Goal: Task Accomplishment & Management: Manage account settings

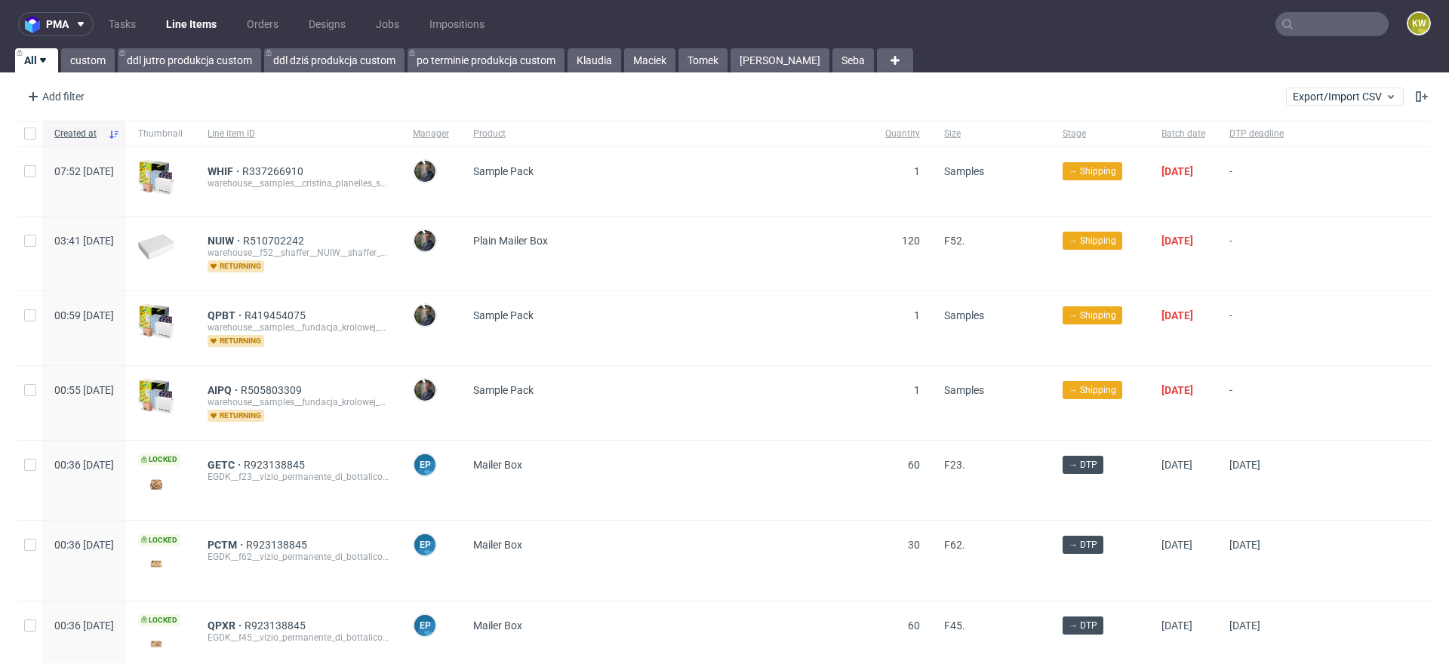
click at [1276, 16] on input "text" at bounding box center [1332, 24] width 113 height 24
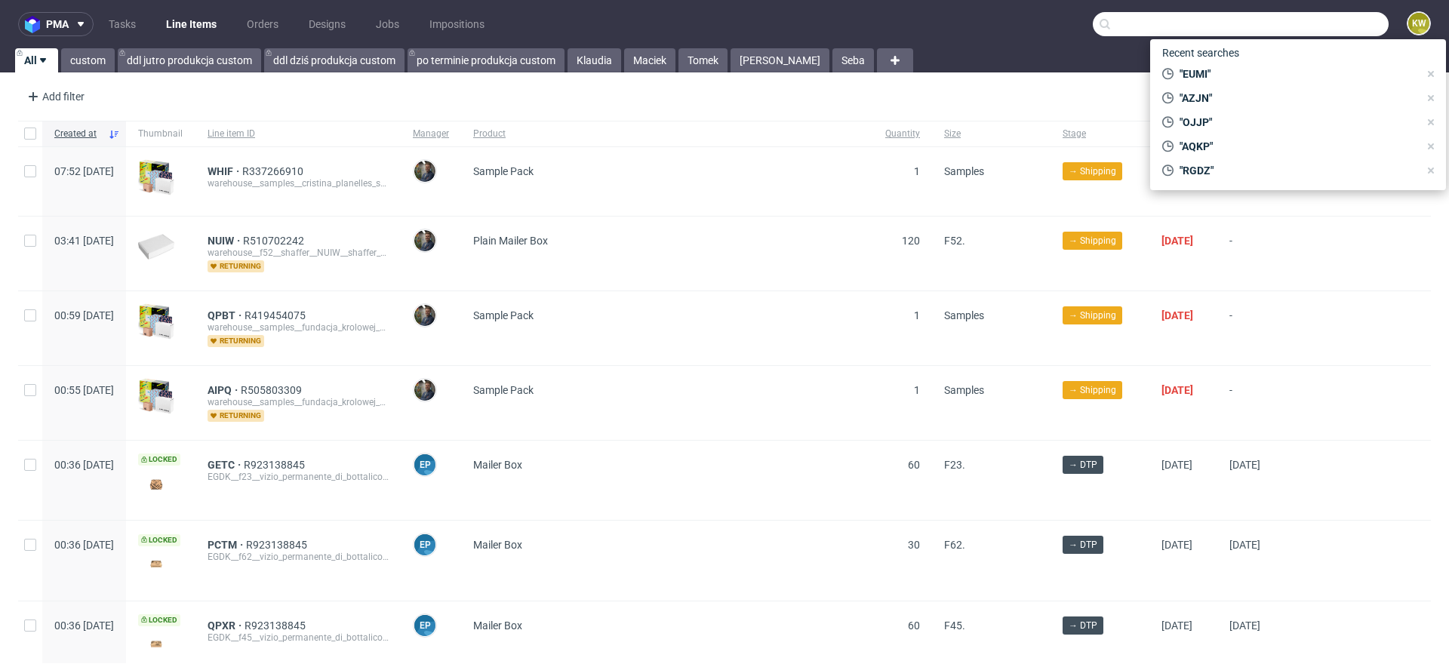
paste input "ZJVI"
type input "ZJVI"
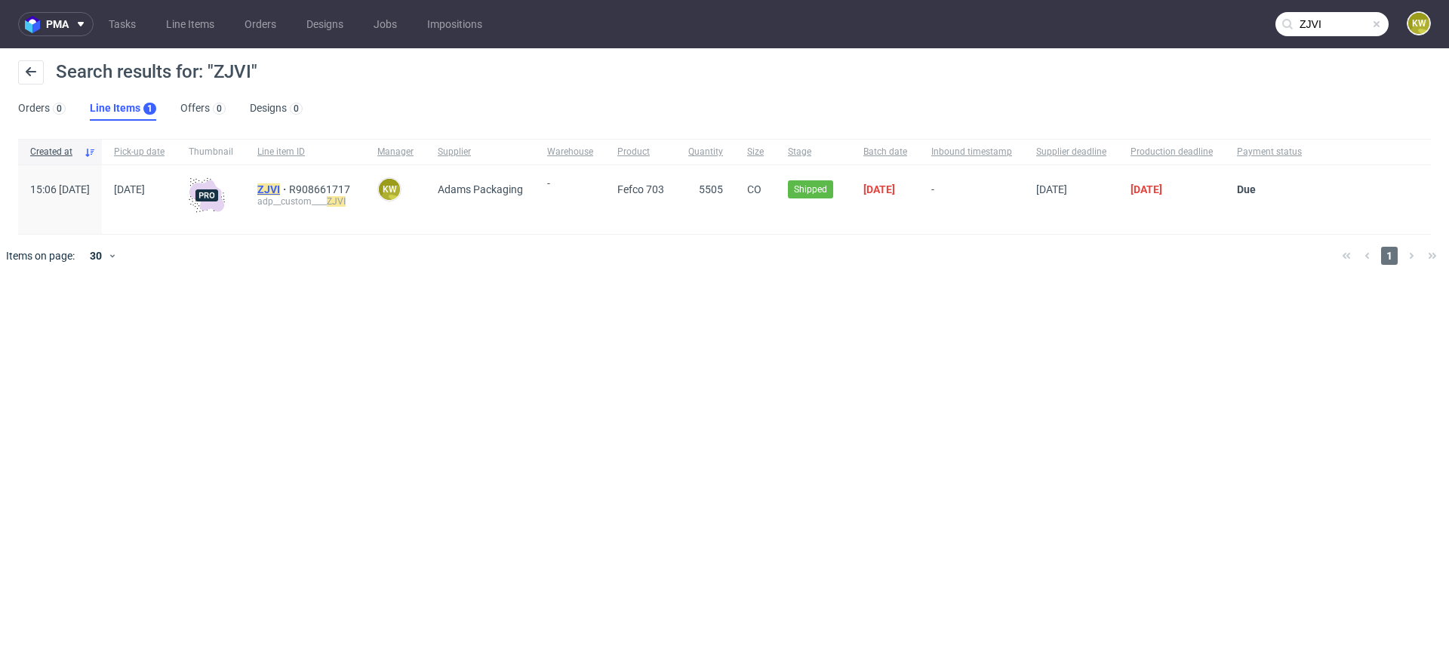
click at [280, 187] on mark "ZJVI" at bounding box center [268, 189] width 23 height 12
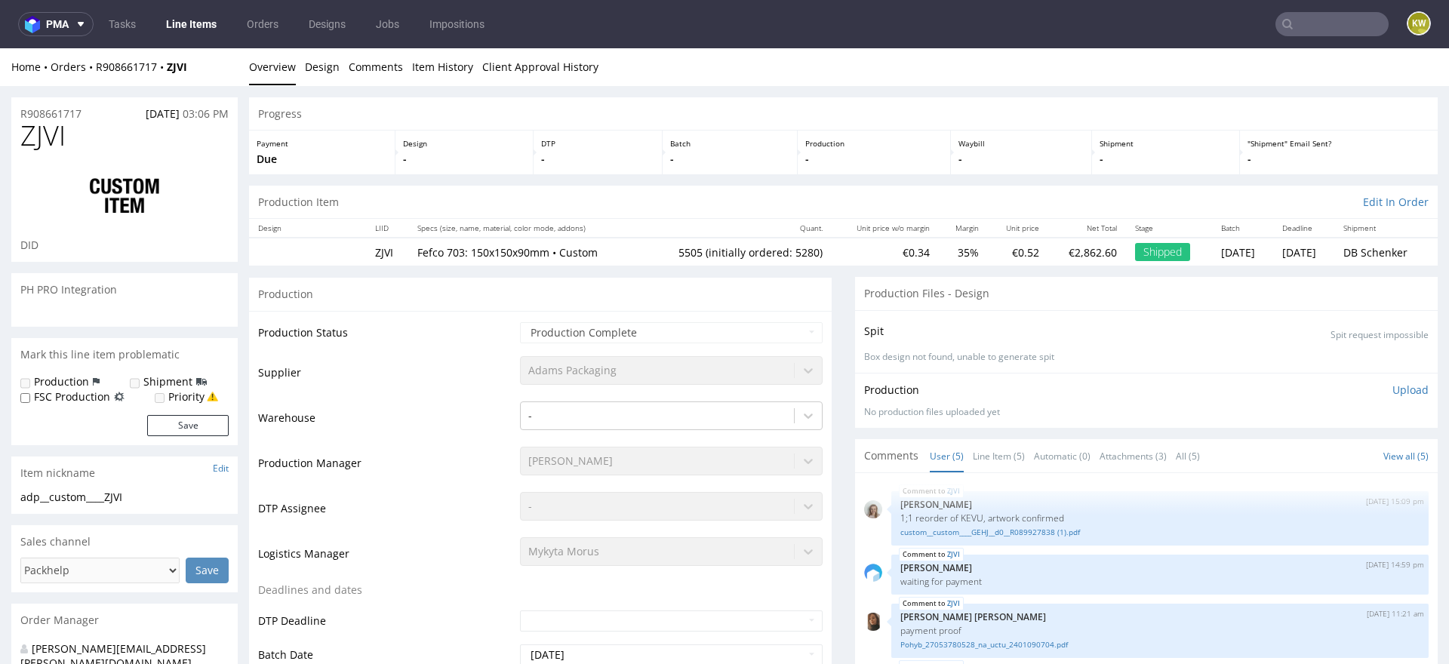
scroll to position [35, 0]
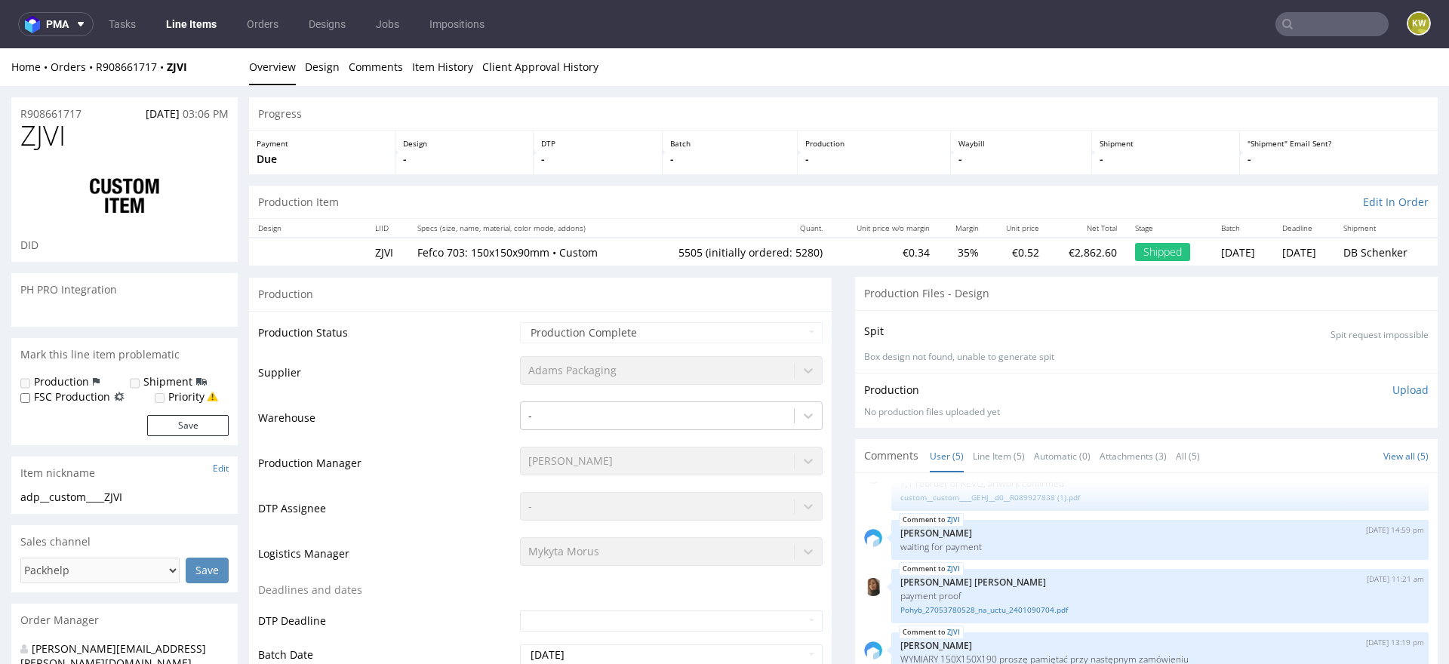
select select "in_progress"
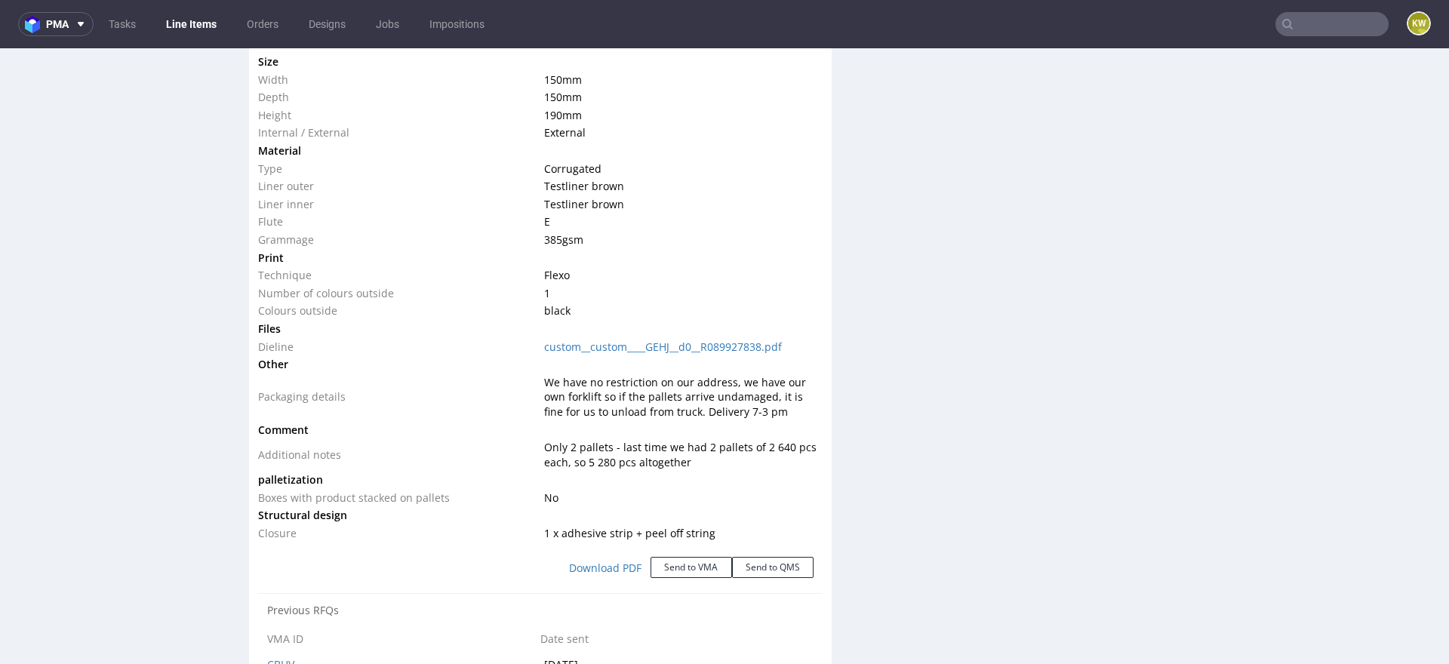
scroll to position [0, 0]
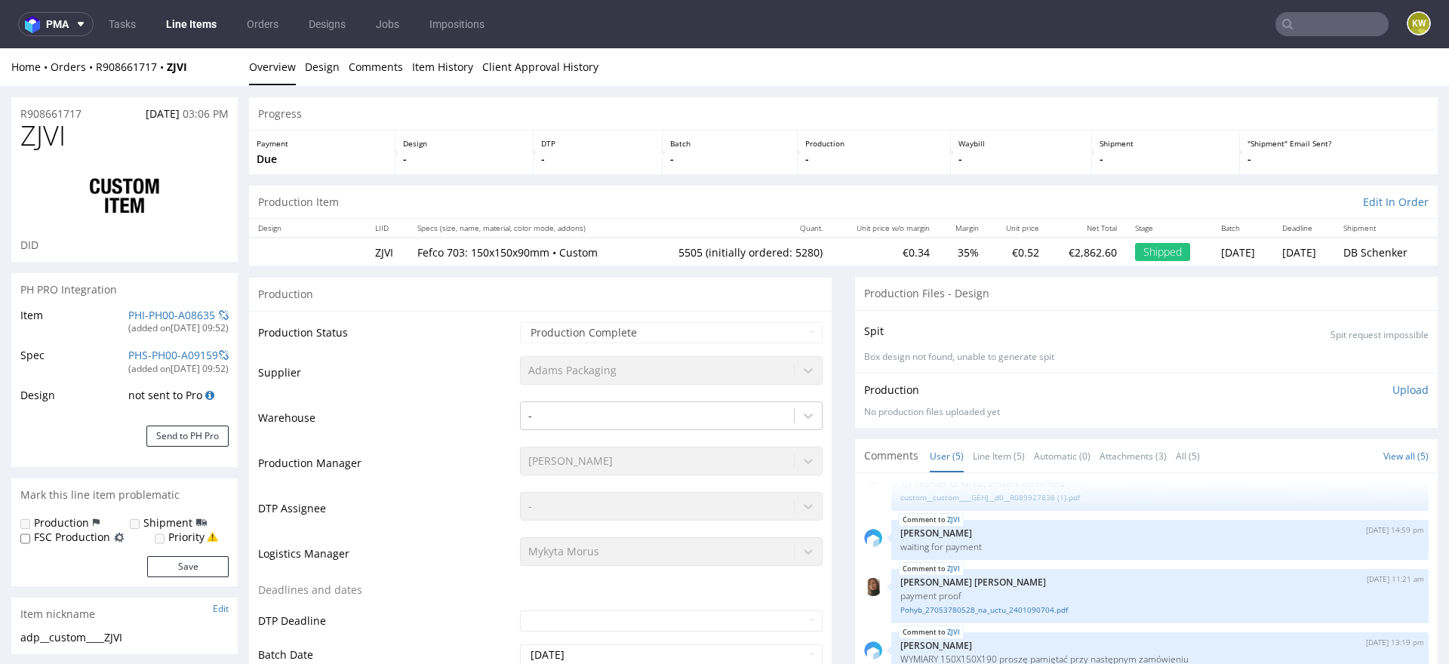
click at [28, 125] on span "ZJVI" at bounding box center [42, 136] width 45 height 30
click at [35, 130] on span "ZJVI" at bounding box center [42, 136] width 45 height 30
click at [36, 131] on span "ZJVI" at bounding box center [42, 136] width 45 height 30
copy span "ZJVI"
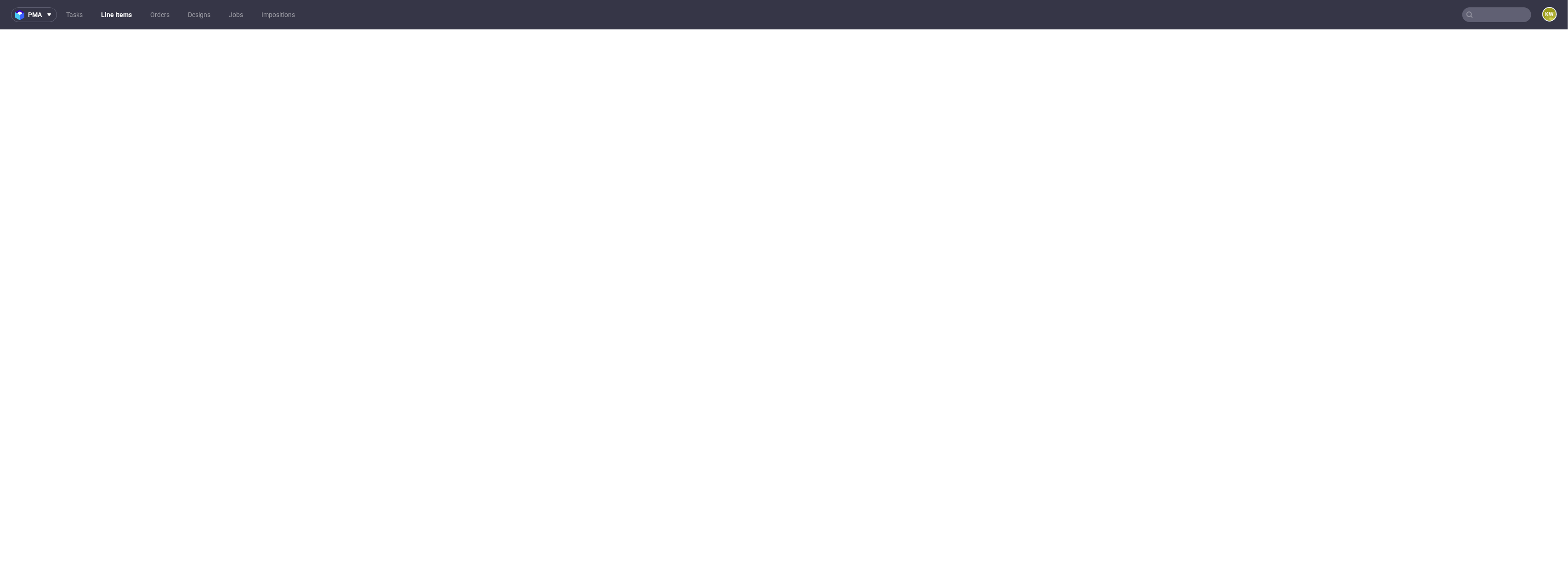
select select "in_progress"
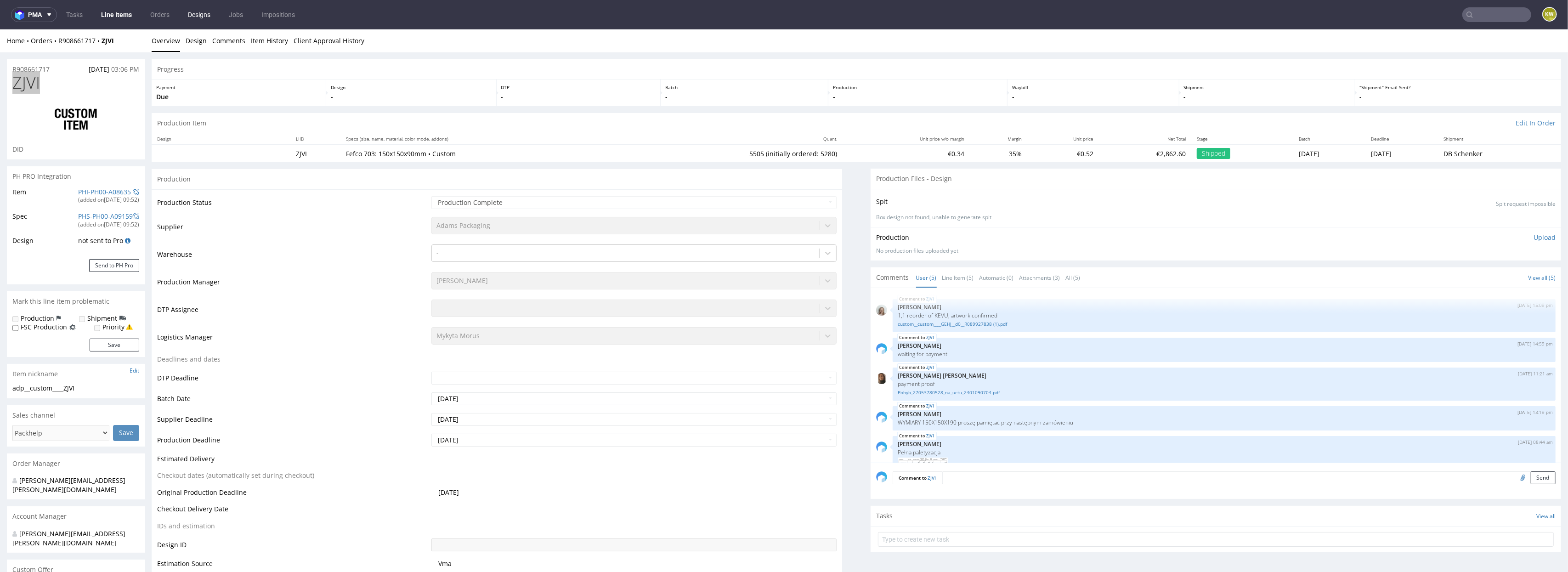
scroll to position [21, 0]
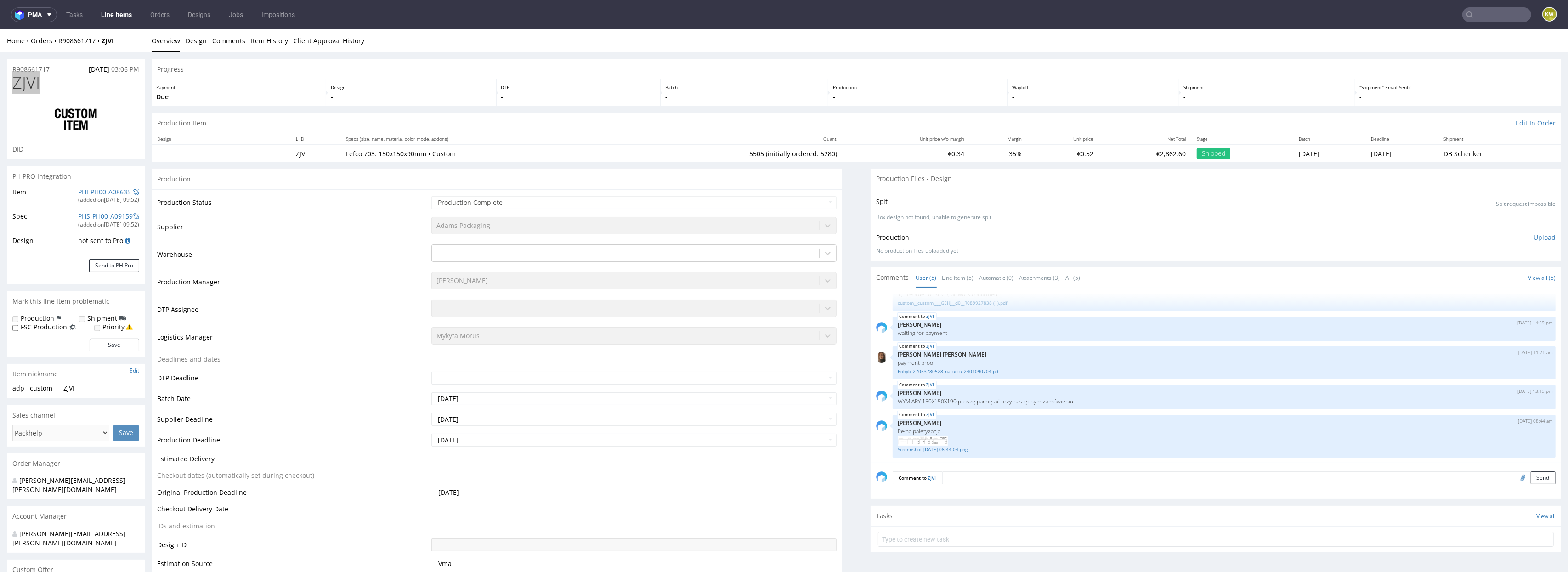
click at [121, 9] on link "Line Items" at bounding box center [116, 15] width 42 height 15
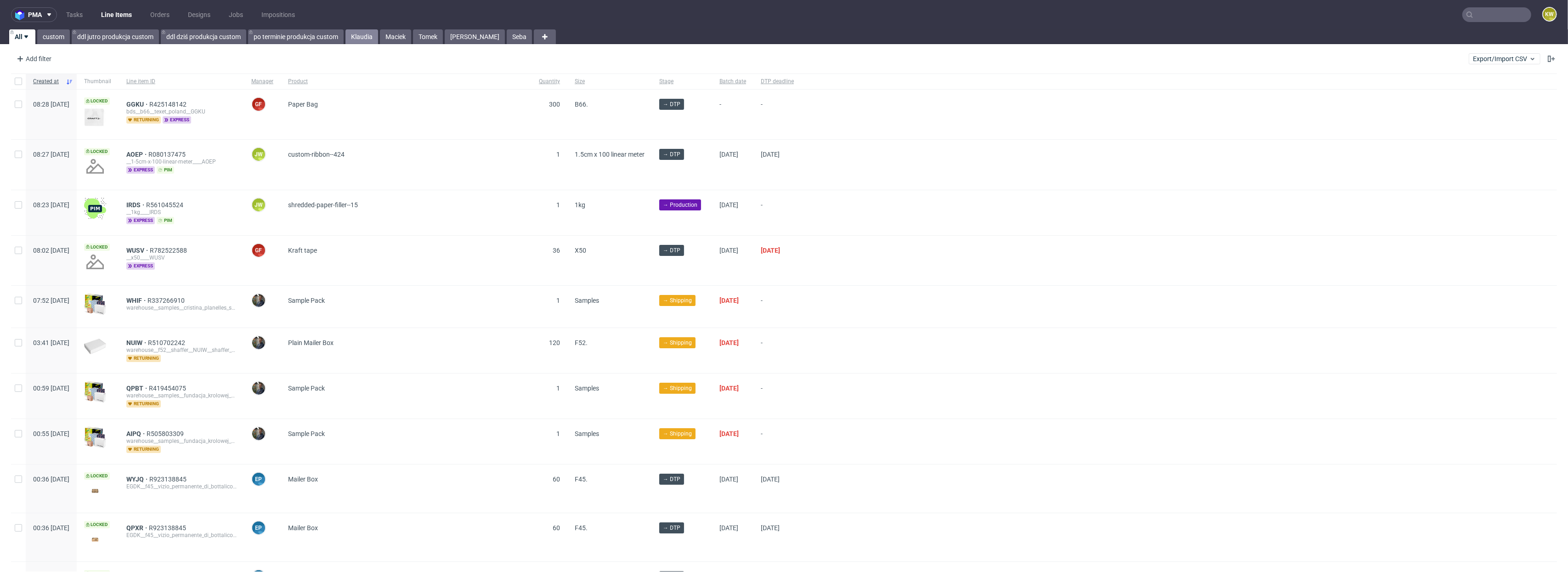
click at [363, 35] on link "Klaudia" at bounding box center [362, 37] width 33 height 15
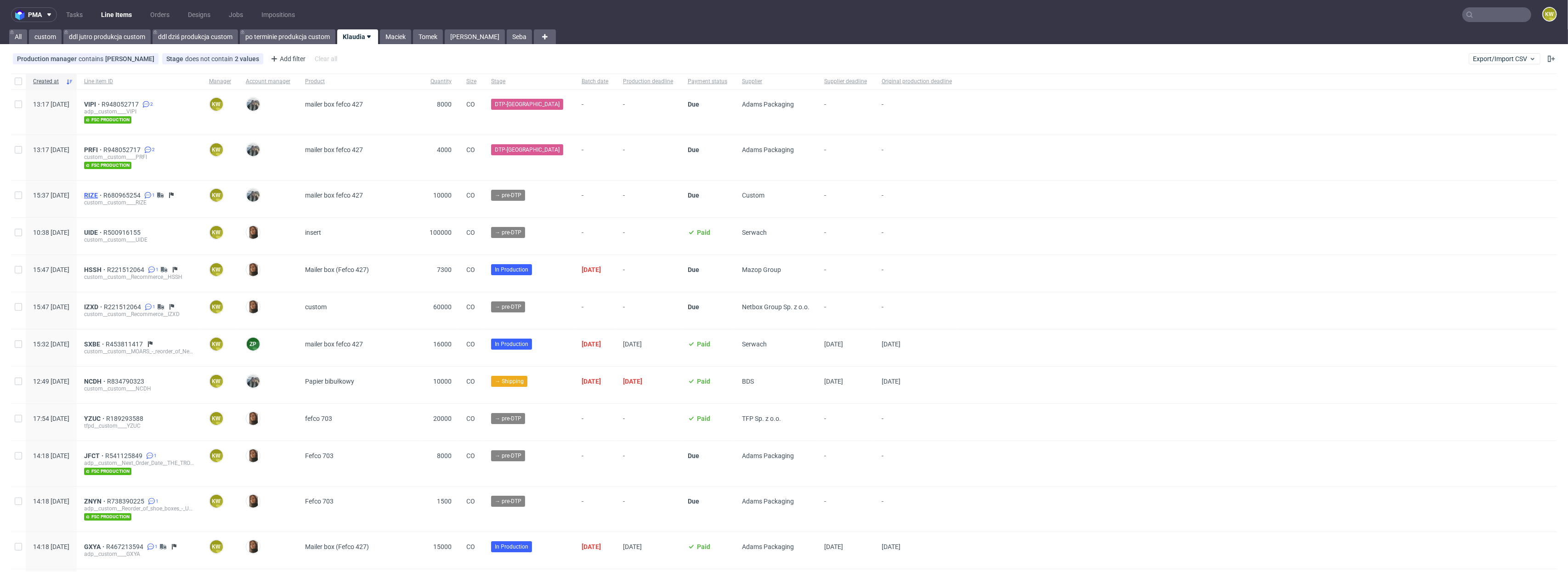
click at [103, 195] on span "RIZE" at bounding box center [94, 195] width 19 height 7
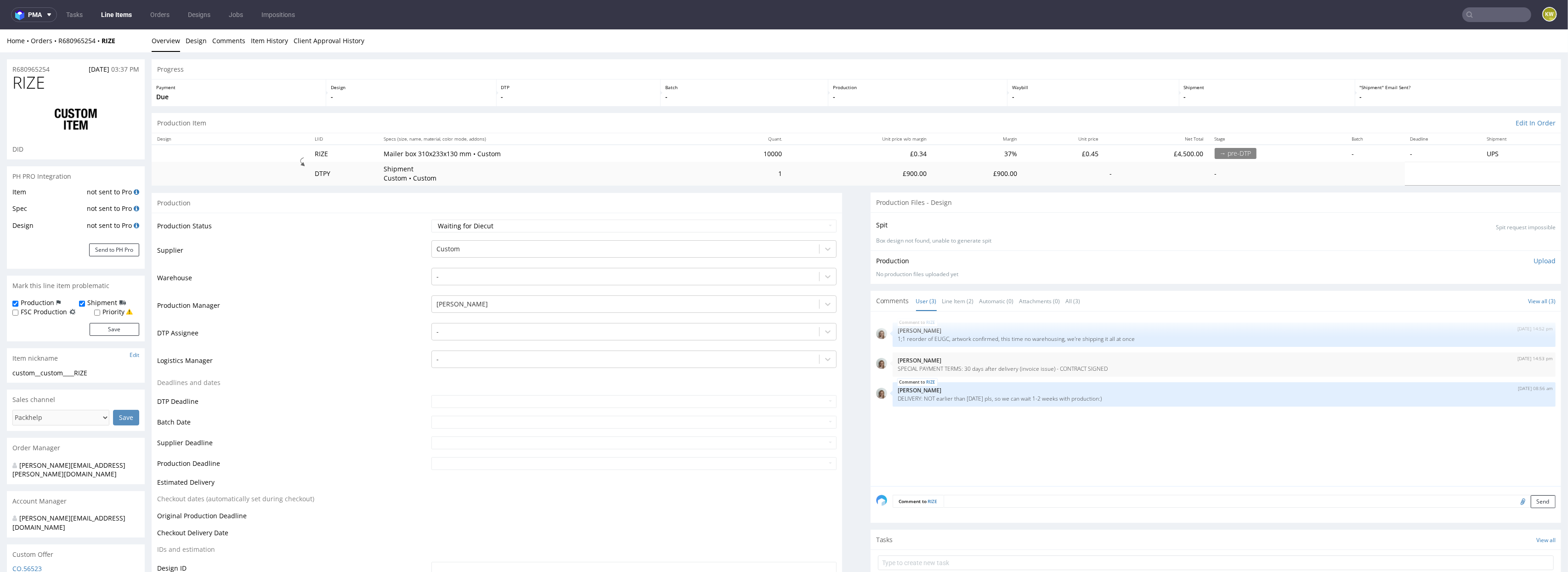
click at [378, 257] on td "Supplier" at bounding box center [293, 253] width 272 height 27
click at [32, 85] on span "RIZE" at bounding box center [29, 83] width 33 height 18
click at [32, 85] on span "RIZE" at bounding box center [29, 83] width 33 height 18
copy span "RIZE"
click at [436, 282] on div at bounding box center [626, 276] width 379 height 11
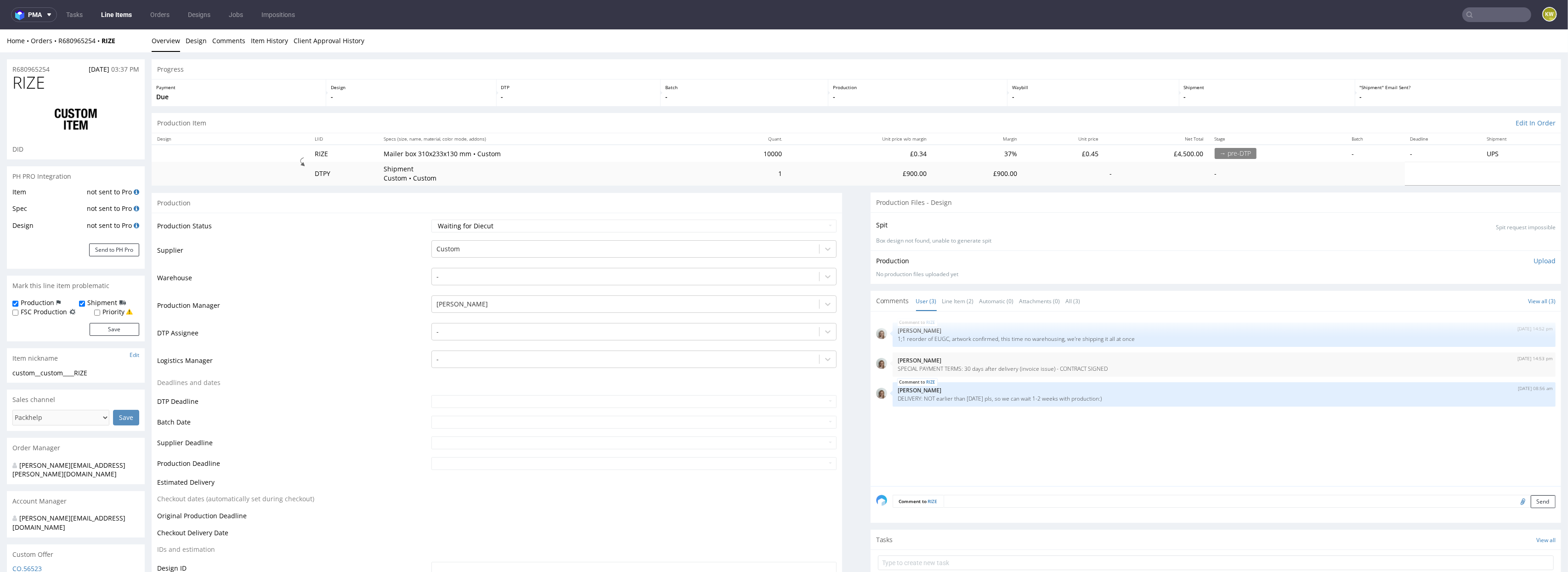
click at [382, 316] on td "Production Manager" at bounding box center [293, 308] width 272 height 27
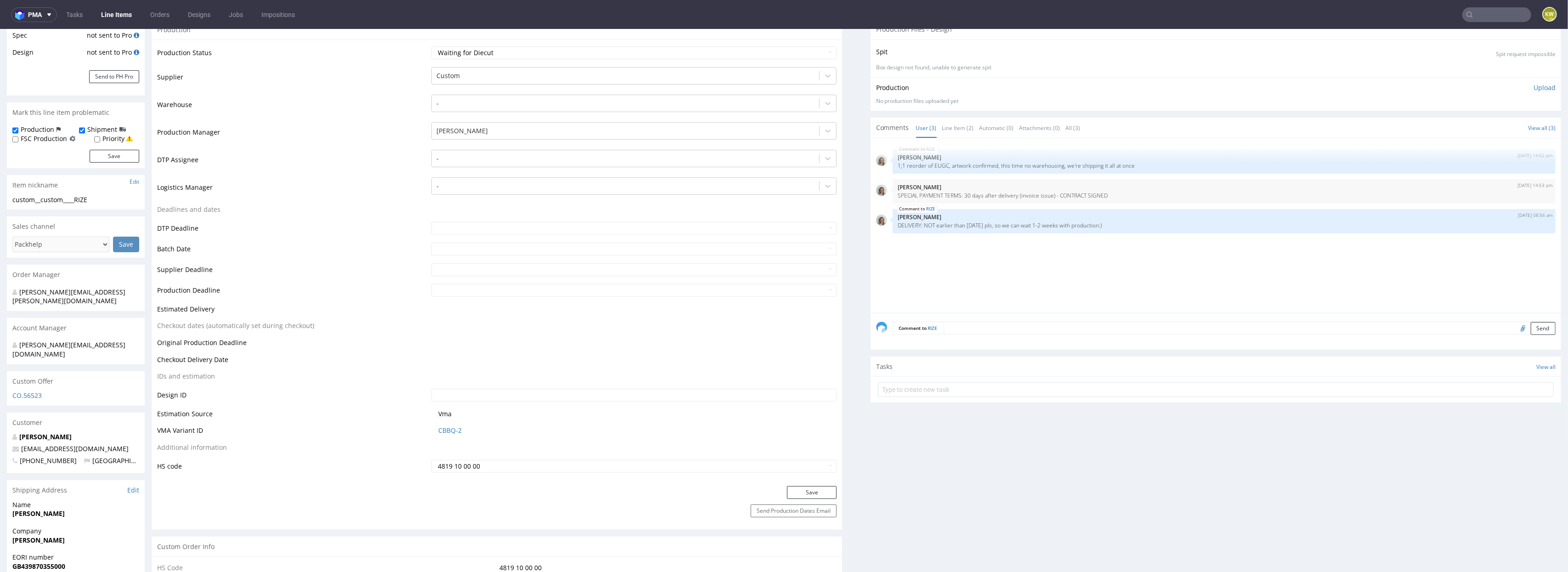
scroll to position [183, 0]
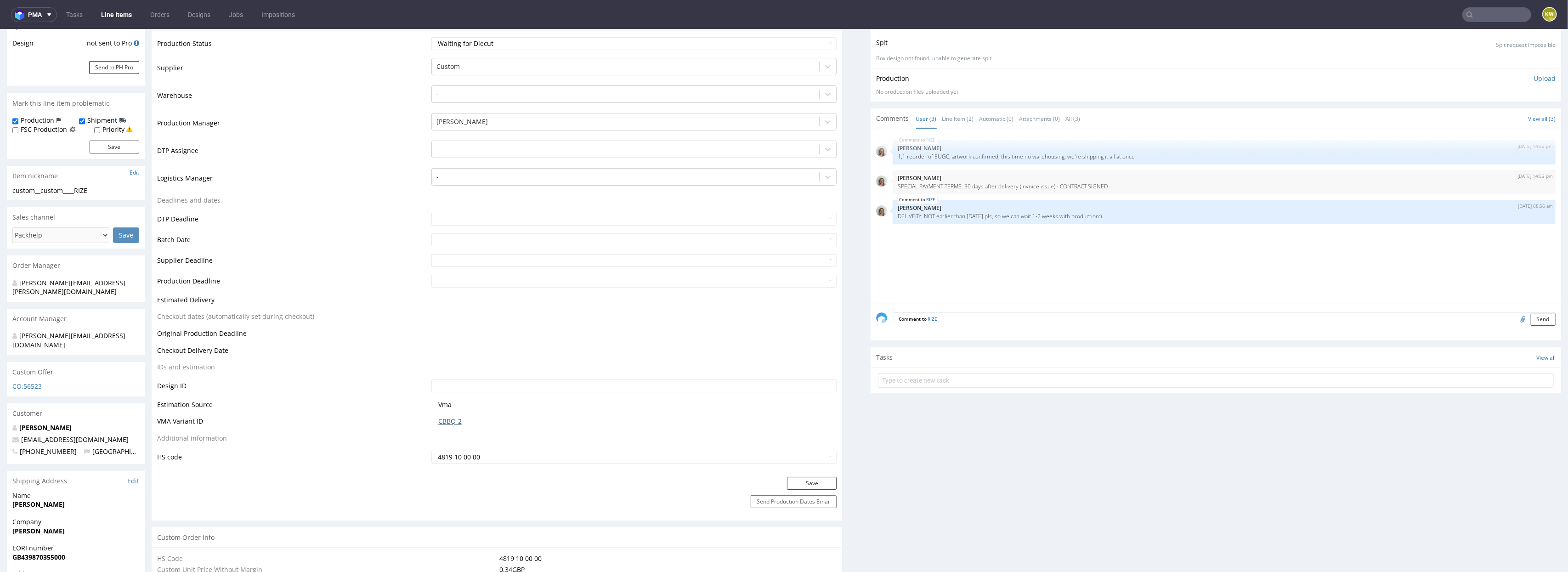
click at [444, 424] on link "CBBQ-2" at bounding box center [450, 421] width 23 height 9
click at [937, 157] on p "1;1 reorder of EUGC, artwork confirmed, this time no warehousing, we're shippin…" at bounding box center [1224, 156] width 652 height 7
copy p "EUGC"
click at [449, 423] on link "CBBQ-2" at bounding box center [450, 421] width 23 height 9
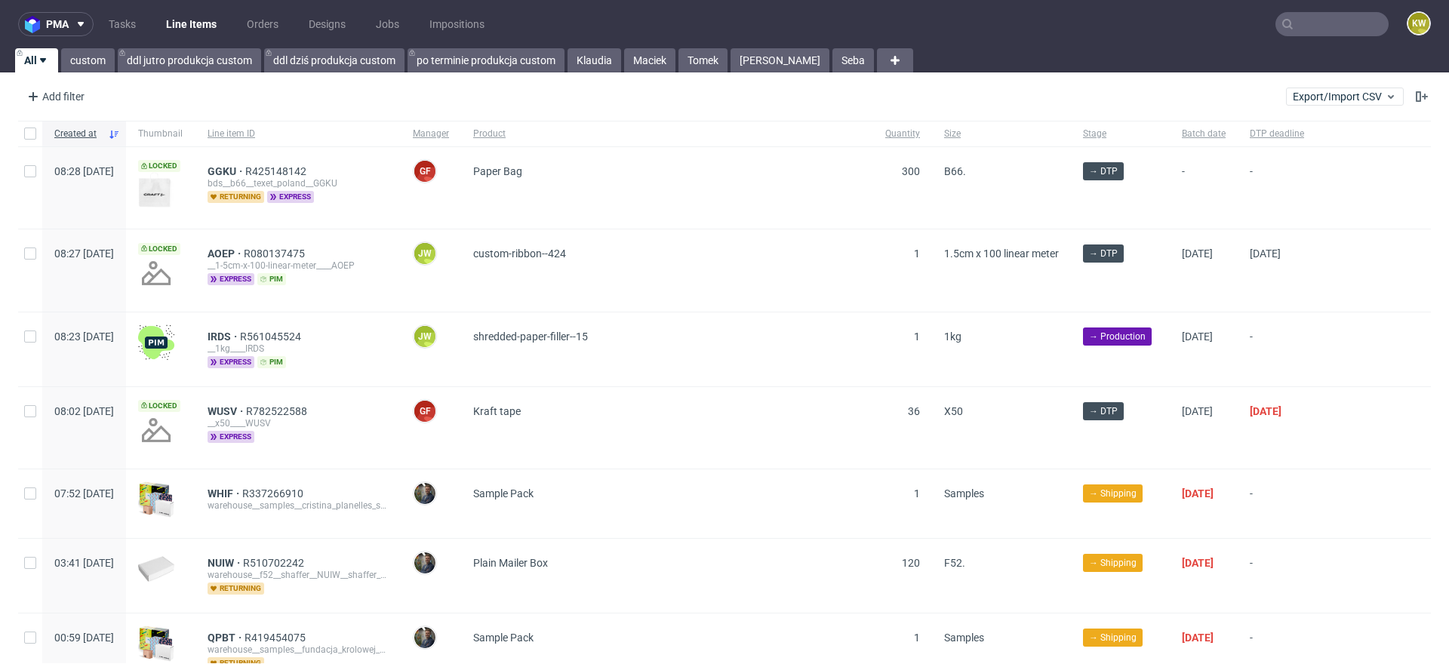
click at [1300, 23] on input "text" at bounding box center [1332, 24] width 113 height 24
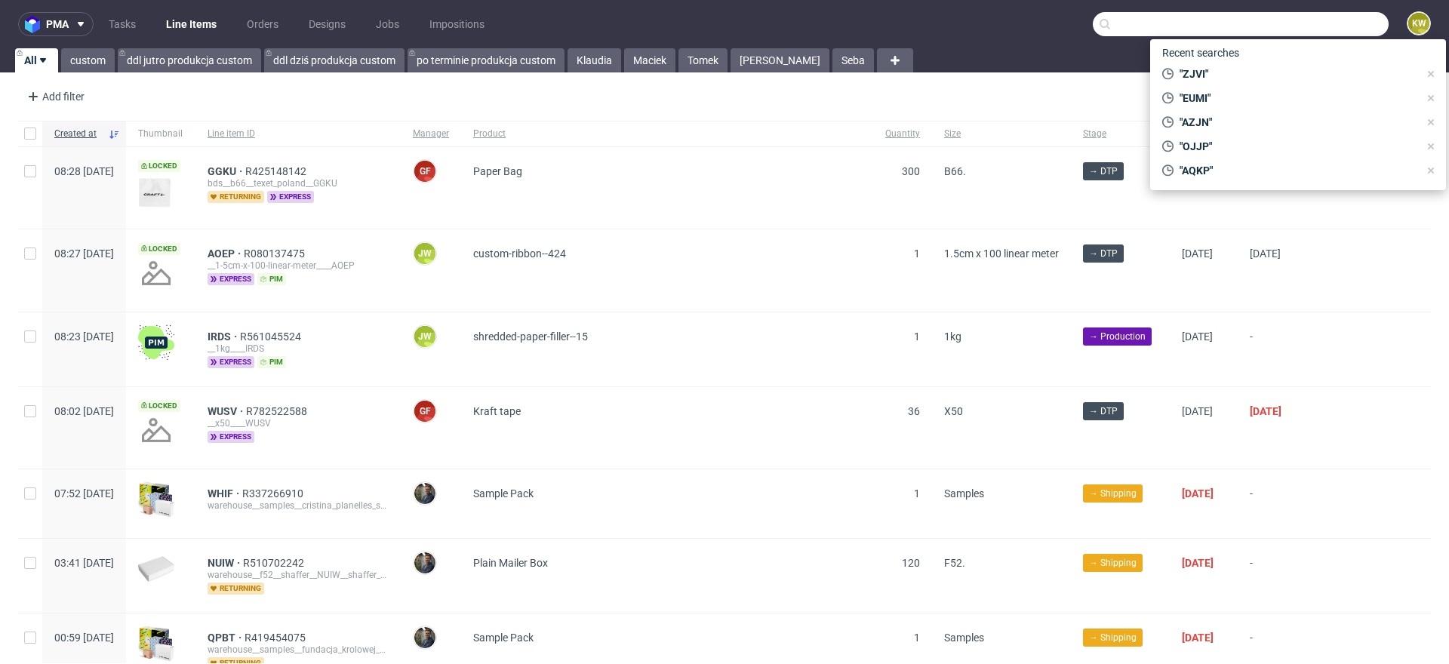
paste input "GFMD"
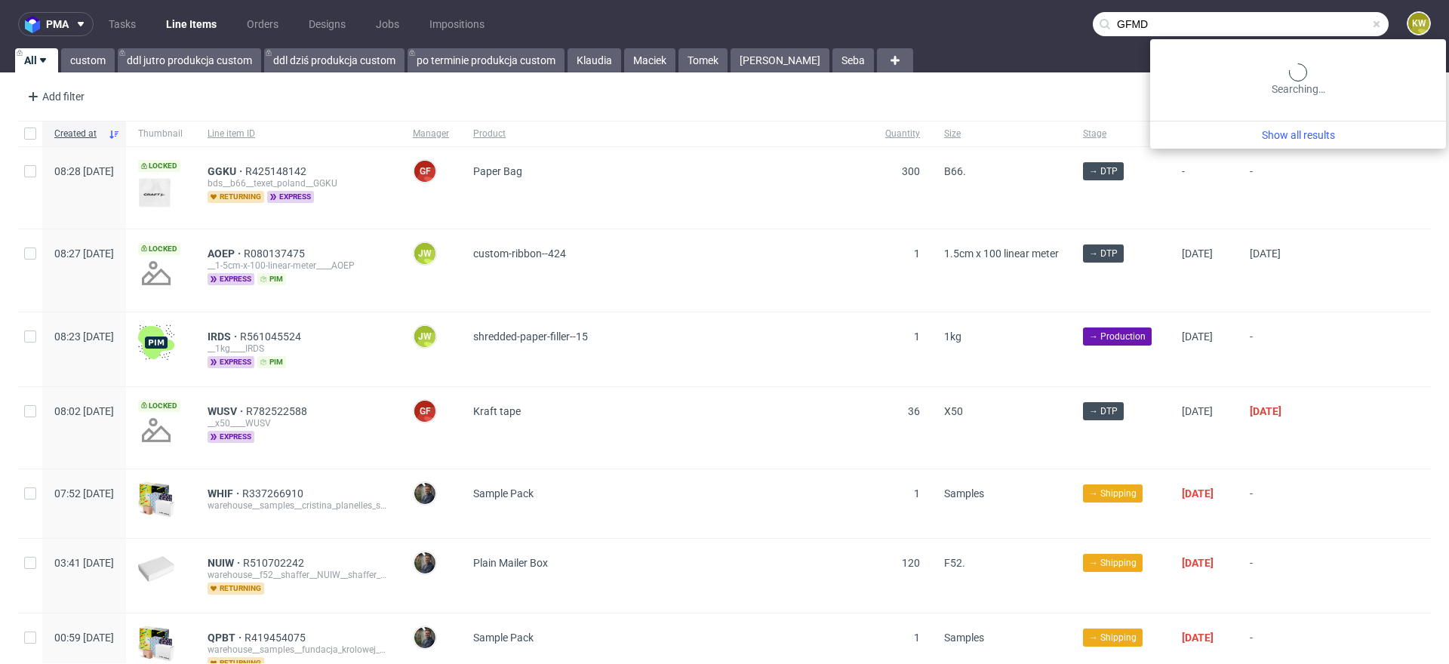
type input "GFMD"
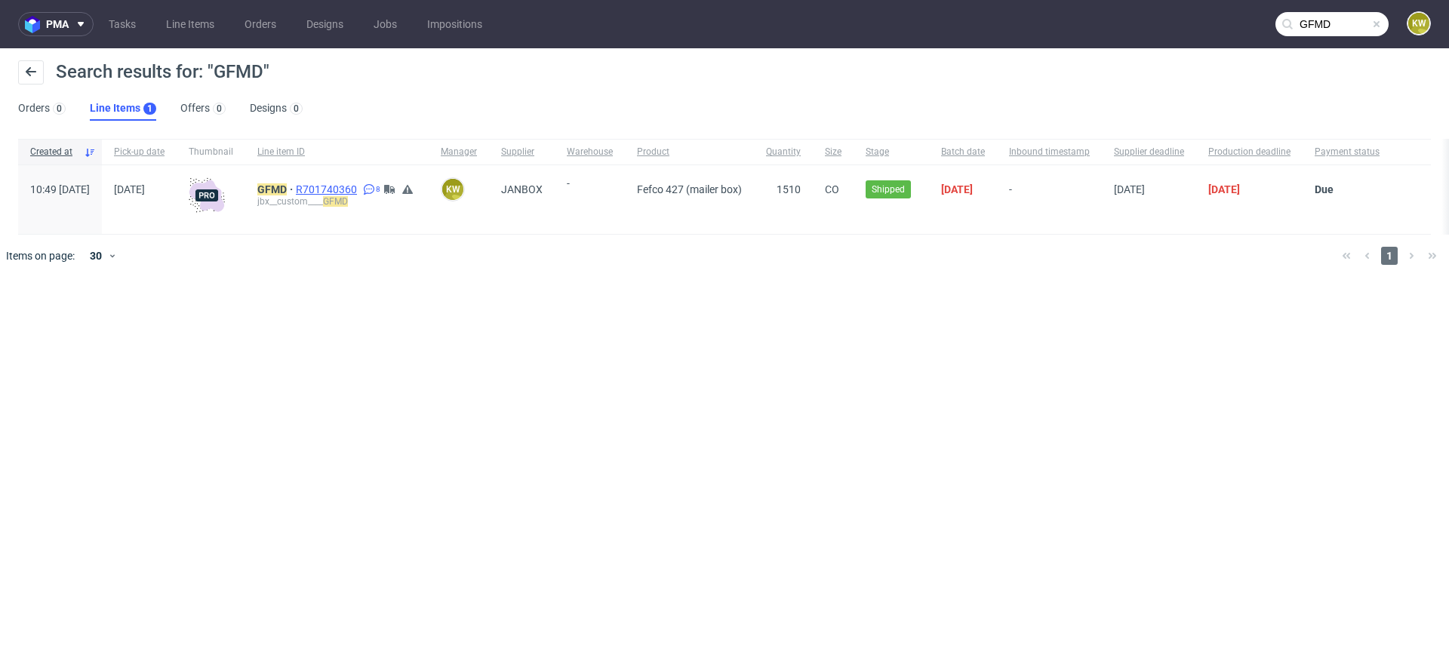
click at [360, 187] on span "R701740360" at bounding box center [328, 189] width 64 height 12
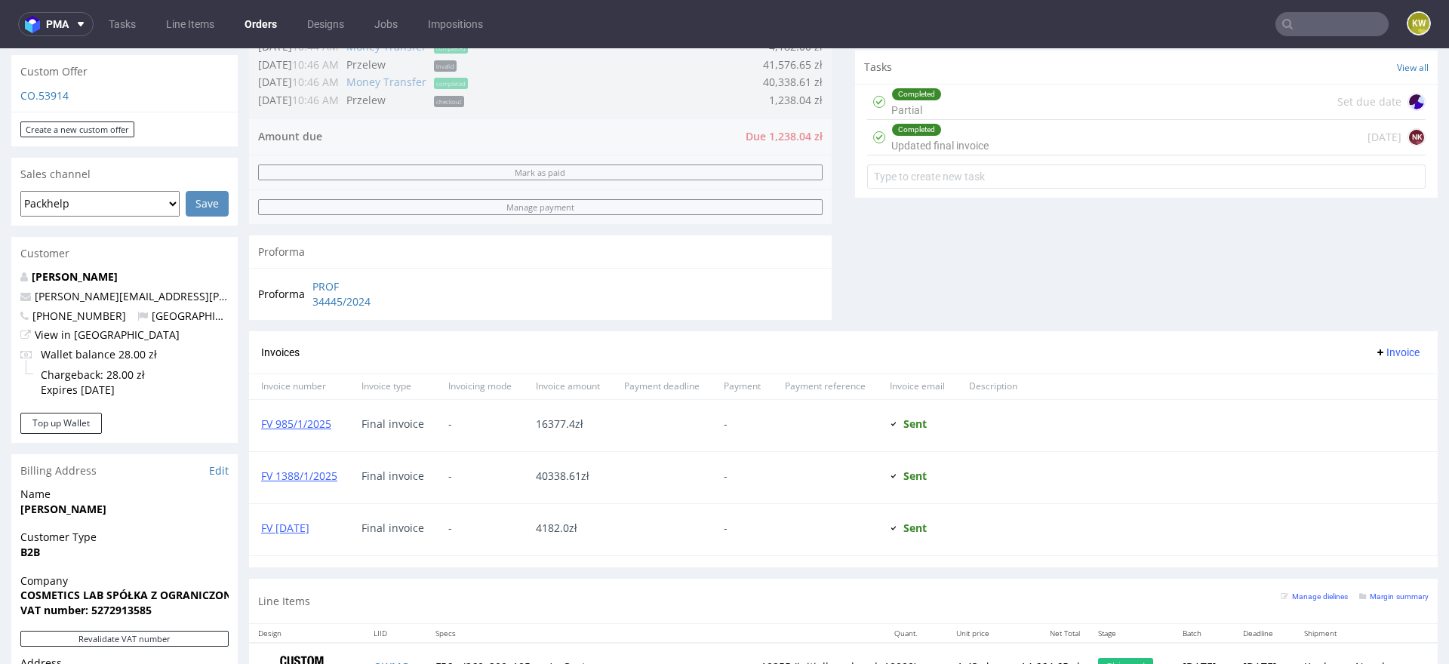
scroll to position [1231, 0]
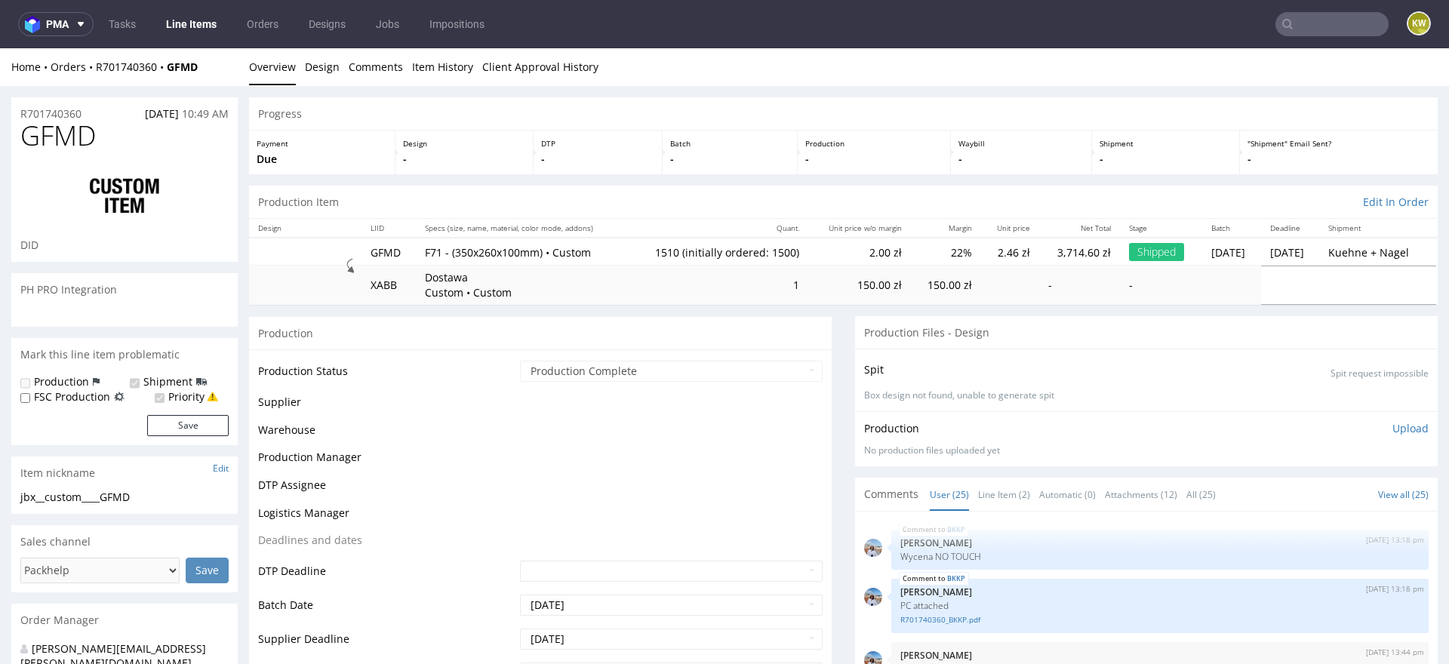
scroll to position [1220, 0]
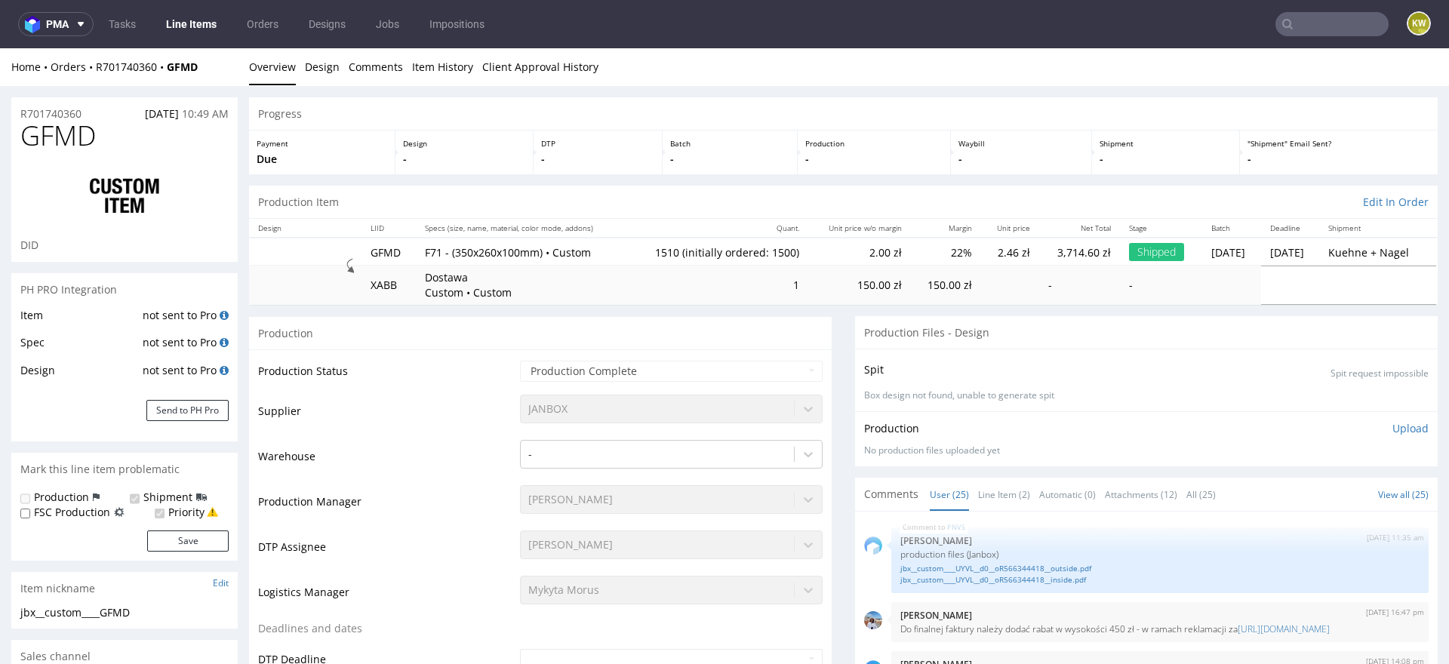
select select "in_progress"
click at [66, 136] on span "GFMD" at bounding box center [57, 136] width 75 height 30
click at [67, 136] on span "GFMD" at bounding box center [57, 136] width 75 height 30
copy span "GFMD"
click at [51, 136] on span "GFMD" at bounding box center [57, 136] width 75 height 30
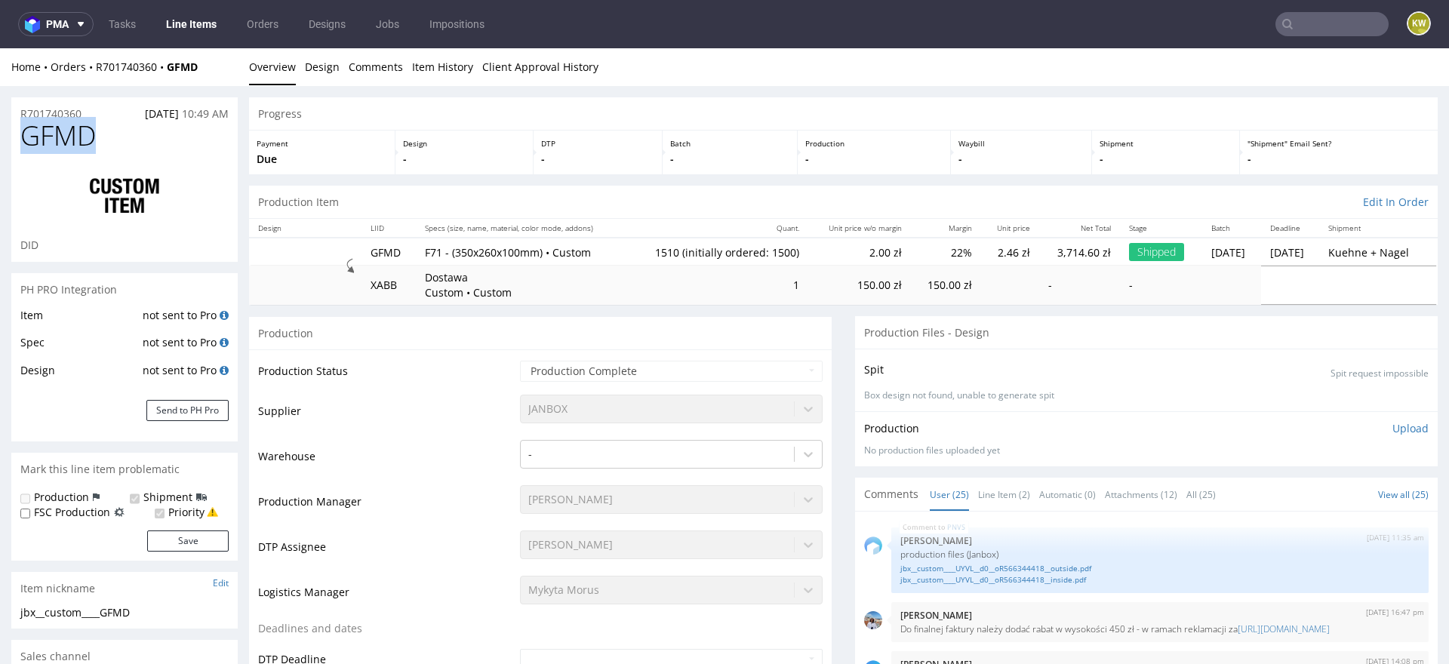
click at [51, 136] on span "GFMD" at bounding box center [57, 136] width 75 height 30
copy span "GFMD"
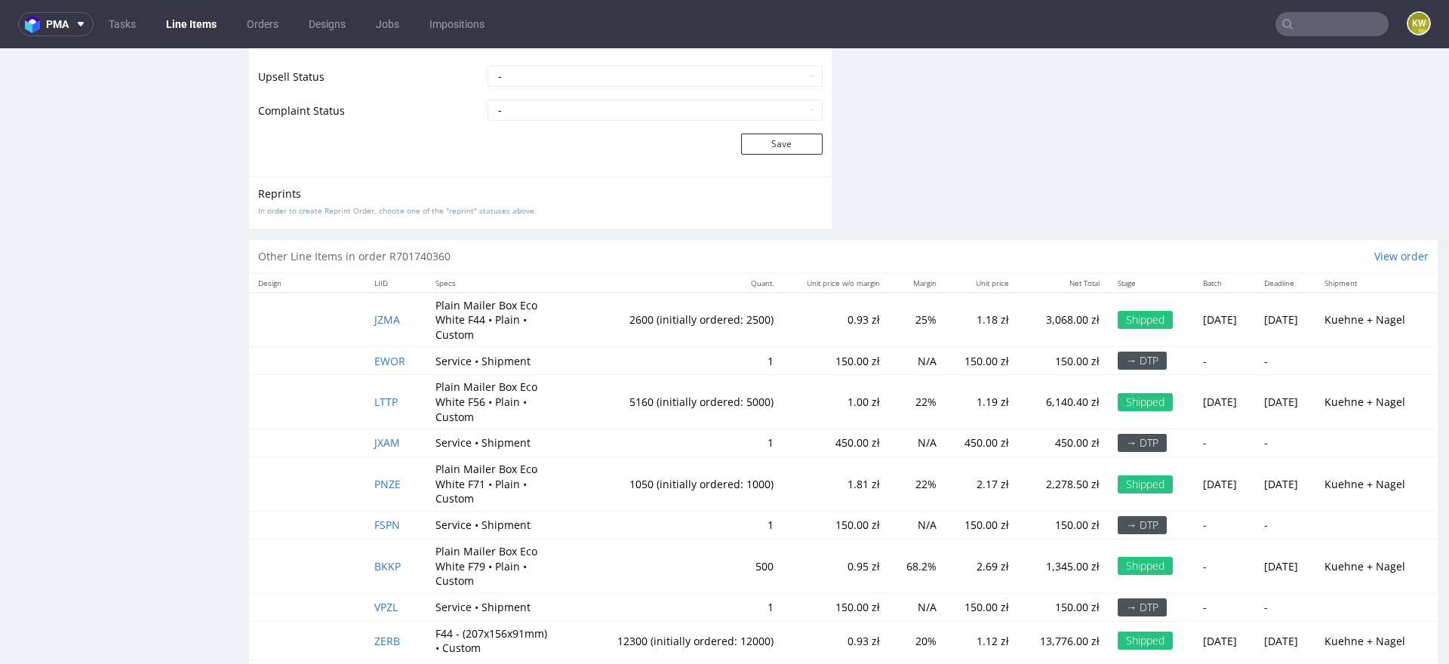
scroll to position [3341, 0]
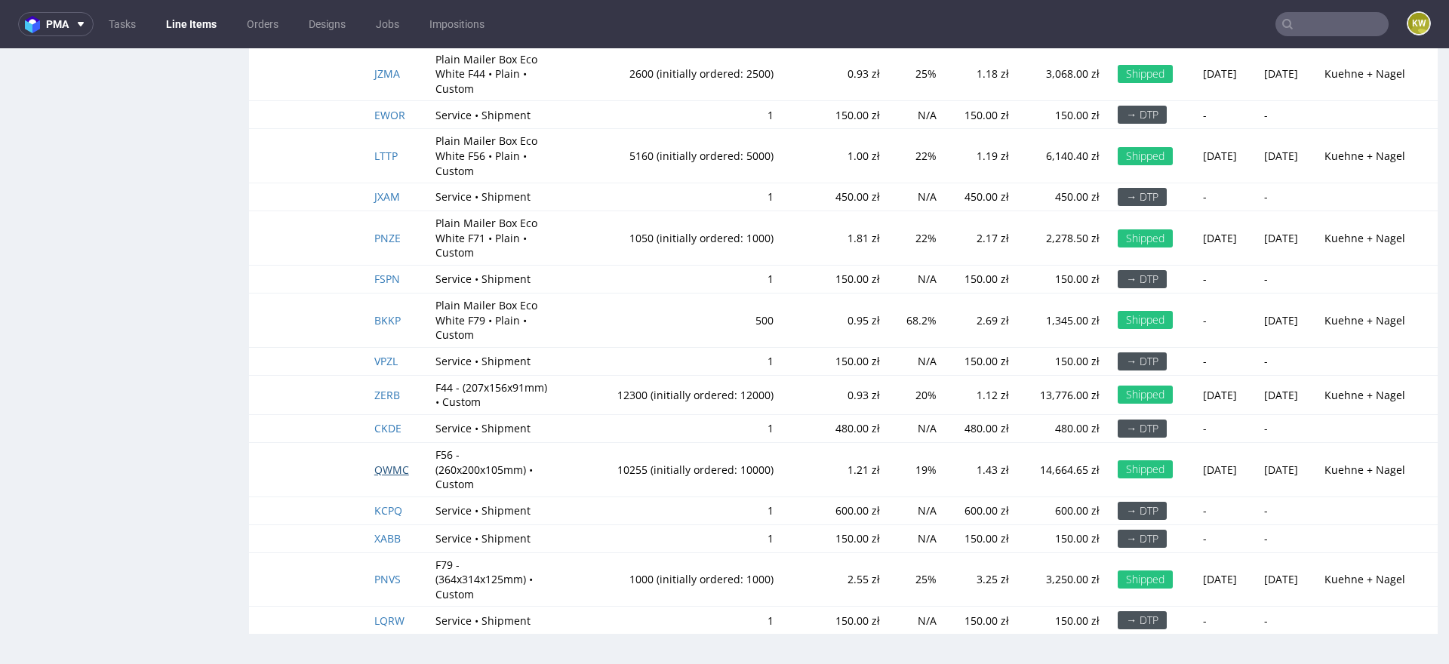
click at [387, 467] on span "QWMC" at bounding box center [391, 470] width 35 height 14
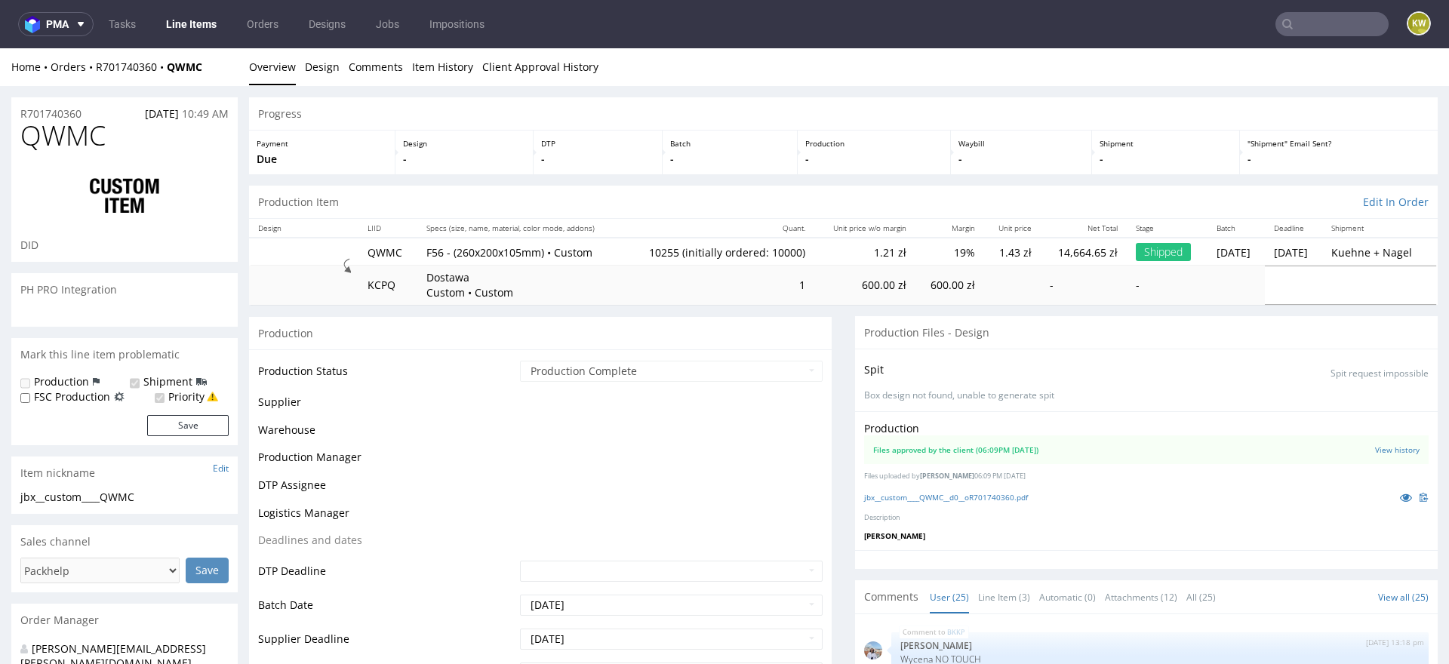
scroll to position [1220, 0]
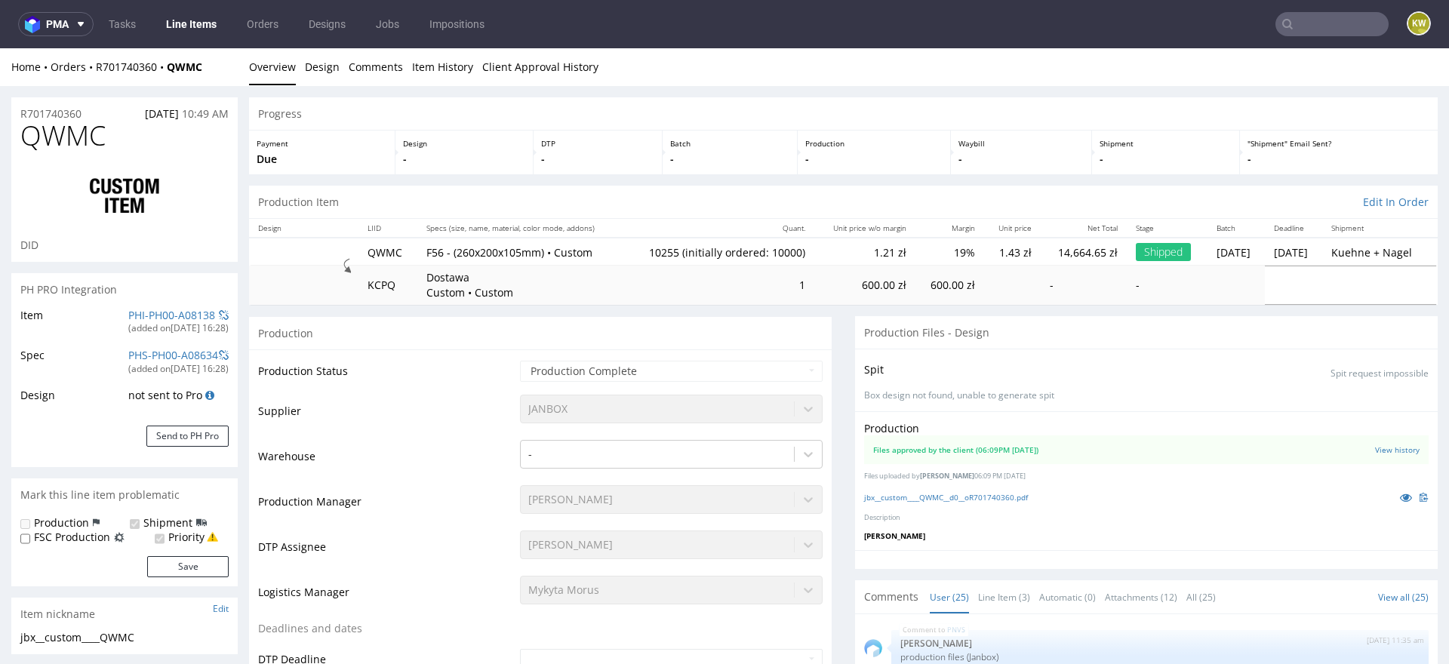
select select "in_progress"
click at [134, 315] on link "PHI-PH00-A08138" at bounding box center [171, 315] width 87 height 14
click at [75, 140] on span "QWMC" at bounding box center [62, 136] width 85 height 30
click at [74, 142] on span "QWMC" at bounding box center [62, 136] width 85 height 30
copy span "QWMC"
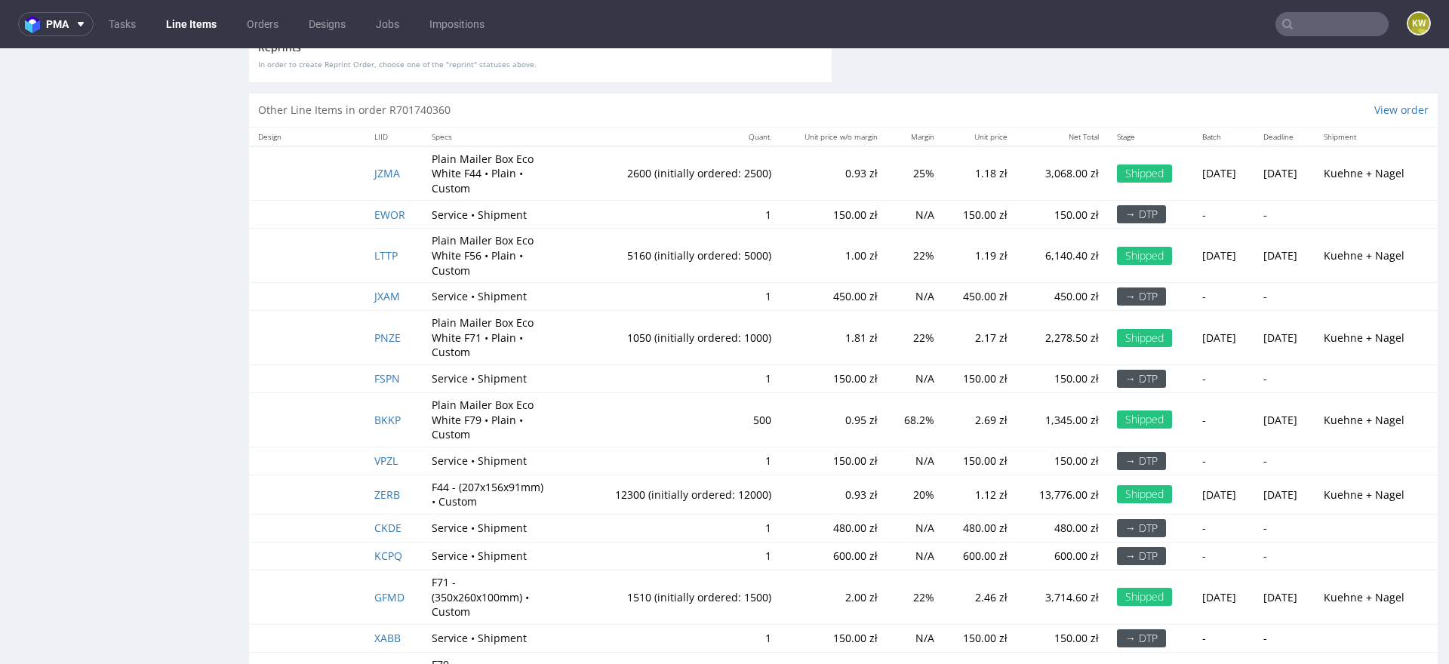
scroll to position [3254, 0]
click at [384, 496] on span "ZERB" at bounding box center [387, 495] width 26 height 14
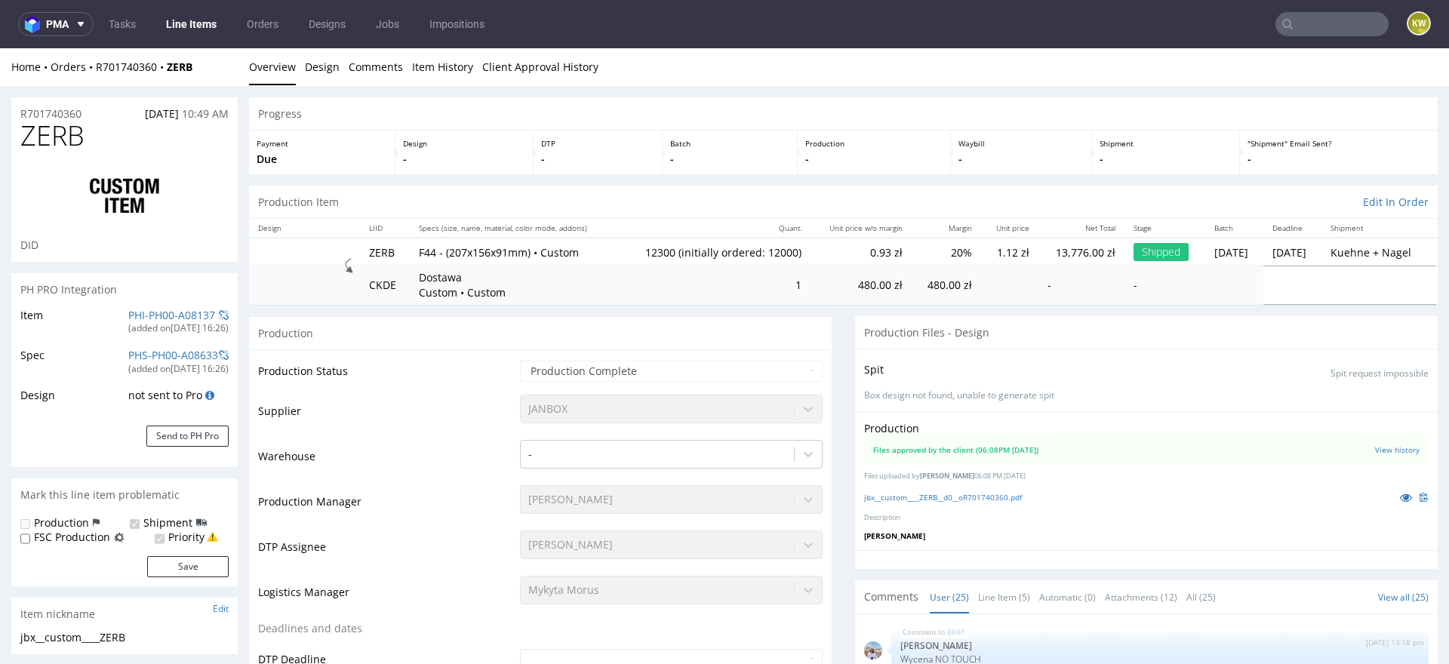
scroll to position [1220, 0]
select select "in_progress"
click at [134, 308] on link "PHI-PH00-A08137" at bounding box center [171, 315] width 87 height 14
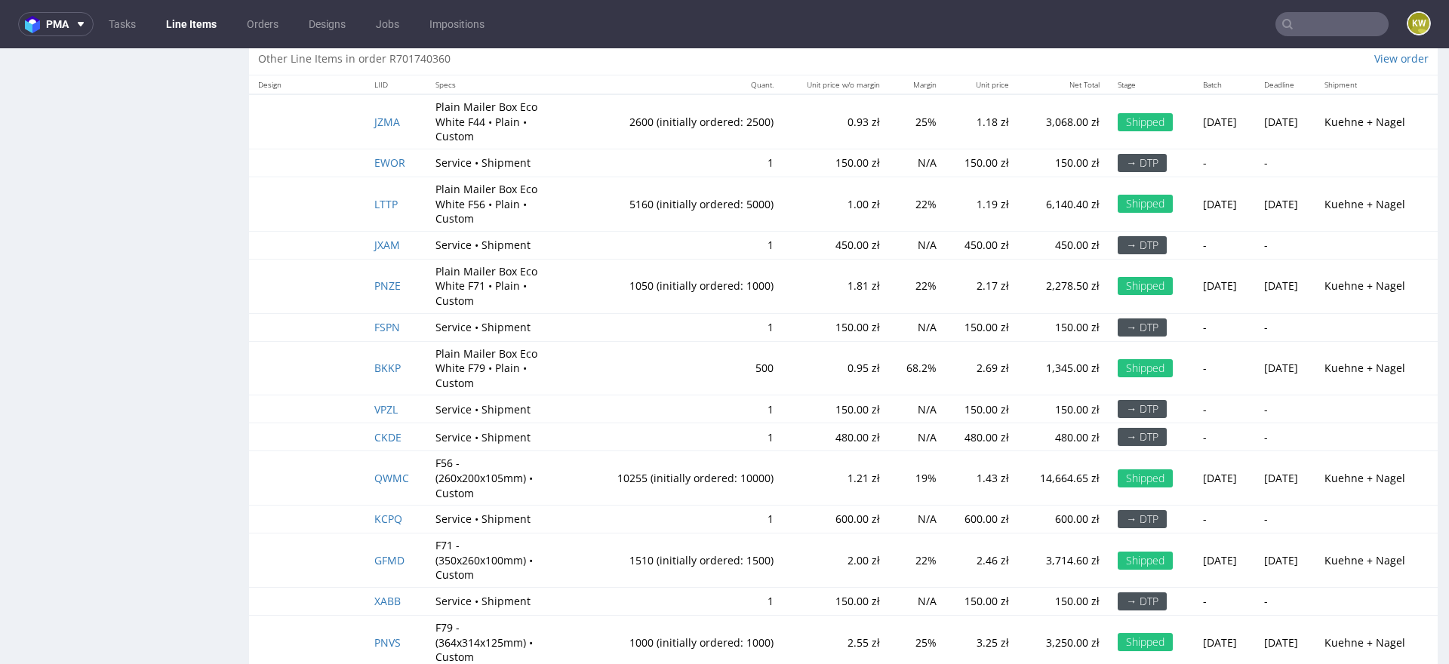
scroll to position [3190, 0]
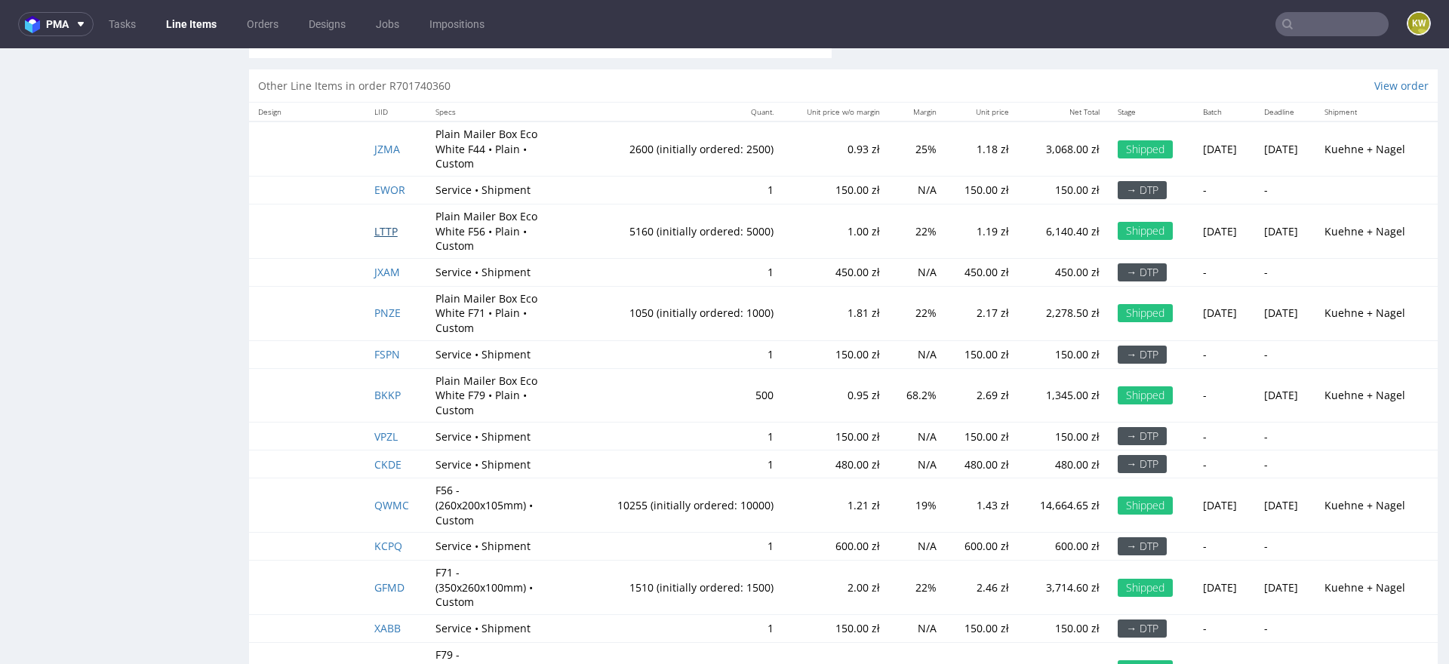
click at [377, 224] on span "LTTP" at bounding box center [385, 231] width 23 height 14
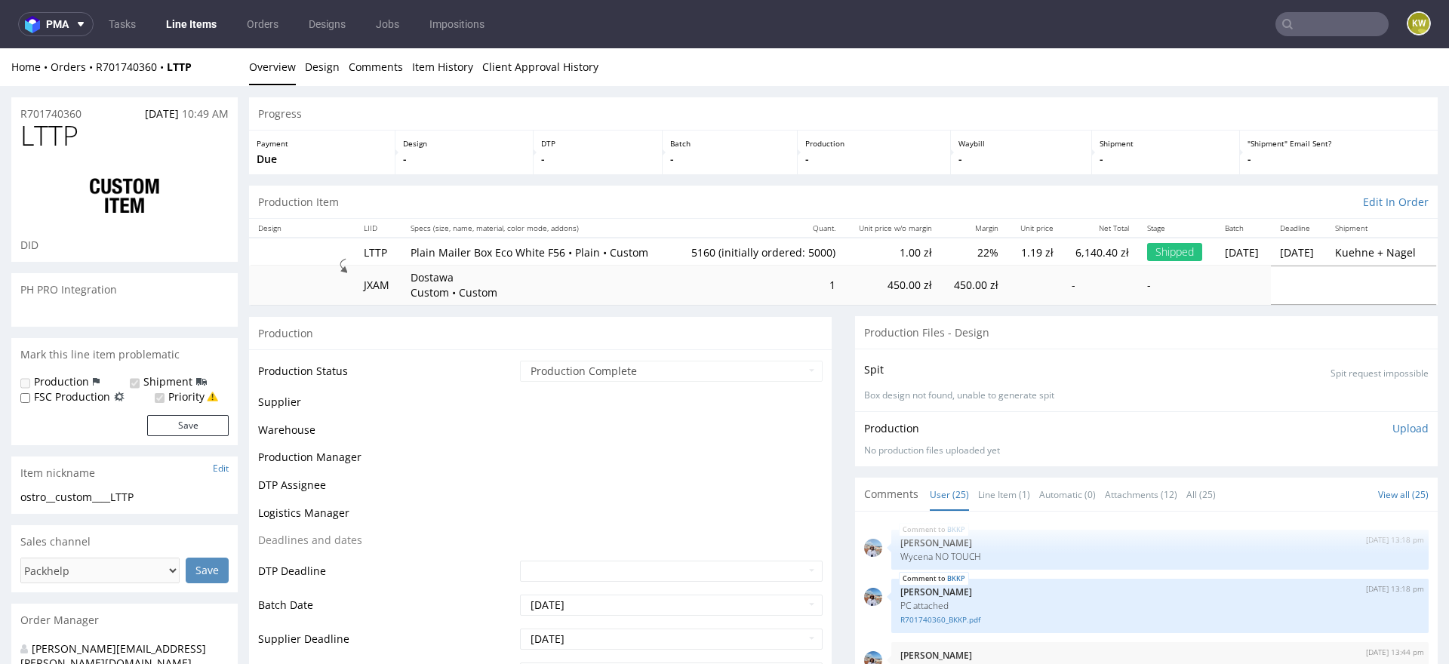
scroll to position [1220, 0]
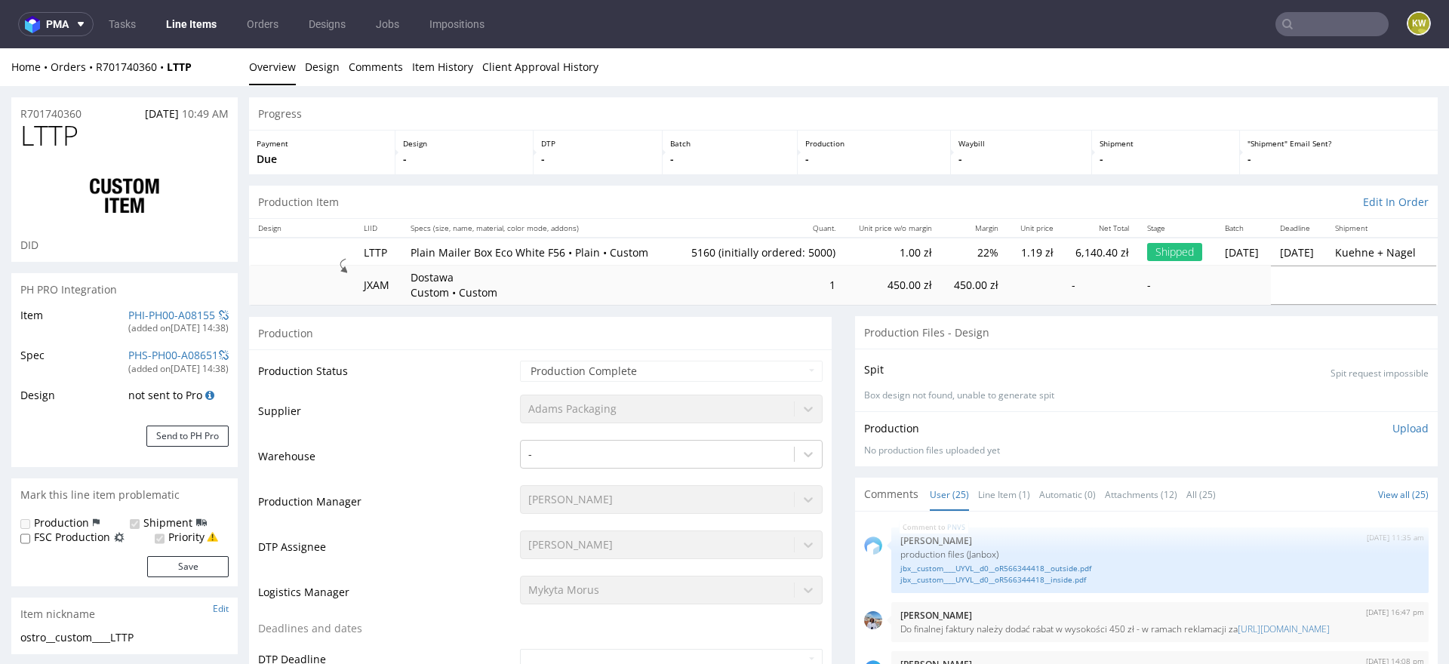
select select "in_progress"
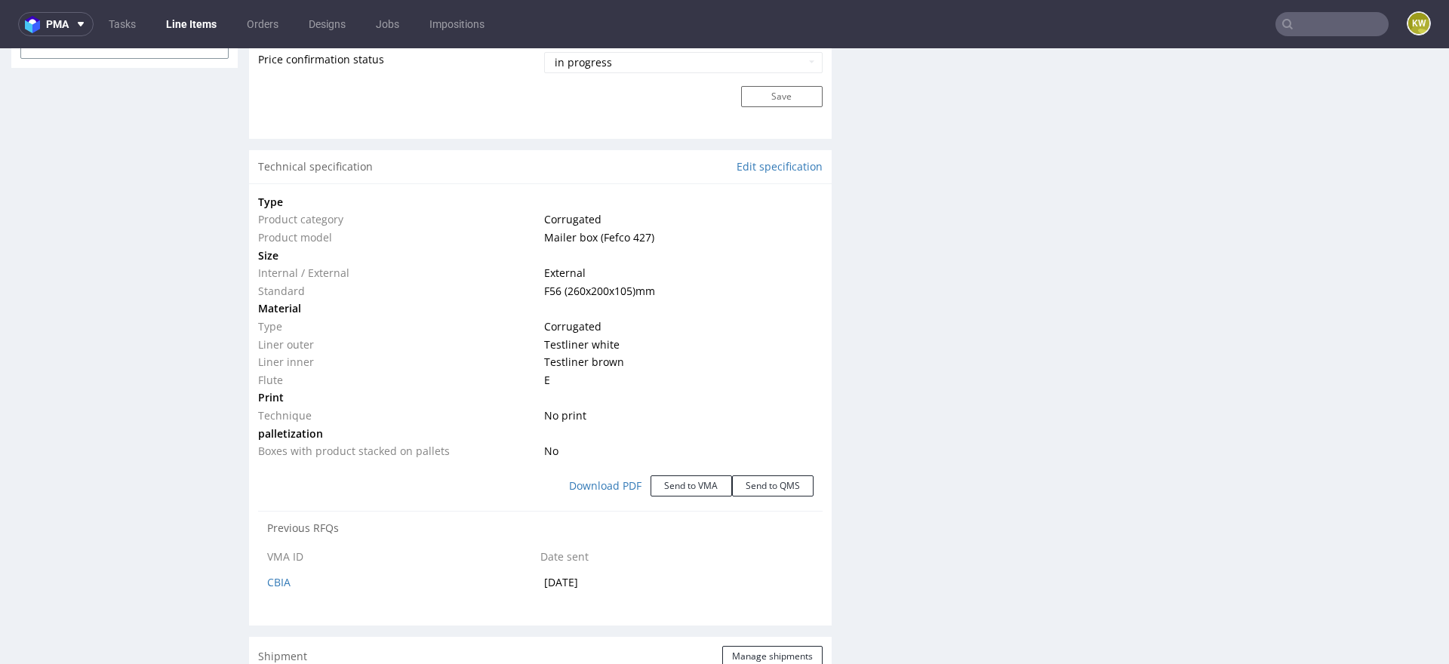
scroll to position [0, 0]
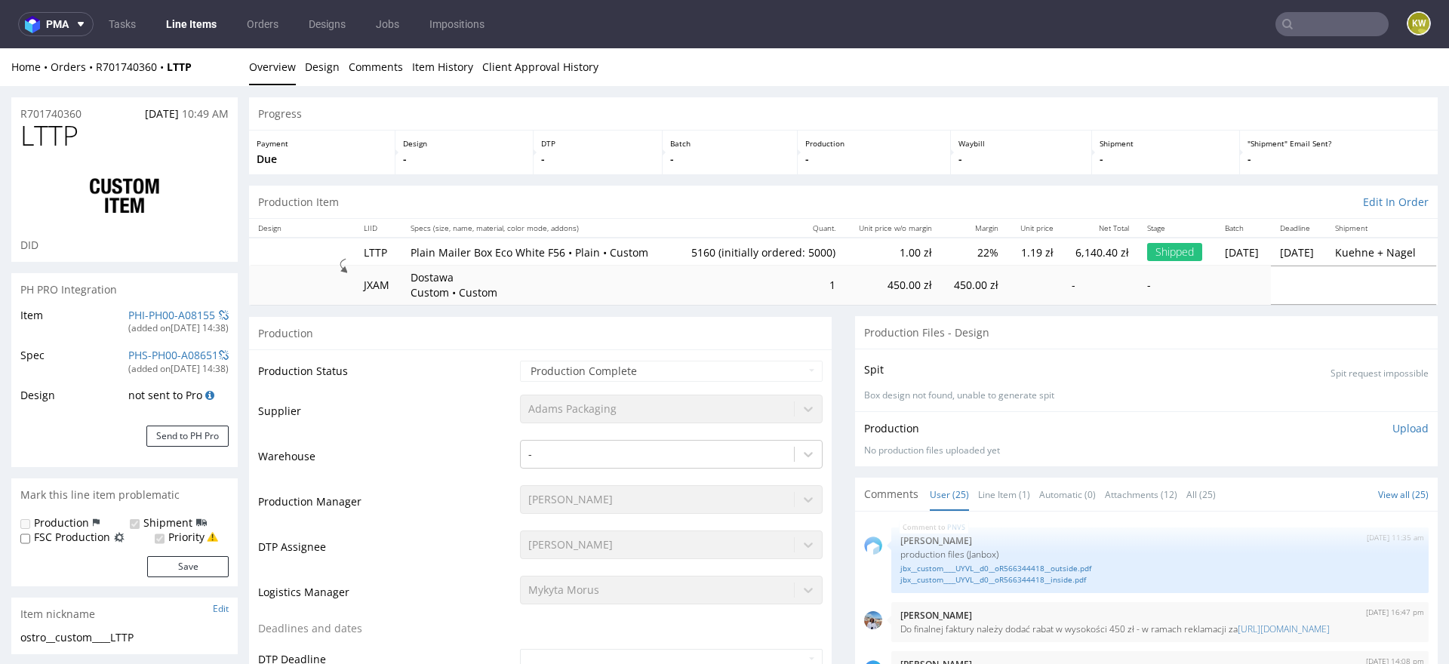
click at [137, 300] on div "PH PRO Integration" at bounding box center [124, 289] width 226 height 33
click at [137, 317] on link "PHI-PH00-A08155" at bounding box center [171, 315] width 87 height 14
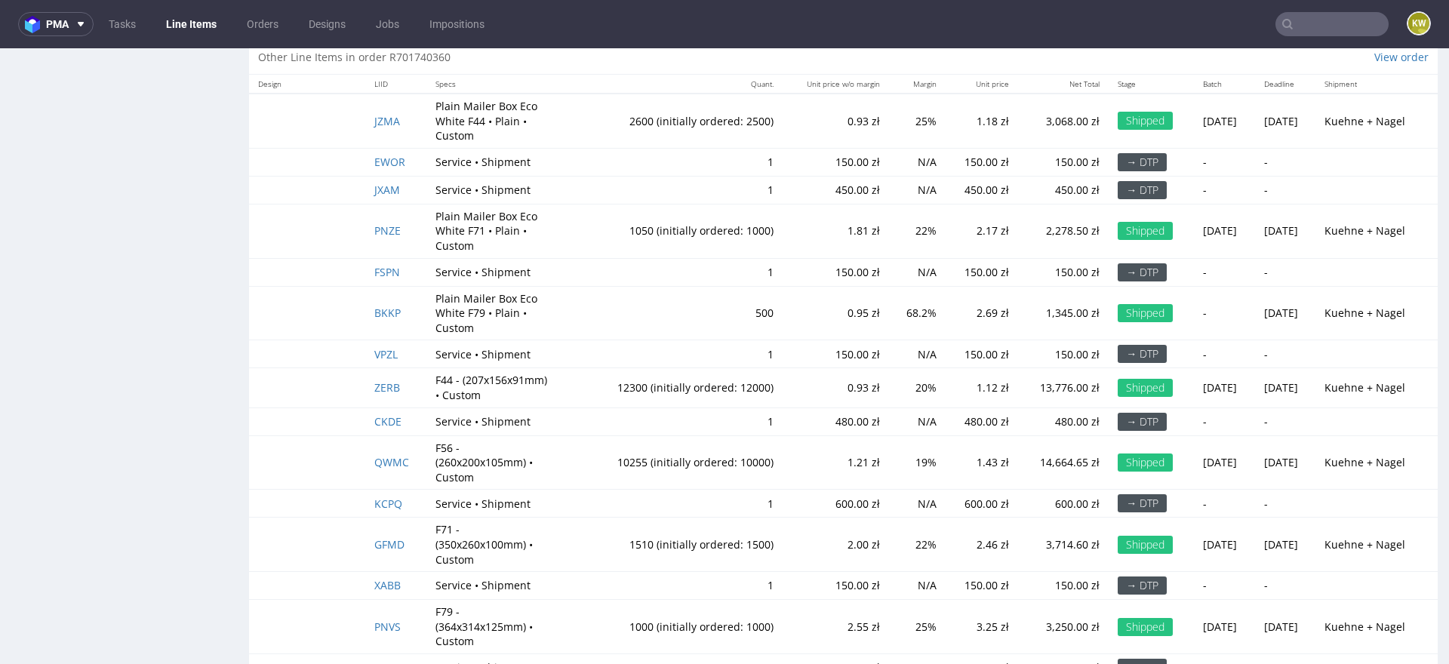
scroll to position [3082, 0]
click at [383, 115] on span "JZMA" at bounding box center [387, 122] width 26 height 14
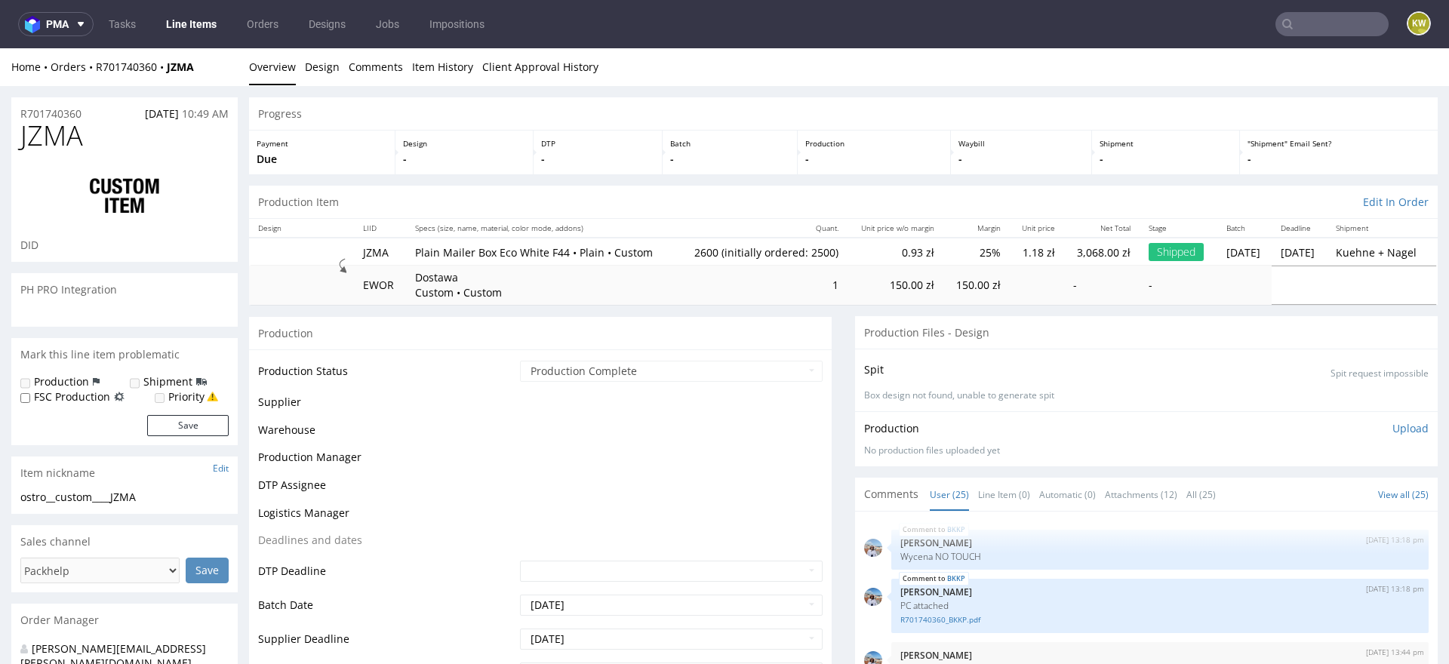
scroll to position [1220, 0]
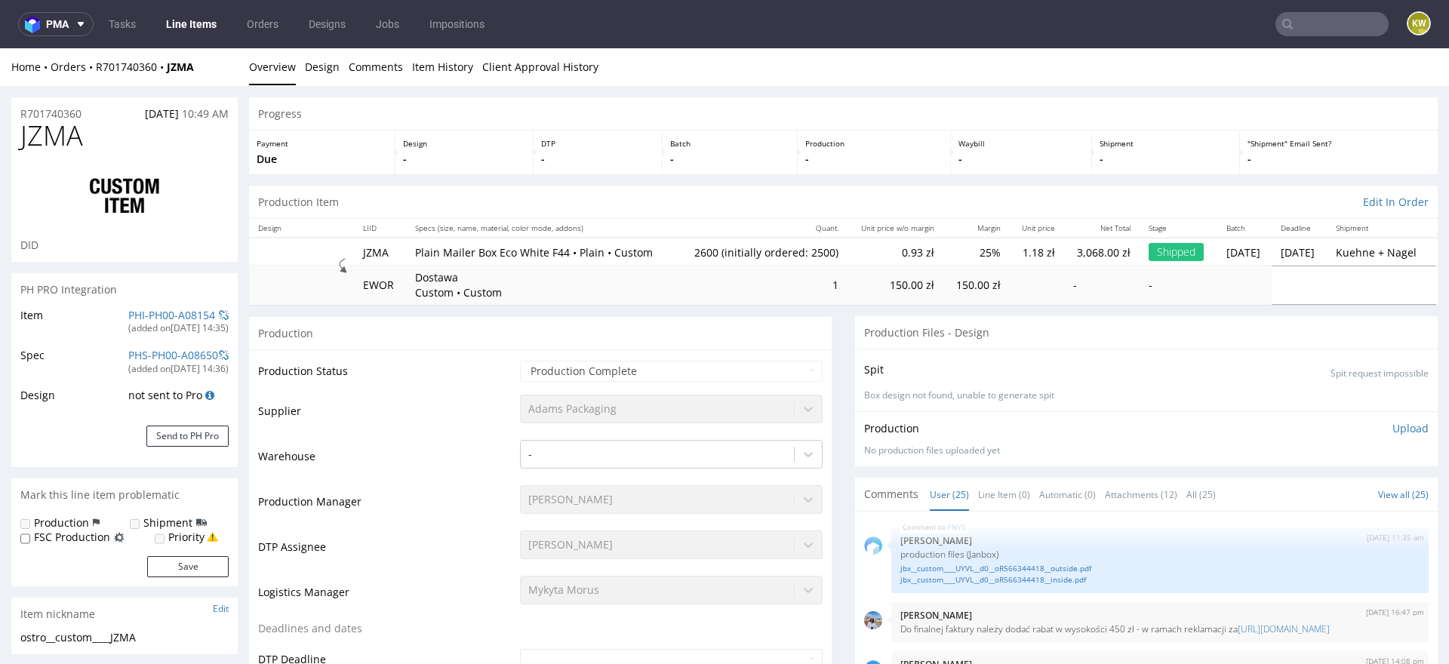
select select "in_progress"
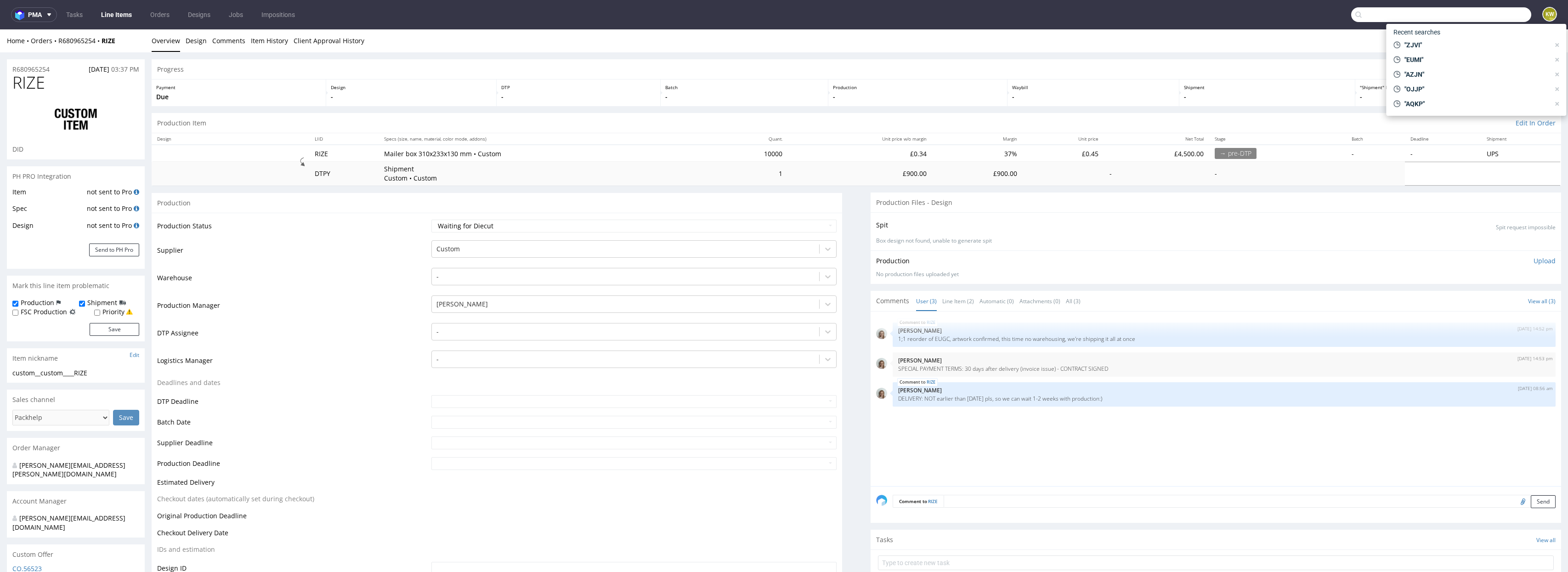
click at [1485, 18] on input "text" at bounding box center [1441, 15] width 180 height 15
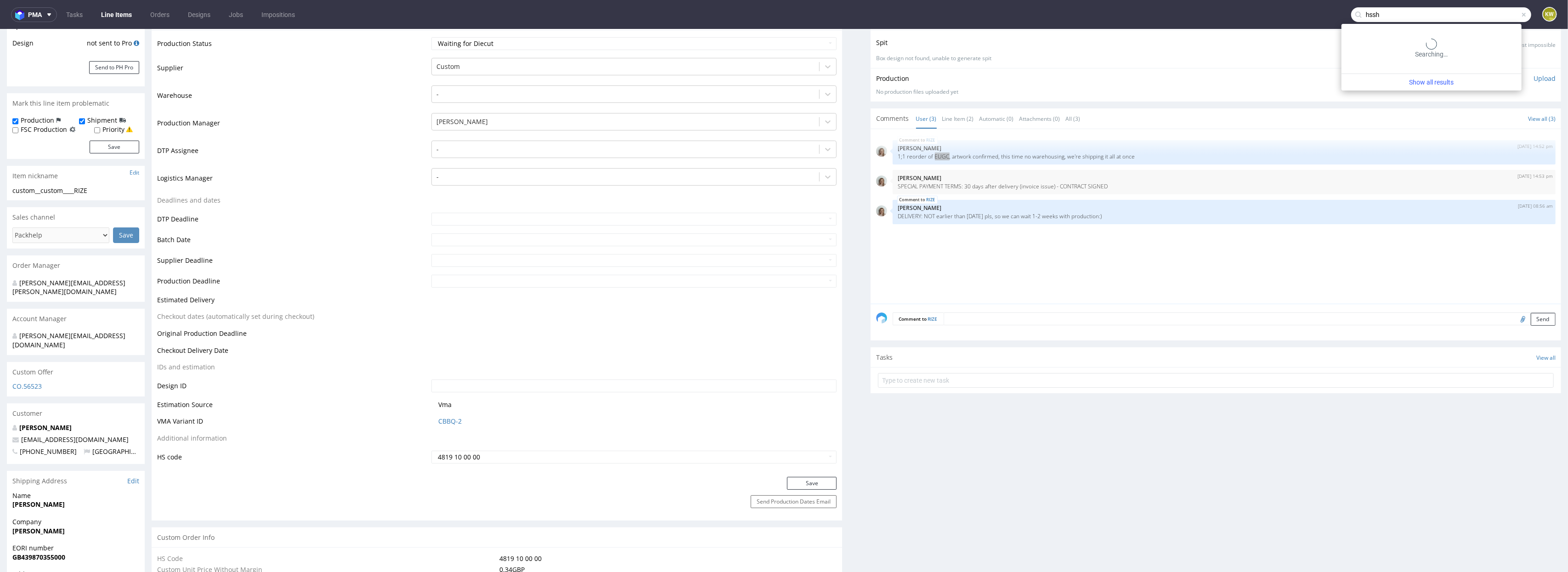
type input "hssh"
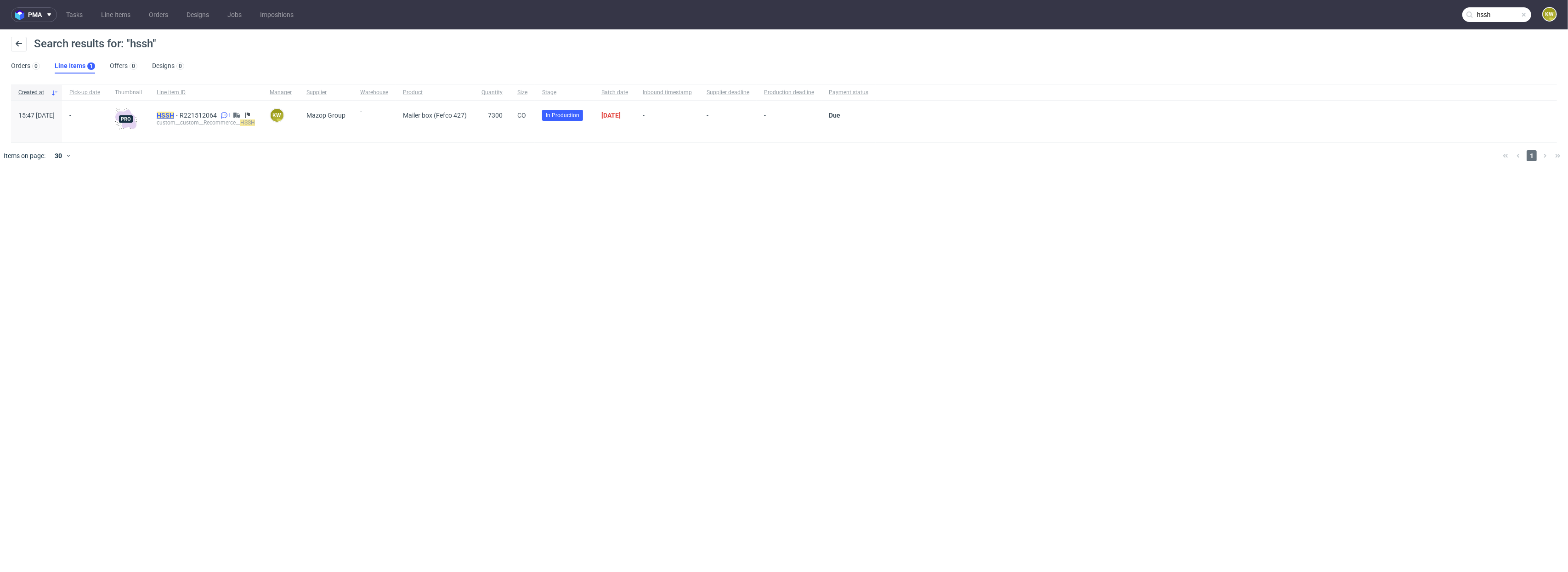
click at [174, 116] on mark "HSSH" at bounding box center [165, 115] width 18 height 7
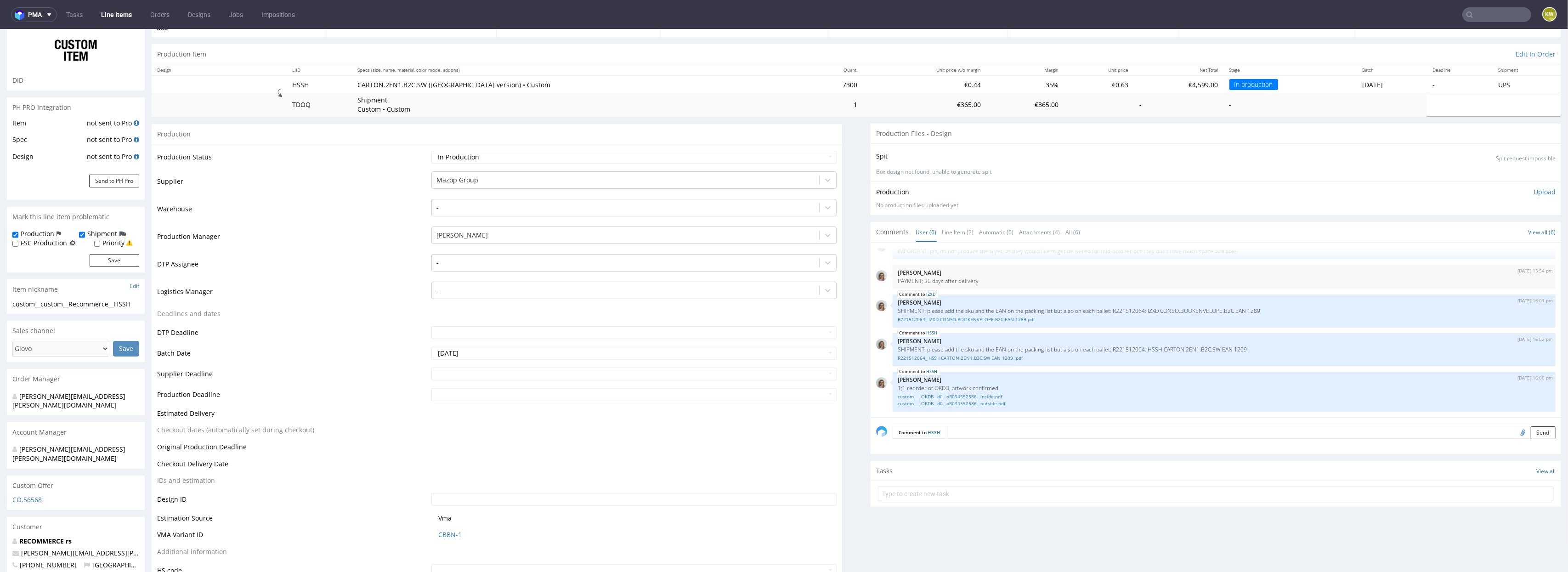
scroll to position [80, 0]
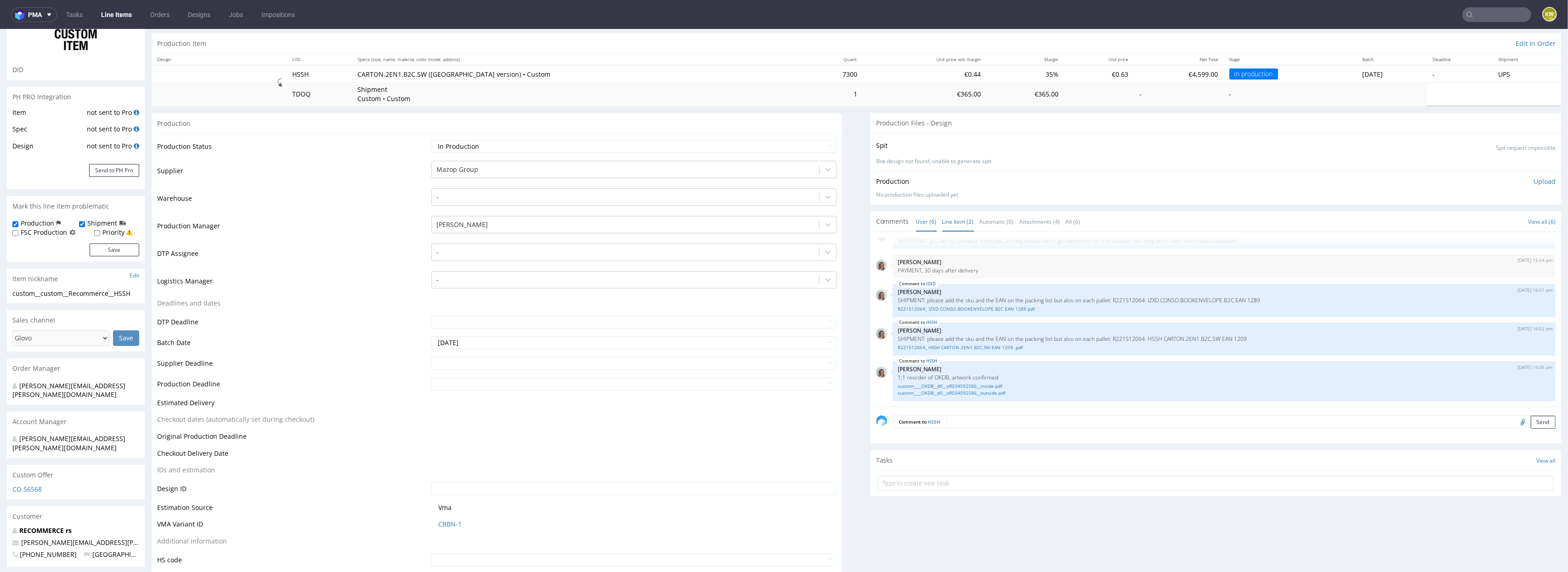
click at [949, 227] on link "Line Item (2)" at bounding box center [958, 221] width 32 height 19
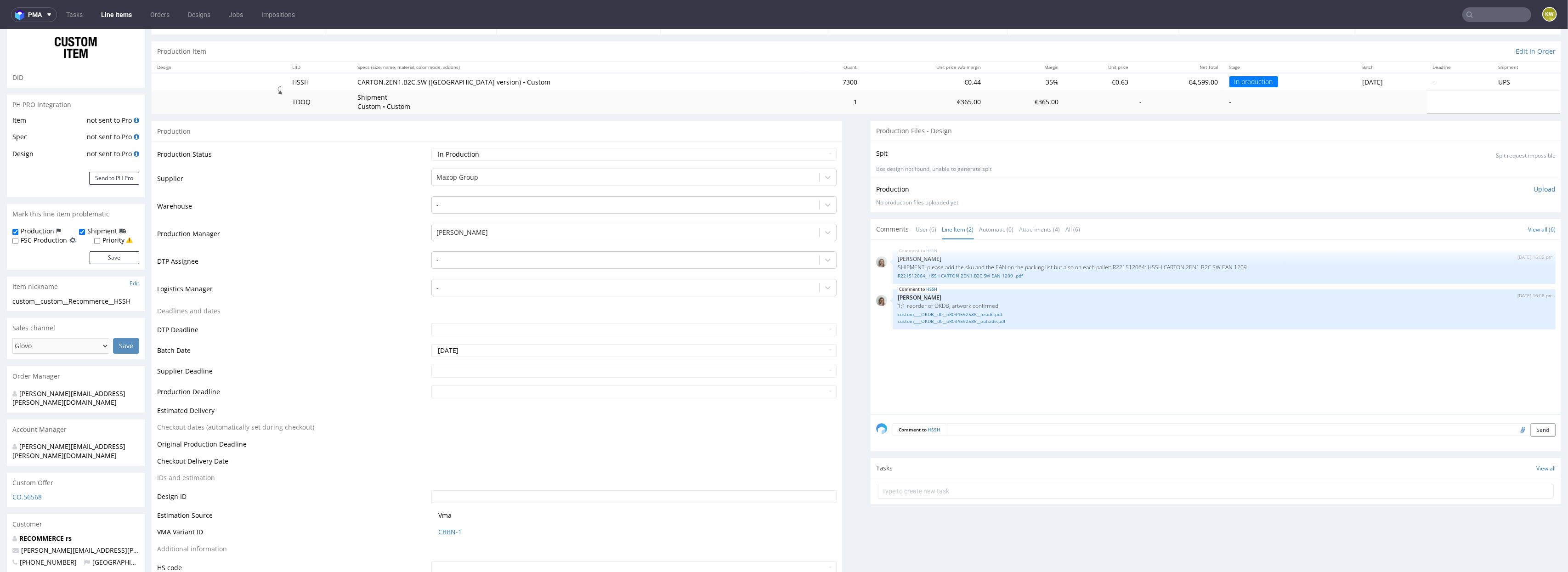
scroll to position [0, 0]
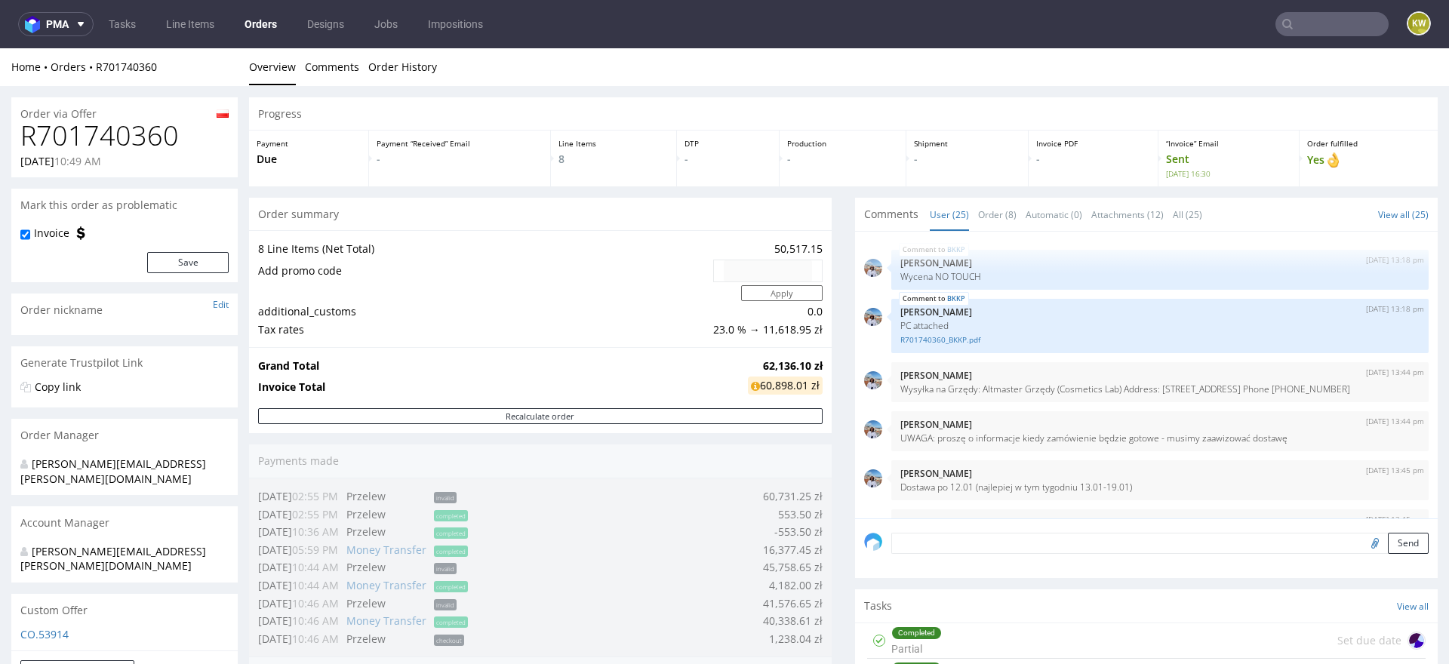
click at [1310, 24] on input "text" at bounding box center [1332, 24] width 113 height 24
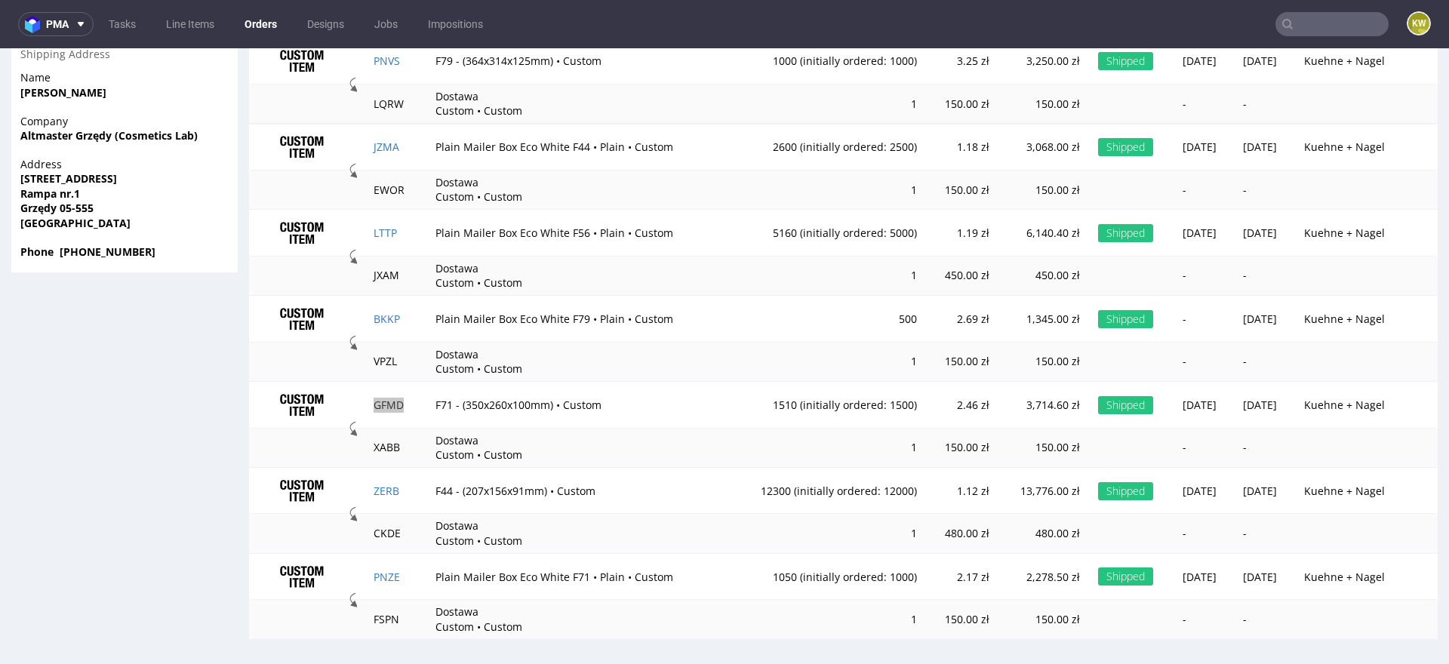
scroll to position [1220, 0]
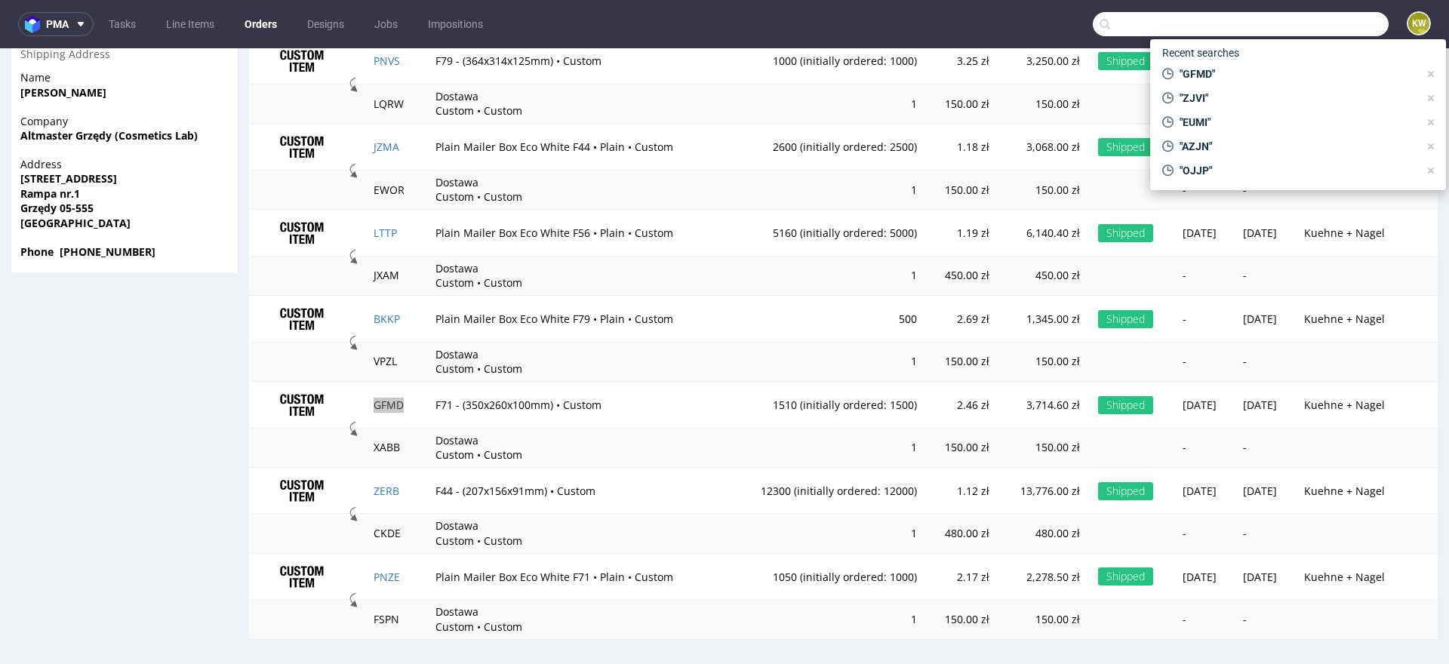
paste input "AWZN"
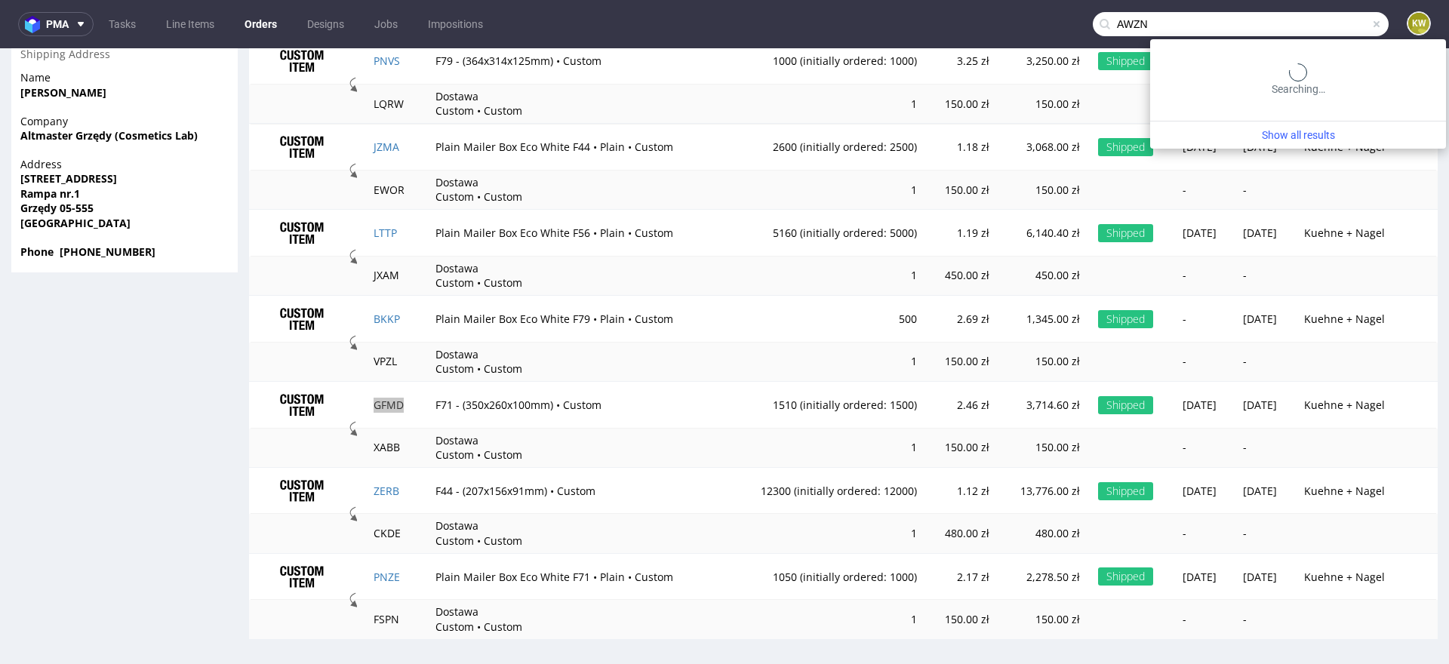
type input "AWZN"
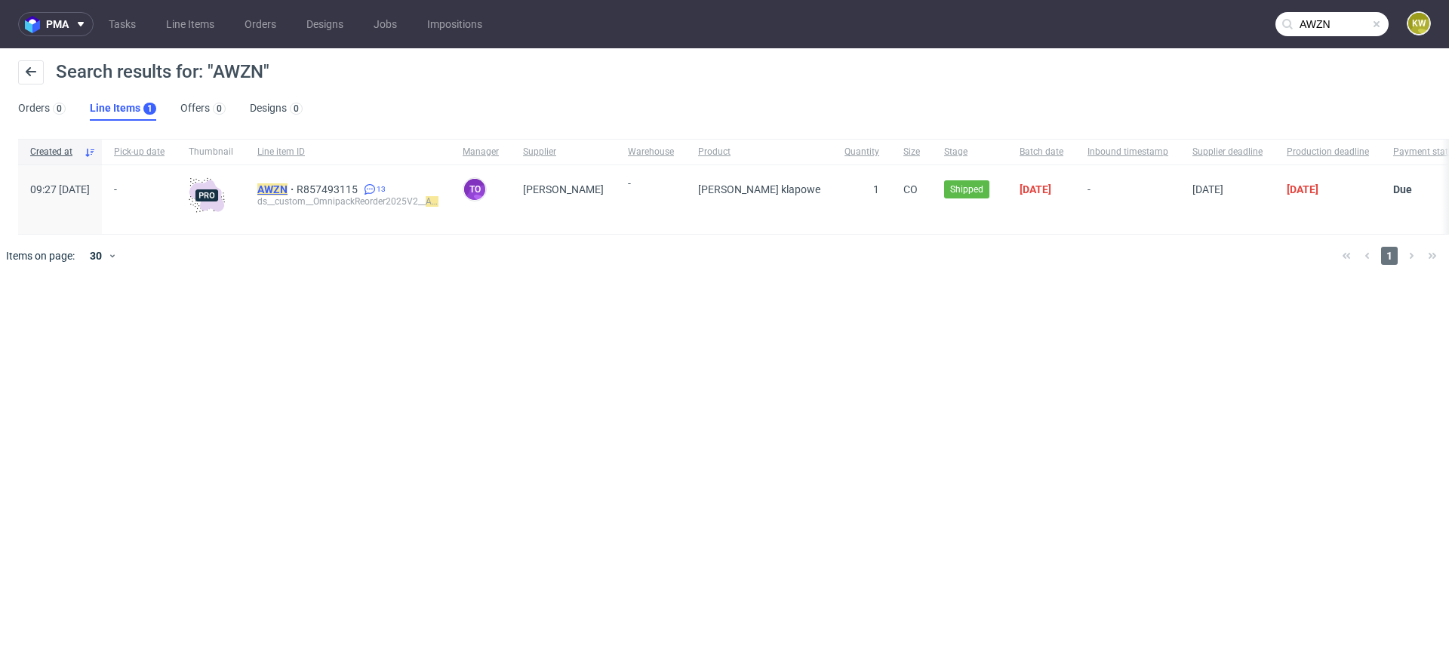
click at [288, 189] on mark "AWZN" at bounding box center [272, 189] width 30 height 12
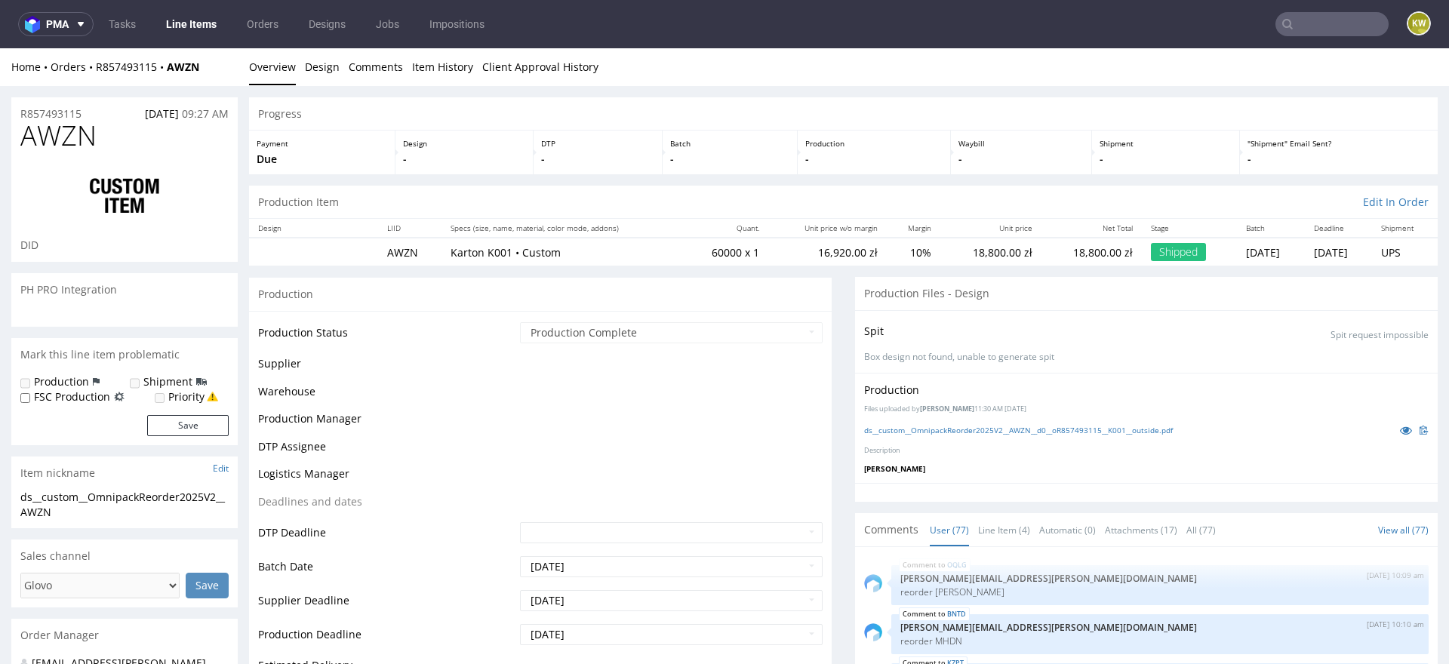
scroll to position [4581, 0]
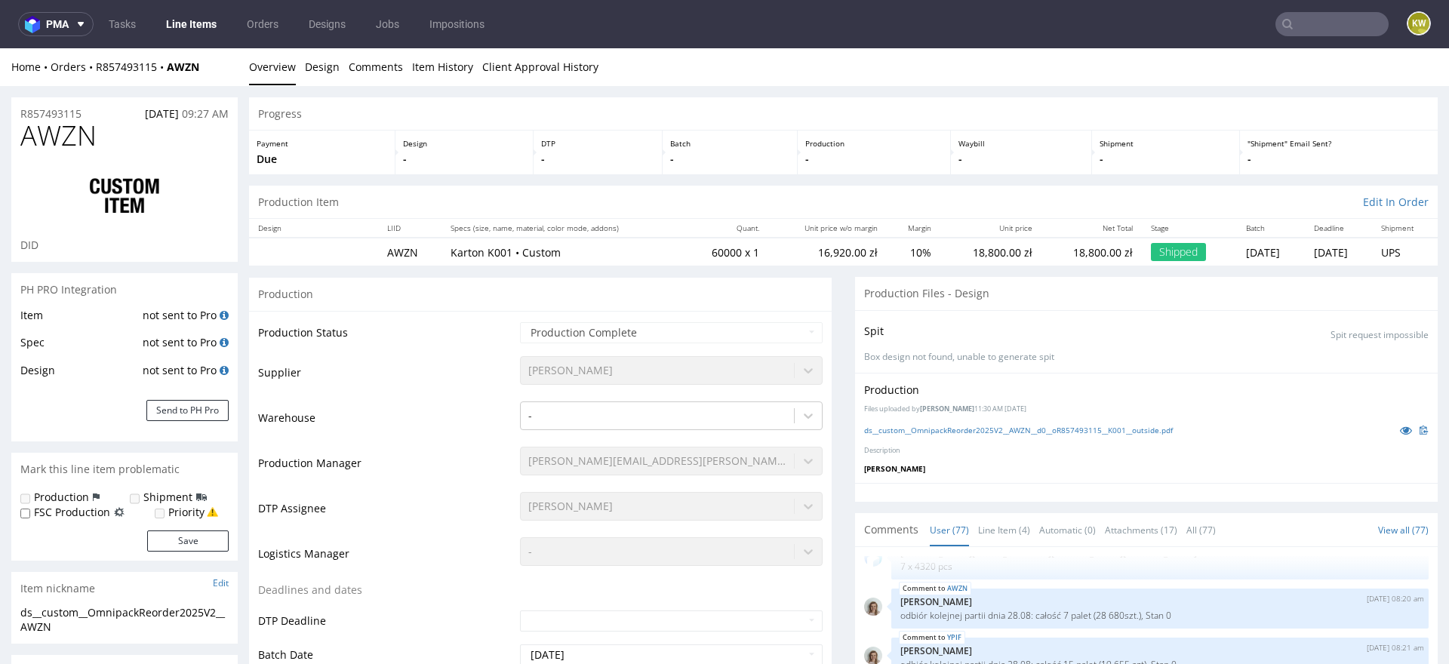
select select "in_progress"
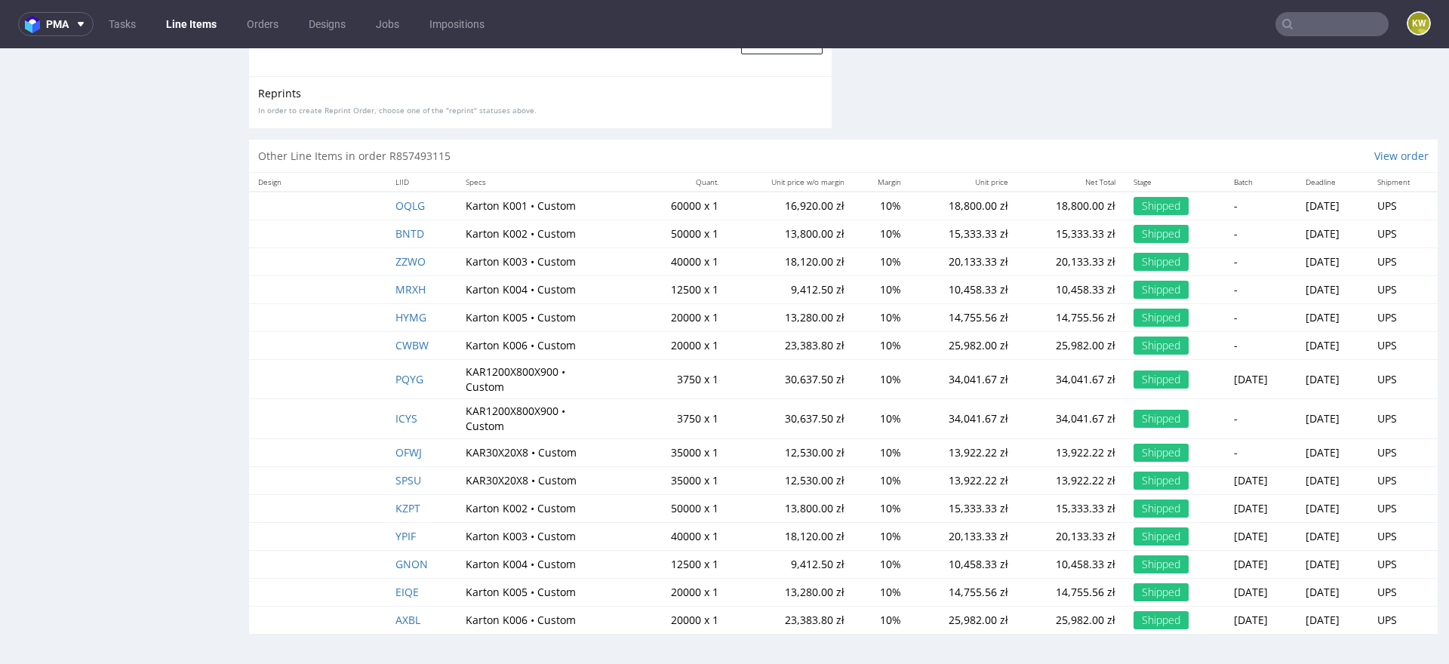
scroll to position [4, 0]
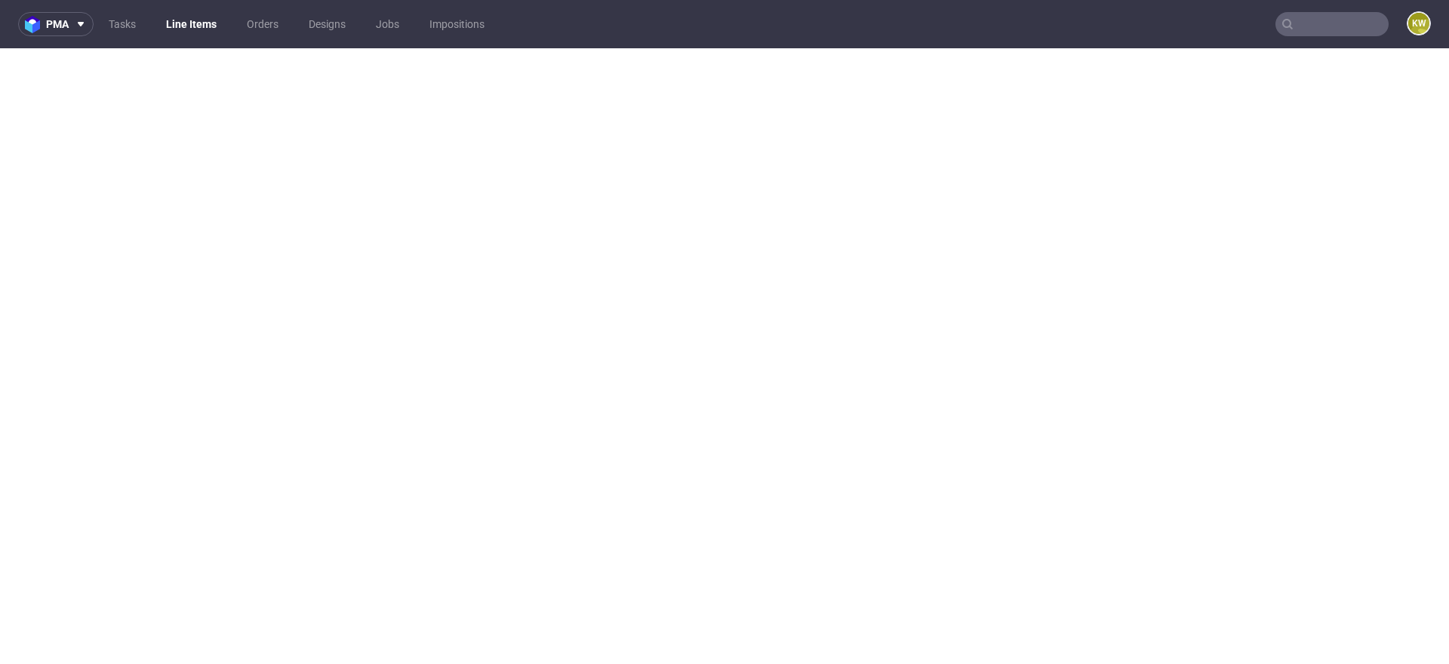
select select "in_progress"
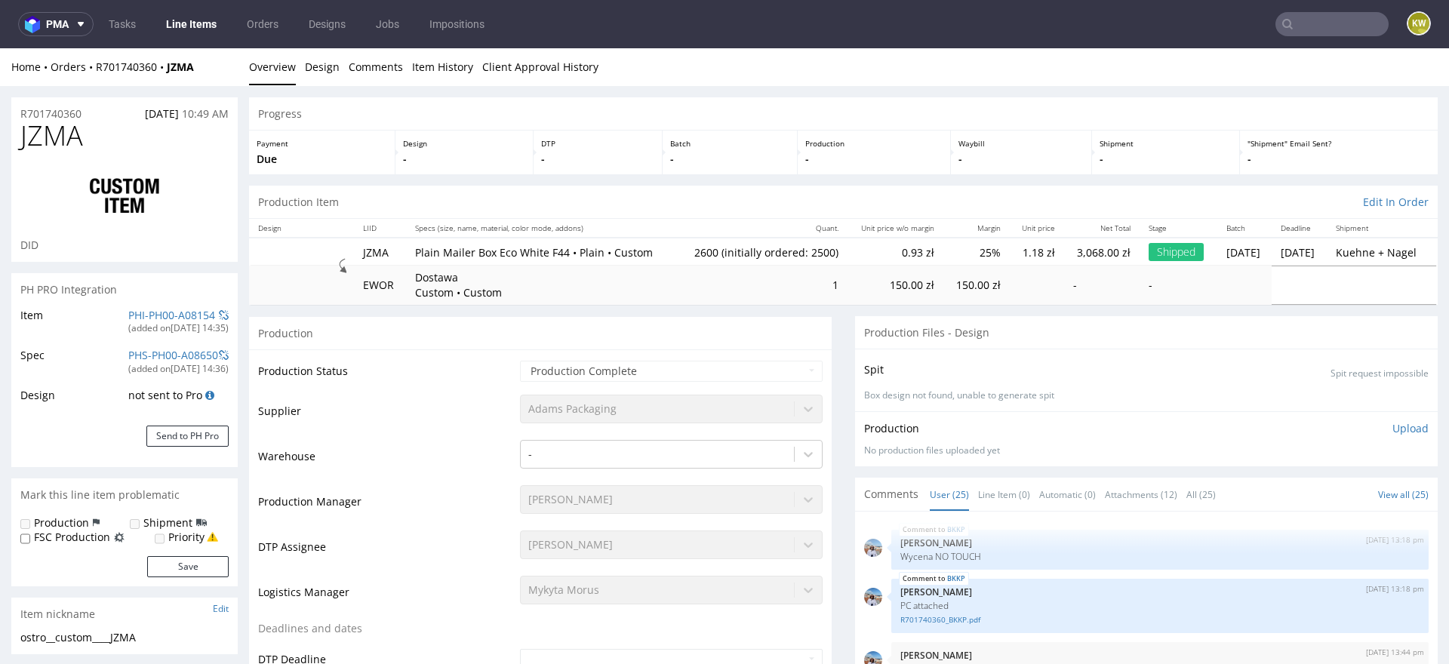
scroll to position [1220, 0]
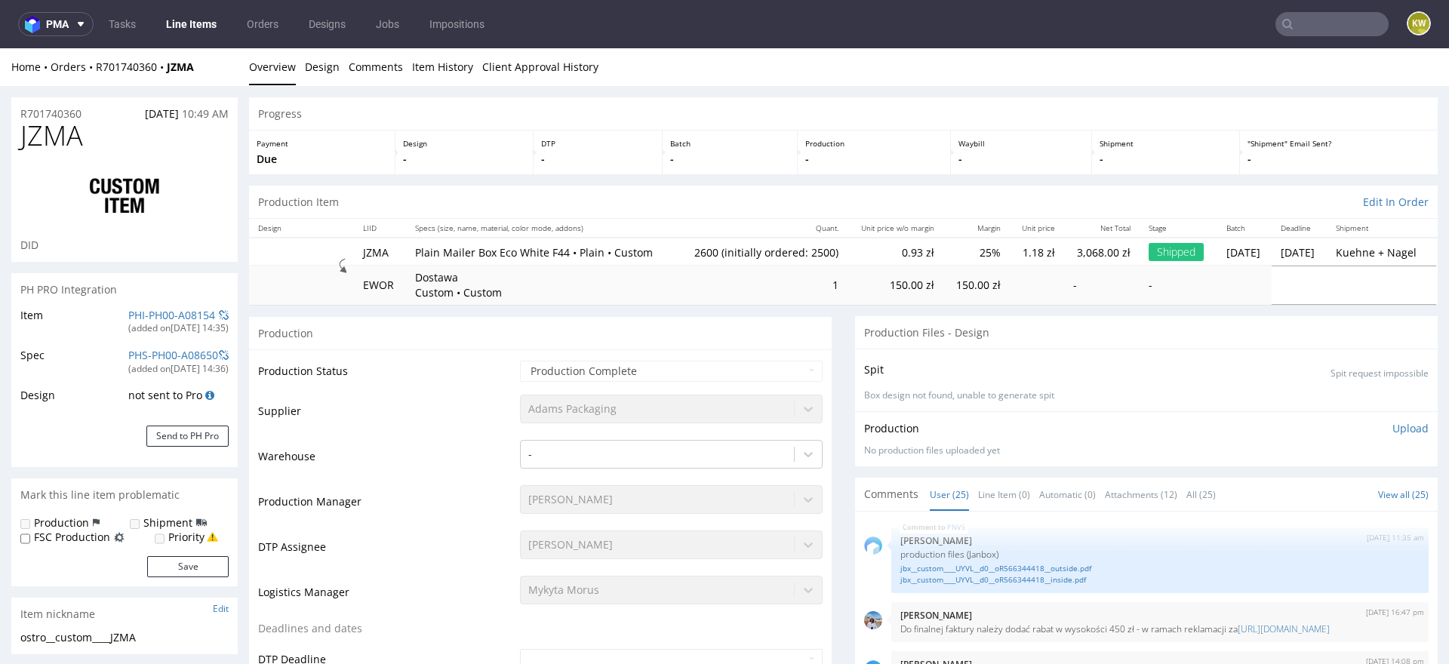
click at [196, 25] on link "Line Items" at bounding box center [191, 24] width 69 height 24
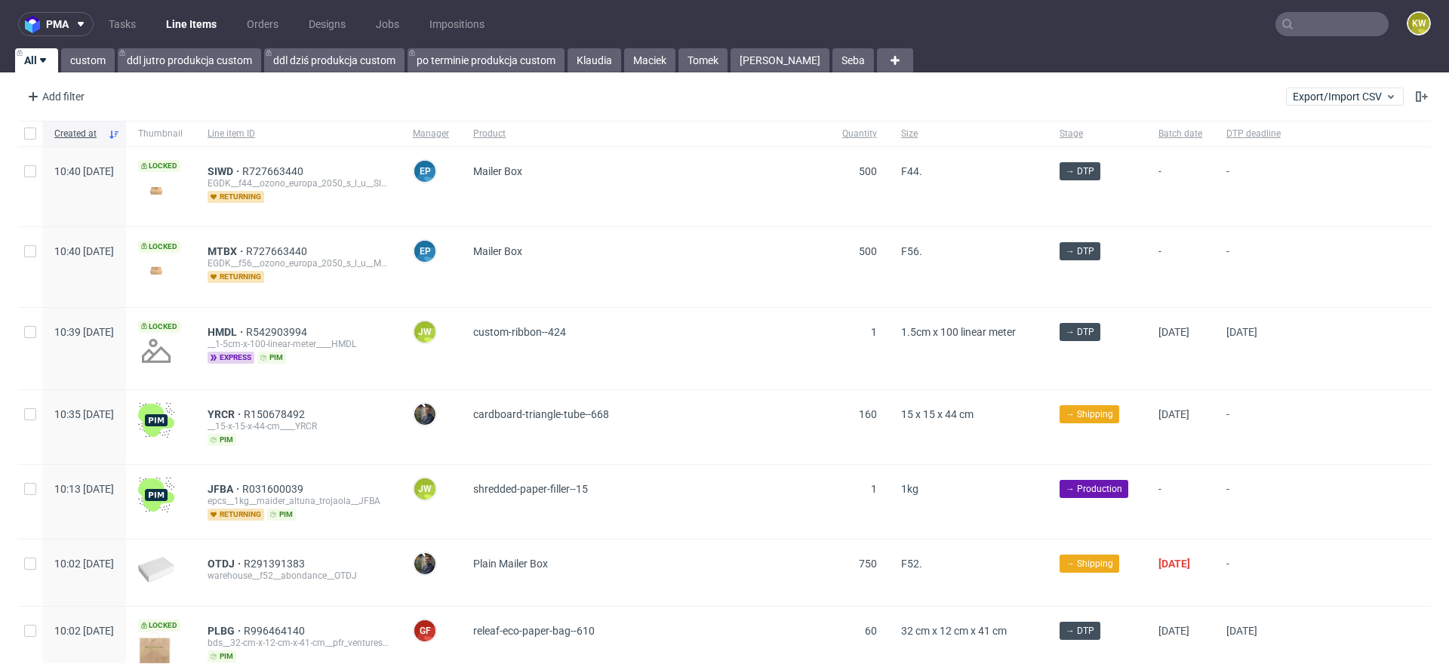
click at [614, 40] on nav "pma Tasks Line Items Orders Designs Jobs Impositions KW" at bounding box center [724, 24] width 1449 height 48
click at [605, 61] on link "Klaudia" at bounding box center [595, 60] width 54 height 24
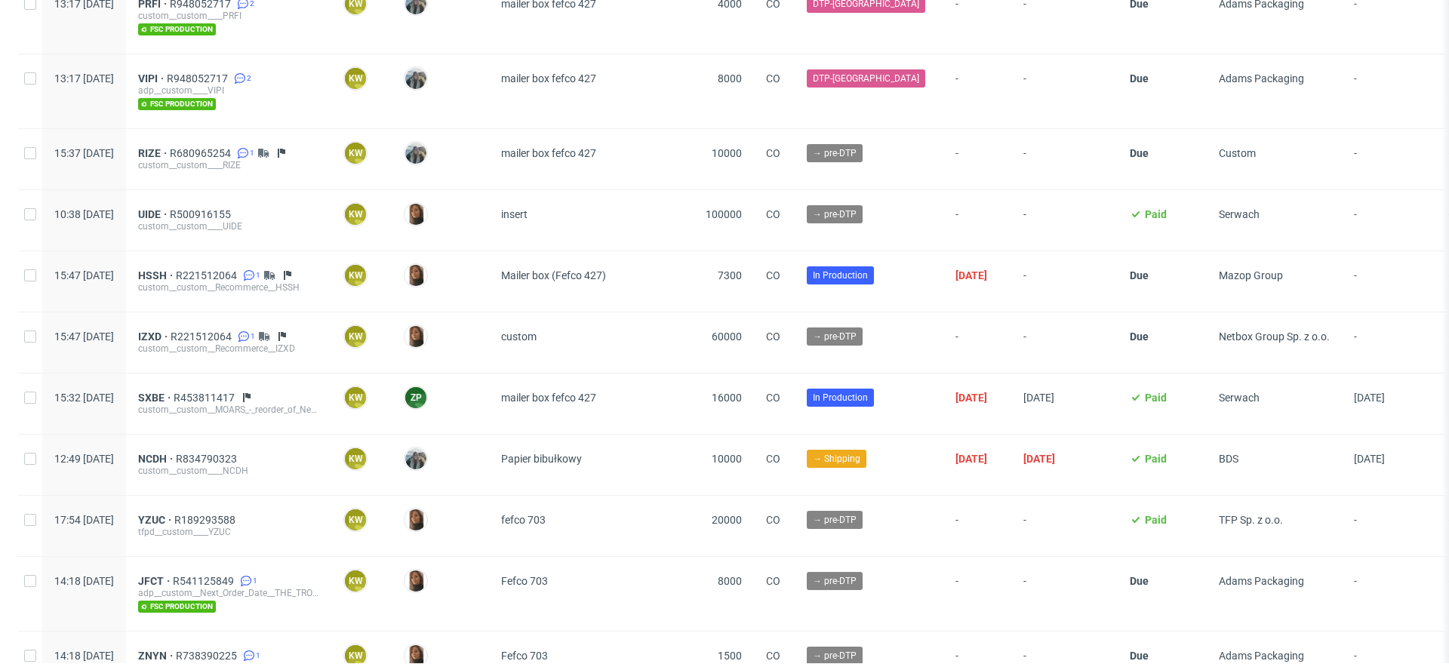
scroll to position [142, 0]
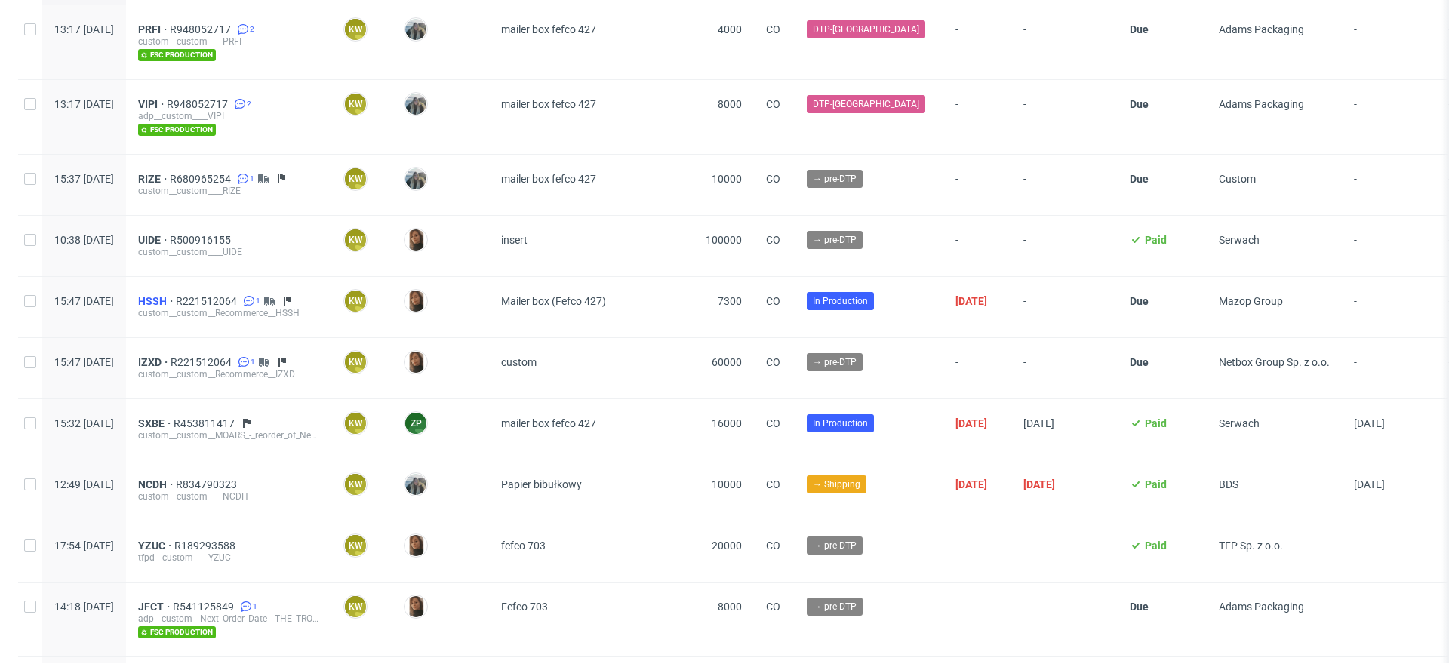
click at [176, 300] on span "HSSH" at bounding box center [157, 301] width 38 height 12
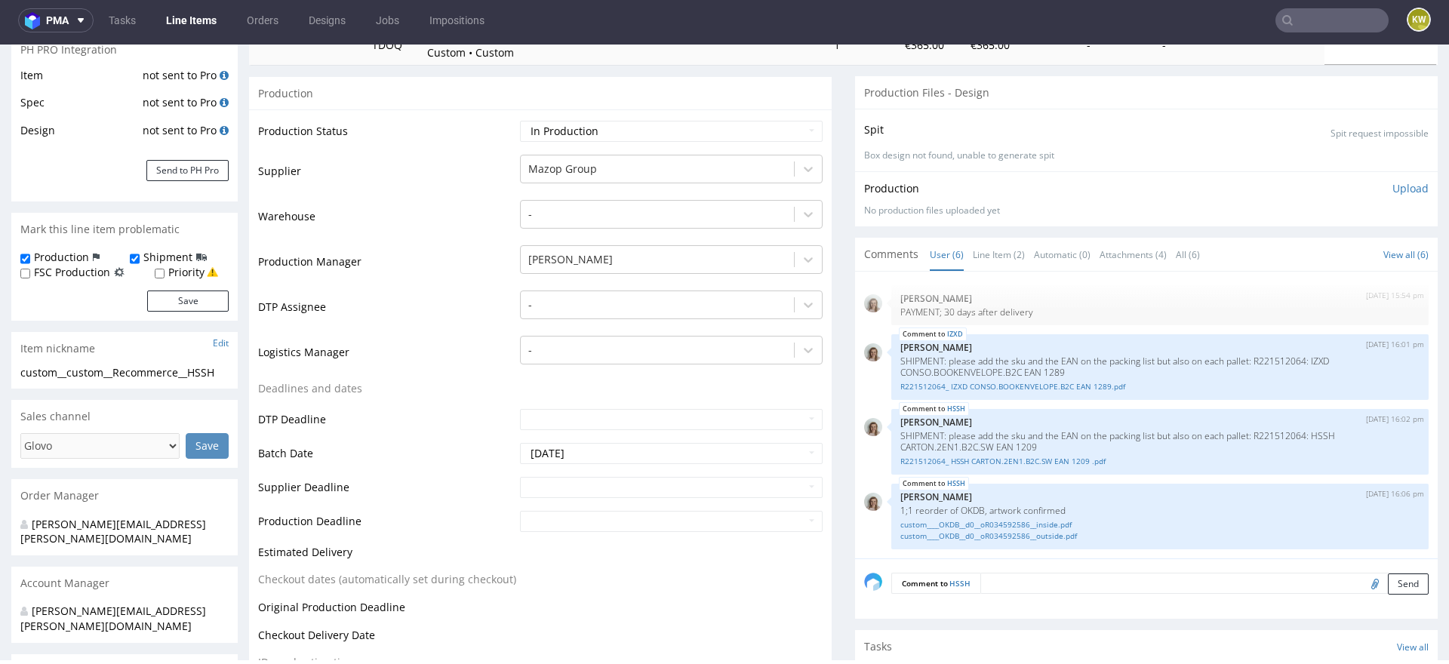
scroll to position [243, 0]
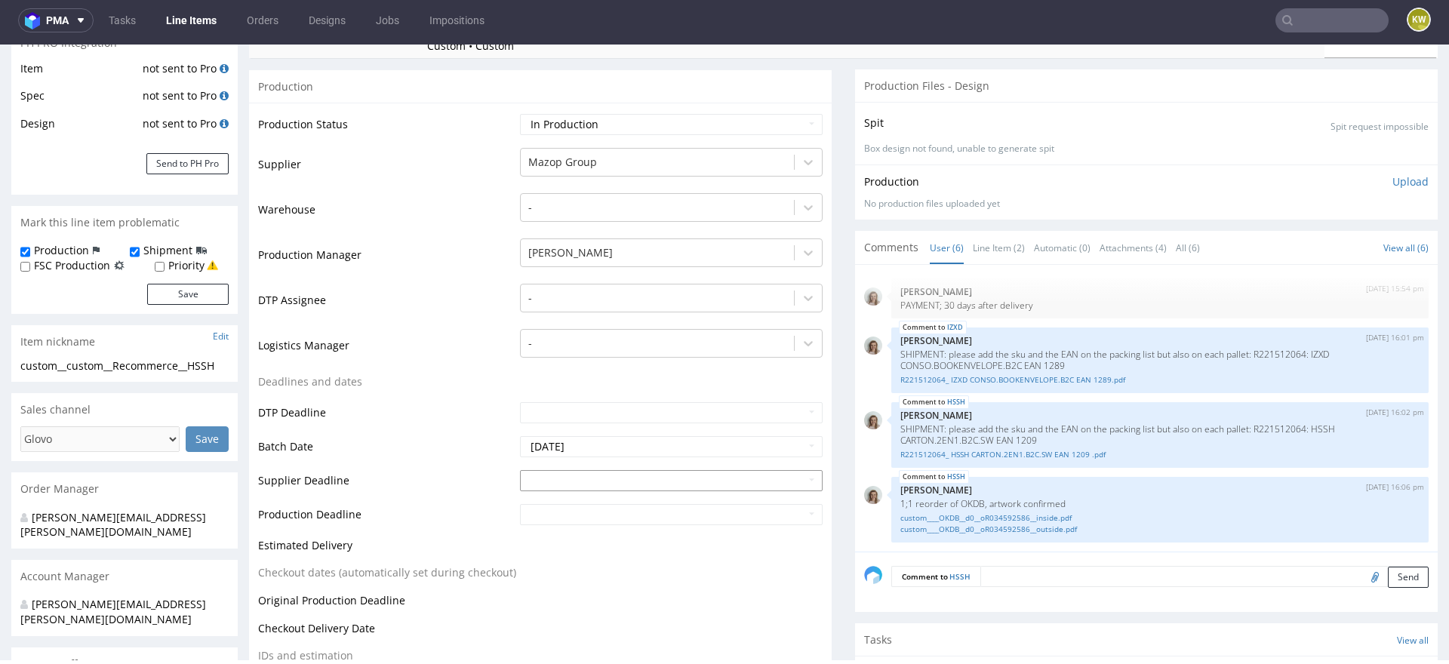
click at [545, 475] on input "text" at bounding box center [671, 480] width 303 height 21
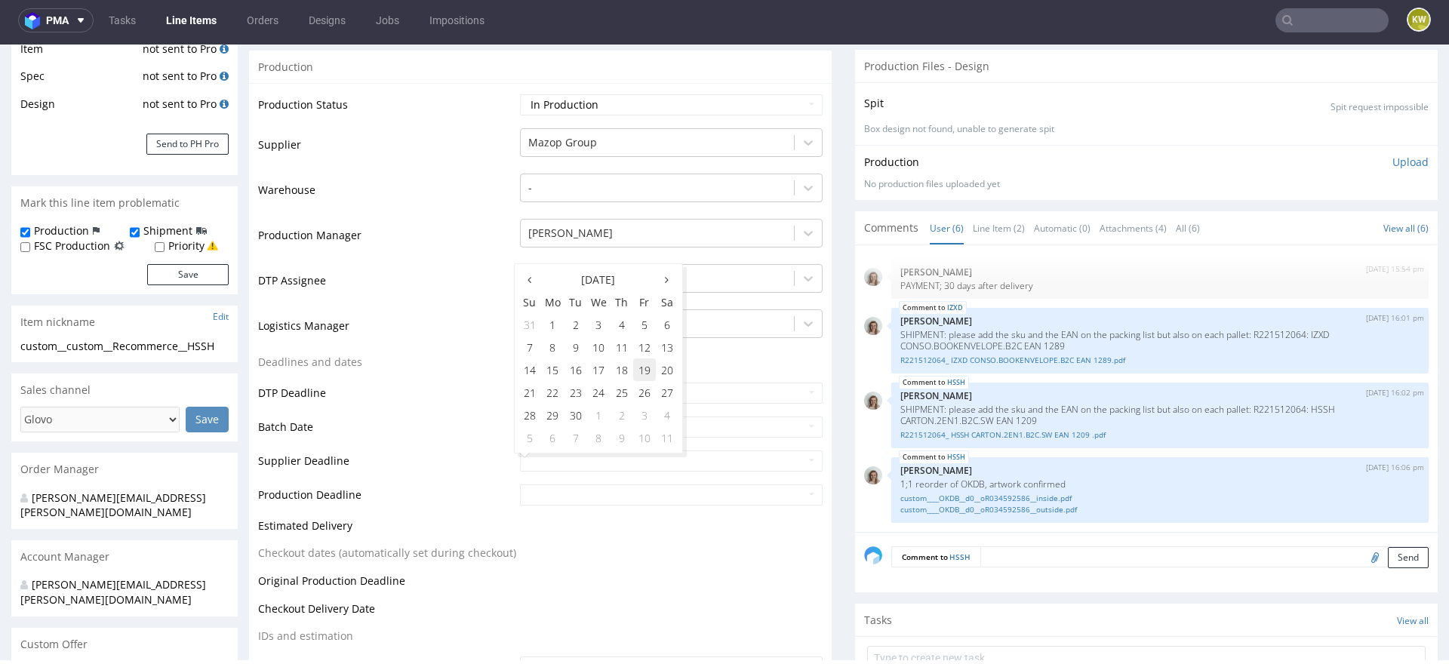
click at [645, 371] on td "19" at bounding box center [644, 370] width 23 height 23
type input "2025-09-19"
click at [579, 494] on input "text" at bounding box center [671, 495] width 303 height 21
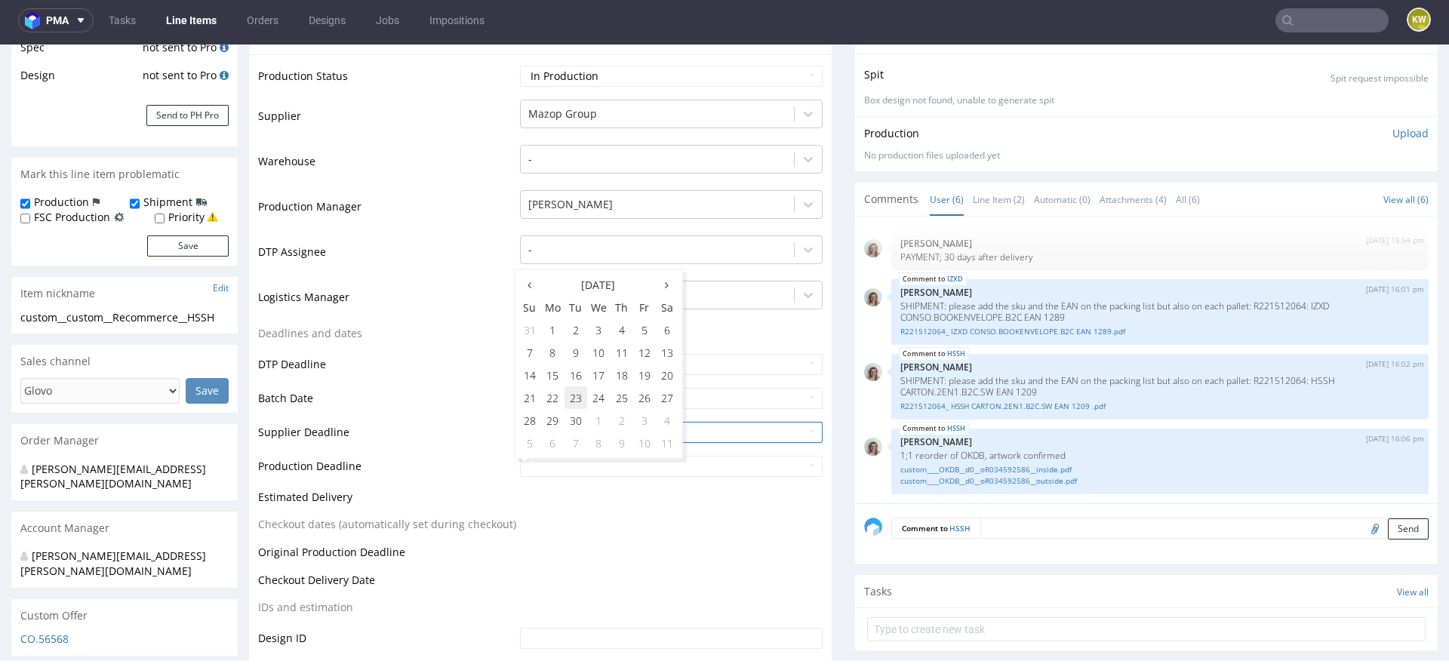
click at [571, 401] on td "23" at bounding box center [576, 397] width 23 height 23
type input "2025-09-23"
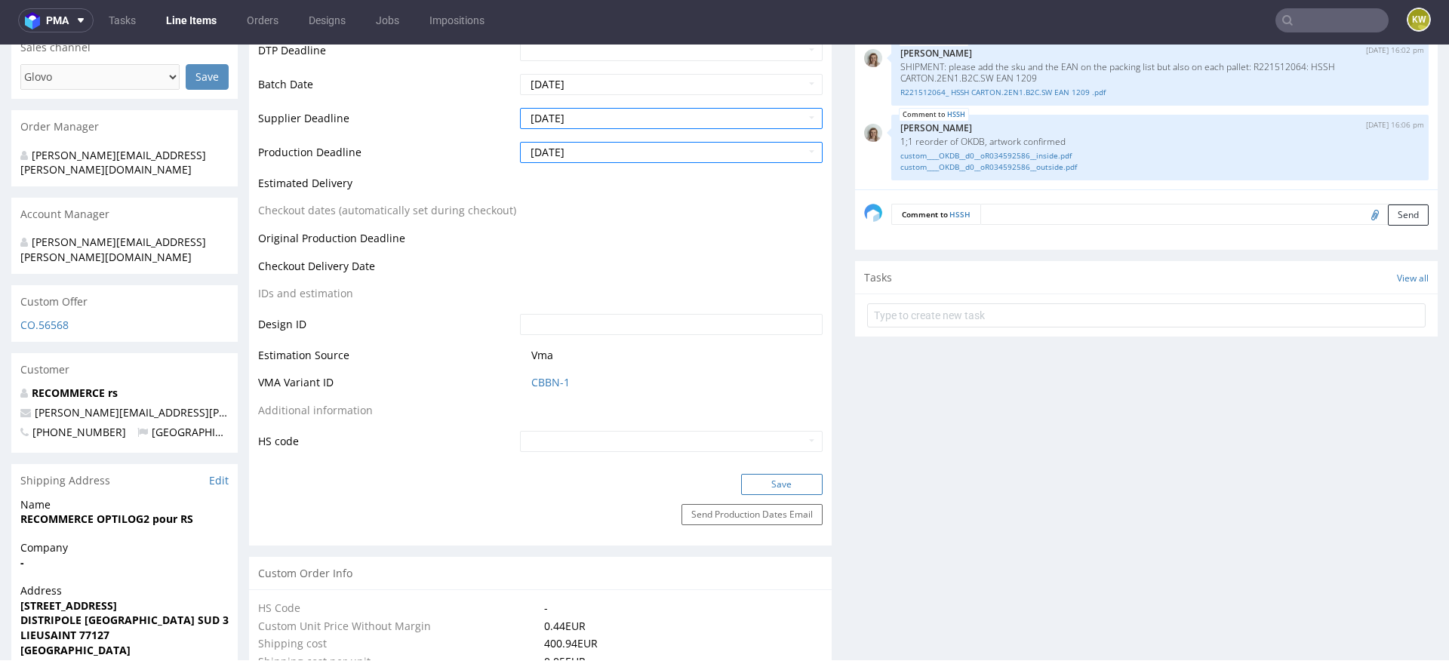
click at [748, 484] on button "Save" at bounding box center [782, 484] width 82 height 21
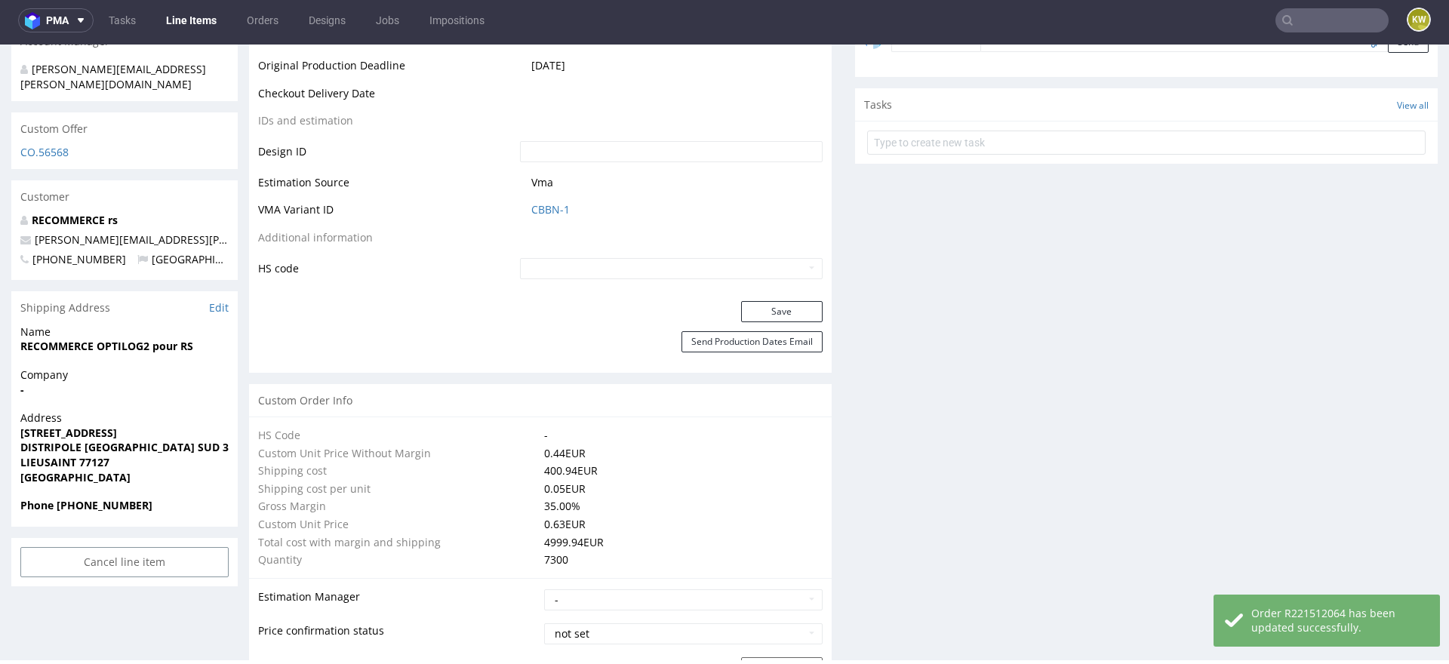
scroll to position [0, 0]
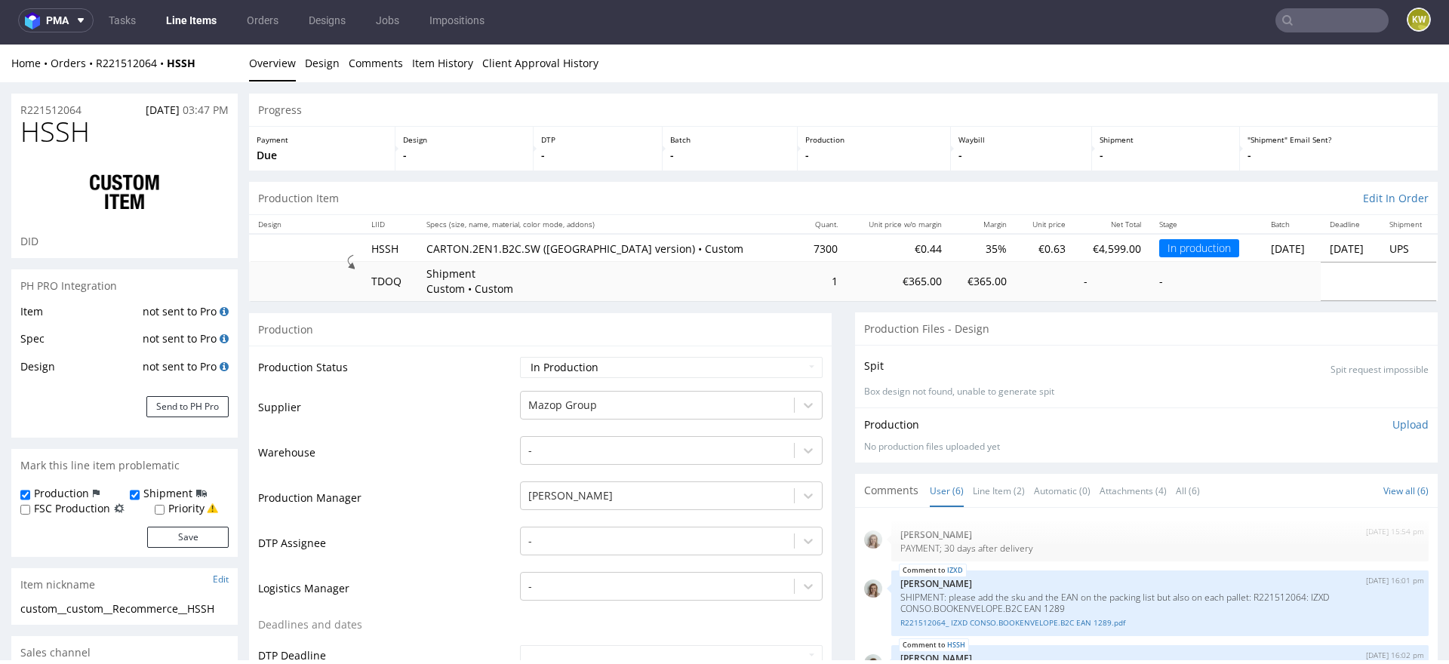
click at [186, 28] on link "Line Items" at bounding box center [191, 20] width 69 height 24
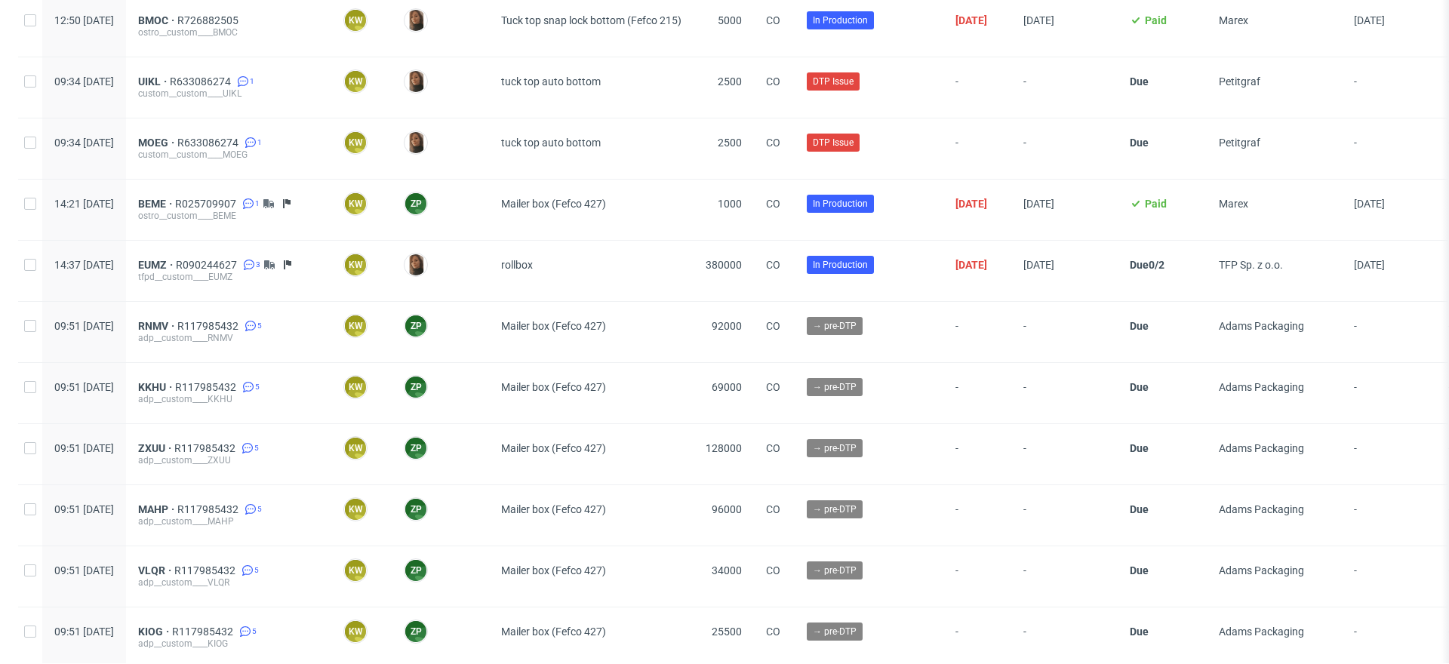
scroll to position [2397, 0]
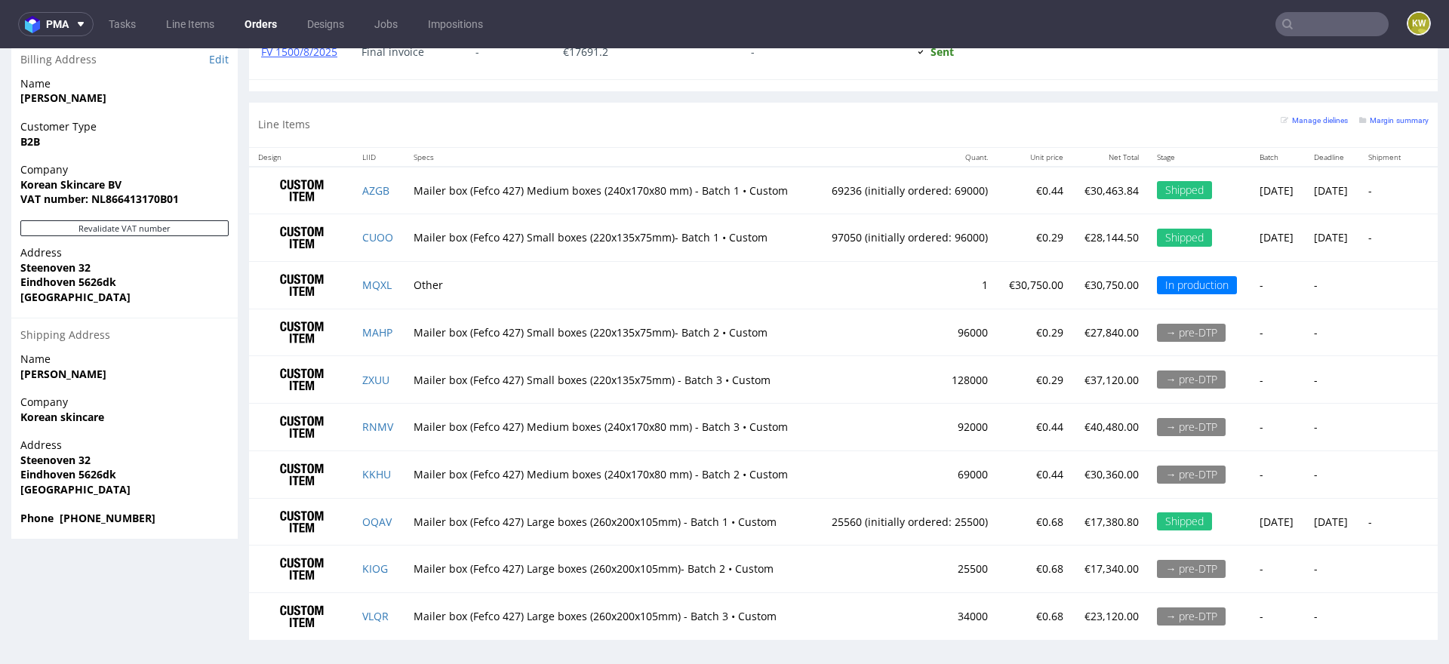
scroll to position [4, 0]
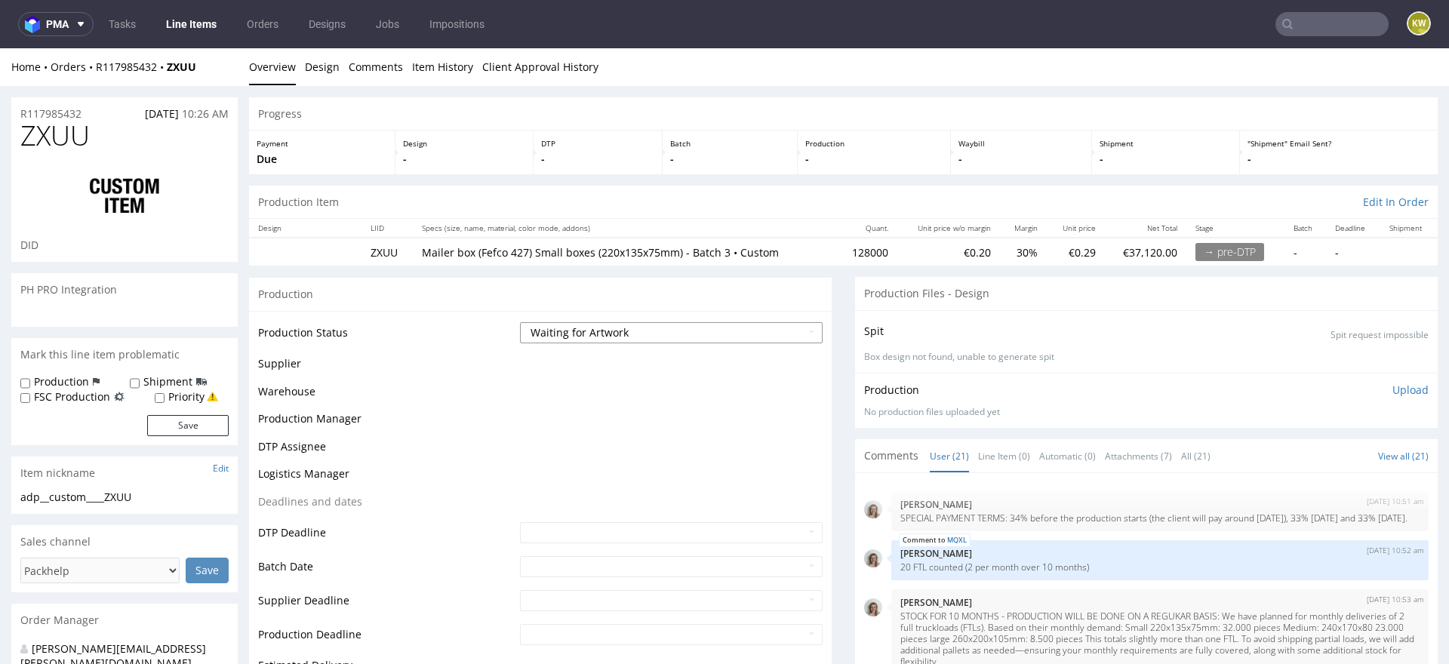
scroll to position [1206, 0]
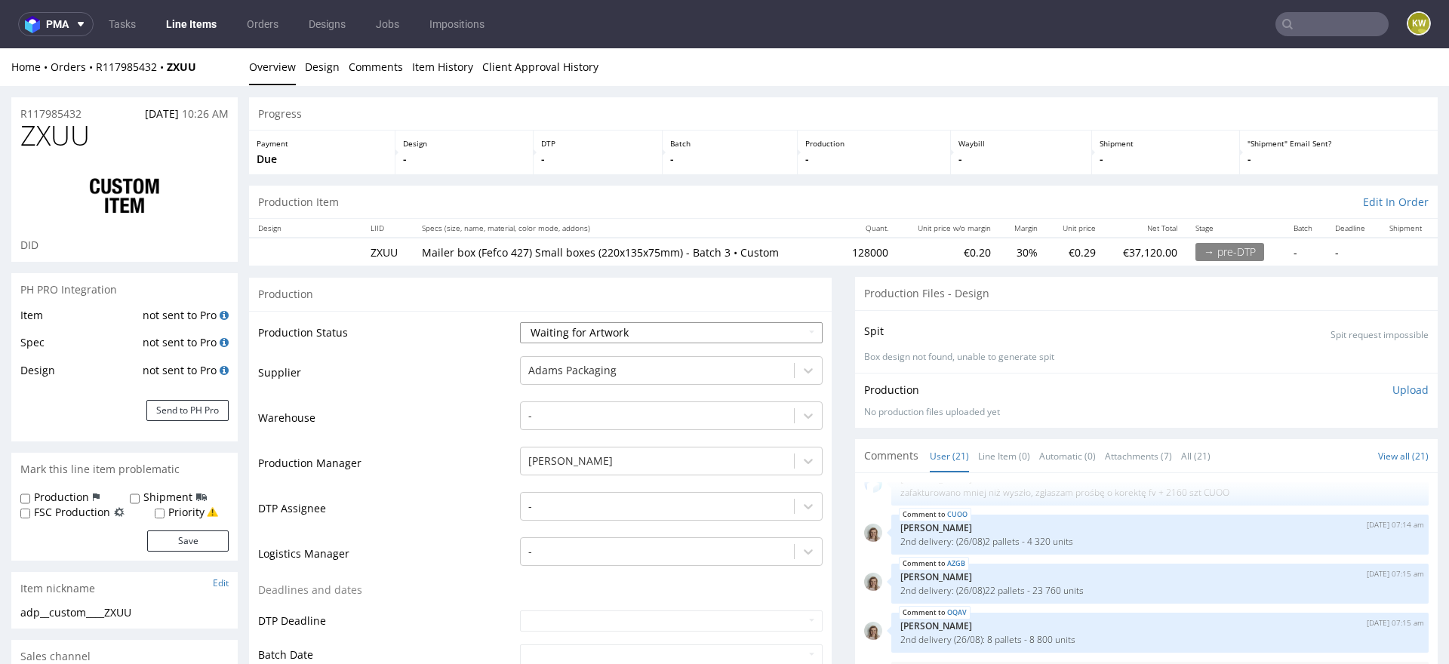
click at [586, 333] on select "Waiting for Artwork Waiting for Diecut Waiting for Mockup Waiting for DTP Waiti…" at bounding box center [671, 332] width 303 height 21
select select "production_in_process"
click at [520, 322] on select "Waiting for Artwork Waiting for Diecut Waiting for Mockup Waiting for DTP Waiti…" at bounding box center [671, 332] width 303 height 21
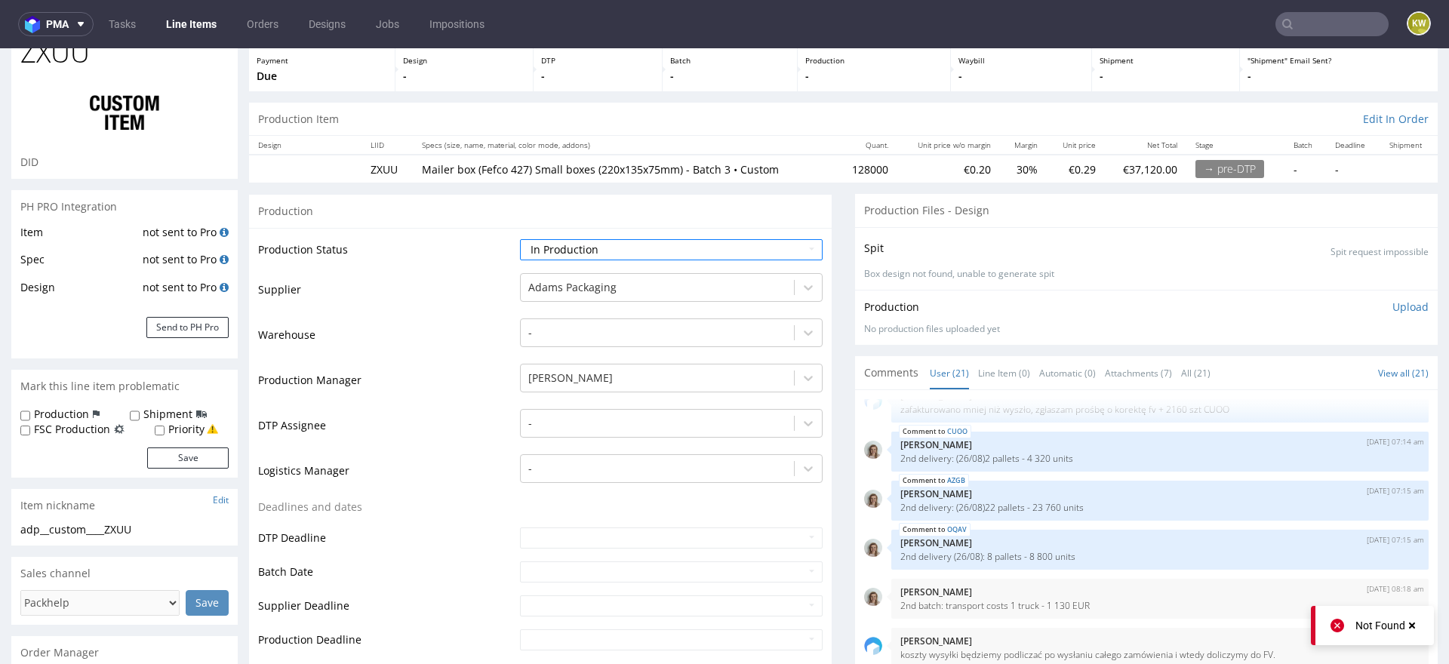
scroll to position [103, 0]
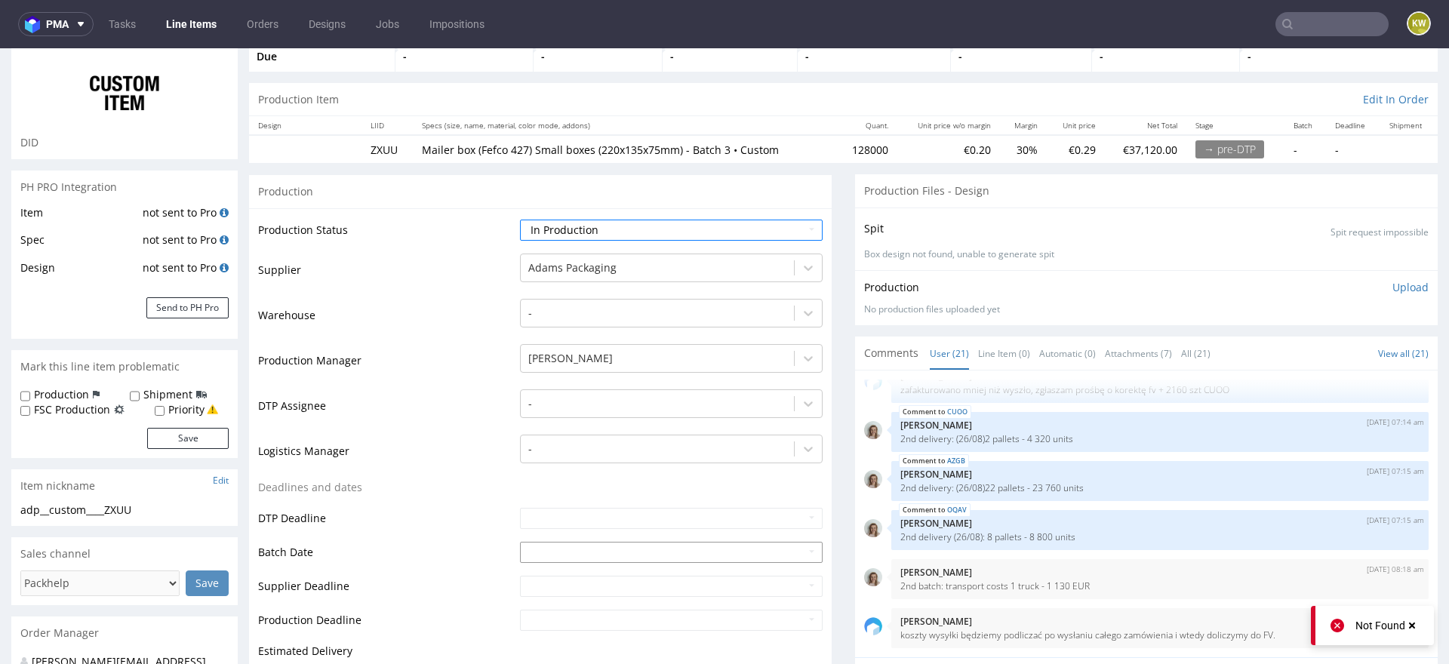
click at [530, 550] on input "text" at bounding box center [671, 552] width 303 height 21
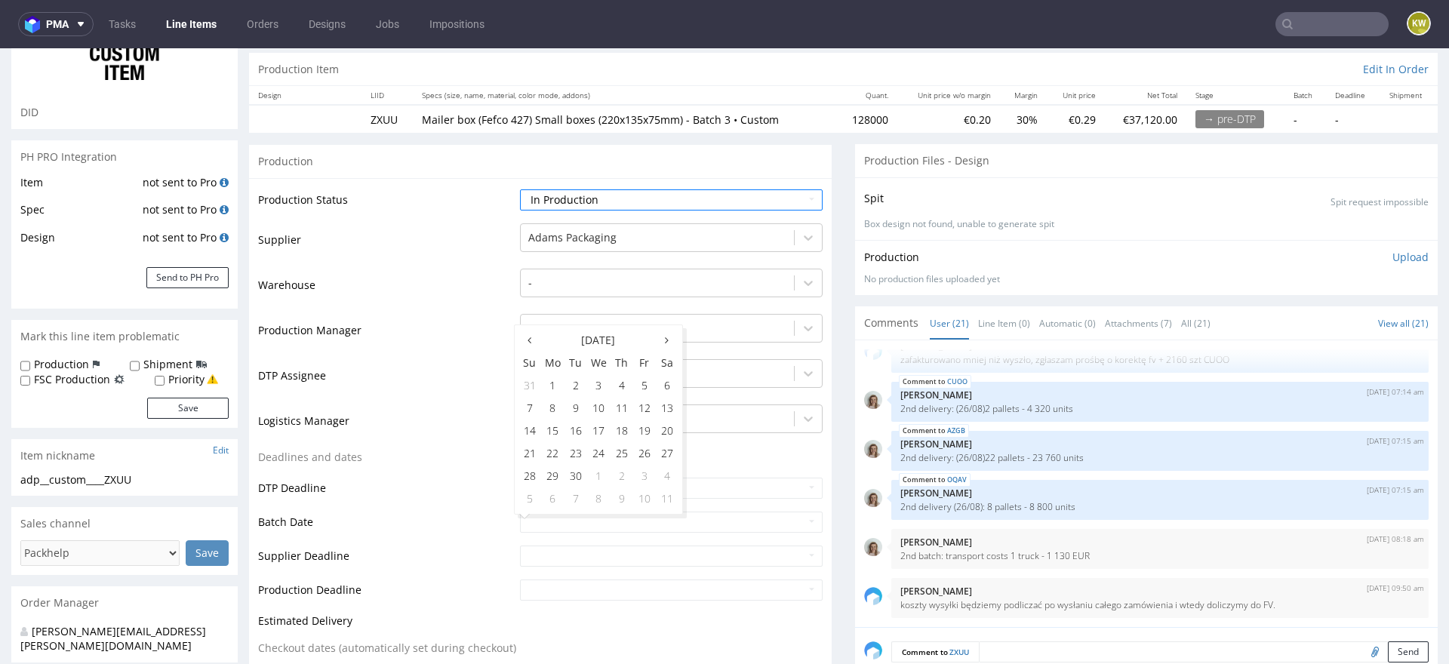
scroll to position [136, 0]
click at [644, 386] on td "5" at bounding box center [644, 382] width 23 height 23
type input "2025-09-05"
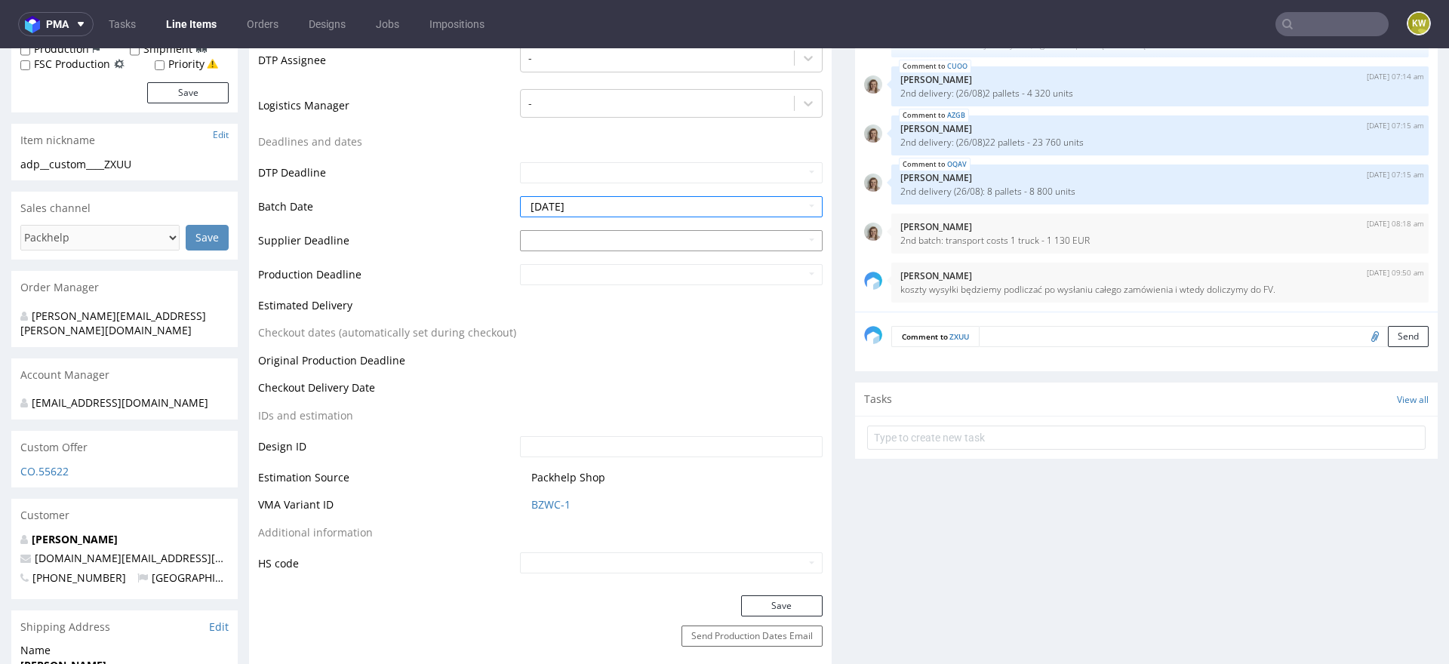
scroll to position [453, 0]
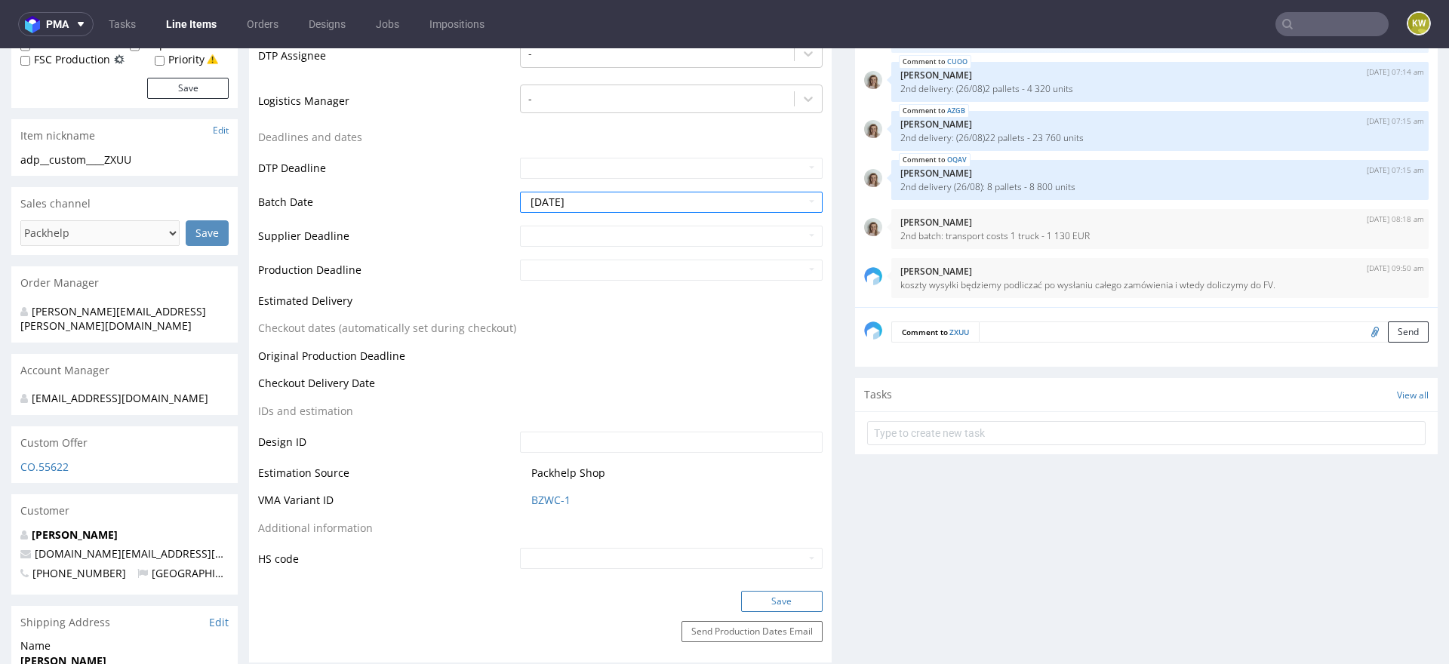
click at [763, 602] on button "Save" at bounding box center [782, 601] width 82 height 21
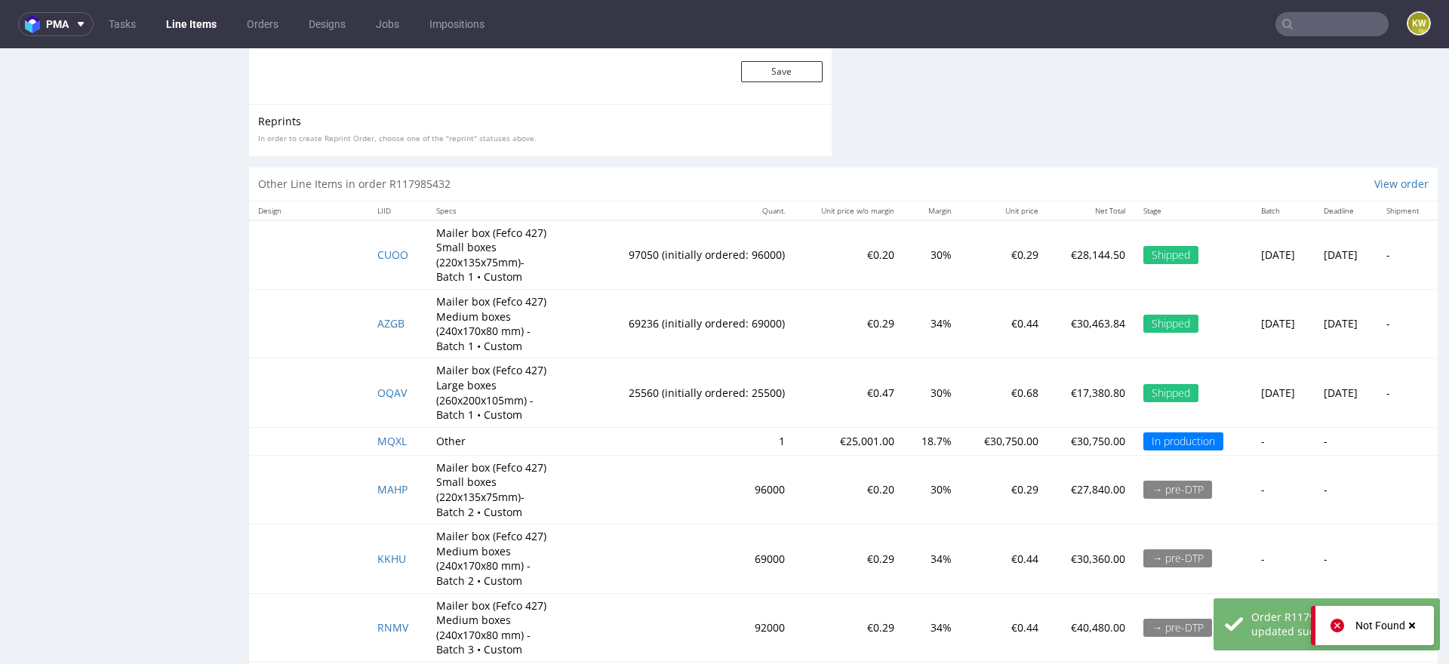
scroll to position [3019, 0]
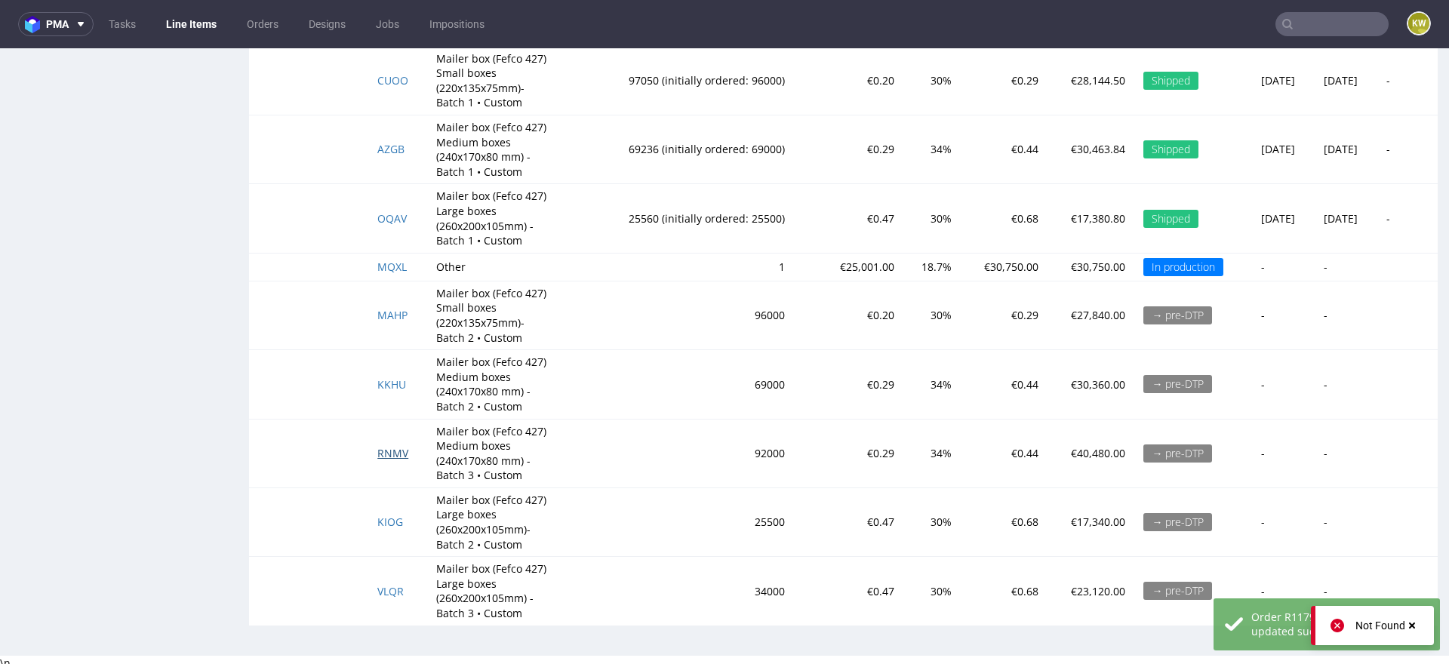
click at [383, 450] on span "RNMV" at bounding box center [392, 453] width 31 height 14
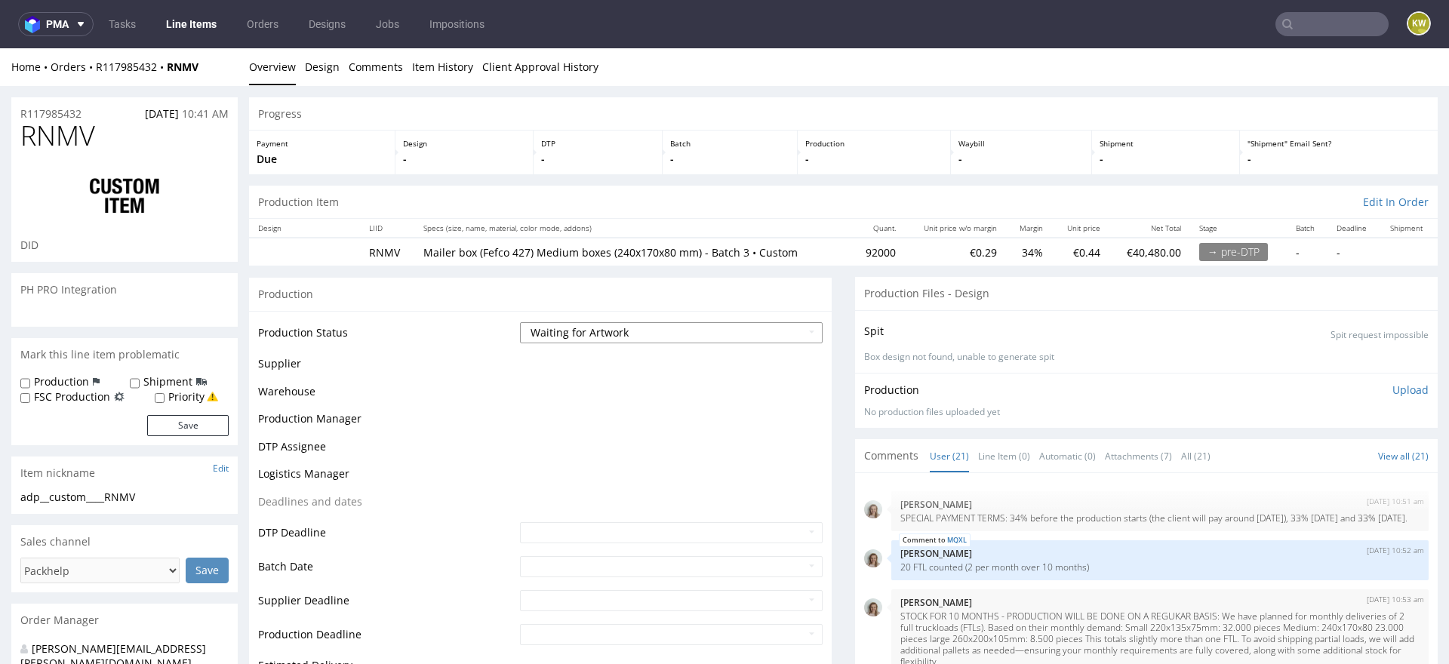
scroll to position [1206, 0]
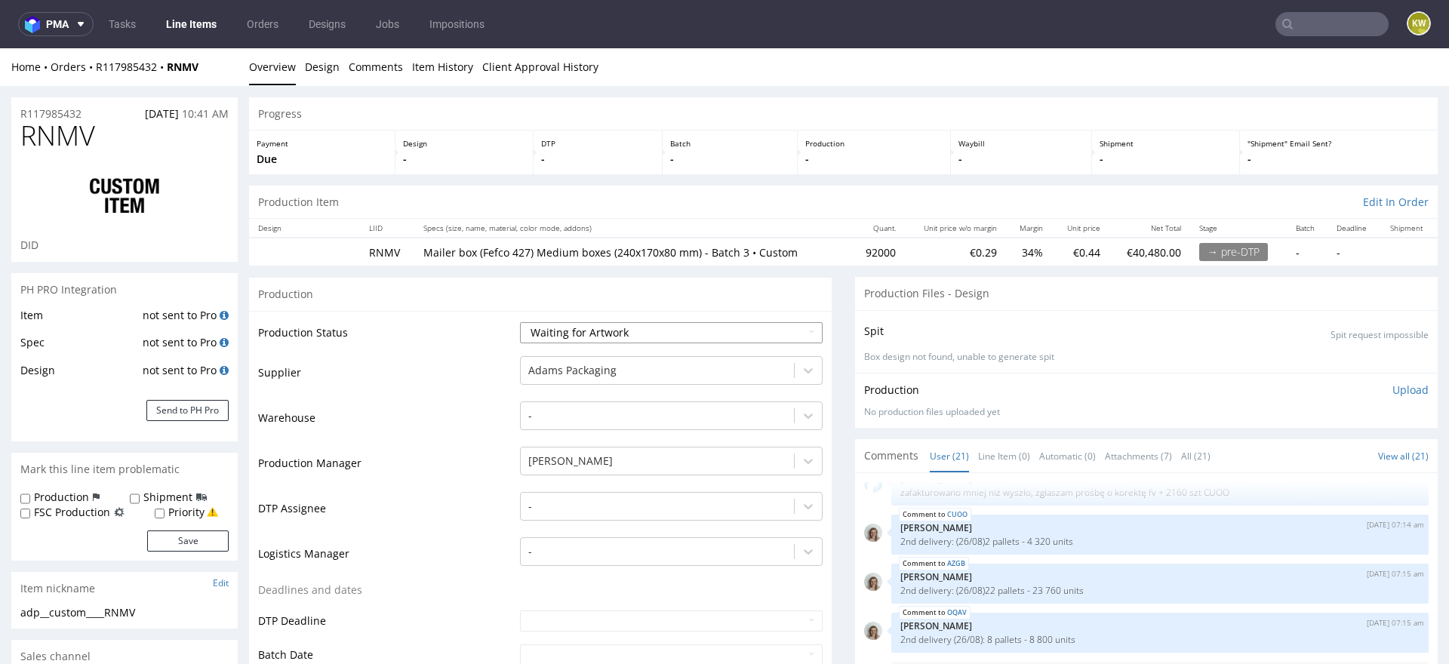
click at [602, 325] on select "Waiting for Artwork Waiting for Diecut Waiting for Mockup Waiting for DTP Waiti…" at bounding box center [671, 332] width 303 height 21
select select "production_in_process"
click at [520, 322] on select "Waiting for Artwork Waiting for Diecut Waiting for Mockup Waiting for DTP Waiti…" at bounding box center [671, 332] width 303 height 21
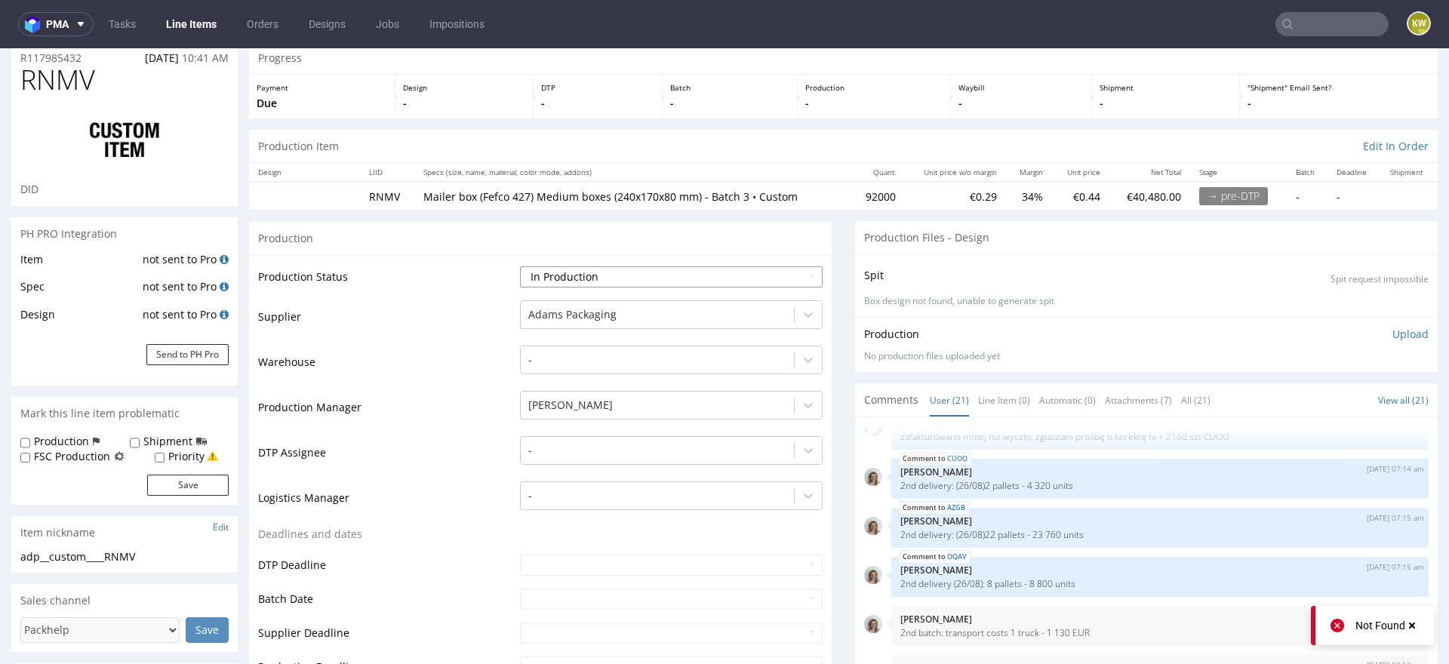
scroll to position [57, 0]
click at [534, 594] on input "text" at bounding box center [671, 597] width 303 height 21
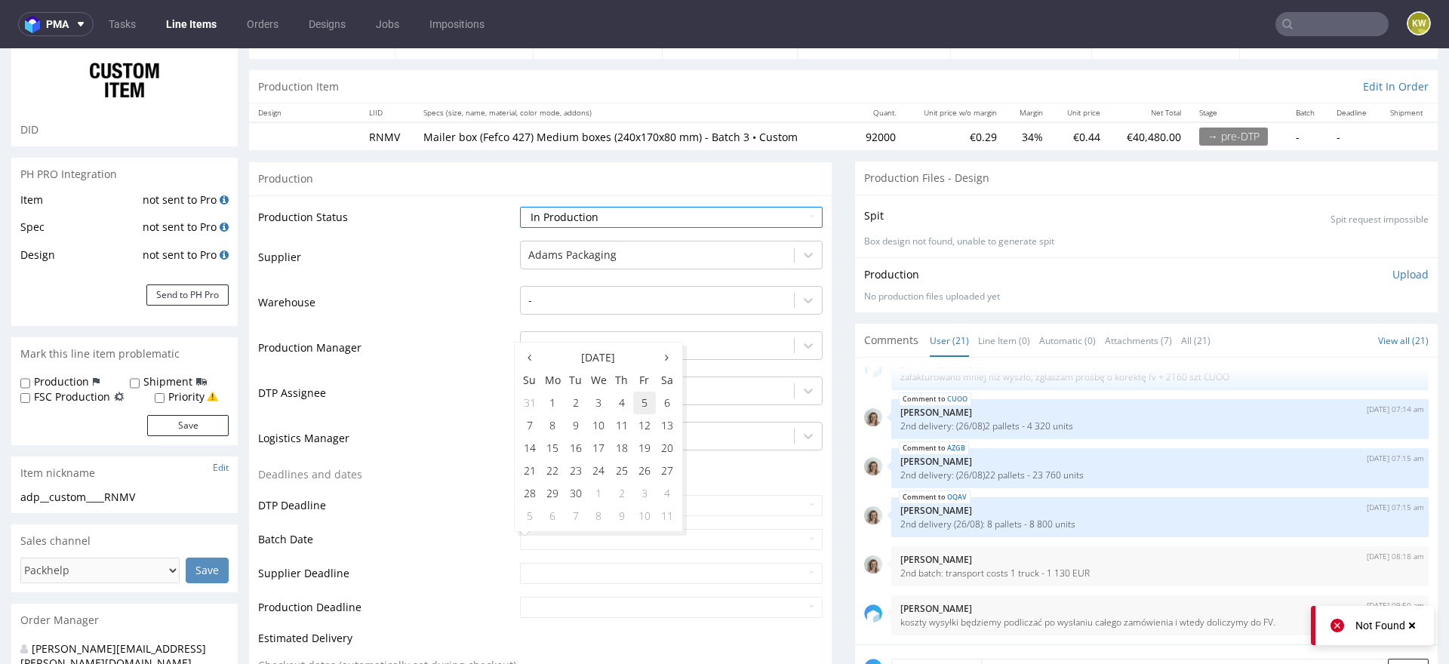
click at [635, 405] on td "5" at bounding box center [644, 403] width 23 height 23
type input "2025-09-05"
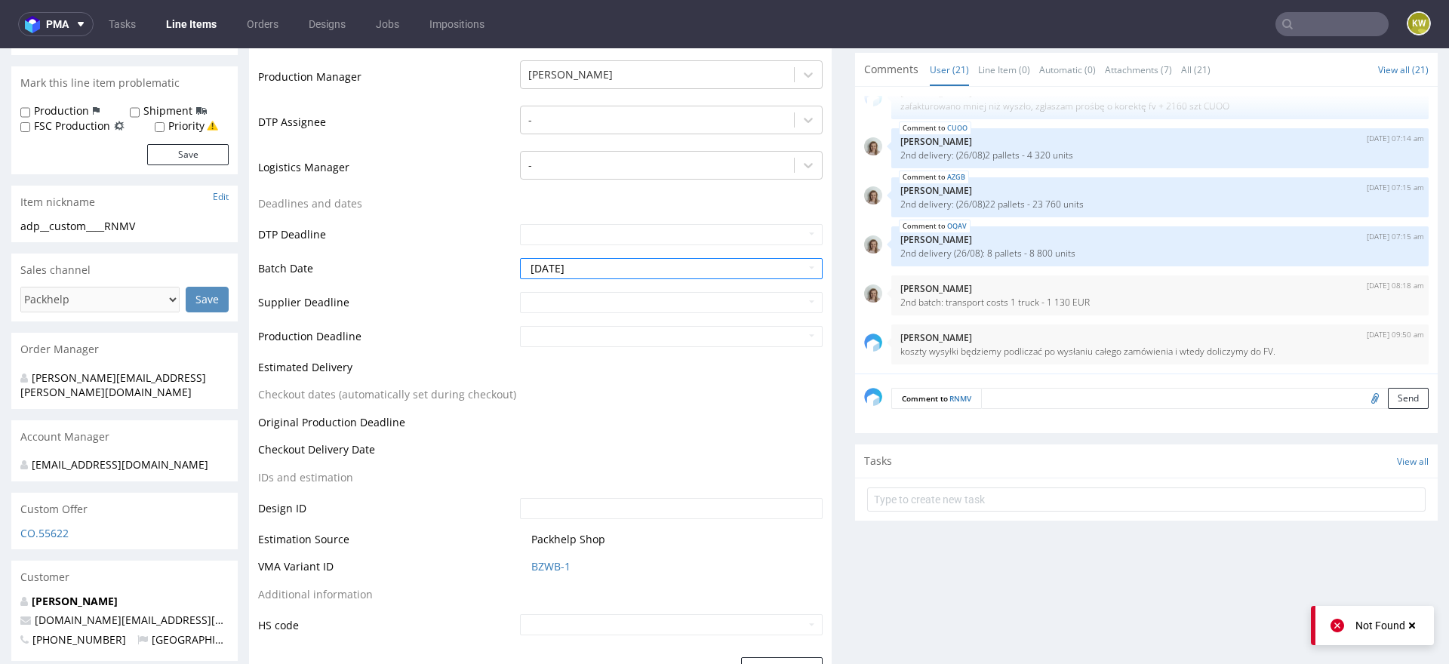
scroll to position [444, 0]
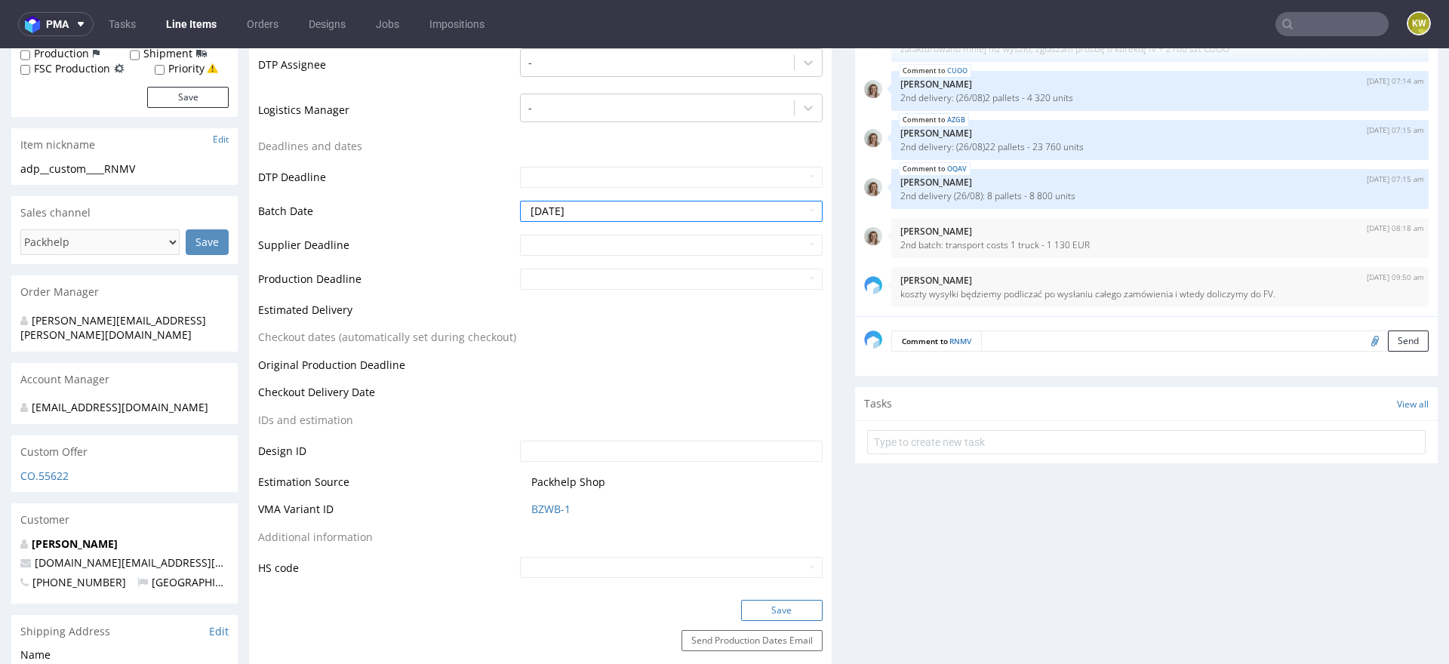
click at [783, 606] on button "Save" at bounding box center [782, 610] width 82 height 21
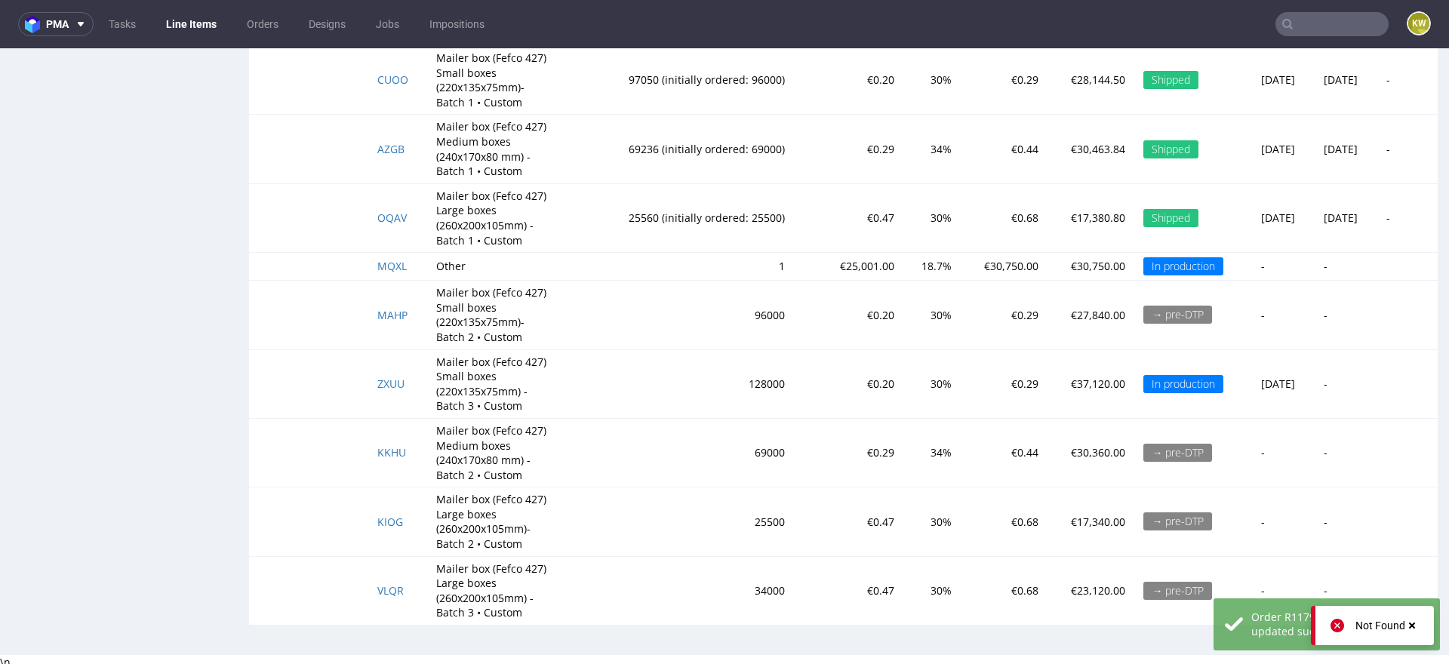
scroll to position [4, 0]
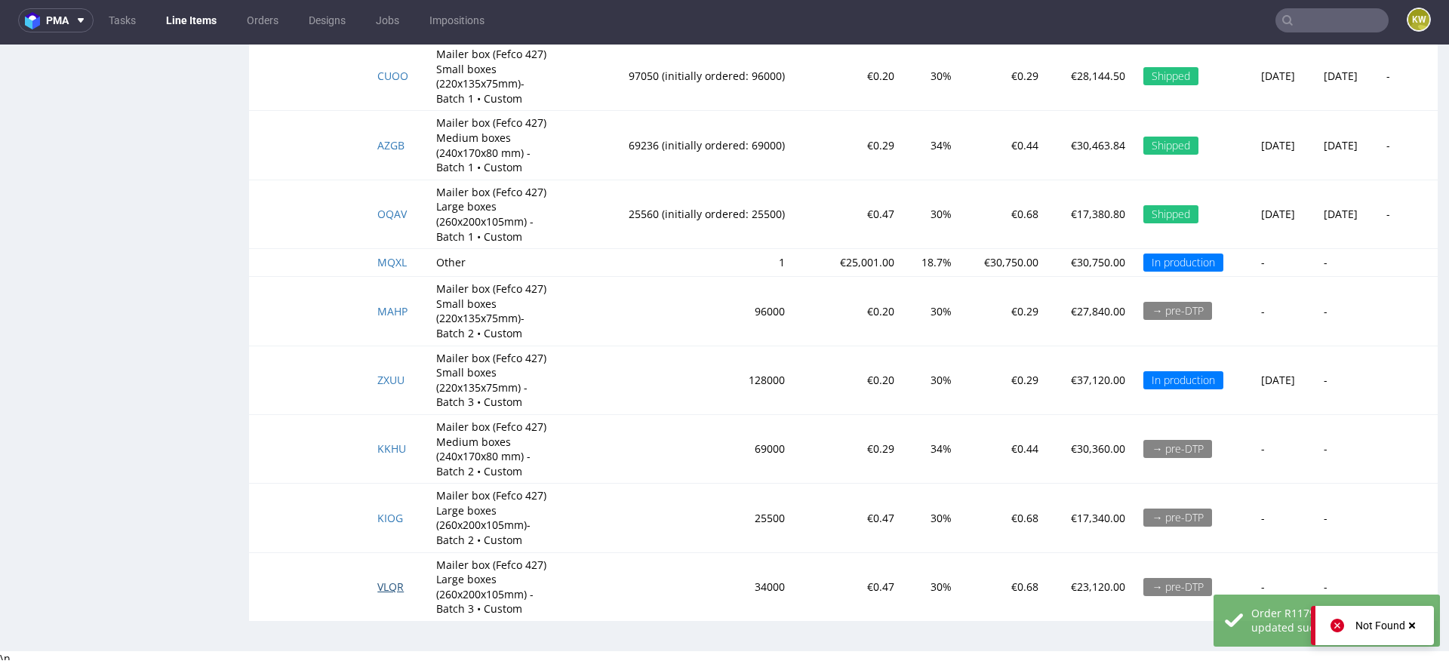
click at [386, 580] on span "VLQR" at bounding box center [390, 587] width 26 height 14
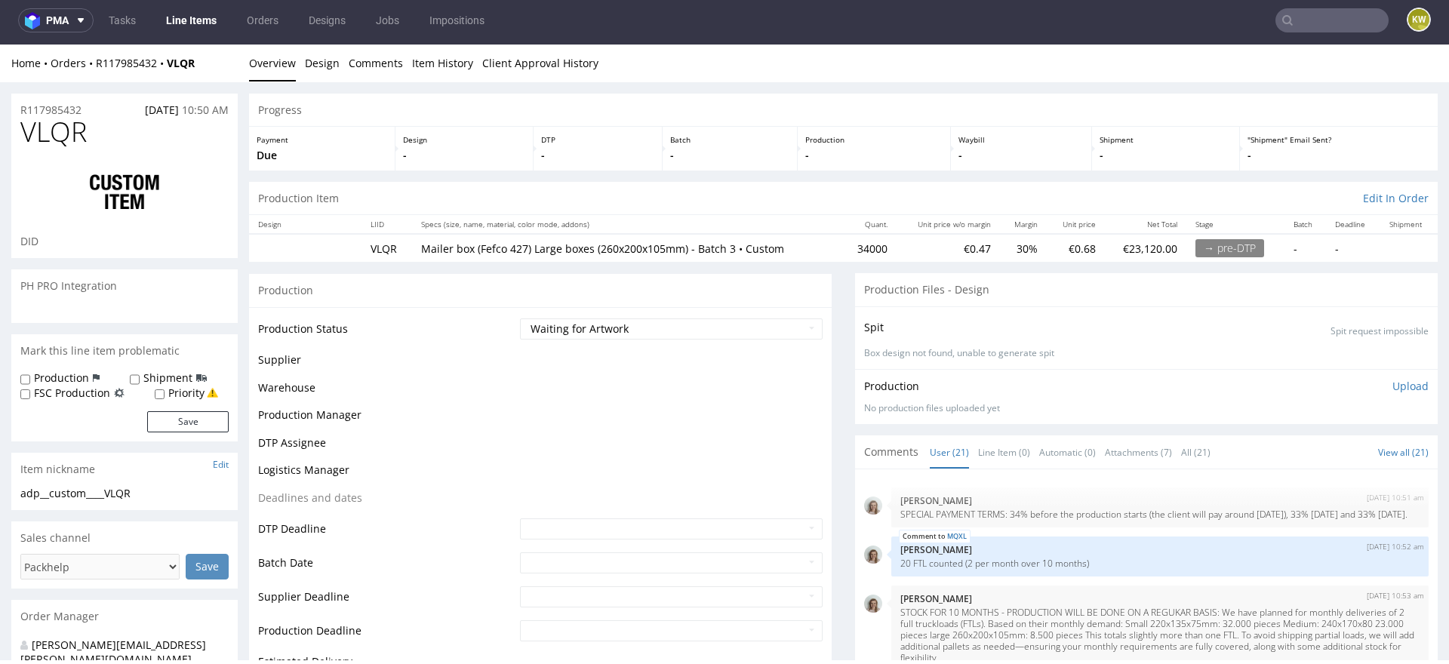
scroll to position [1206, 0]
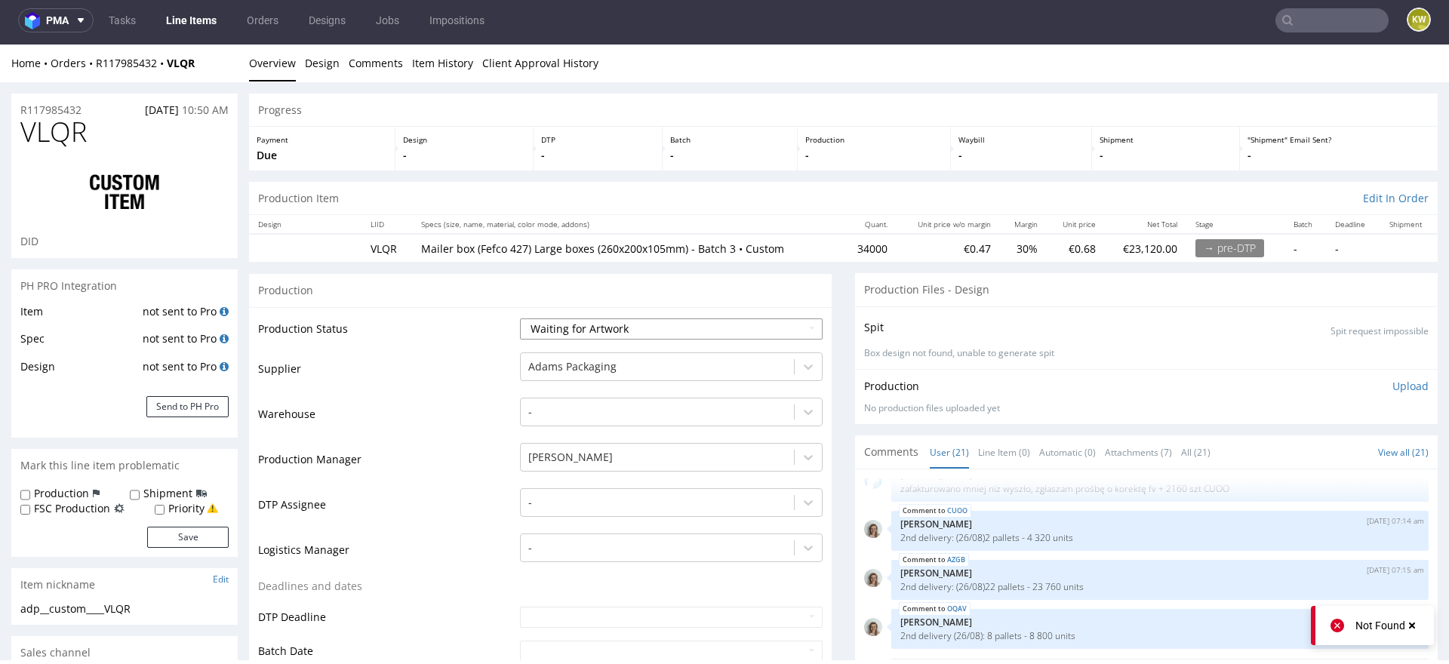
click at [590, 331] on select "Waiting for Artwork Waiting for Diecut Waiting for Mockup Waiting for DTP Waiti…" at bounding box center [671, 329] width 303 height 21
select select "production_in_process"
click at [520, 319] on select "Waiting for Artwork Waiting for Diecut Waiting for Mockup Waiting for DTP Waiti…" at bounding box center [671, 329] width 303 height 21
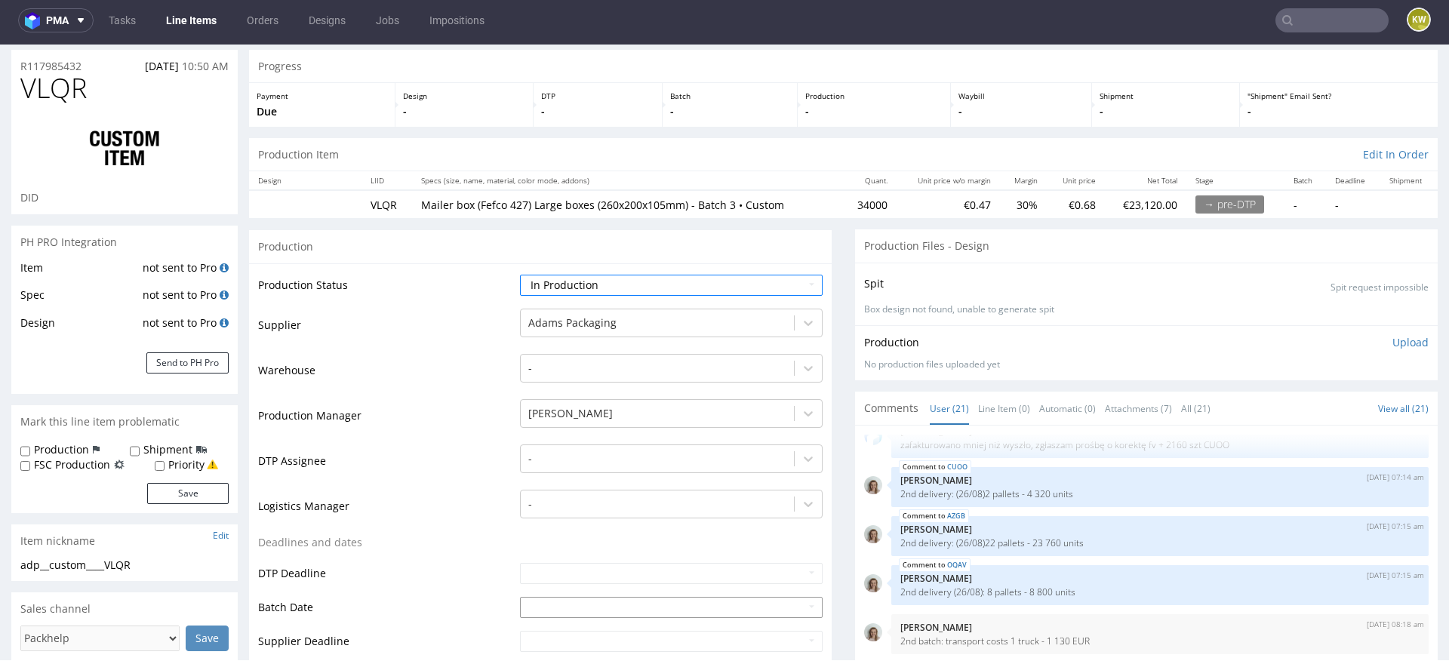
click at [546, 602] on input "text" at bounding box center [671, 607] width 303 height 21
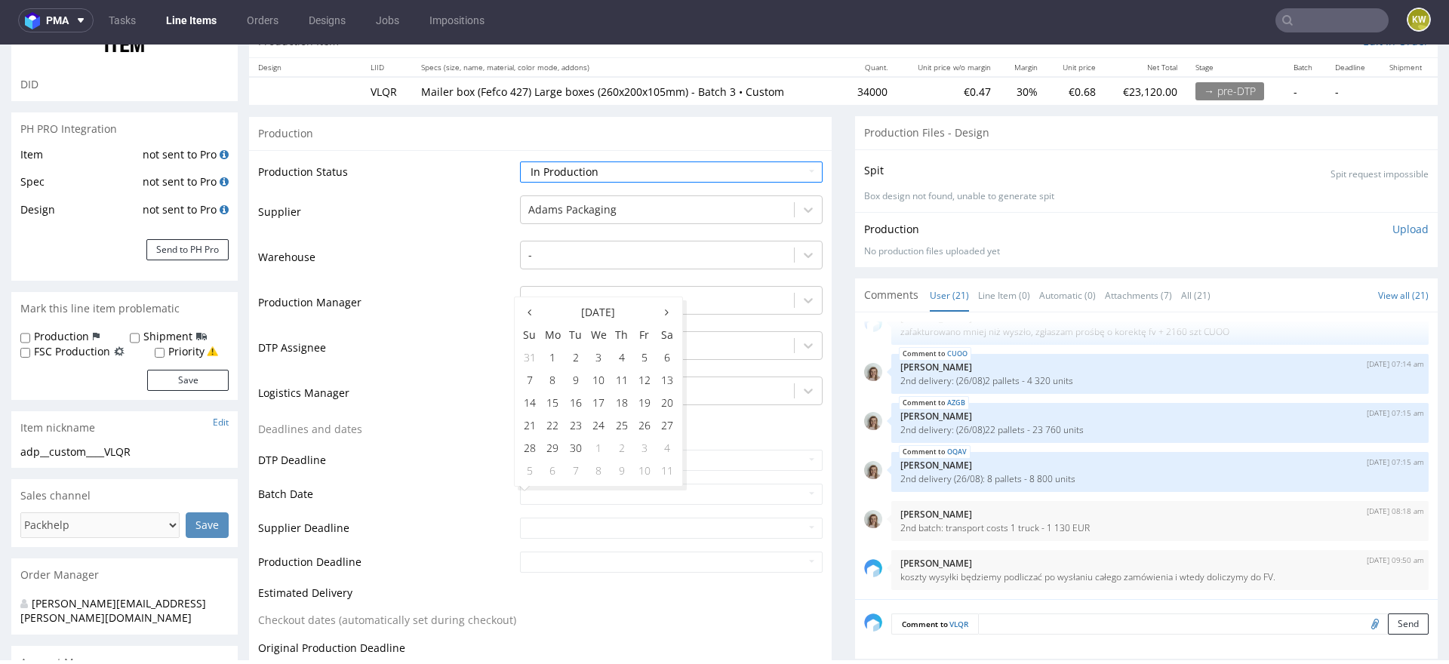
scroll to position [164, 0]
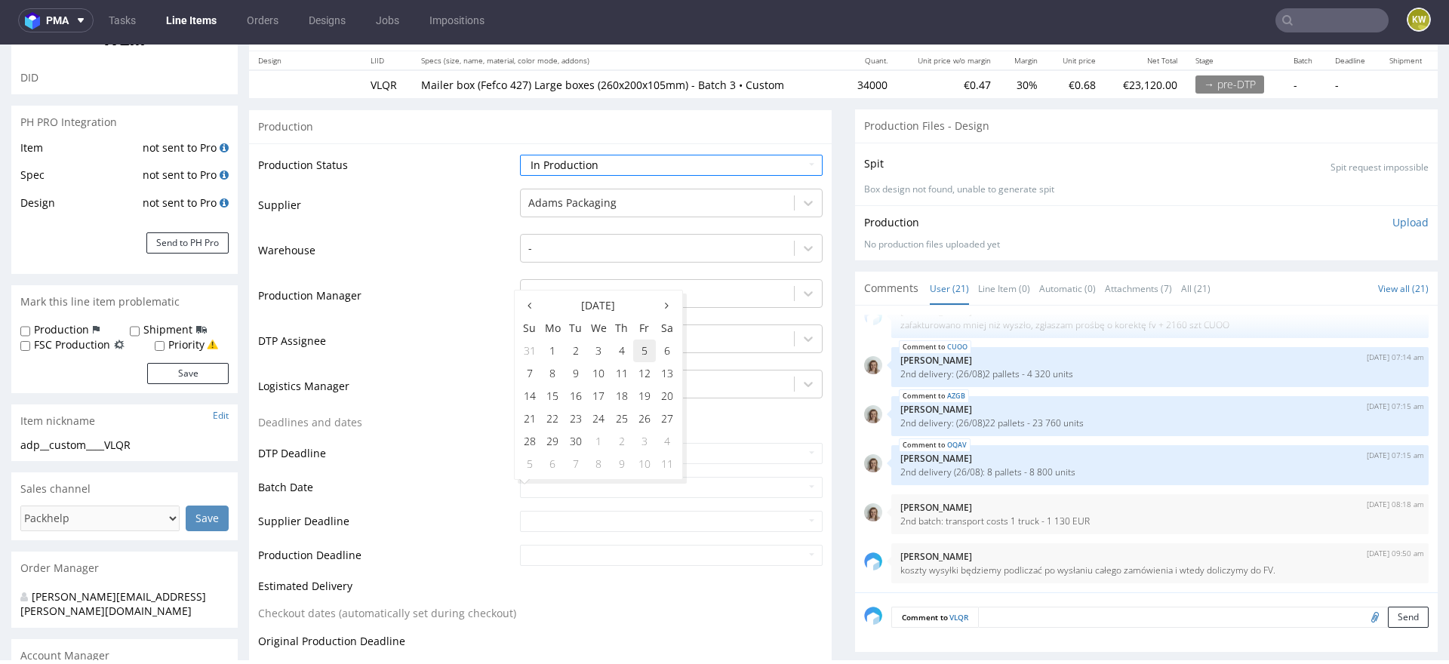
click at [652, 353] on td "5" at bounding box center [644, 351] width 23 height 23
type input "2025-09-05"
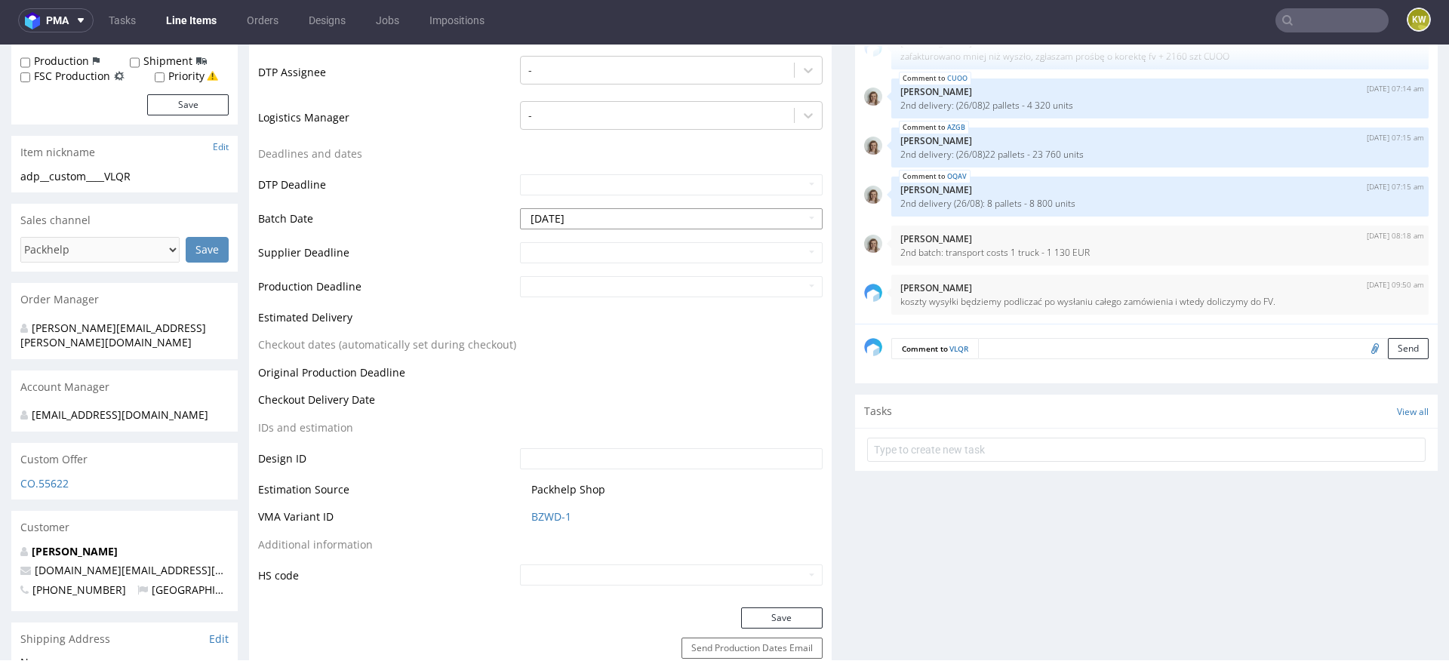
scroll to position [433, 0]
click at [770, 617] on button "Save" at bounding box center [782, 617] width 82 height 21
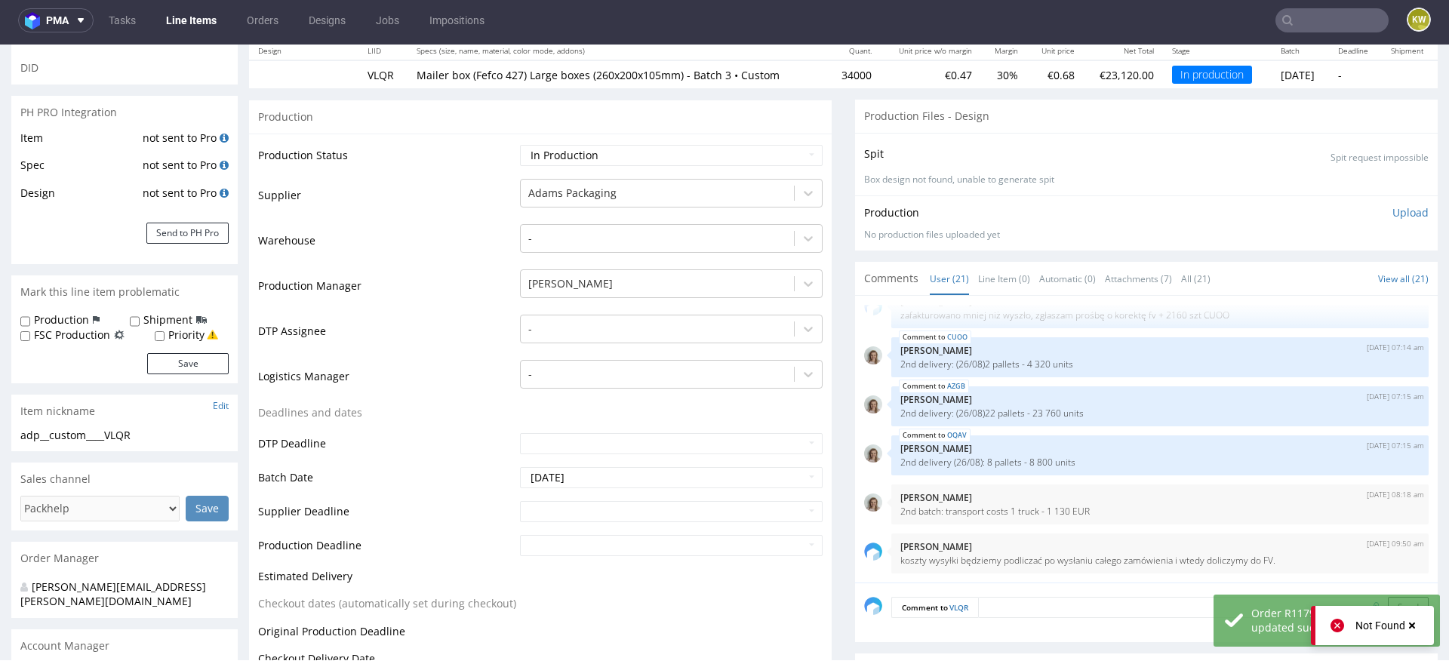
scroll to position [0, 0]
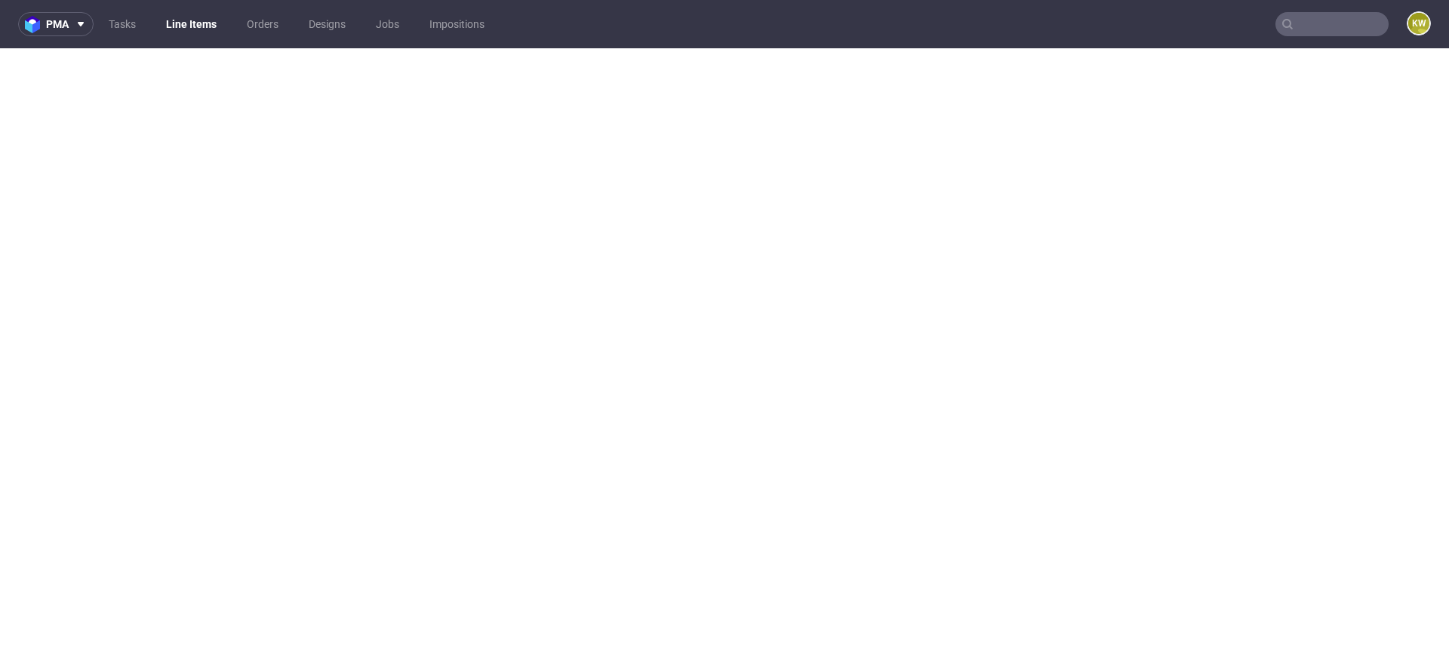
select select "in_progress"
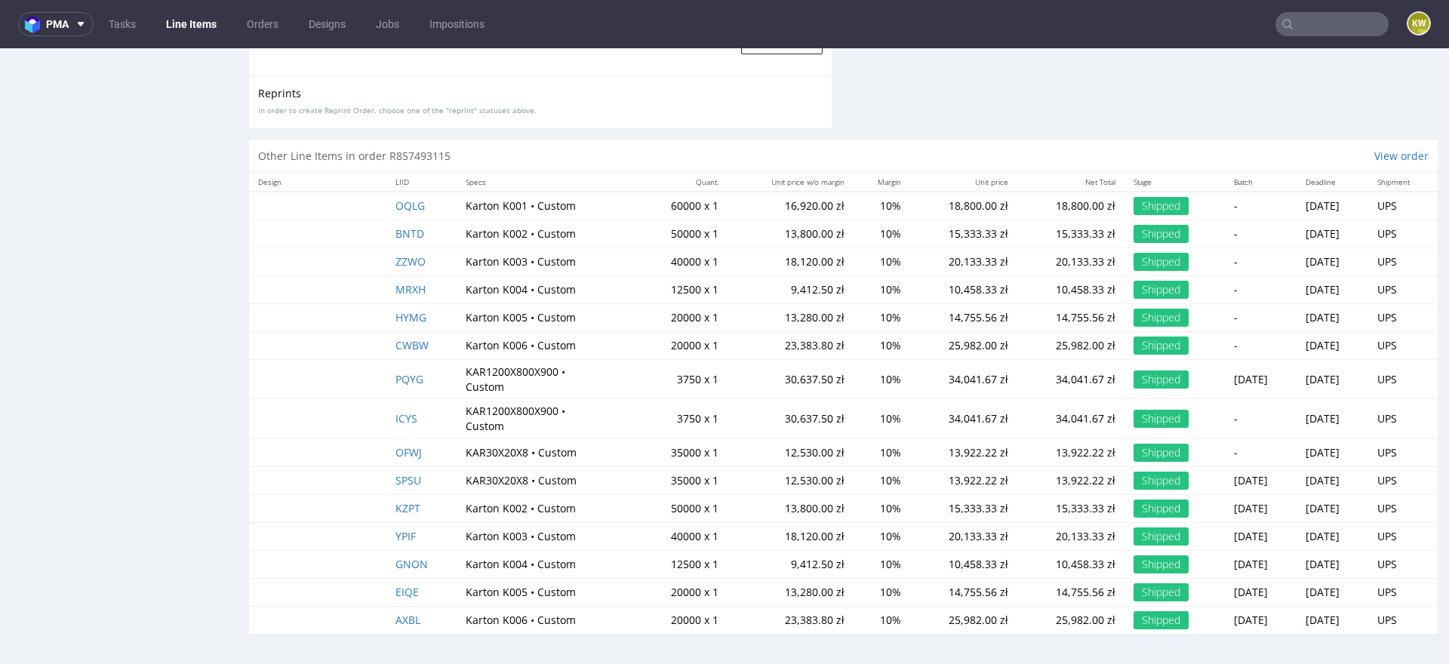
scroll to position [4, 0]
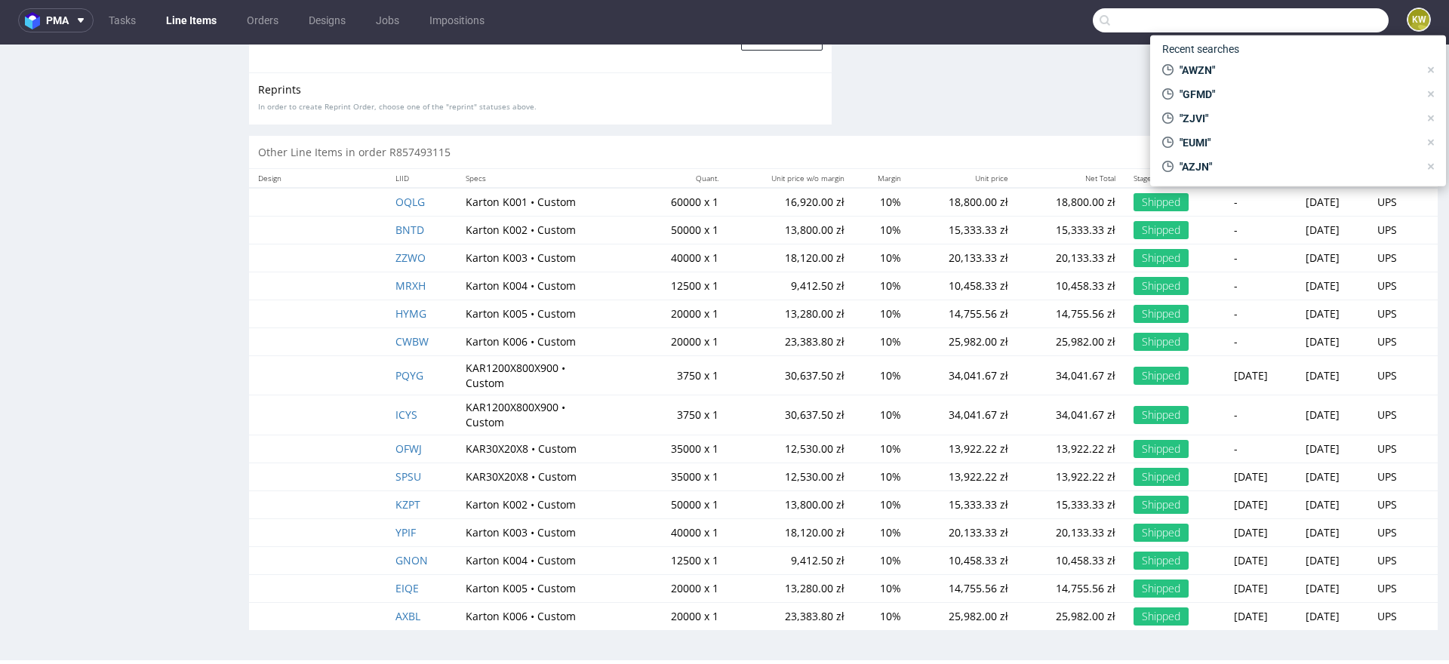
click at [1311, 29] on input "text" at bounding box center [1241, 20] width 296 height 24
paste input "[PERSON_NAME][EMAIL_ADDRESS][DOMAIN_NAME]"
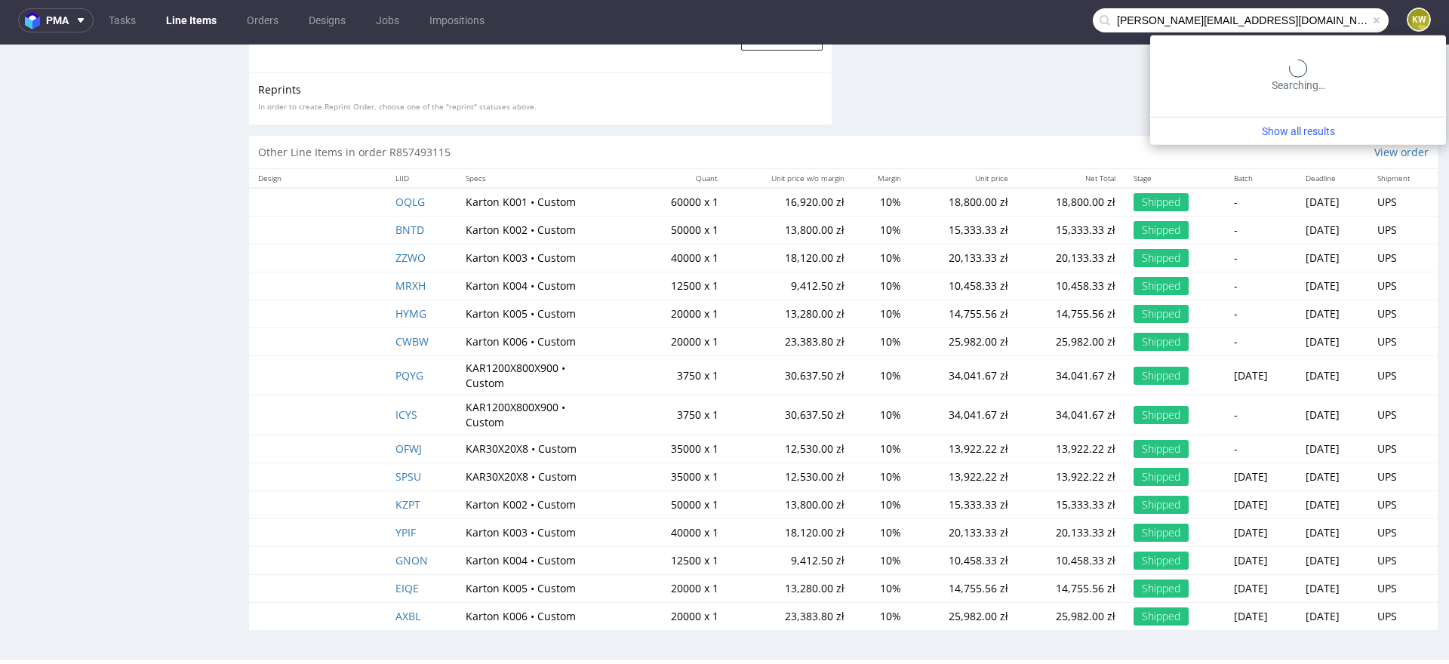
type input "[PERSON_NAME][EMAIL_ADDRESS][DOMAIN_NAME]"
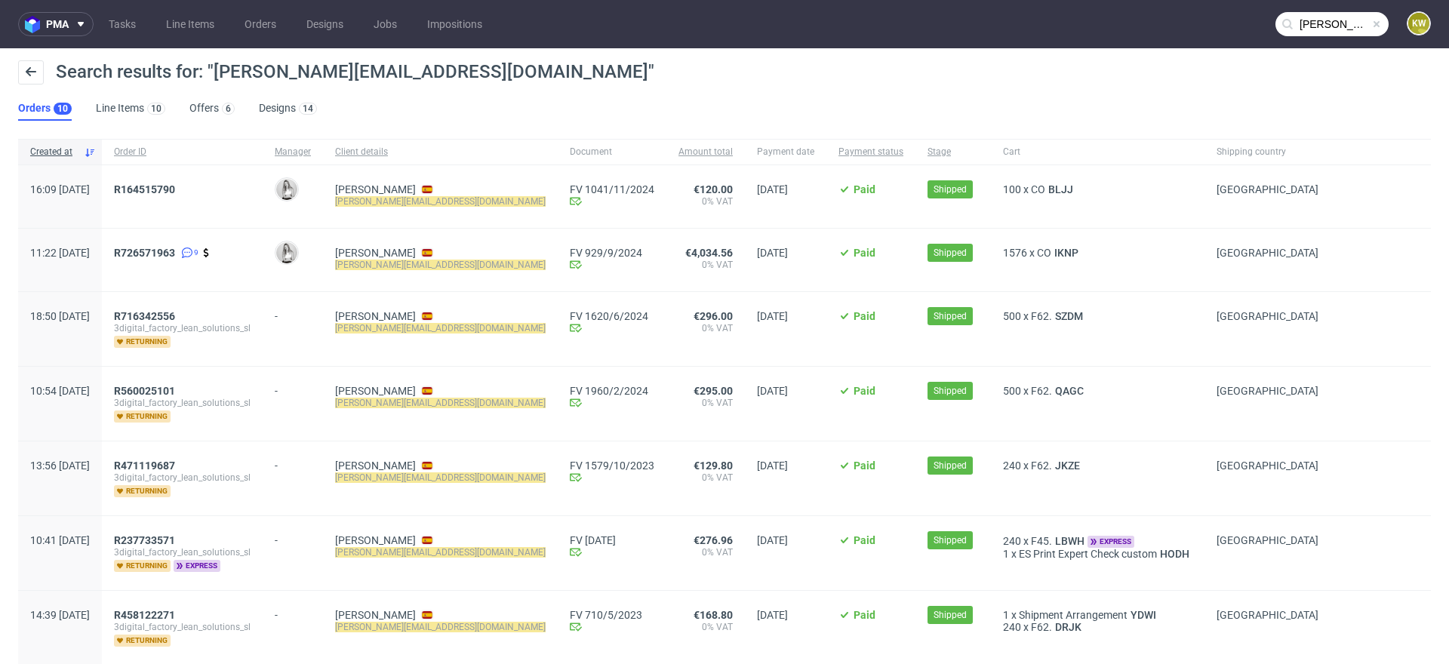
click at [1371, 26] on span at bounding box center [1377, 24] width 12 height 12
click at [1358, 26] on input "text" at bounding box center [1332, 24] width 113 height 24
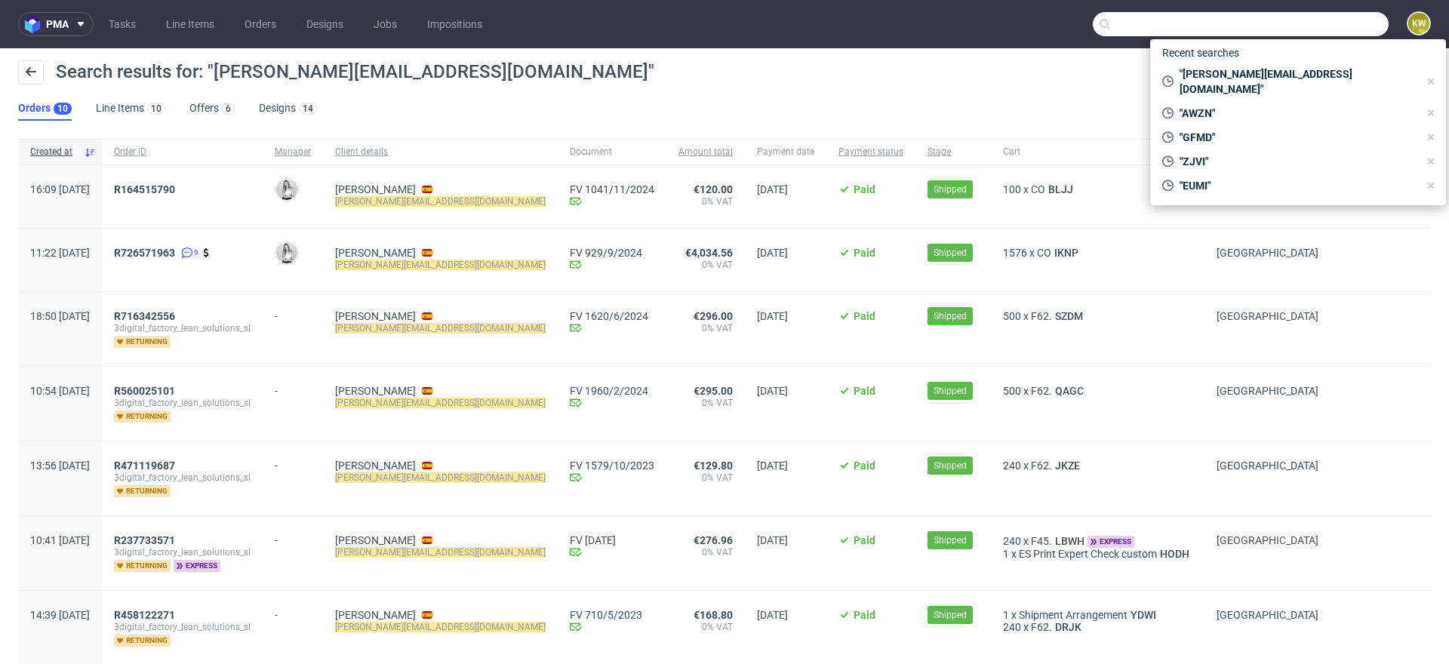
click at [1343, 26] on input "text" at bounding box center [1241, 24] width 296 height 24
paste input "CWNS"
type input "CWNS"
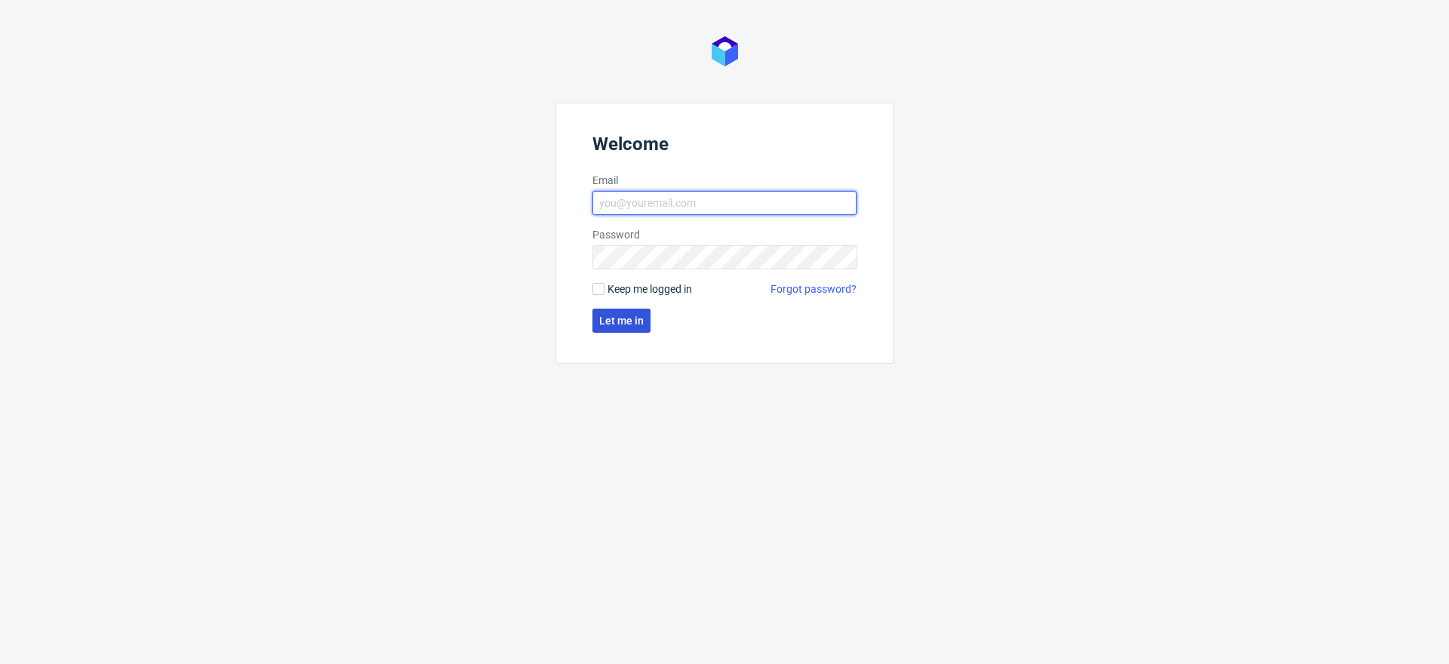
type input "[EMAIL_ADDRESS][DOMAIN_NAME]"
click at [631, 322] on span "Let me in" at bounding box center [621, 320] width 45 height 11
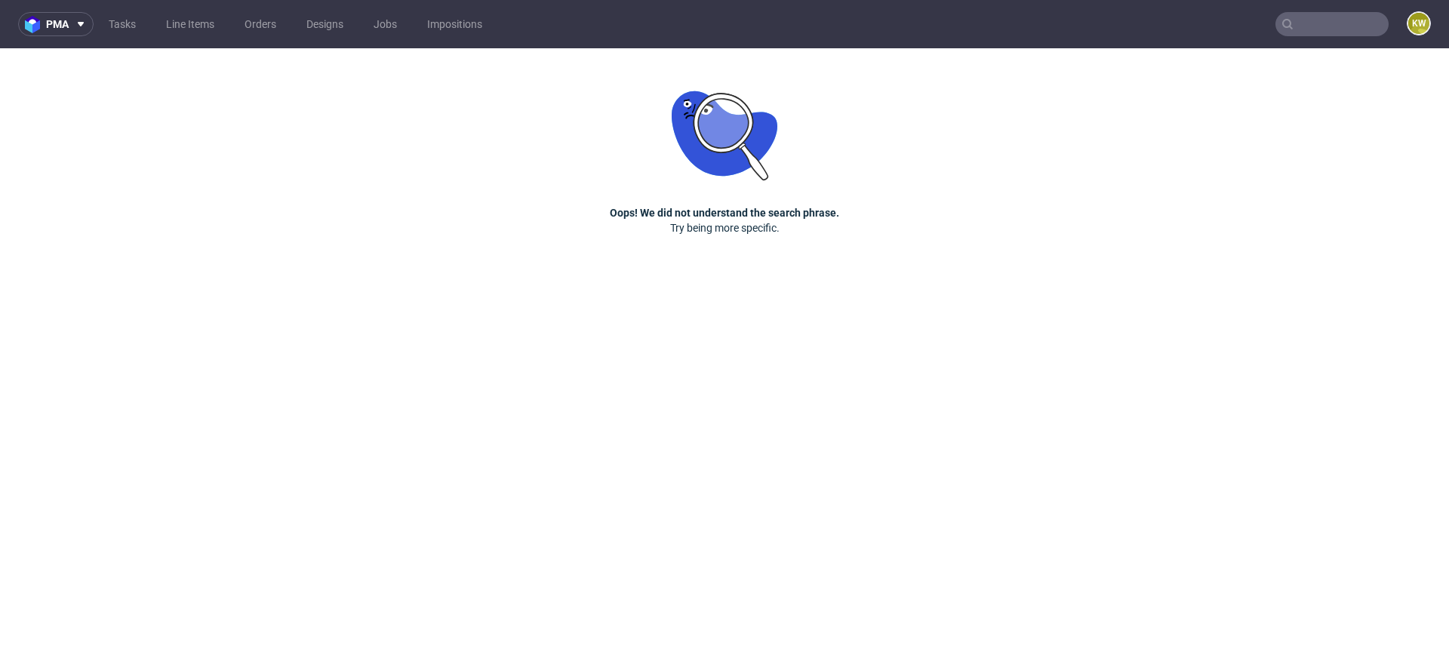
click at [1317, 11] on nav "pma Tasks Line Items Orders Designs Jobs Impositions KW" at bounding box center [724, 24] width 1449 height 48
click at [1317, 37] on nav "pma Tasks Line Items Orders Designs Jobs Impositions KW" at bounding box center [724, 24] width 1449 height 48
click at [1325, 21] on input "text" at bounding box center [1332, 24] width 113 height 24
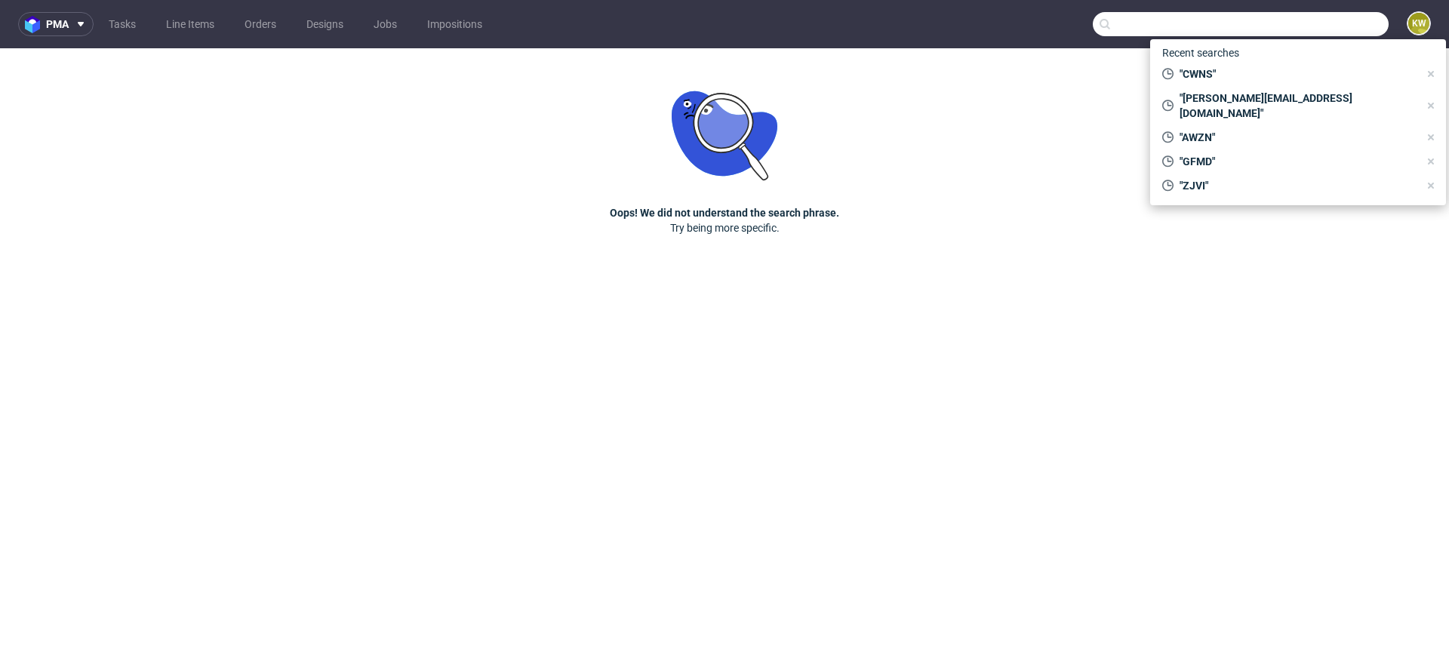
paste input "CWNS"
type input "CWNS"
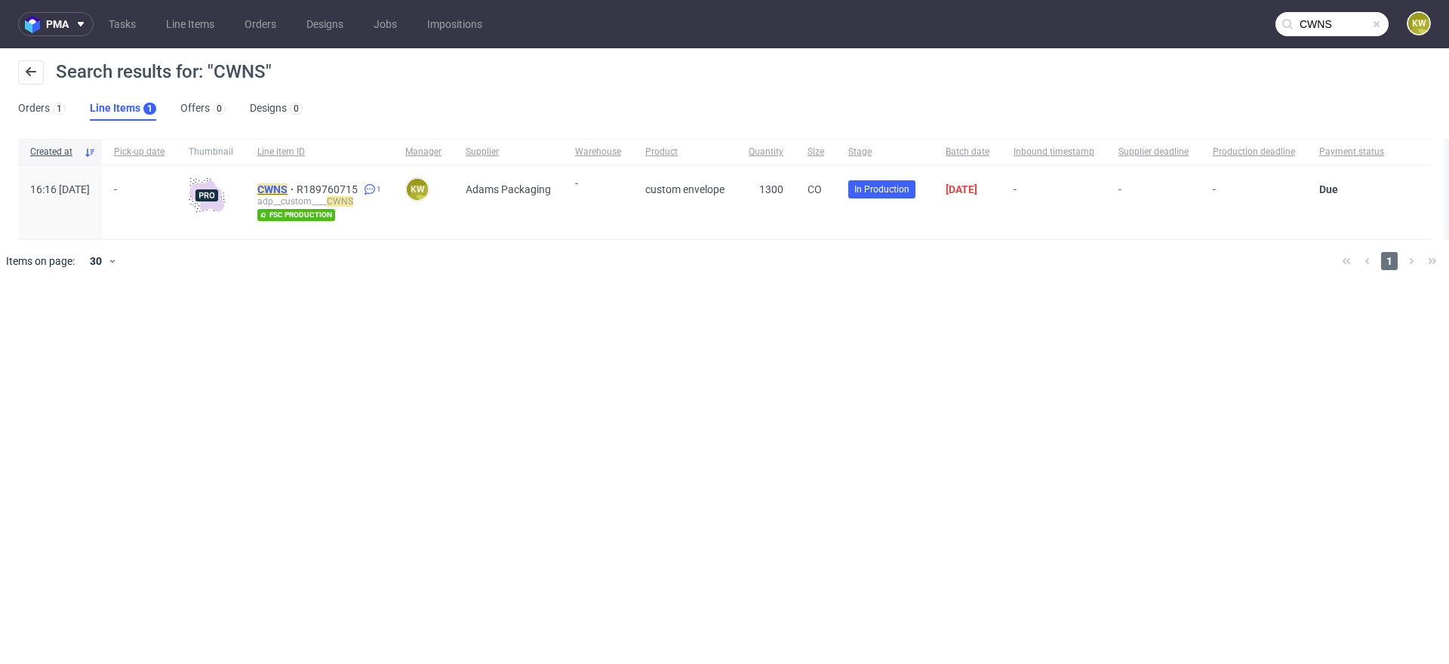
click at [288, 186] on mark "CWNS" at bounding box center [272, 189] width 30 height 12
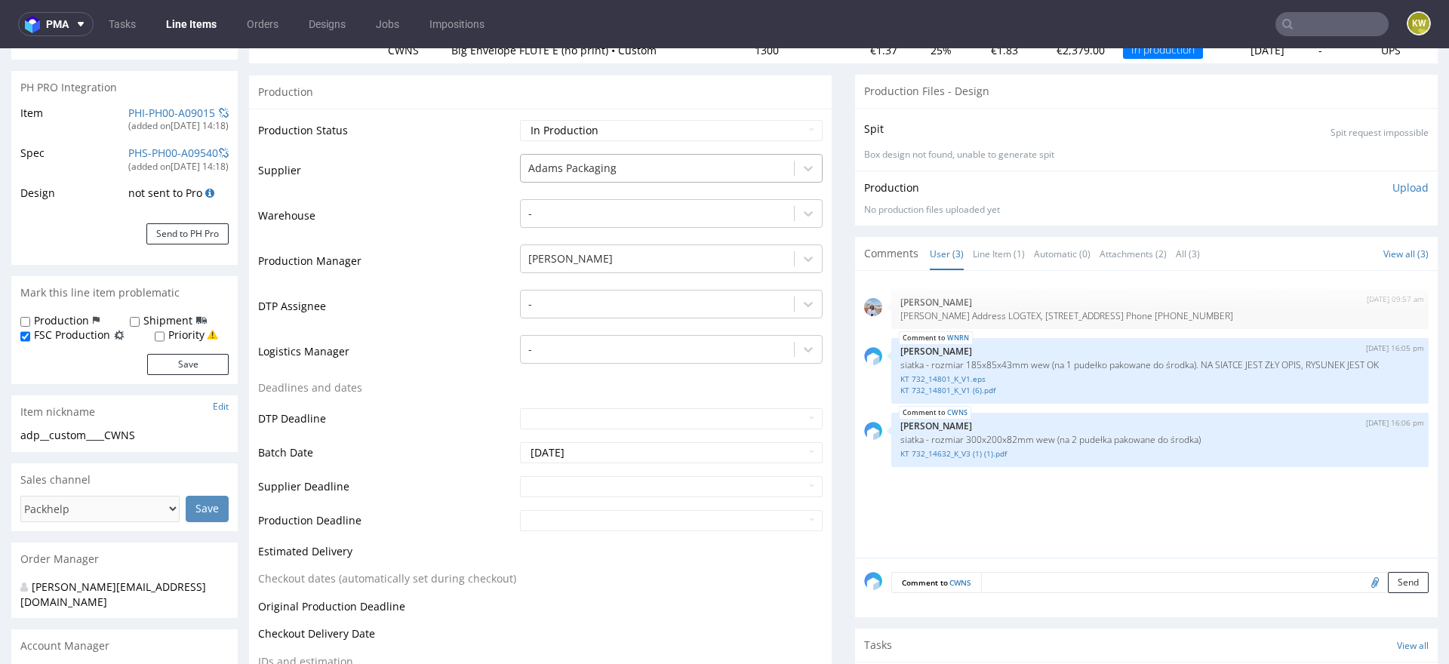
scroll to position [223, 0]
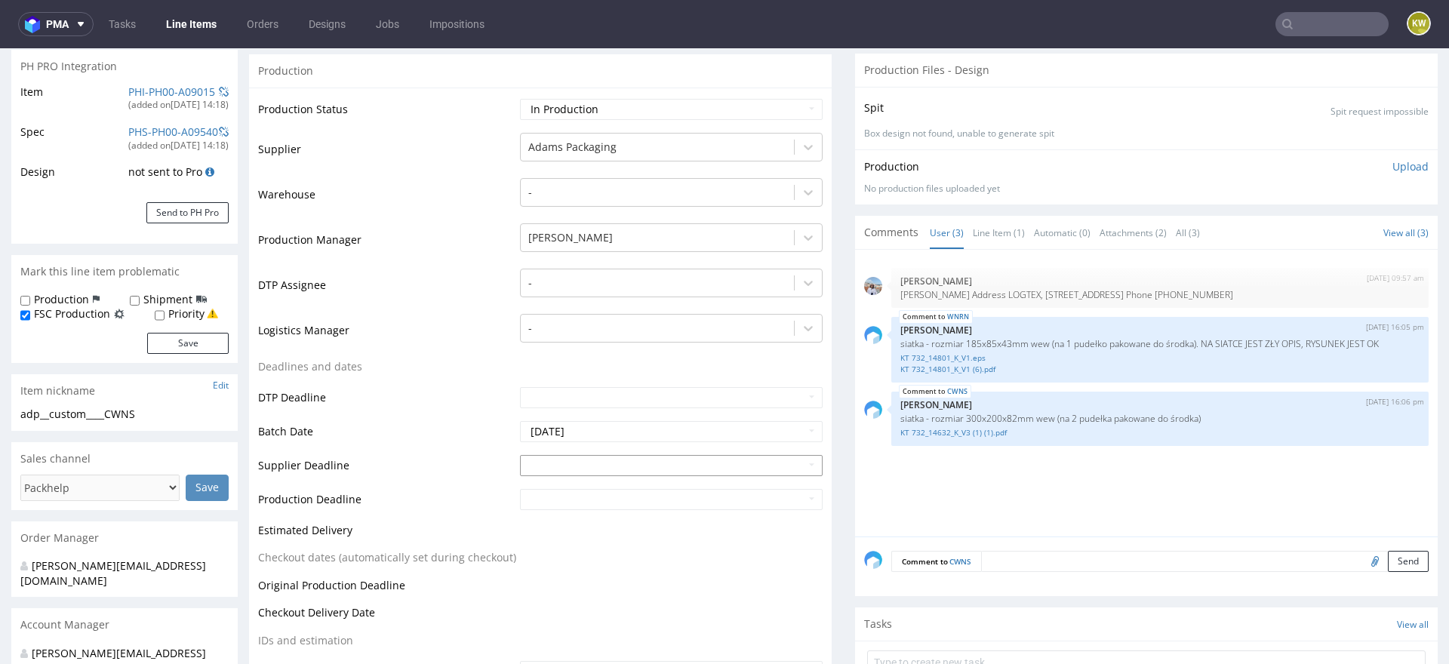
click at [599, 466] on input "text" at bounding box center [671, 465] width 303 height 21
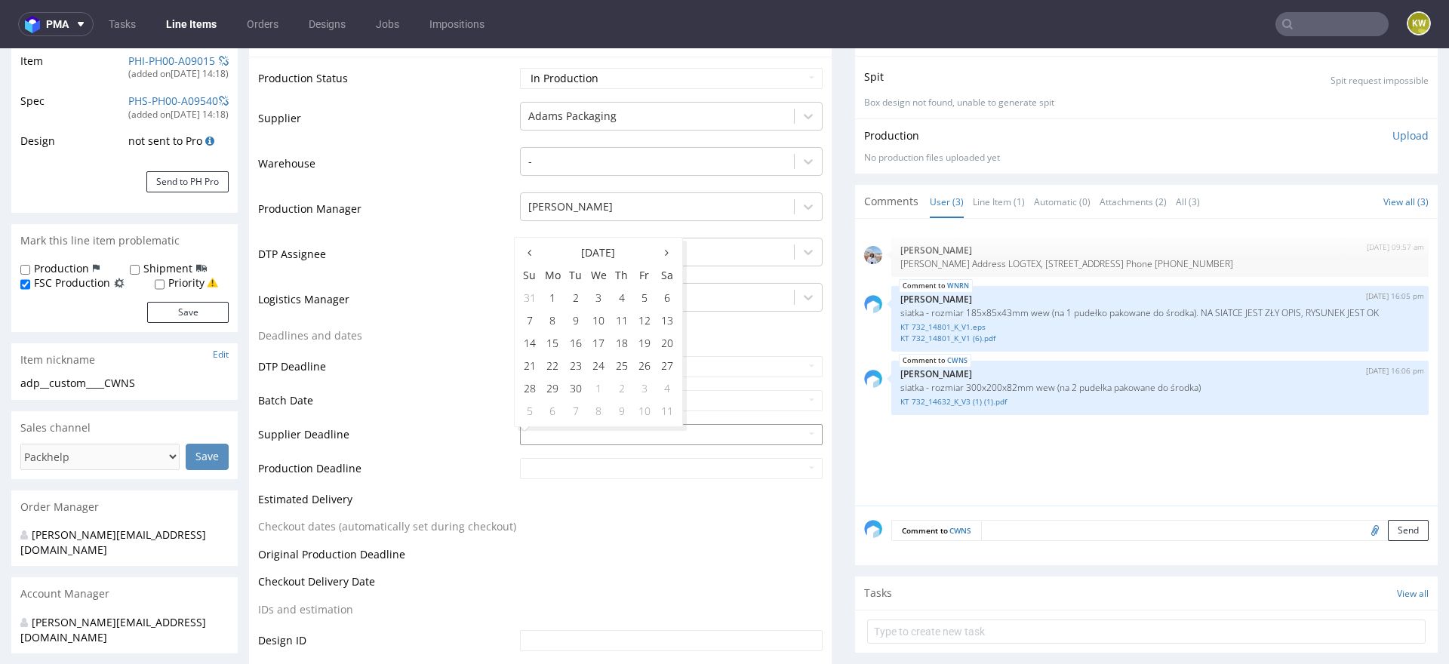
scroll to position [257, 0]
click at [623, 344] on td "18" at bounding box center [622, 340] width 23 height 23
type input "[DATE]"
click at [581, 465] on input "text" at bounding box center [671, 465] width 303 height 21
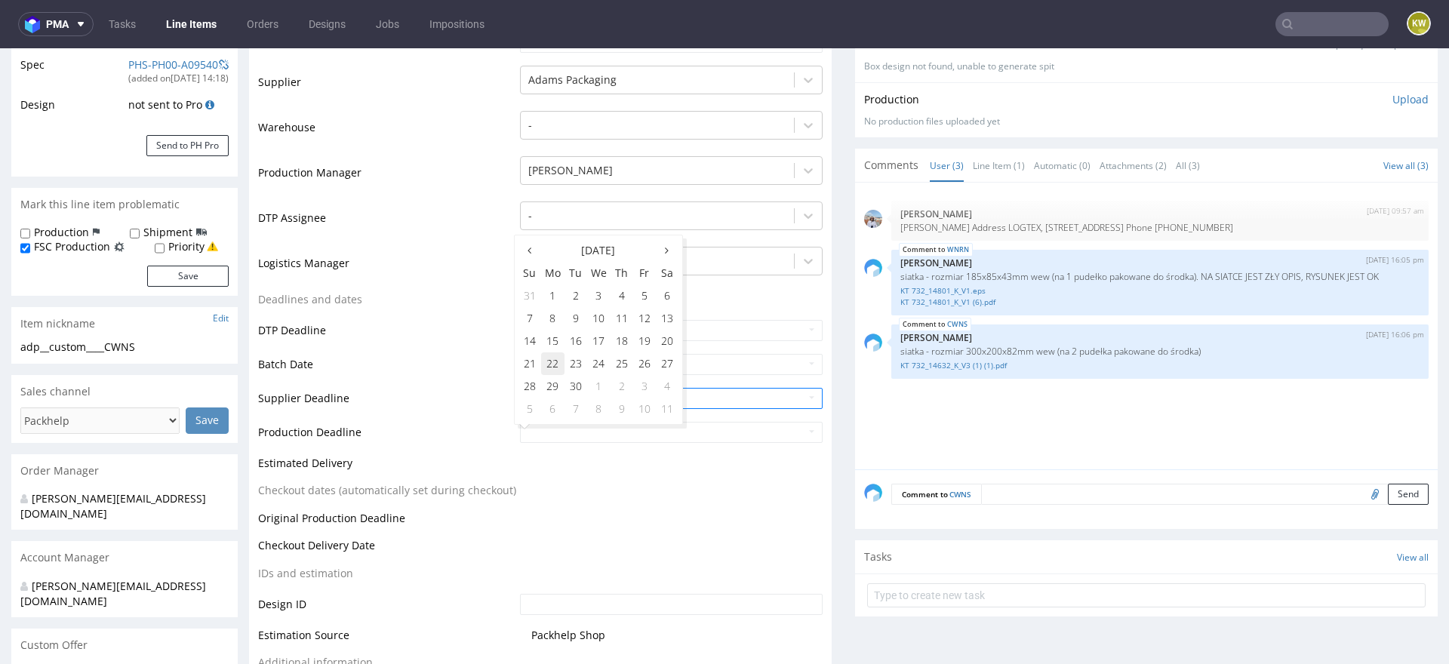
click at [558, 364] on td "22" at bounding box center [552, 363] width 23 height 23
type input "[DATE]"
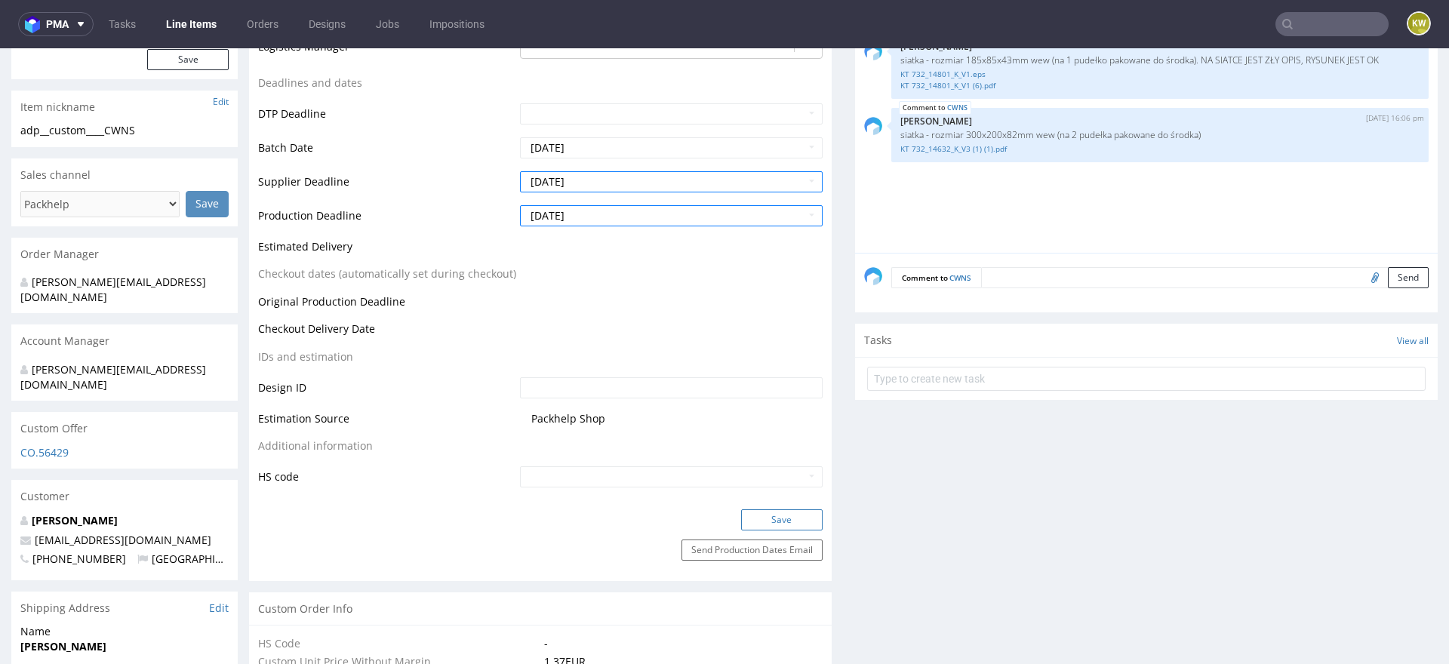
click at [759, 513] on button "Save" at bounding box center [782, 519] width 82 height 21
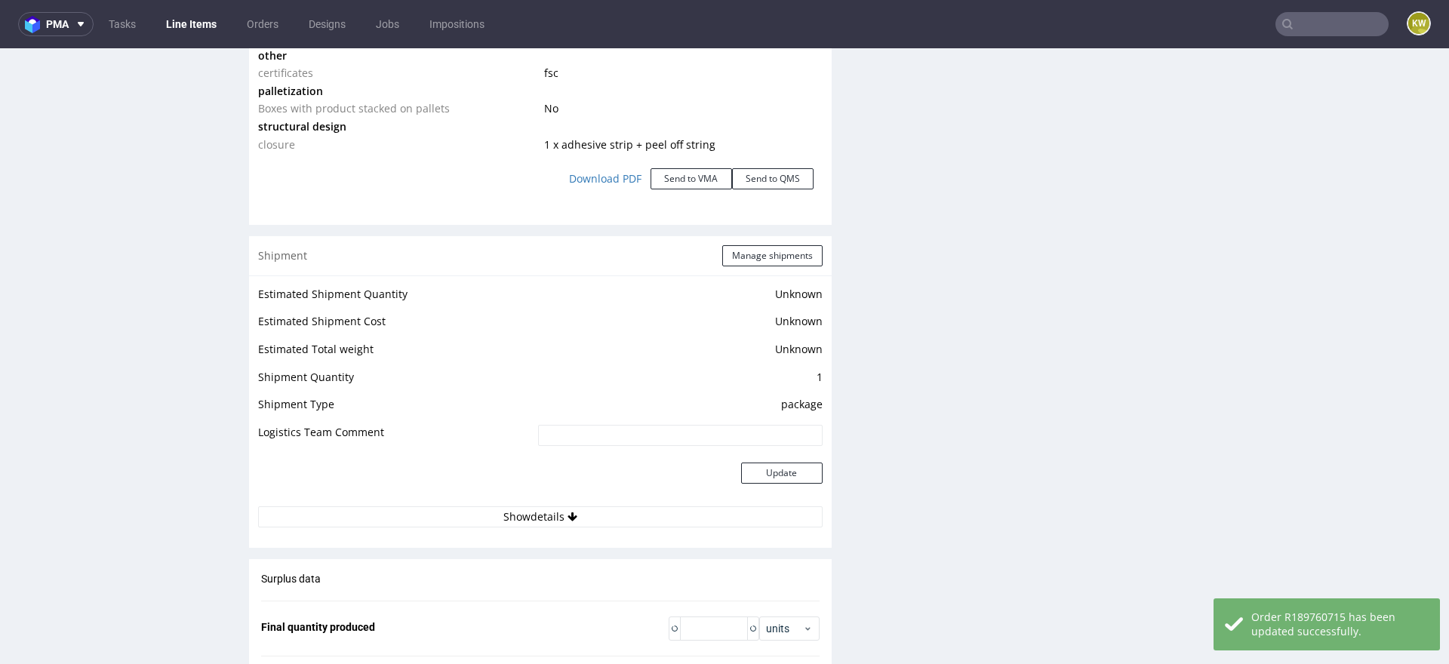
scroll to position [2476, 0]
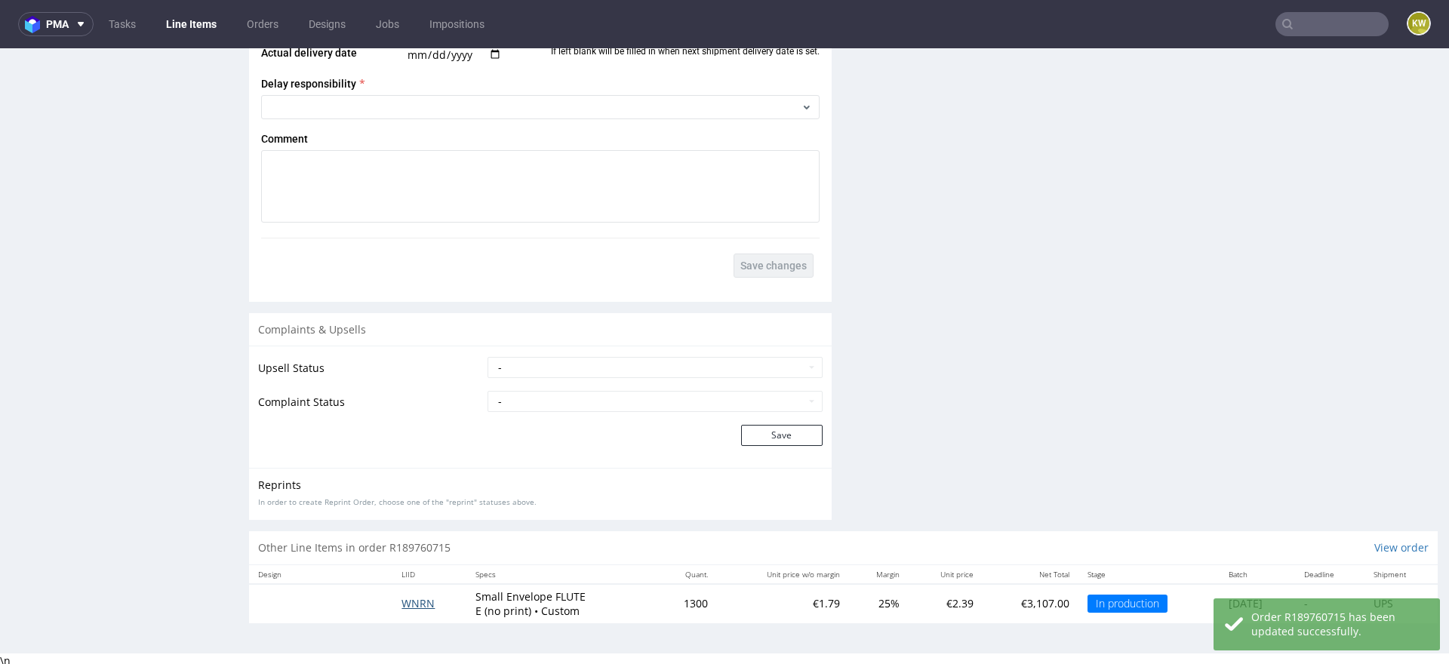
click at [413, 603] on span "WNRN" at bounding box center [418, 603] width 33 height 14
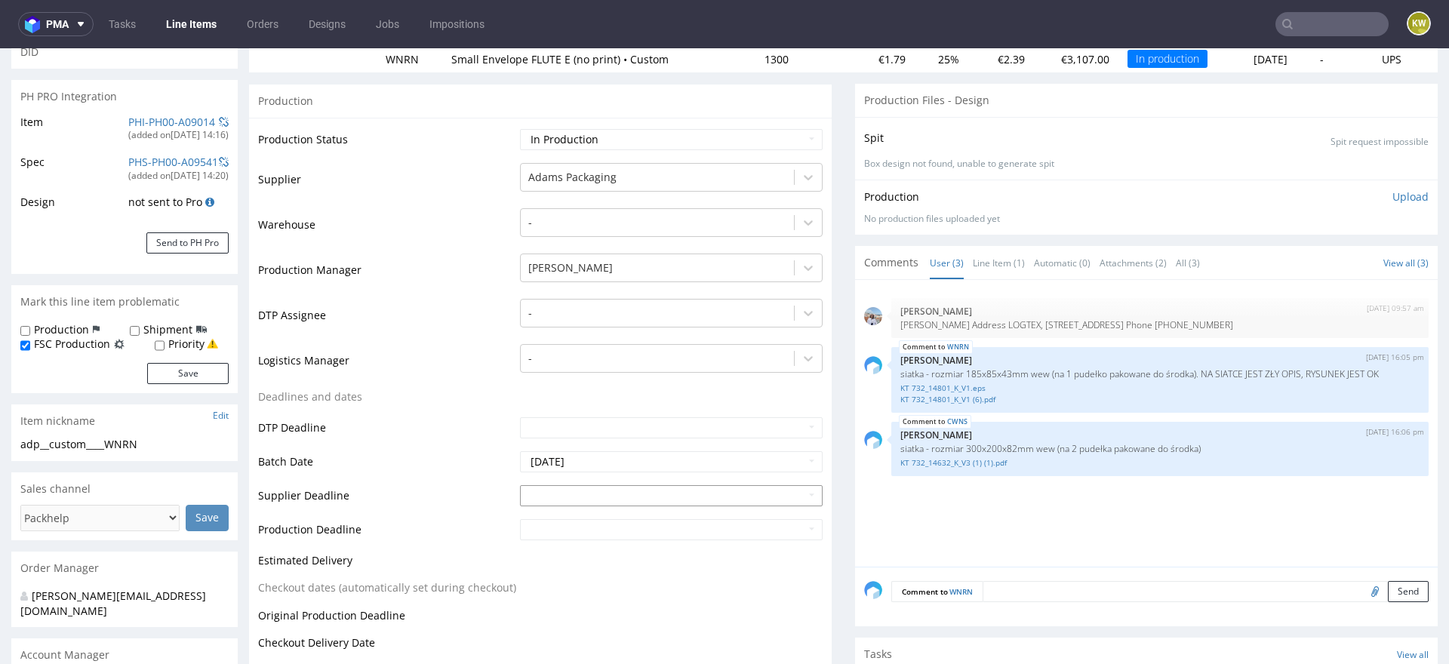
click at [570, 490] on input "text" at bounding box center [671, 495] width 303 height 21
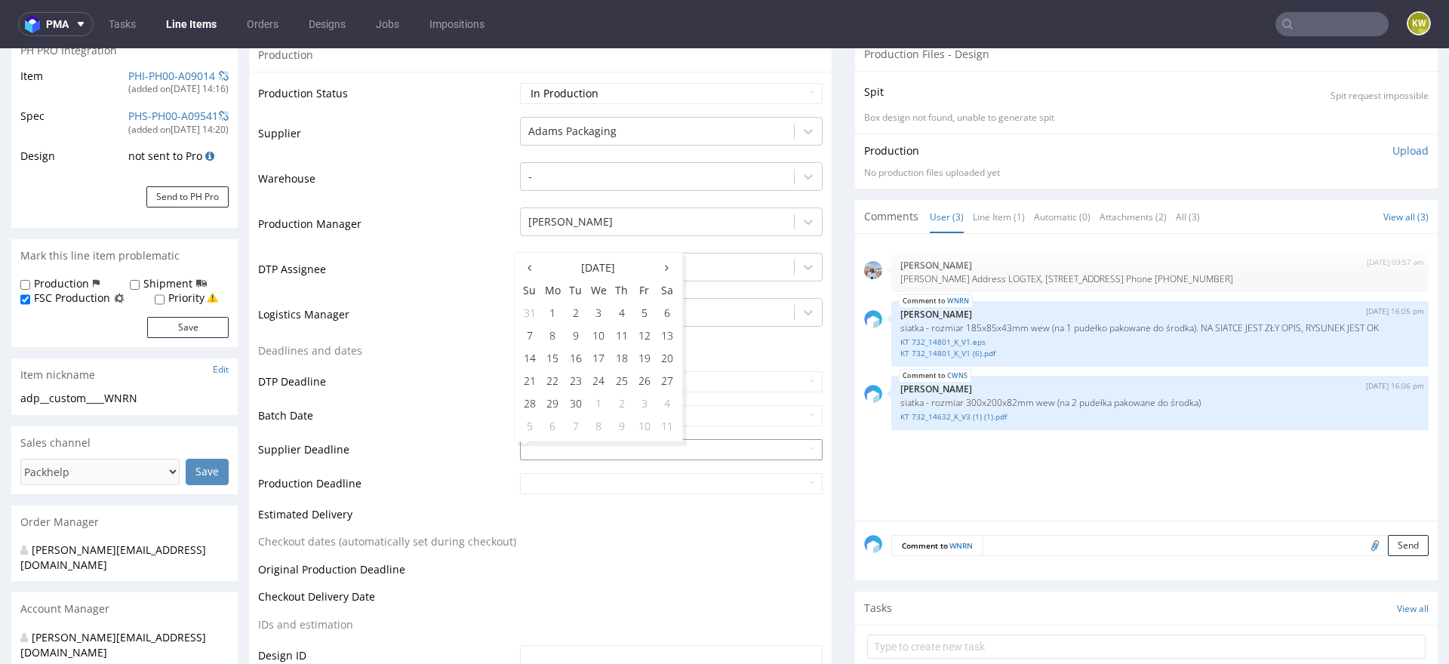
scroll to position [240, 0]
click at [620, 362] on td "18" at bounding box center [622, 357] width 23 height 23
type input "[DATE]"
click at [577, 479] on input "text" at bounding box center [671, 482] width 303 height 21
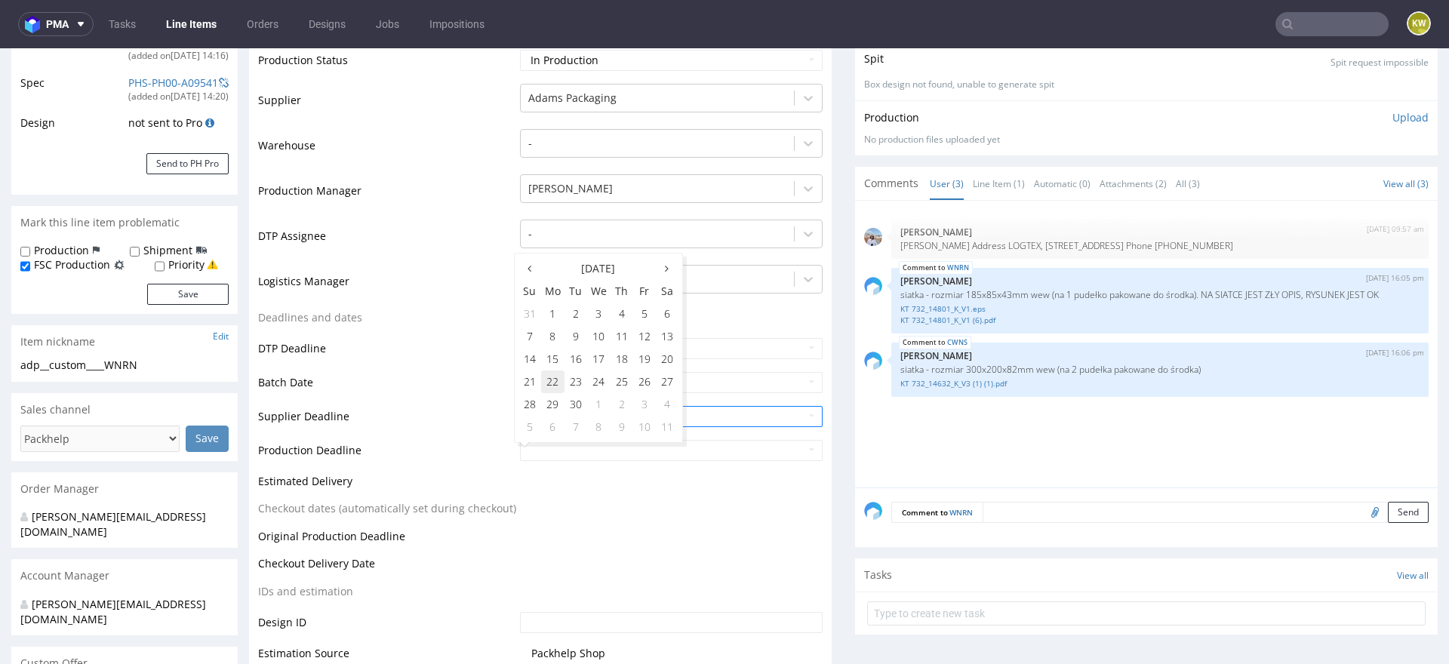
click at [553, 383] on td "22" at bounding box center [552, 382] width 23 height 23
type input "2025-09-22"
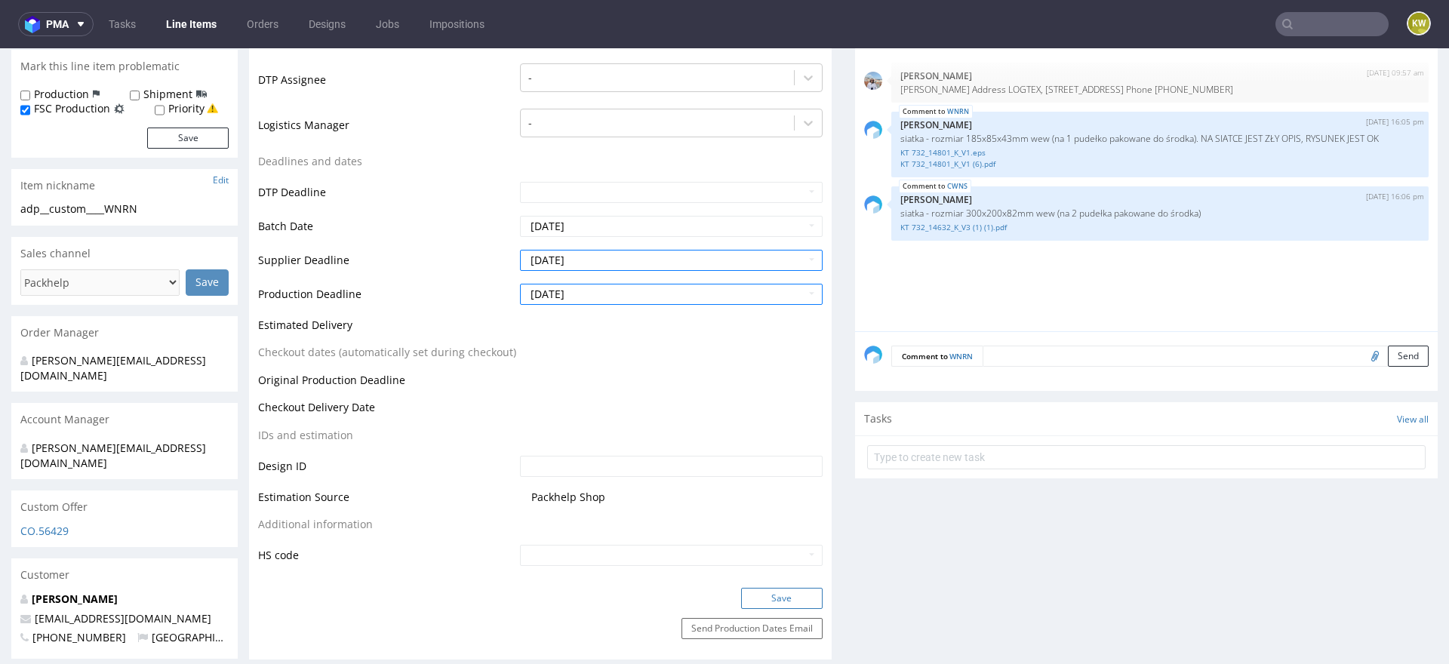
click at [780, 598] on button "Save" at bounding box center [782, 598] width 82 height 21
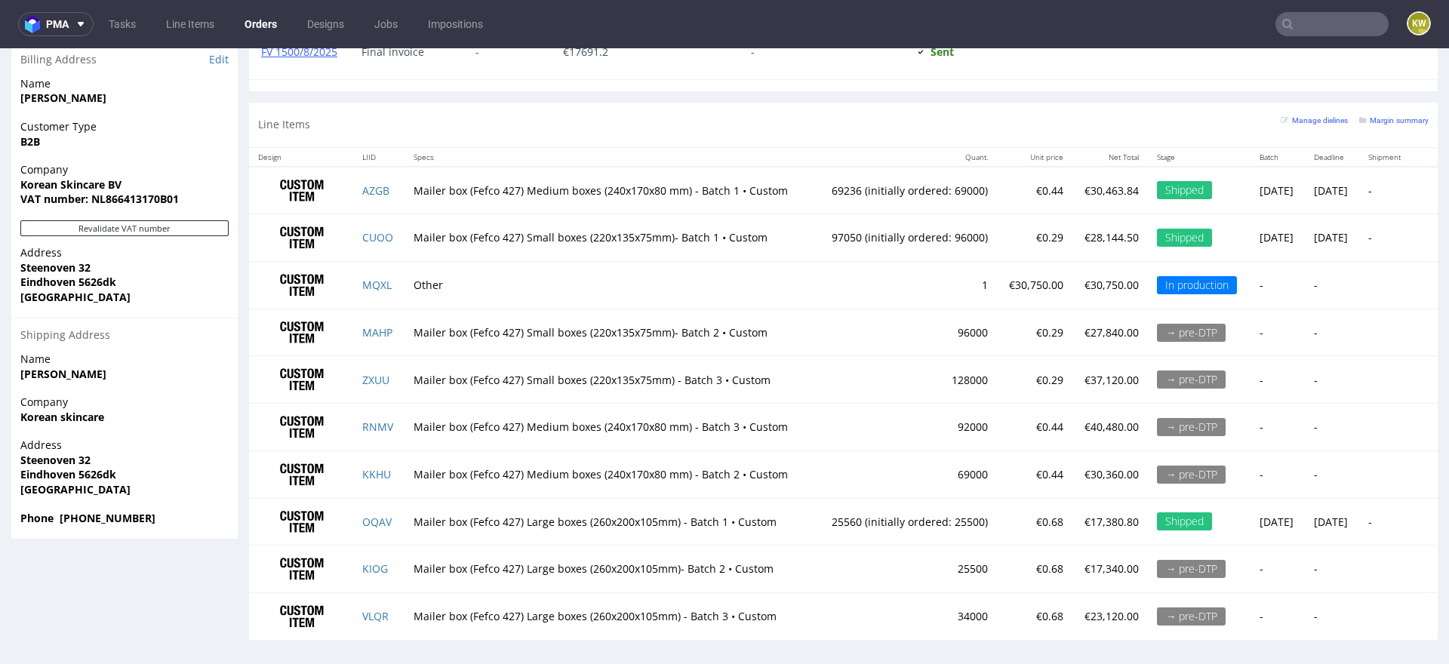
scroll to position [4, 0]
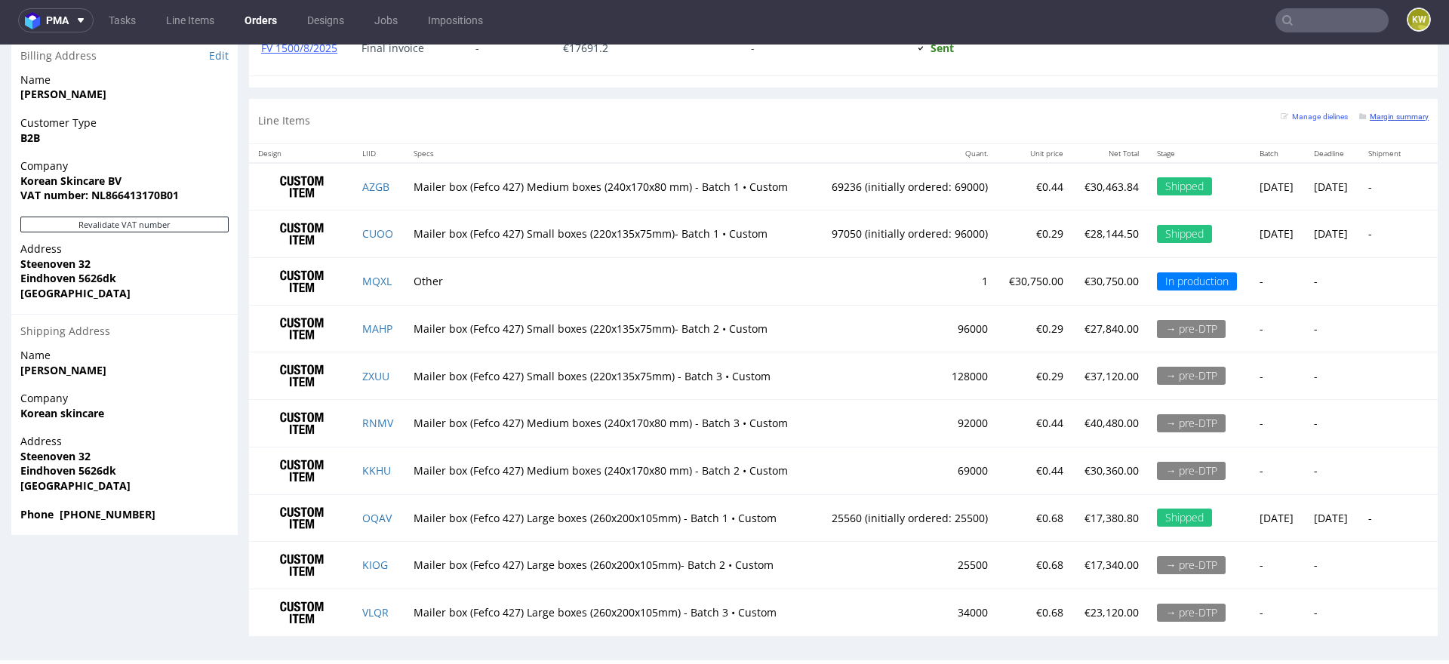
click at [1389, 115] on small "Margin summary" at bounding box center [1393, 116] width 69 height 8
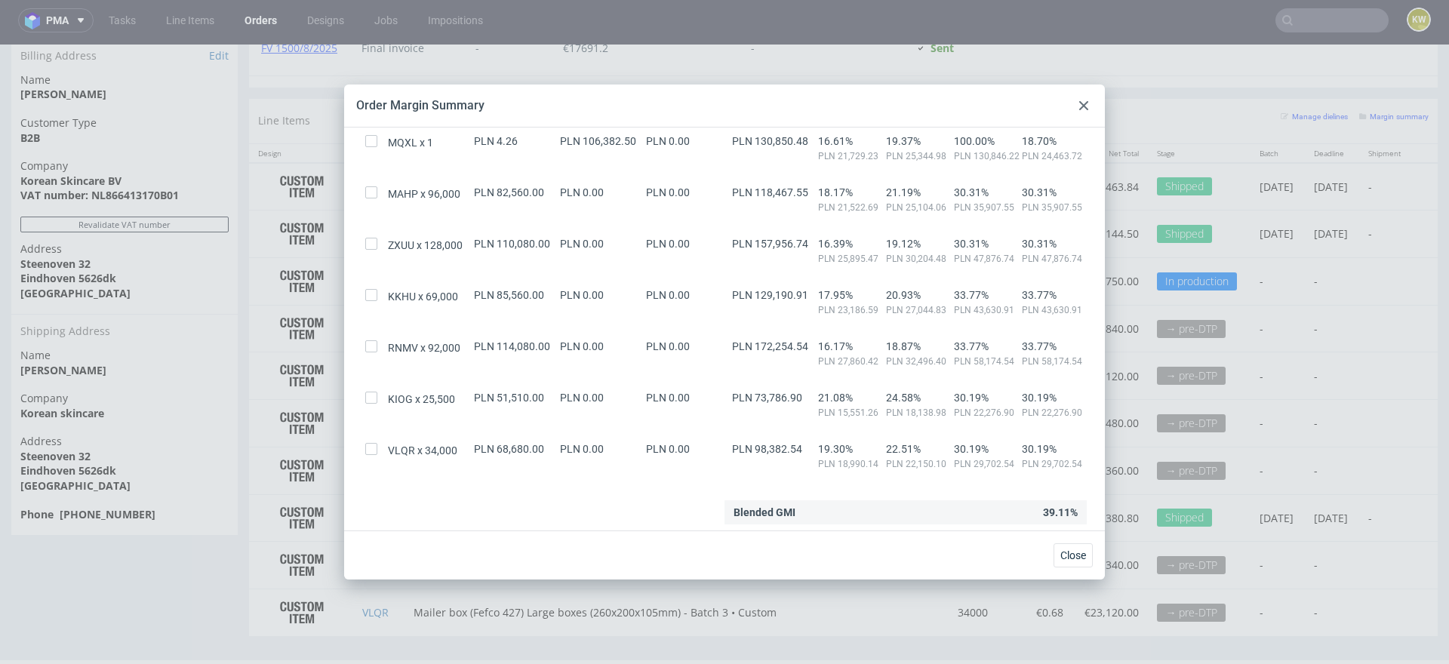
scroll to position [315, 0]
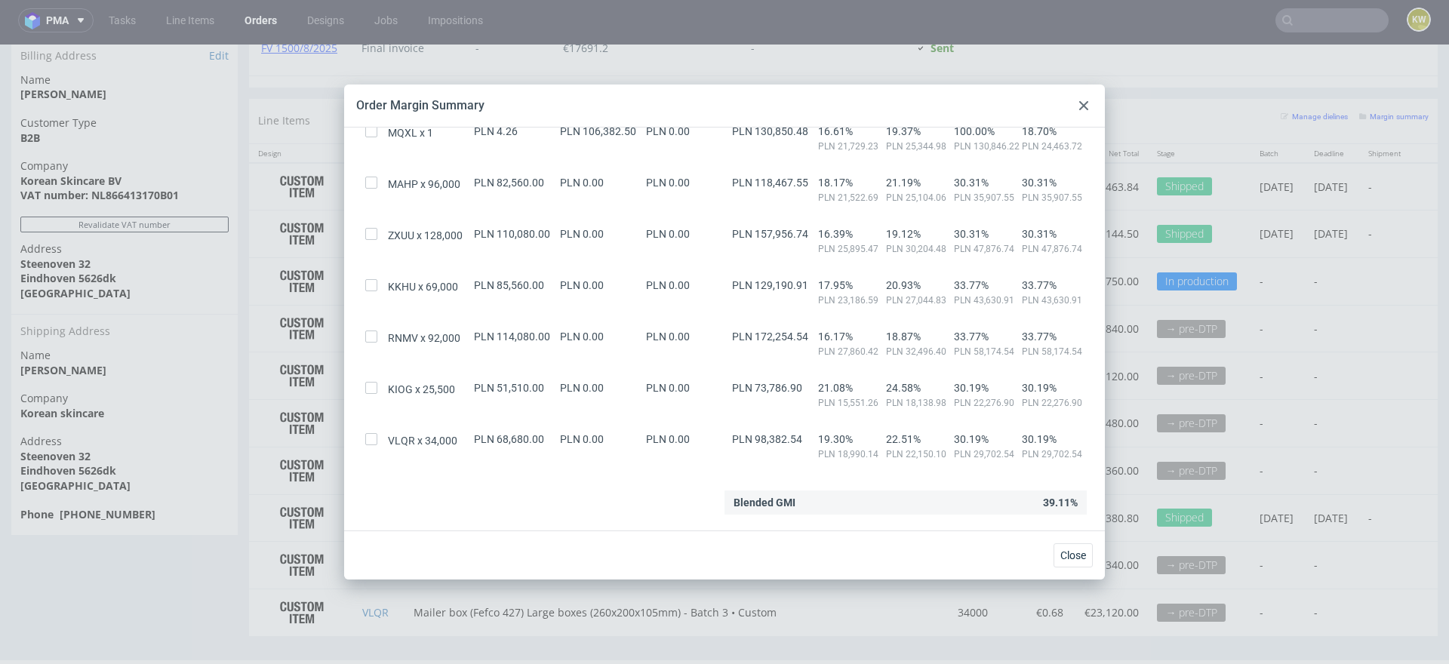
click at [1084, 102] on icon at bounding box center [1083, 105] width 9 height 9
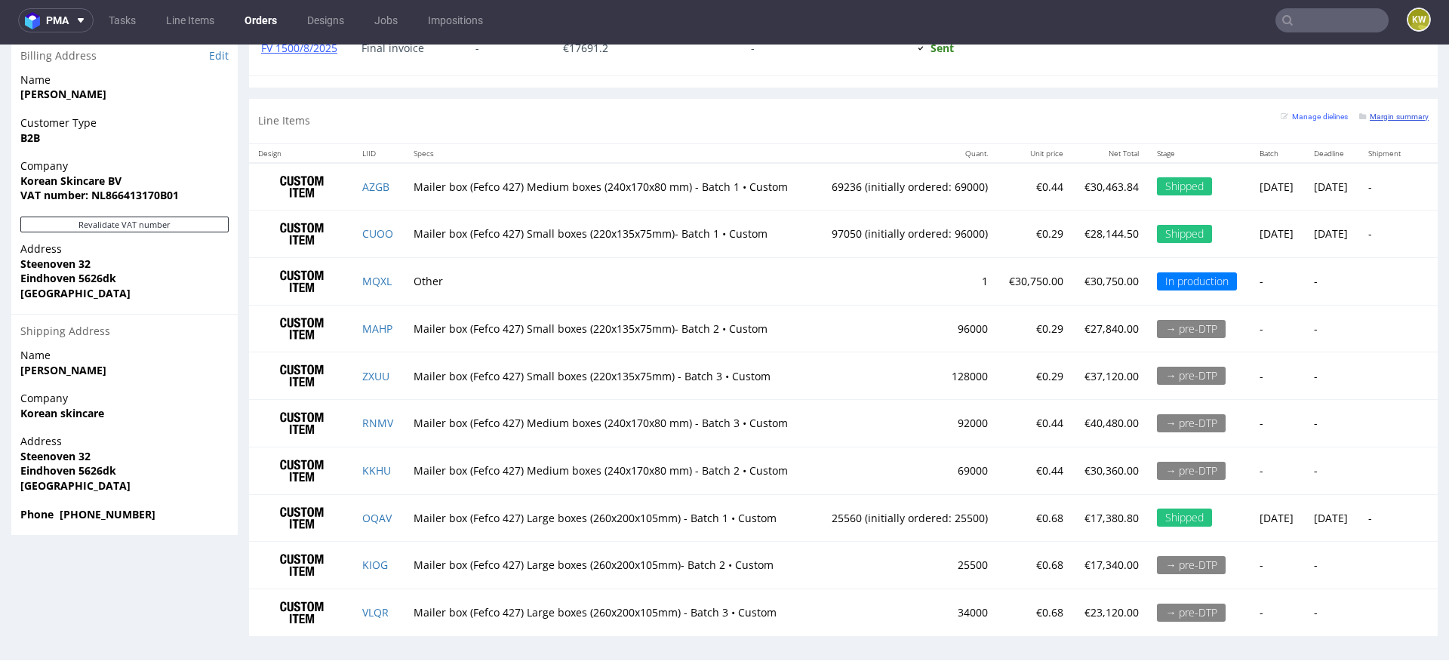
click at [1383, 112] on small "Margin summary" at bounding box center [1393, 116] width 69 height 8
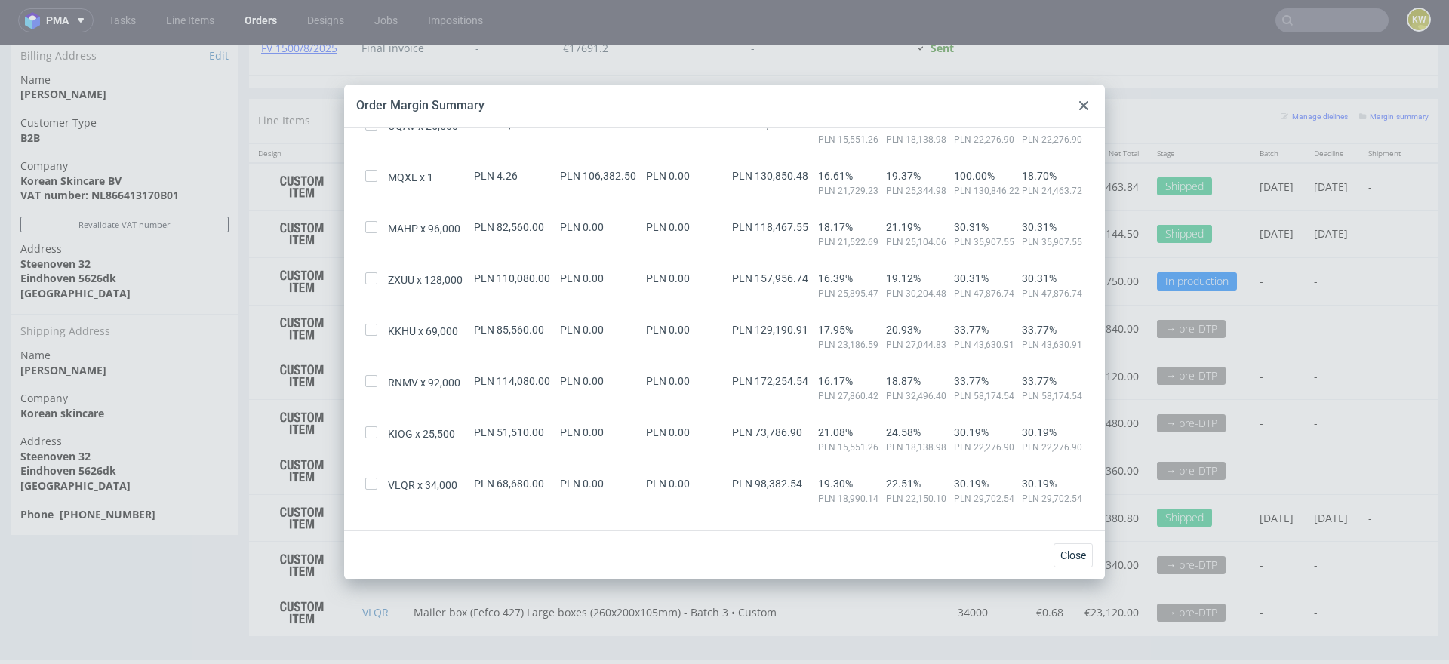
scroll to position [297, 0]
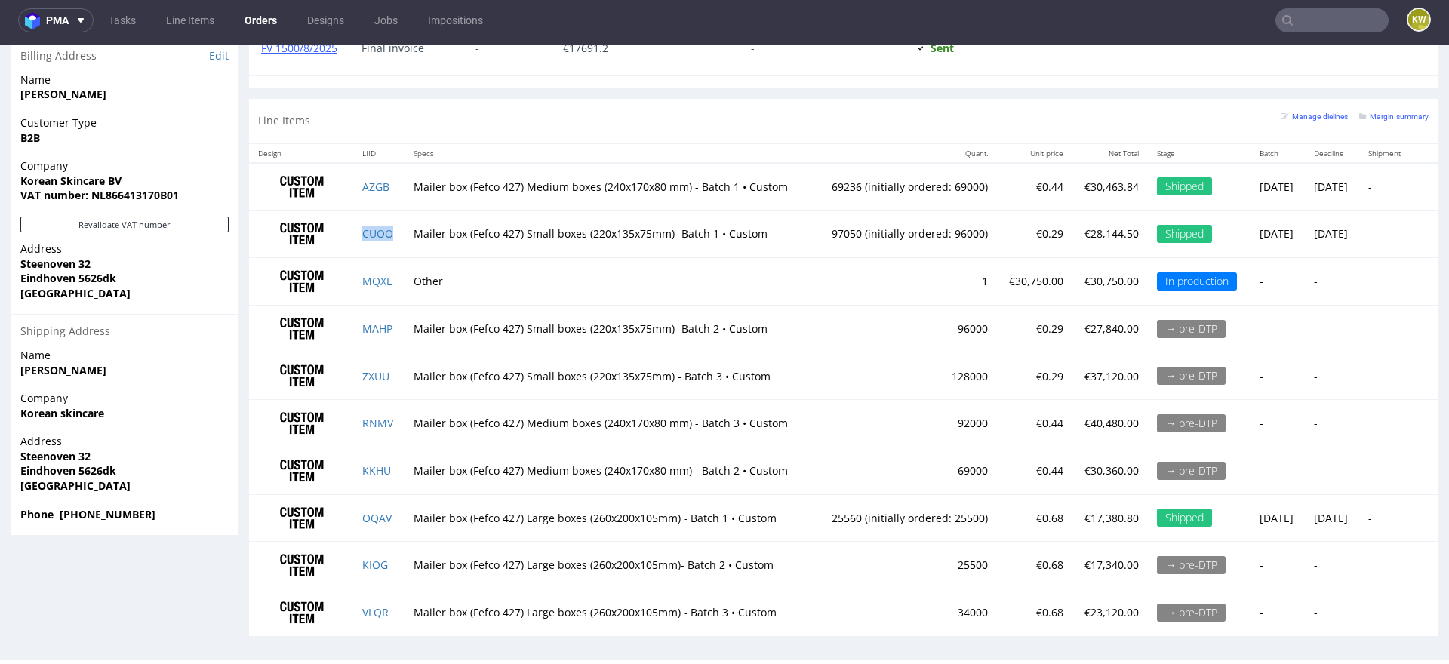
click at [392, 371] on td "ZXUU" at bounding box center [378, 376] width 51 height 48
copy link "ZXUU"
click at [395, 420] on td "RNMV" at bounding box center [378, 424] width 51 height 48
copy link "RNMV"
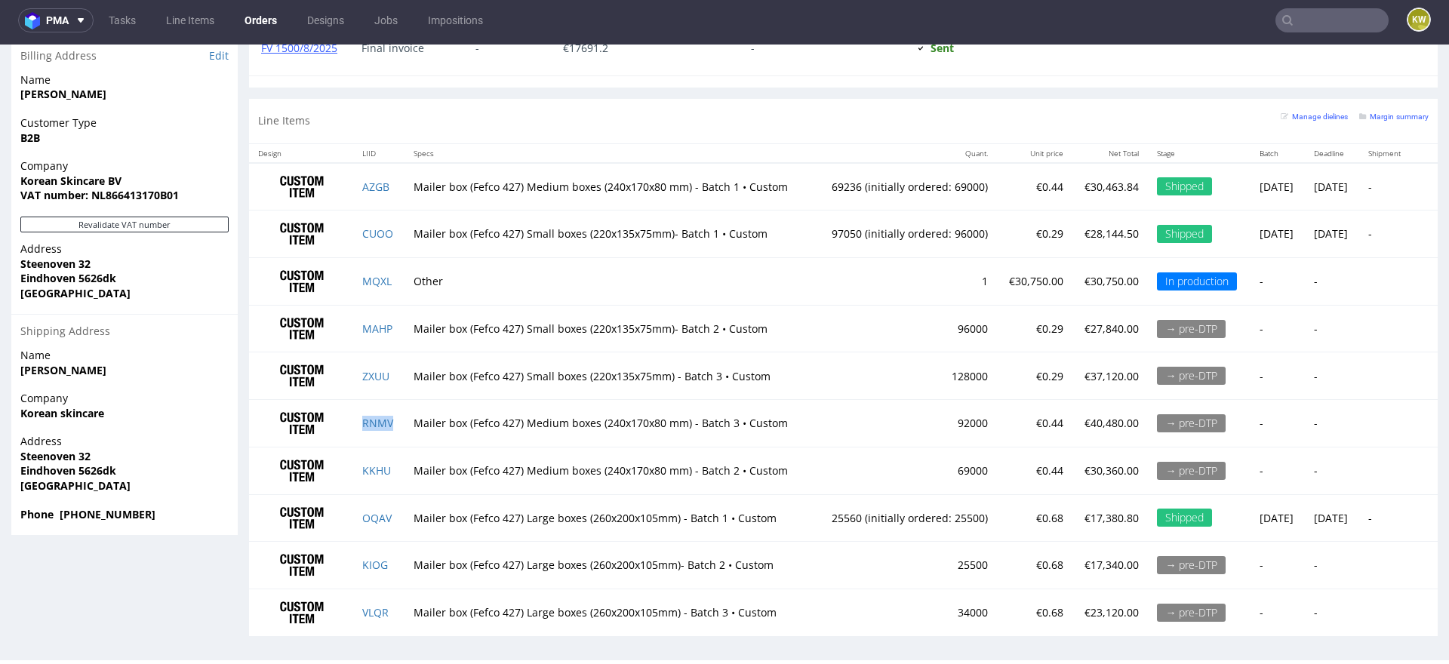
click at [395, 608] on td "VLQR" at bounding box center [378, 612] width 51 height 47
copy link "VLQR"
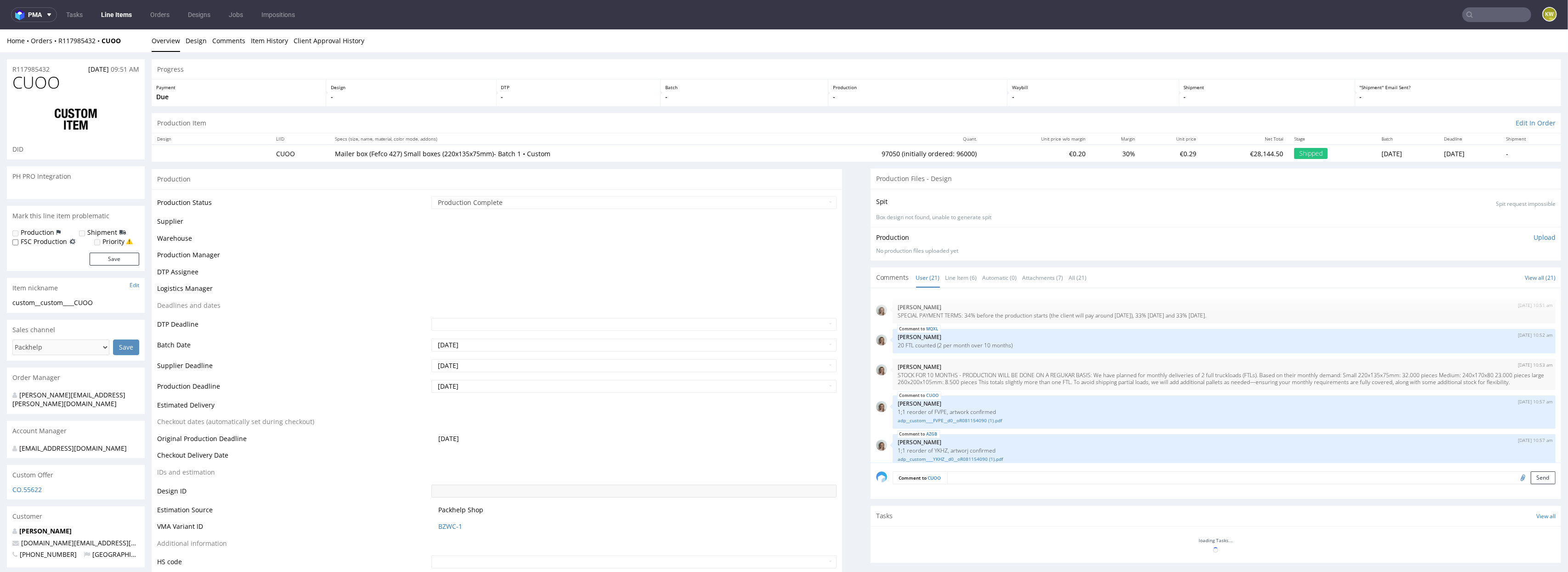
scroll to position [692, 0]
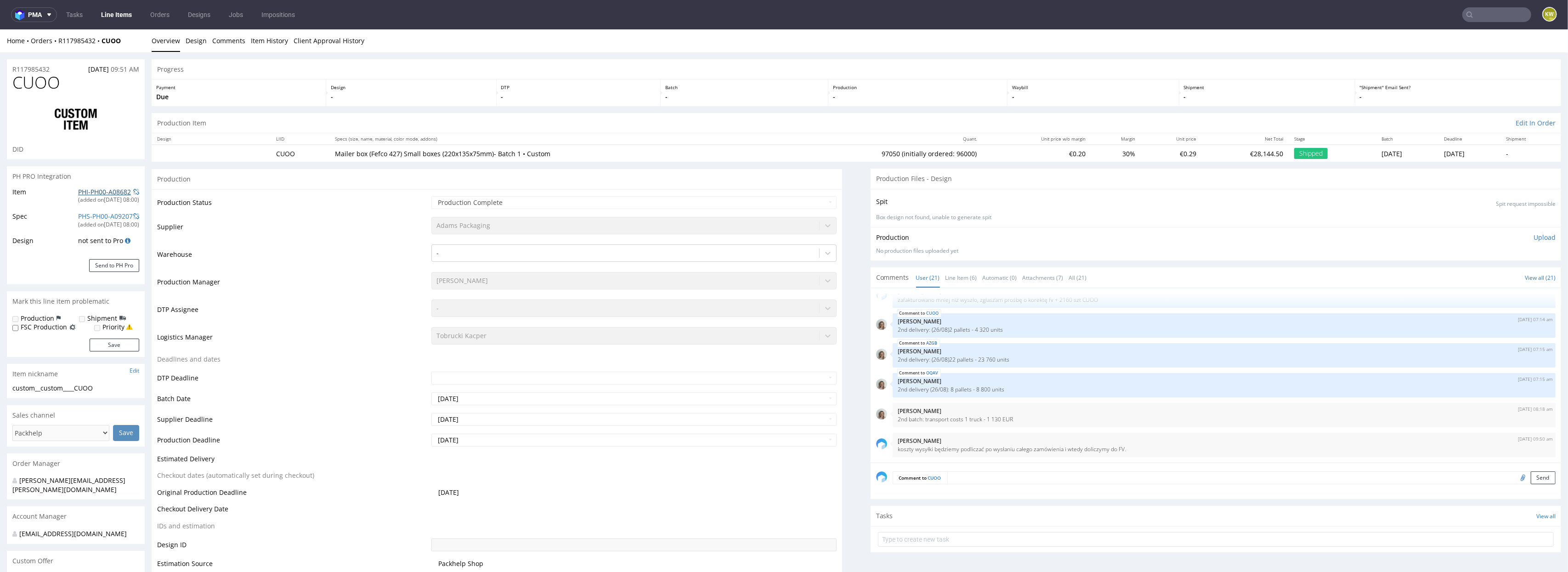
click at [93, 192] on link "PHI-PH00-A08682" at bounding box center [104, 192] width 53 height 9
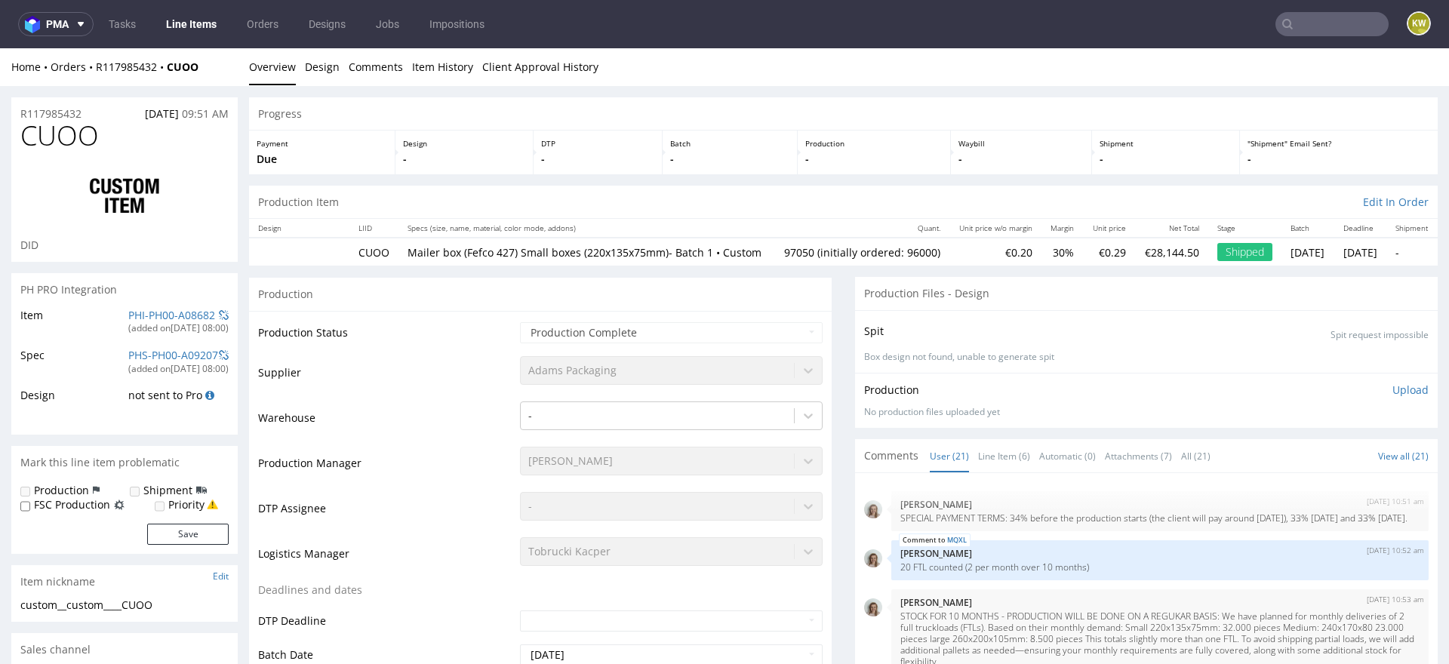
scroll to position [1206, 0]
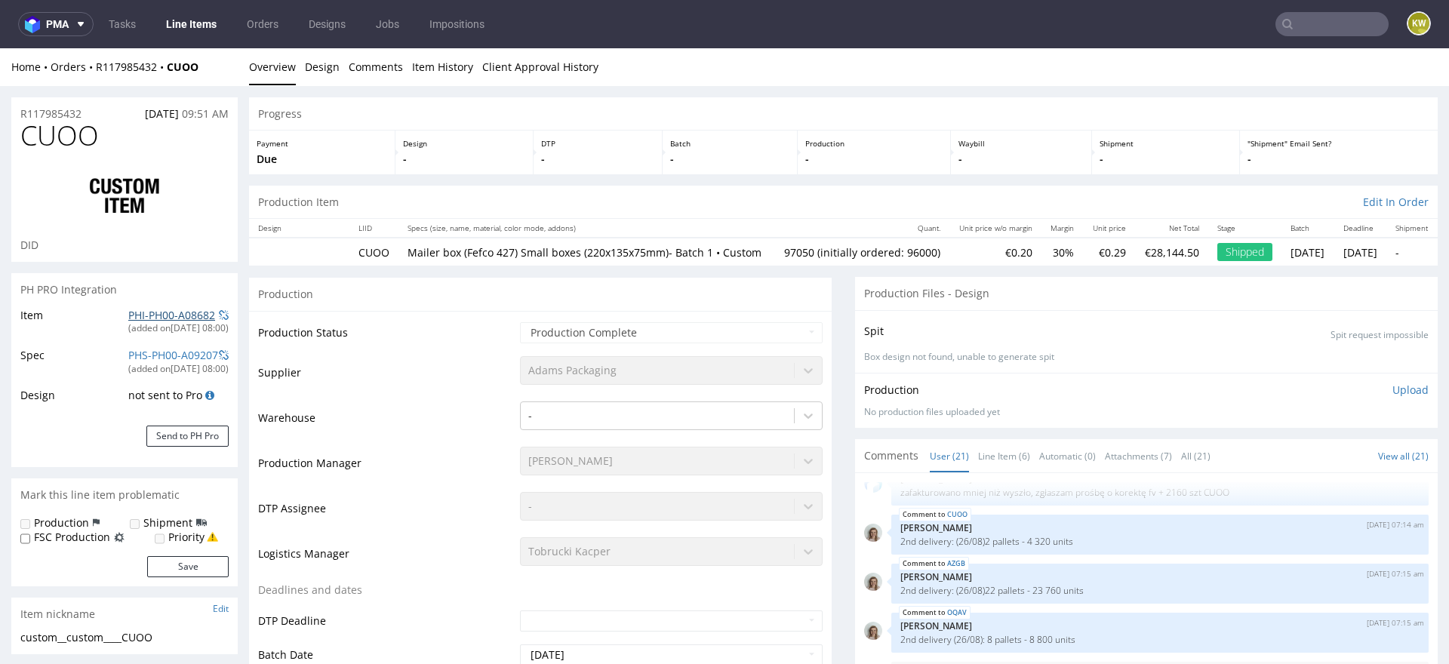
click at [131, 309] on link "PHI-PH00-A08682" at bounding box center [171, 315] width 87 height 14
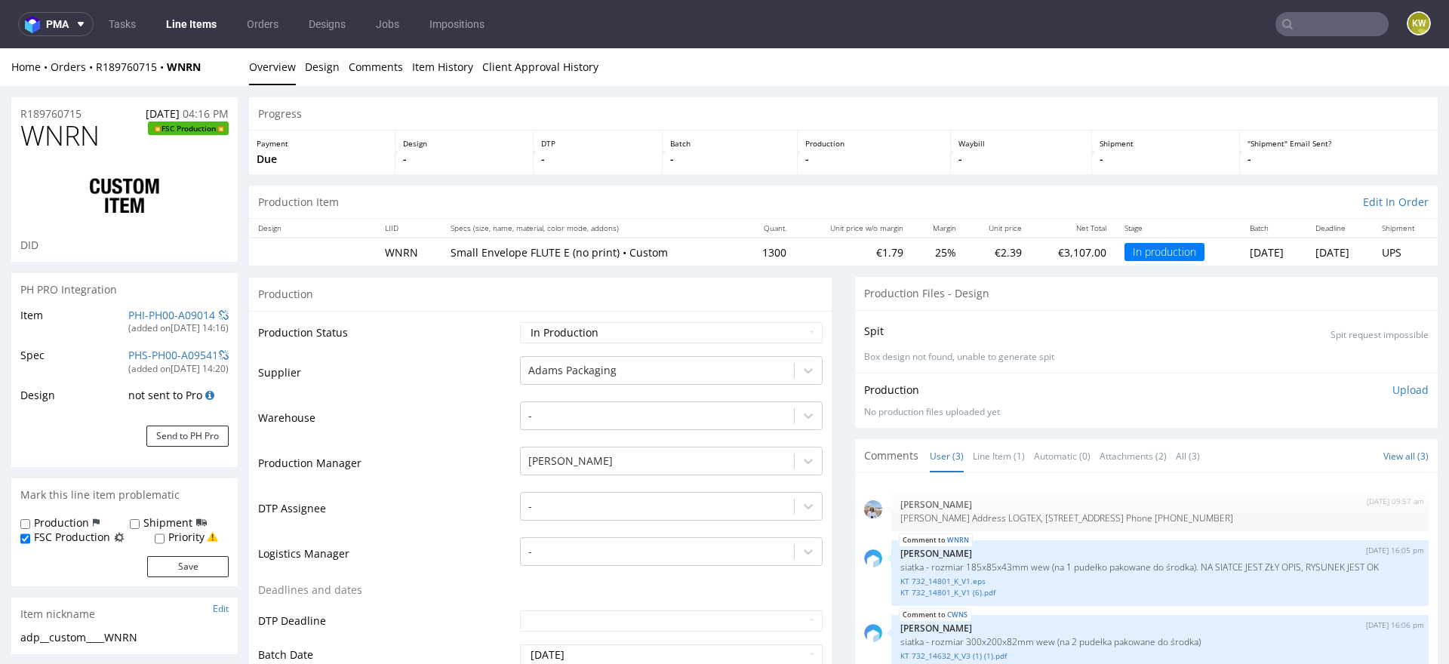
scroll to position [429, 0]
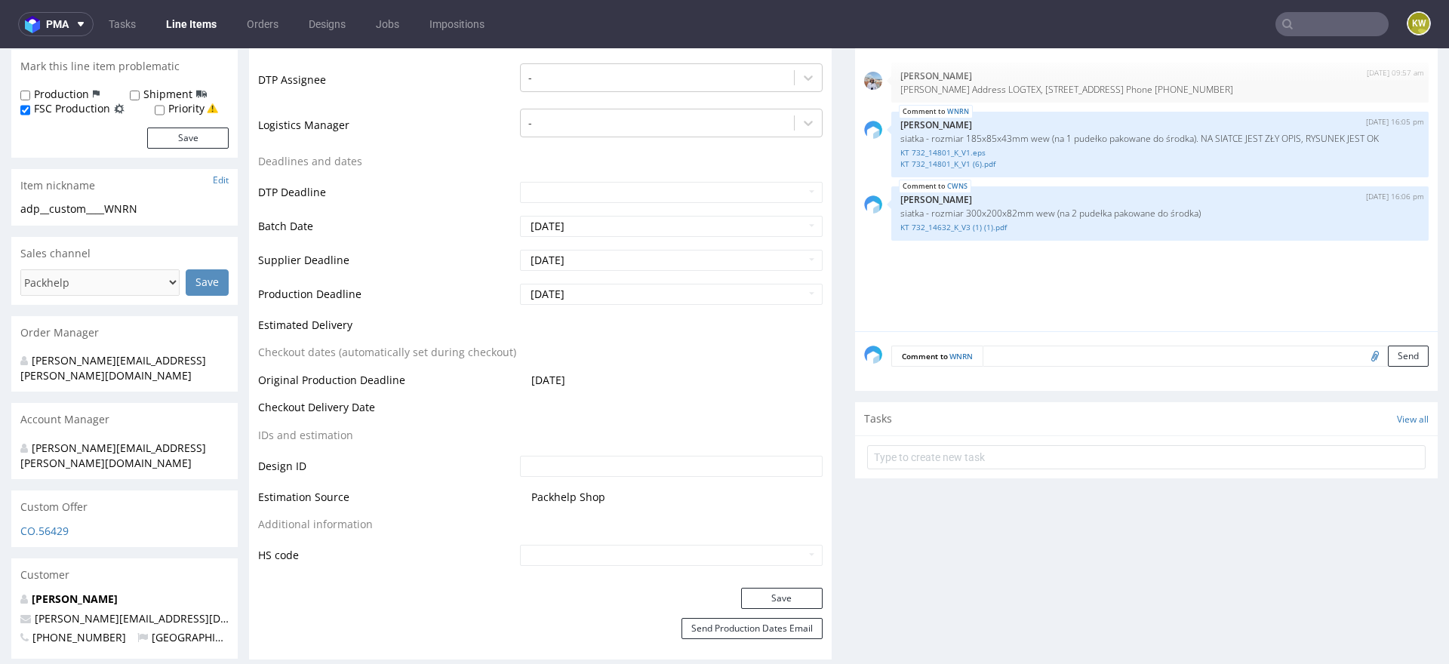
click at [1292, 26] on input "text" at bounding box center [1332, 24] width 113 height 24
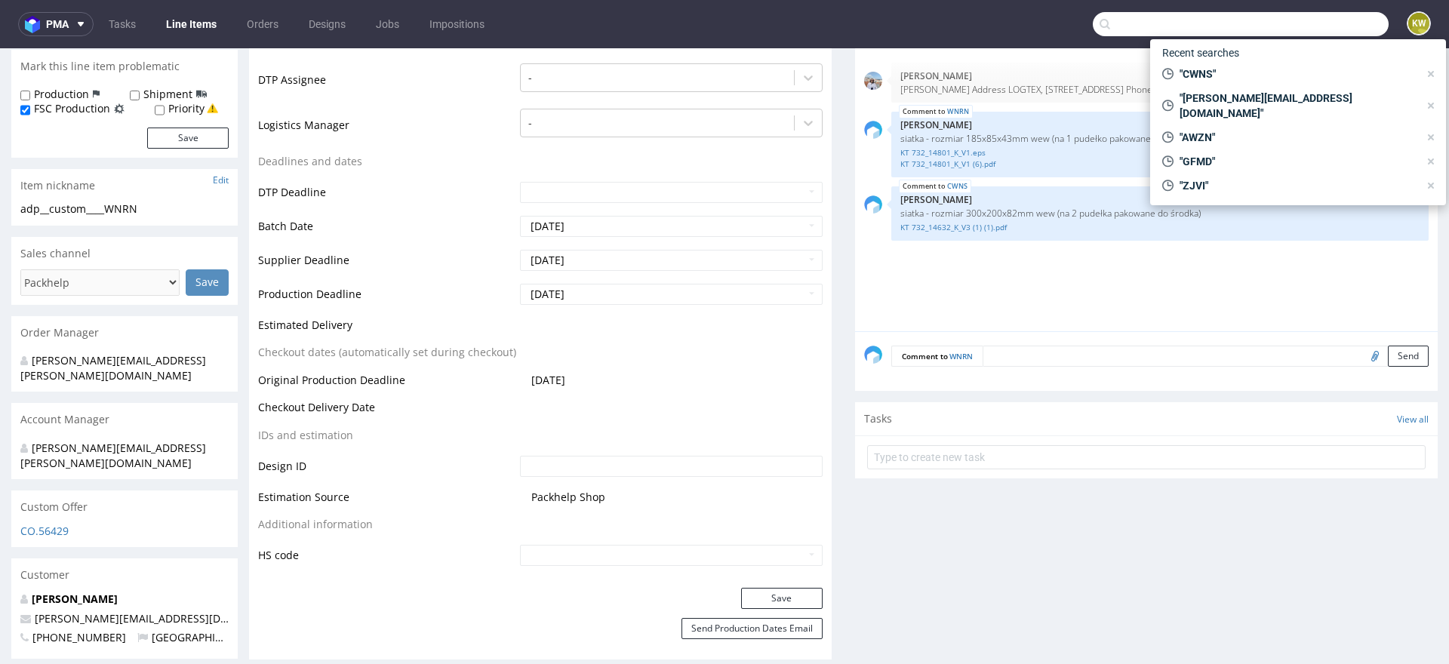
paste input "SXBE"
type input "SXBE"
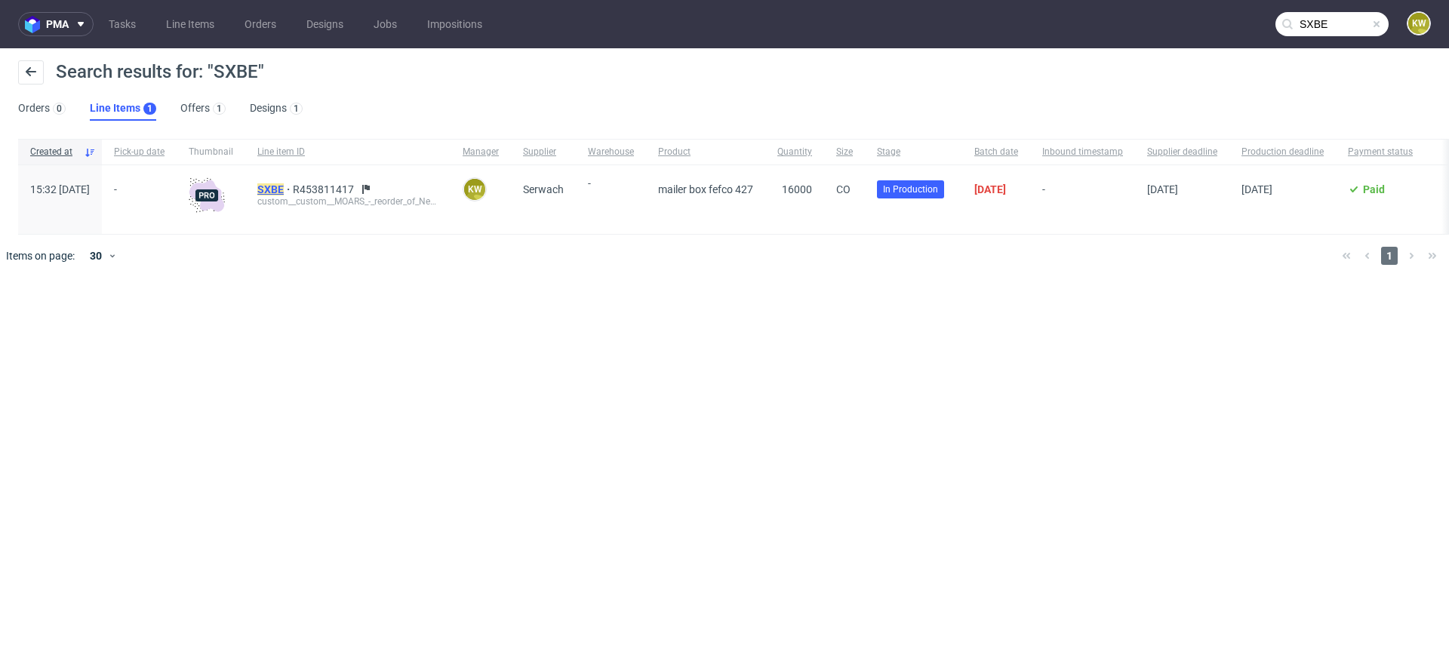
click at [284, 183] on mark "SXBE" at bounding box center [270, 189] width 26 height 12
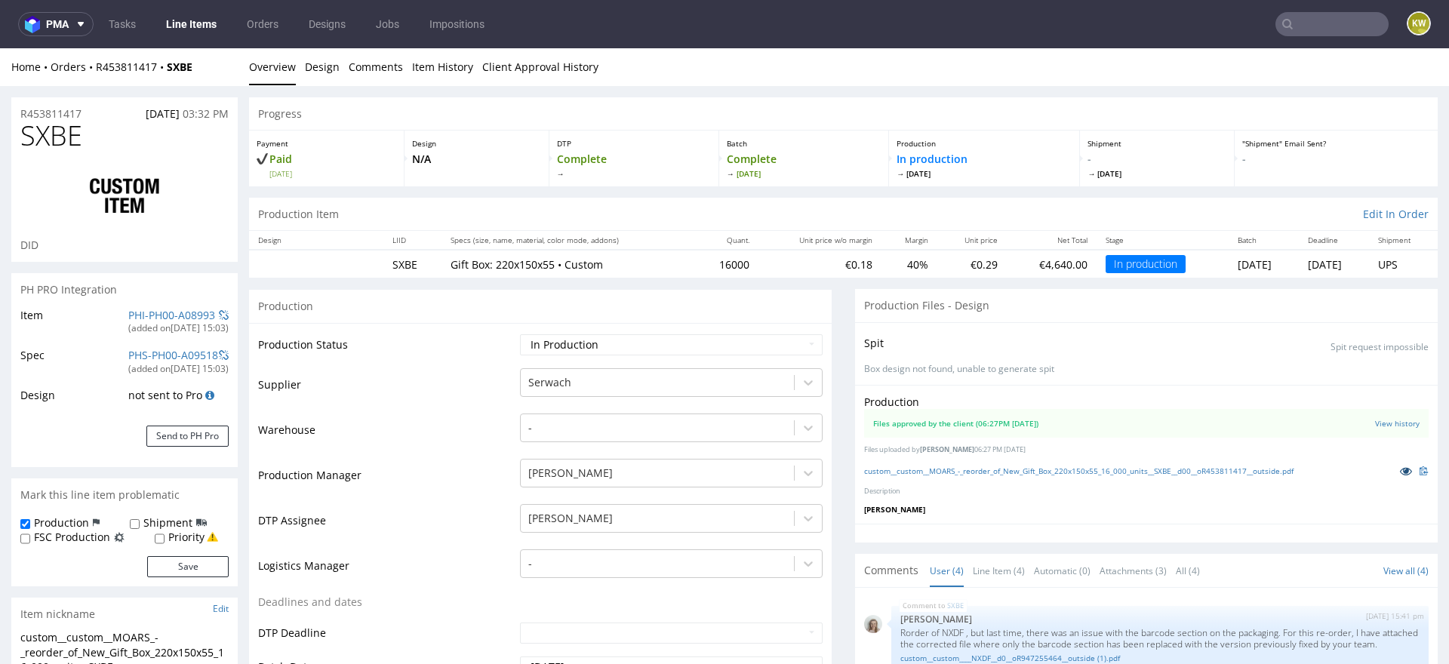
click at [1400, 469] on icon at bounding box center [1406, 471] width 12 height 11
click at [65, 135] on span "SXBE" at bounding box center [51, 136] width 62 height 30
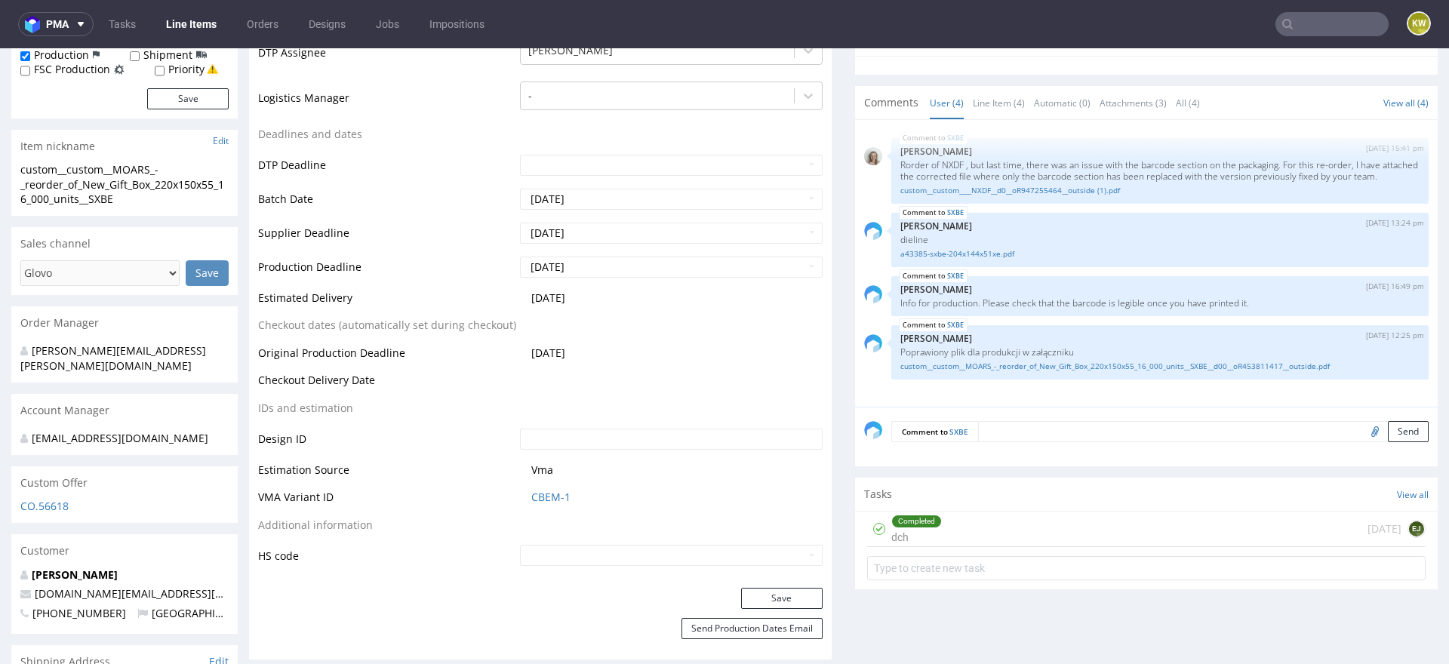
scroll to position [463, 0]
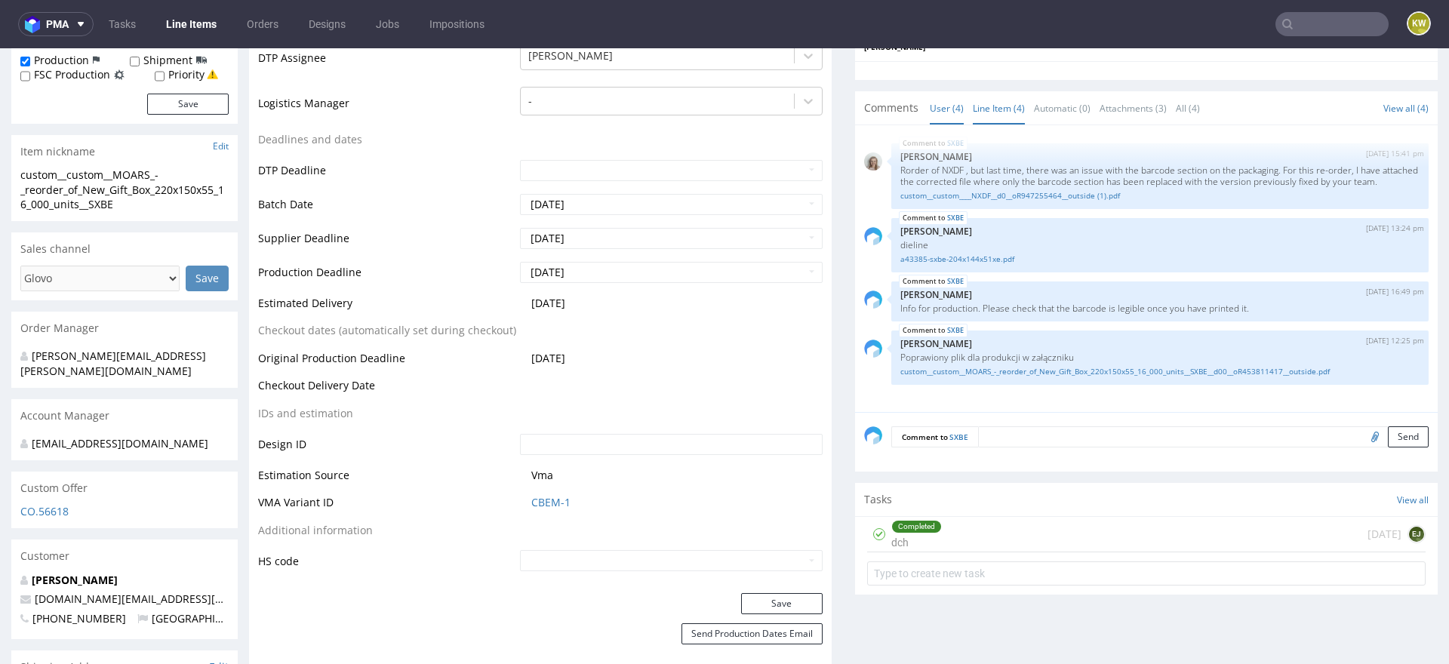
click at [996, 113] on link "Line Item (4)" at bounding box center [999, 108] width 52 height 32
click at [1362, 439] on input "file" at bounding box center [1372, 436] width 21 height 20
type input "C:\fakepath\a43385-sxbe-204x144x51xe (3).pdf"
click at [1010, 439] on textarea at bounding box center [1203, 436] width 451 height 21
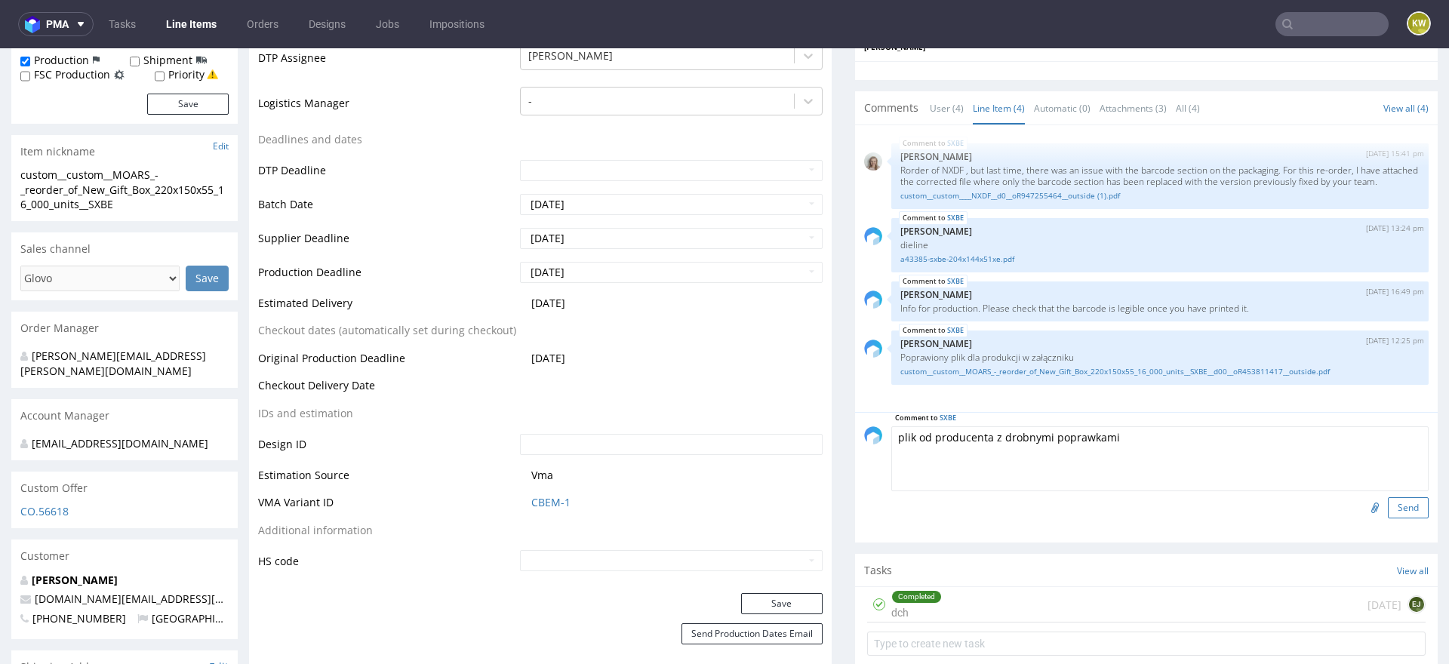
type textarea "plik od producenta z drobnymi poprawkami"
click at [1388, 504] on button "Send" at bounding box center [1408, 507] width 41 height 21
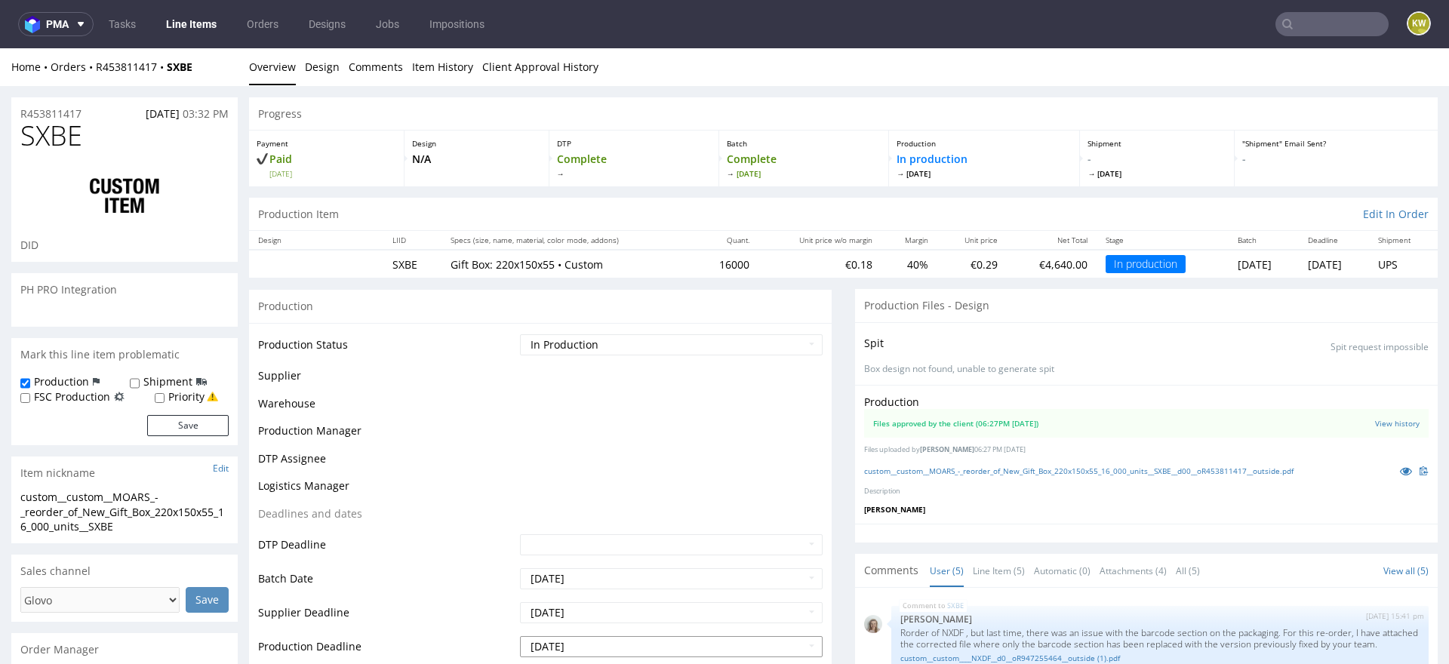
scroll to position [57, 0]
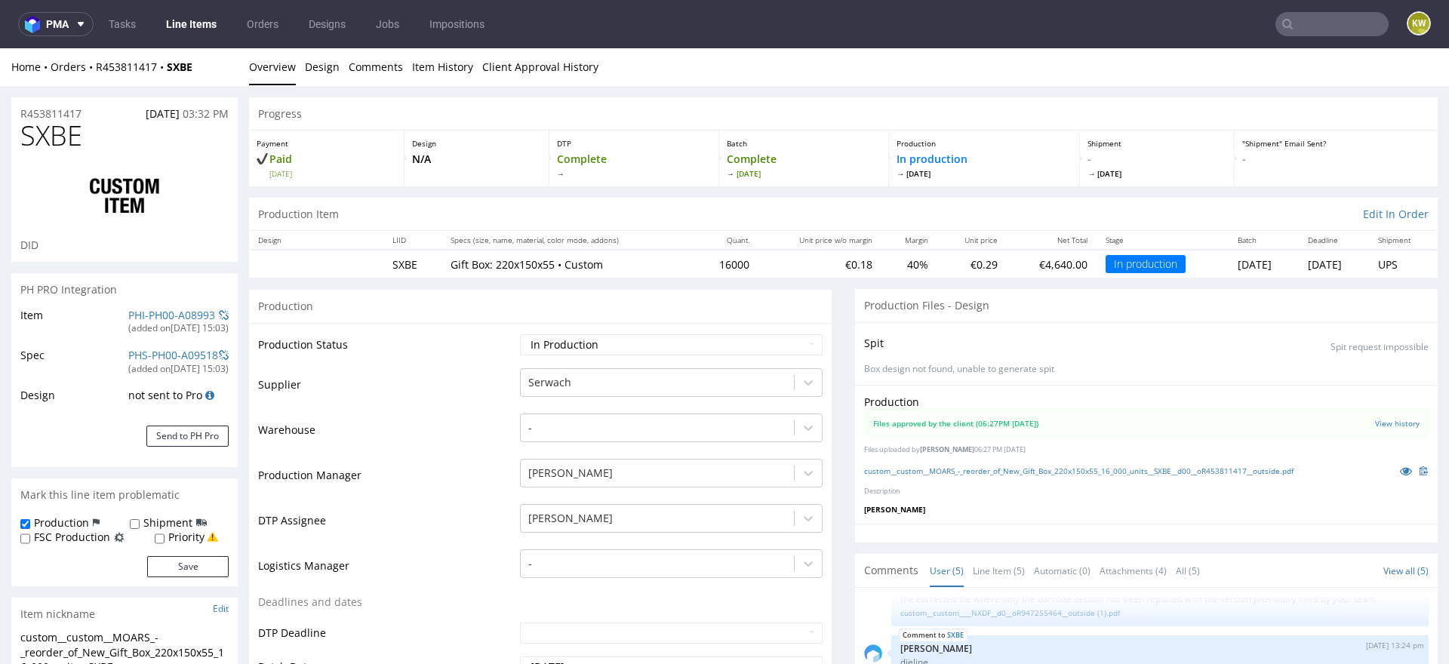
click at [192, 20] on link "Line Items" at bounding box center [191, 24] width 69 height 24
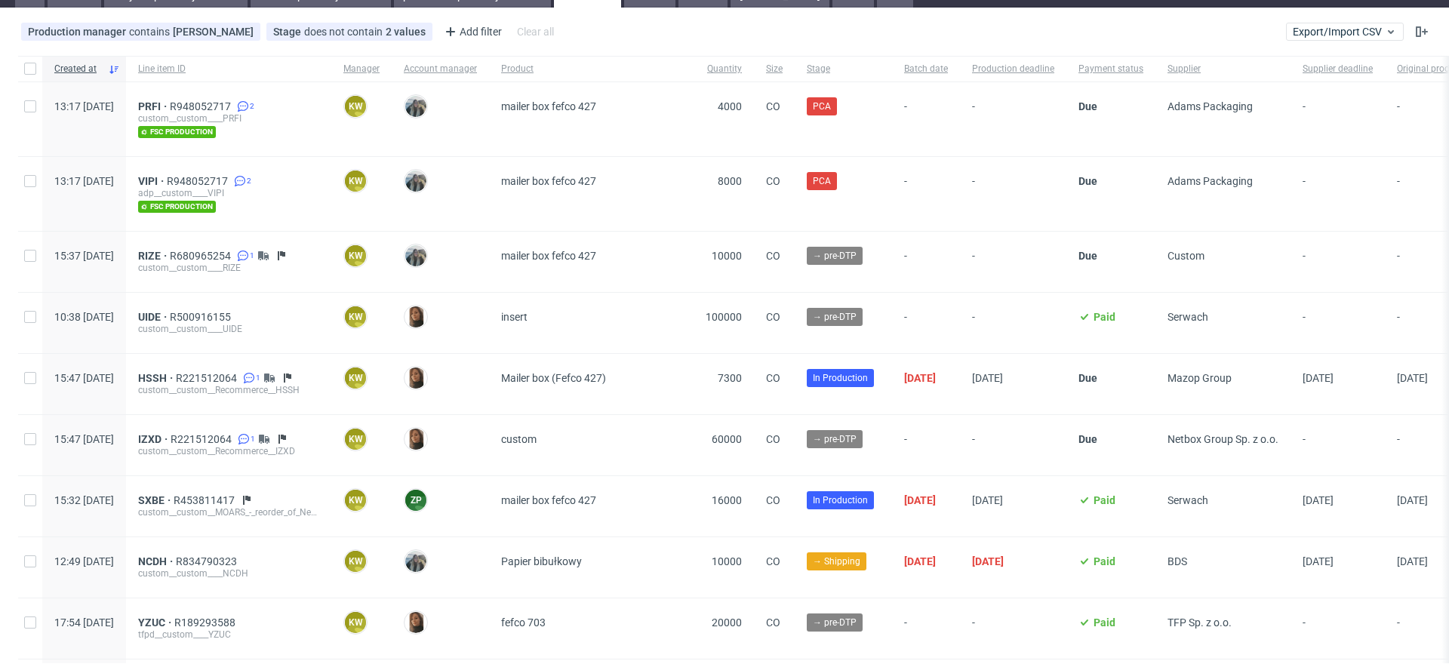
scroll to position [68, 0]
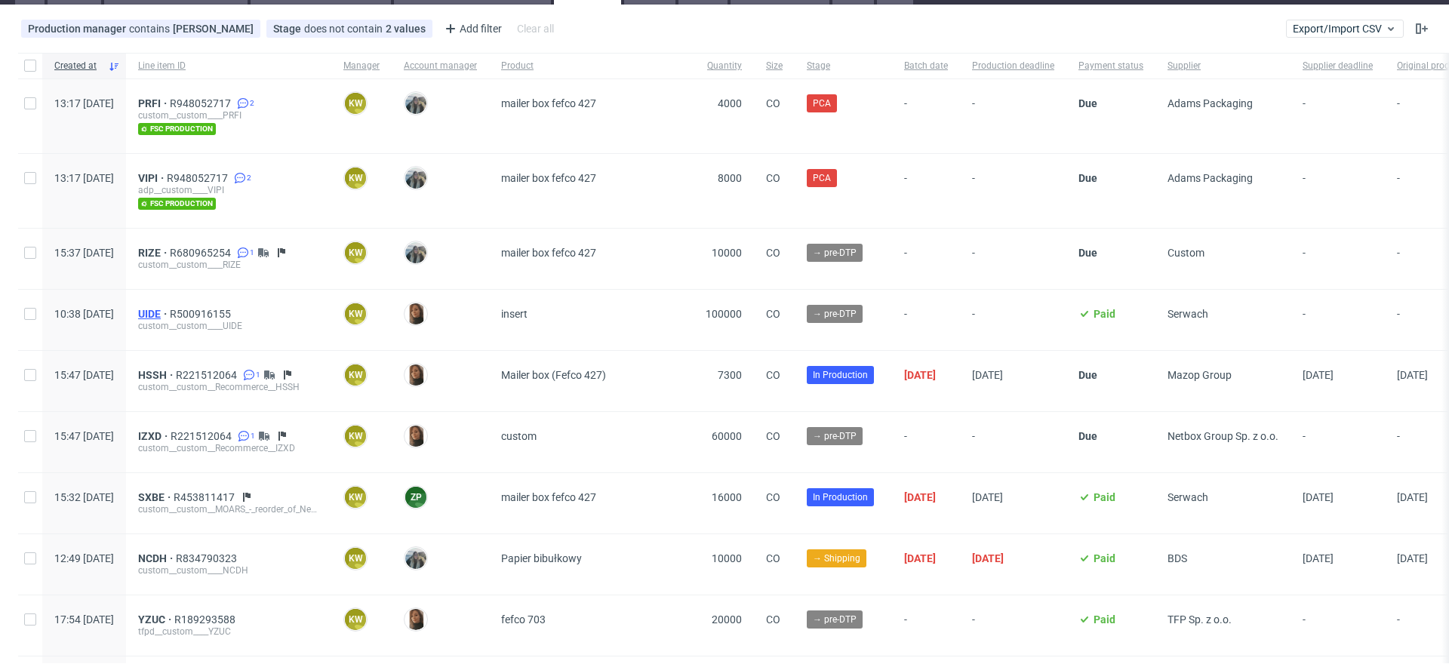
click at [170, 309] on span "UIDE" at bounding box center [154, 314] width 32 height 12
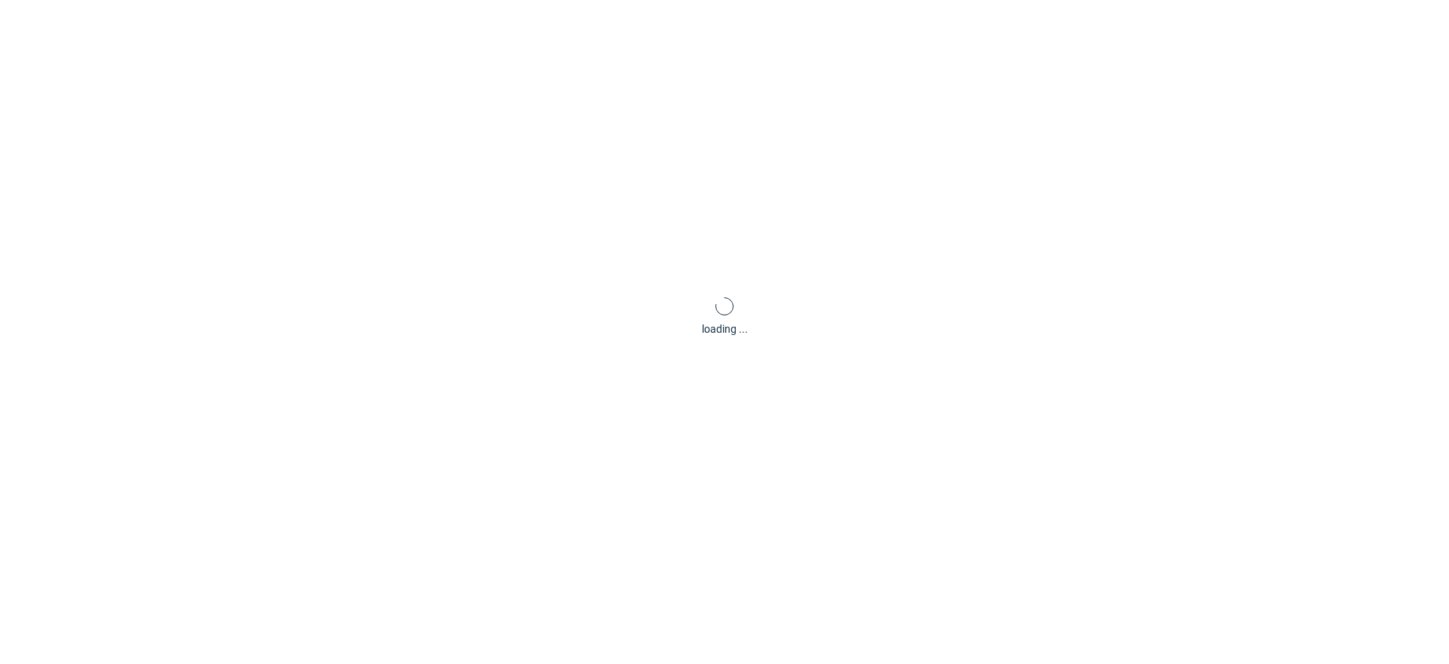
scroll to position [4, 0]
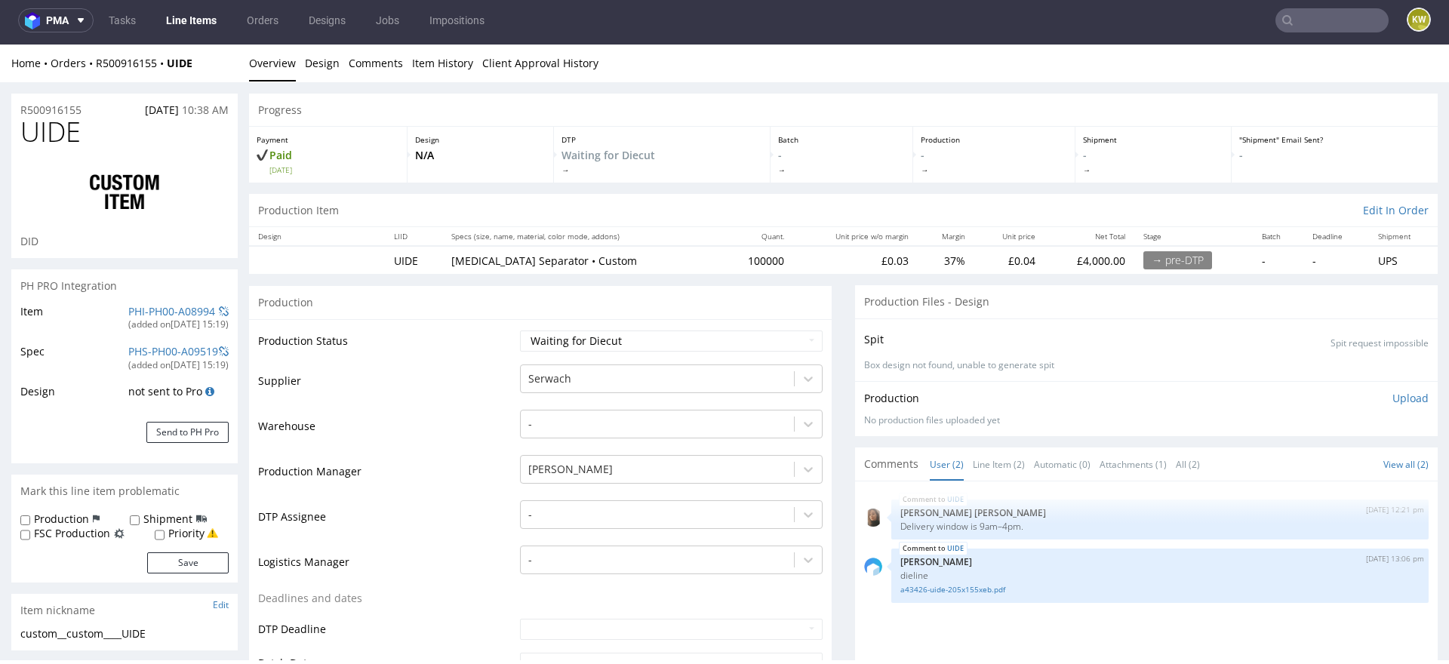
click at [58, 139] on span "UIDE" at bounding box center [50, 132] width 60 height 30
copy span "UIDE"
click at [971, 589] on link "a43426-uide-205x155xeb.pdf" at bounding box center [1159, 589] width 519 height 11
click at [49, 125] on span "UIDE" at bounding box center [50, 132] width 60 height 30
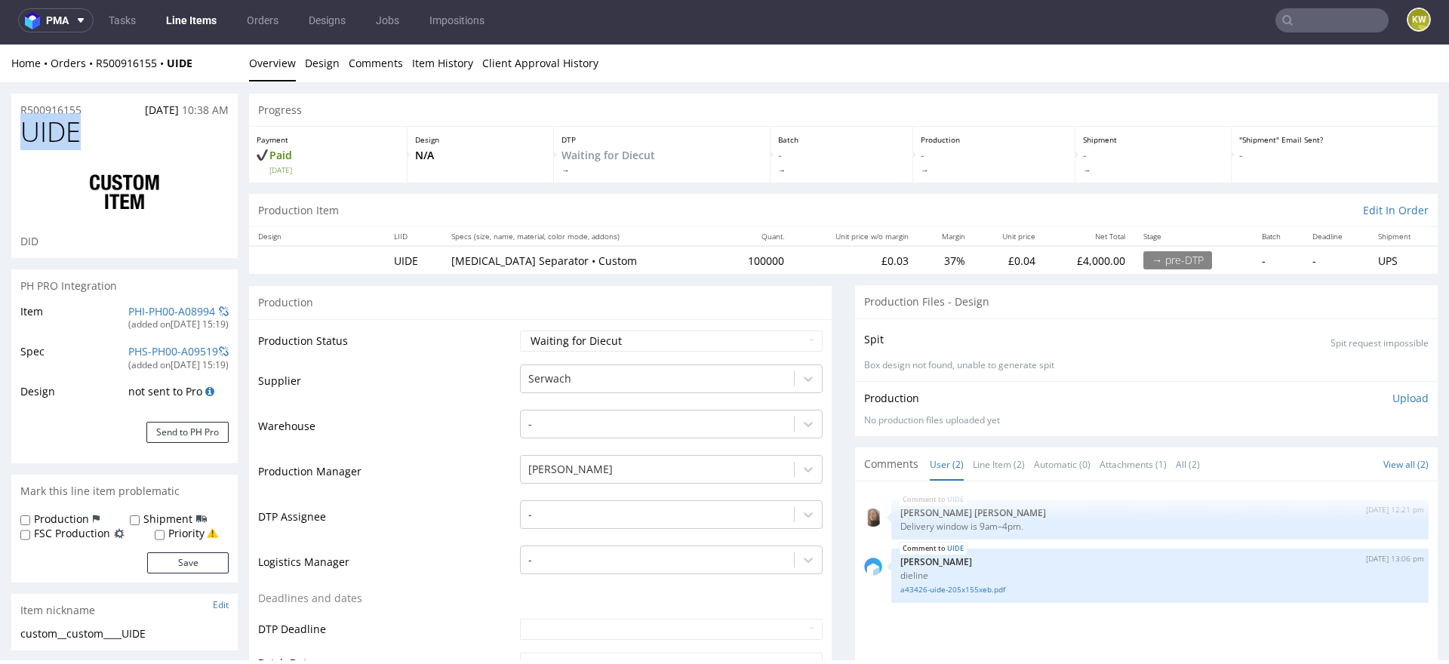
click at [49, 126] on span "UIDE" at bounding box center [50, 132] width 60 height 30
copy span "UIDE"
click at [158, 314] on link "PHI-PH00-A08994" at bounding box center [171, 311] width 87 height 14
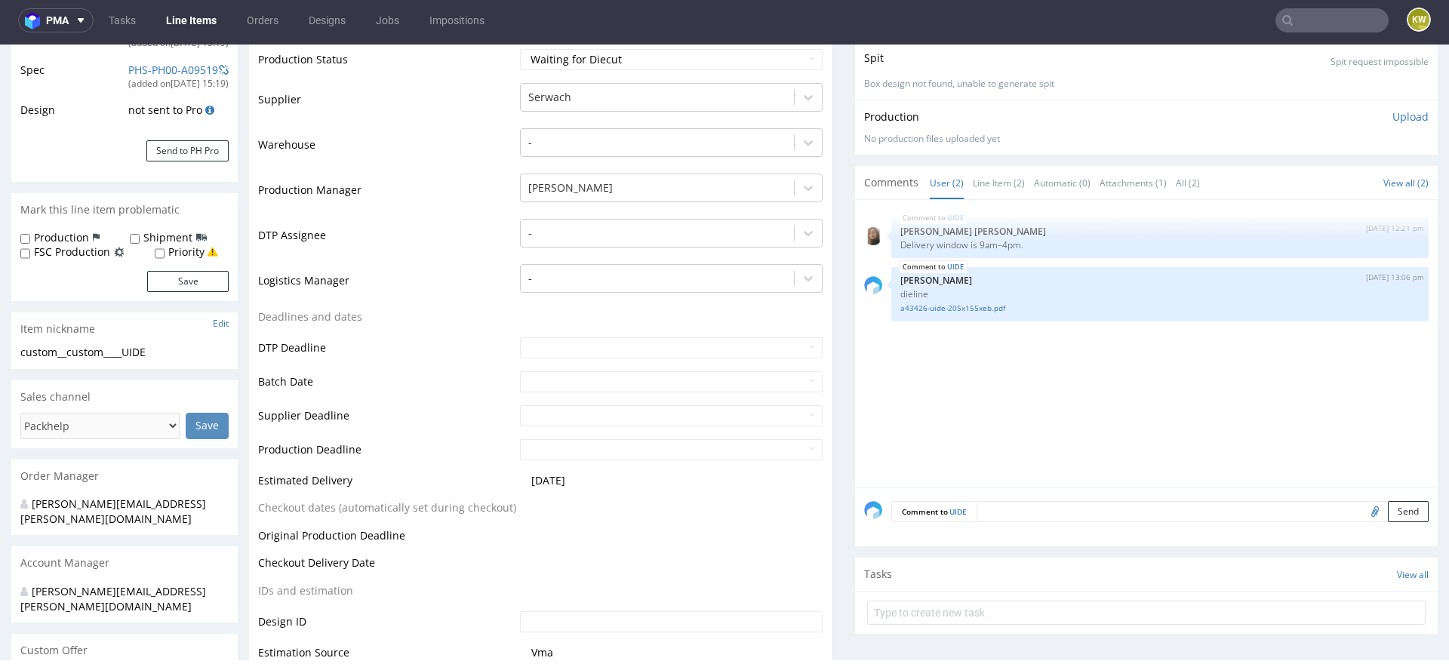
scroll to position [486, 0]
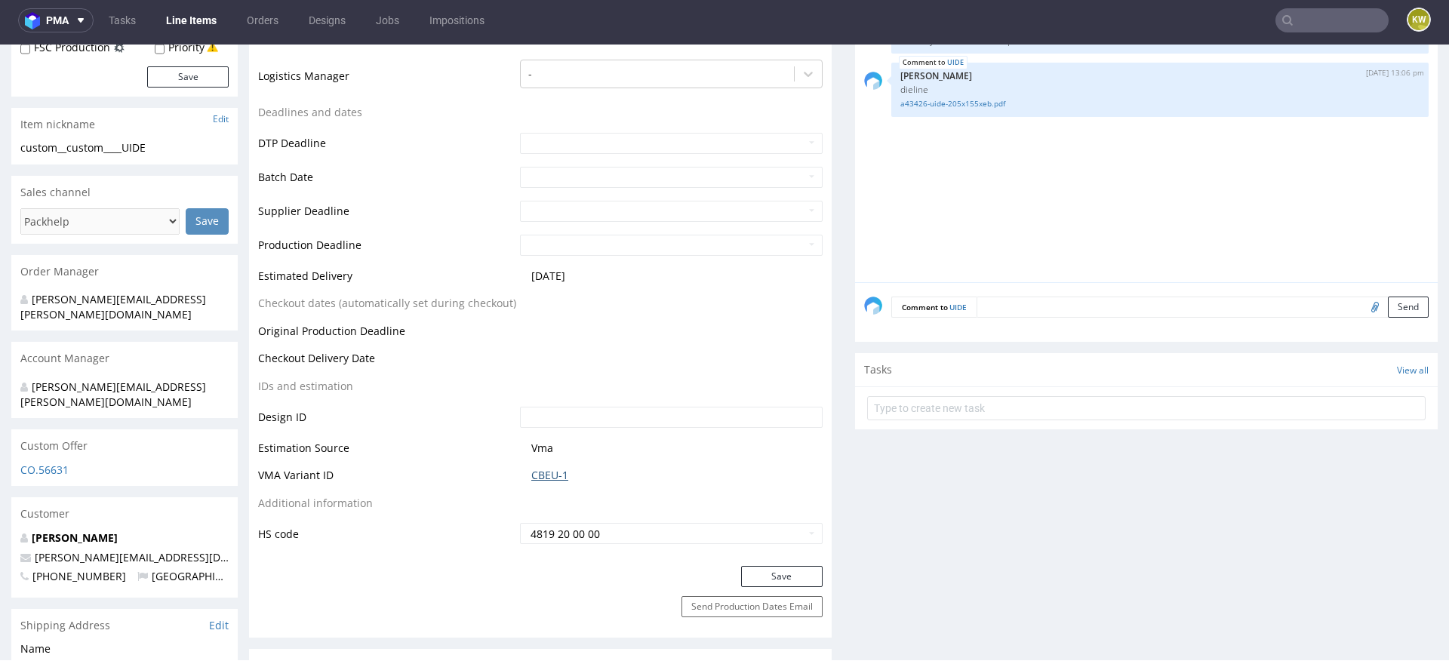
click at [531, 475] on link "CBEU-1" at bounding box center [549, 475] width 37 height 15
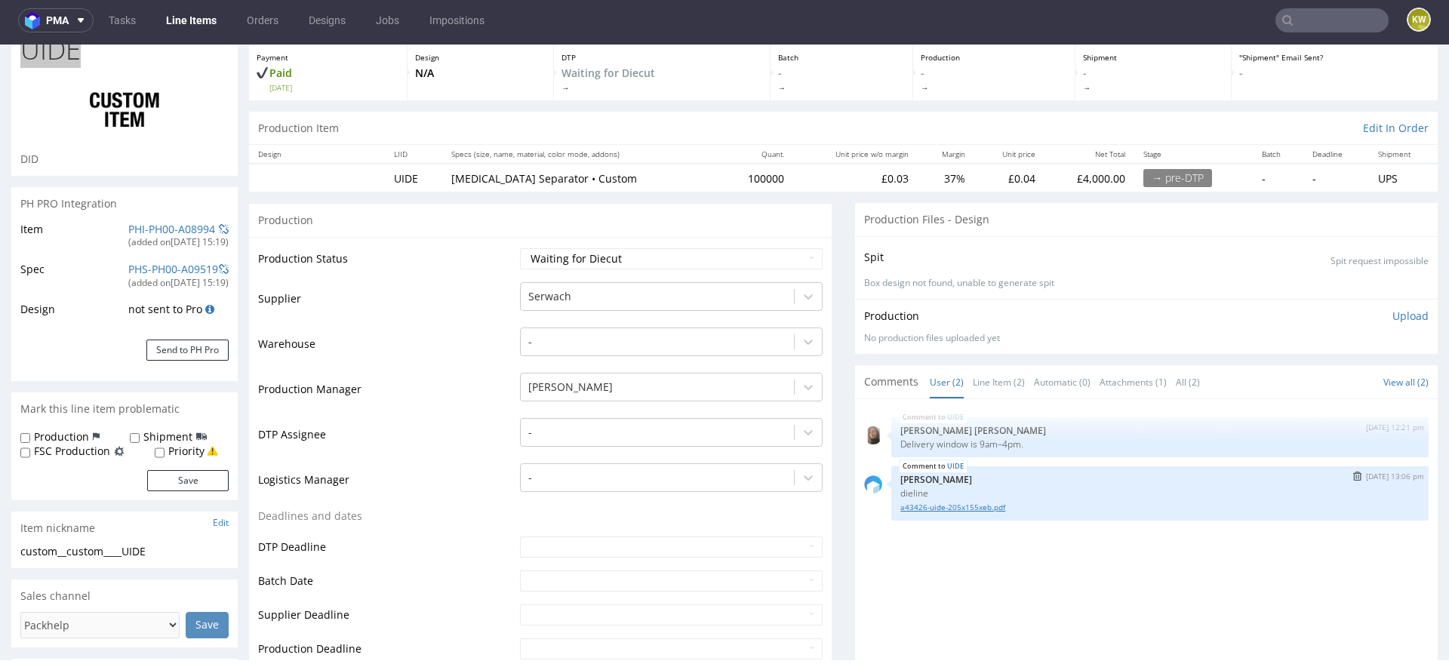
scroll to position [83, 0]
click at [556, 248] on select "Waiting for Artwork Waiting for Diecut Waiting for Mockup Waiting for DTP Waiti…" at bounding box center [671, 258] width 303 height 21
select select "production_in_process"
click at [520, 248] on select "Waiting for Artwork Waiting for Diecut Waiting for Mockup Waiting for DTP Waiti…" at bounding box center [671, 258] width 303 height 21
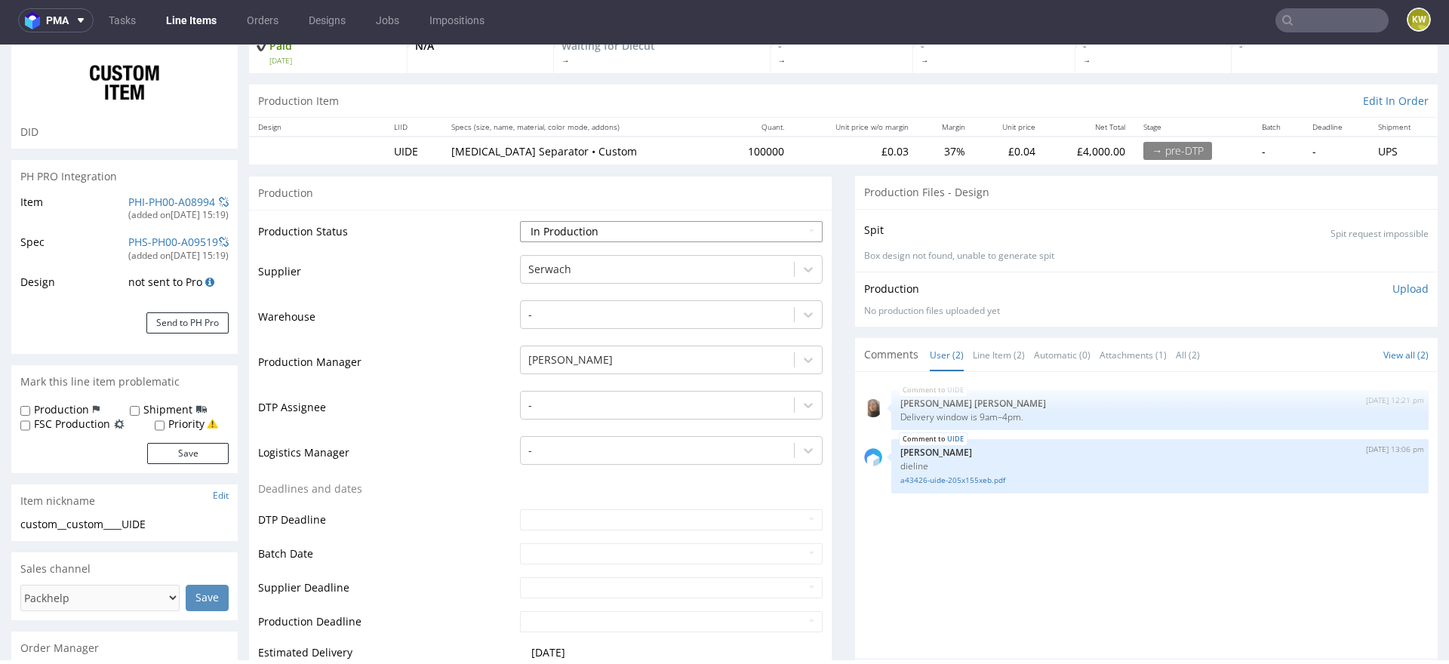
scroll to position [112, 0]
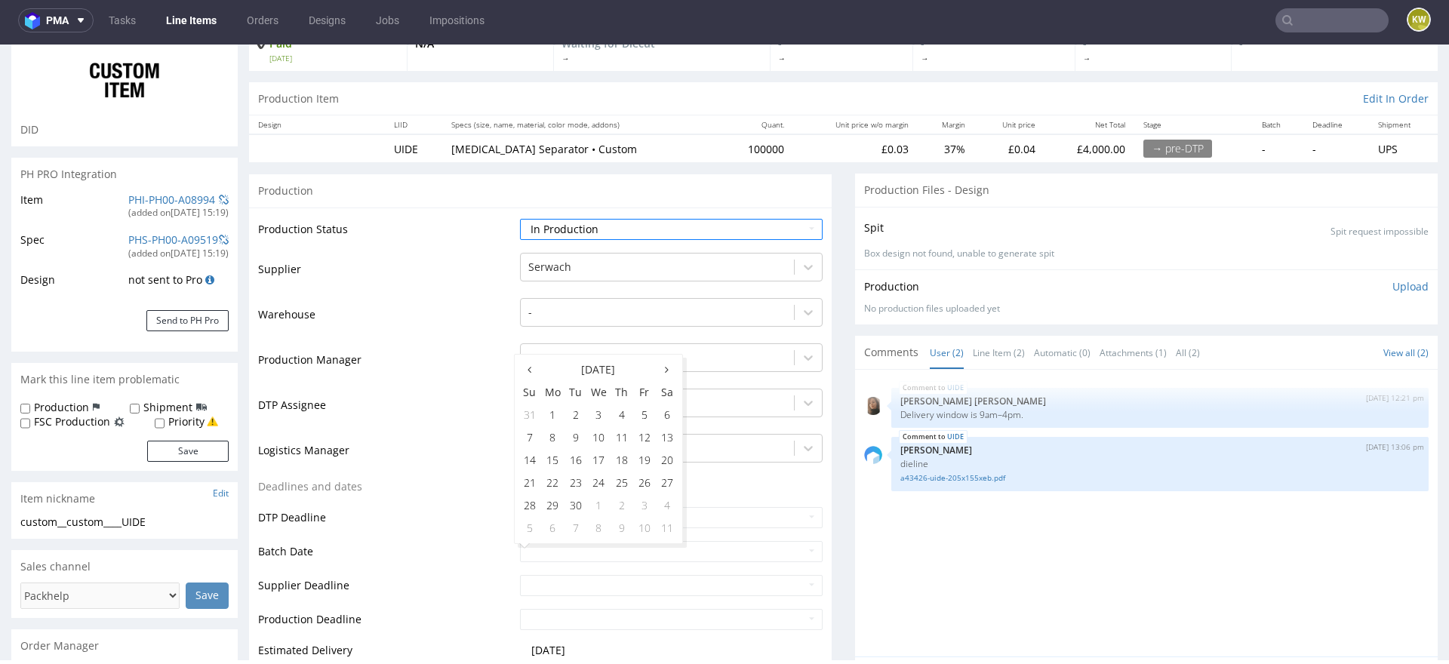
scroll to position [155, 0]
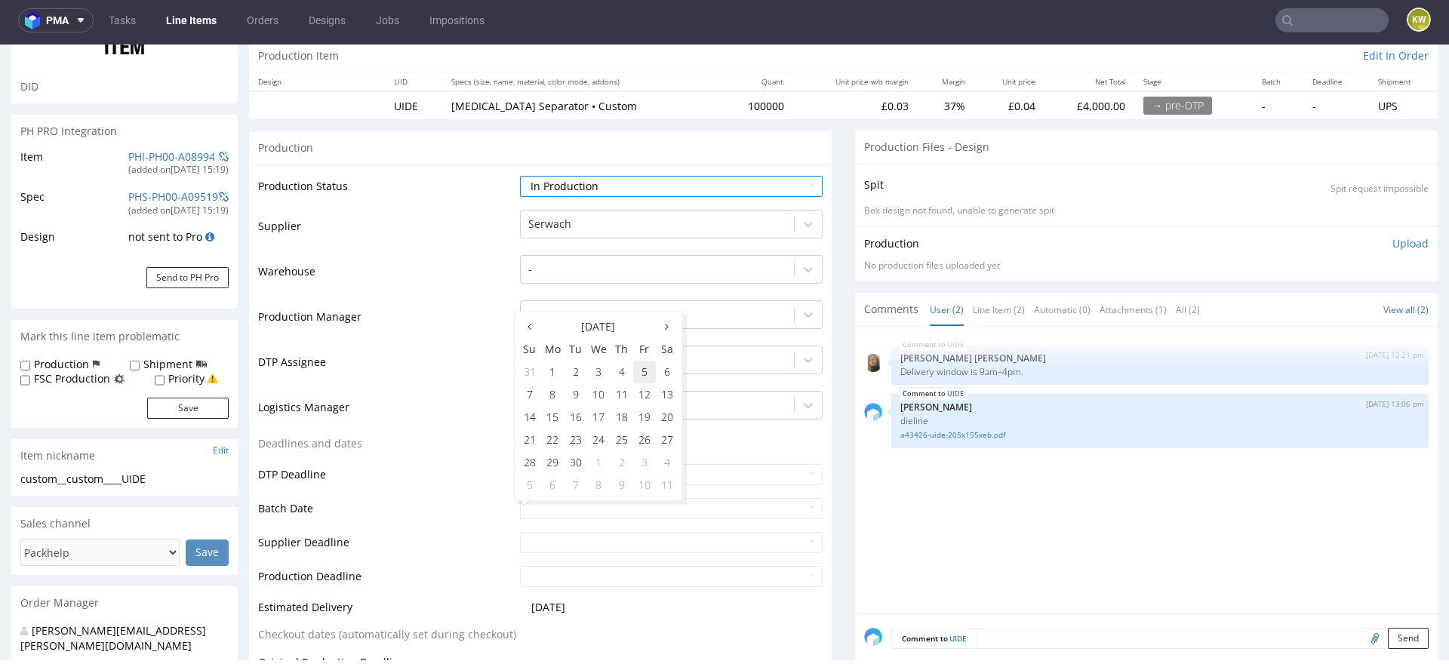
click at [636, 376] on td "5" at bounding box center [644, 372] width 23 height 23
type input "[DATE]"
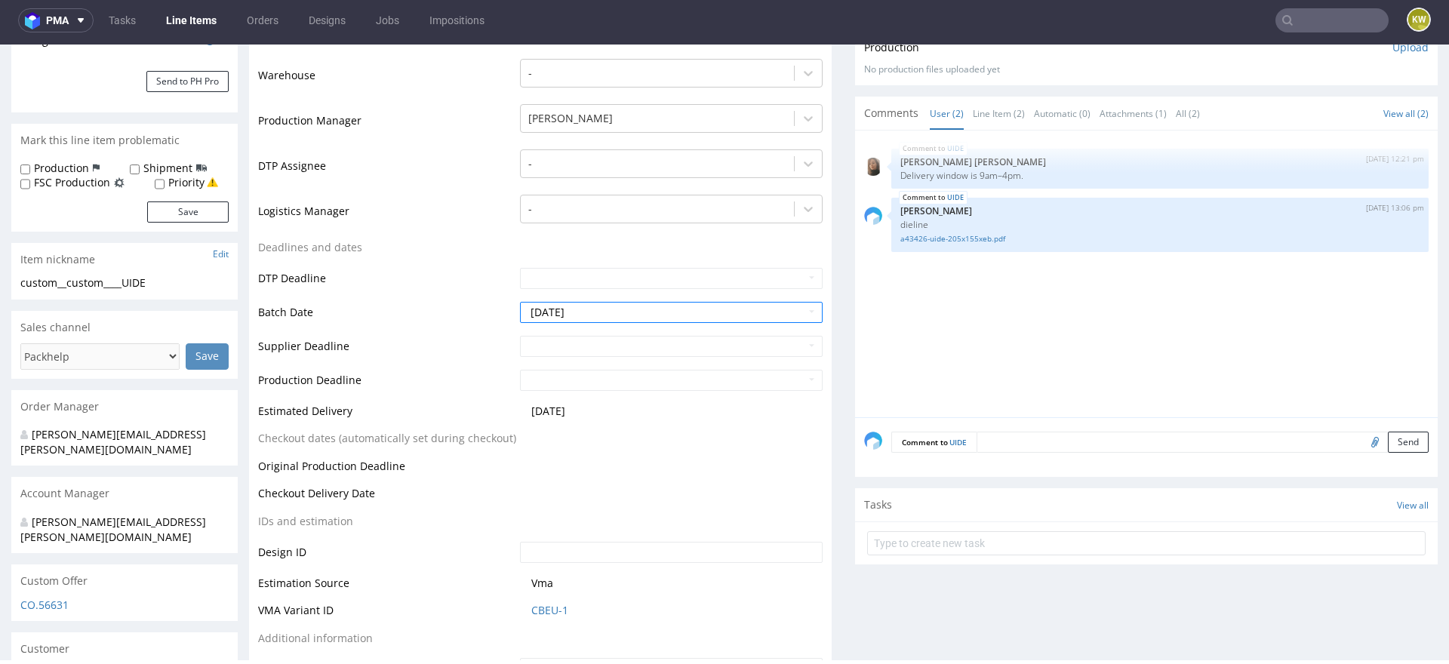
scroll to position [484, 0]
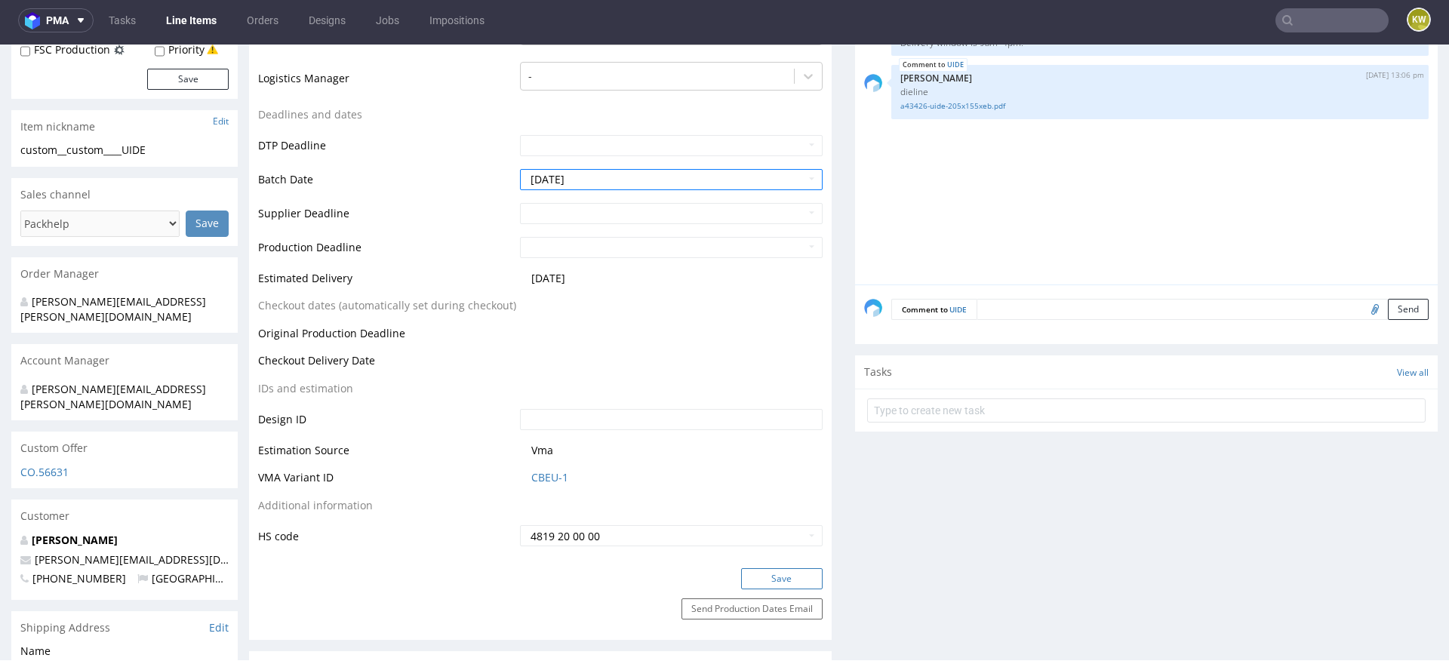
click at [780, 580] on button "Save" at bounding box center [782, 578] width 82 height 21
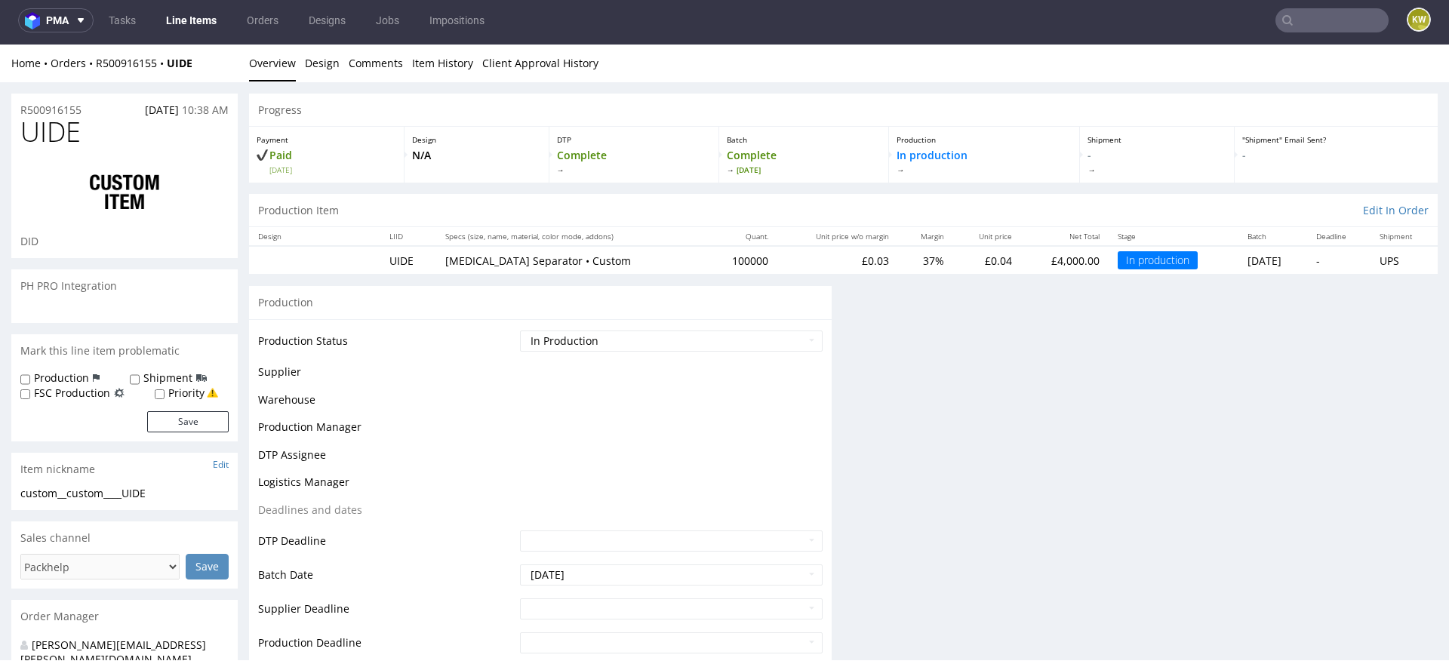
scroll to position [0, 0]
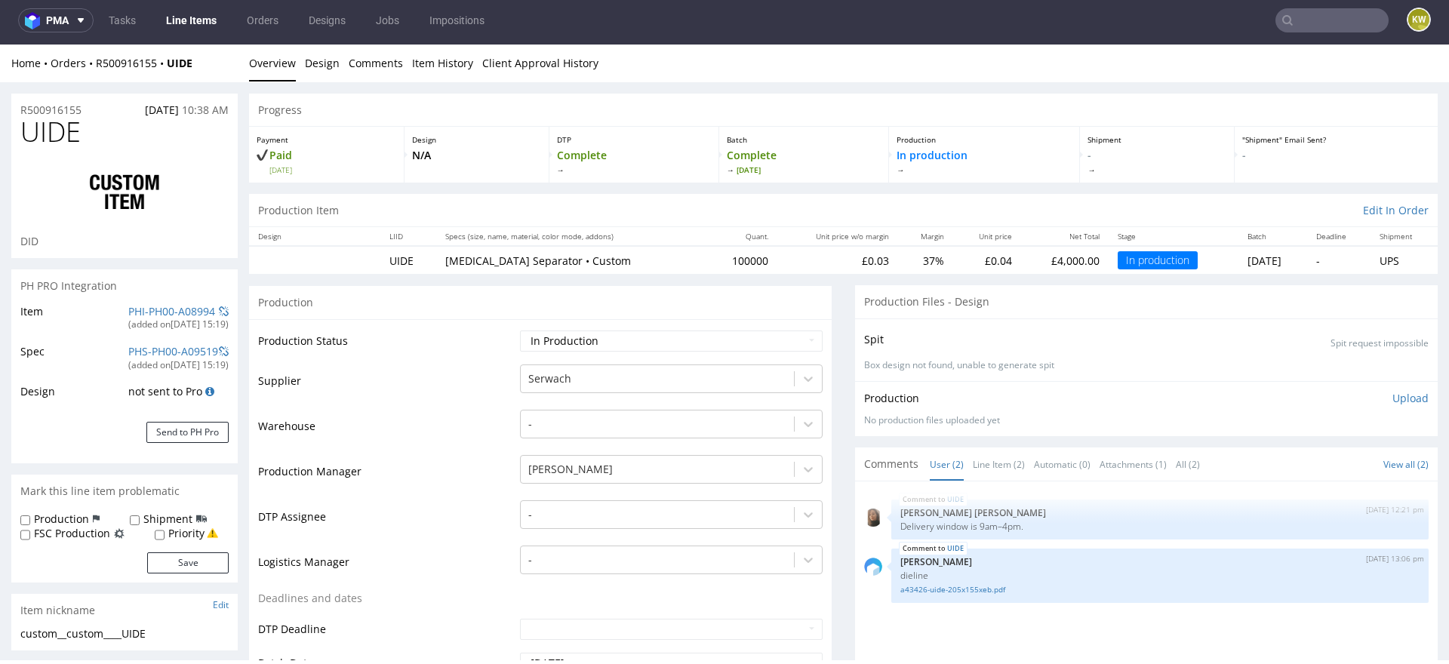
click at [188, 11] on link "Line Items" at bounding box center [191, 20] width 69 height 24
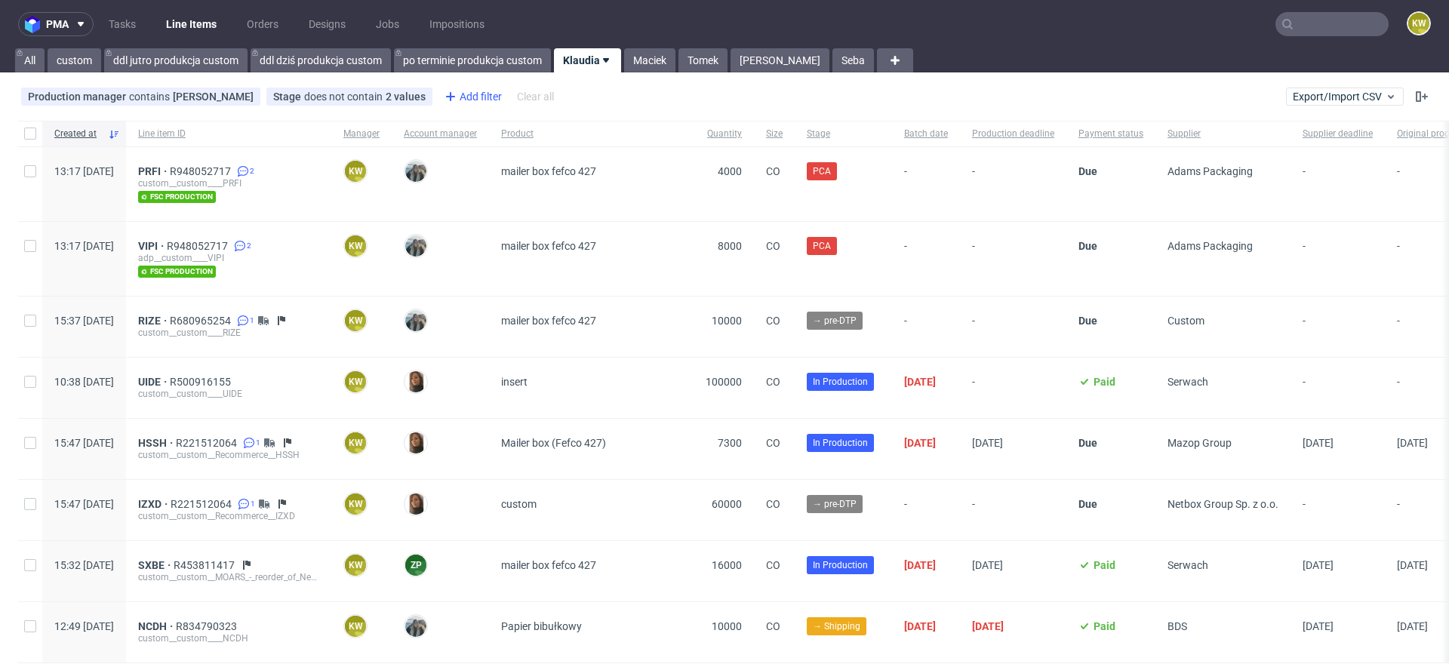
click at [471, 97] on div "Add filter" at bounding box center [472, 97] width 66 height 24
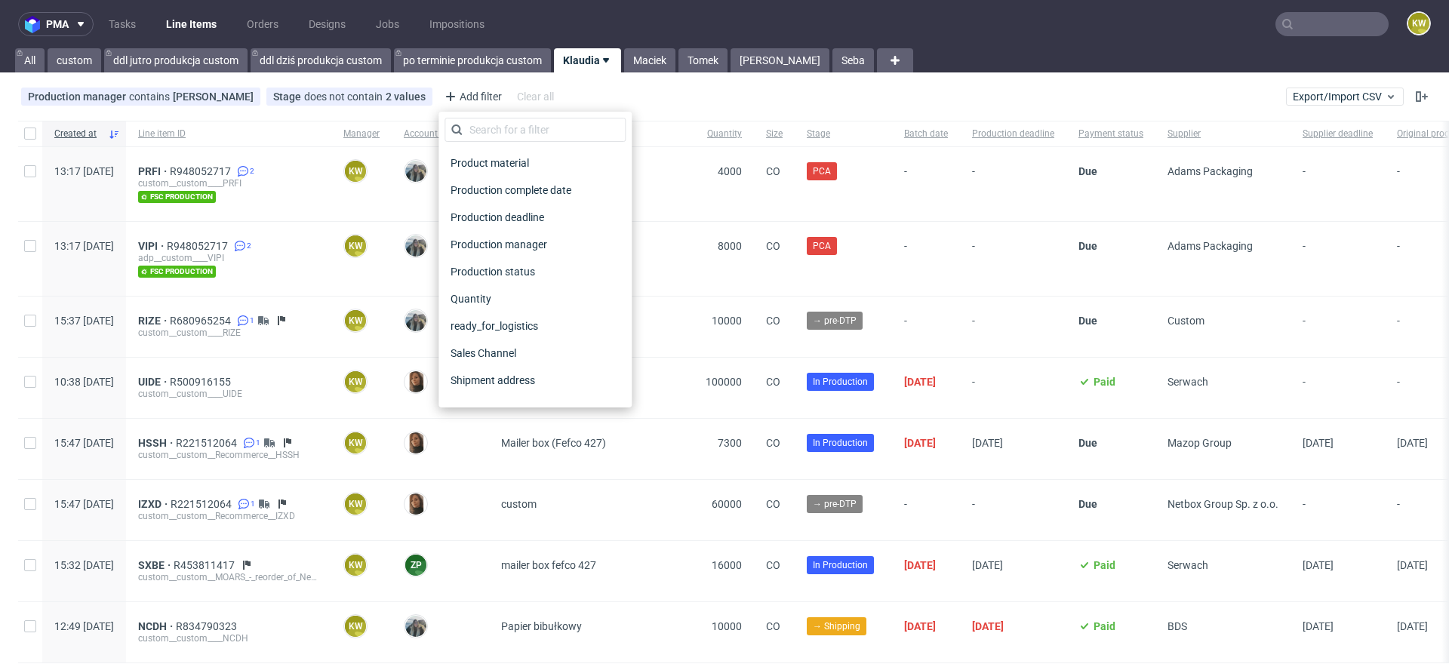
scroll to position [1214, 0]
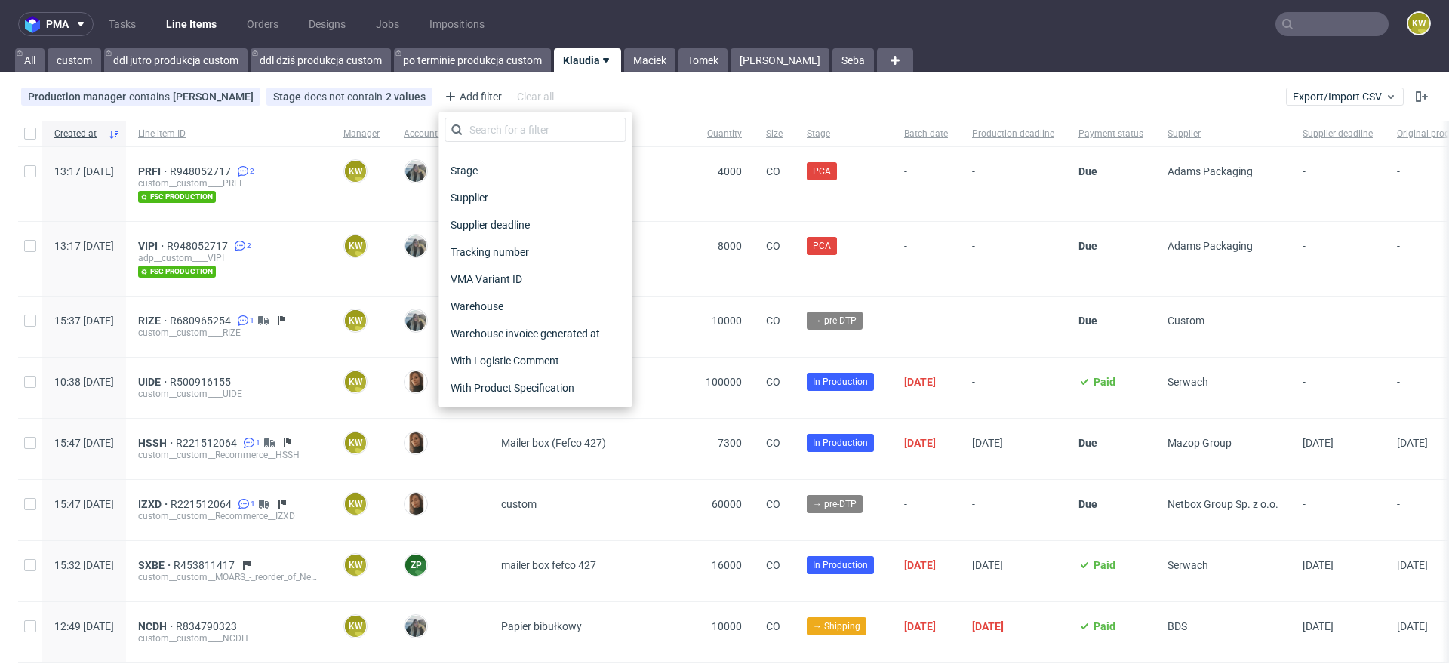
click at [502, 225] on span "Supplier deadline" at bounding box center [490, 224] width 91 height 21
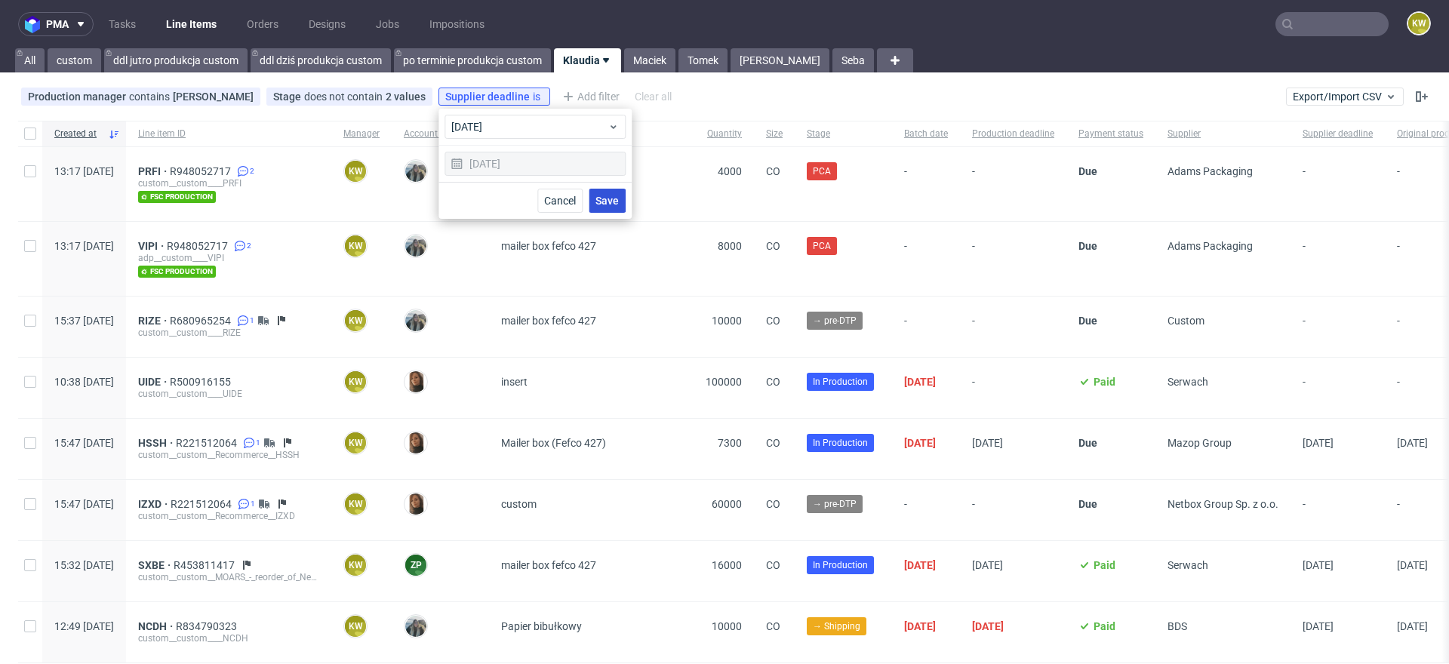
click at [616, 204] on span "Save" at bounding box center [607, 200] width 23 height 11
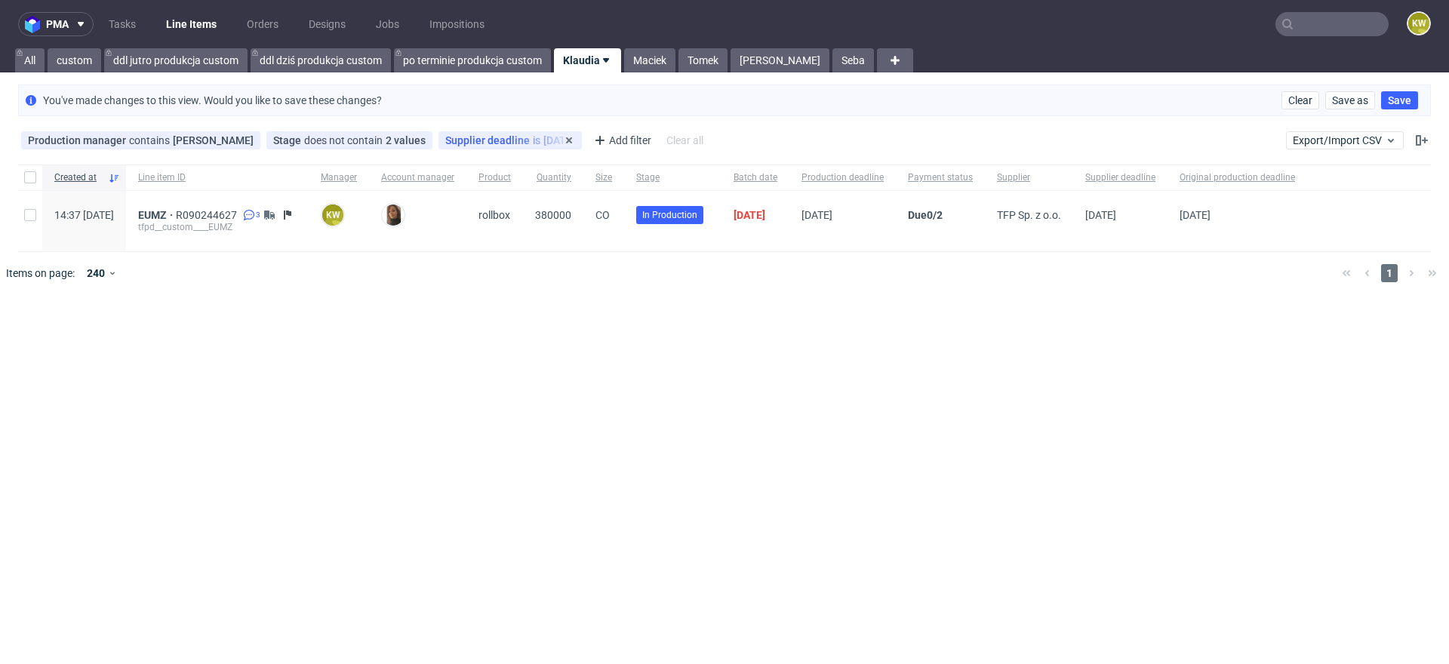
click at [464, 145] on span "Supplier deadline" at bounding box center [489, 140] width 88 height 12
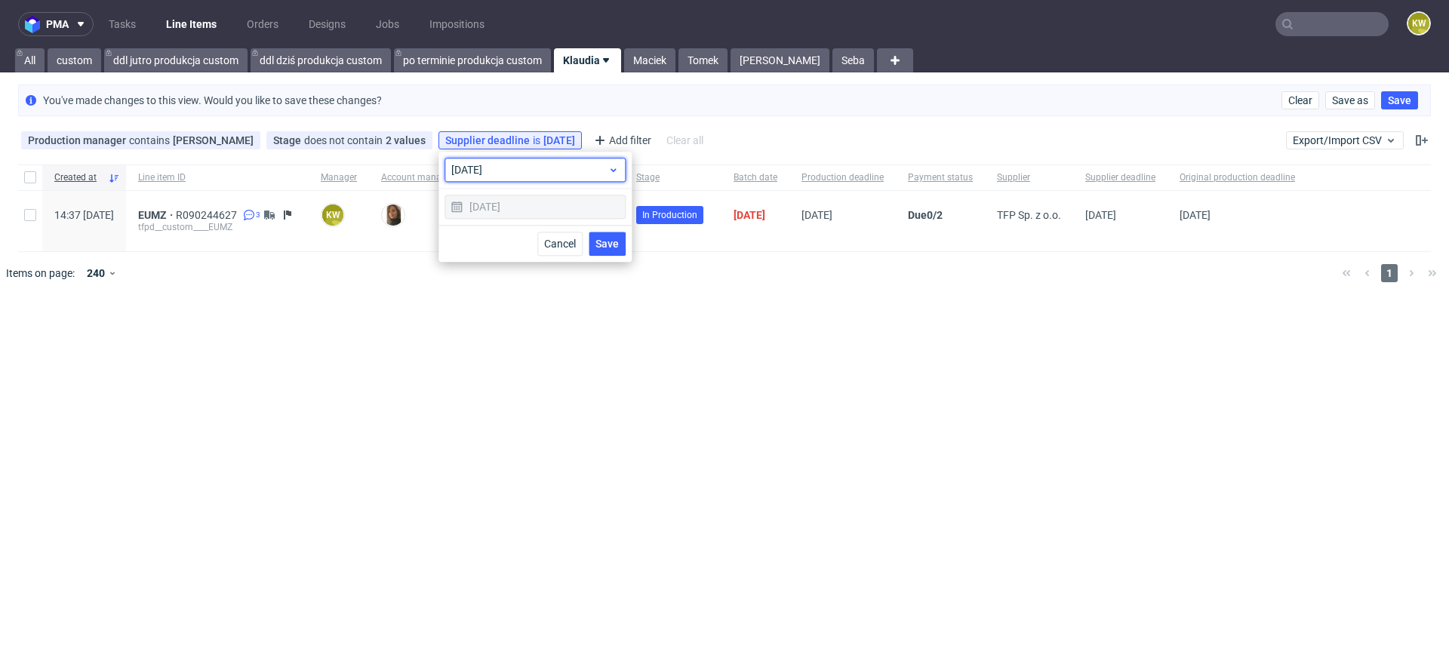
click at [495, 174] on span "today" at bounding box center [529, 169] width 156 height 15
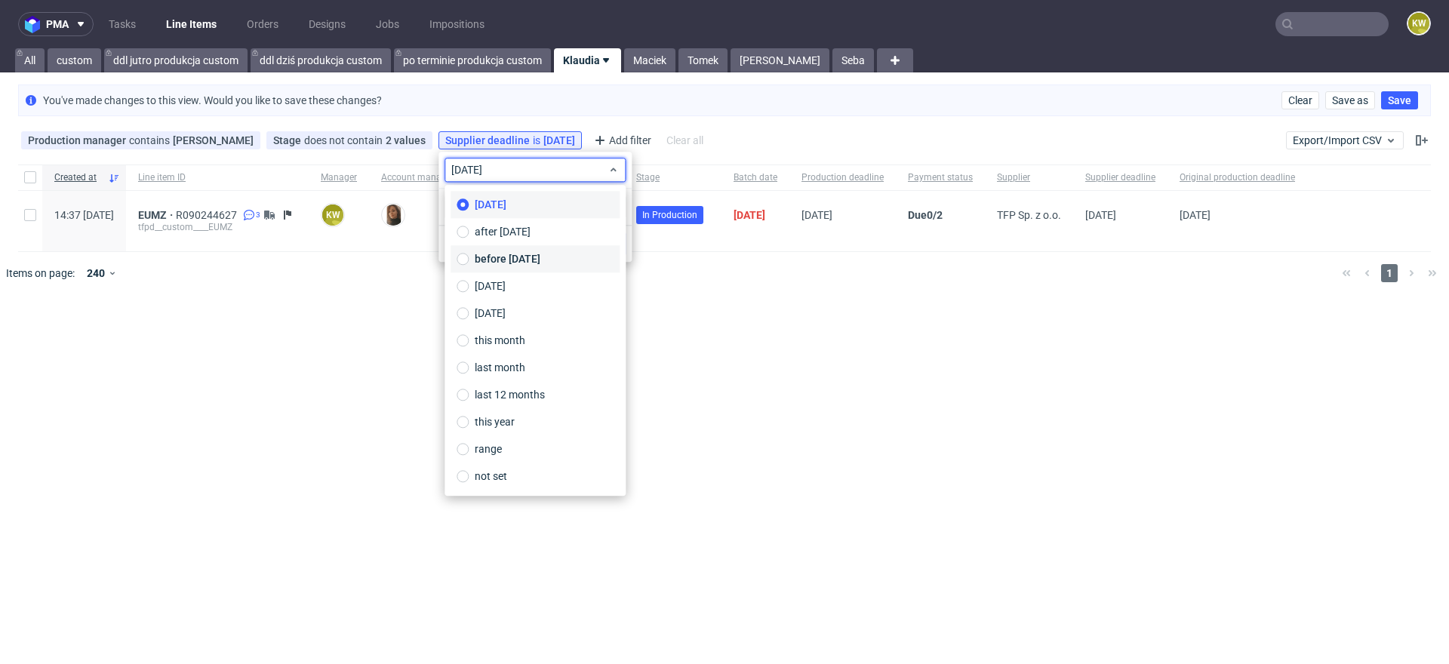
click at [503, 257] on span "before today" at bounding box center [508, 258] width 66 height 15
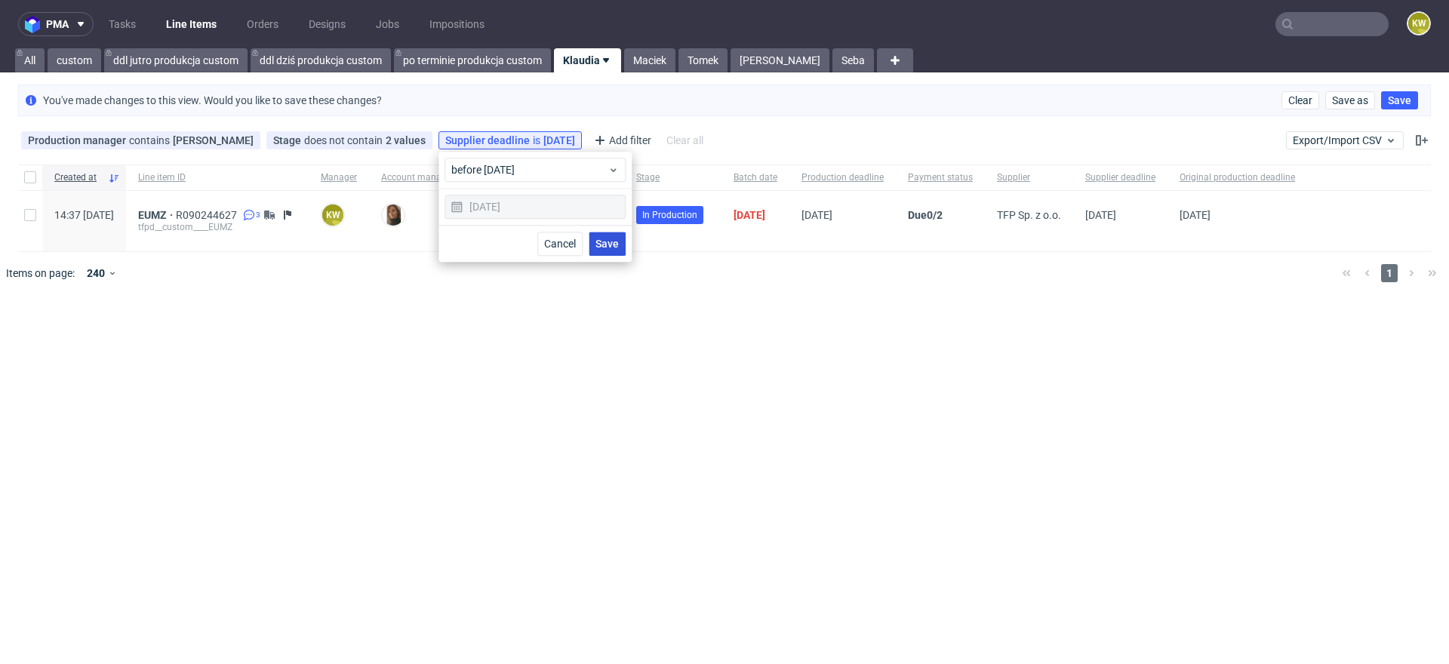
click at [610, 244] on span "Save" at bounding box center [607, 244] width 23 height 11
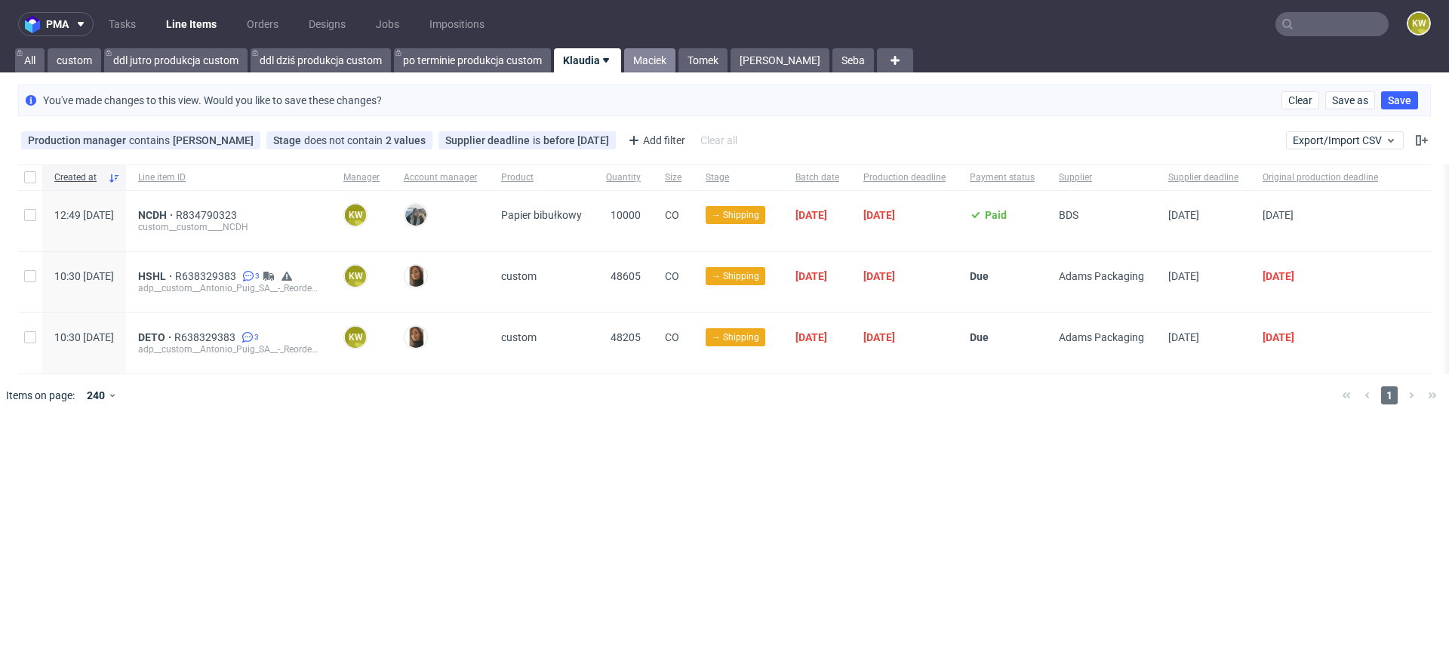
click at [647, 68] on link "Maciek" at bounding box center [649, 60] width 51 height 24
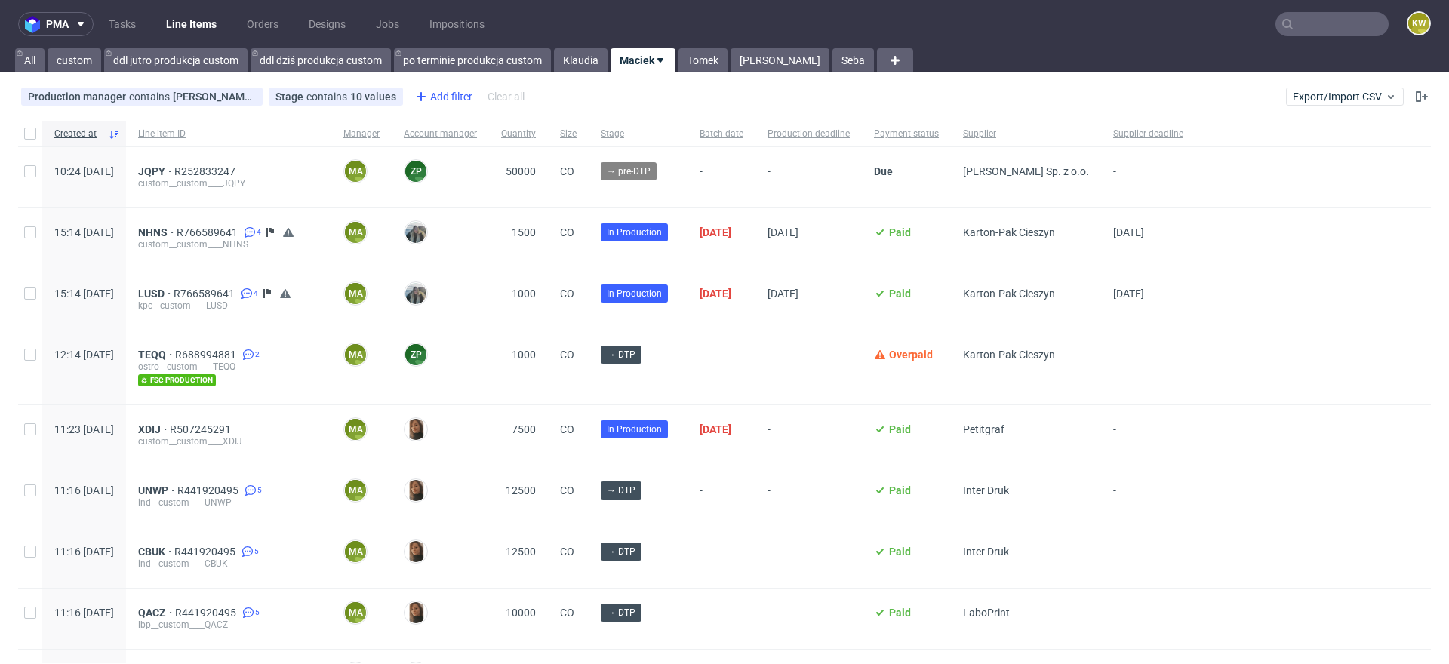
click at [445, 100] on div "Add filter" at bounding box center [442, 97] width 66 height 24
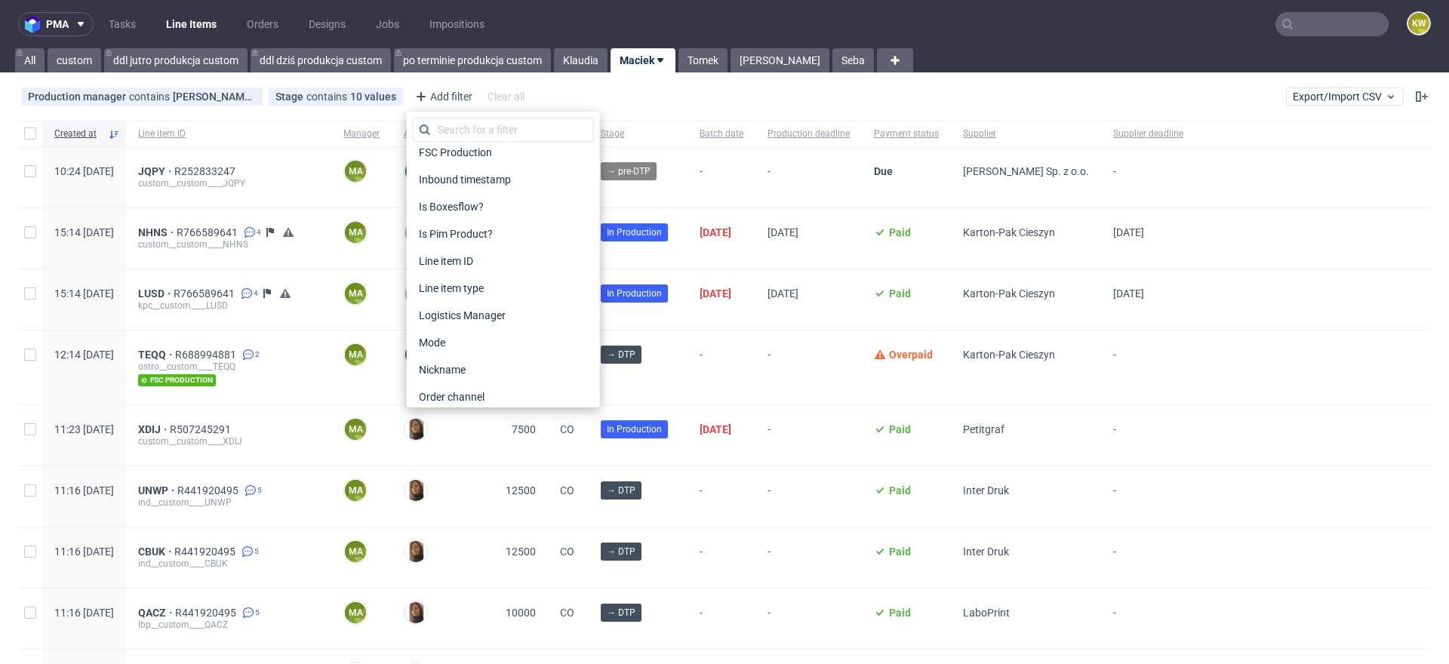
scroll to position [1214, 0]
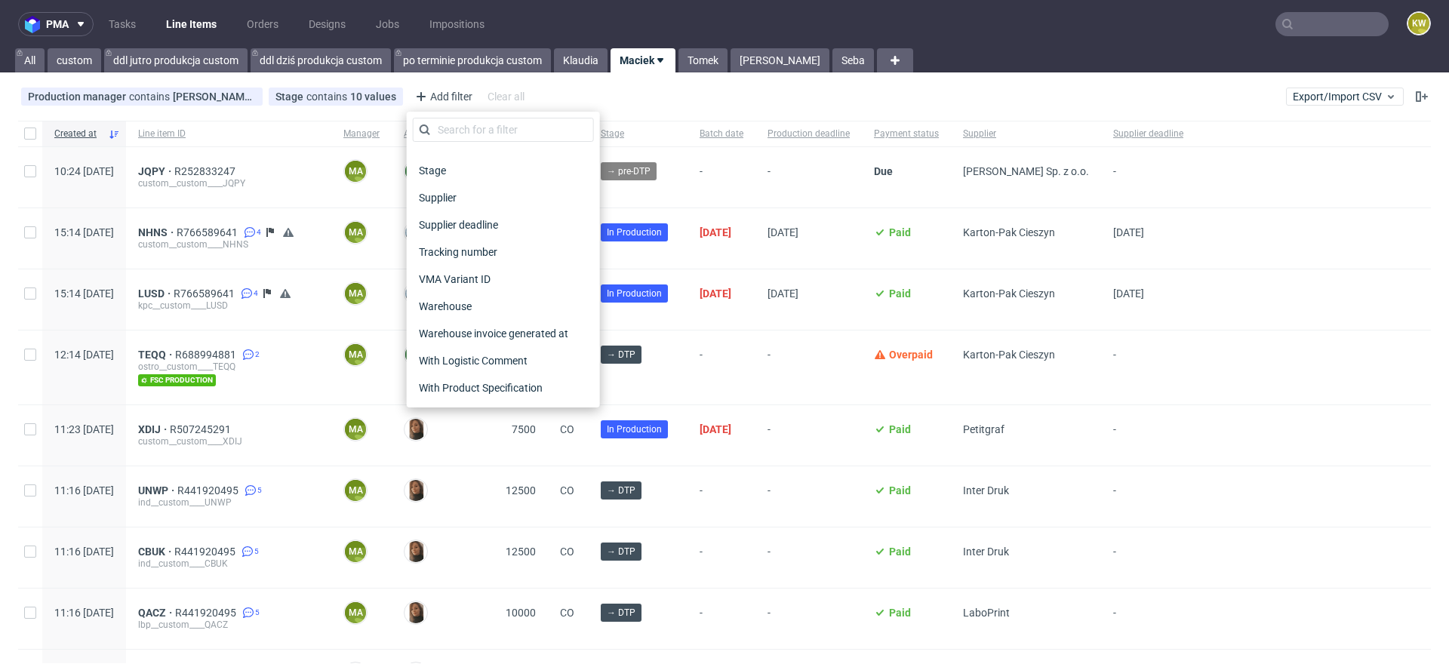
click at [481, 220] on span "Supplier deadline" at bounding box center [458, 224] width 91 height 21
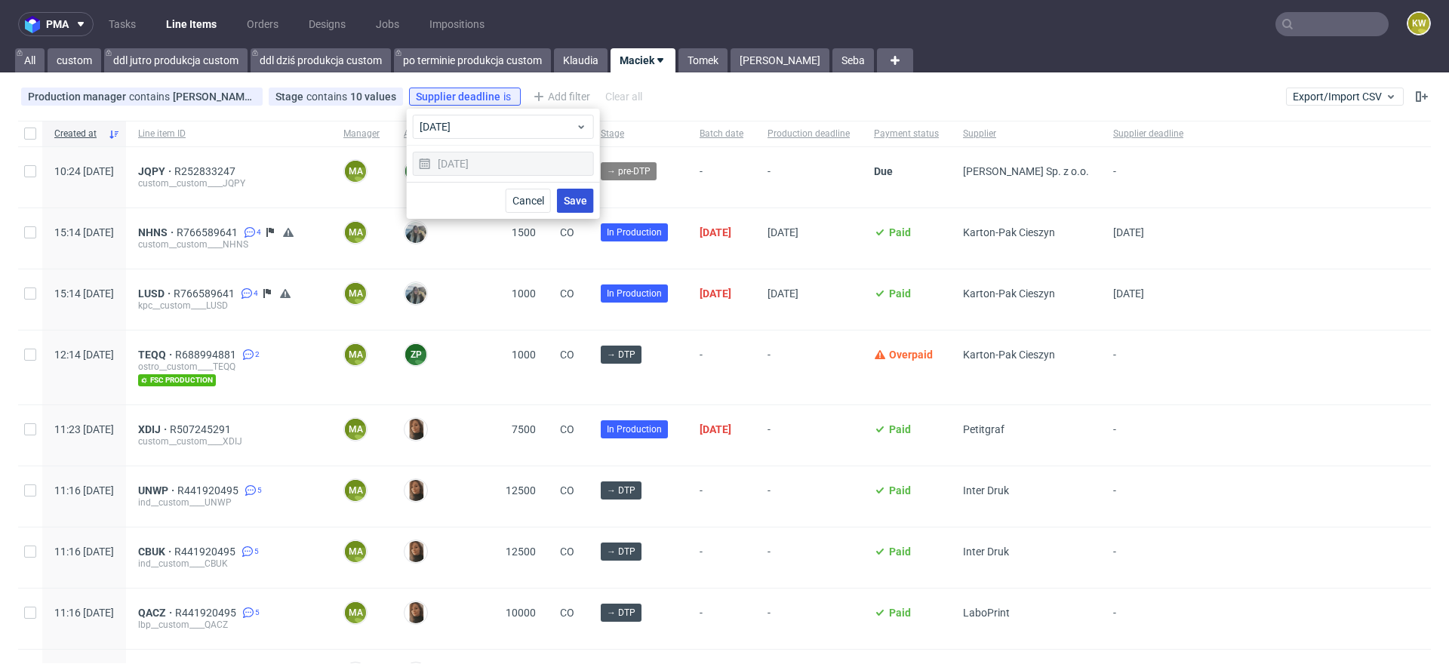
click at [576, 198] on span "Save" at bounding box center [575, 200] width 23 height 11
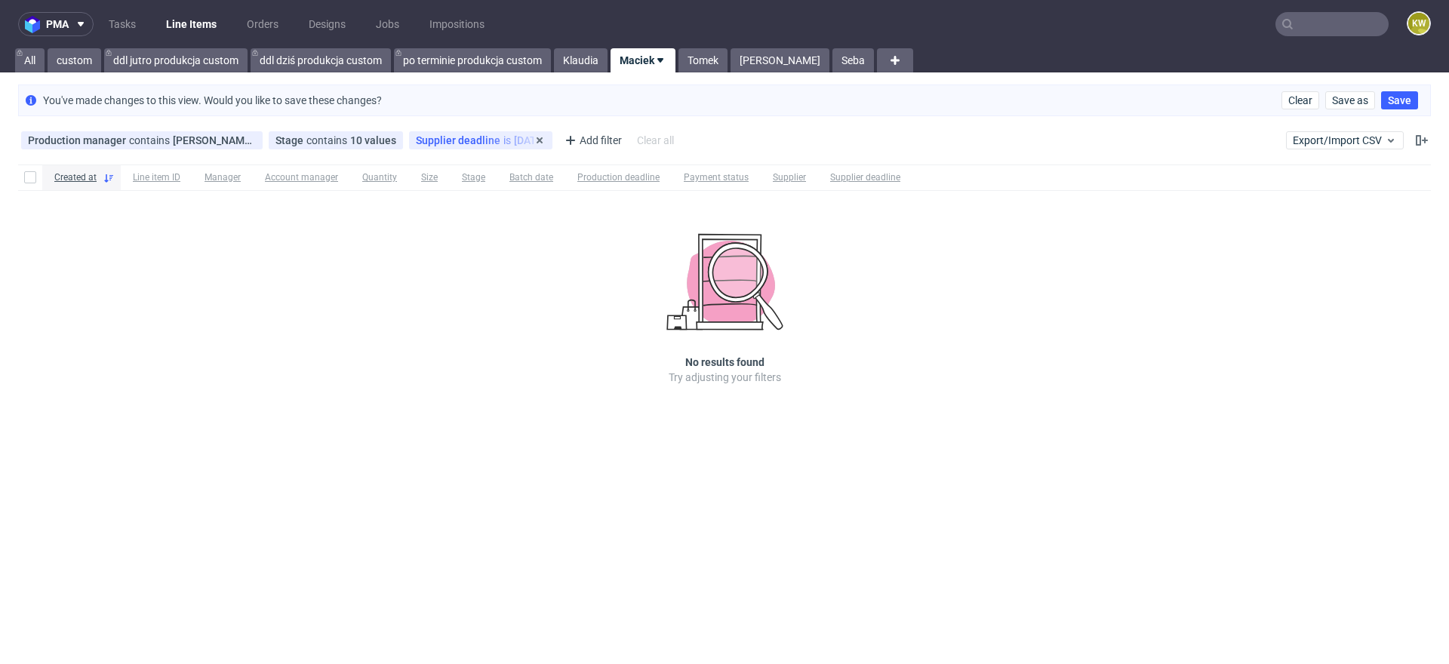
click at [468, 142] on span "Supplier deadline" at bounding box center [460, 140] width 88 height 12
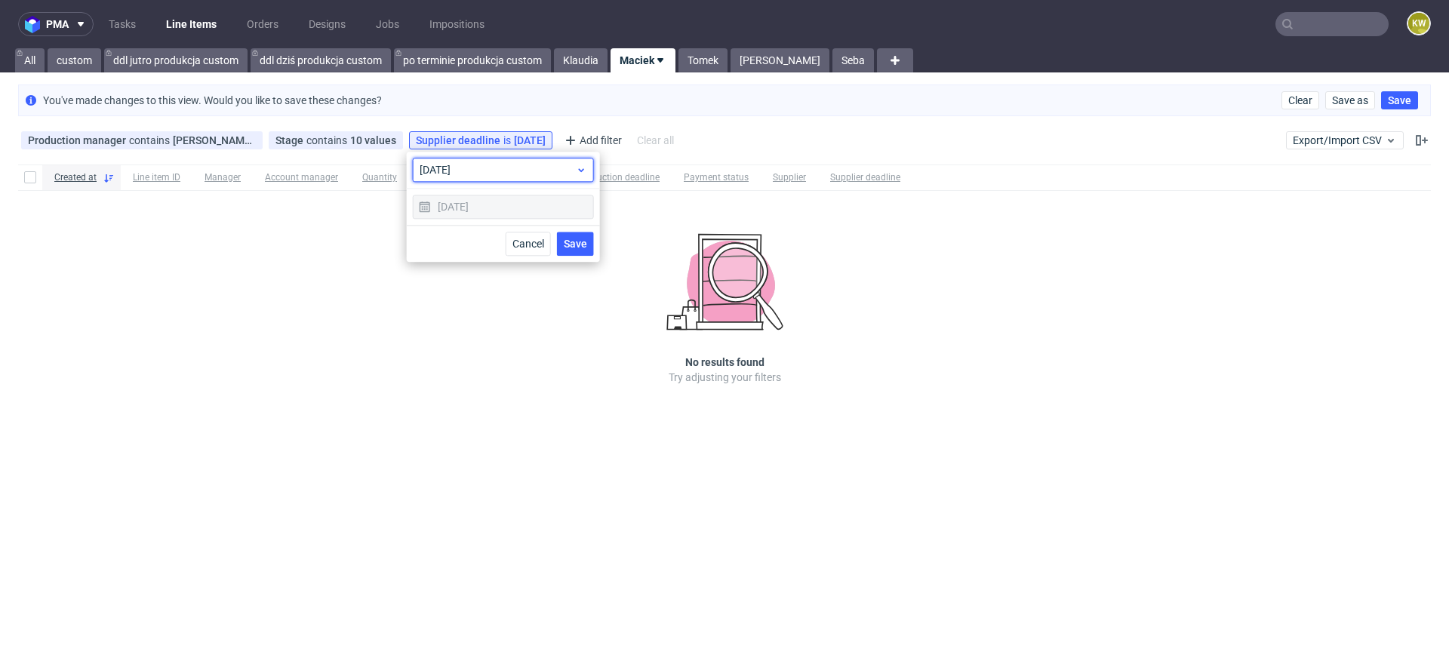
click at [467, 158] on div "today" at bounding box center [503, 170] width 181 height 24
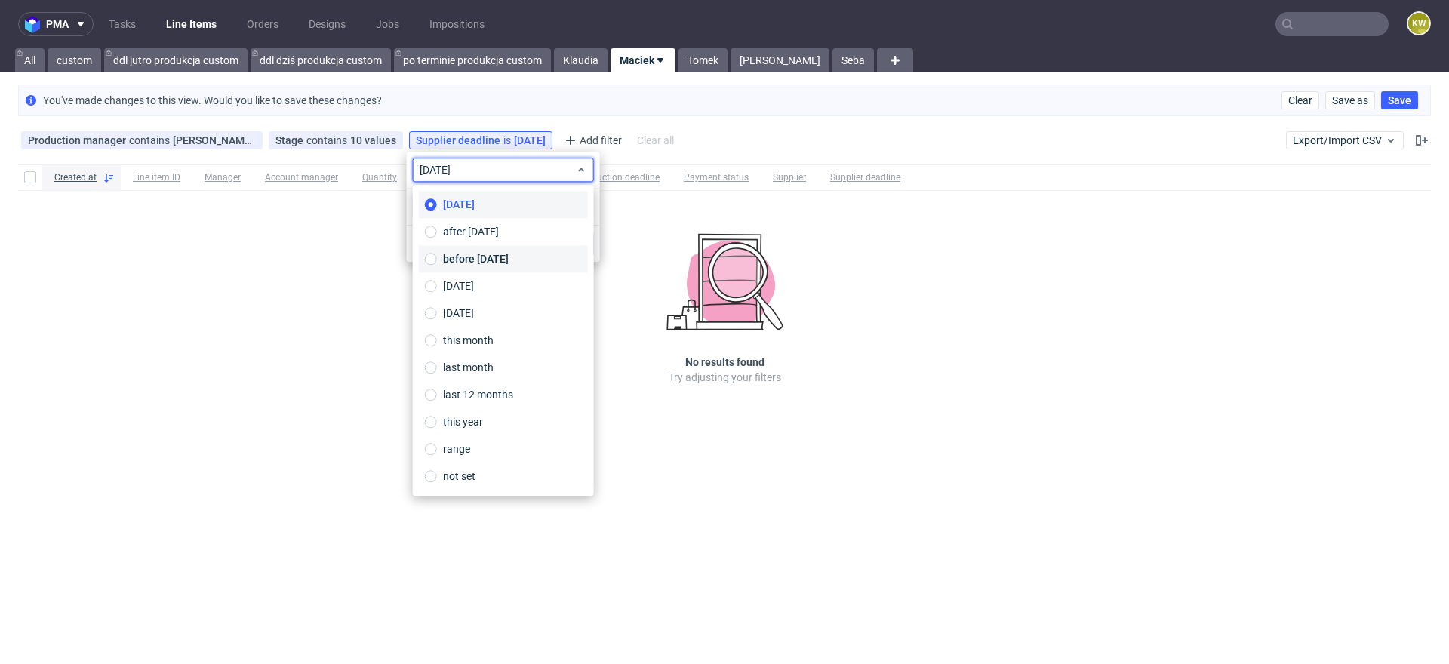
click at [479, 255] on span "before today" at bounding box center [476, 258] width 66 height 15
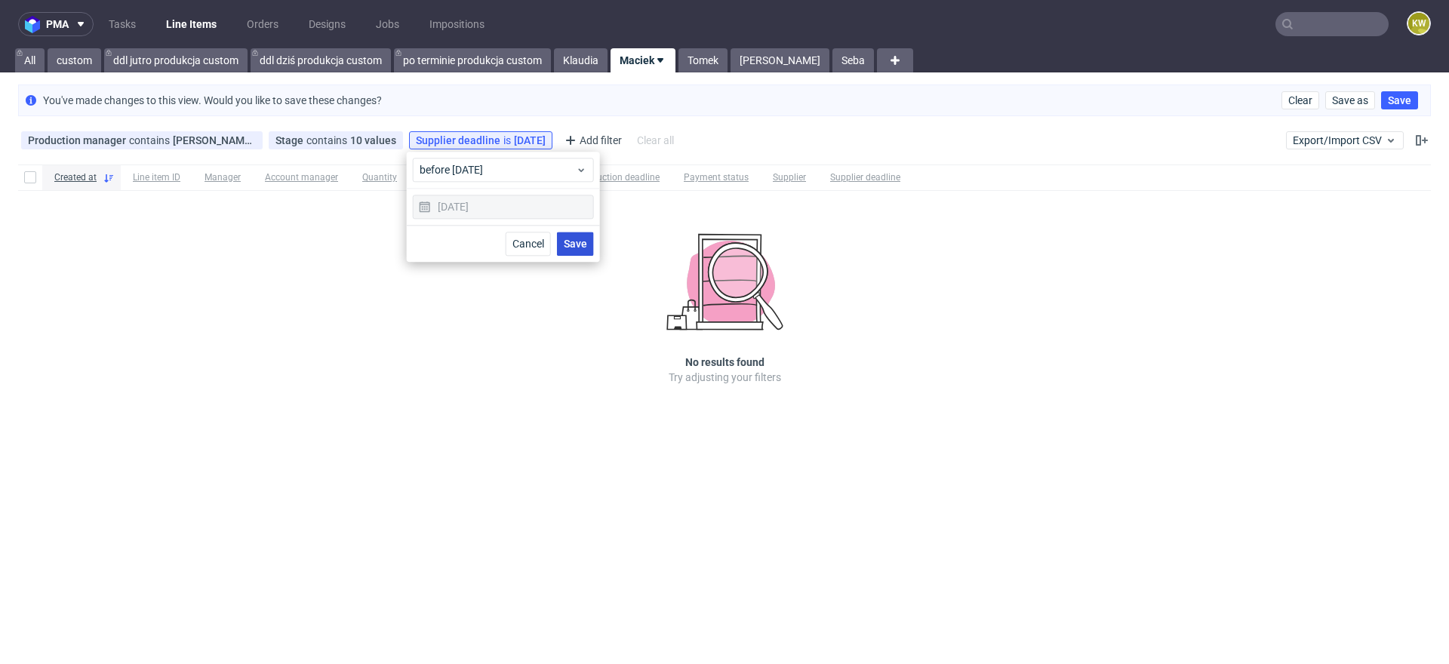
click at [580, 239] on span "Save" at bounding box center [575, 244] width 23 height 11
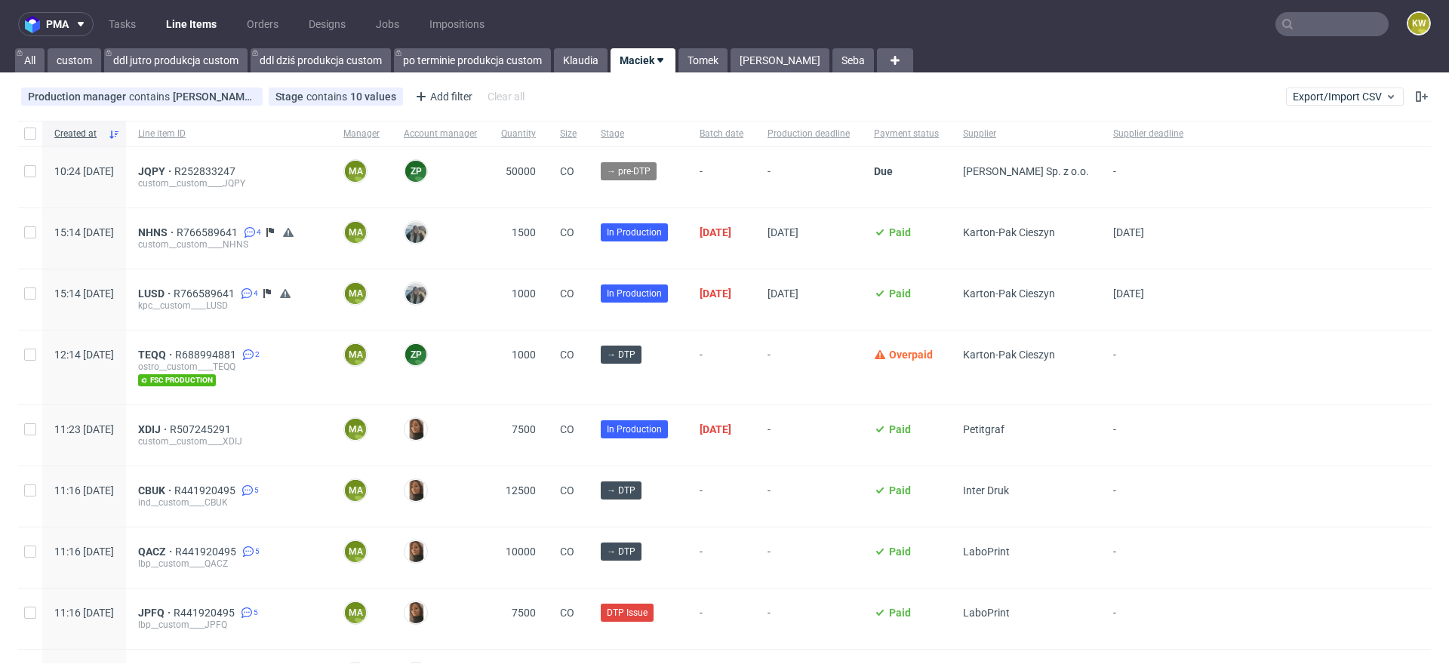
click at [1310, 14] on input "text" at bounding box center [1332, 24] width 113 height 24
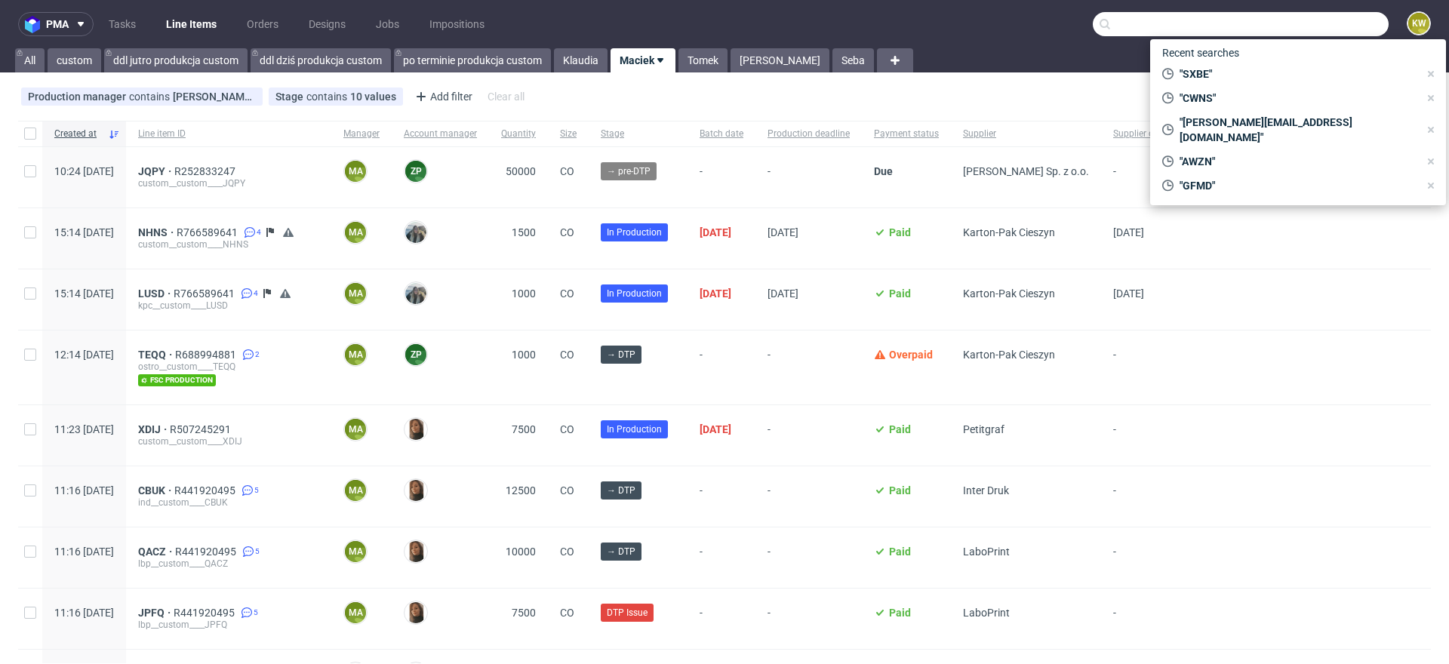
paste input "EUGC"
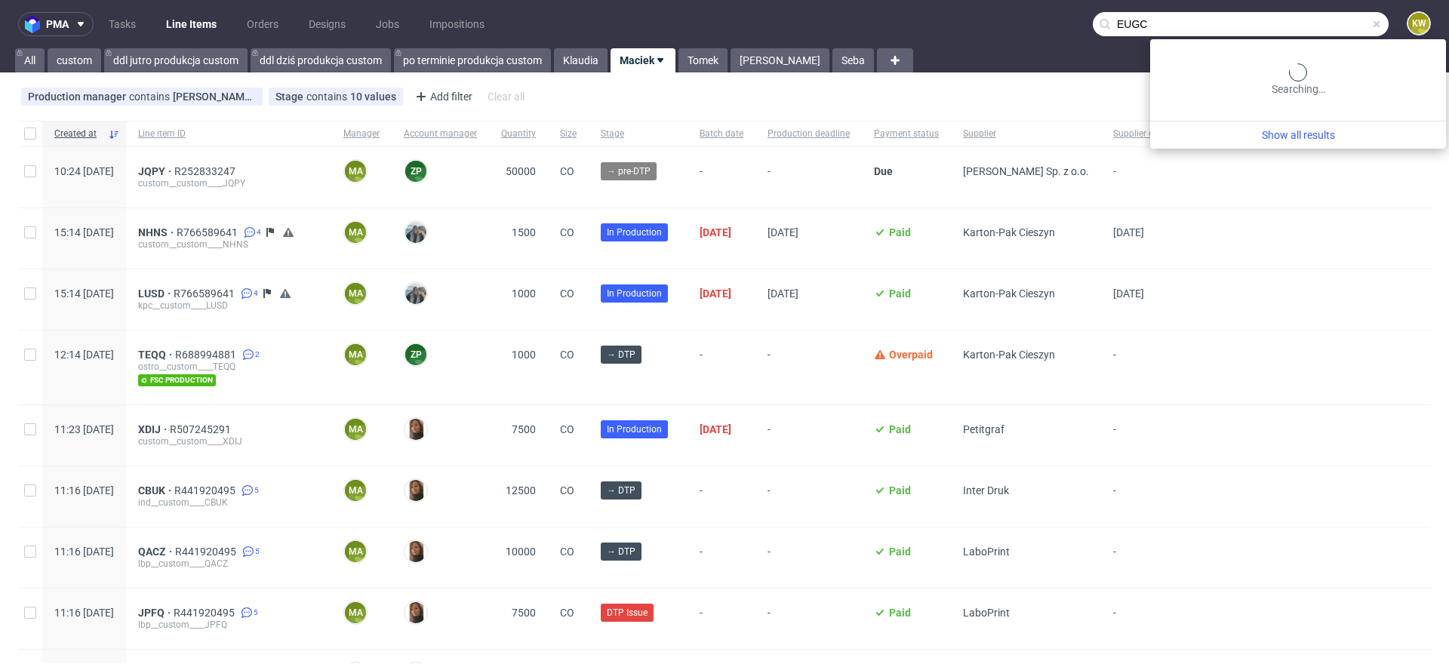
type input "EUGC"
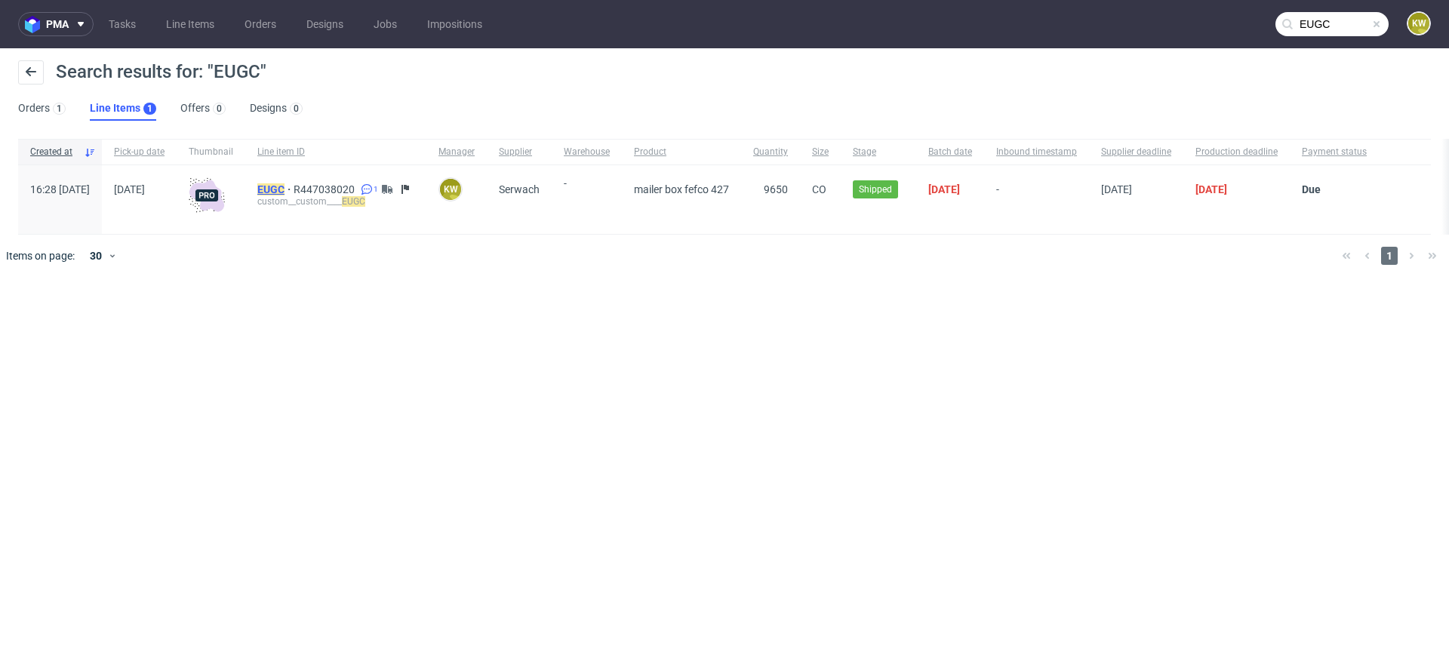
click at [285, 192] on mark "EUGC" at bounding box center [270, 189] width 27 height 12
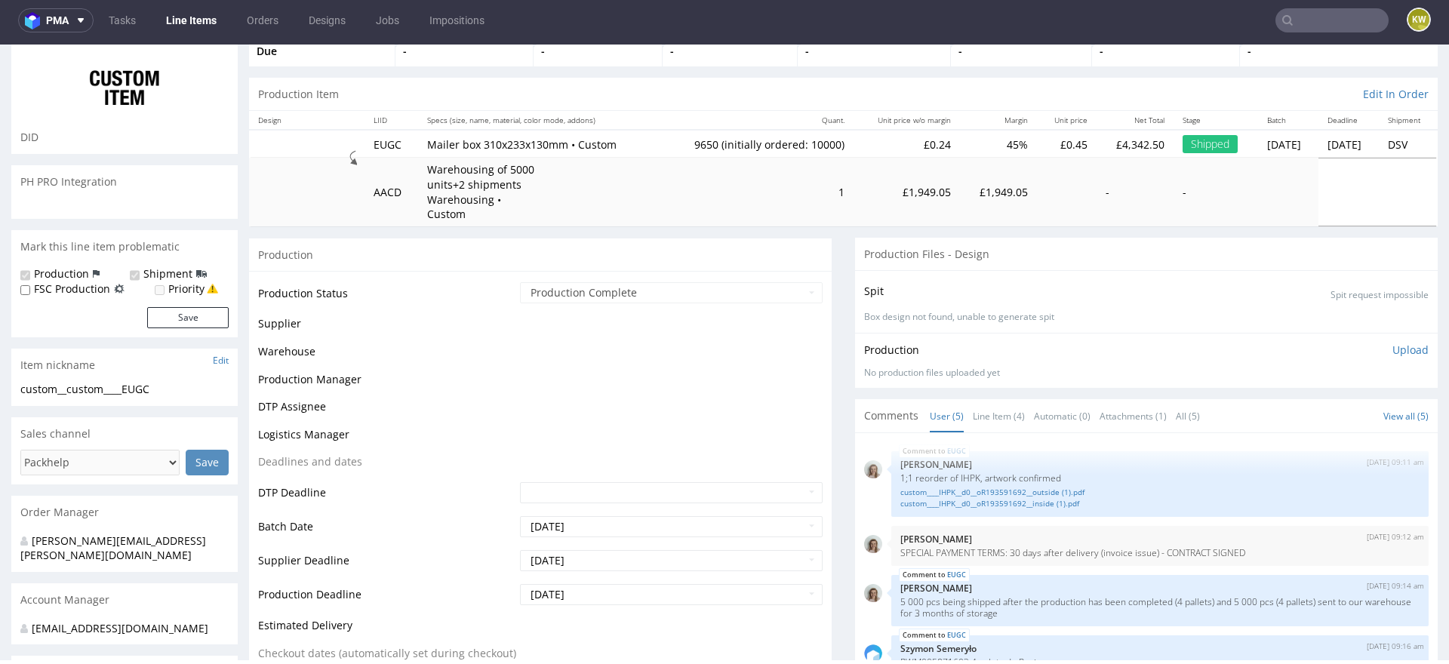
scroll to position [14, 0]
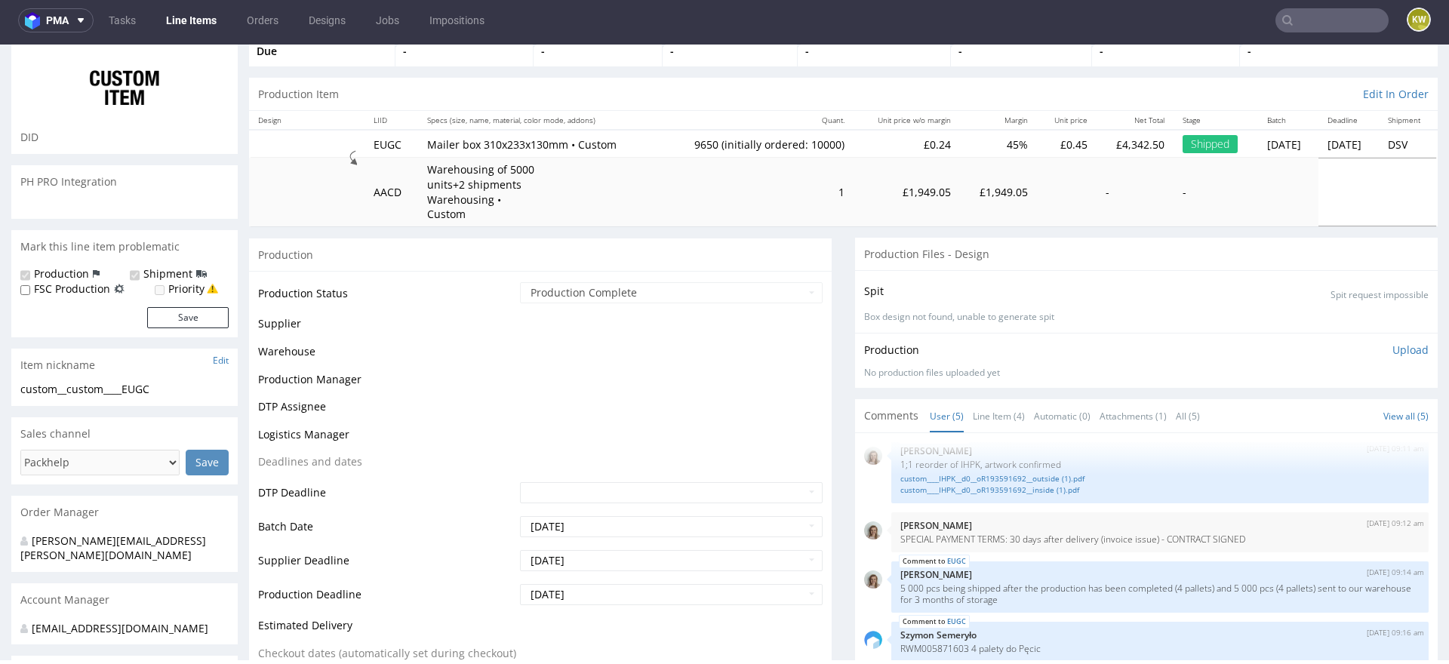
select select "in_progress"
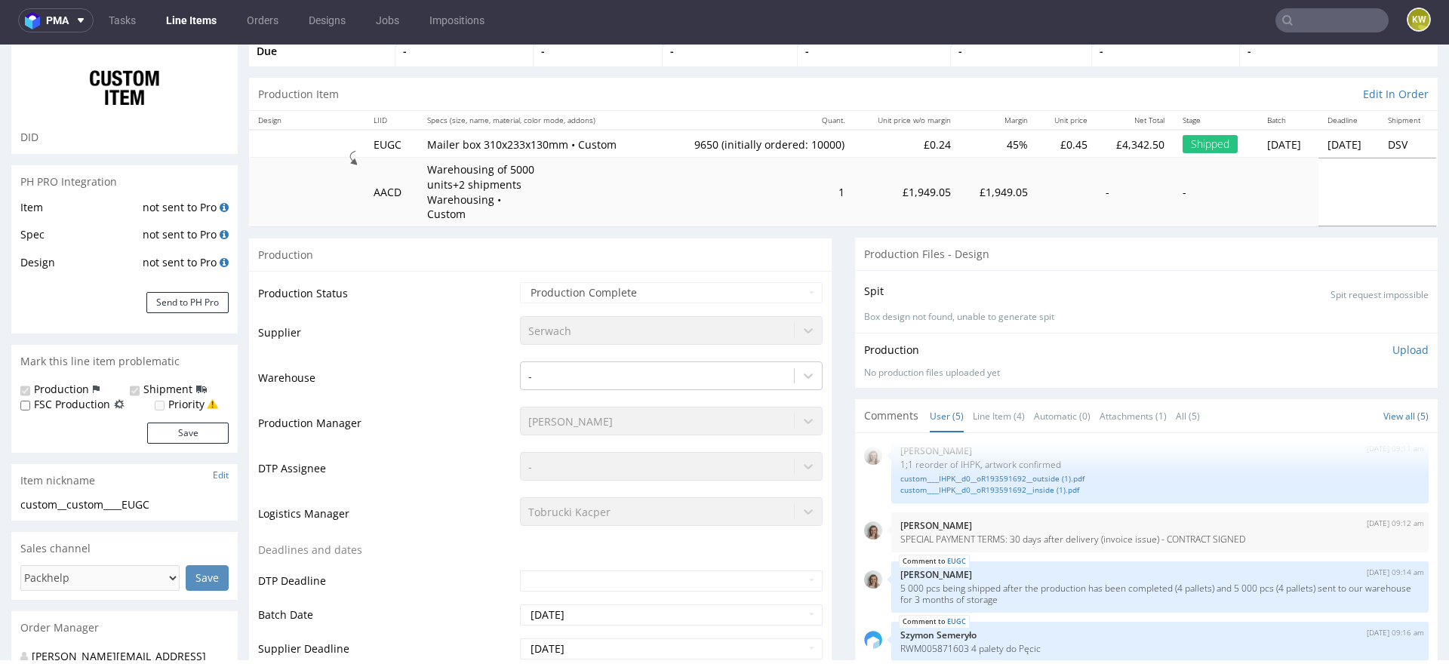
type input "9650"
click at [994, 408] on link "Line Item (4)" at bounding box center [999, 416] width 52 height 32
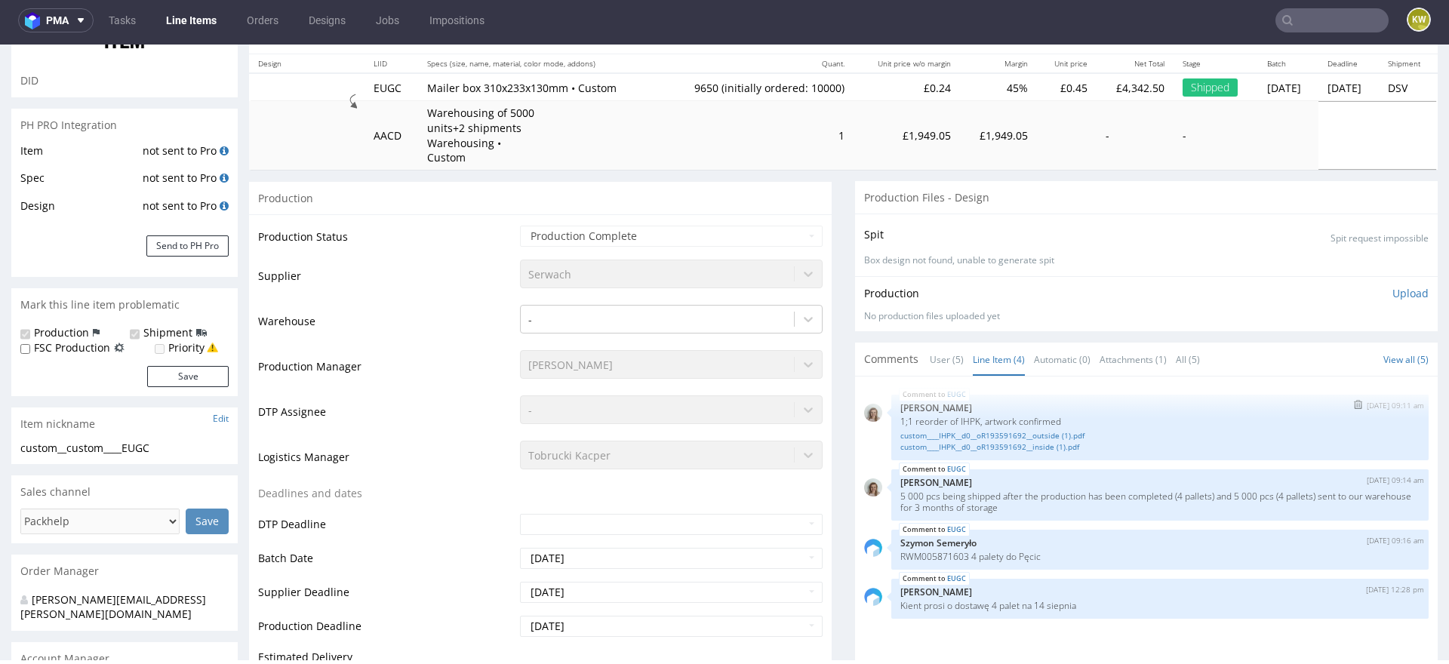
scroll to position [187, 0]
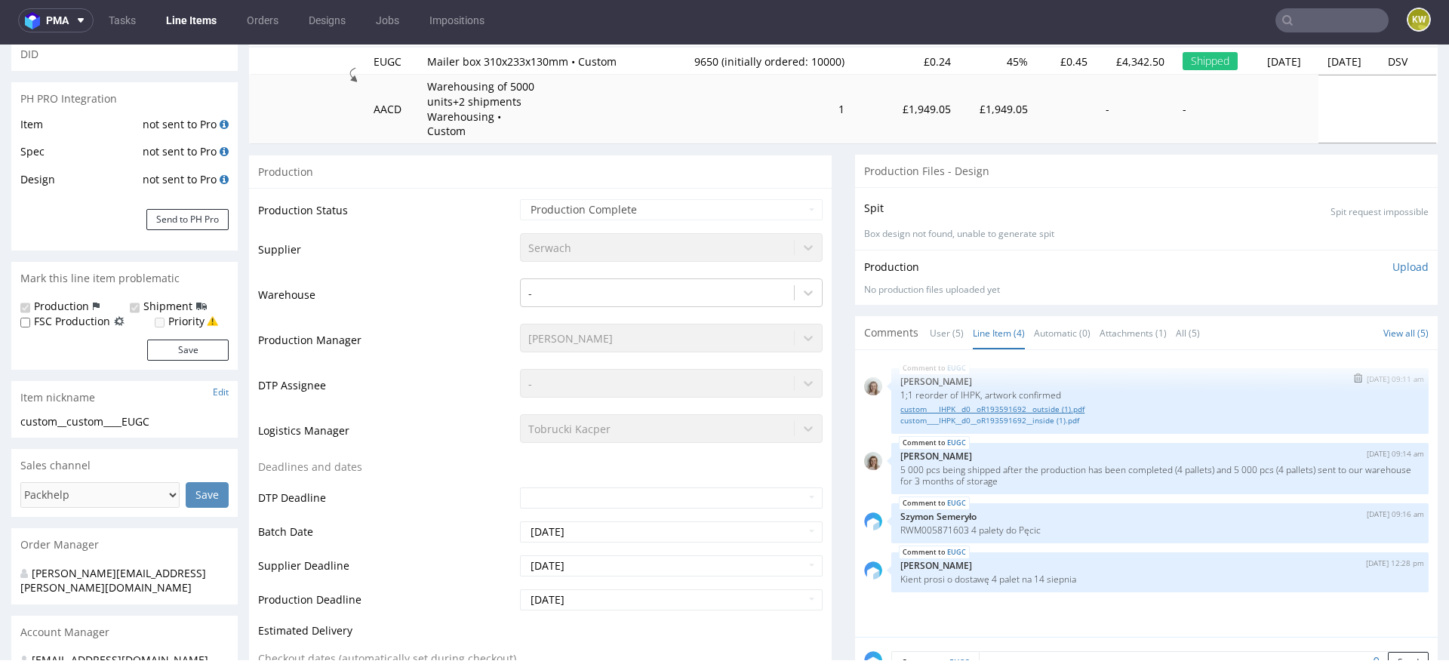
click at [997, 404] on link "custom____IHPK__d0__oR193591692__outside (1).pdf" at bounding box center [1159, 409] width 519 height 11
click at [1055, 415] on link "custom____IHPK__d0__oR193591692__inside (1).pdf" at bounding box center [1159, 420] width 519 height 11
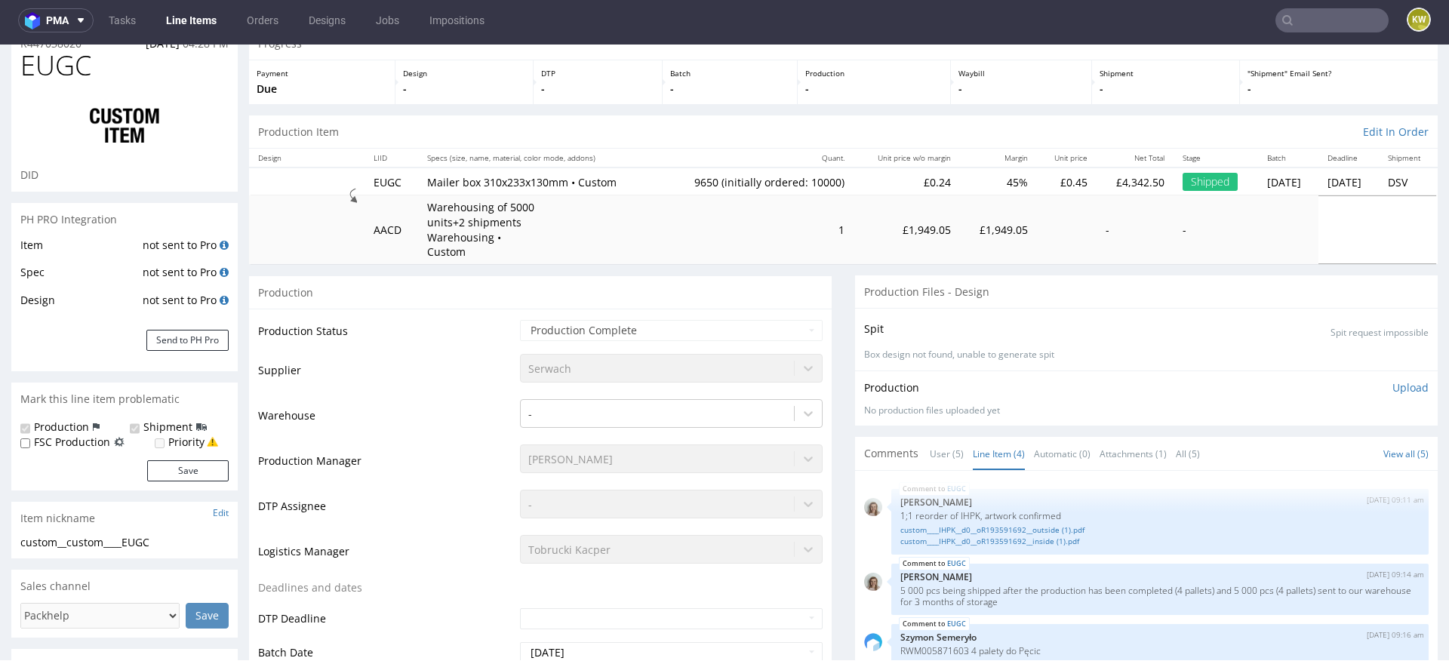
scroll to position [61, 0]
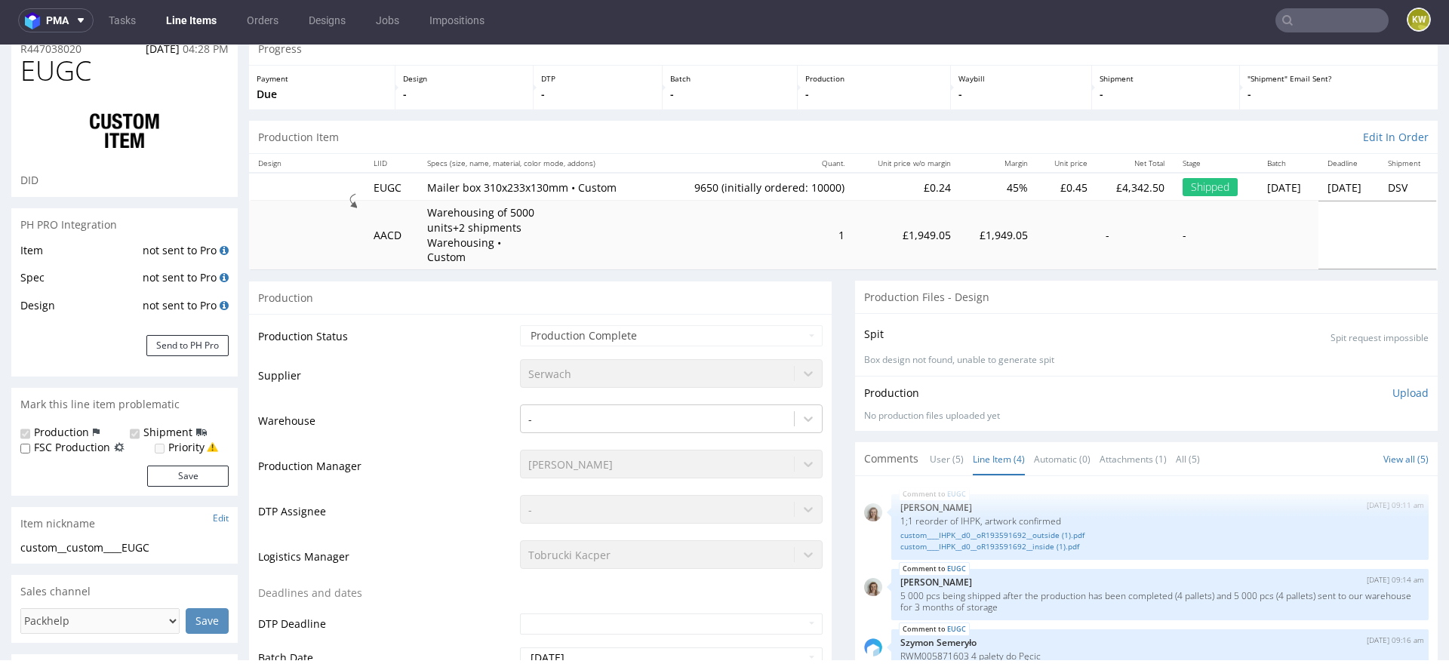
click at [63, 70] on span "EUGC" at bounding box center [55, 71] width 71 height 30
click at [63, 69] on span "EUGC" at bounding box center [55, 71] width 71 height 30
copy span "EUGC"
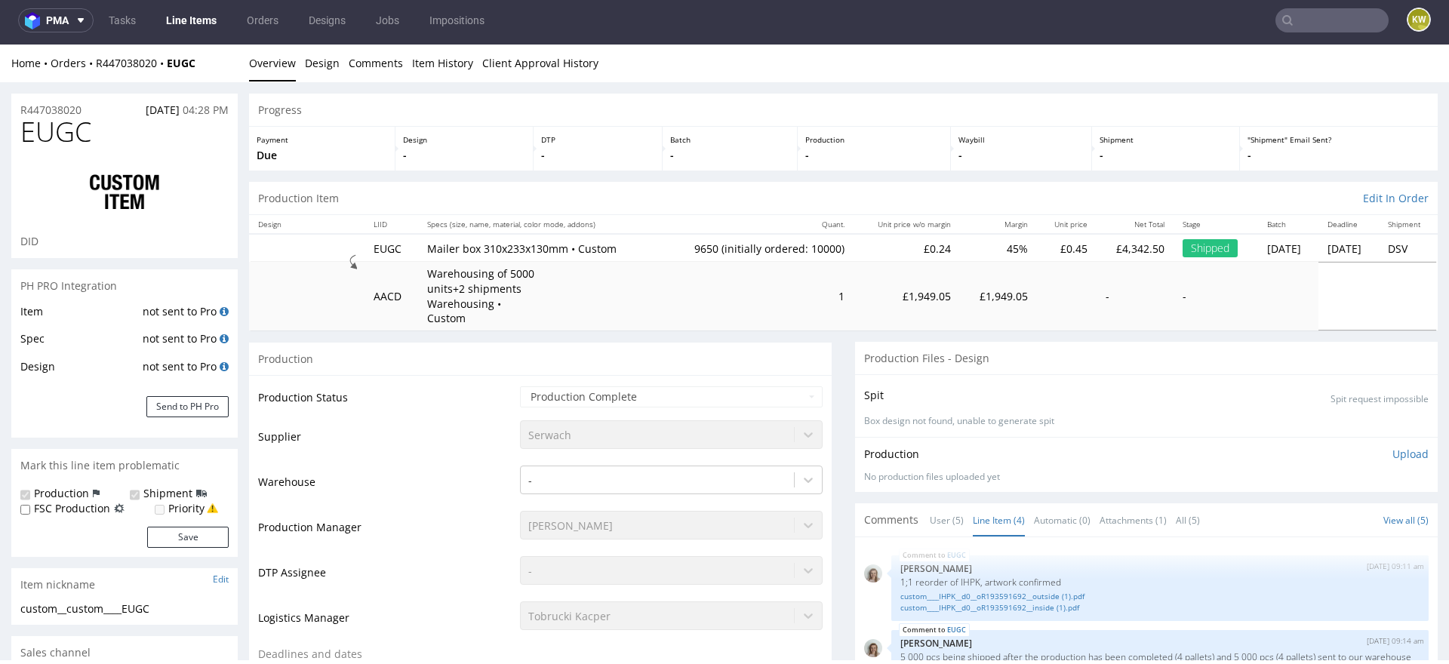
click at [47, 119] on span "EUGC" at bounding box center [55, 132] width 71 height 30
click at [49, 128] on span "EUGC" at bounding box center [55, 132] width 71 height 30
click at [50, 130] on span "EUGC" at bounding box center [55, 132] width 71 height 30
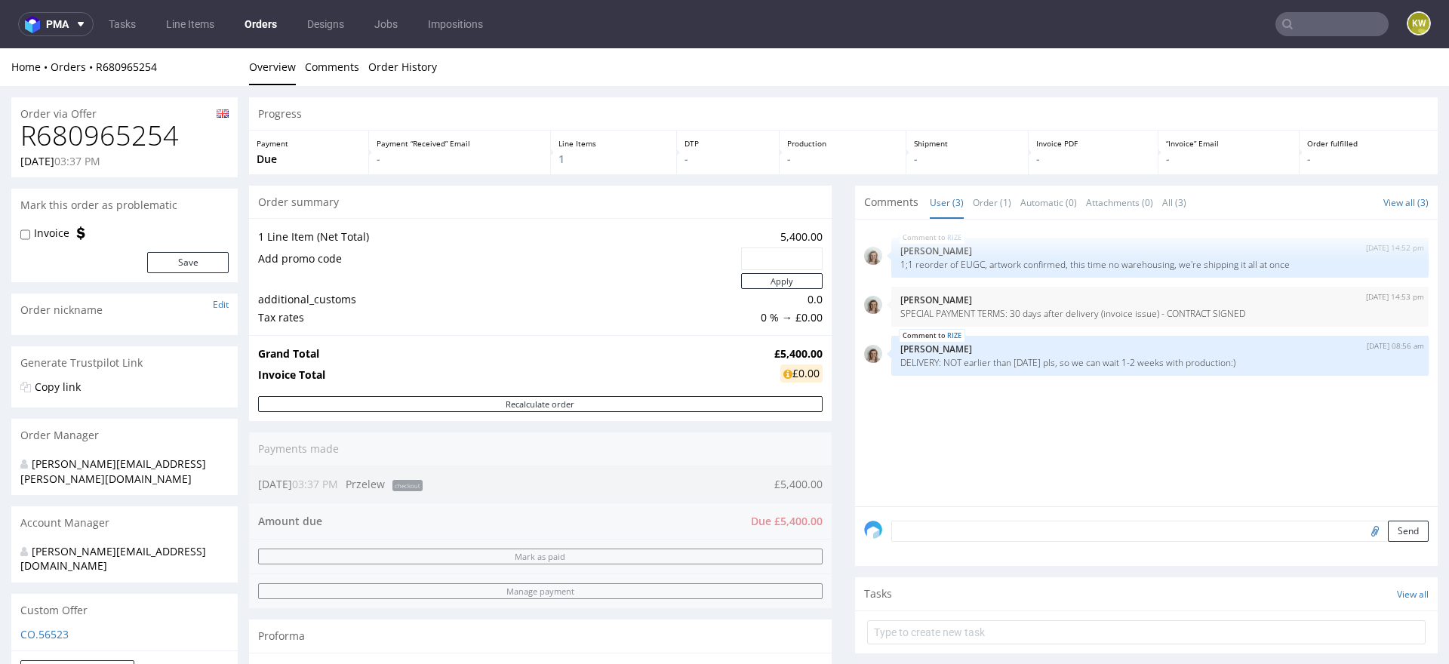
click at [903, 429] on div "RIZE [DATE] 14:52 pm [PERSON_NAME] 1;1 reorder of EUGC, artwork confirmed, this…" at bounding box center [1151, 368] width 574 height 278
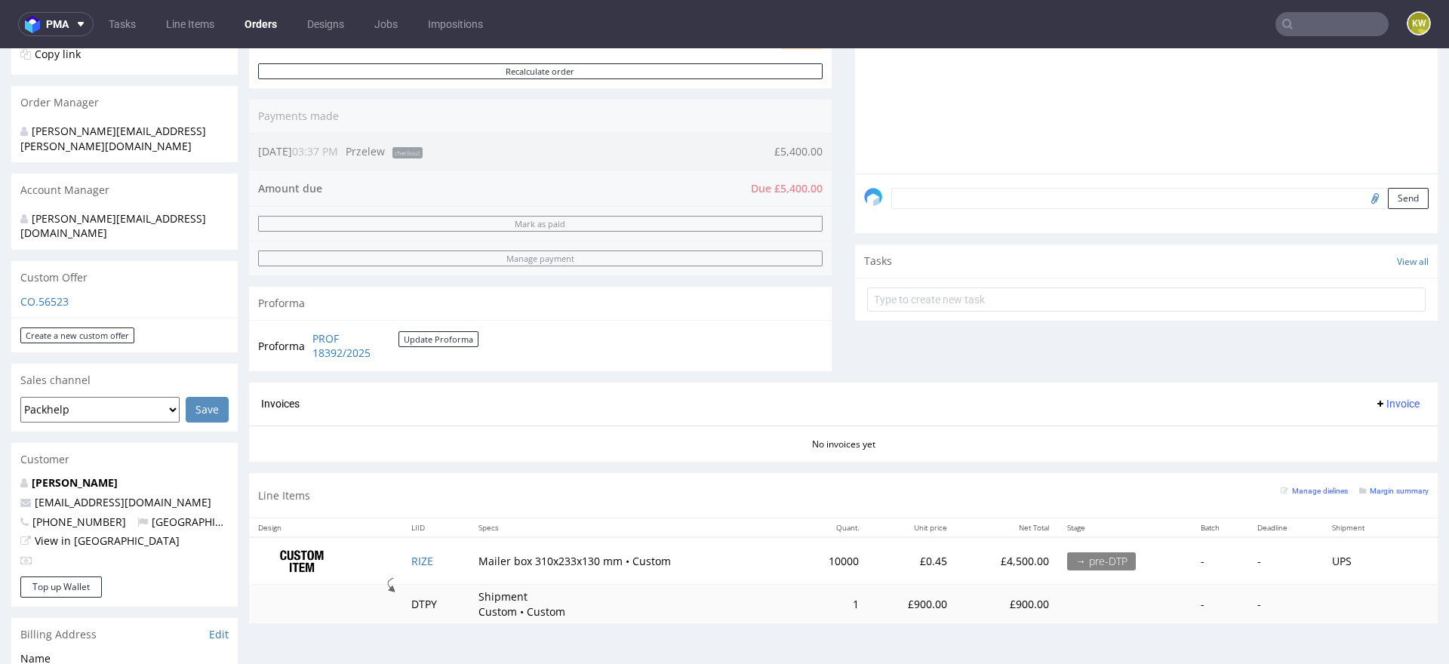
scroll to position [365, 0]
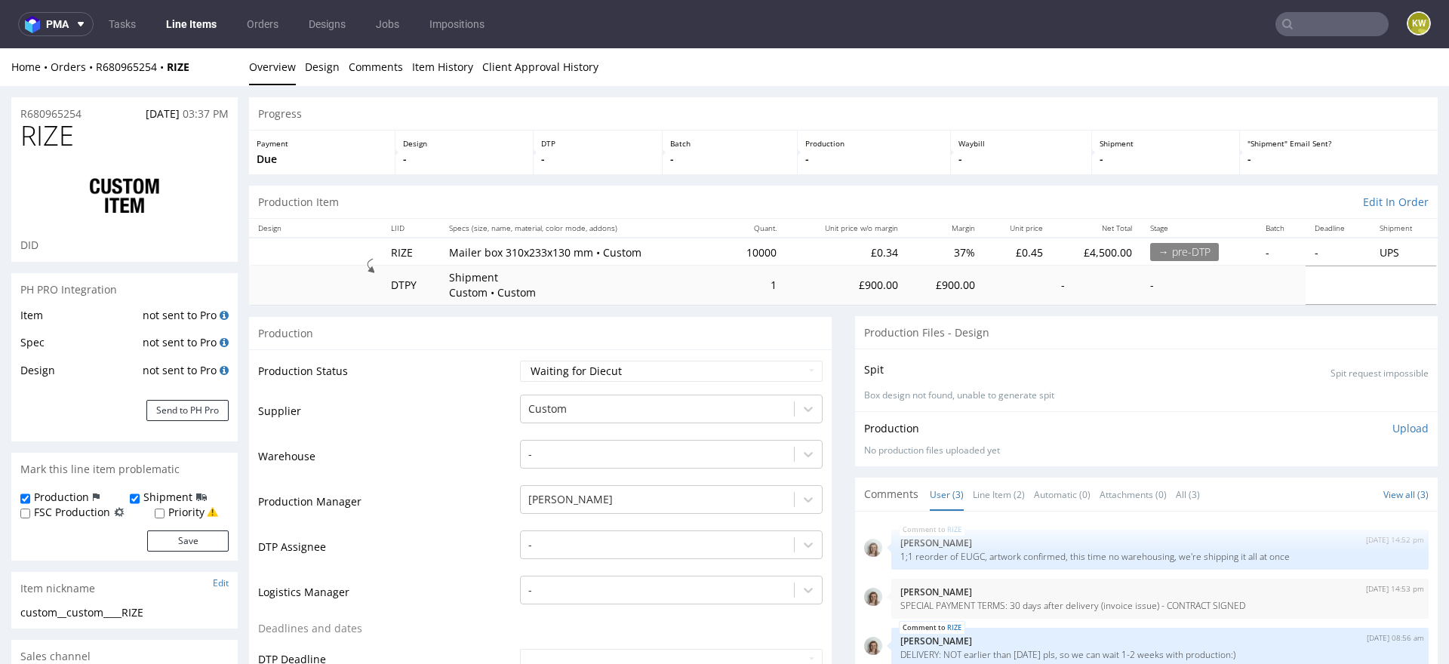
click at [48, 137] on span "RIZE" at bounding box center [47, 136] width 54 height 30
copy span "RIZE"
click at [967, 560] on p "1;1 reorder of EUGC, artwork confirmed, this time no warehousing, we're shippin…" at bounding box center [1159, 556] width 519 height 11
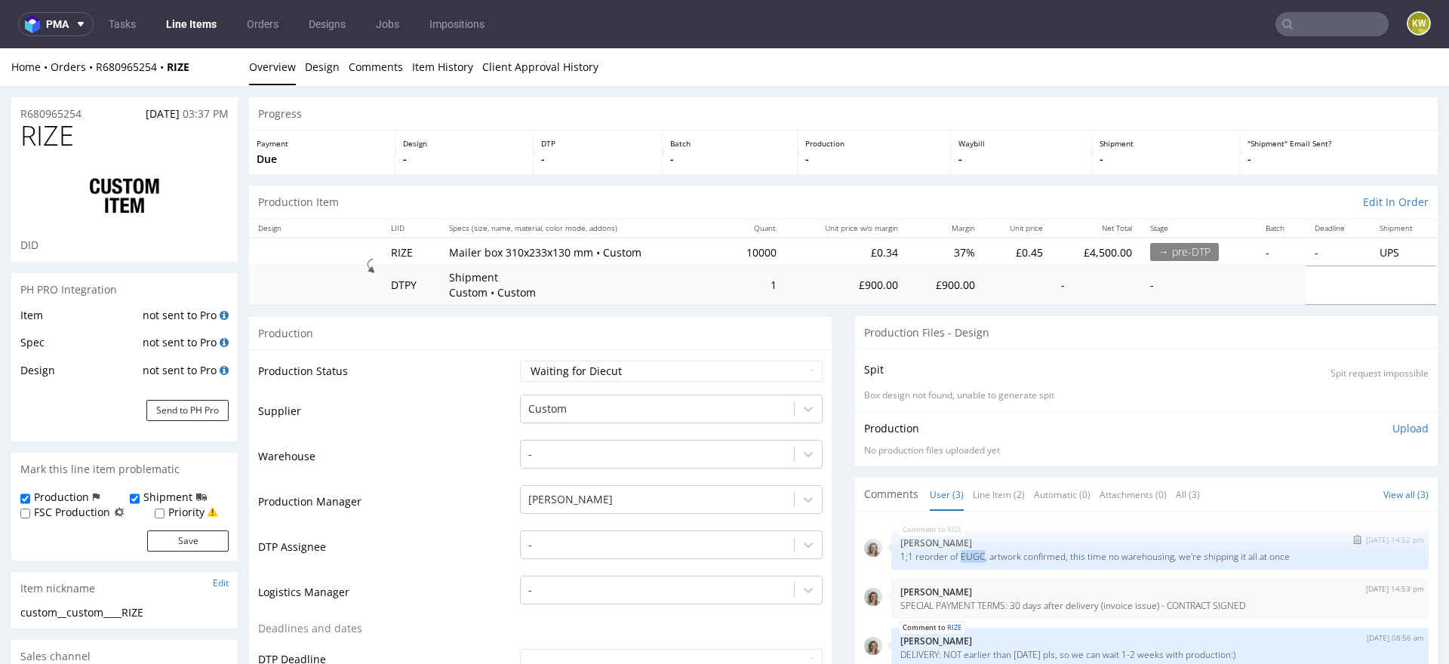
copy p "EUGC"
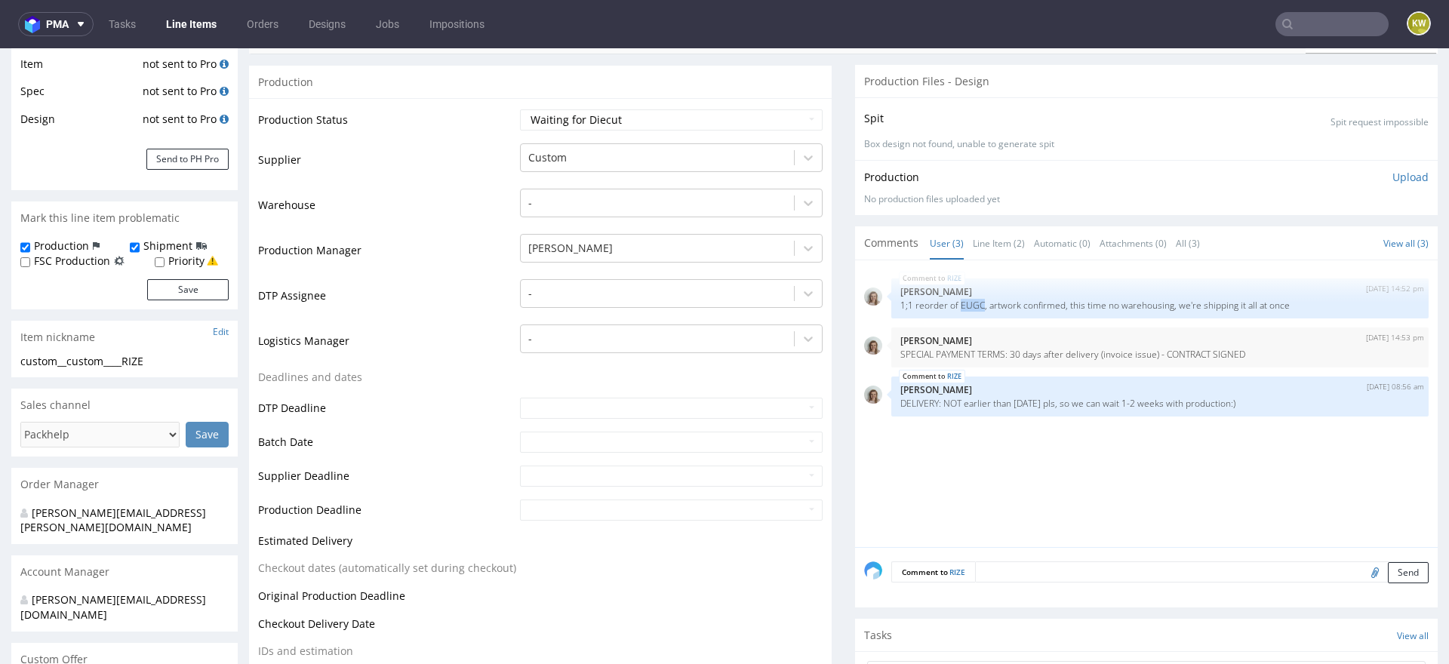
scroll to position [254, 0]
click at [1362, 570] on input "file" at bounding box center [1372, 570] width 21 height 20
type input "C:\fakepath\custom____IHPK__d0__oR193591692__outside (1).pdf"
click at [1031, 562] on textarea at bounding box center [1202, 569] width 454 height 21
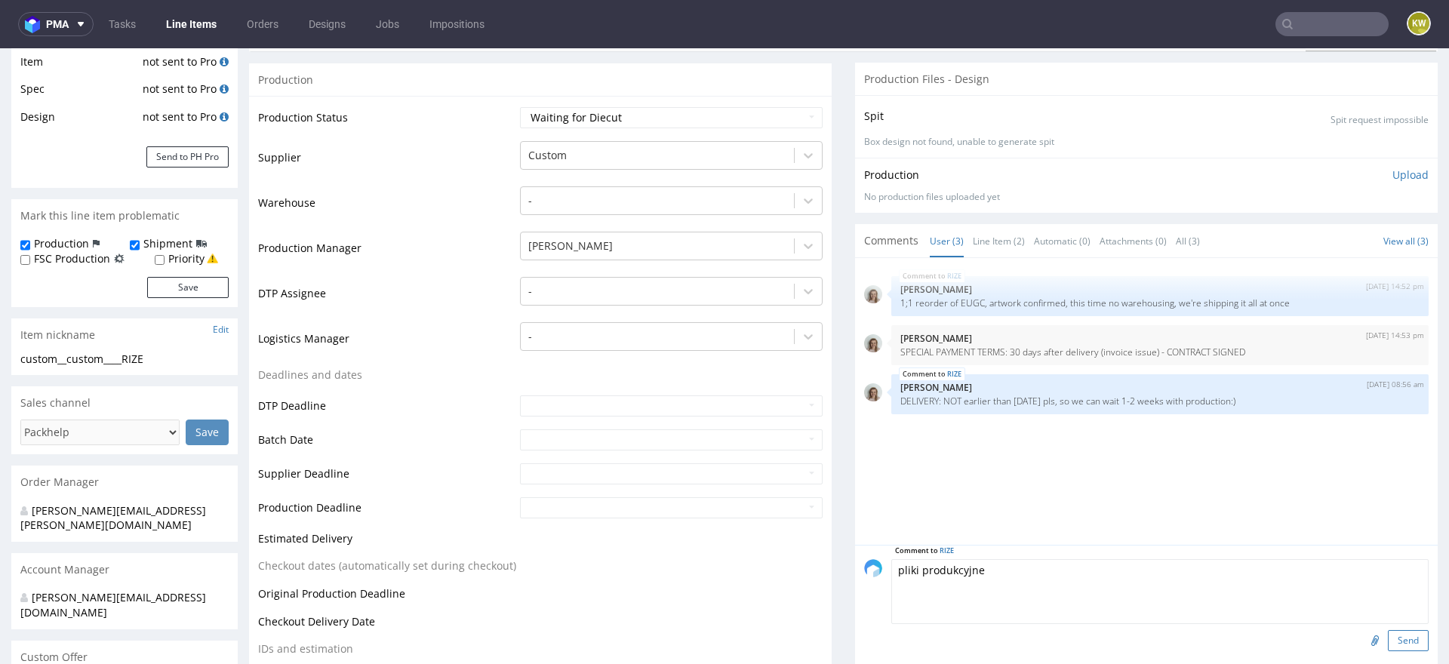
type textarea "pliki produkcyjne"
click at [1388, 641] on button "Send" at bounding box center [1408, 640] width 41 height 21
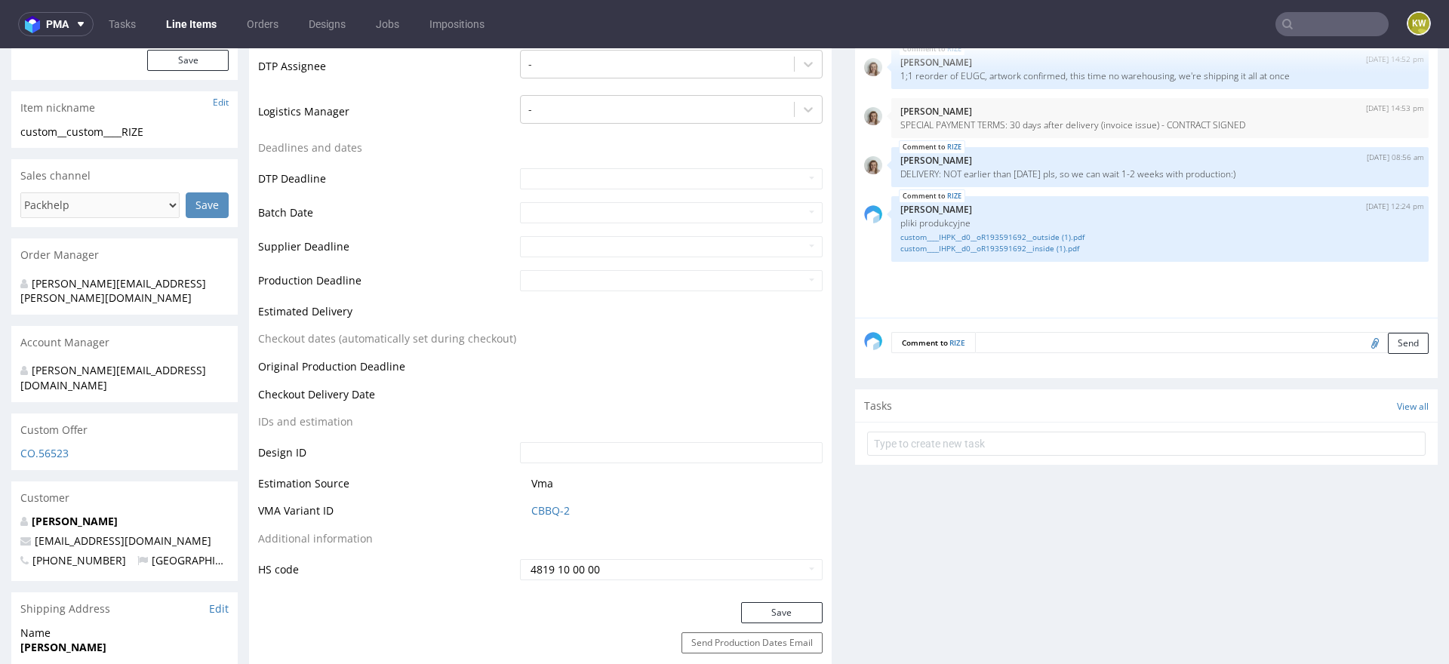
scroll to position [500, 0]
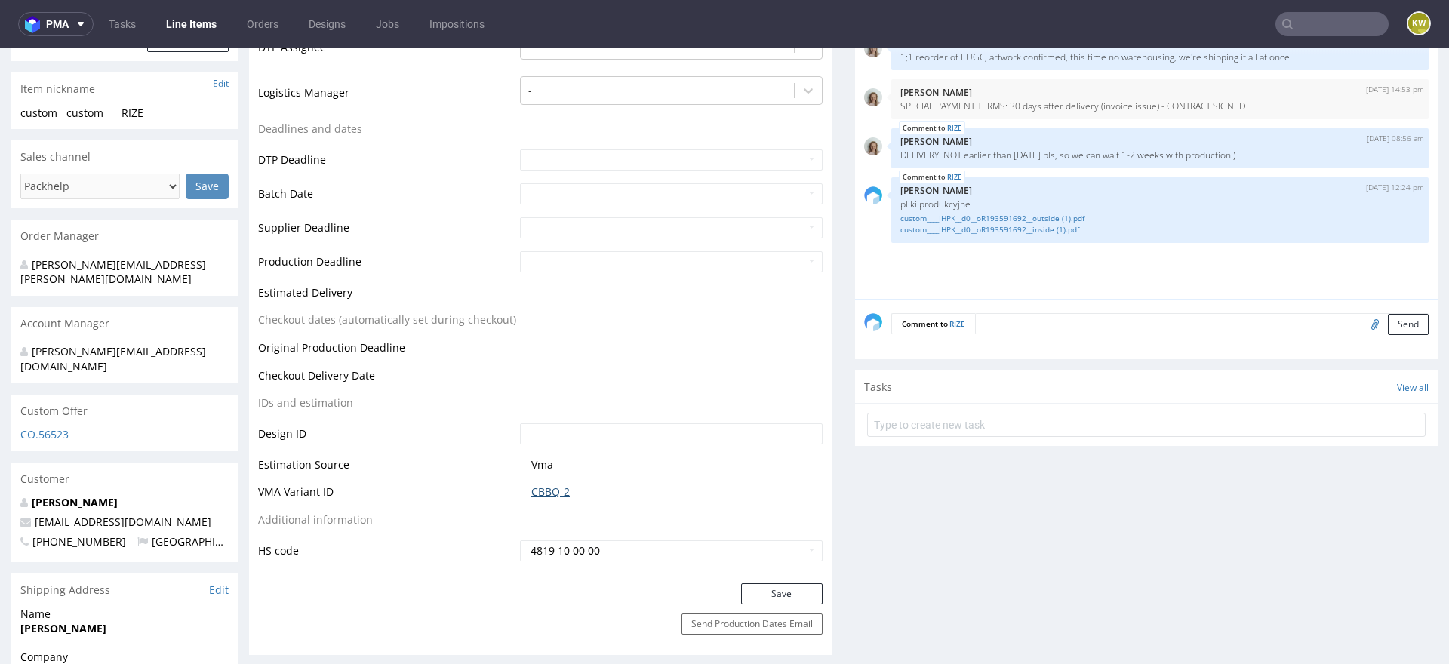
click at [544, 491] on link "CBBQ-2" at bounding box center [550, 492] width 38 height 15
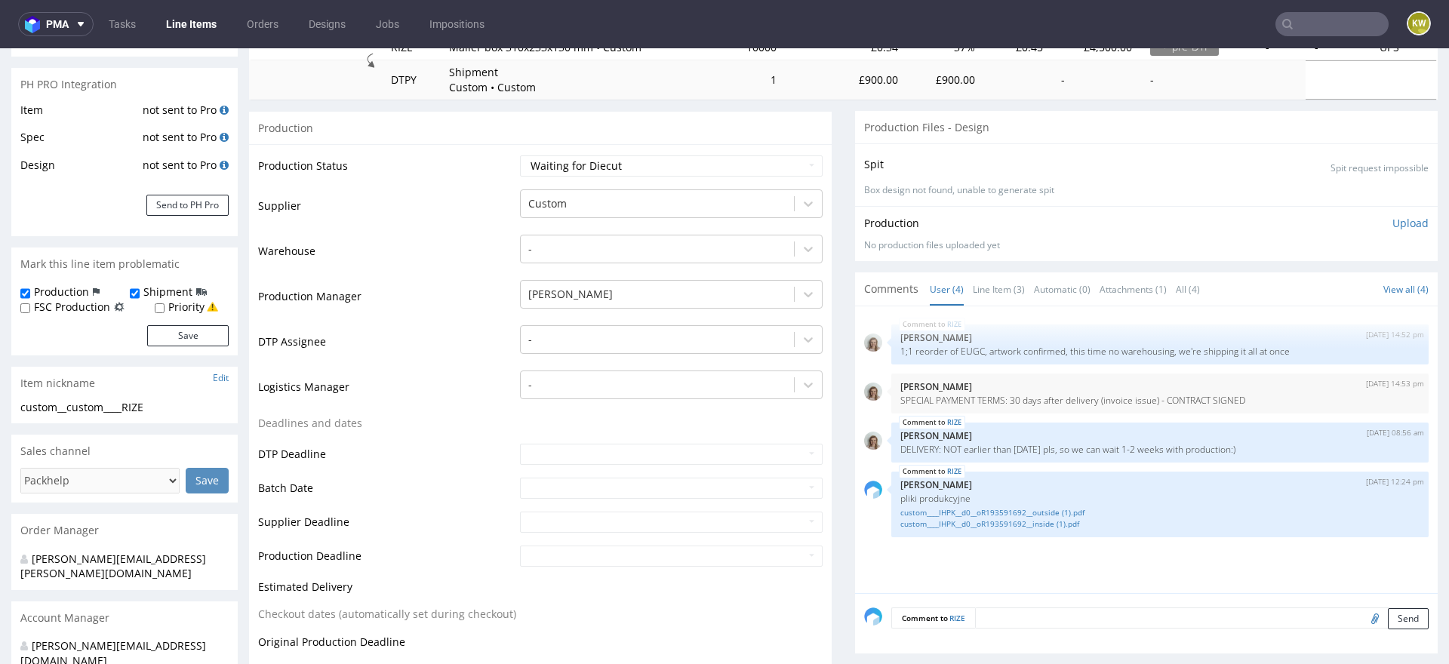
scroll to position [0, 0]
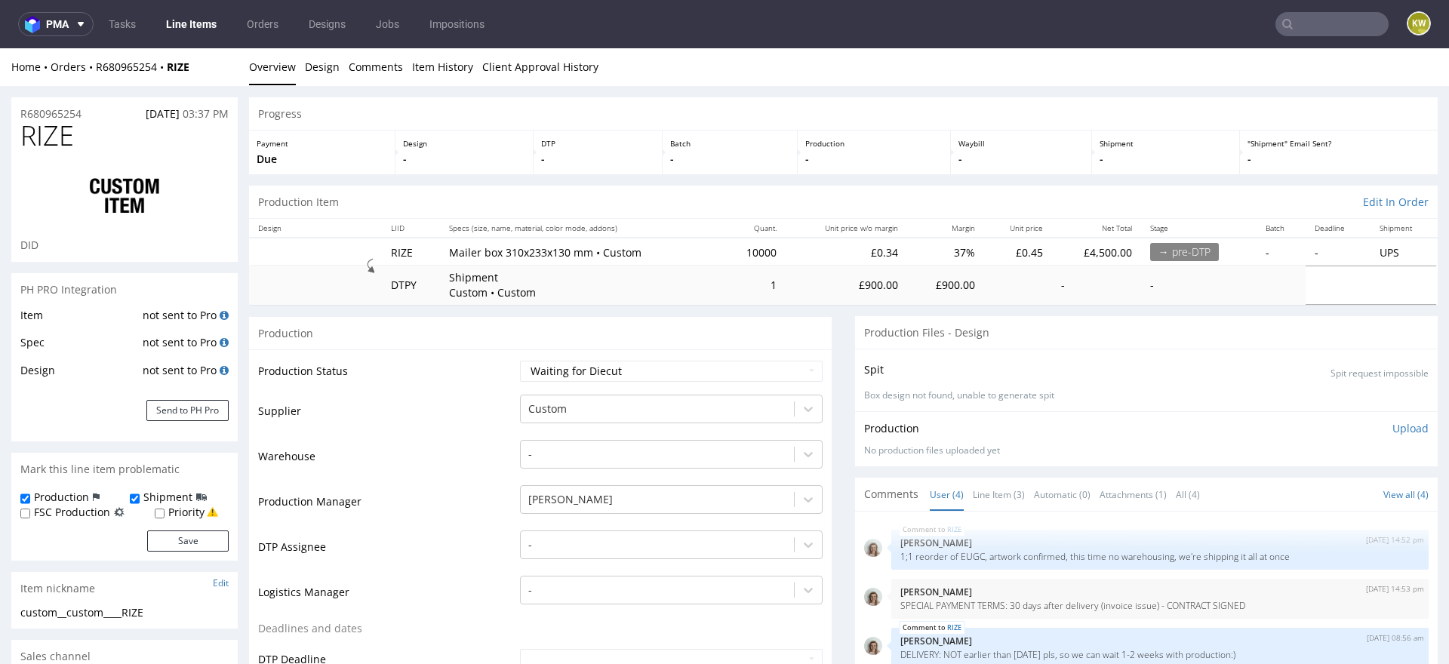
click at [51, 131] on span "RIZE" at bounding box center [47, 136] width 54 height 30
copy span "RIZE"
click at [402, 396] on td "Supplier" at bounding box center [387, 415] width 258 height 45
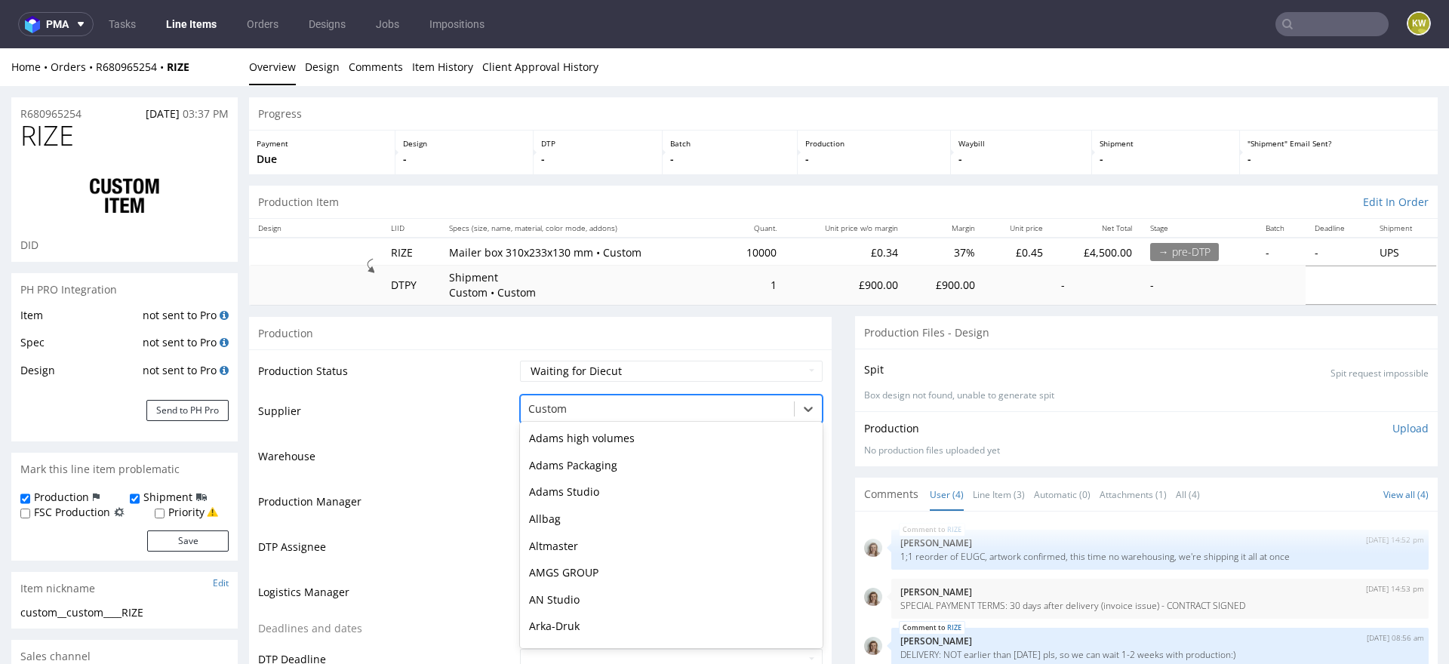
click at [538, 414] on div at bounding box center [657, 409] width 258 height 18
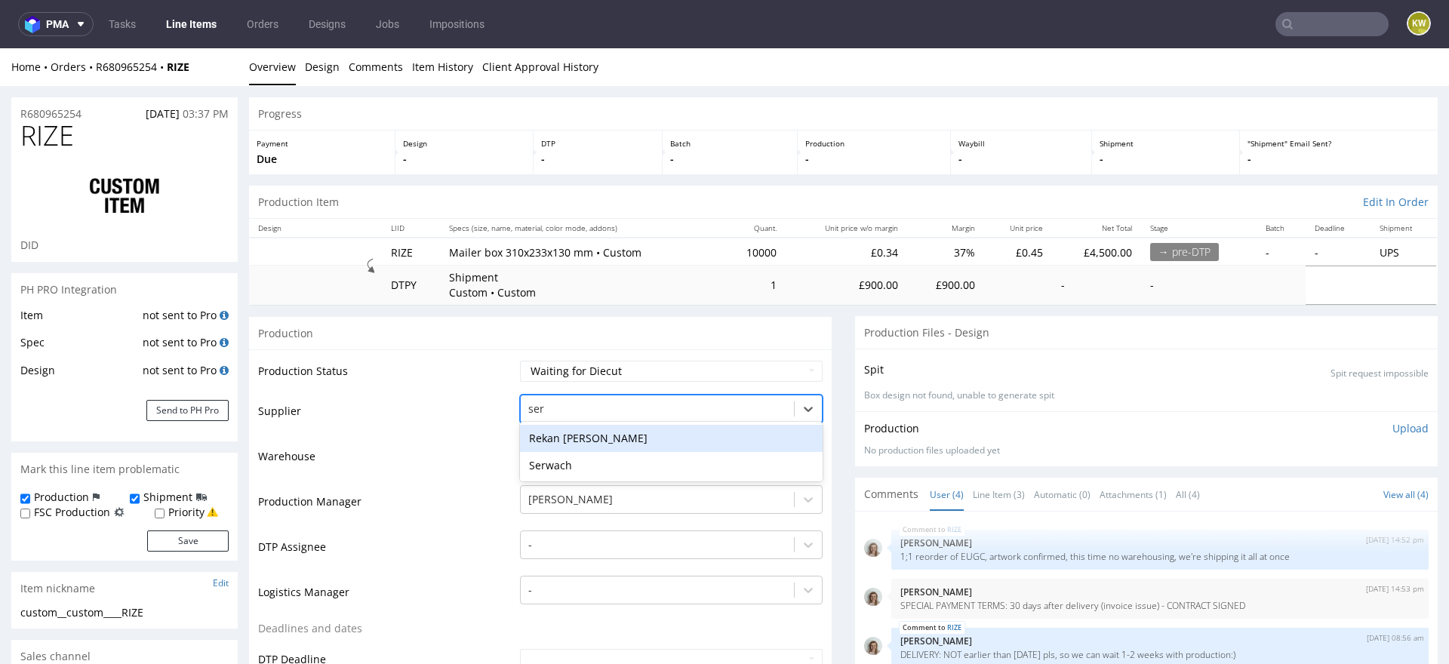
type input "serw"
click at [550, 436] on div "Serwach" at bounding box center [671, 438] width 303 height 27
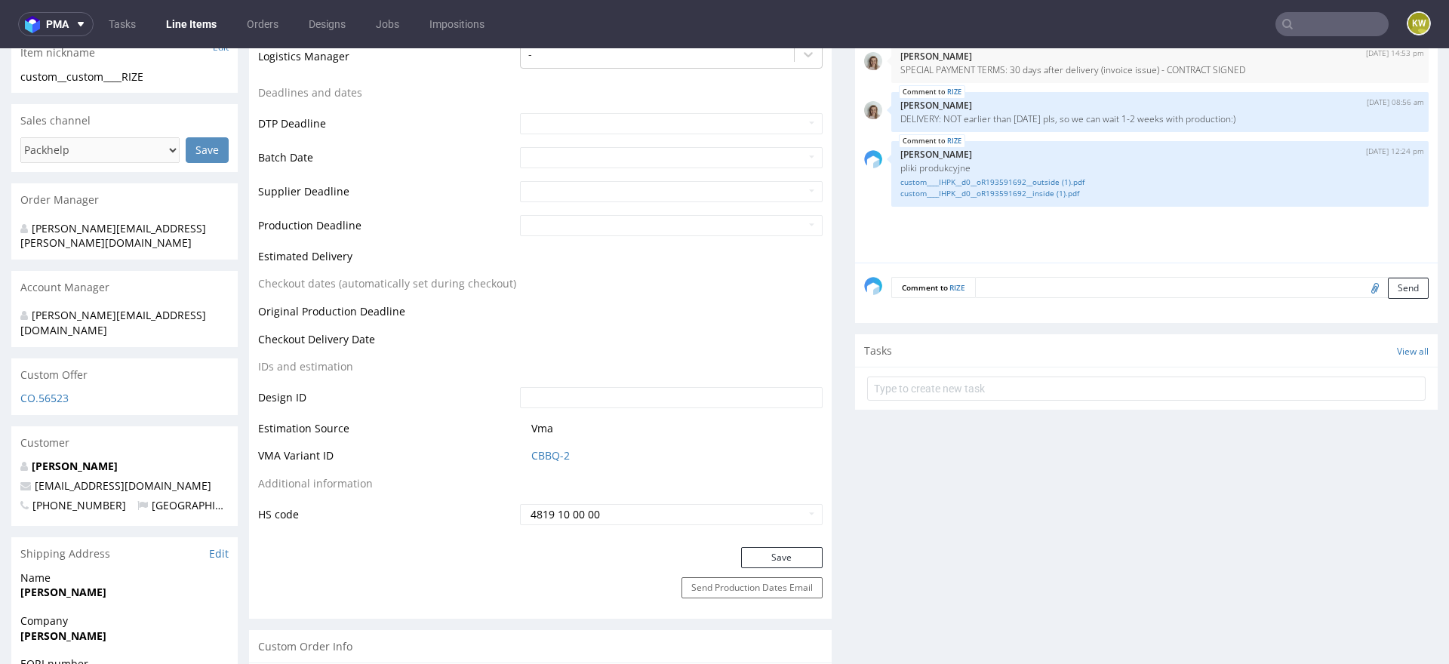
scroll to position [571, 0]
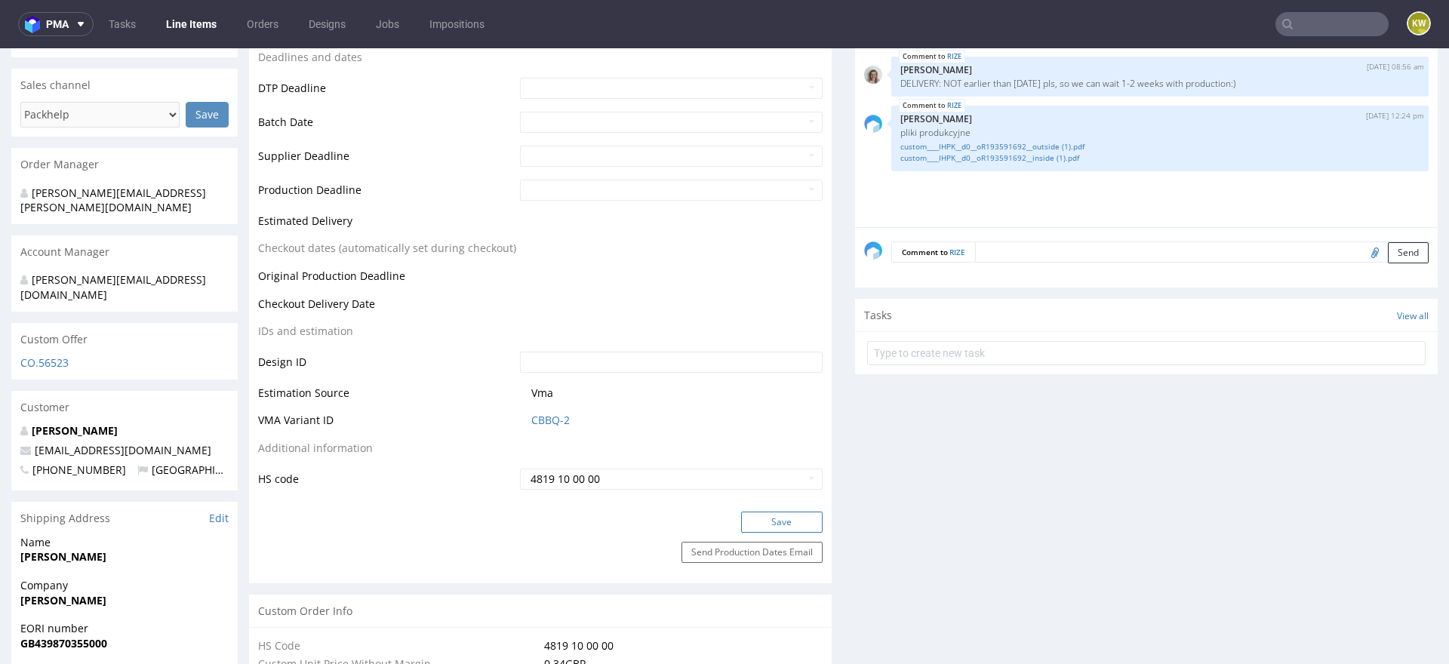
click at [774, 525] on button "Save" at bounding box center [782, 522] width 82 height 21
drag, startPoint x: 611, startPoint y: 429, endPoint x: 502, endPoint y: 417, distance: 110.1
click at [501, 418] on tr "VMA Variant ID CBBQ-2" at bounding box center [540, 425] width 565 height 28
copy tr "CBBQ-2"
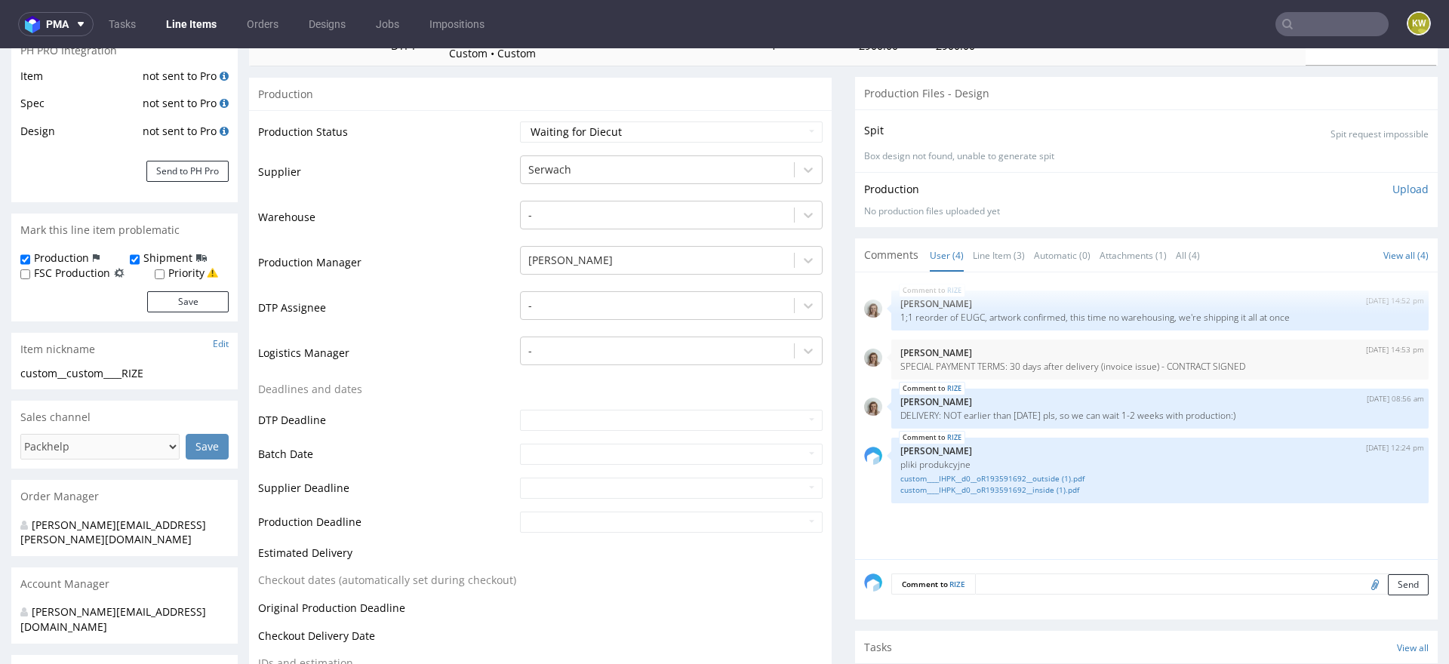
scroll to position [232, 0]
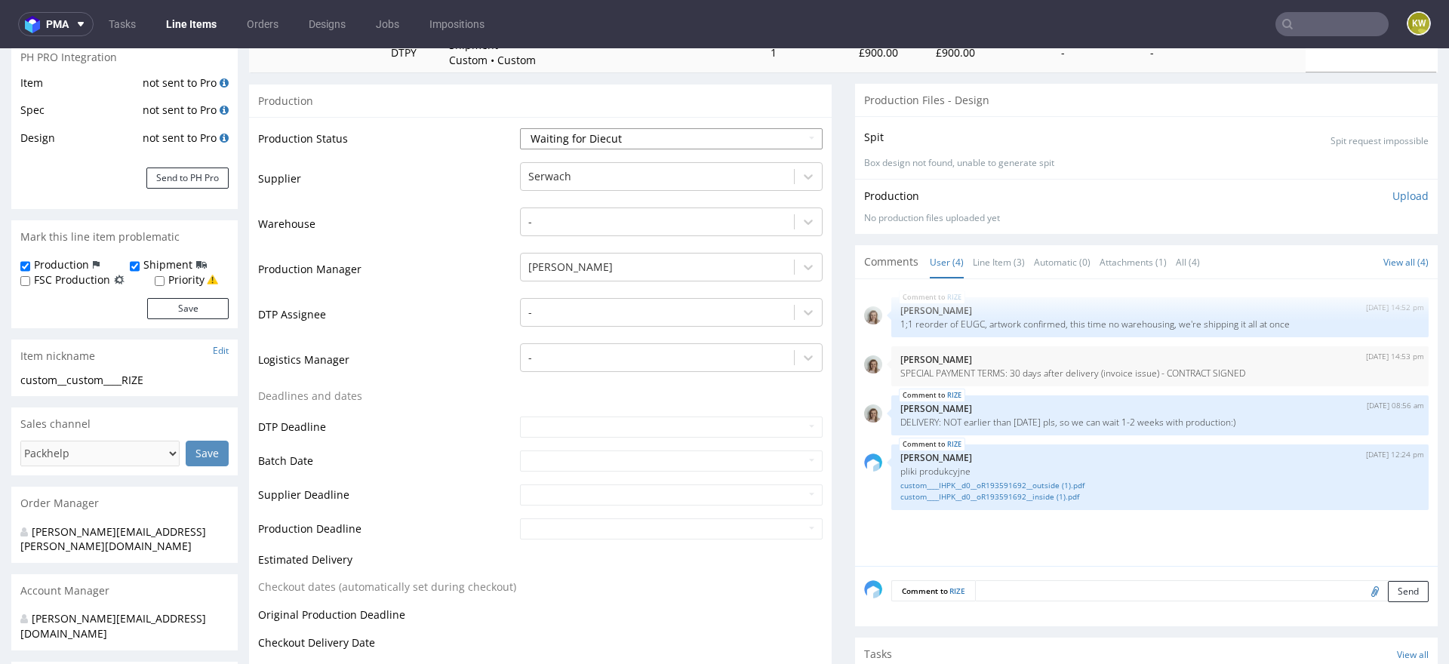
click at [577, 134] on select "Waiting for Artwork Waiting for Diecut Waiting for Mockup Waiting for DTP Waiti…" at bounding box center [671, 138] width 303 height 21
select select "production_in_process"
click at [520, 128] on select "Waiting for Artwork Waiting for Diecut Waiting for Mockup Waiting for DTP Waiti…" at bounding box center [671, 138] width 303 height 21
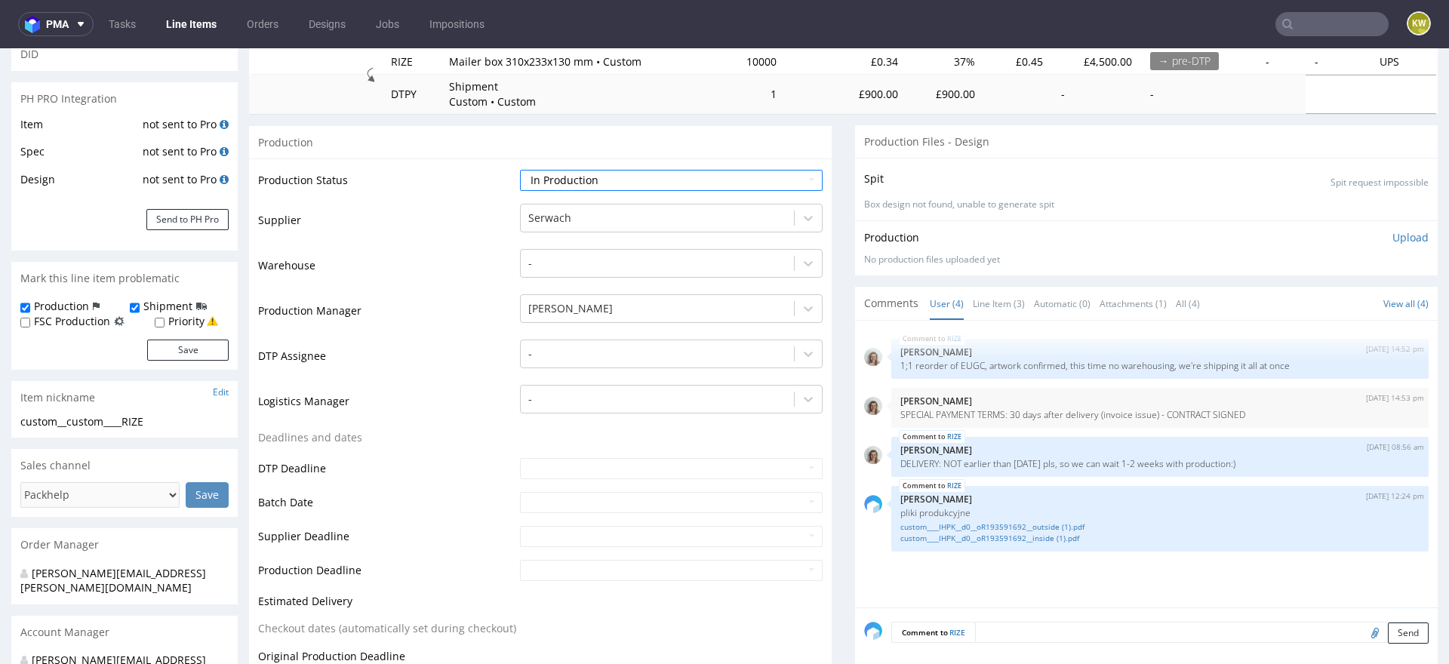
scroll to position [194, 0]
click at [533, 494] on input "text" at bounding box center [671, 499] width 303 height 21
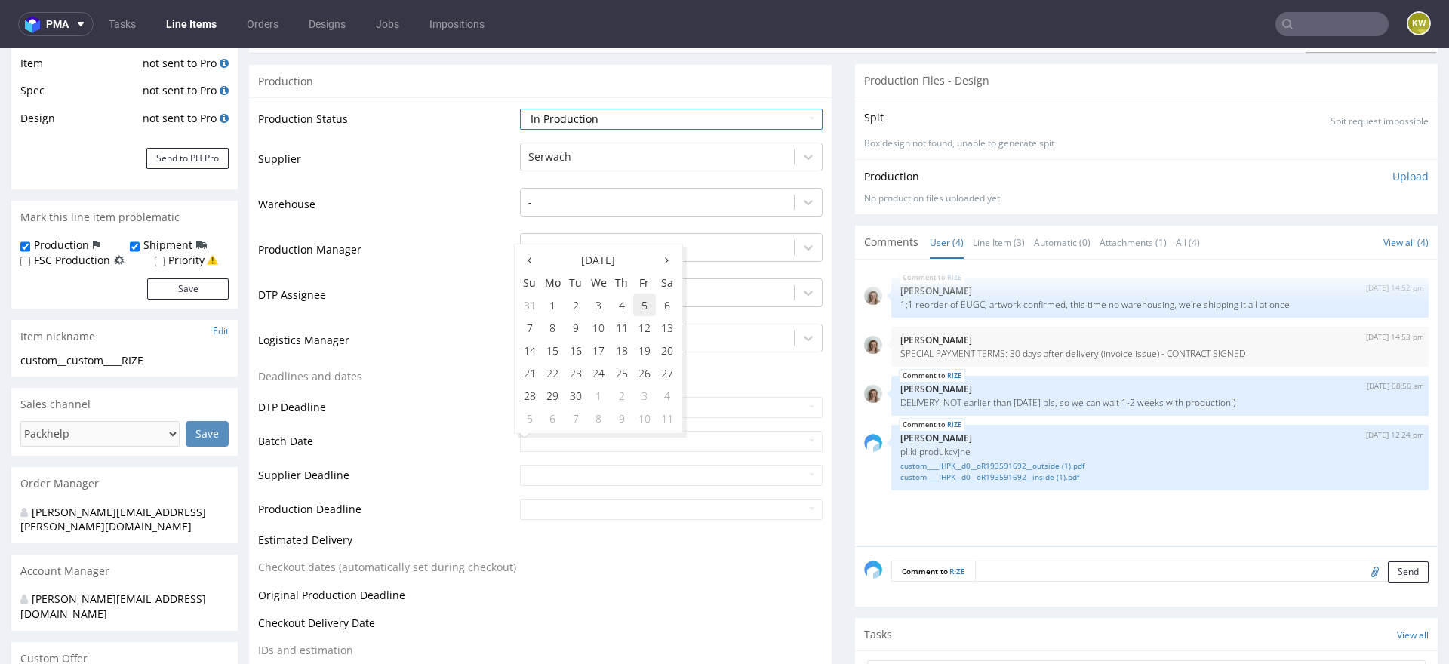
click at [648, 311] on td "5" at bounding box center [644, 305] width 23 height 23
type input "[DATE]"
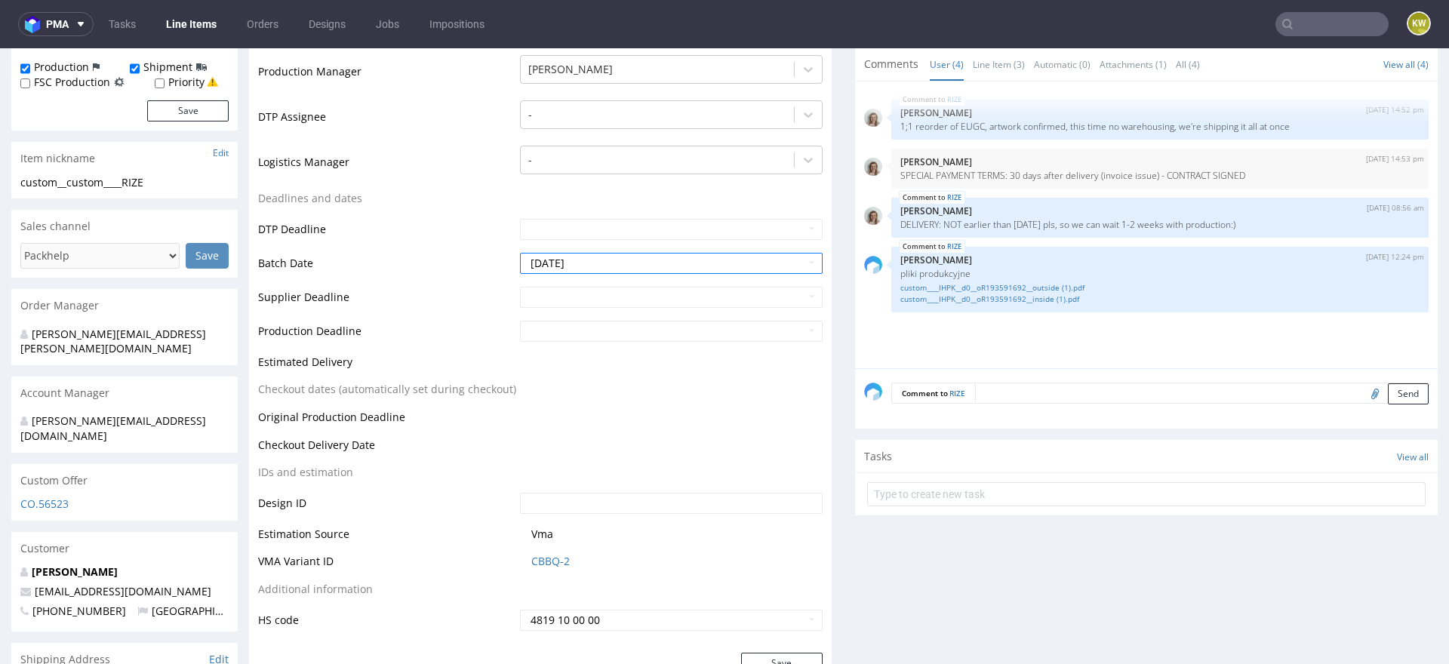
scroll to position [510, 0]
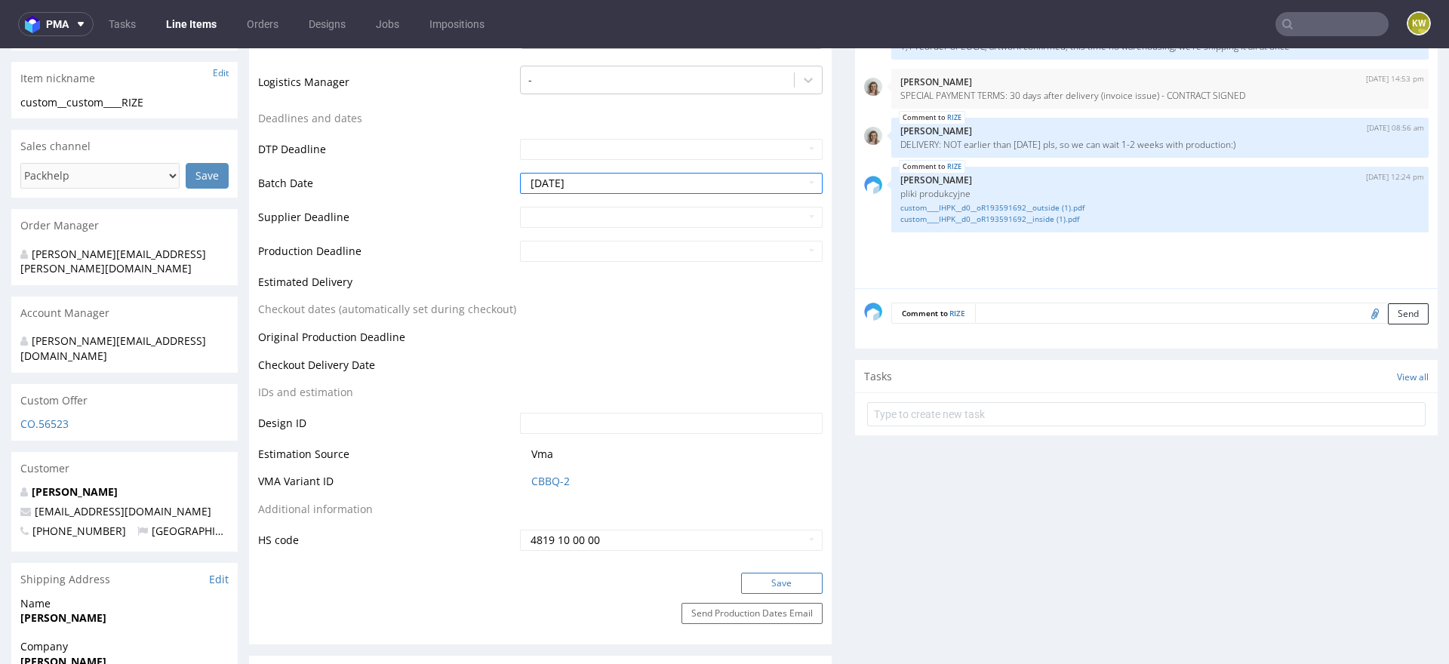
click at [763, 588] on button "Save" at bounding box center [782, 583] width 82 height 21
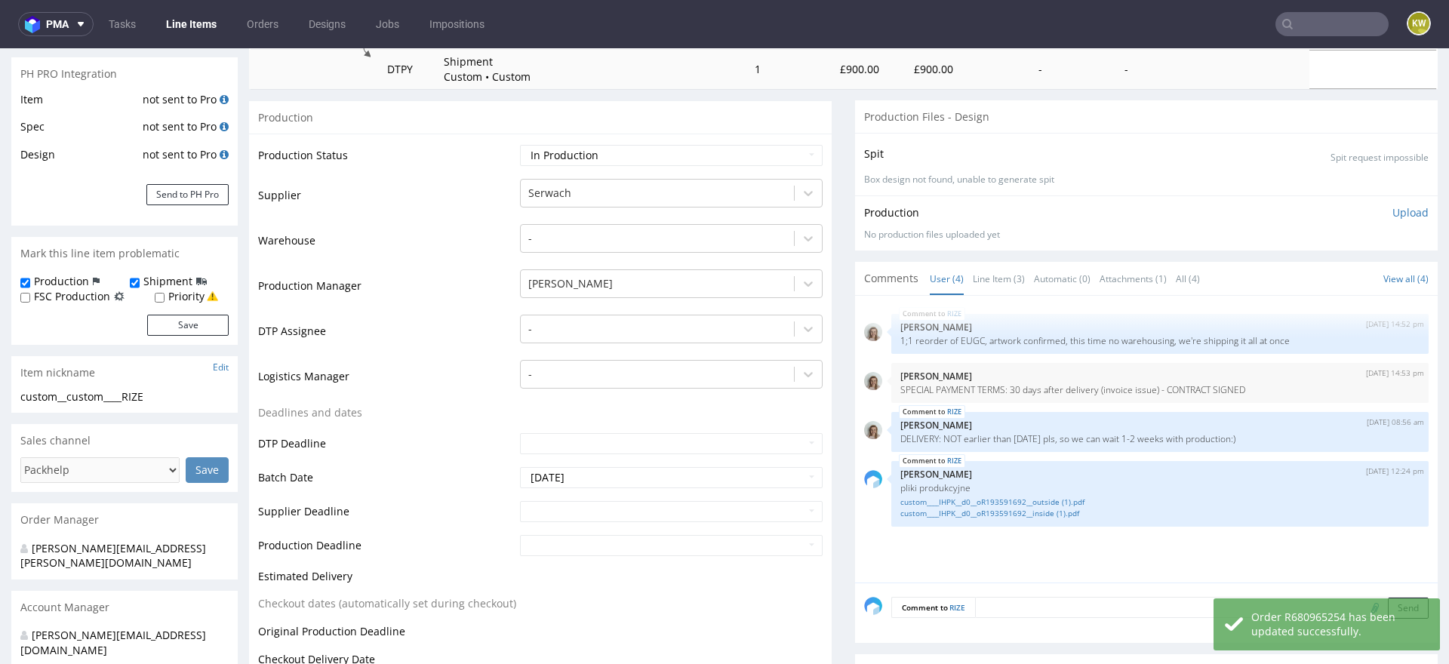
scroll to position [0, 0]
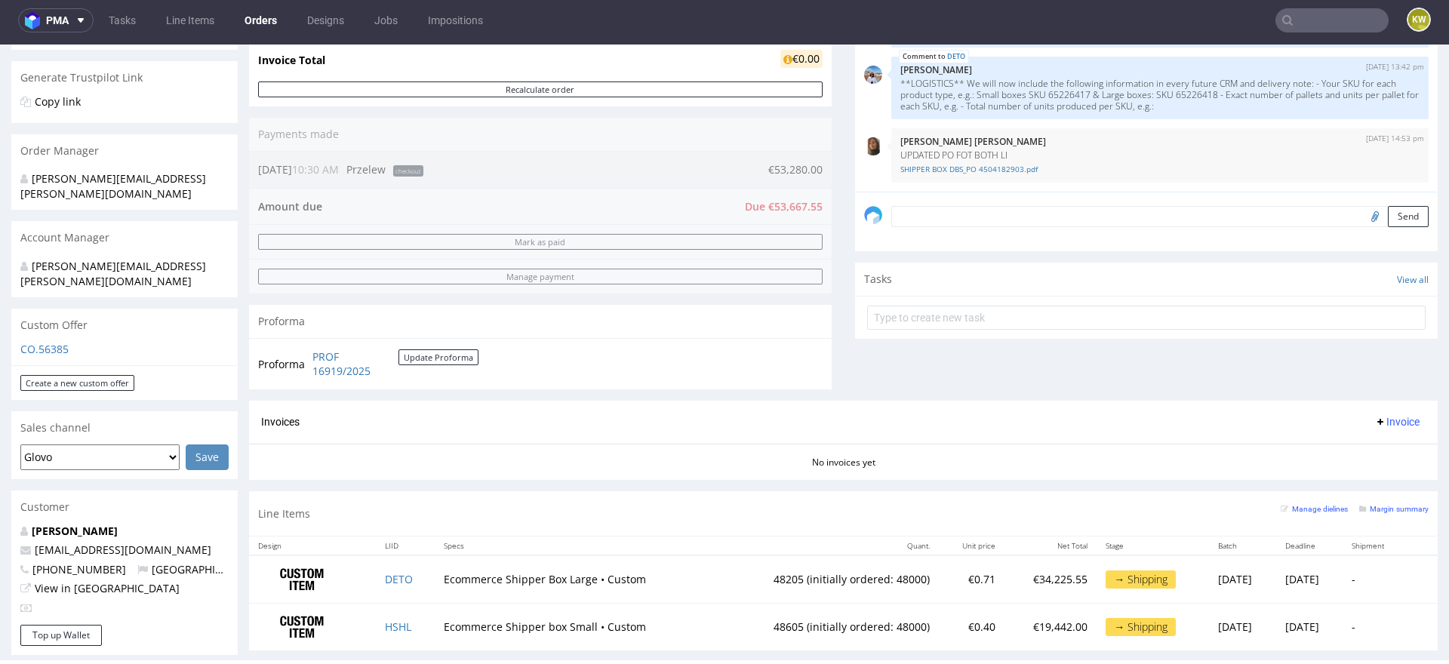
scroll to position [405, 0]
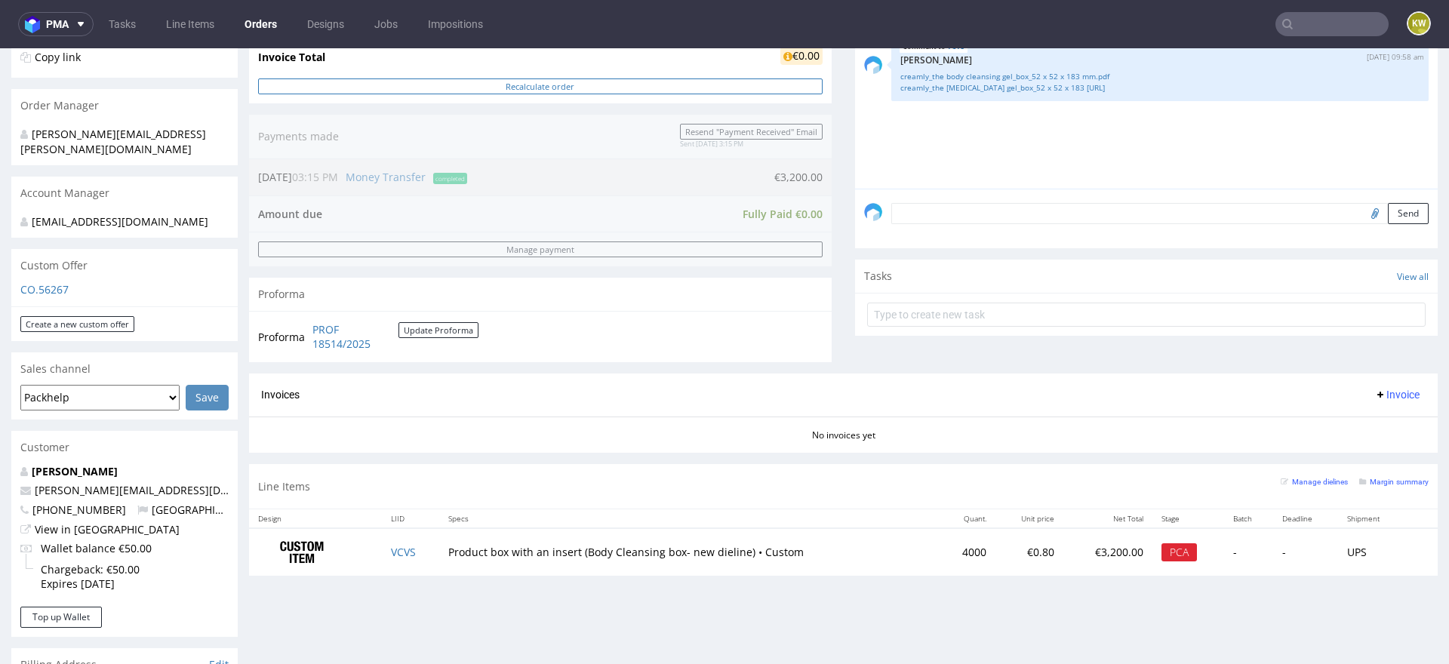
scroll to position [387, 0]
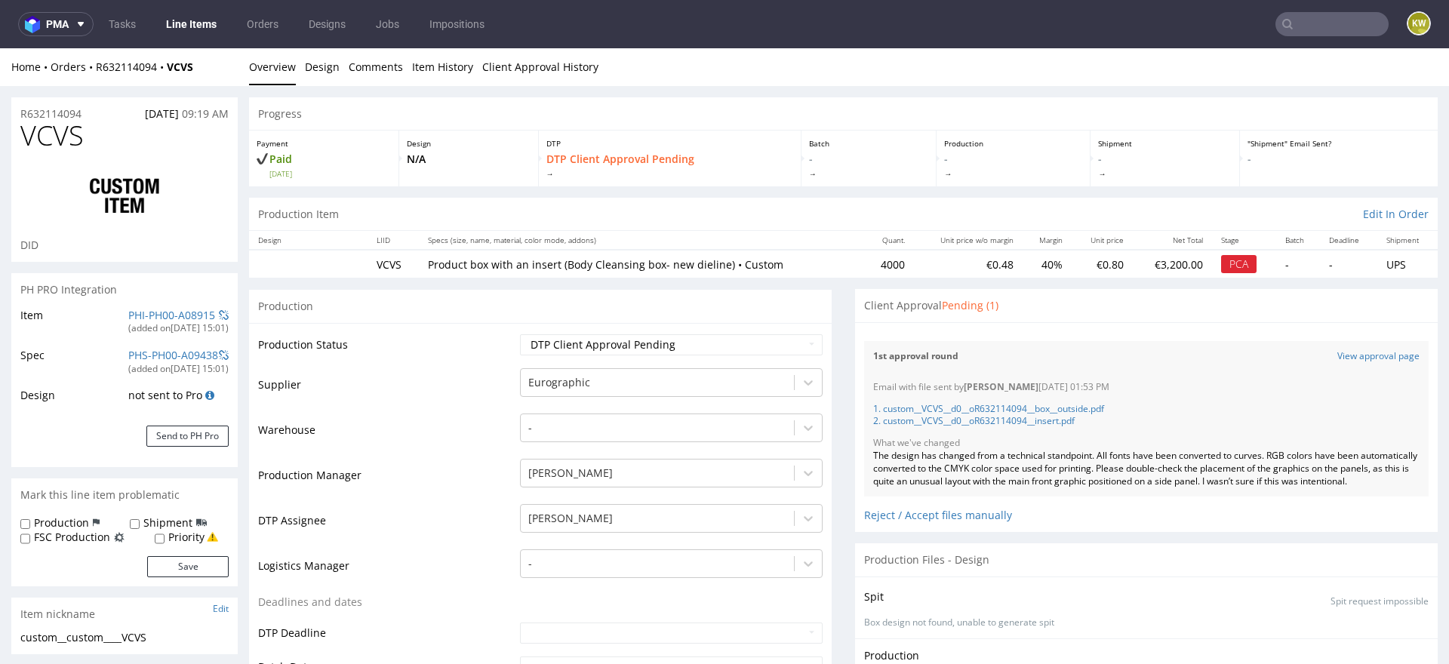
click at [68, 142] on span "VCVS" at bounding box center [51, 136] width 63 height 30
click at [68, 143] on span "VCVS" at bounding box center [51, 136] width 63 height 30
copy span "VCVS"
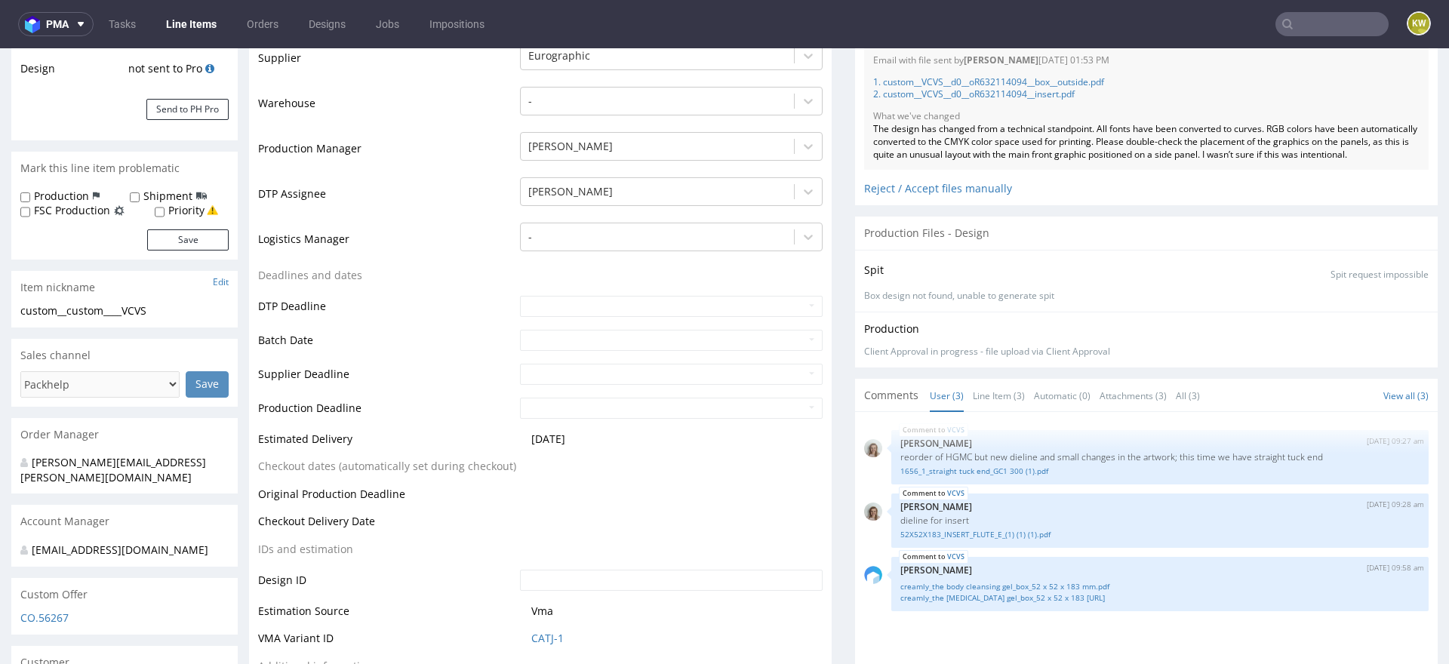
scroll to position [344, 0]
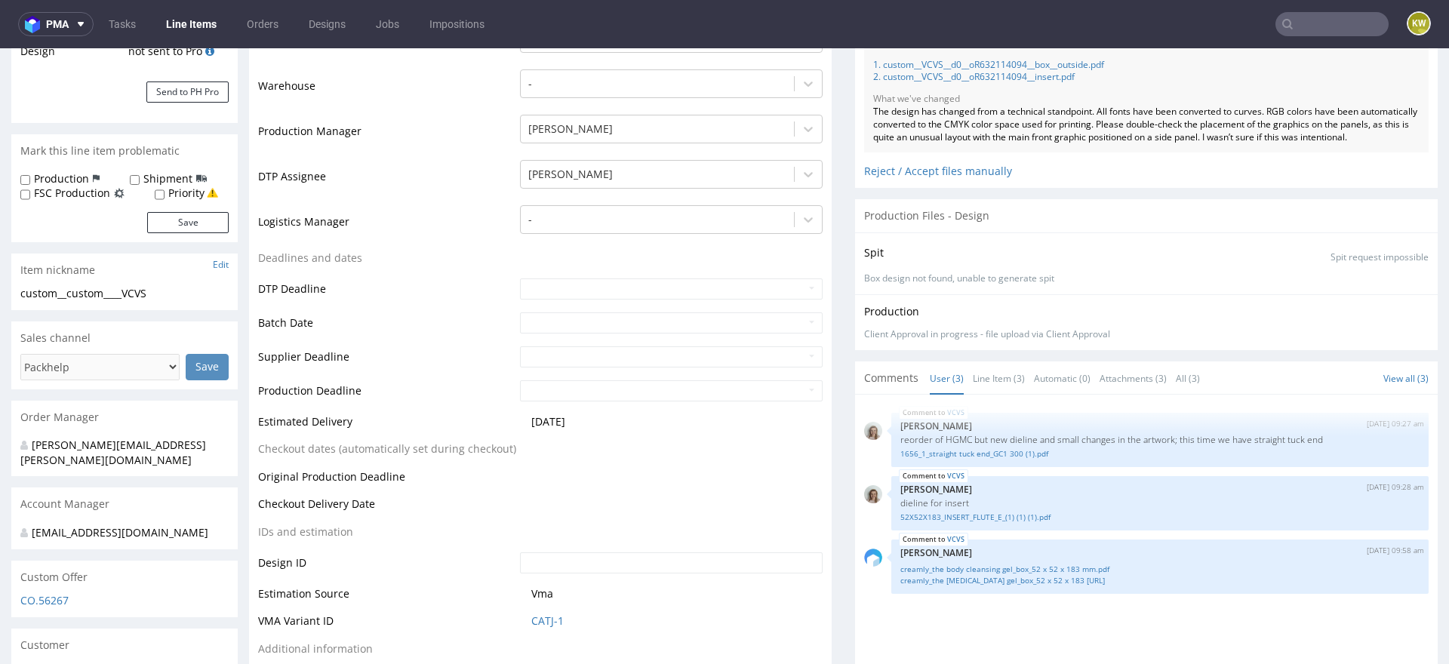
click at [1294, 21] on input "text" at bounding box center [1332, 24] width 113 height 24
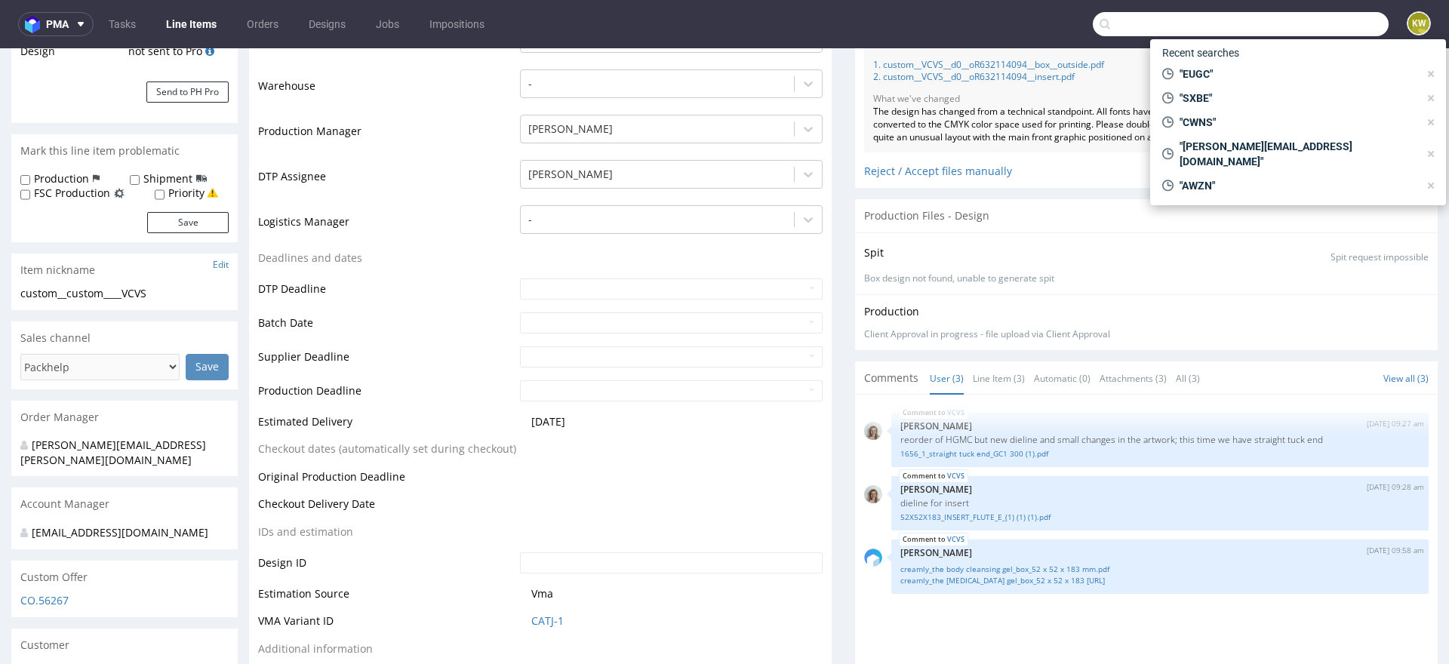
click at [1294, 21] on input "text" at bounding box center [1241, 24] width 296 height 24
paste input "UIDE"
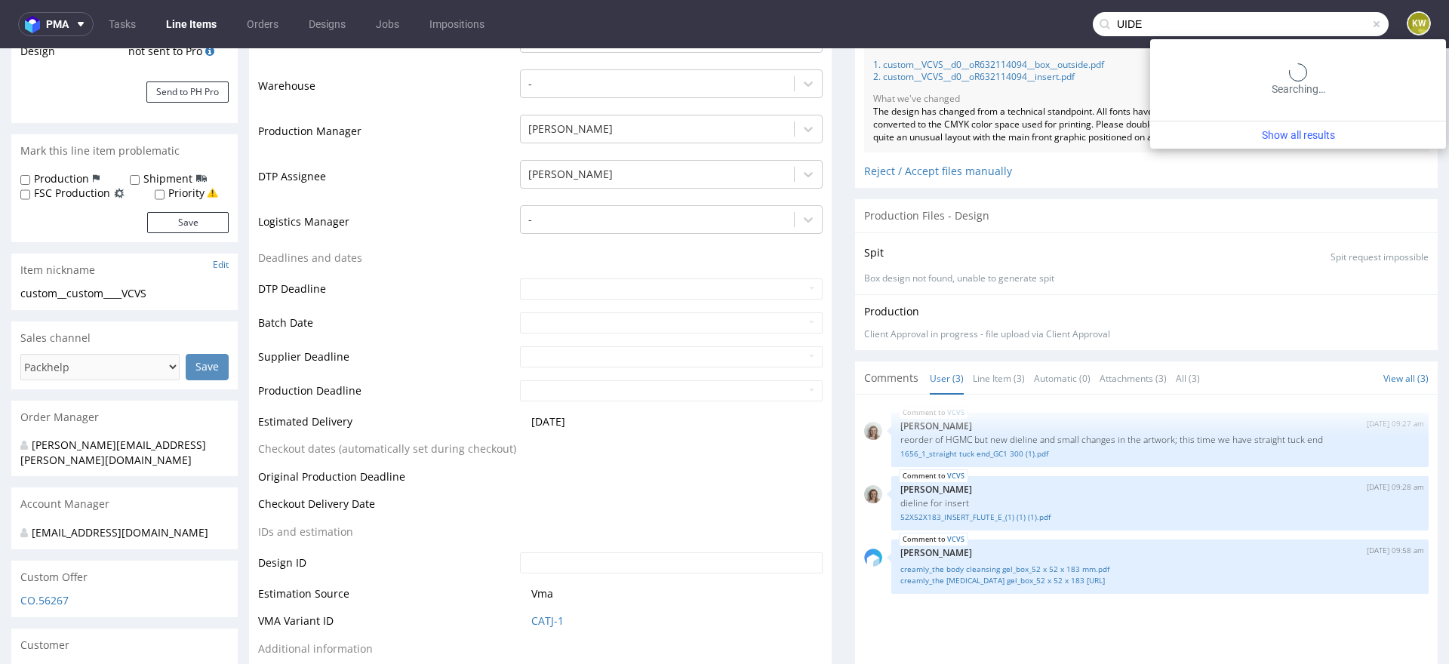
type input "UIDE"
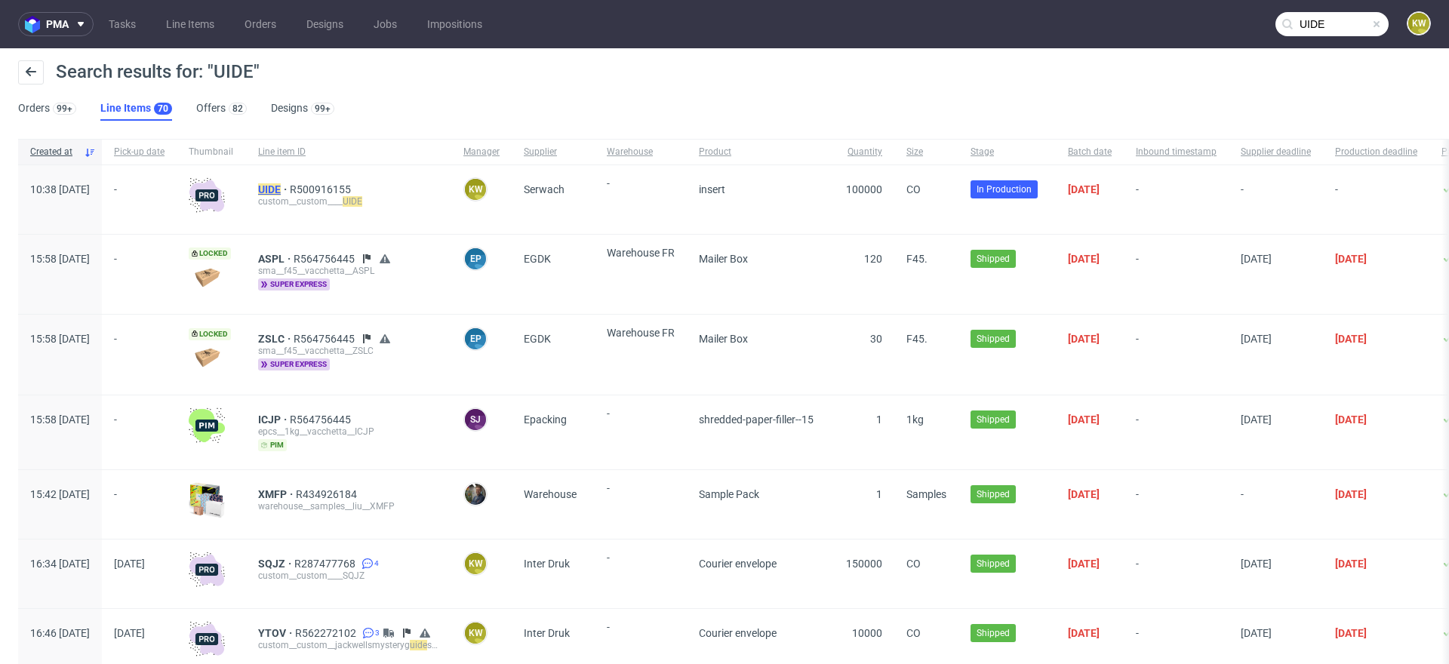
click at [281, 189] on mark "UIDE" at bounding box center [269, 189] width 23 height 12
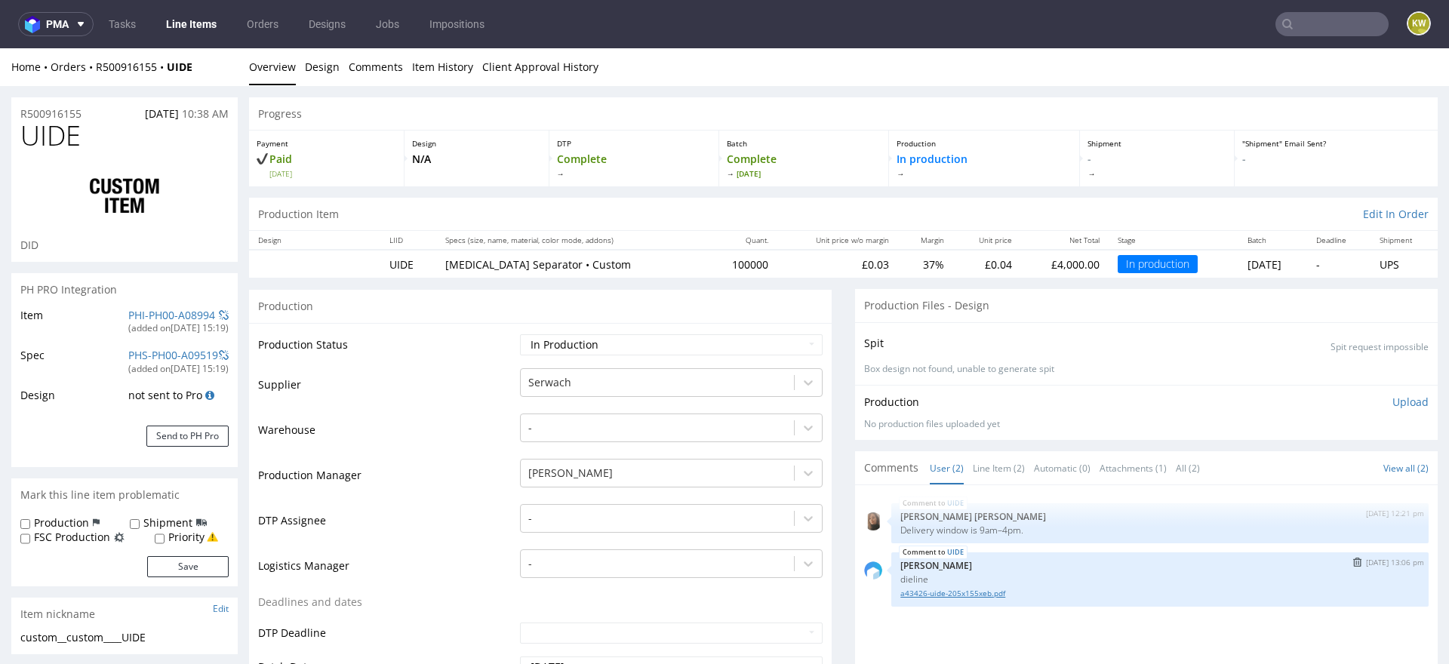
click at [962, 596] on link "a43426-uide-205x155xeb.pdf" at bounding box center [1159, 593] width 519 height 11
click at [157, 315] on link "PHI-PH00-A08994" at bounding box center [171, 315] width 87 height 14
click at [1307, 22] on input "text" at bounding box center [1332, 24] width 113 height 24
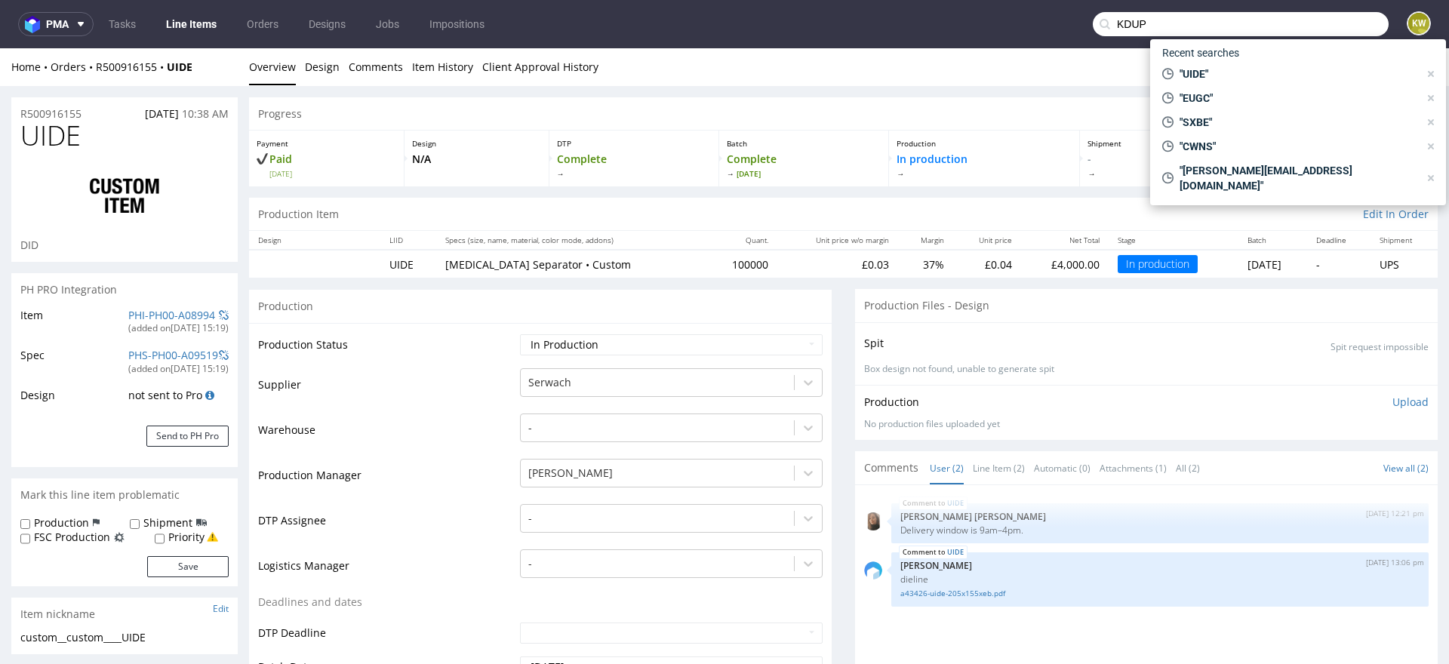
type input "KDUP"
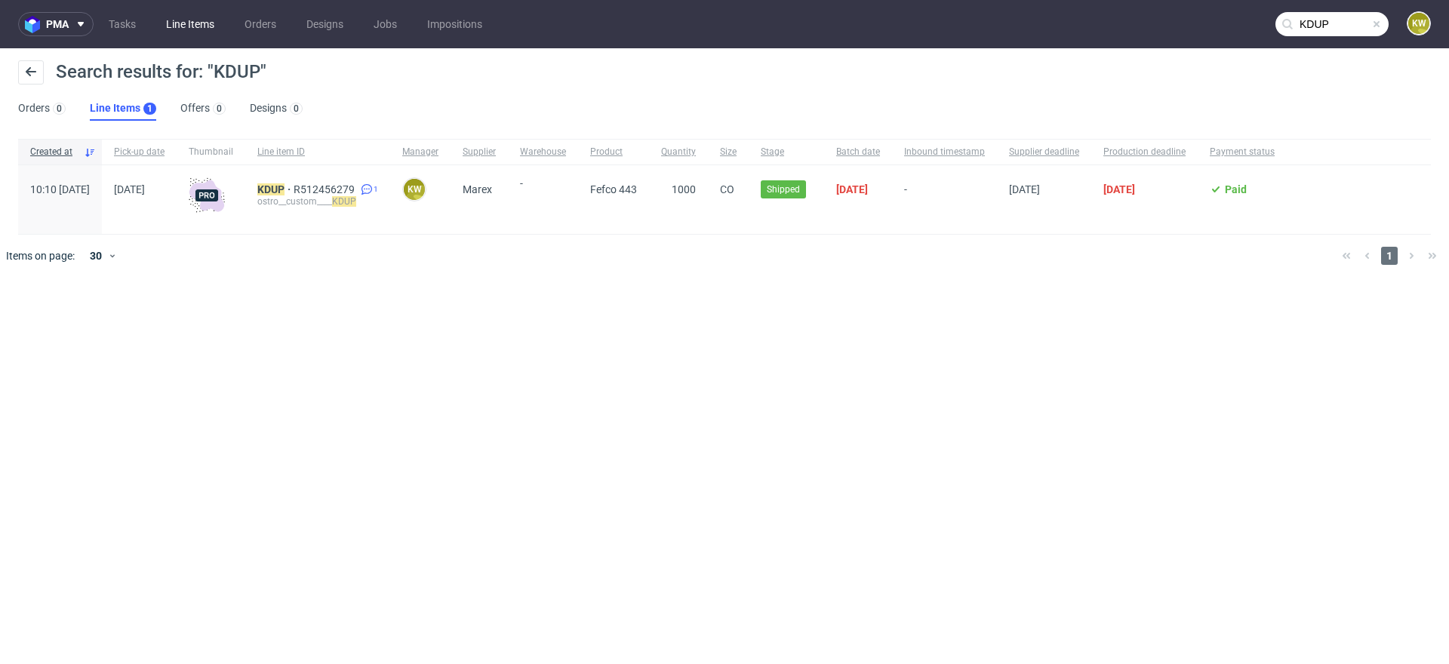
click at [176, 24] on link "Line Items" at bounding box center [190, 24] width 66 height 24
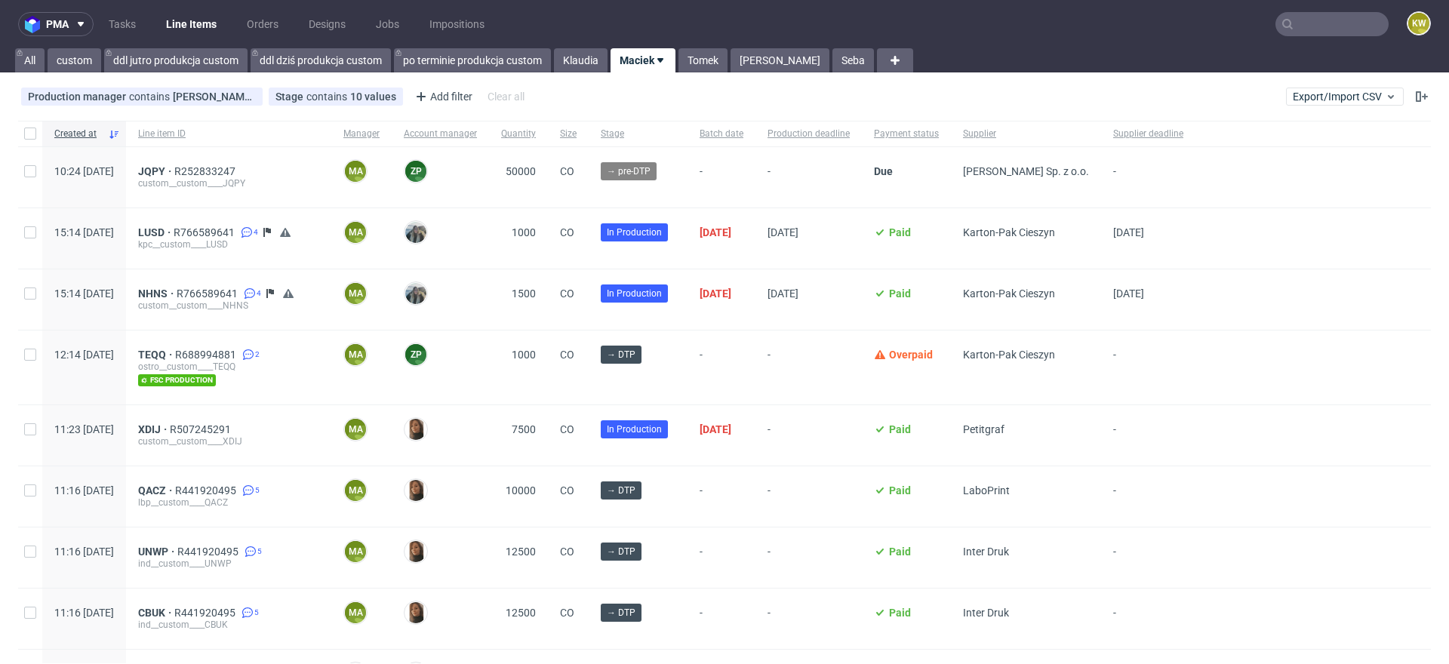
click at [1306, 16] on input "text" at bounding box center [1332, 24] width 113 height 24
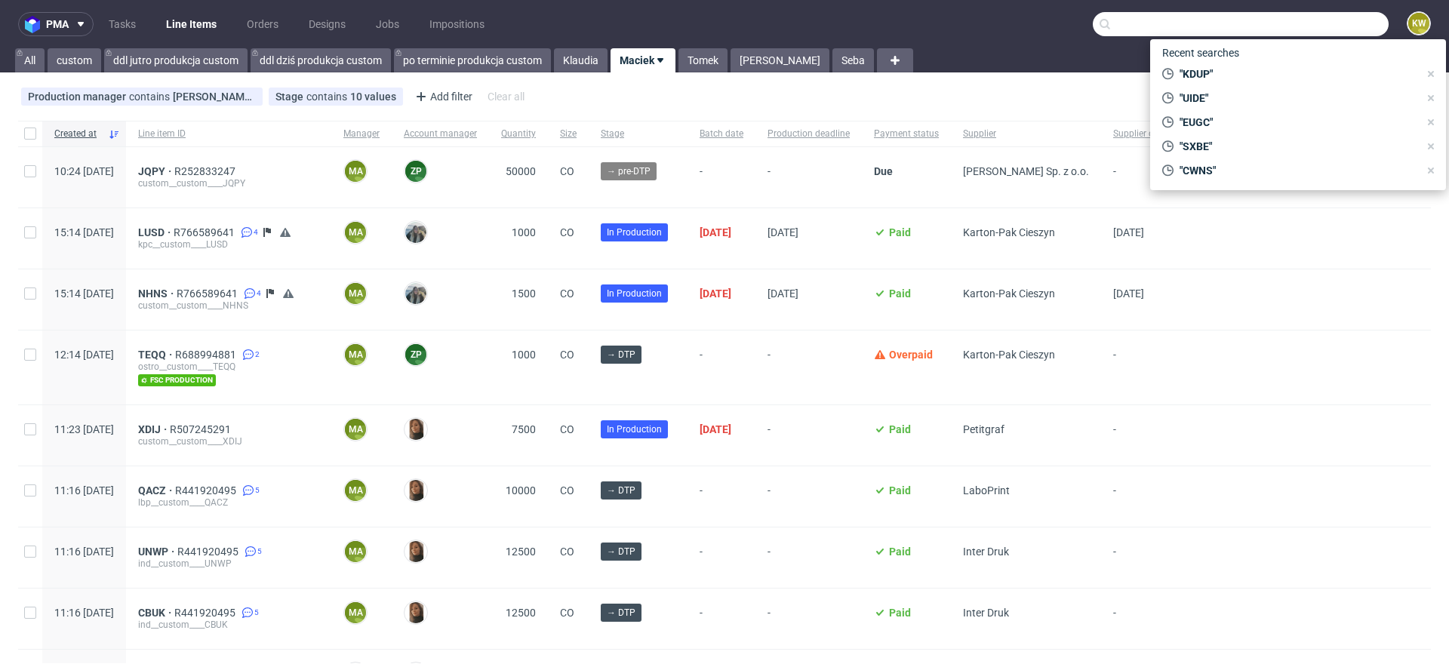
click at [1306, 16] on input "text" at bounding box center [1241, 24] width 296 height 24
paste input "UIDE"
type input "UIDE"
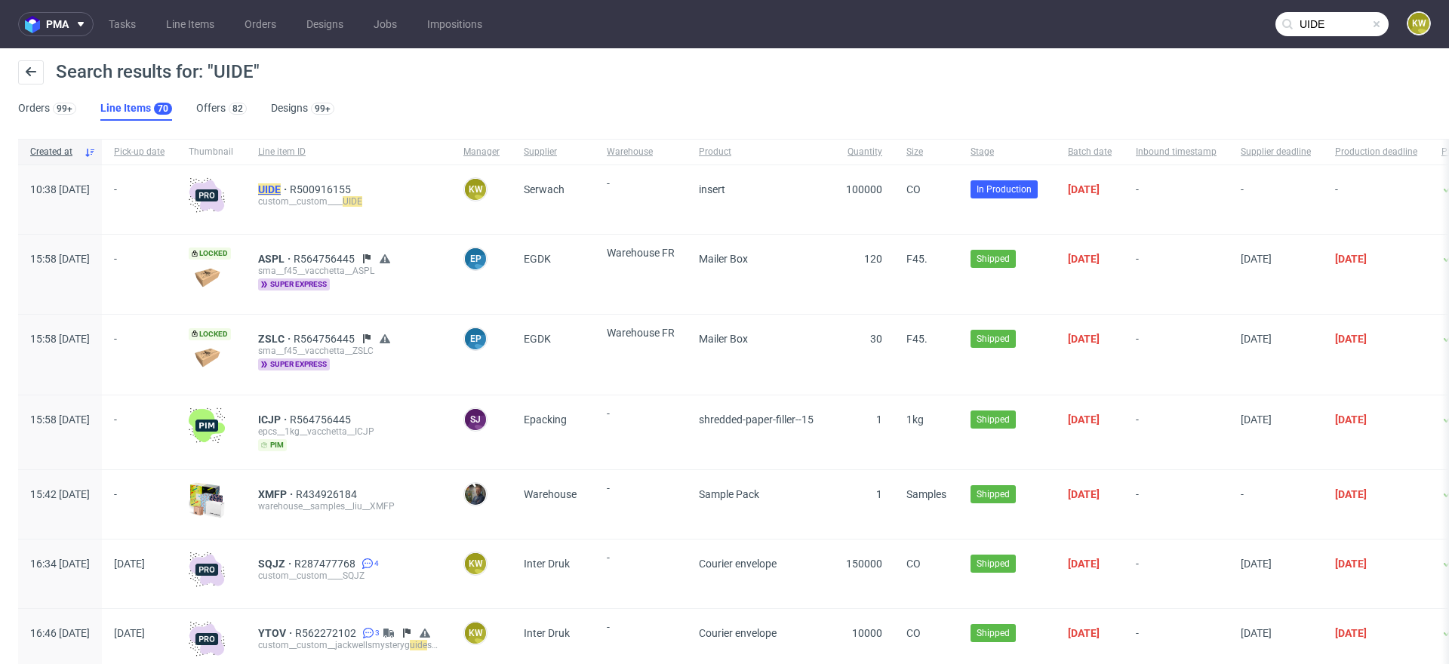
click at [281, 193] on mark "UIDE" at bounding box center [269, 189] width 23 height 12
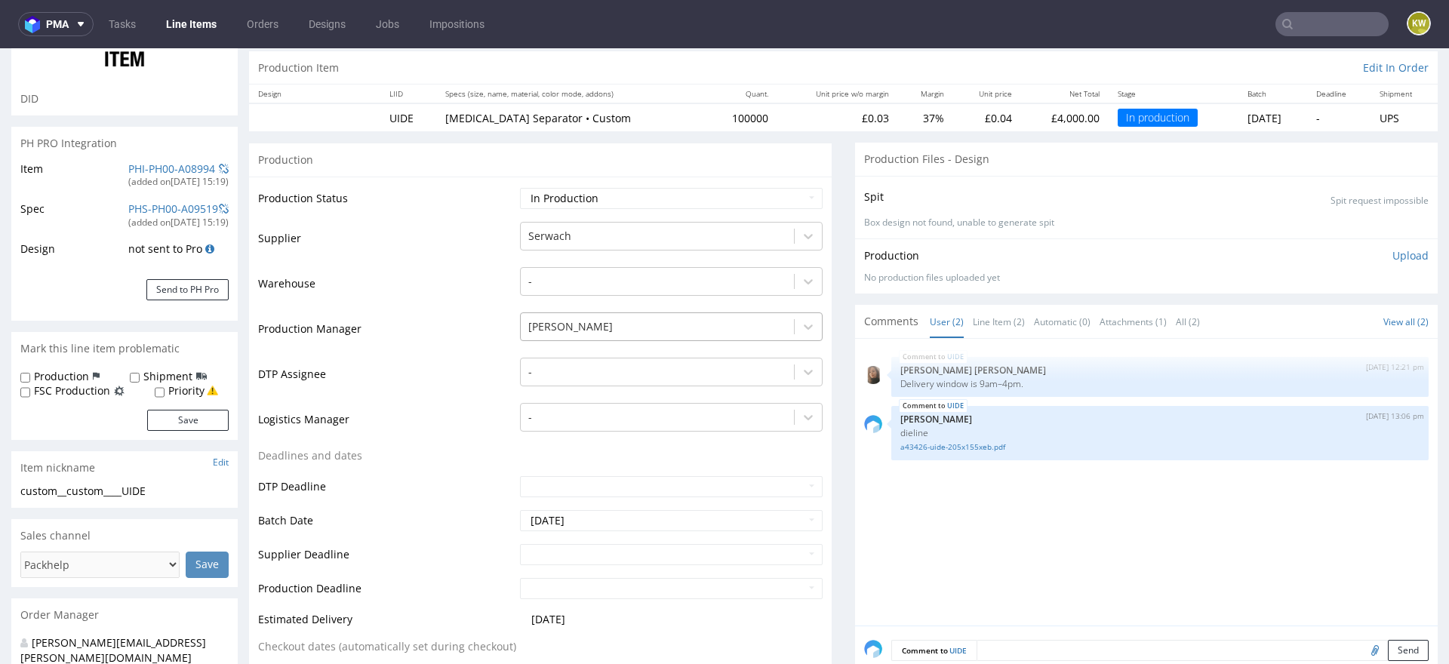
scroll to position [190, 0]
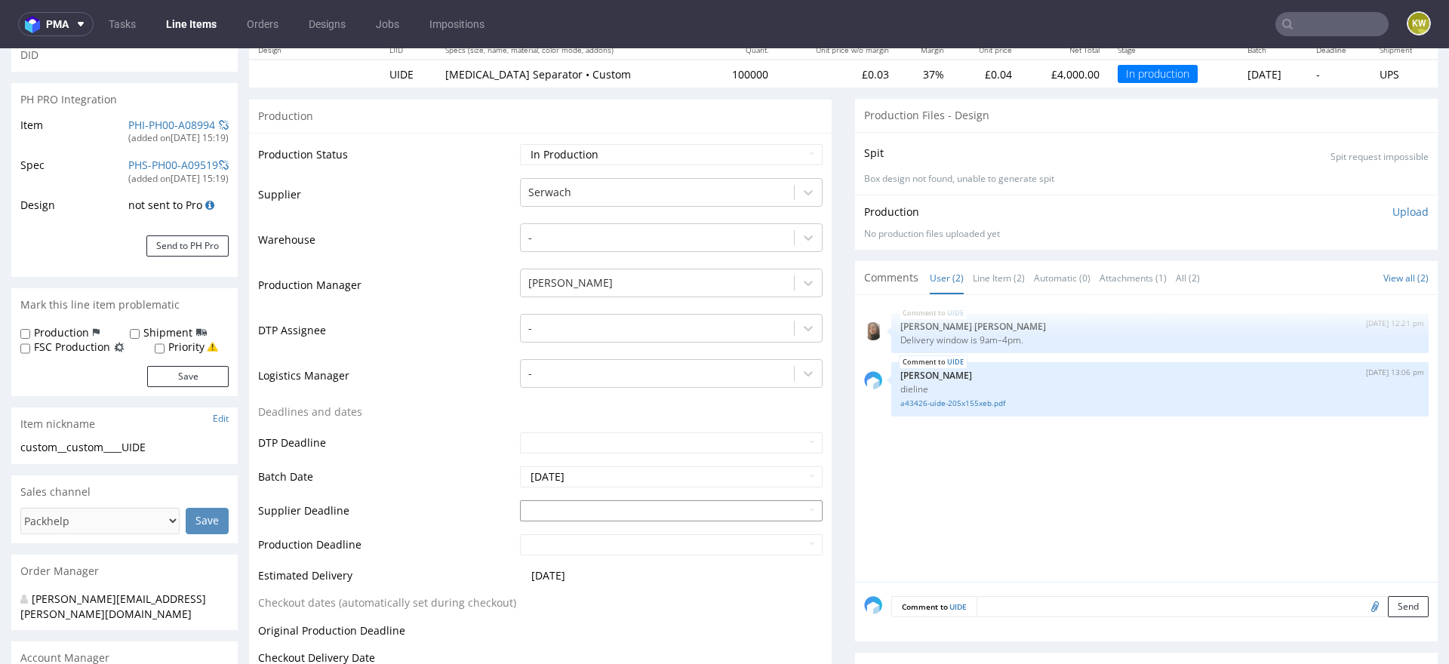
click at [601, 504] on input "text" at bounding box center [671, 510] width 303 height 21
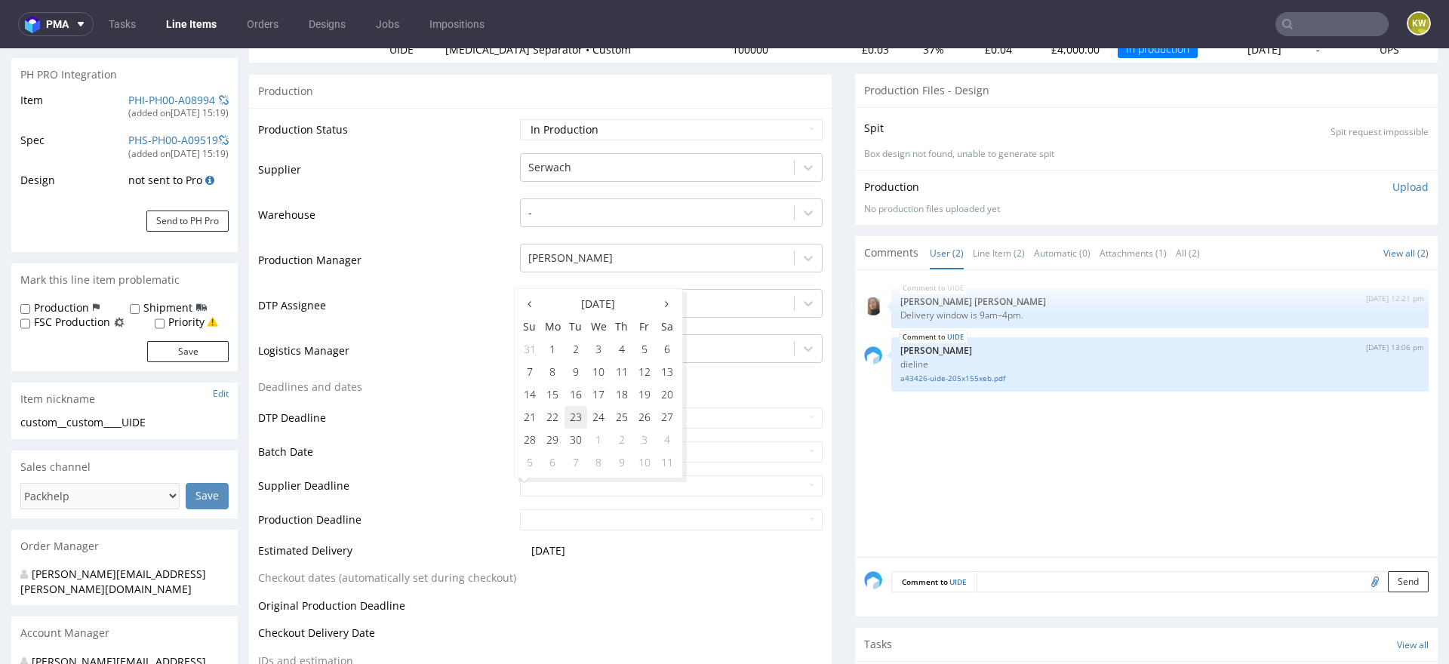
click at [574, 417] on td "23" at bounding box center [576, 417] width 23 height 23
type input "2025-09-23"
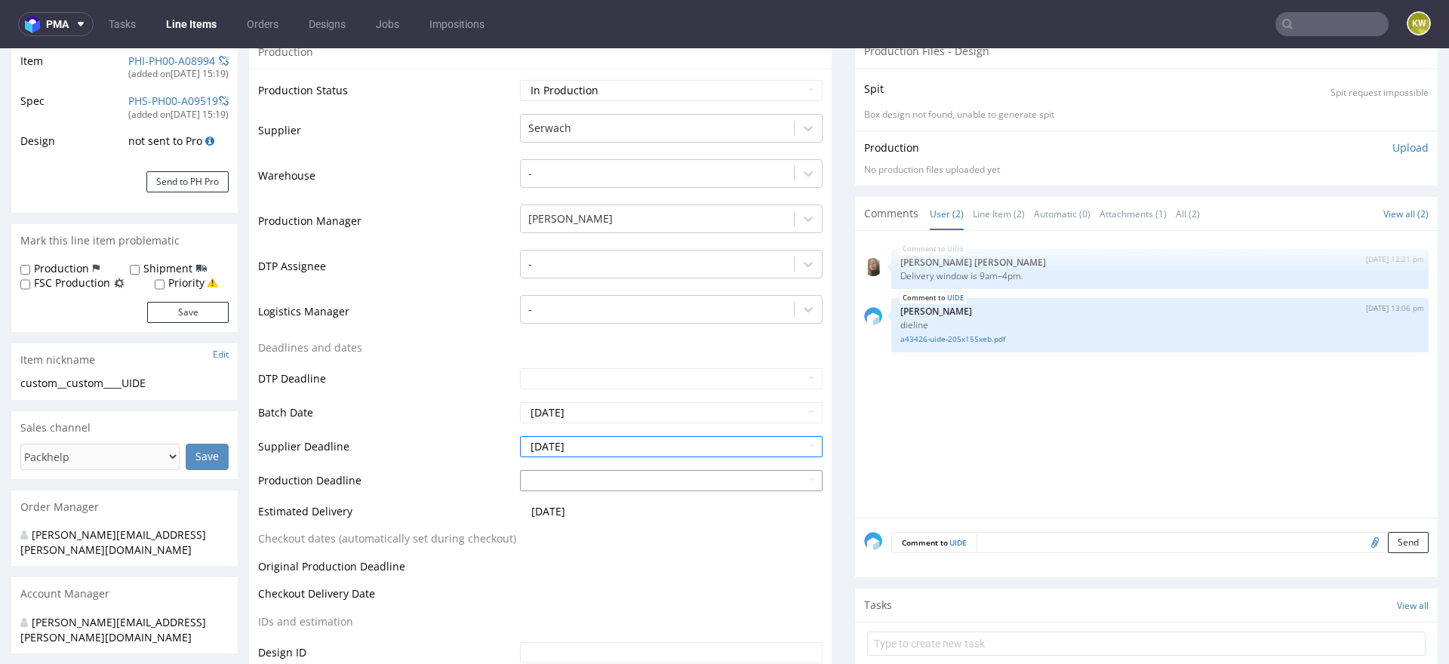
click at [573, 483] on input "text" at bounding box center [671, 480] width 303 height 21
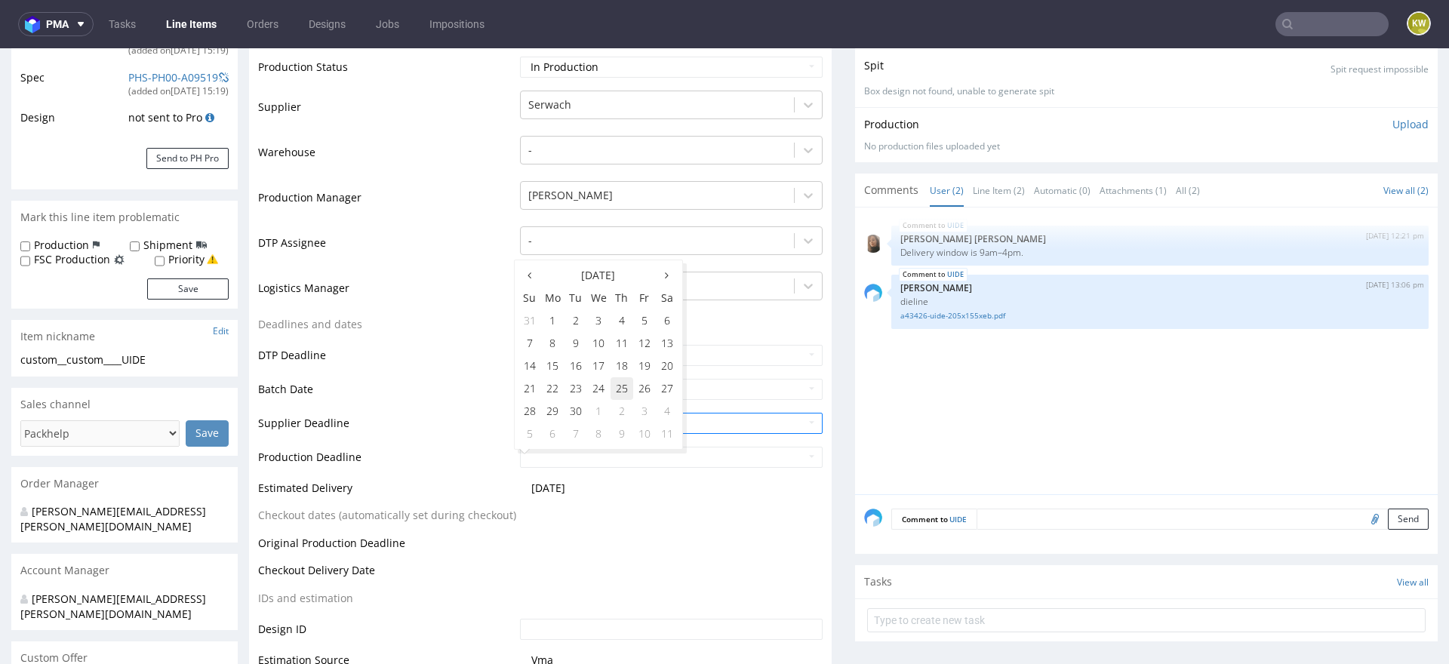
click at [620, 390] on td "25" at bounding box center [622, 388] width 23 height 23
type input "2025-09-25"
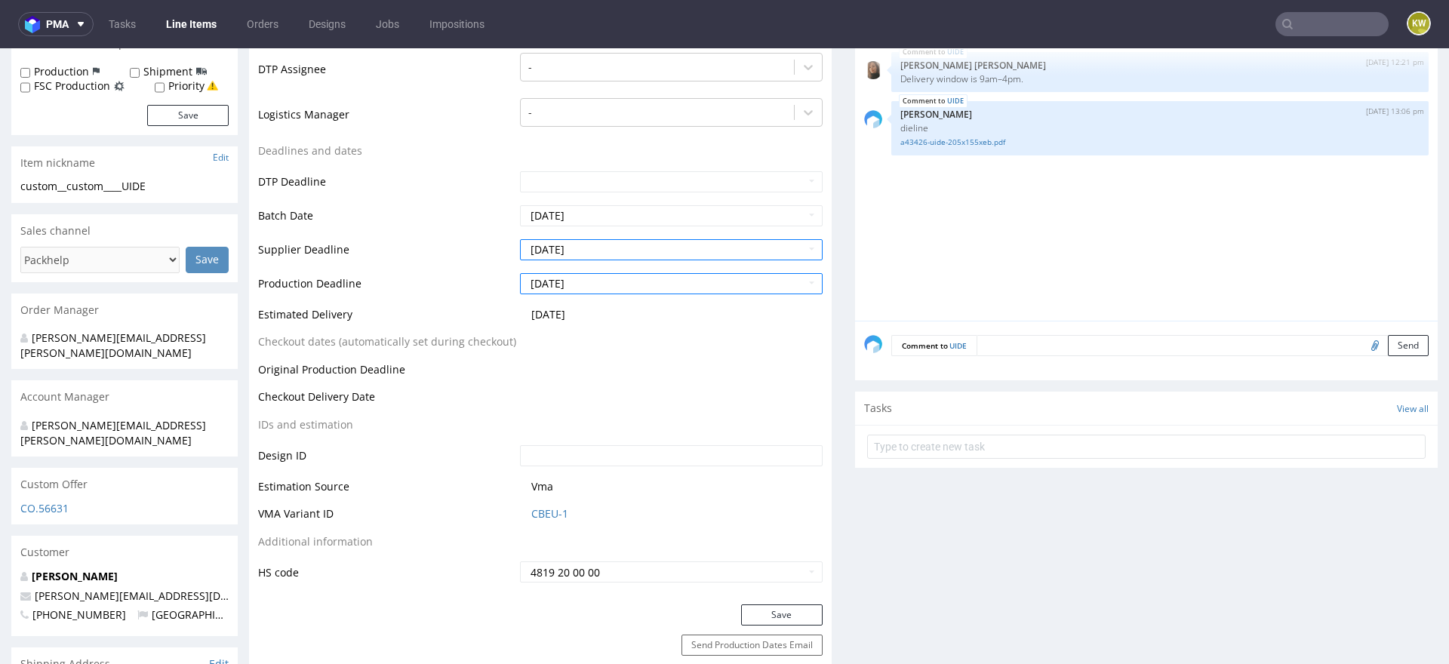
scroll to position [454, 0]
click at [777, 610] on button "Save" at bounding box center [782, 612] width 82 height 21
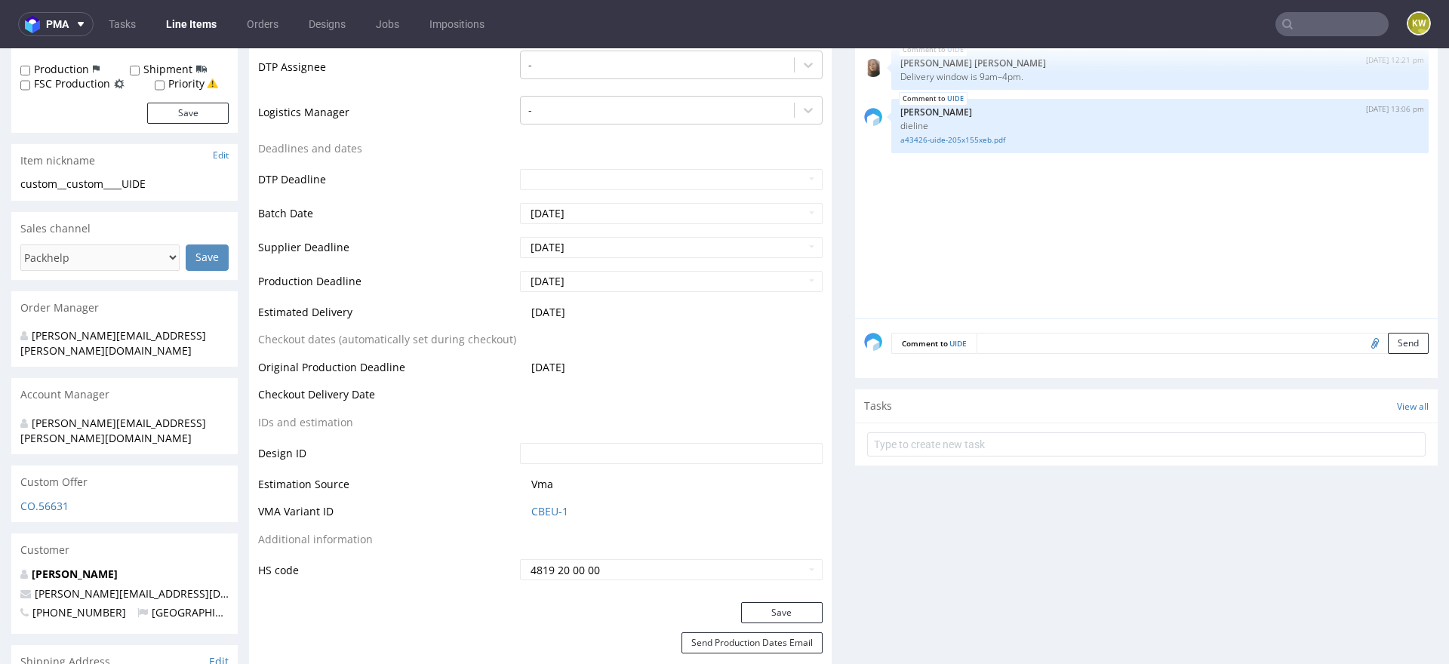
click at [1300, 35] on input "text" at bounding box center [1332, 24] width 113 height 24
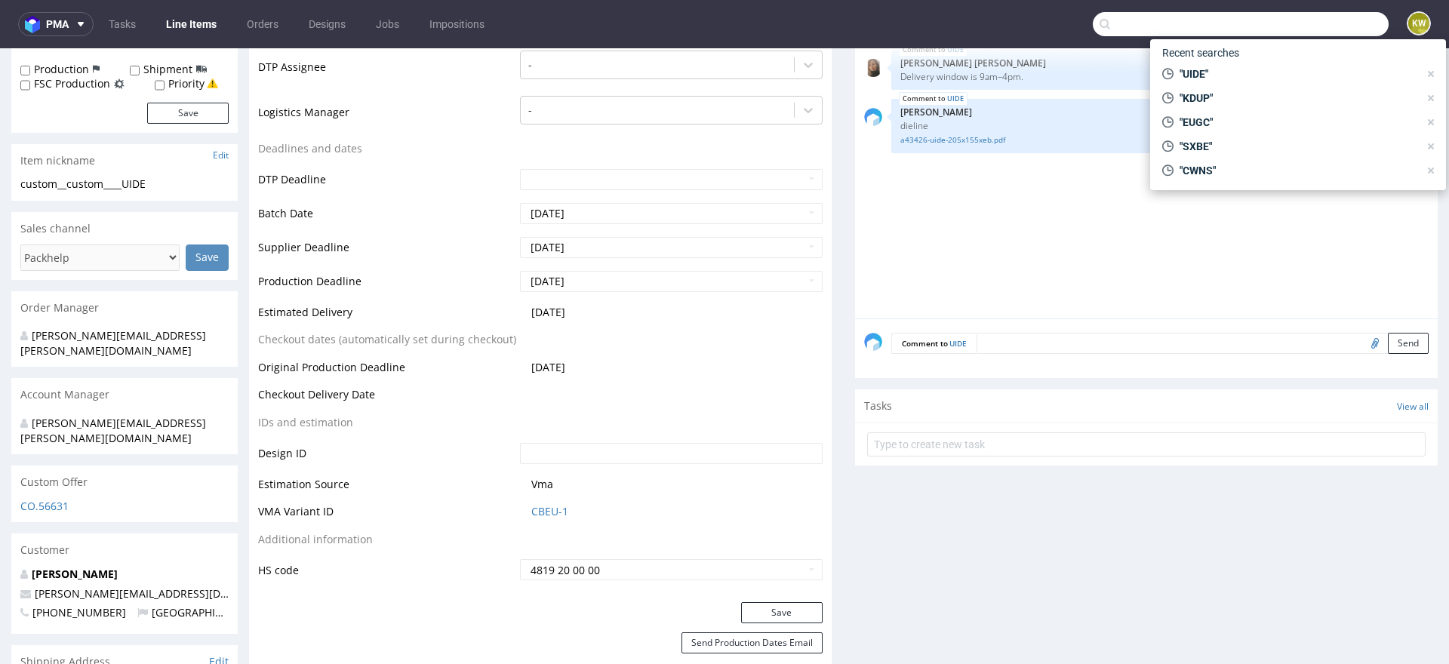
paste input "RIZE"
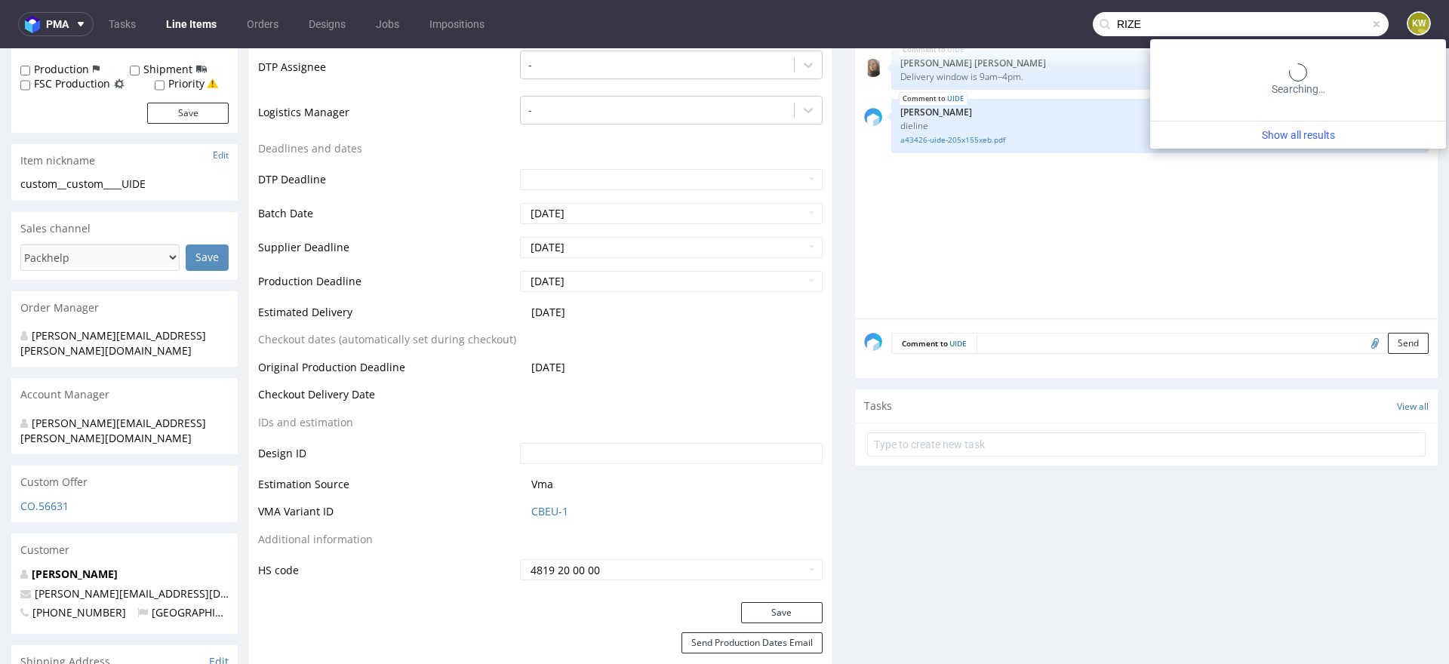
type input "RIZE"
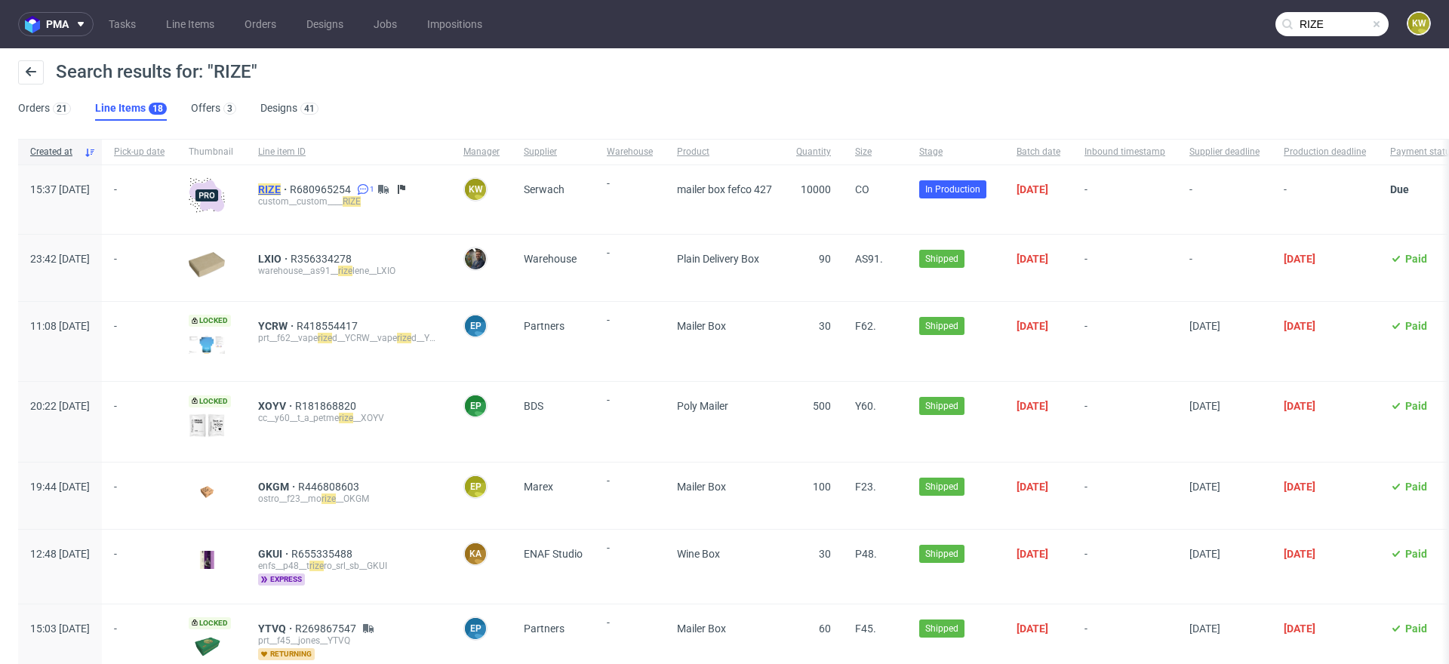
click at [281, 186] on mark "RIZE" at bounding box center [269, 189] width 23 height 12
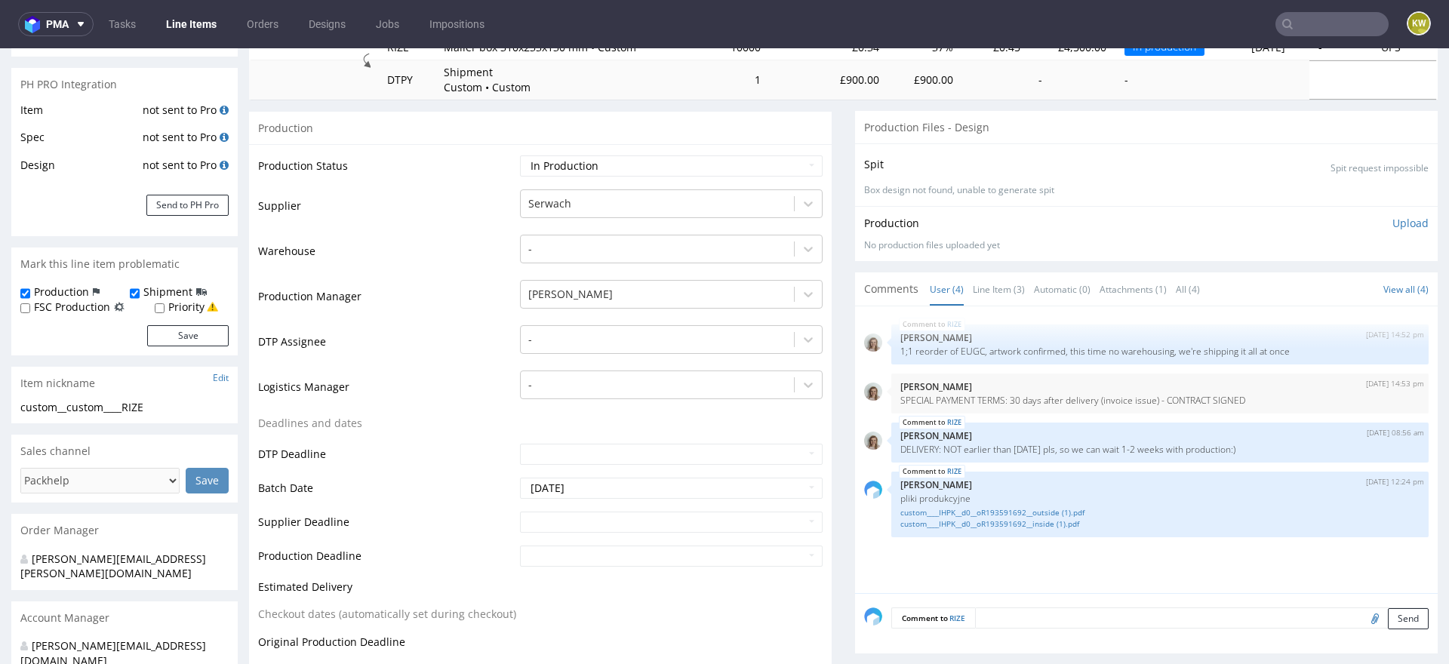
scroll to position [212, 0]
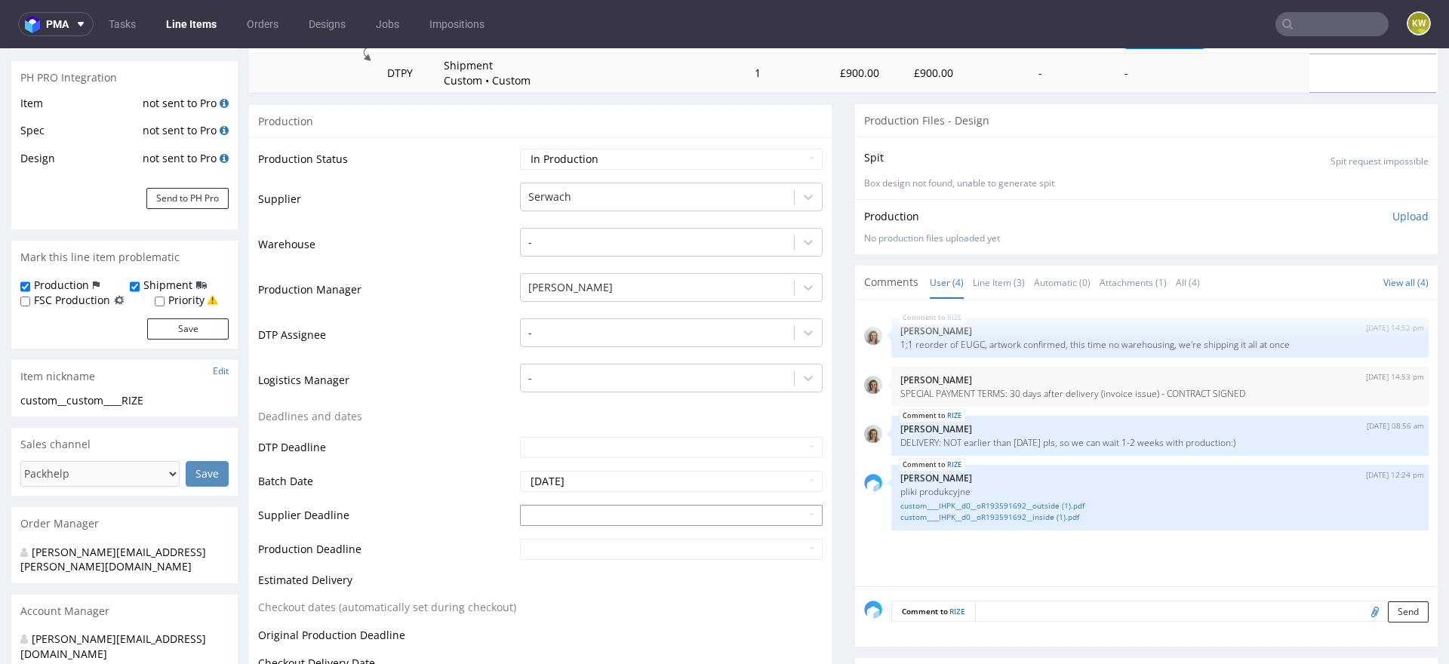
click at [589, 515] on input "text" at bounding box center [671, 515] width 303 height 21
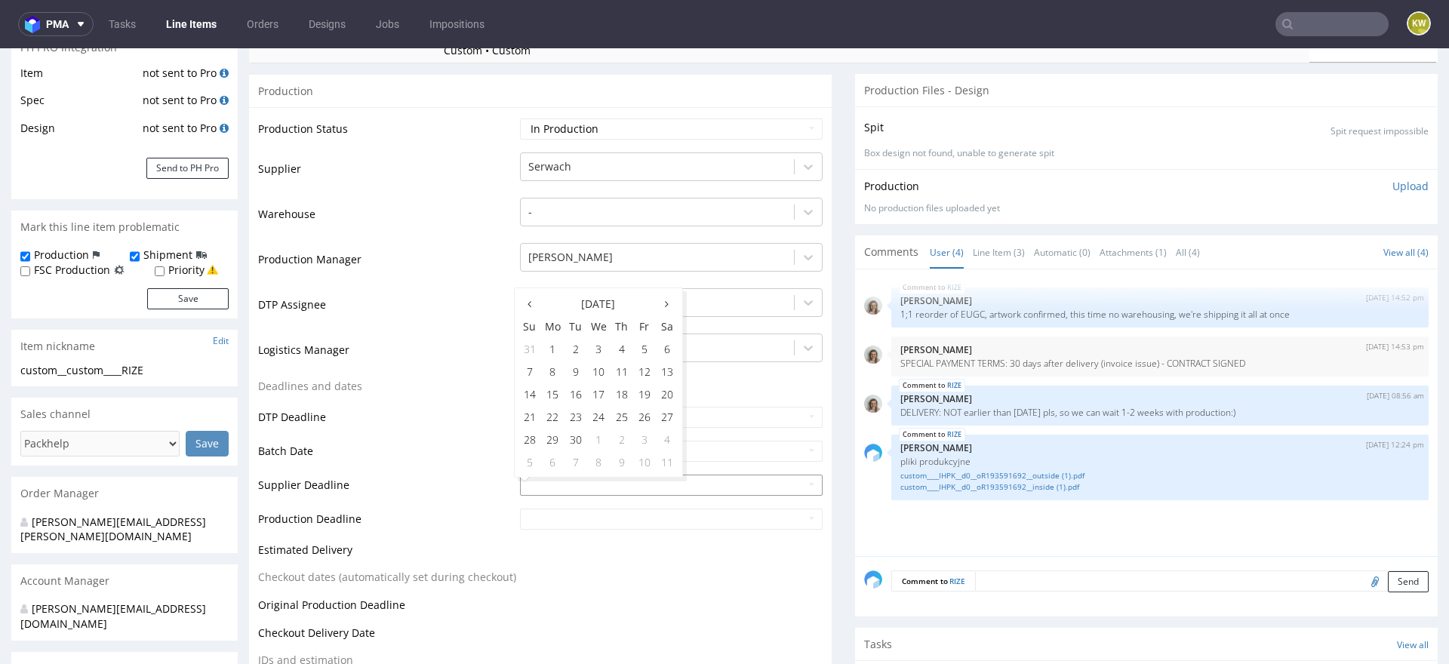
scroll to position [243, 0]
click at [572, 460] on td "7" at bounding box center [576, 461] width 23 height 23
type input "2025-10-07"
click at [567, 516] on input "text" at bounding box center [671, 518] width 303 height 21
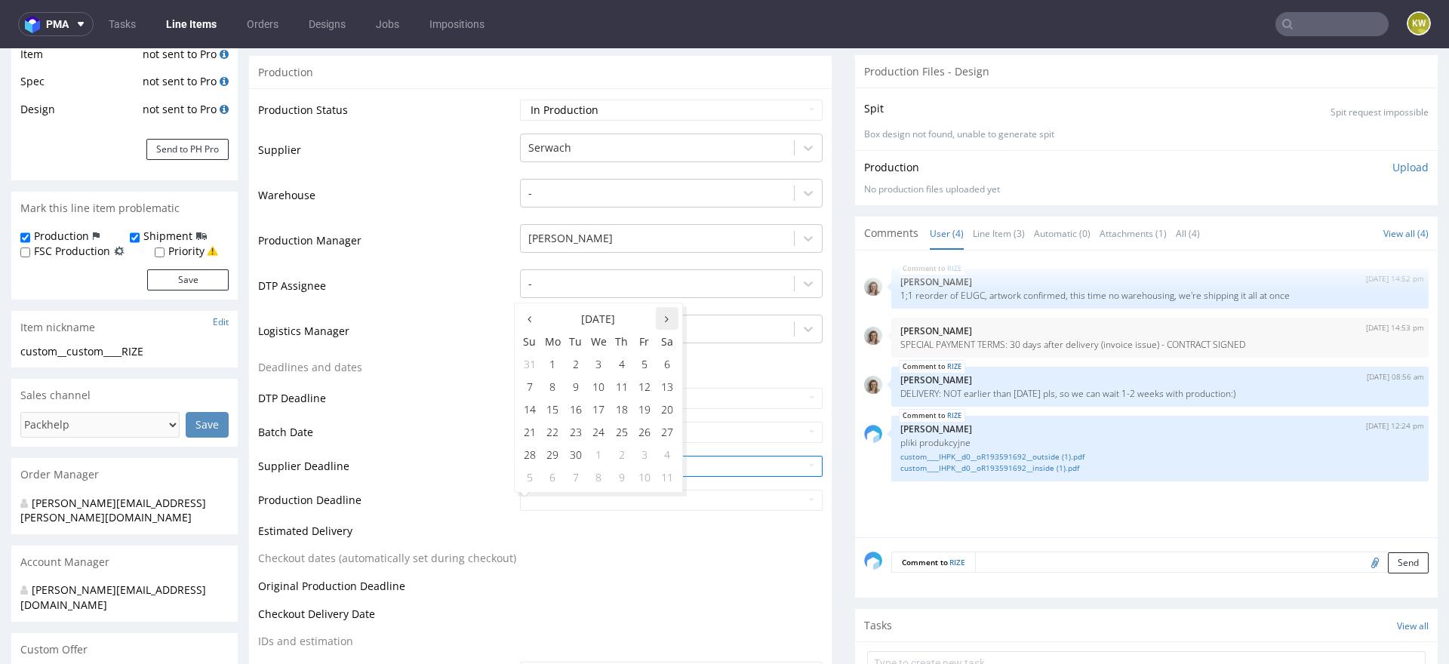
click at [666, 319] on icon at bounding box center [667, 319] width 4 height 11
click at [622, 385] on td "9" at bounding box center [622, 386] width 23 height 23
type input "2025-10-09"
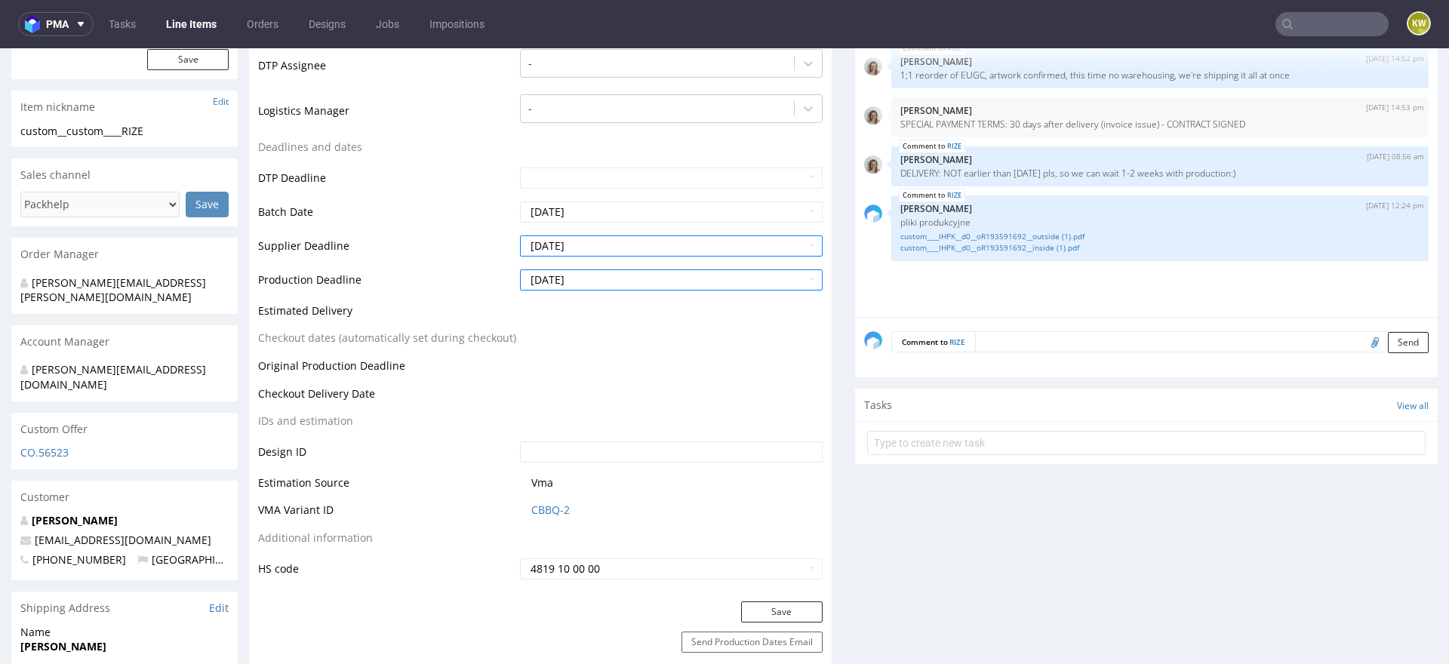
scroll to position [485, 0]
click at [774, 604] on button "Save" at bounding box center [782, 609] width 82 height 21
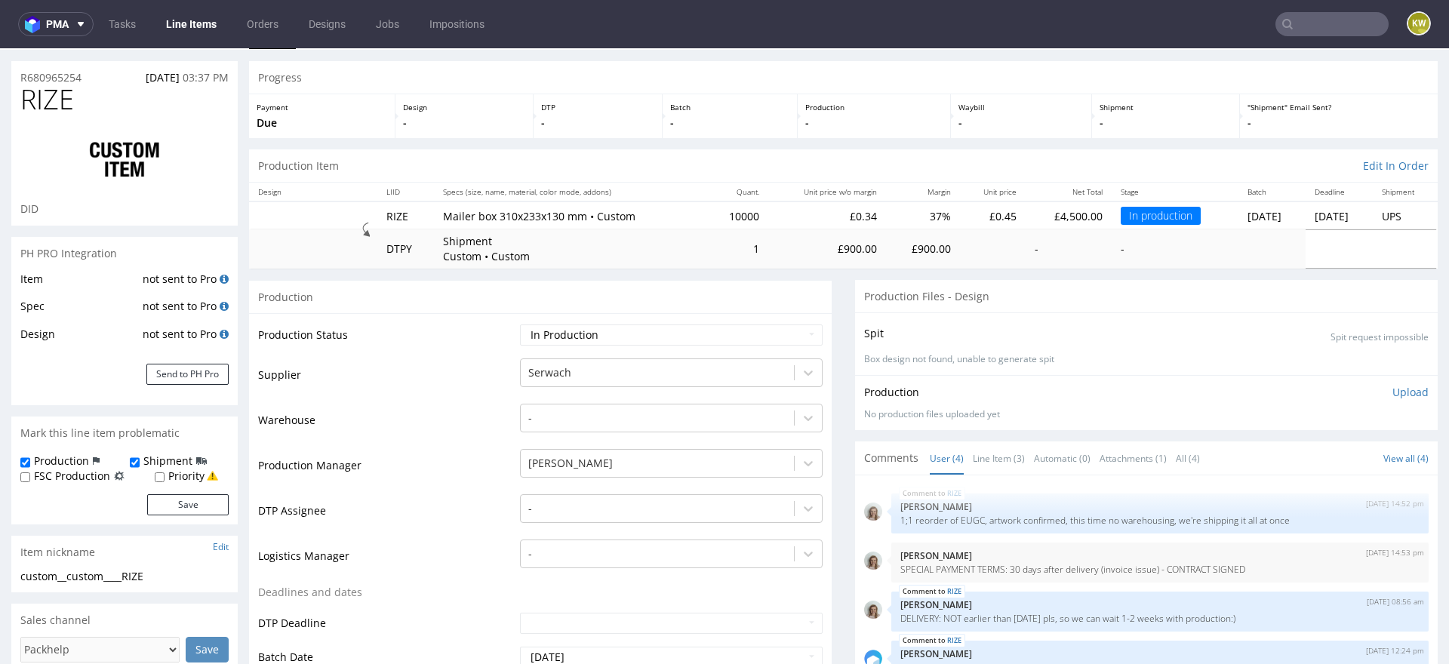
scroll to position [0, 0]
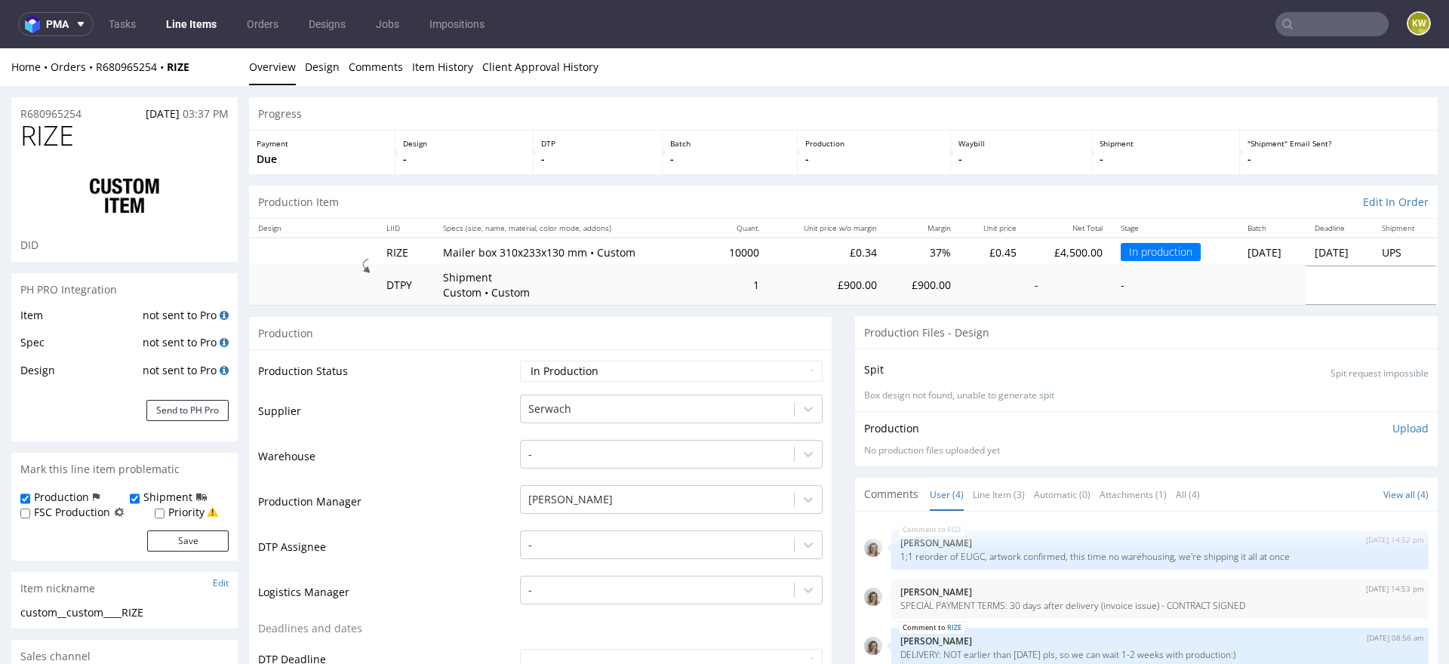
click at [185, 34] on link "Line Items" at bounding box center [191, 24] width 69 height 24
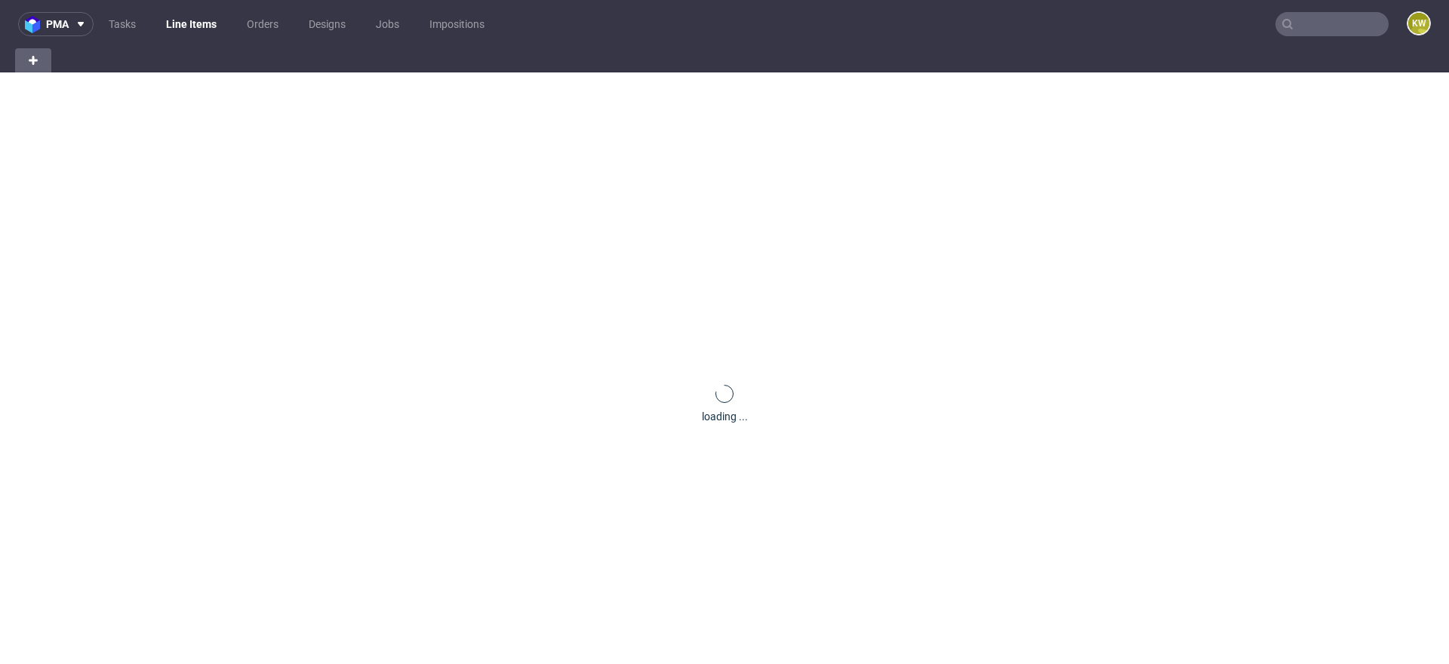
click at [185, 30] on link "Line Items" at bounding box center [191, 24] width 69 height 24
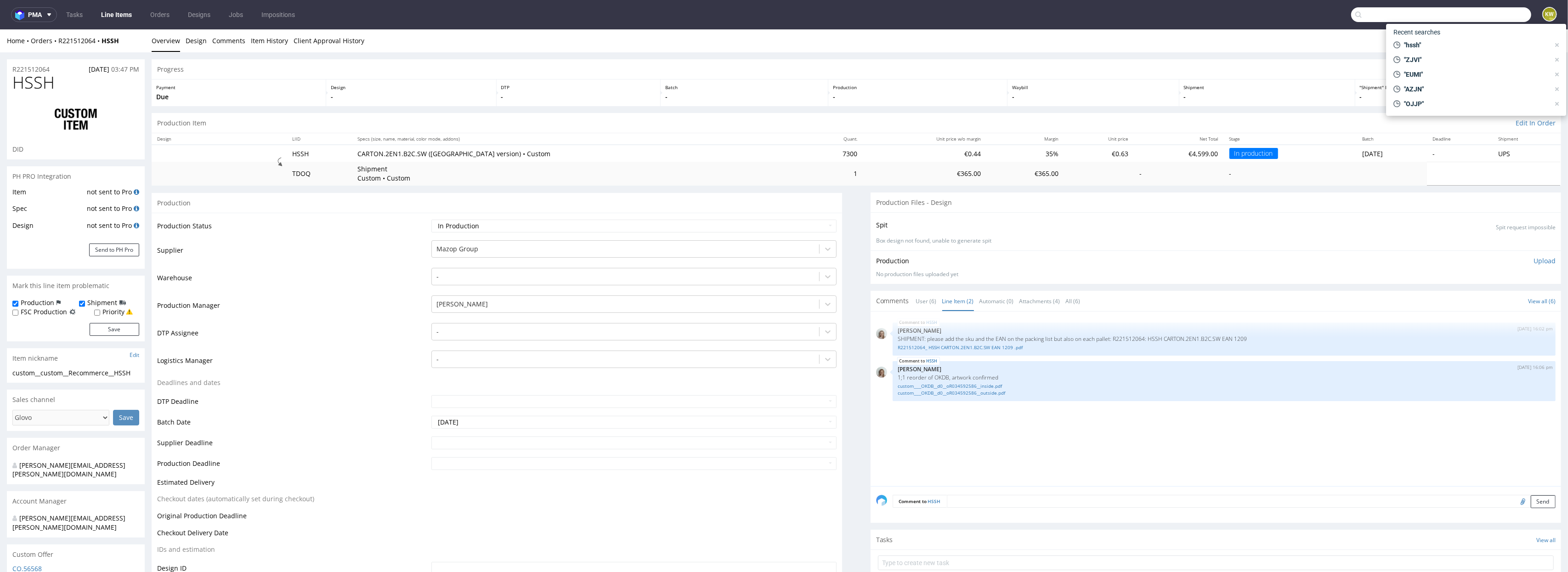
click at [1472, 19] on input "text" at bounding box center [1441, 15] width 180 height 15
click at [1451, 18] on input "text" at bounding box center [1441, 15] width 180 height 15
type input "R661213195"
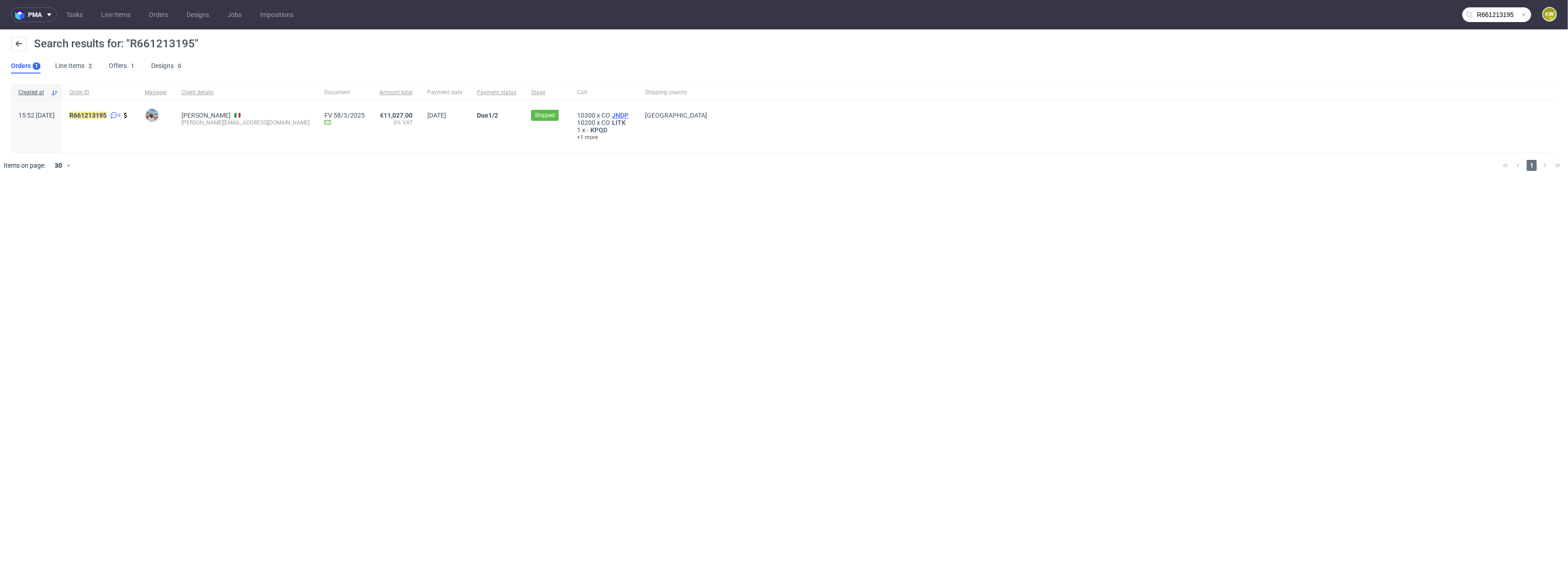
click at [610, 115] on span "JNDP" at bounding box center [620, 115] width 20 height 7
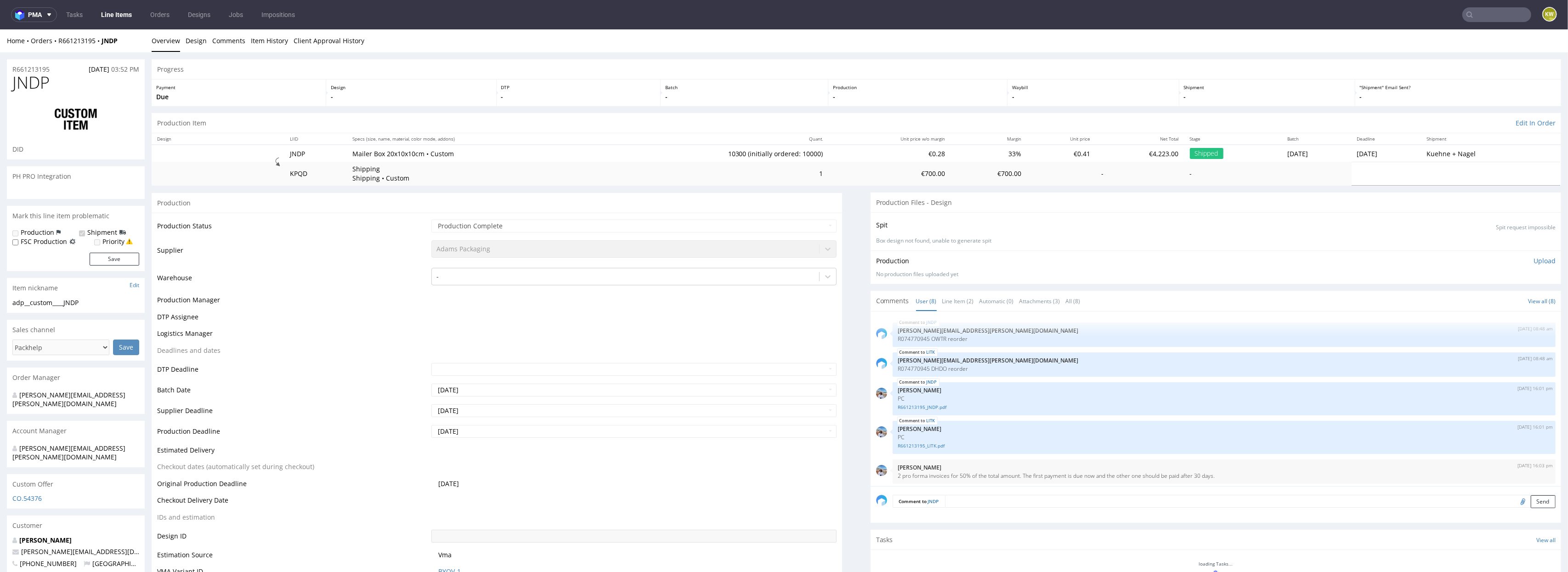
scroll to position [131, 0]
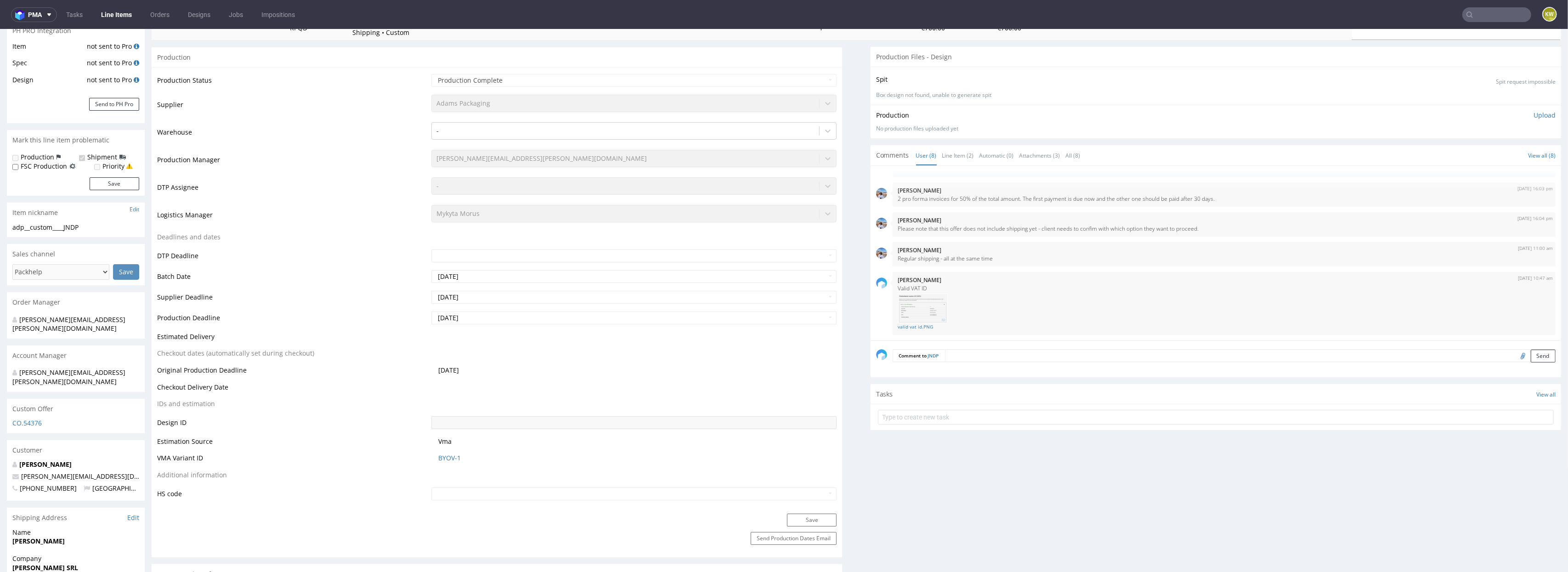
type input "10300"
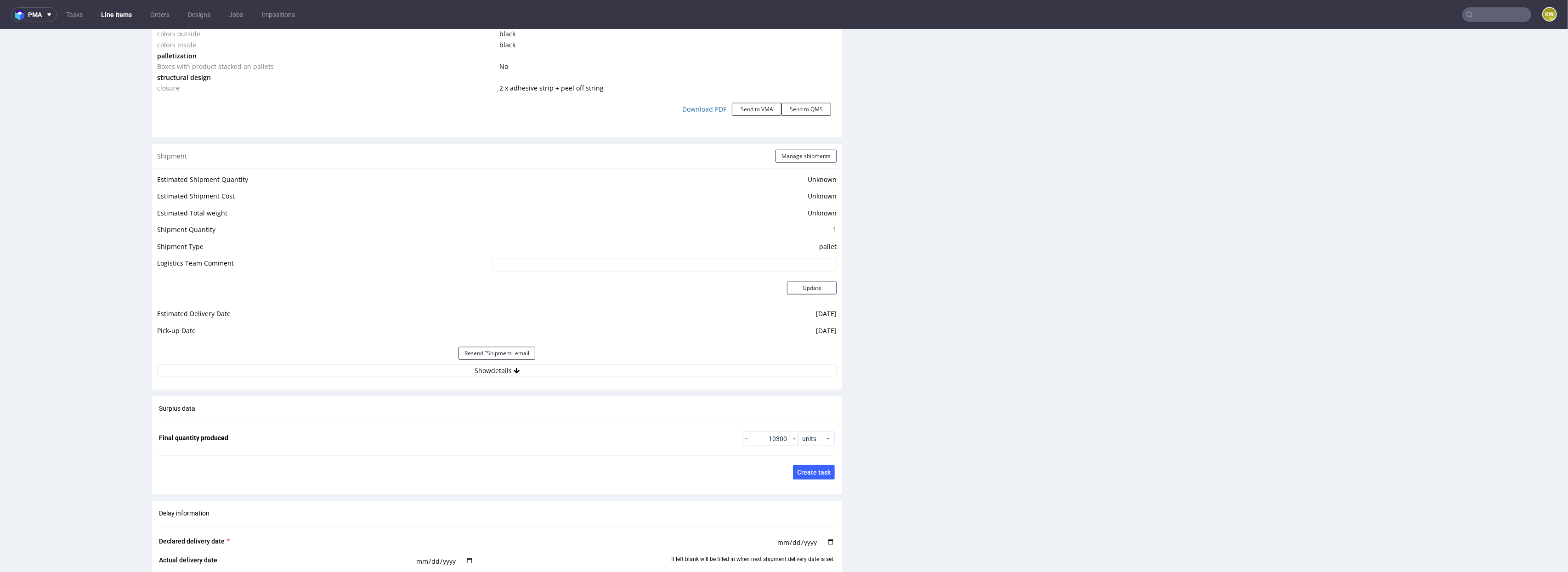
scroll to position [1098, 0]
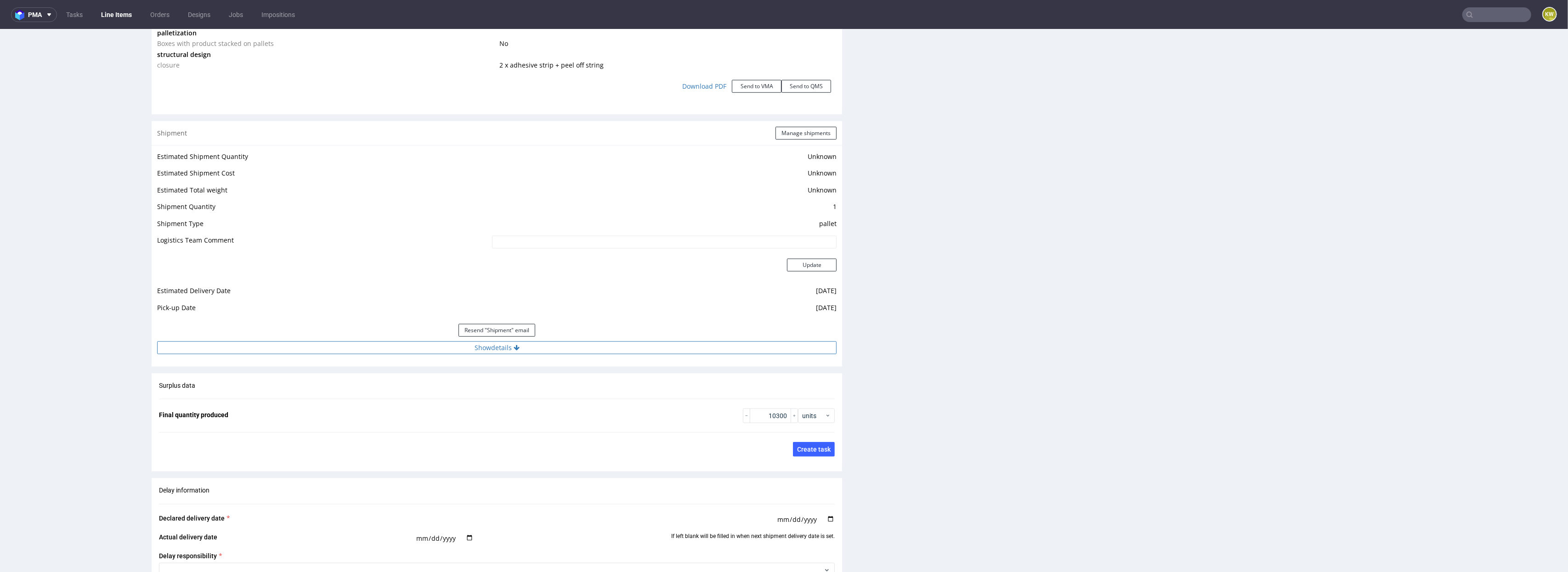
click at [574, 347] on button "Show details" at bounding box center [497, 347] width 679 height 13
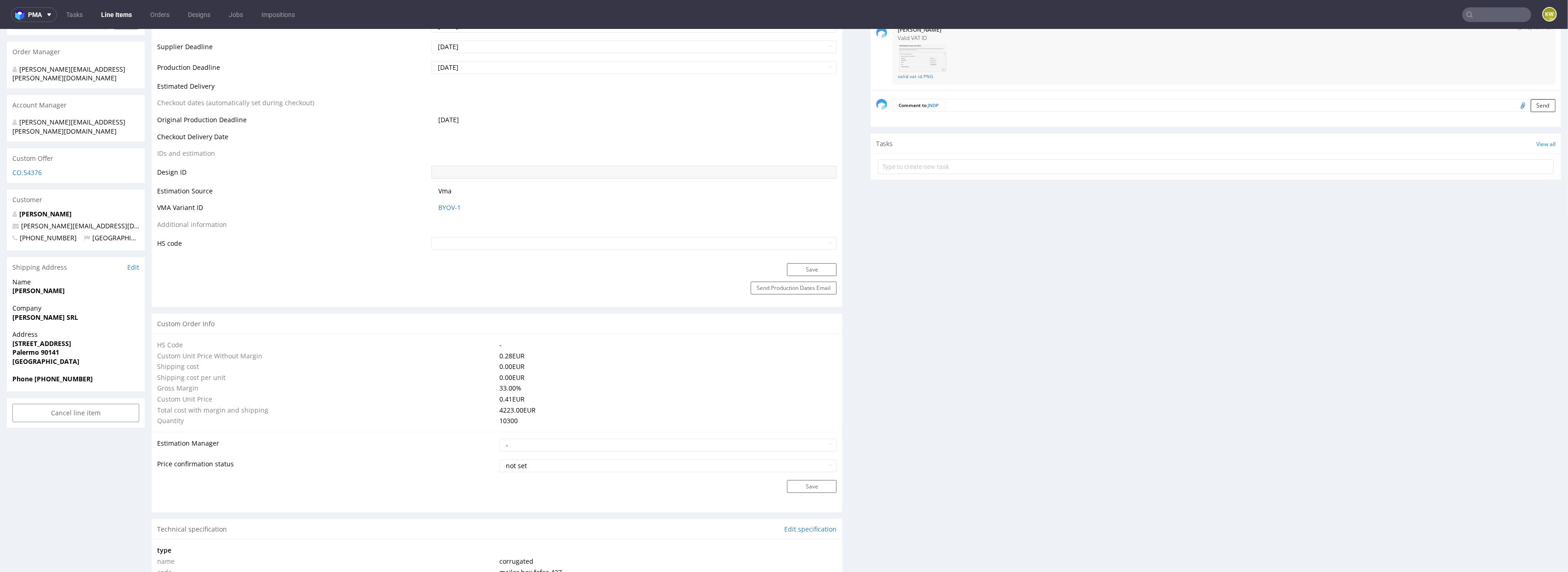
scroll to position [0, 0]
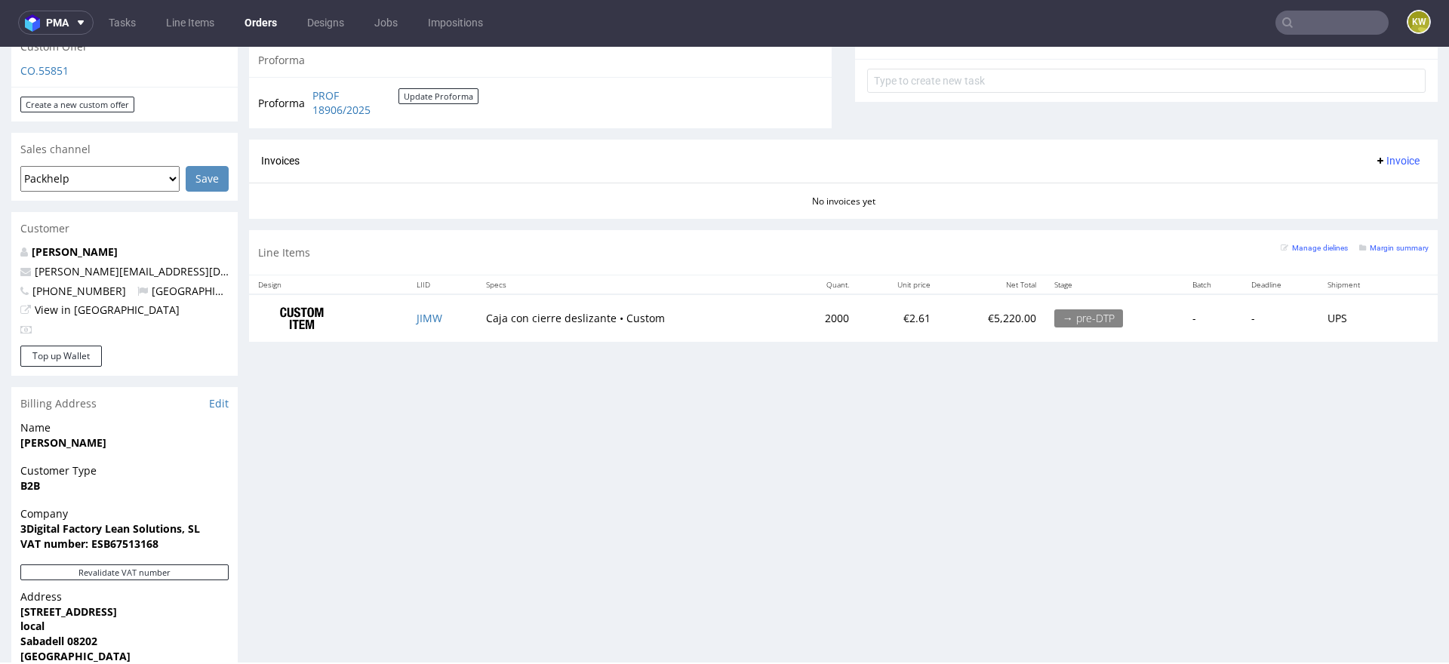
scroll to position [583, 0]
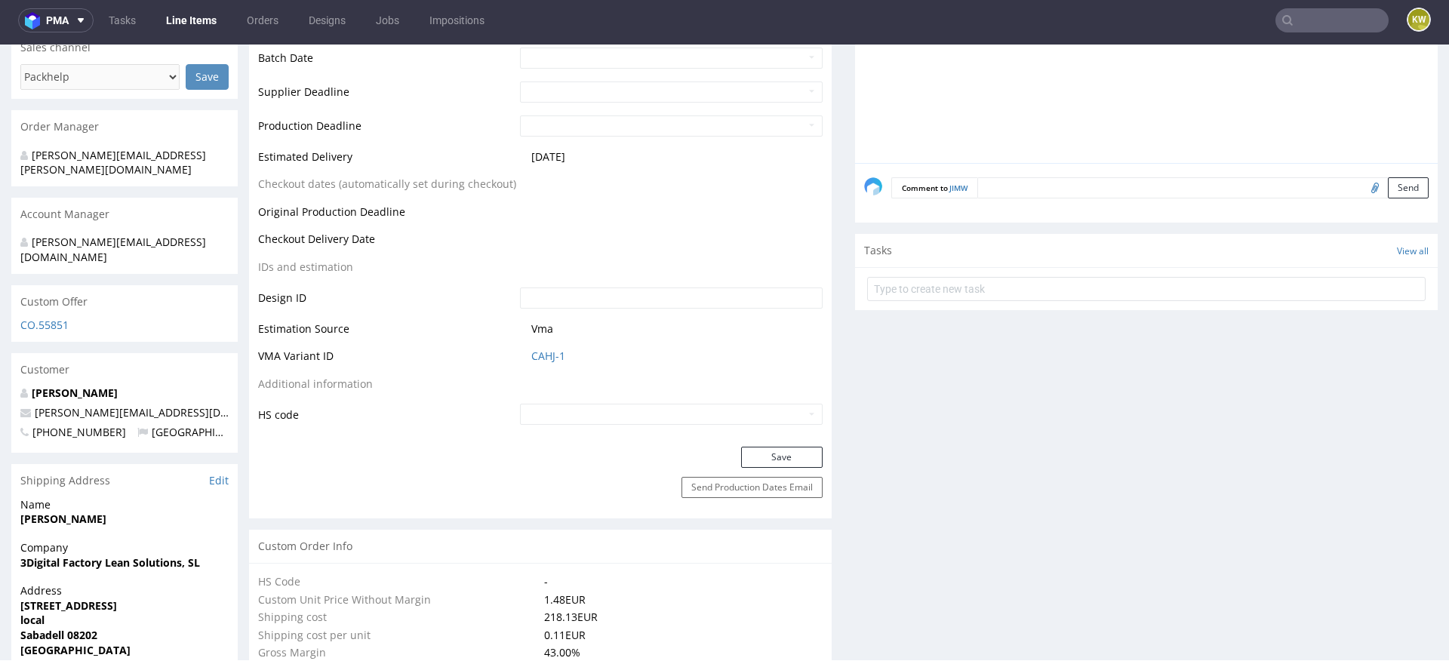
scroll to position [609, 0]
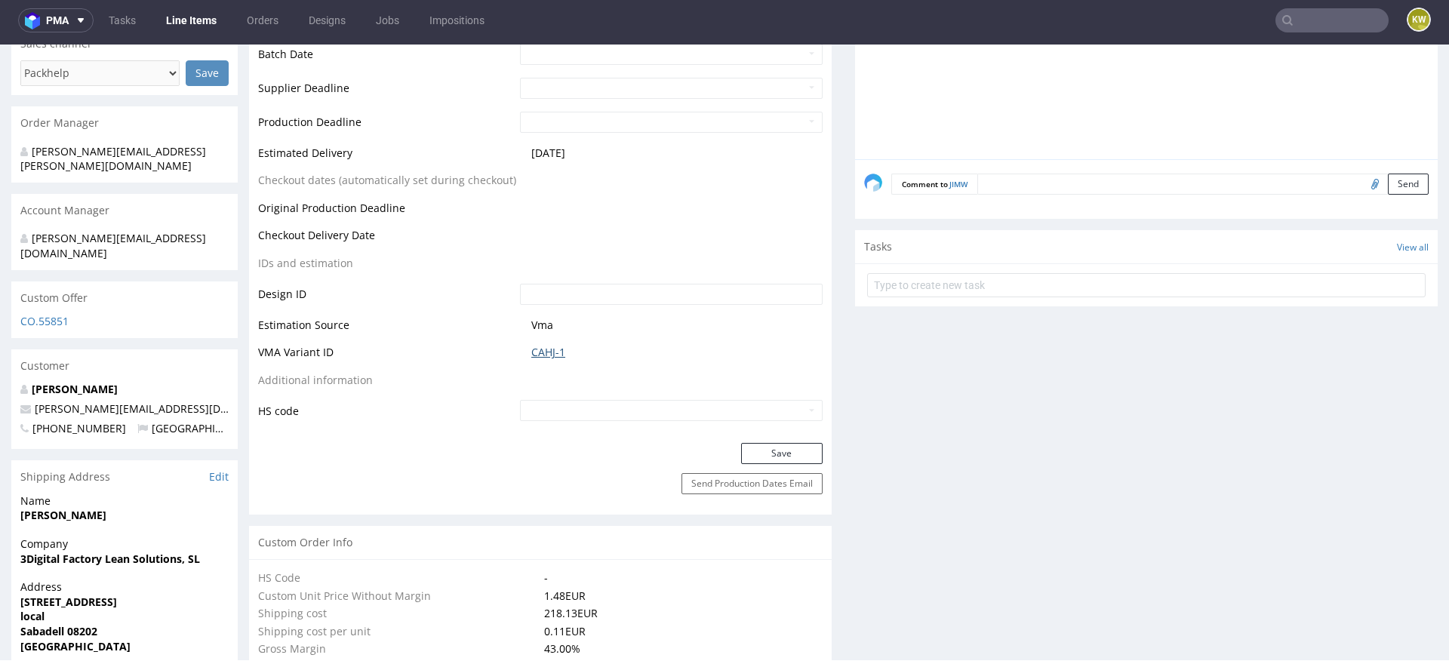
click at [548, 355] on link "CAHJ-1" at bounding box center [548, 352] width 34 height 15
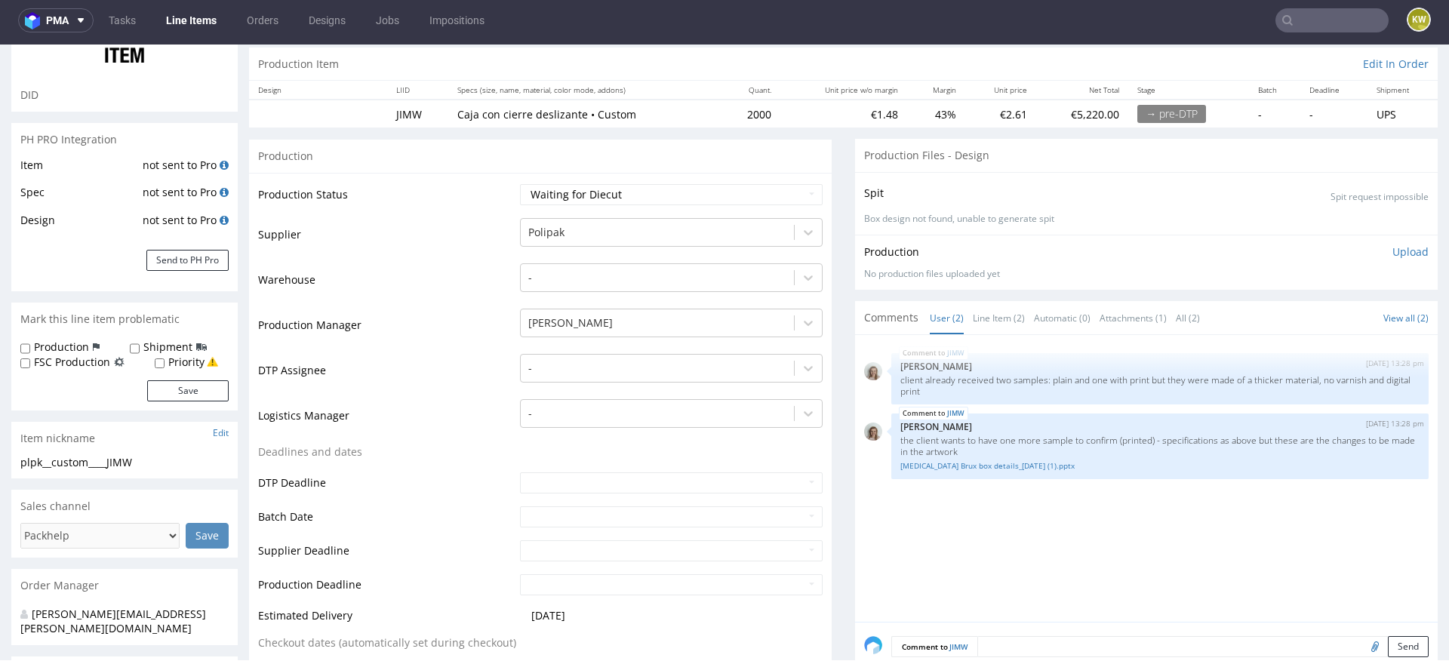
scroll to position [0, 0]
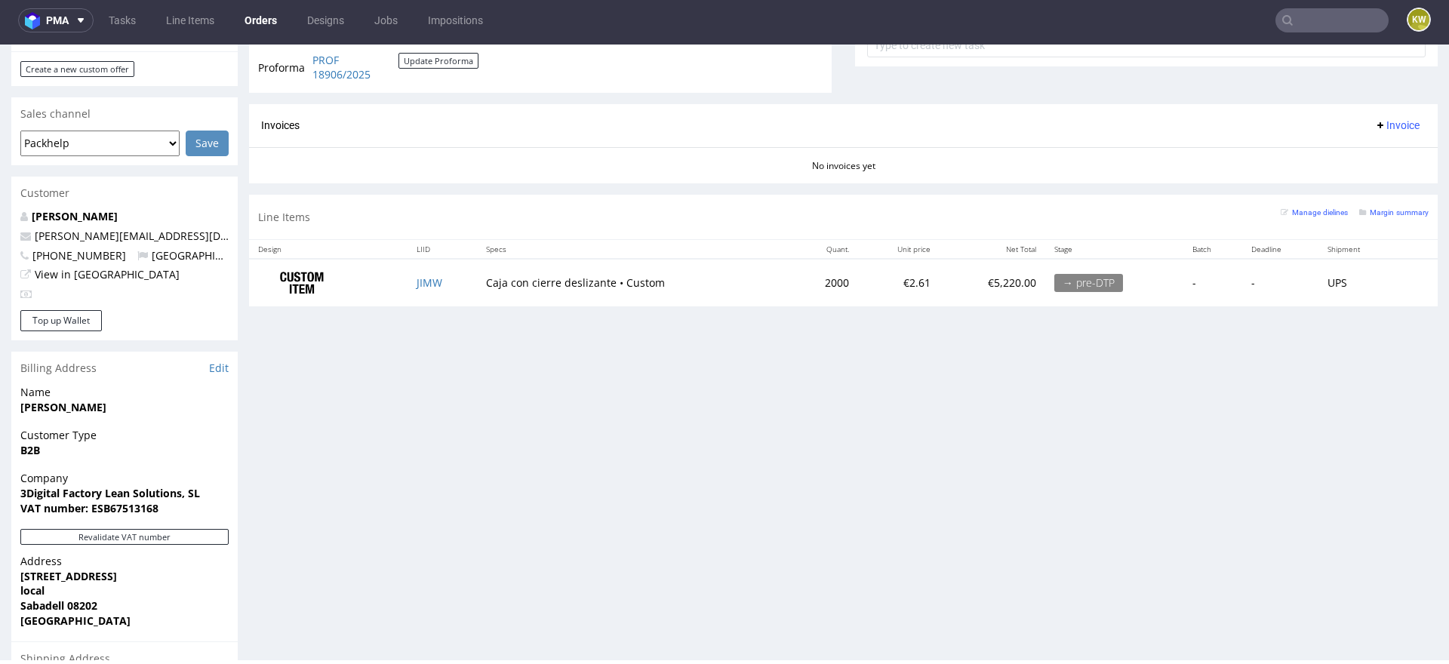
scroll to position [614, 0]
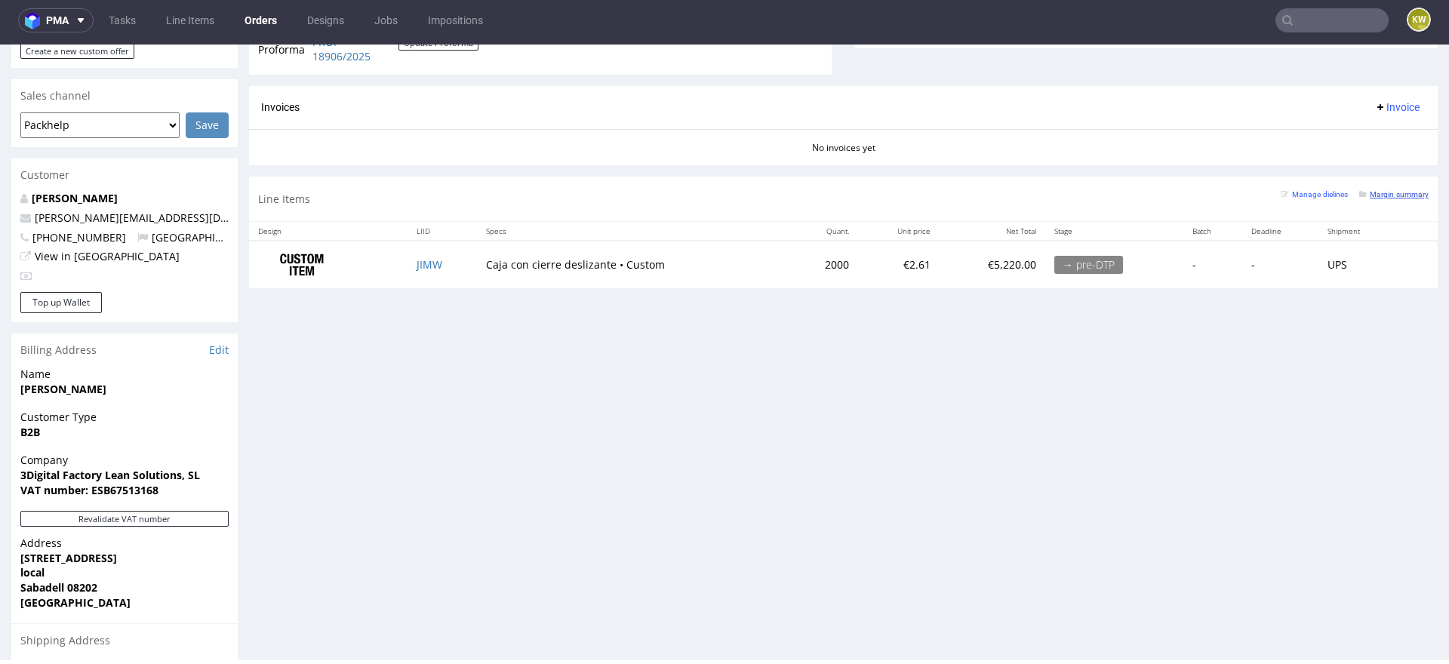
click at [1366, 195] on small "Margin summary" at bounding box center [1393, 194] width 69 height 8
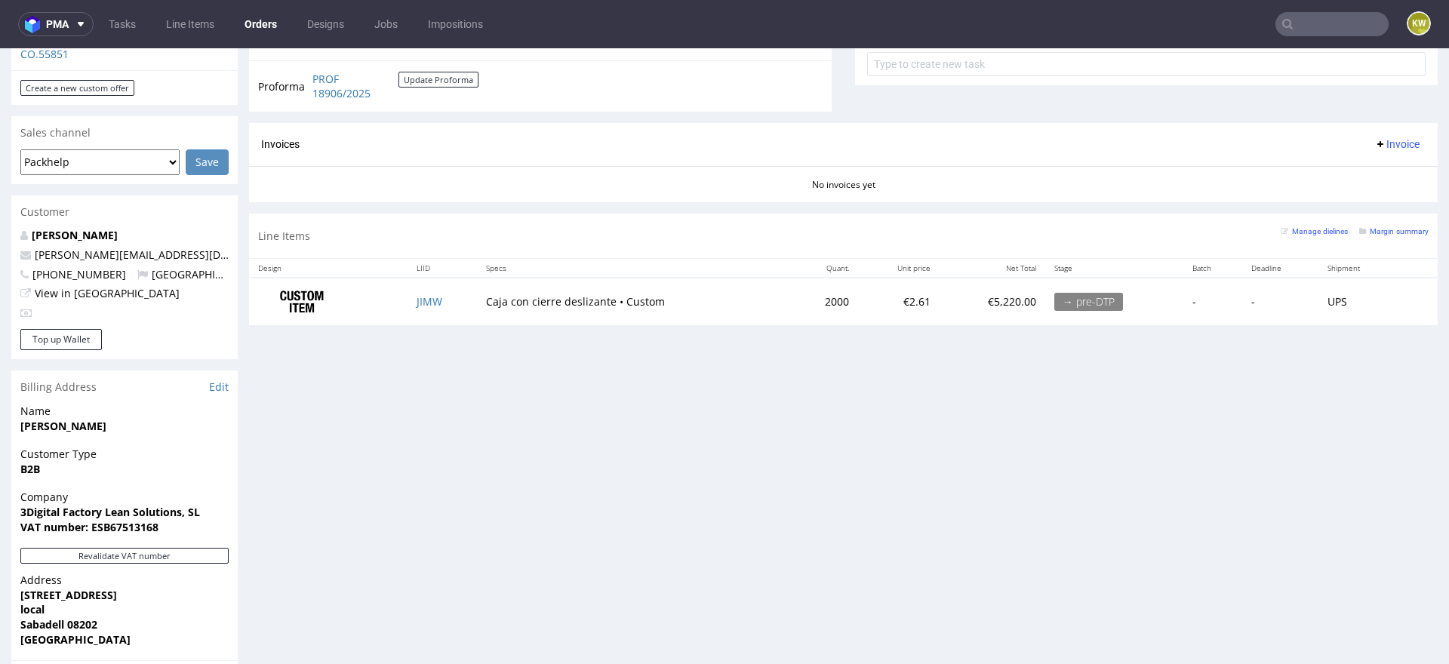
scroll to position [616, 0]
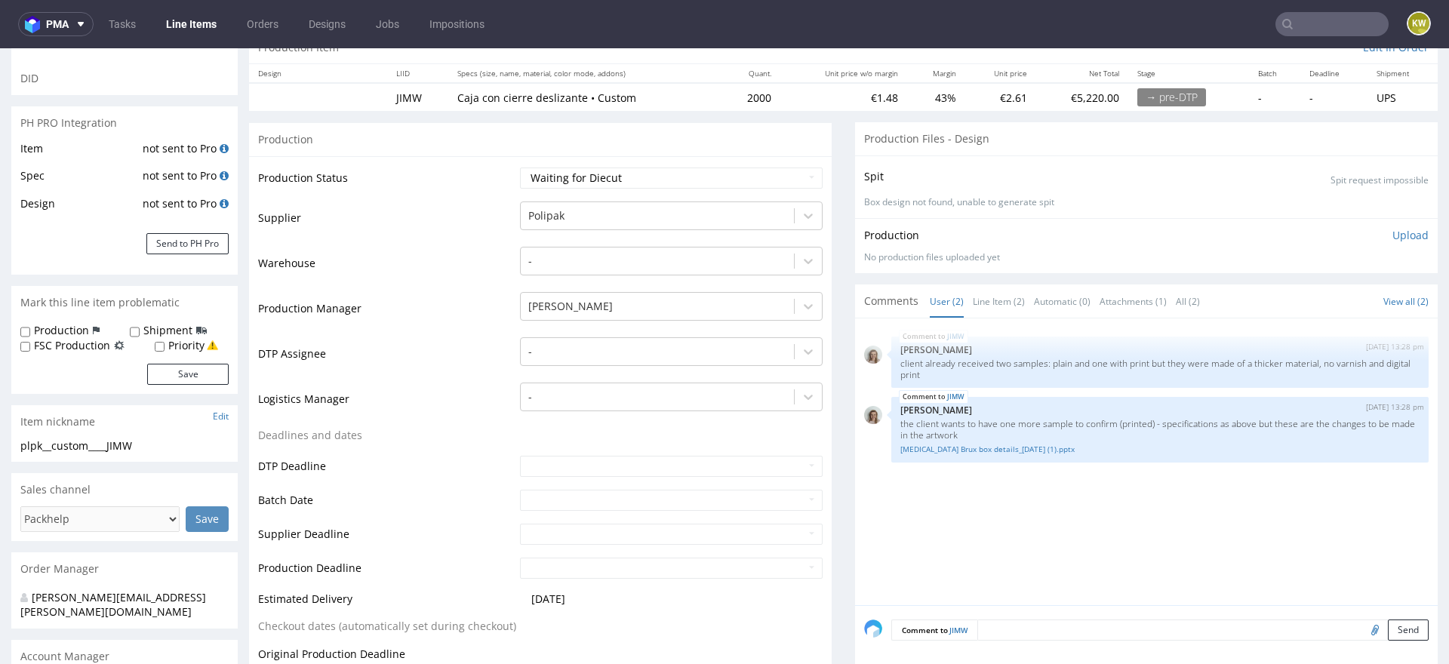
scroll to position [204, 0]
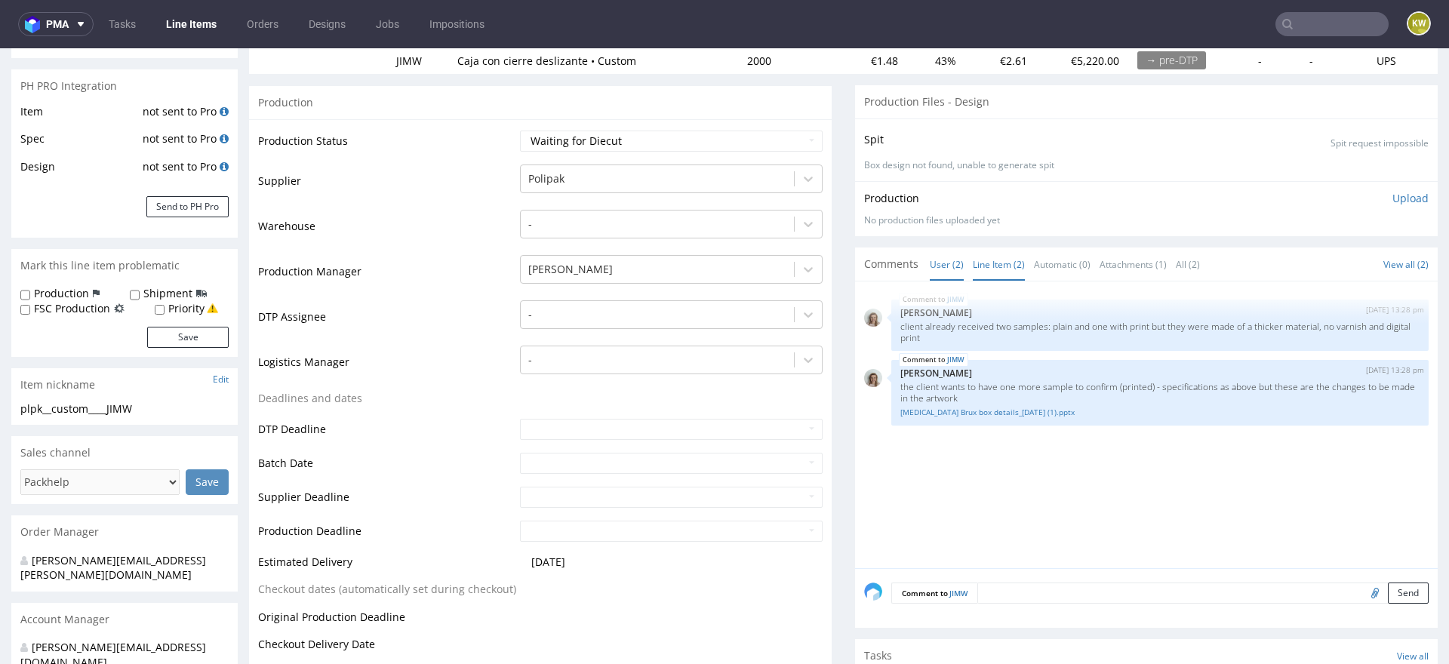
click at [995, 266] on link "Line Item (2)" at bounding box center [999, 264] width 52 height 32
click at [968, 412] on link "Splint Brux box details_05.09.25 (1).pptx" at bounding box center [1159, 412] width 519 height 11
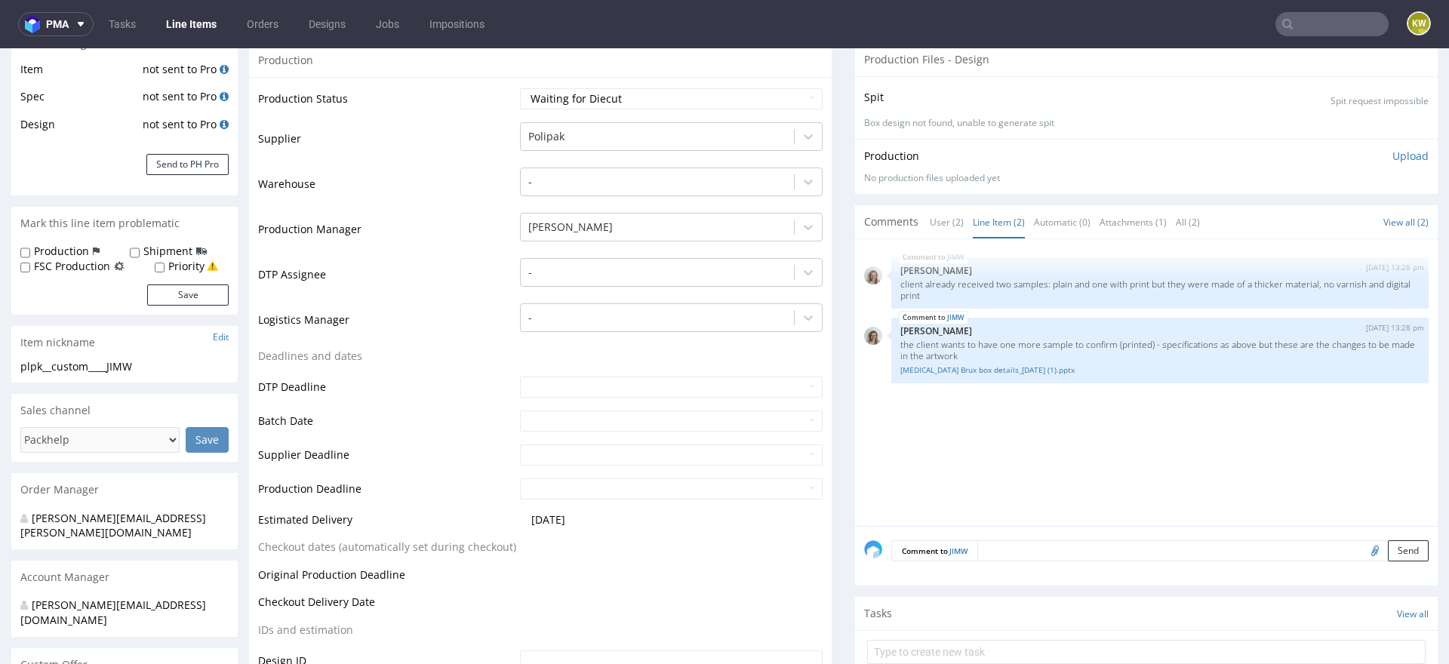
scroll to position [254, 0]
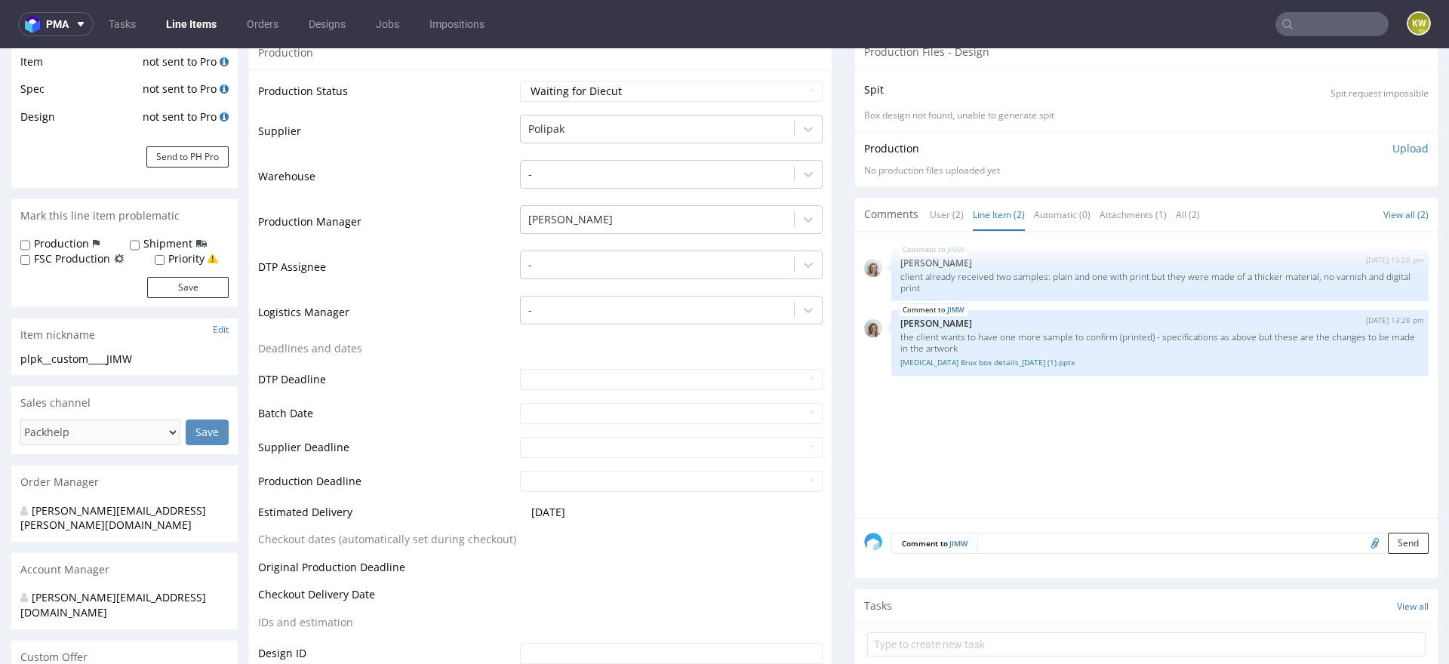
click at [439, 314] on td "Logistics Manager" at bounding box center [387, 316] width 258 height 45
click at [1008, 544] on textarea at bounding box center [1202, 543] width 451 height 21
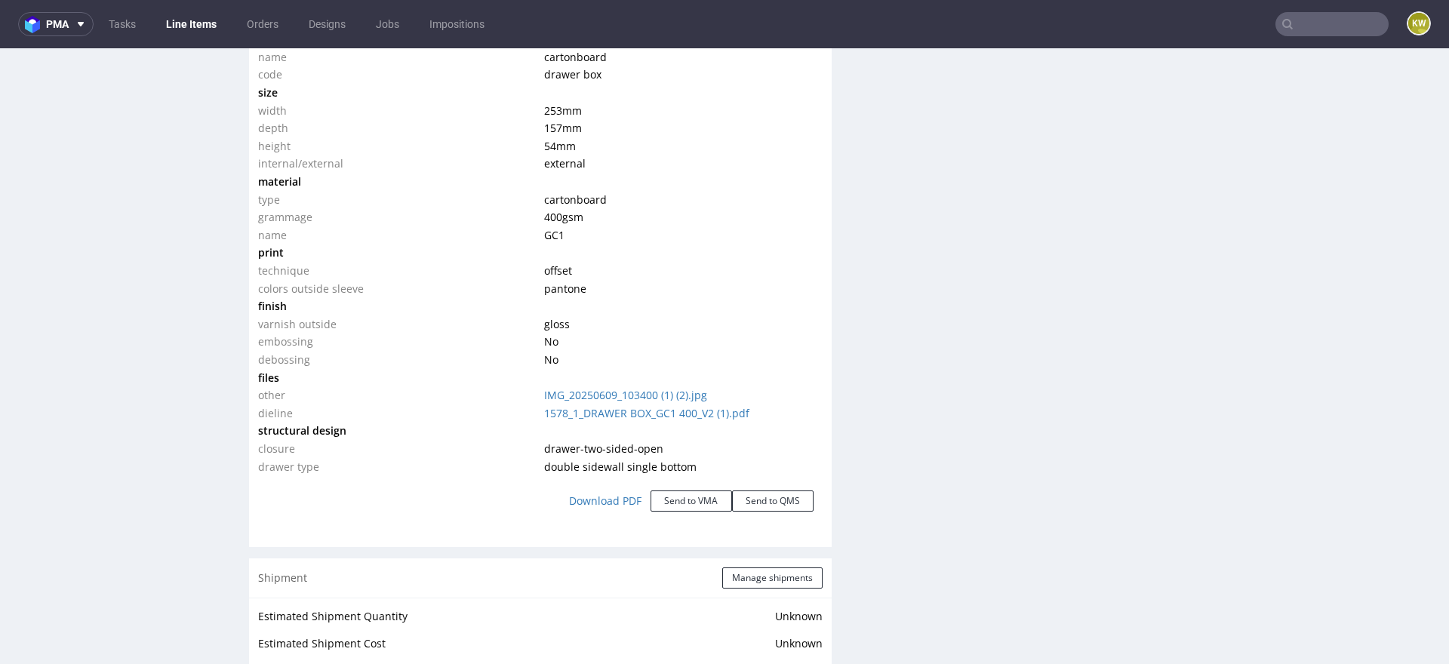
scroll to position [1510, 0]
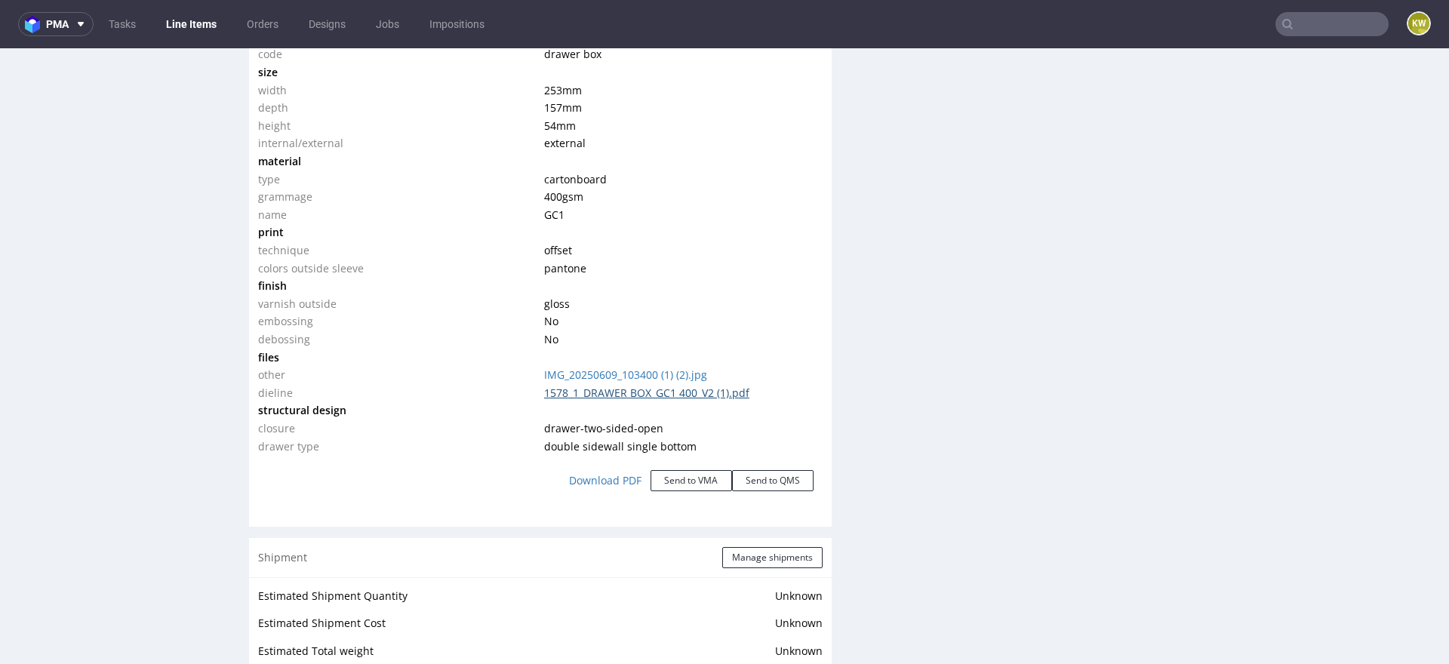
click at [688, 389] on link "1578_1_DRAWER BOX_GC1 400_V2 (1).pdf" at bounding box center [646, 393] width 205 height 14
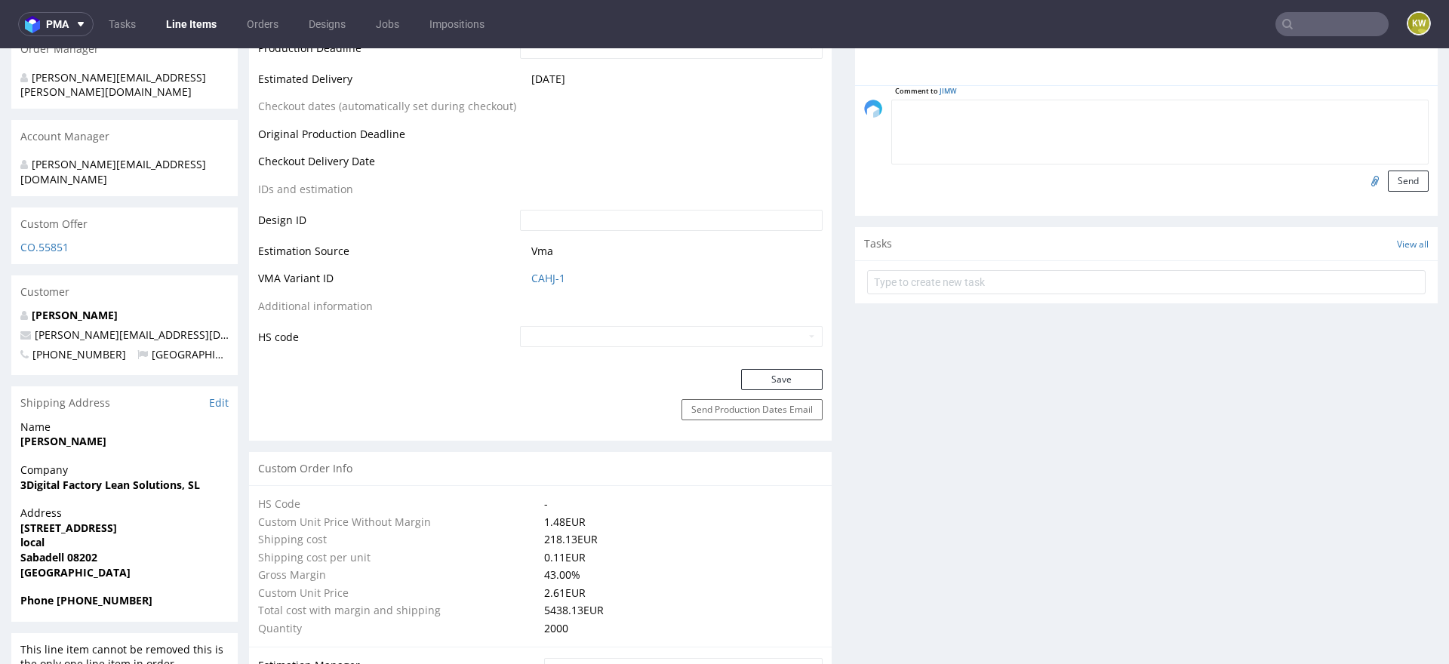
scroll to position [0, 0]
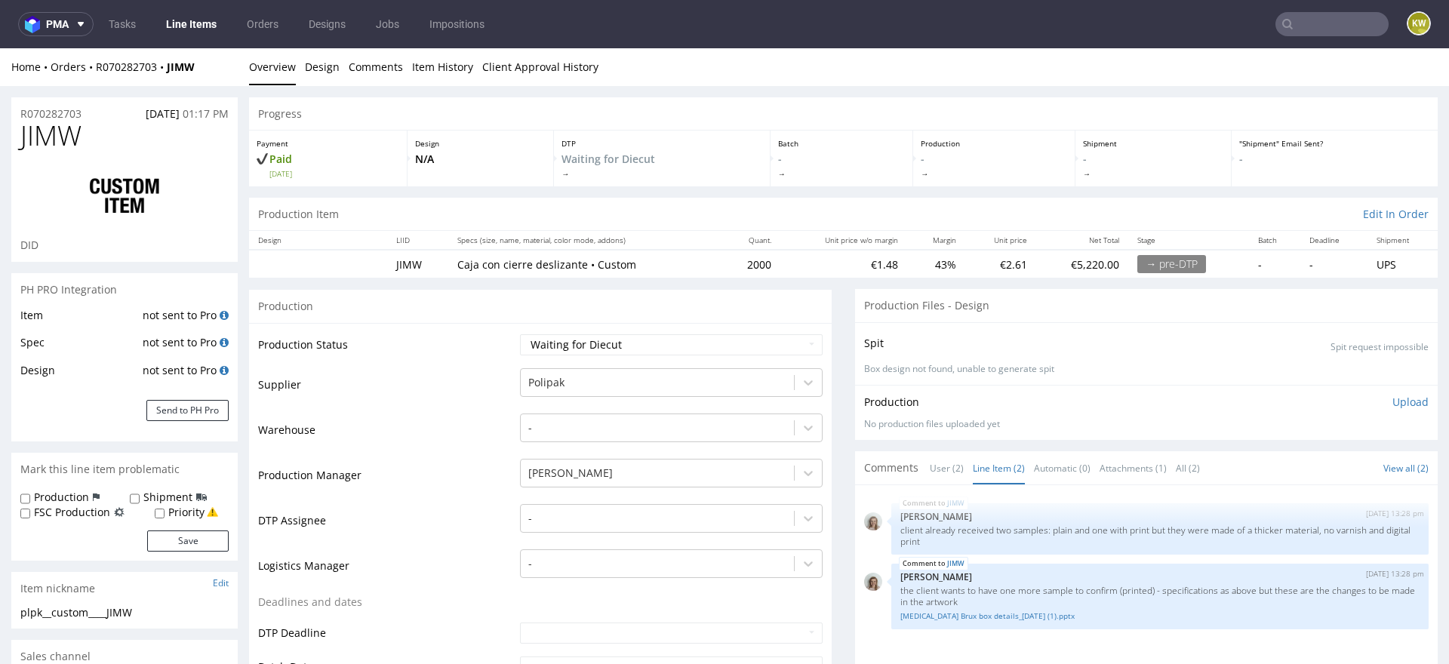
click at [203, 15] on link "Line Items" at bounding box center [191, 24] width 69 height 24
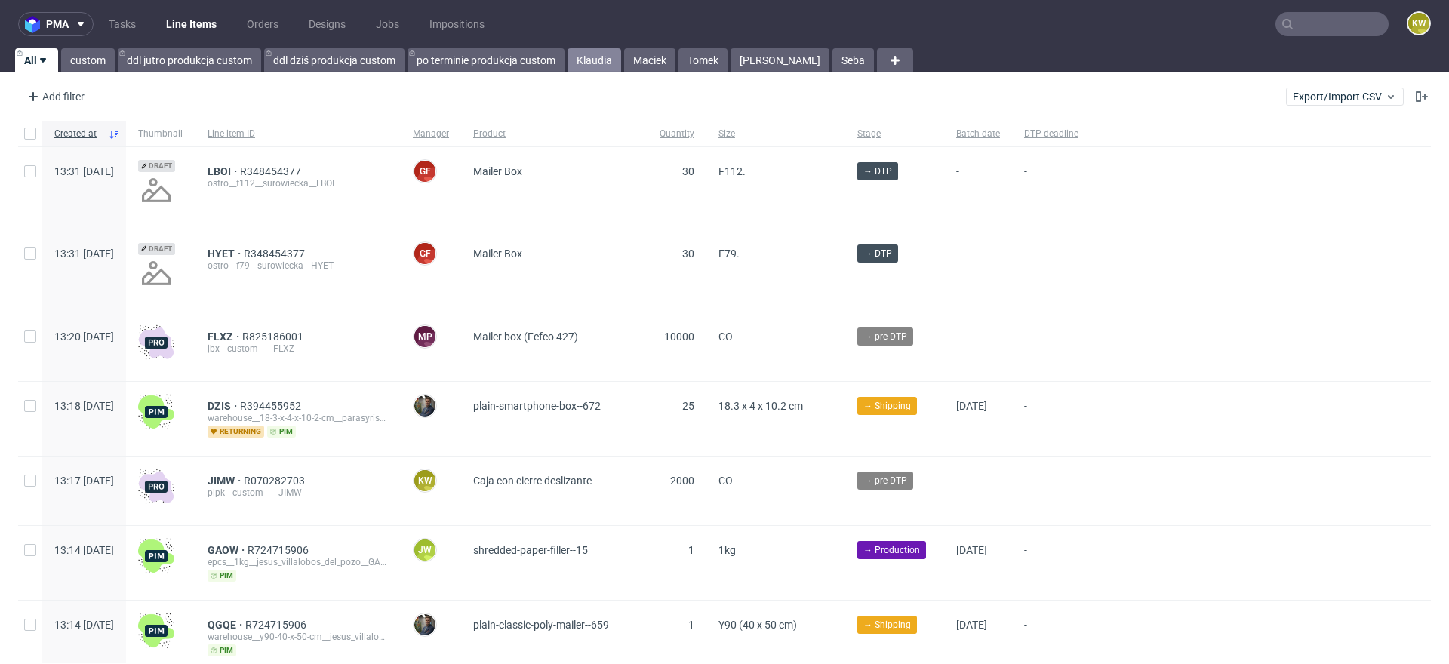
click at [591, 71] on link "Klaudia" at bounding box center [595, 60] width 54 height 24
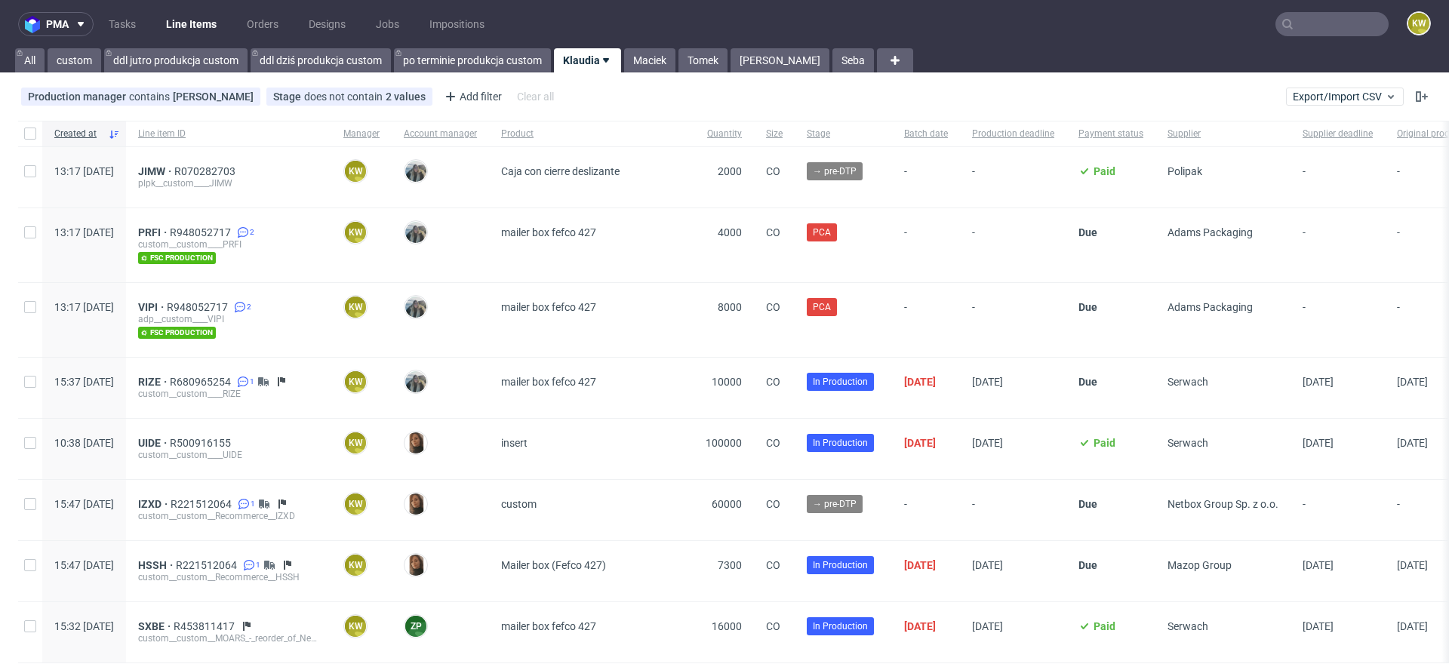
click at [255, 159] on div "JIMW R070282703 plpk__custom____JIMW" at bounding box center [228, 177] width 205 height 60
click at [239, 168] on span "R070282703" at bounding box center [206, 171] width 64 height 12
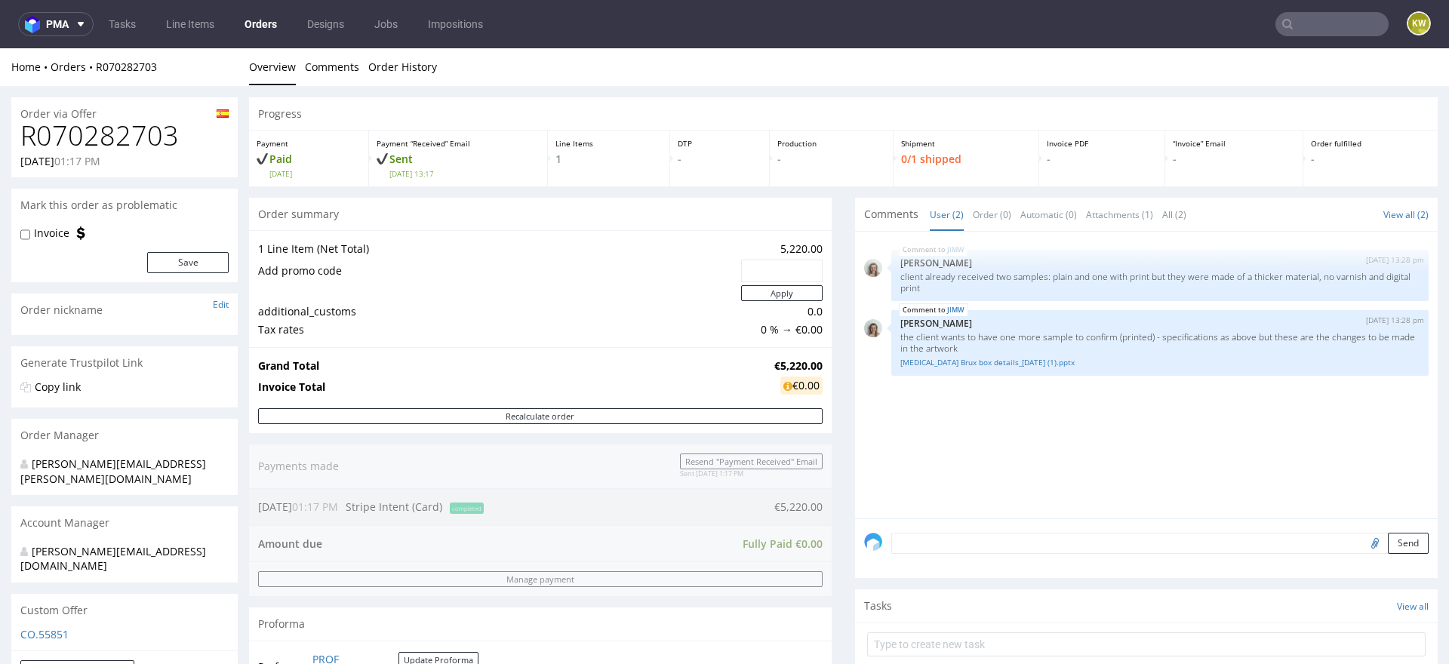
scroll to position [595, 0]
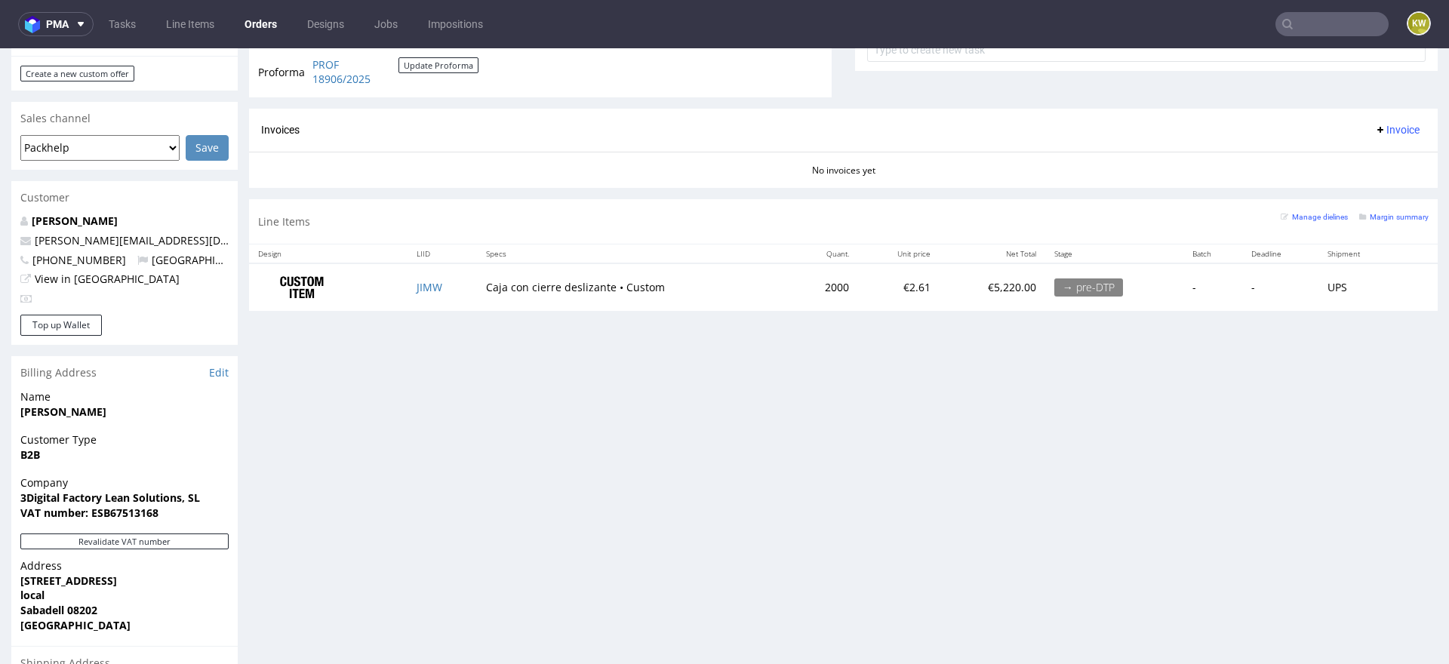
click at [456, 294] on td "JIMW" at bounding box center [442, 287] width 69 height 48
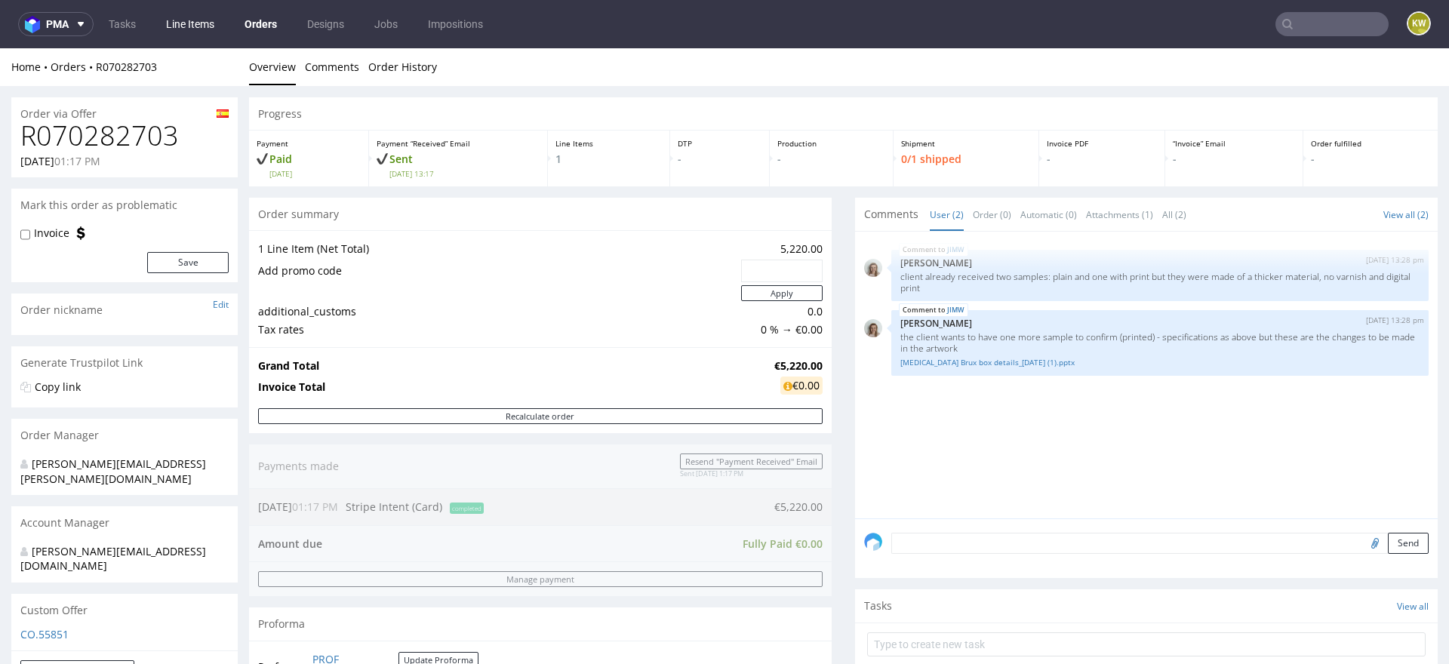
click at [190, 26] on link "Line Items" at bounding box center [190, 24] width 66 height 24
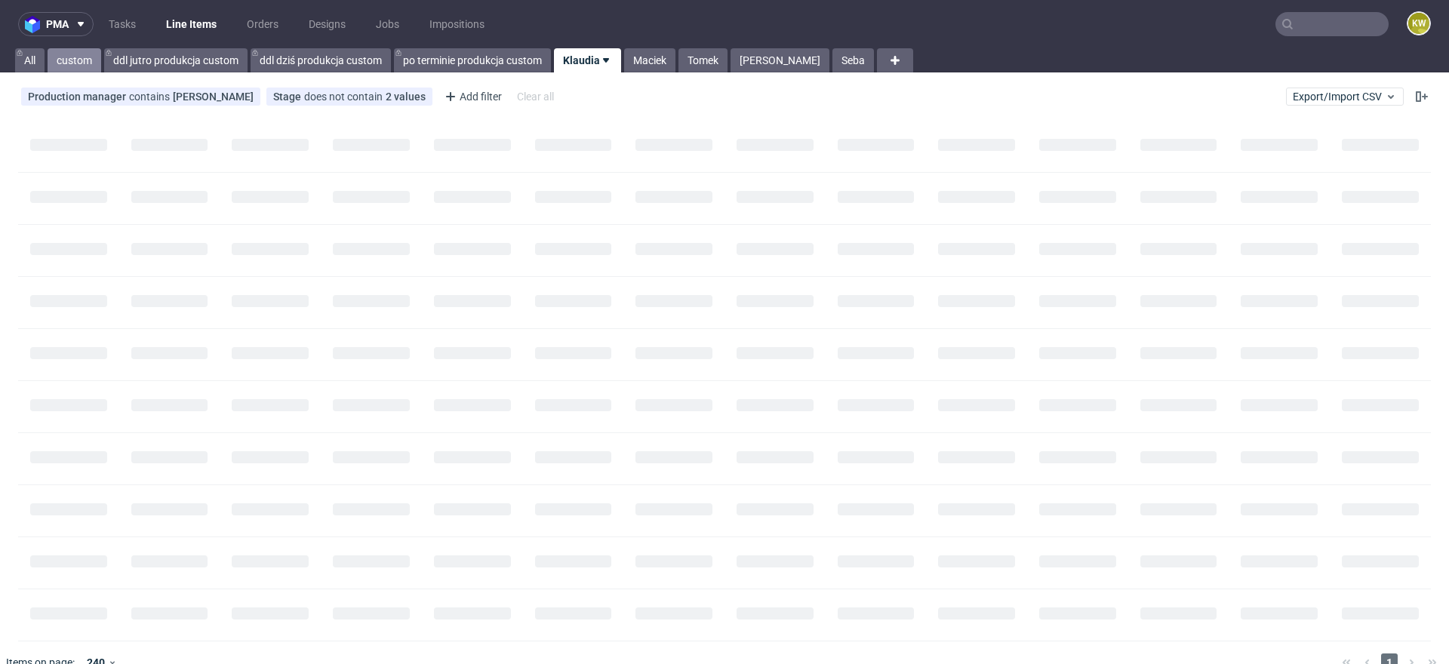
click at [68, 57] on link "custom" at bounding box center [75, 60] width 54 height 24
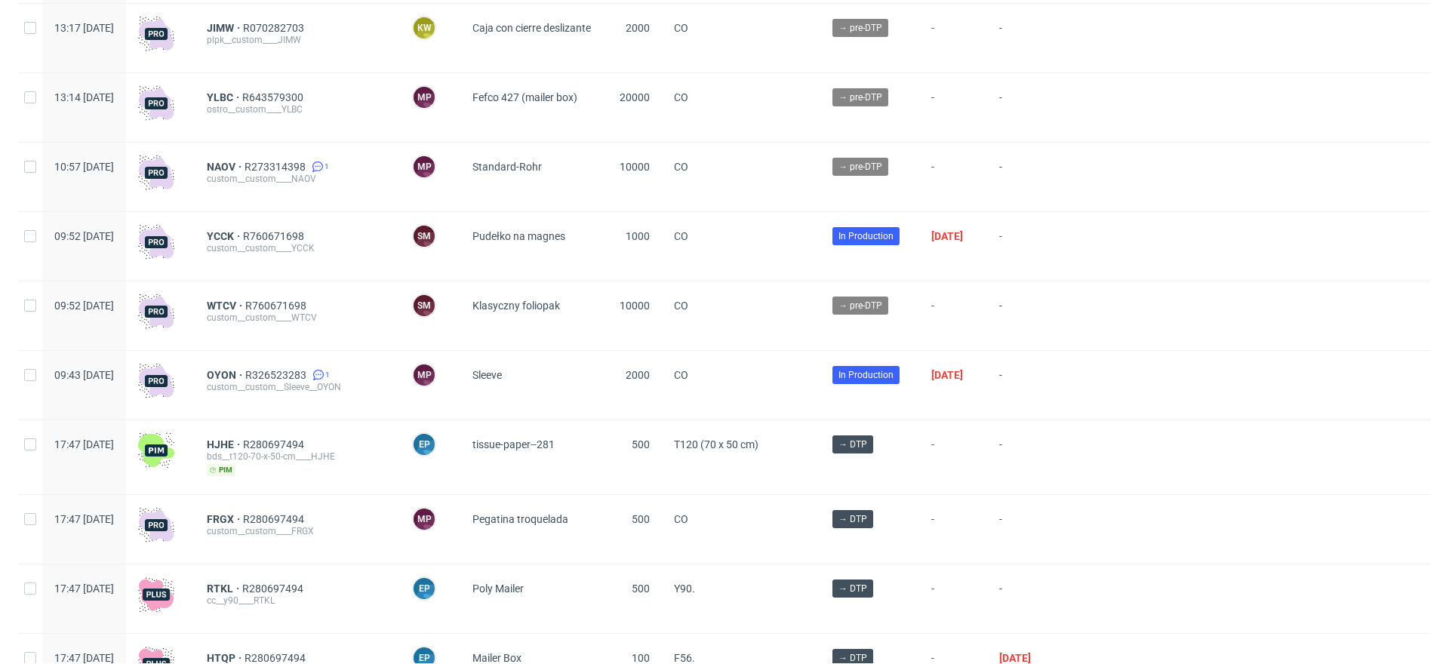
scroll to position [231, 0]
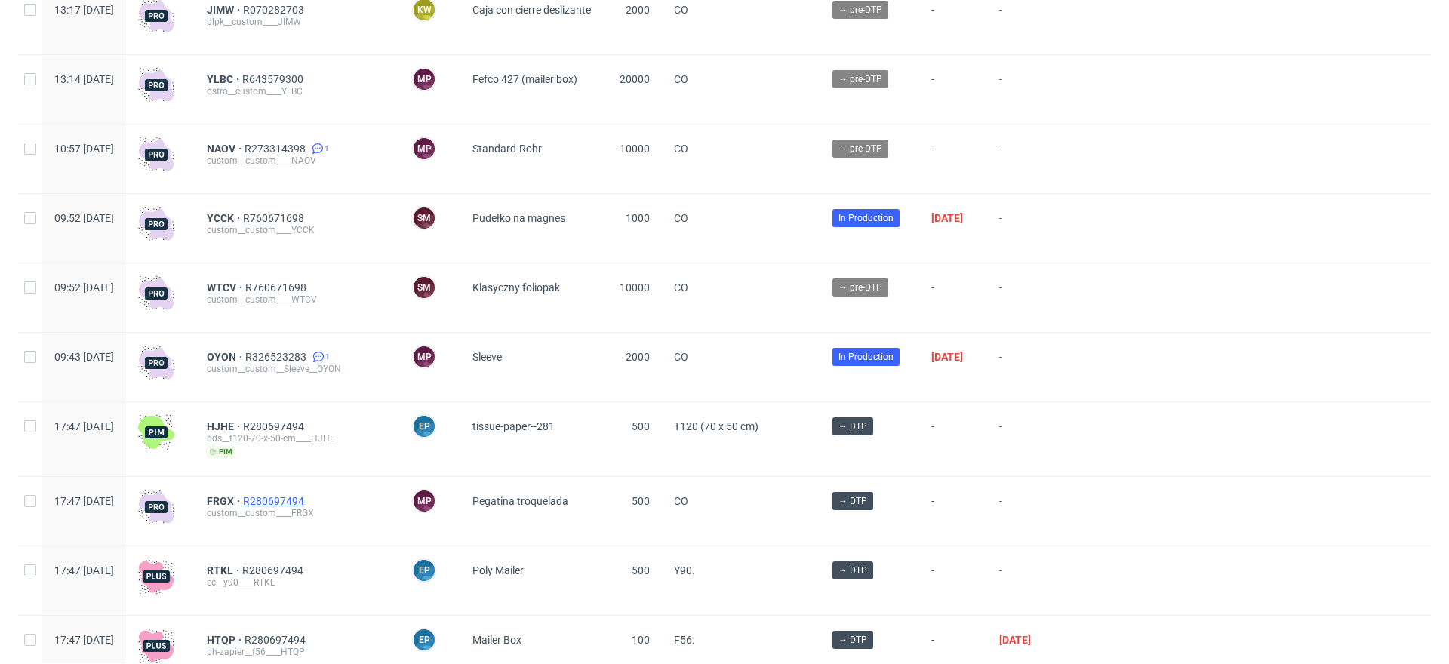
click at [307, 497] on span "R280697494" at bounding box center [275, 501] width 64 height 12
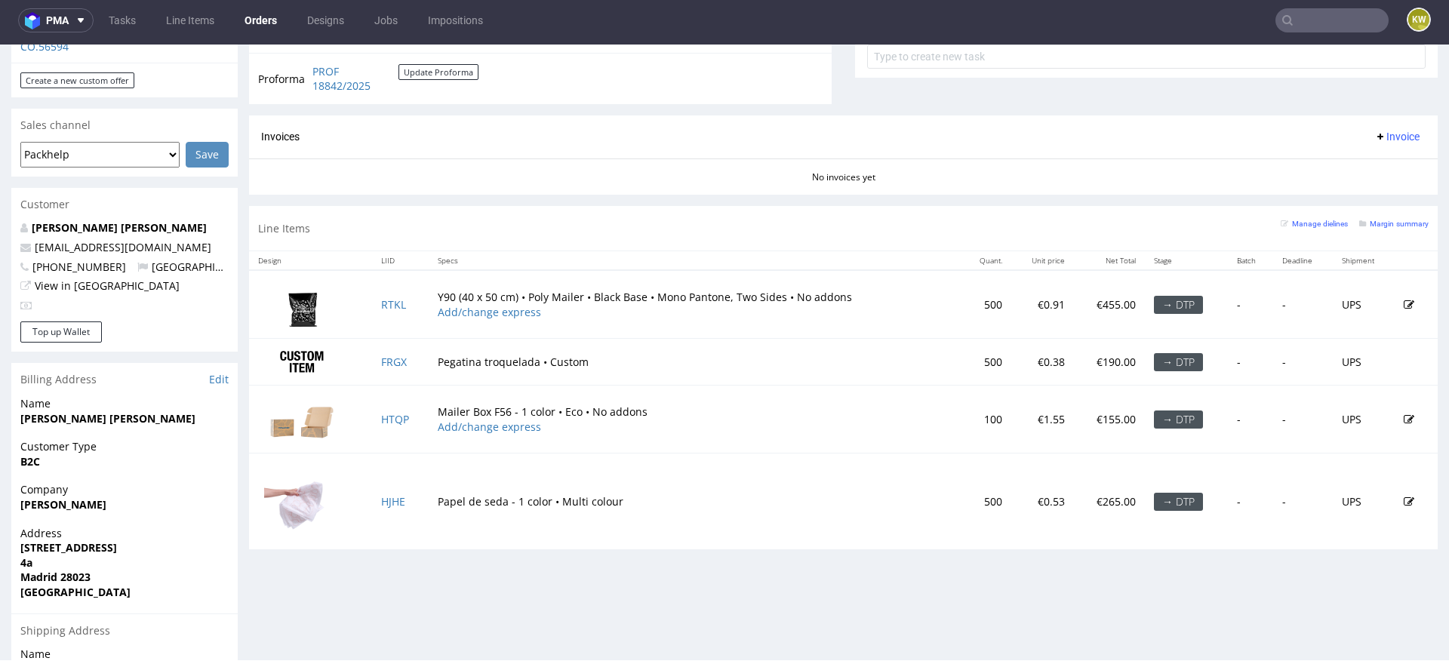
scroll to position [611, 0]
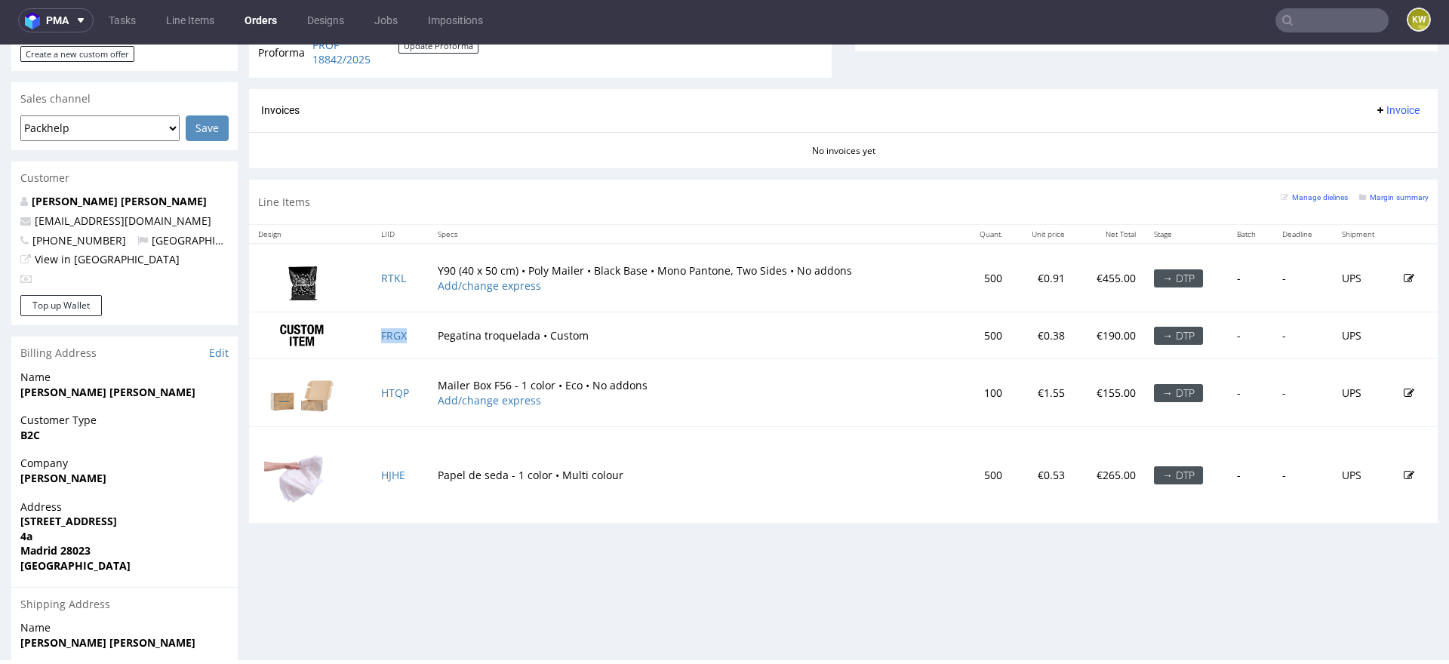
click at [411, 328] on td "FRGX" at bounding box center [400, 336] width 57 height 48
click at [1376, 194] on small "Margin summary" at bounding box center [1393, 197] width 69 height 8
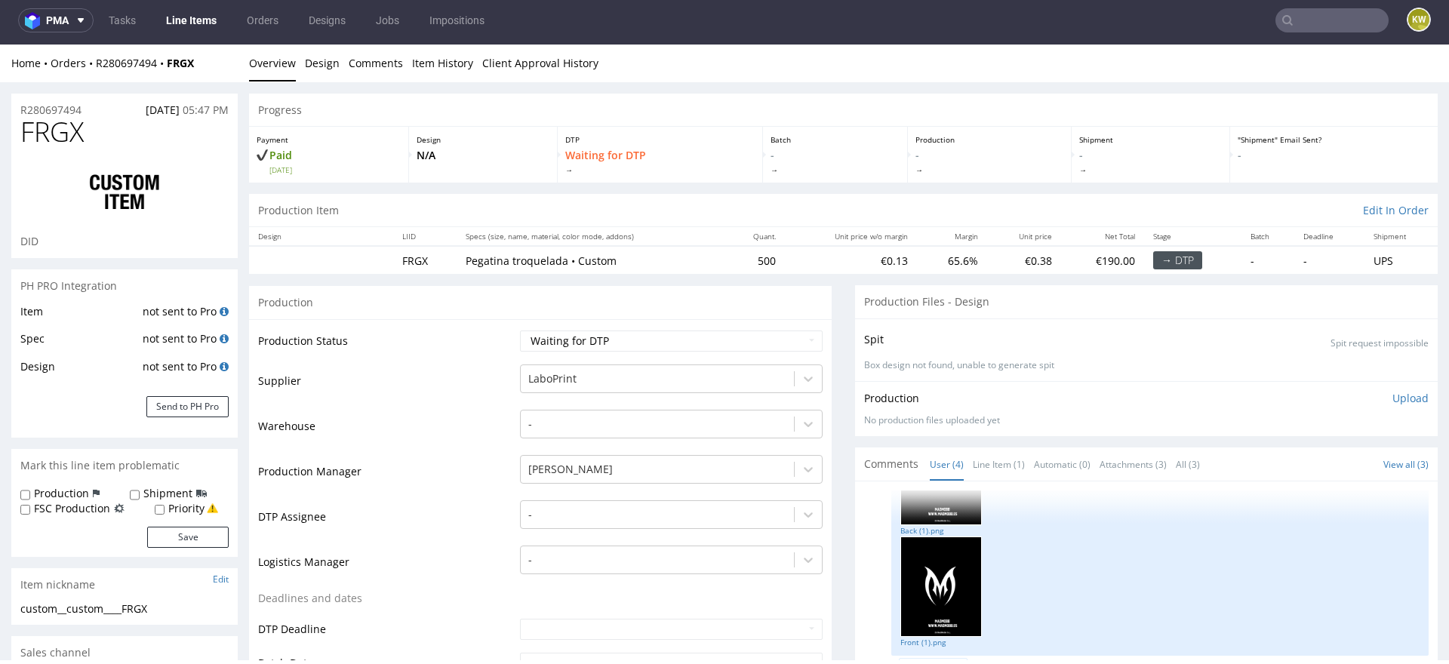
click at [192, 20] on link "Line Items" at bounding box center [191, 20] width 69 height 24
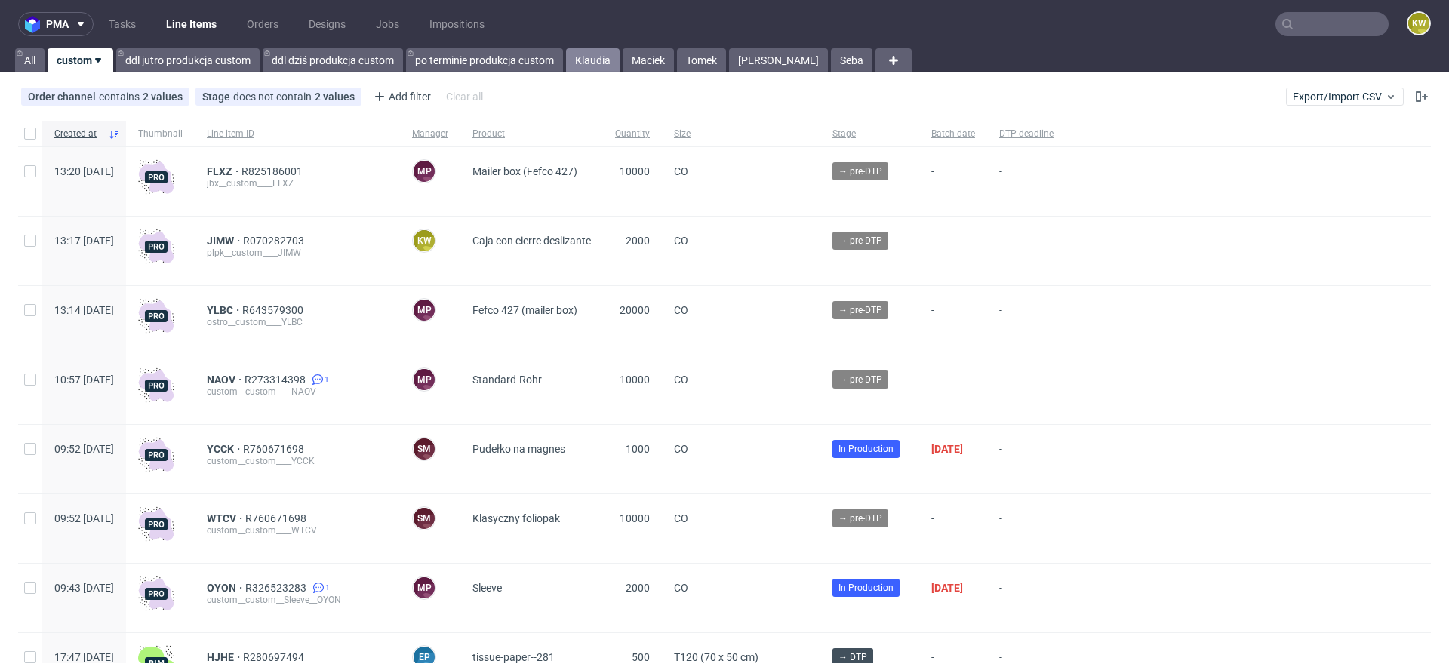
click at [608, 66] on link "Klaudia" at bounding box center [593, 60] width 54 height 24
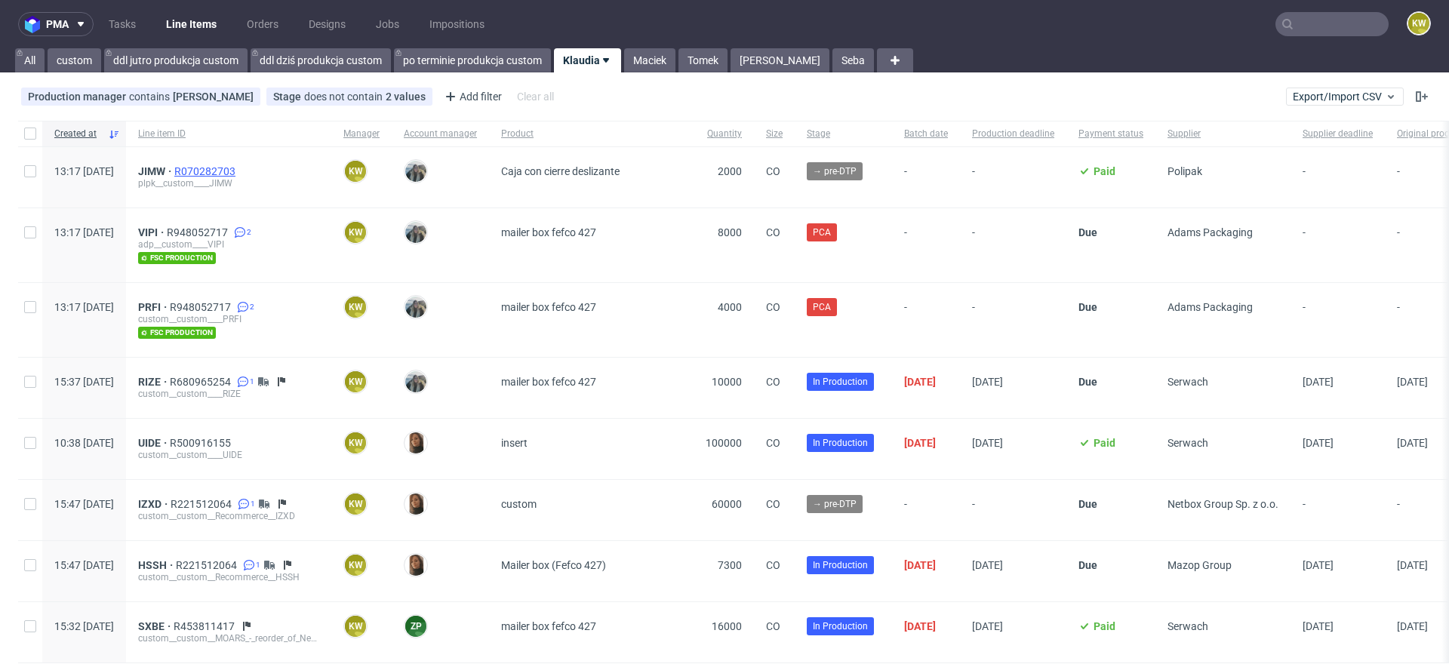
click at [239, 168] on span "R070282703" at bounding box center [206, 171] width 64 height 12
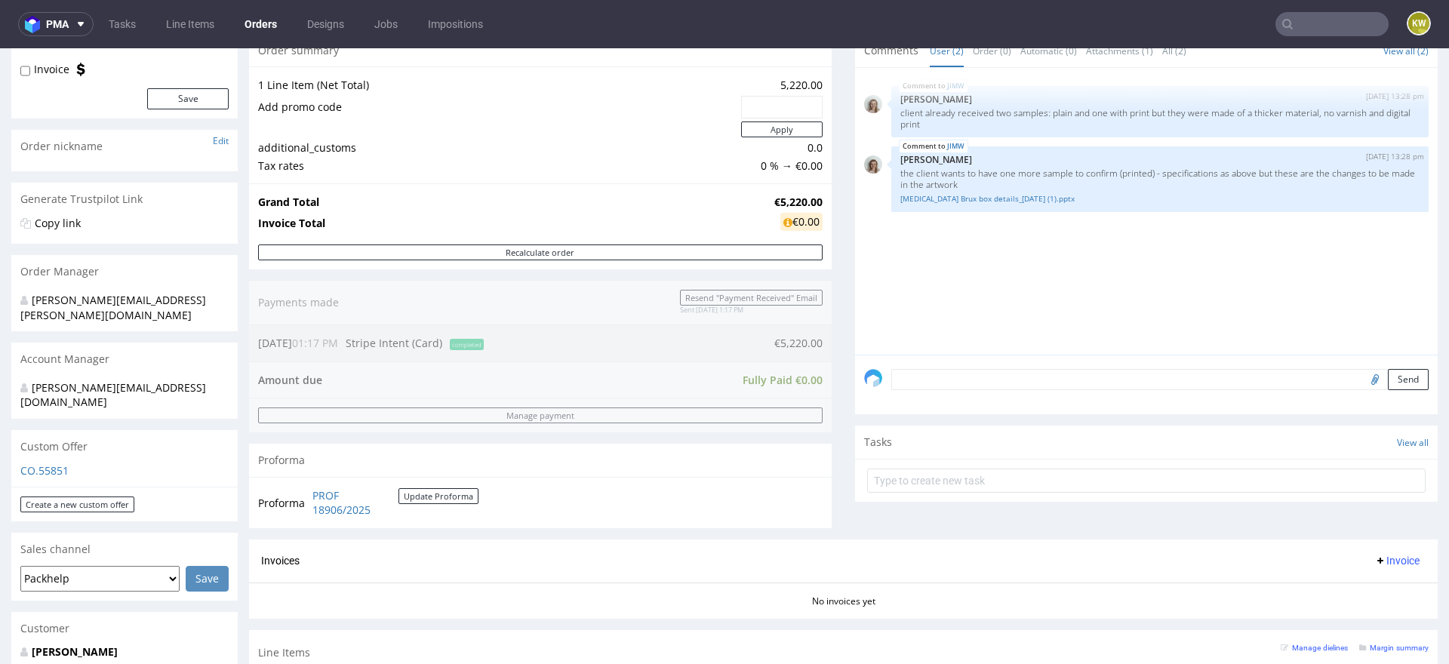
scroll to position [376, 0]
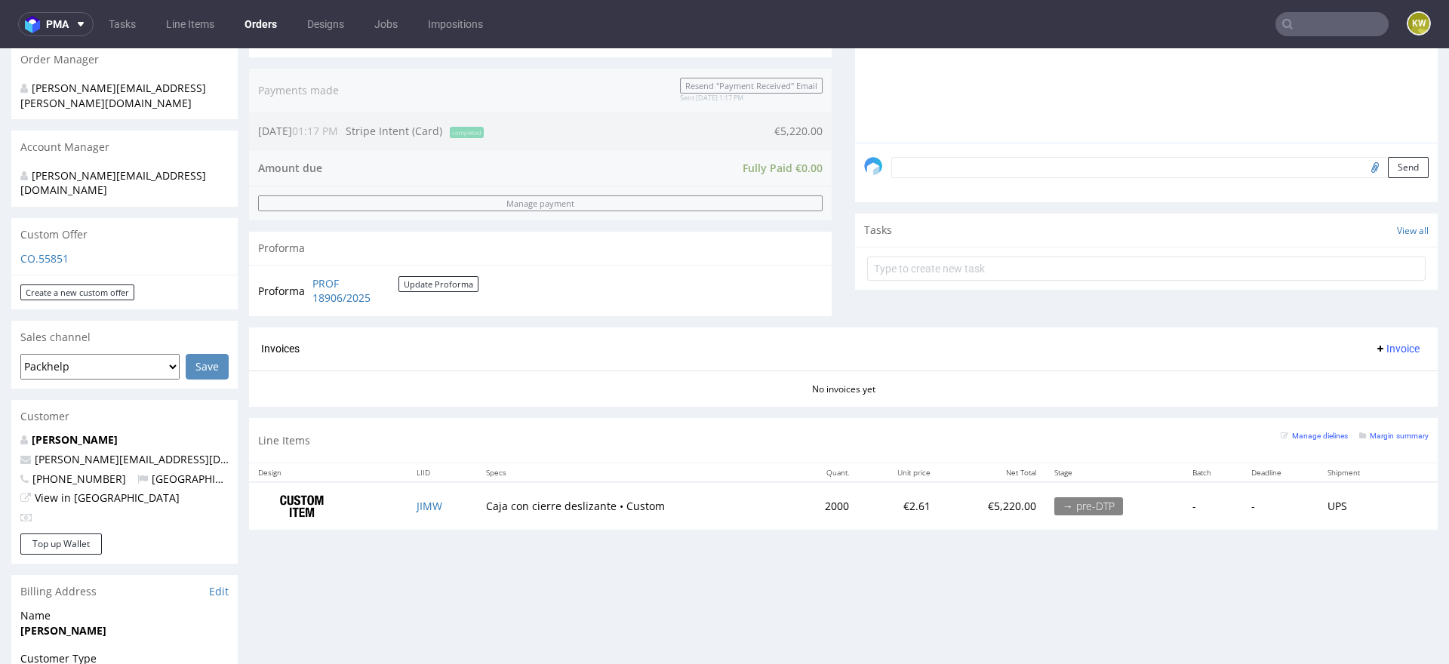
click at [453, 508] on td "JIMW" at bounding box center [442, 506] width 69 height 48
click at [1390, 440] on div "Manage dielines Margin summary" at bounding box center [1355, 440] width 148 height 26
click at [1394, 432] on small "Margin summary" at bounding box center [1393, 436] width 69 height 8
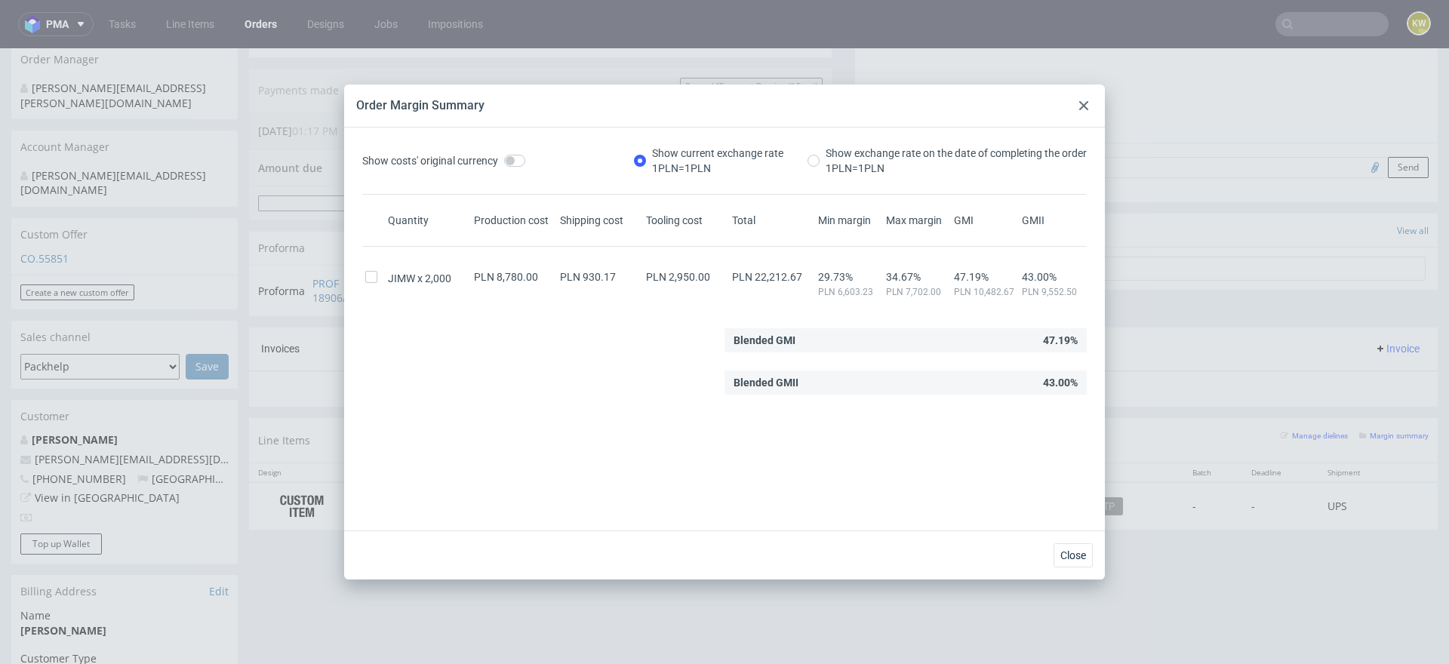
click at [770, 279] on span "PLN 22,212.67" at bounding box center [767, 277] width 70 height 12
click at [771, 279] on span "PLN 22,212.67" at bounding box center [767, 277] width 70 height 12
copy span "22,212.67"
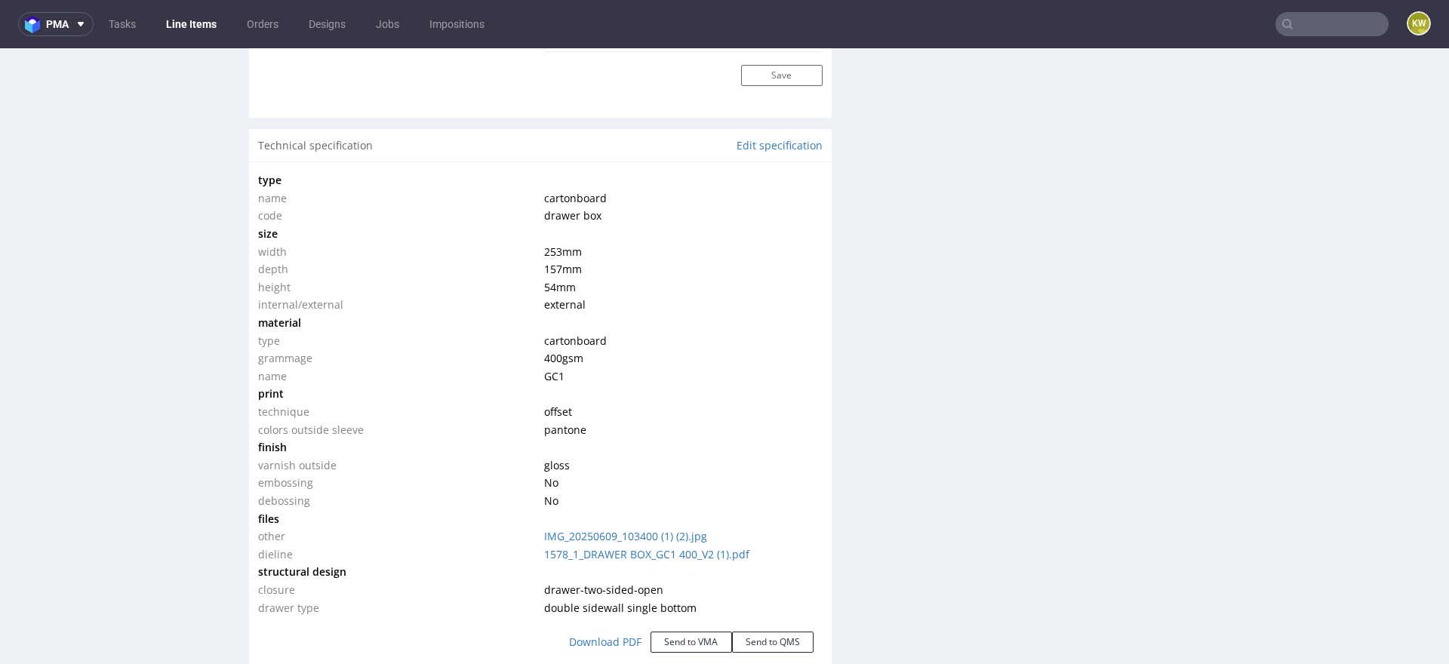
scroll to position [1368, 0]
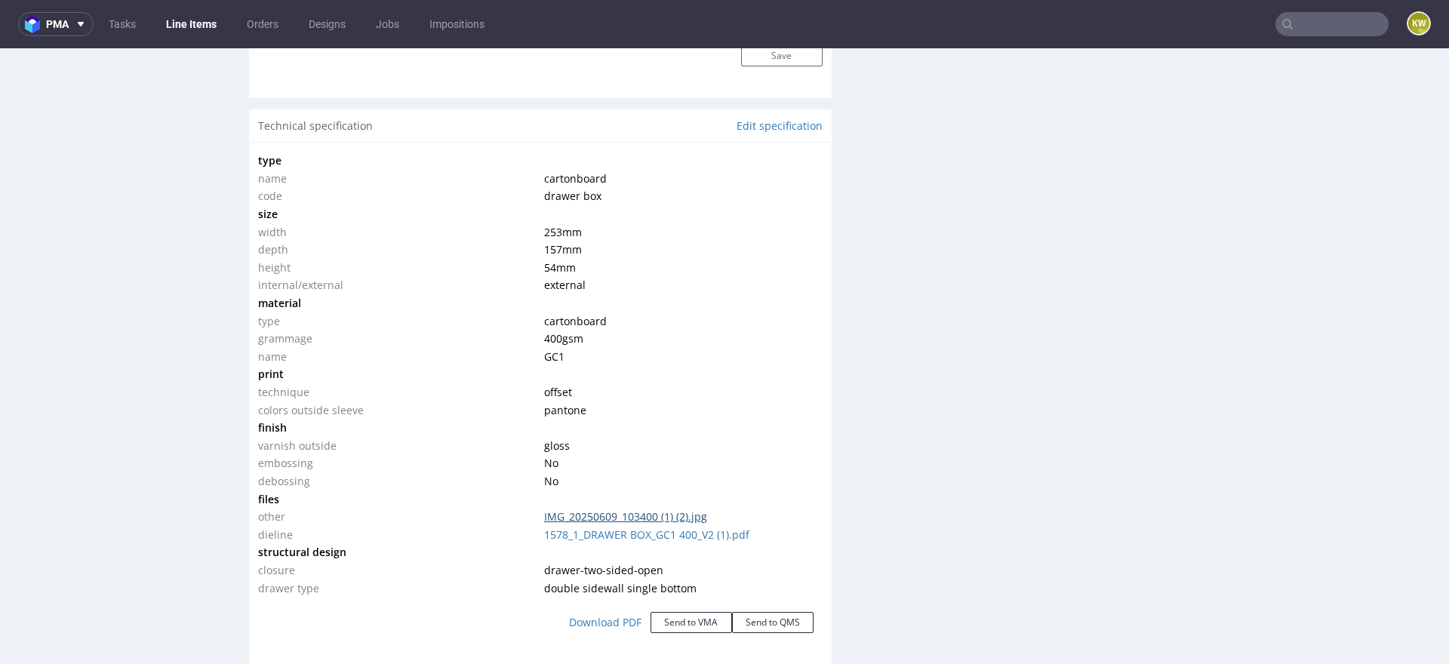
click at [613, 514] on link "IMG_20250609_103400 (1) (2).jpg" at bounding box center [625, 516] width 163 height 14
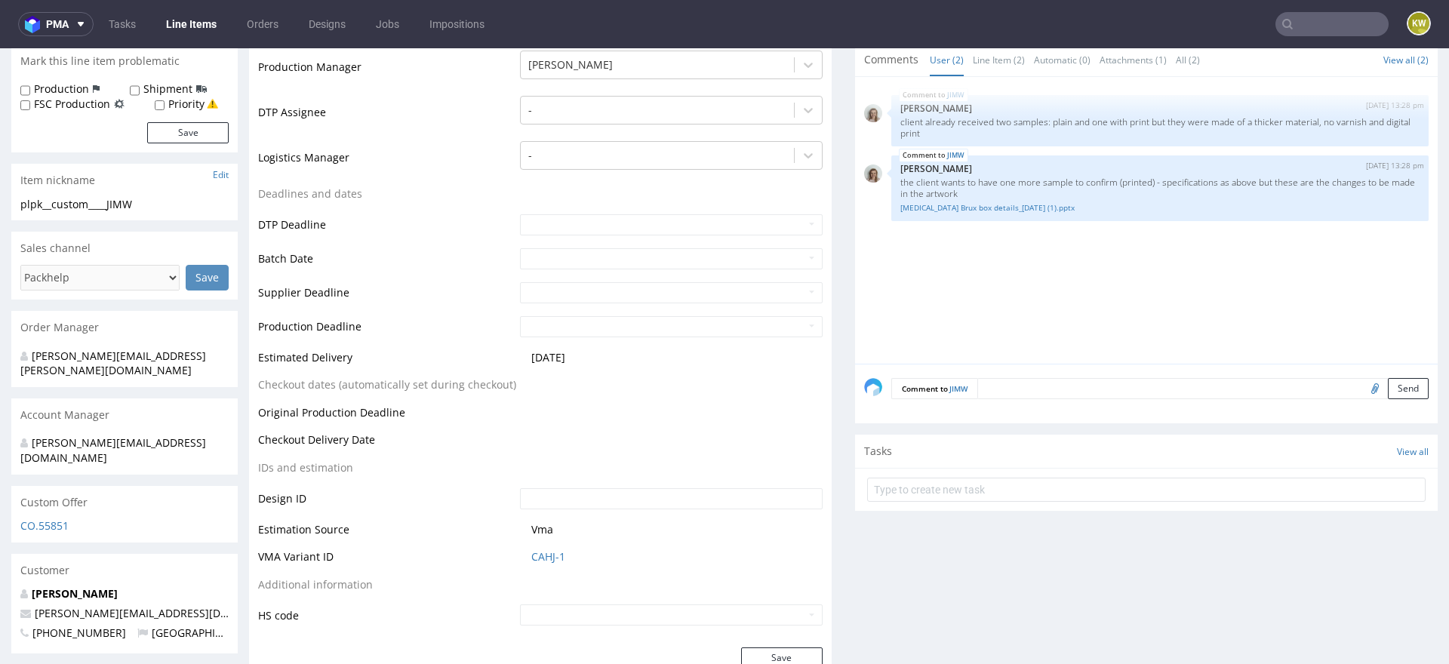
scroll to position [527, 0]
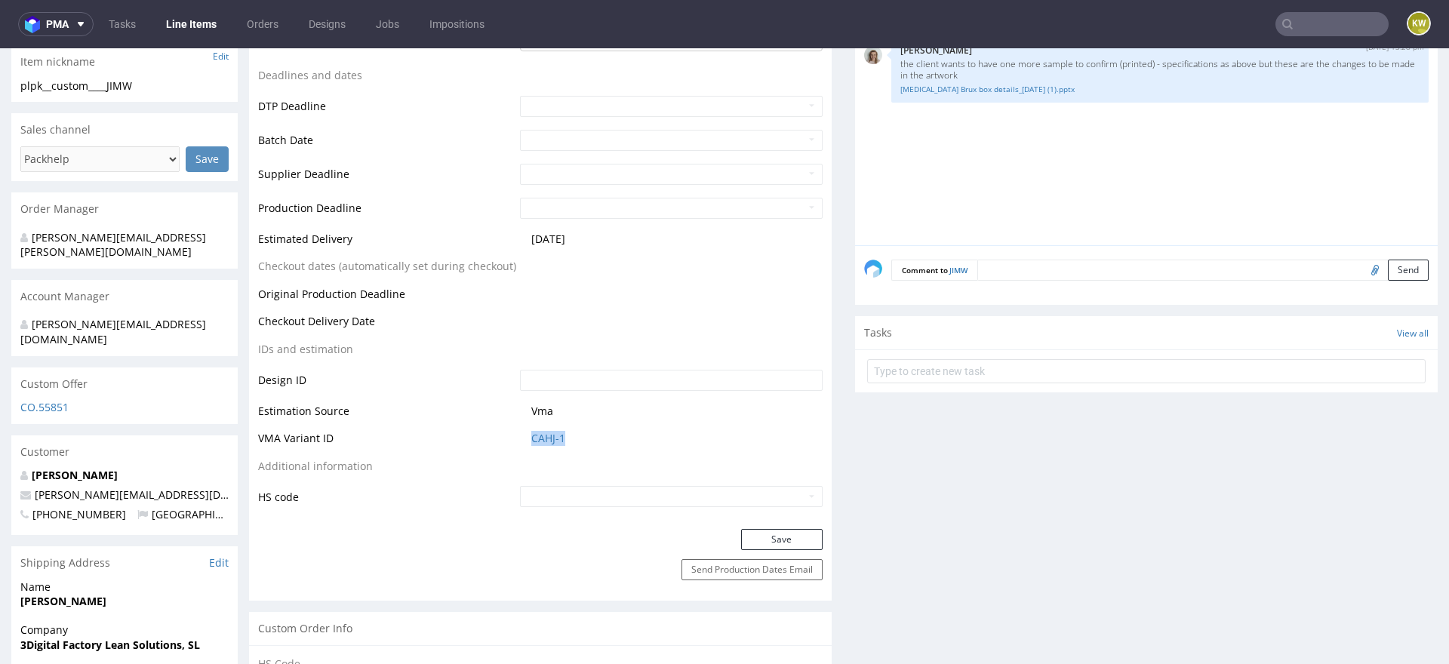
drag, startPoint x: 578, startPoint y: 442, endPoint x: 485, endPoint y: 436, distance: 93.0
click at [483, 438] on tr "VMA Variant ID CAHJ-1" at bounding box center [540, 443] width 565 height 28
copy tr "CAHJ-1"
click at [568, 435] on span "CAHJ-1" at bounding box center [676, 438] width 291 height 15
click at [549, 435] on link "CAHJ-1" at bounding box center [548, 438] width 34 height 15
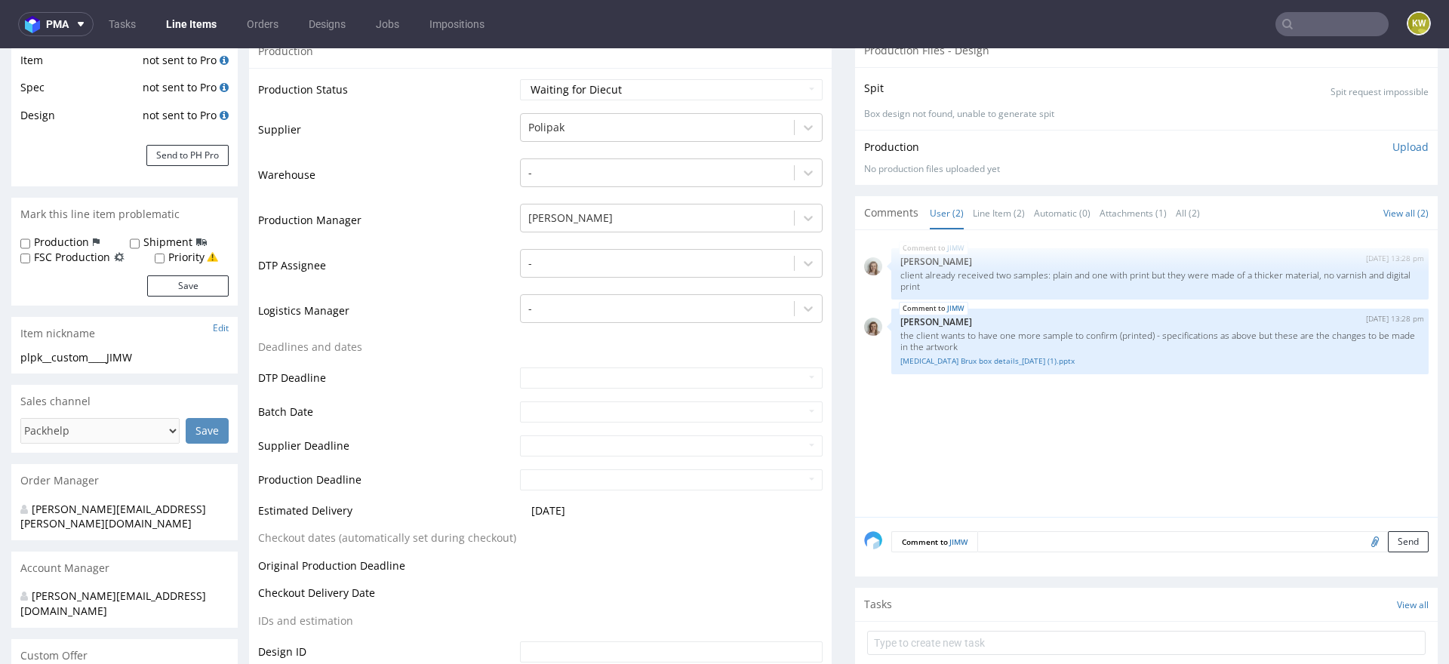
scroll to position [0, 0]
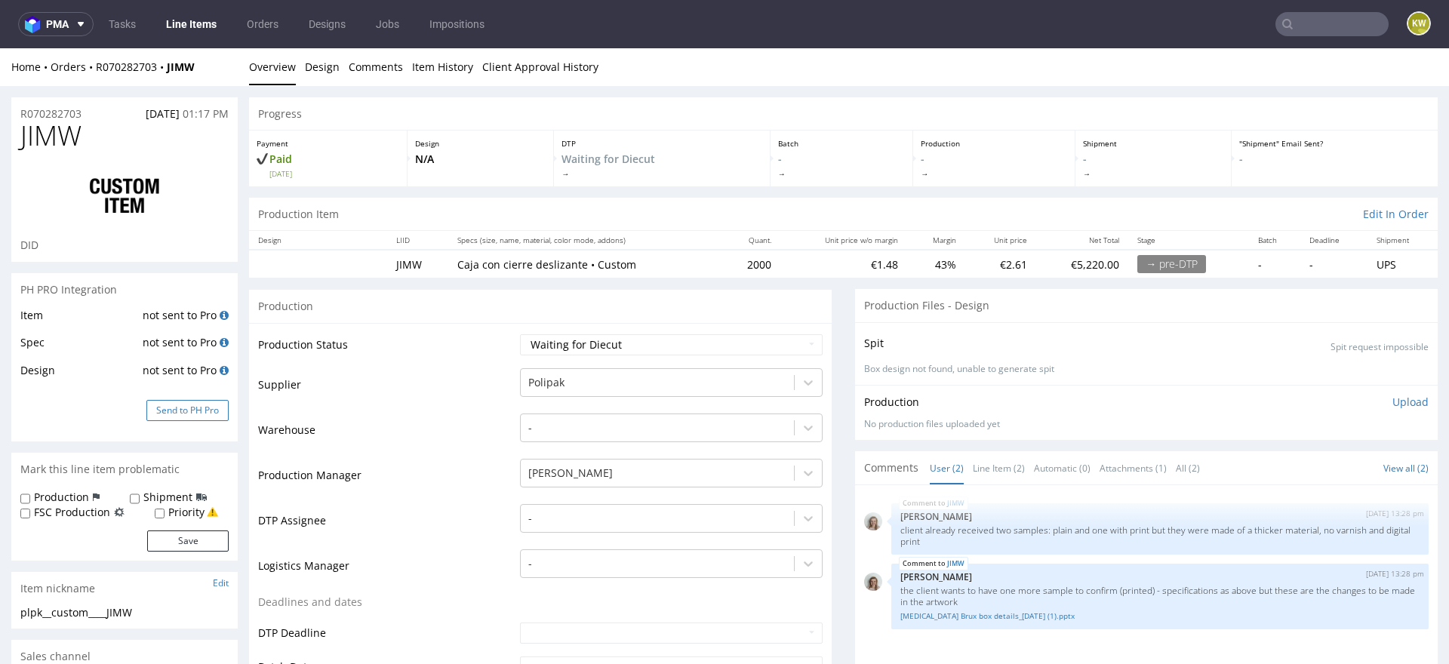
click at [186, 412] on button "Send to PH Pro" at bounding box center [187, 410] width 82 height 21
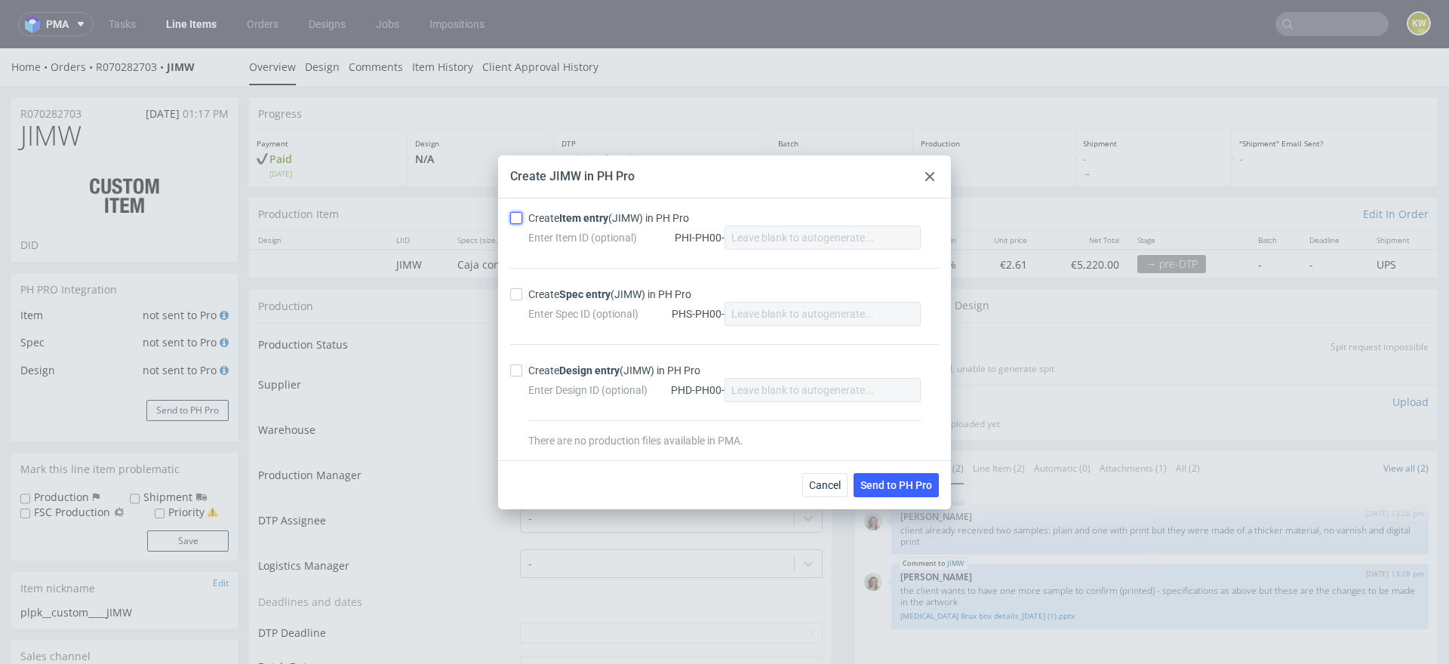
click at [516, 223] on input "Create Item entry (JIMW) in PH Pro" at bounding box center [516, 218] width 12 height 12
checkbox input "true"
click at [519, 285] on div "Create Spec entry (JIMW) in PH Pro Enter Spec ID (optional) PHS-PH00-" at bounding box center [724, 306] width 429 height 76
click at [519, 292] on input "Create Spec entry (JIMW) in PH Pro" at bounding box center [516, 294] width 12 height 12
checkbox input "true"
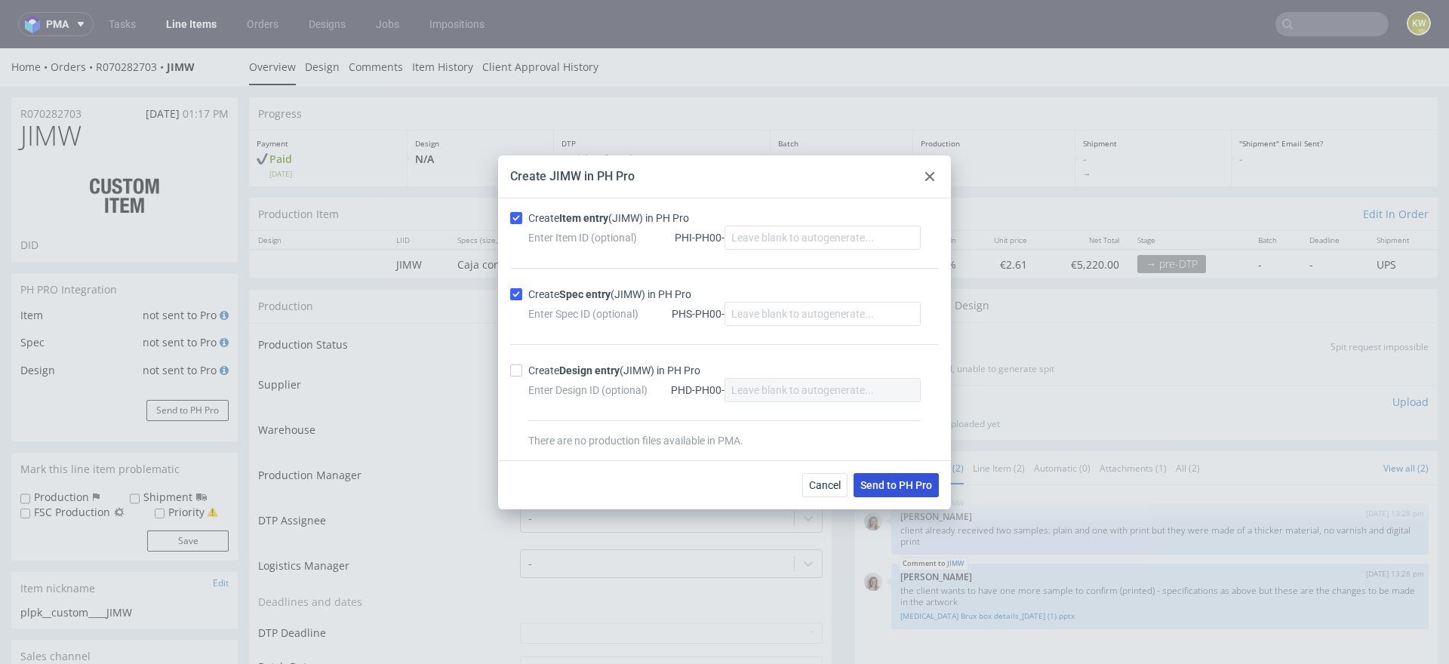
click at [898, 494] on button "Send to PH Pro" at bounding box center [896, 485] width 85 height 24
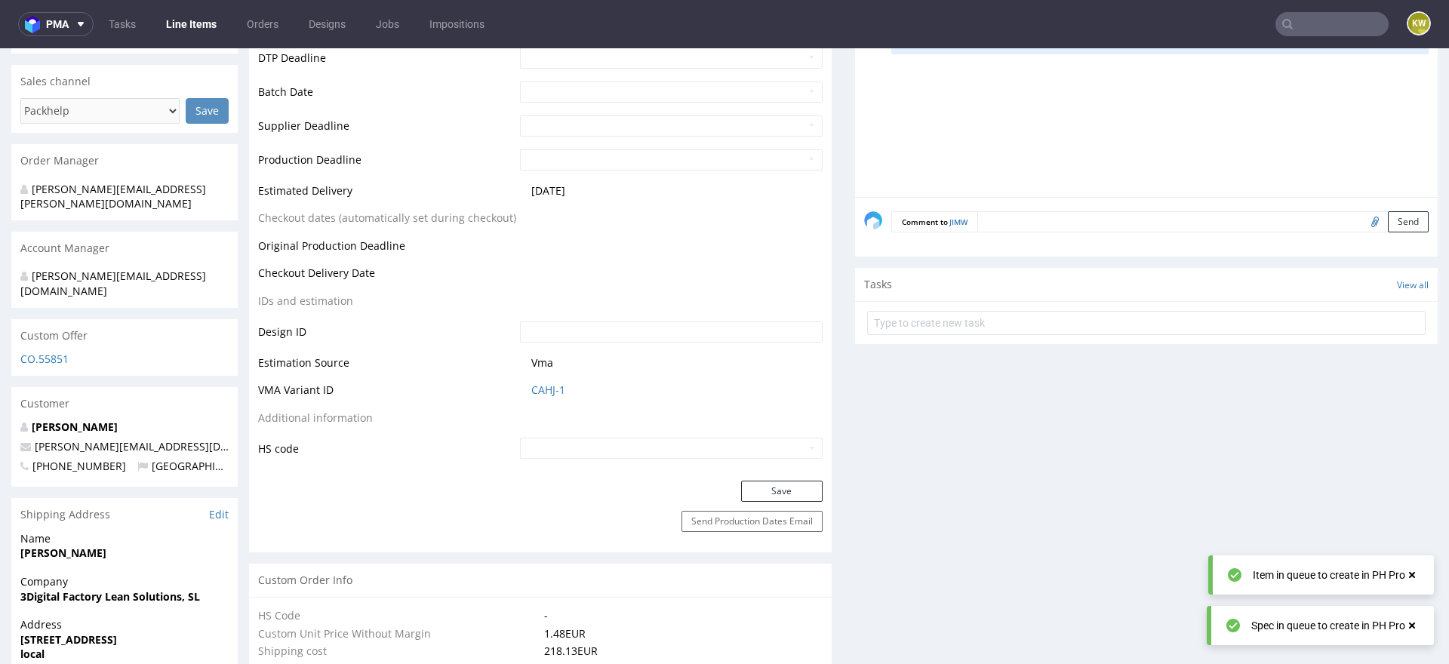
scroll to position [634, 0]
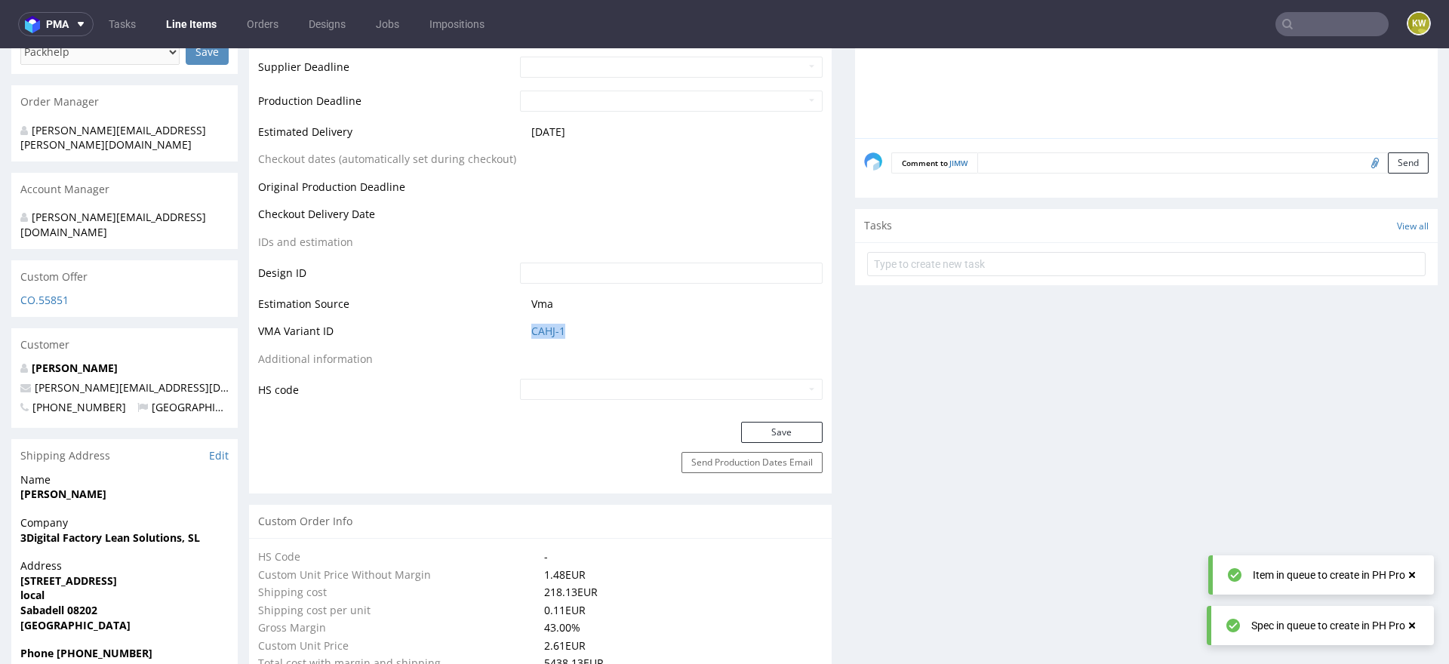
drag, startPoint x: 572, startPoint y: 327, endPoint x: 499, endPoint y: 327, distance: 73.2
click at [500, 327] on tr "VMA Variant ID CAHJ-1" at bounding box center [540, 336] width 565 height 28
copy tr "CAHJ-1"
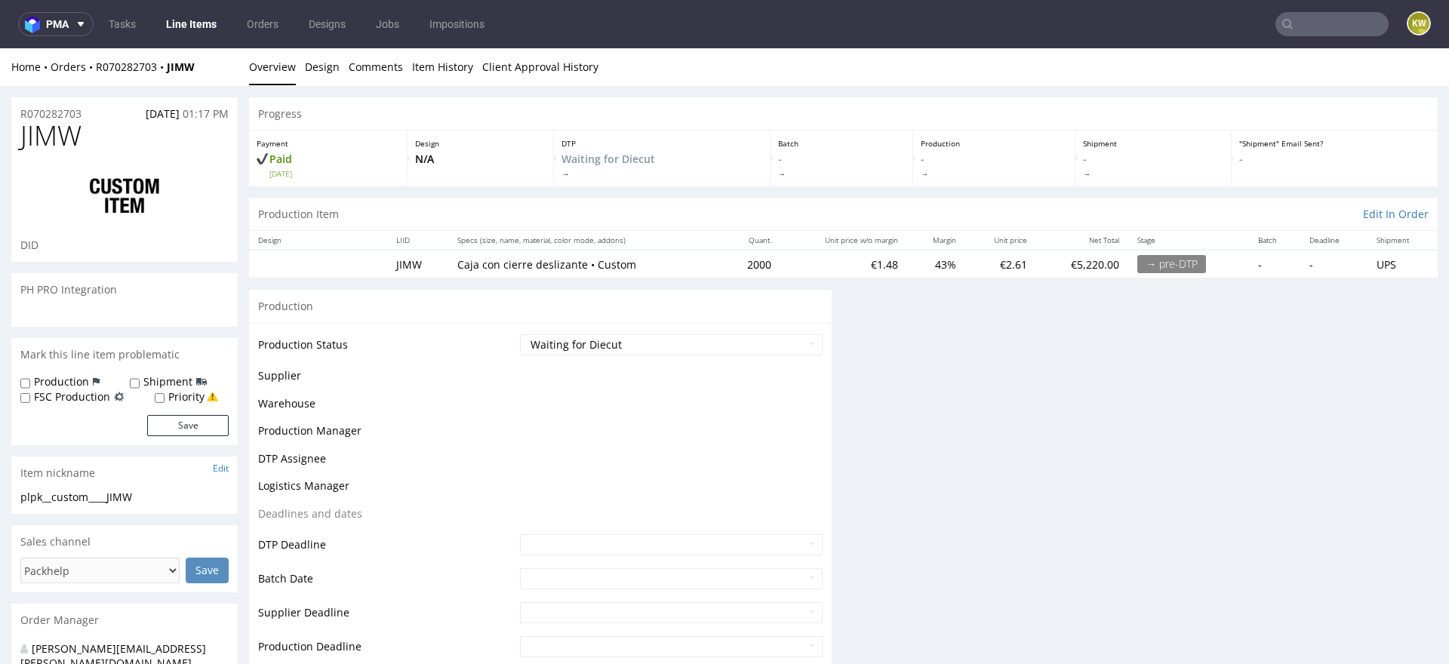
scroll to position [0, 0]
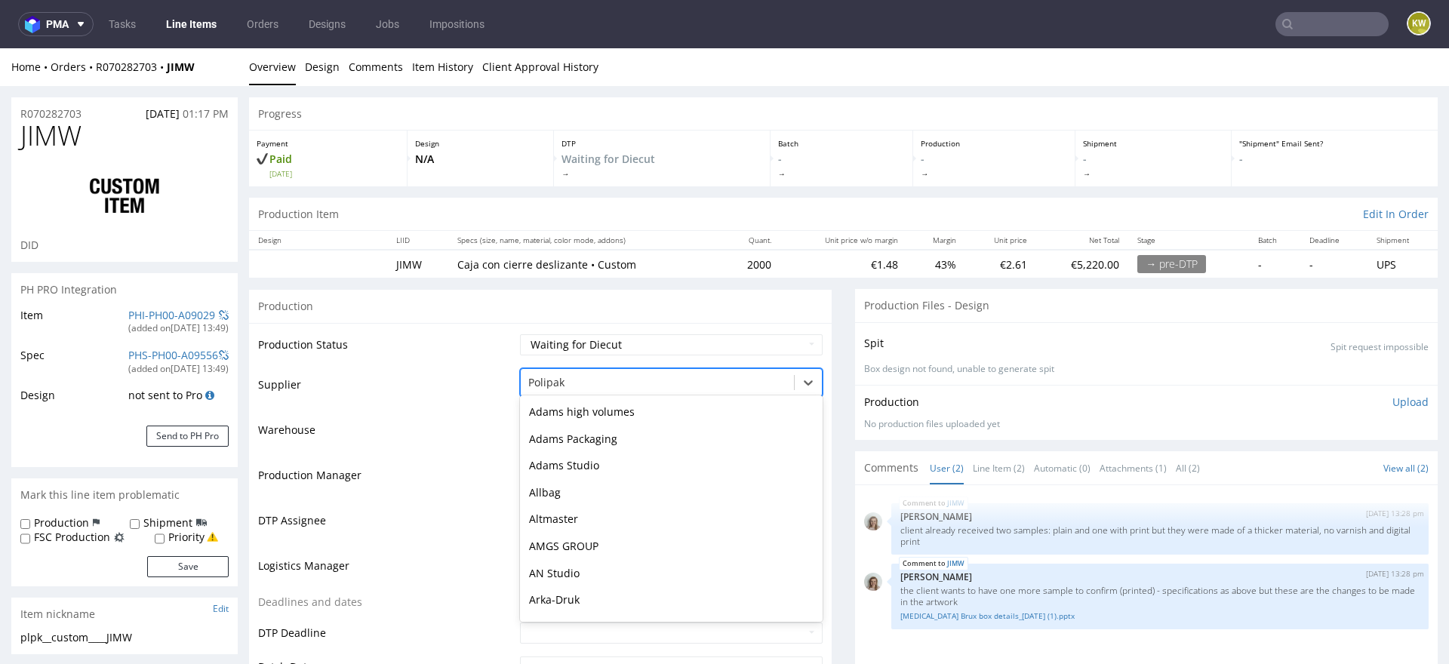
click at [537, 383] on div at bounding box center [657, 383] width 258 height 18
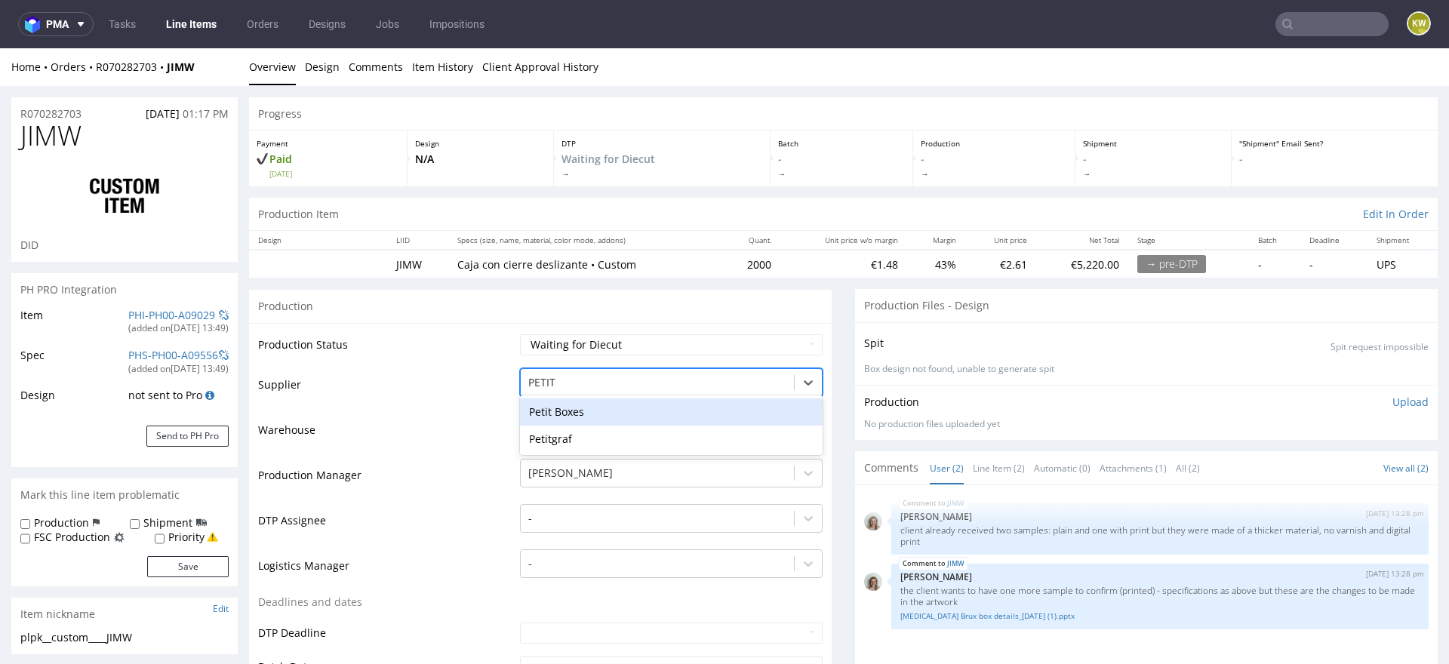
type input "PETITG"
click at [570, 409] on div "Petitgraf" at bounding box center [671, 412] width 303 height 27
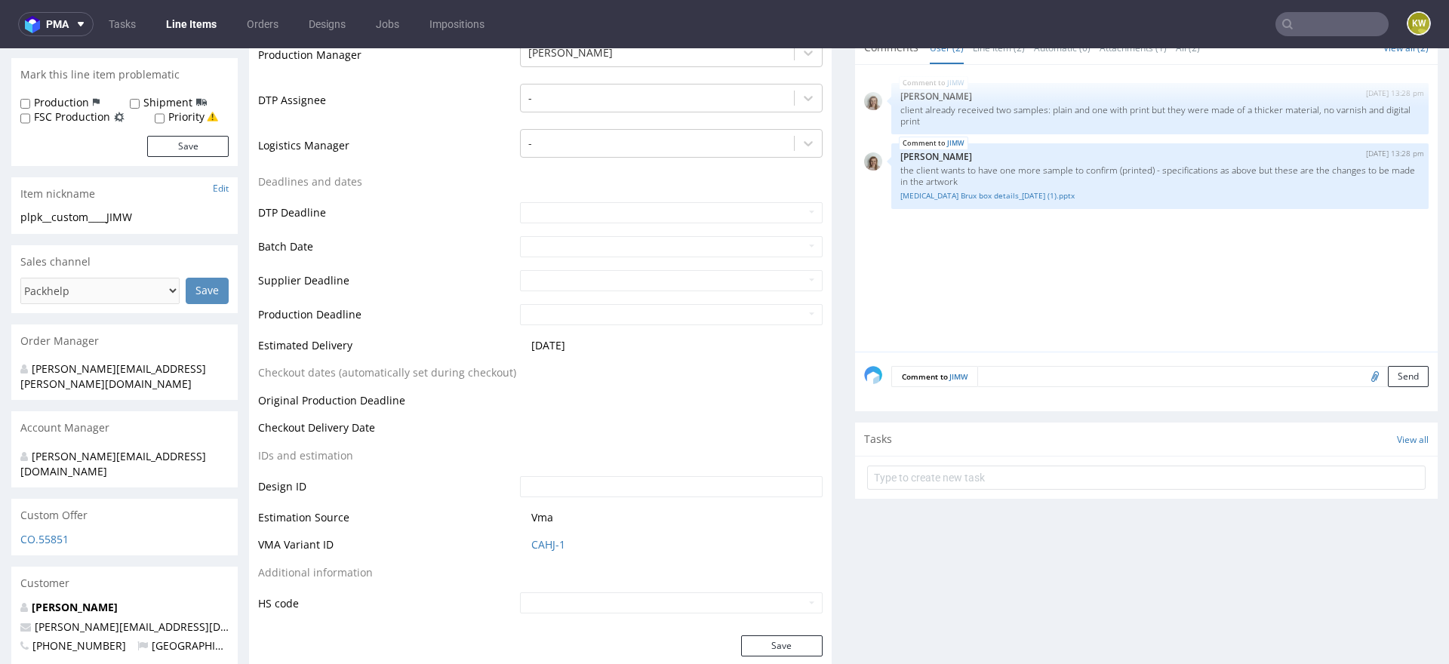
scroll to position [441, 0]
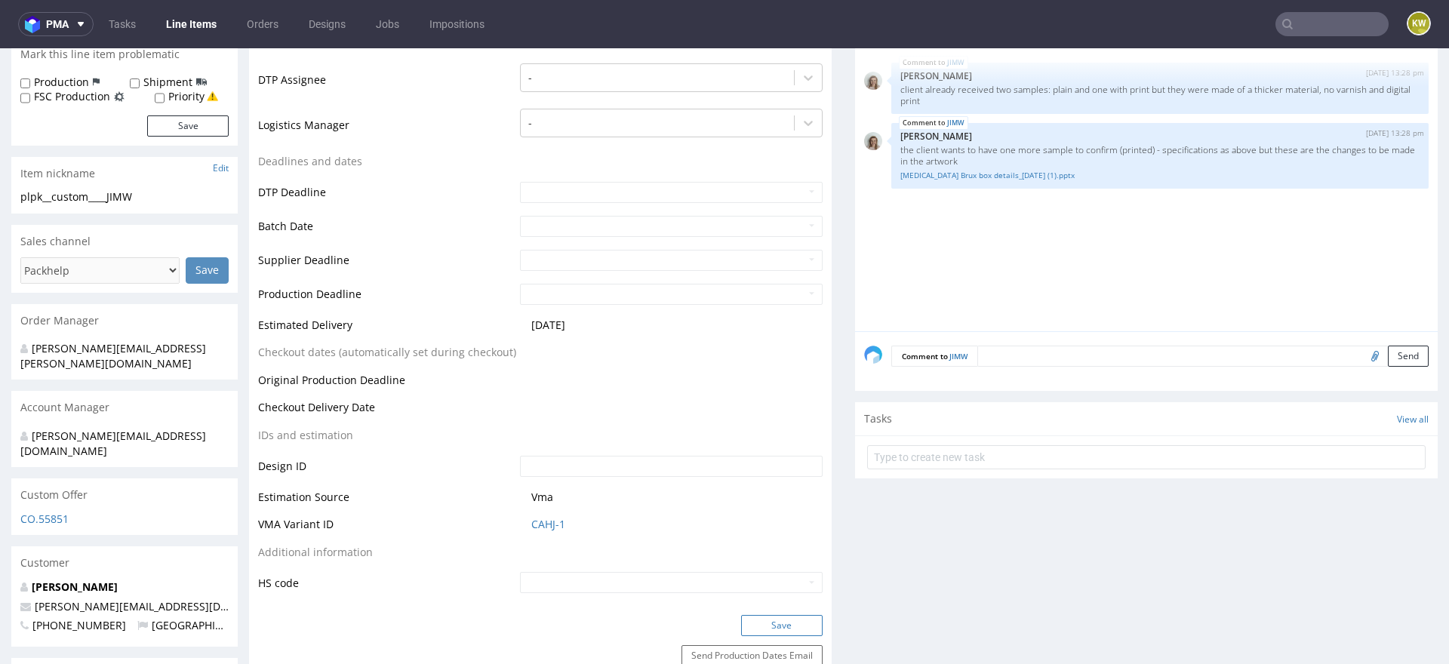
click at [764, 628] on button "Save" at bounding box center [782, 625] width 82 height 21
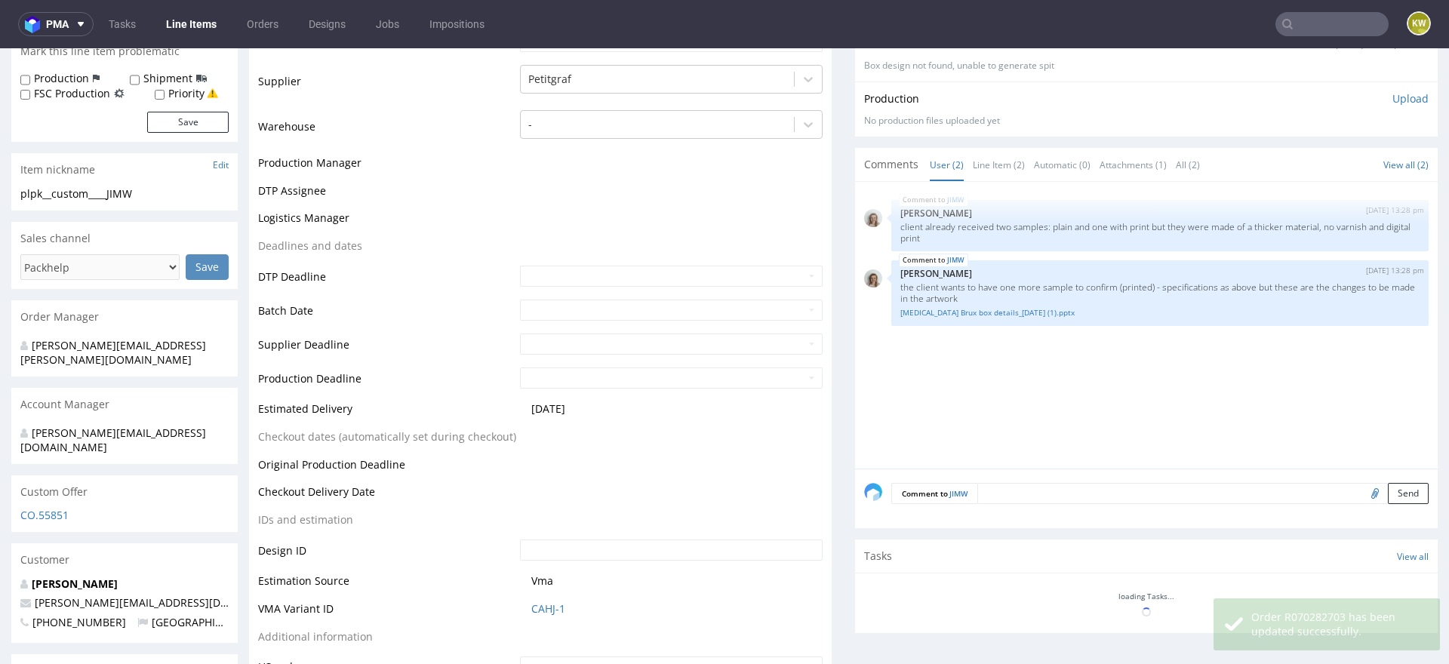
scroll to position [0, 0]
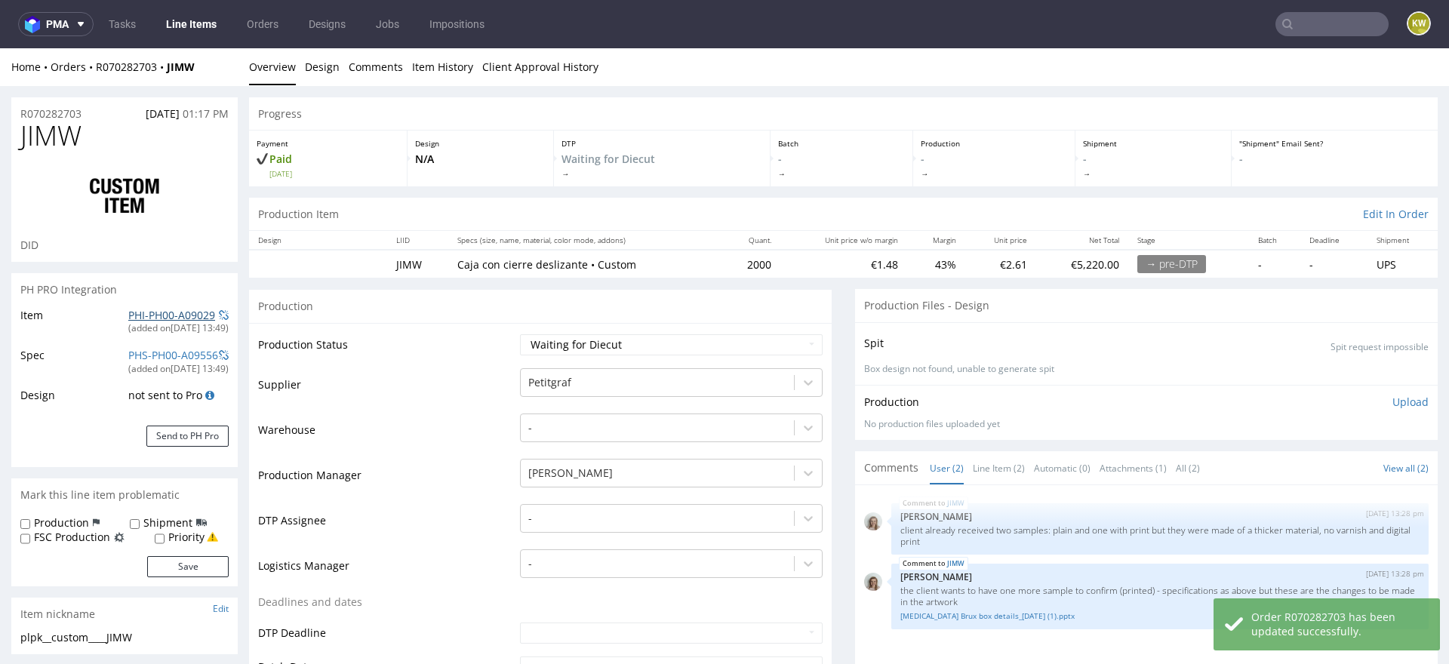
click at [146, 312] on link "PHI-PH00-A09029" at bounding box center [171, 315] width 87 height 14
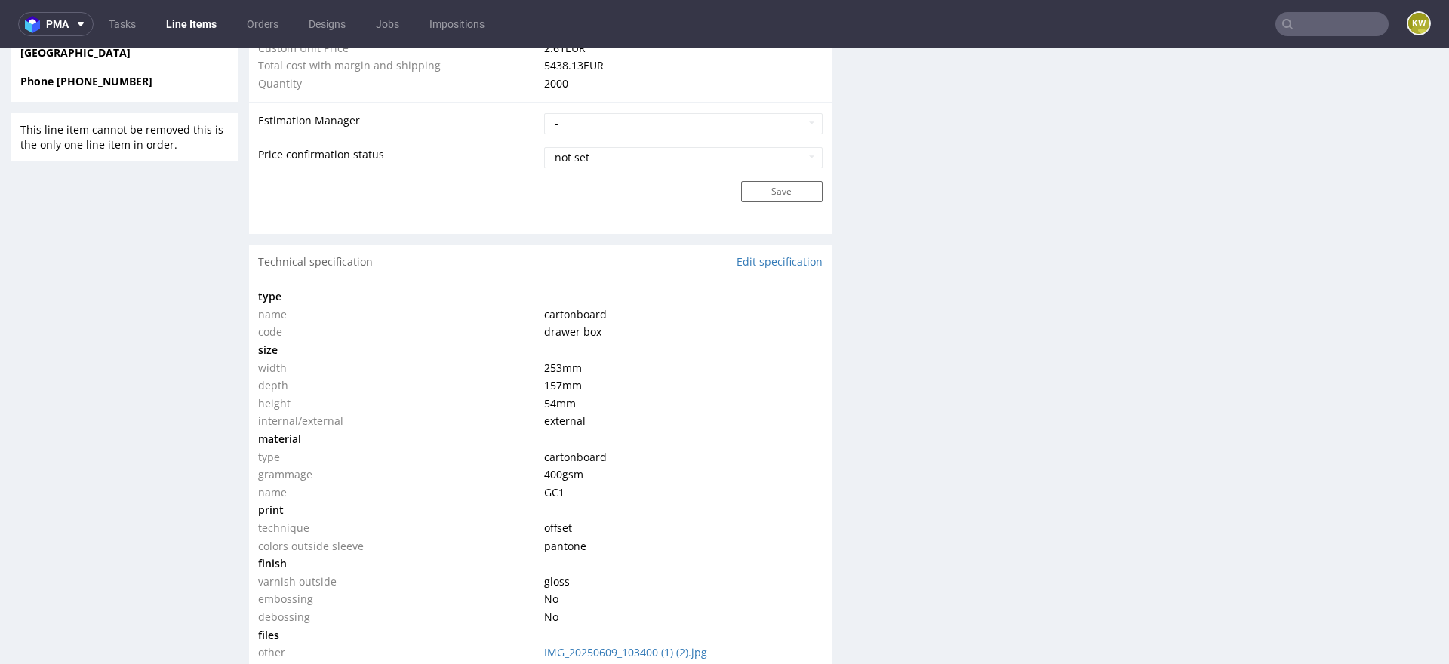
scroll to position [1559, 0]
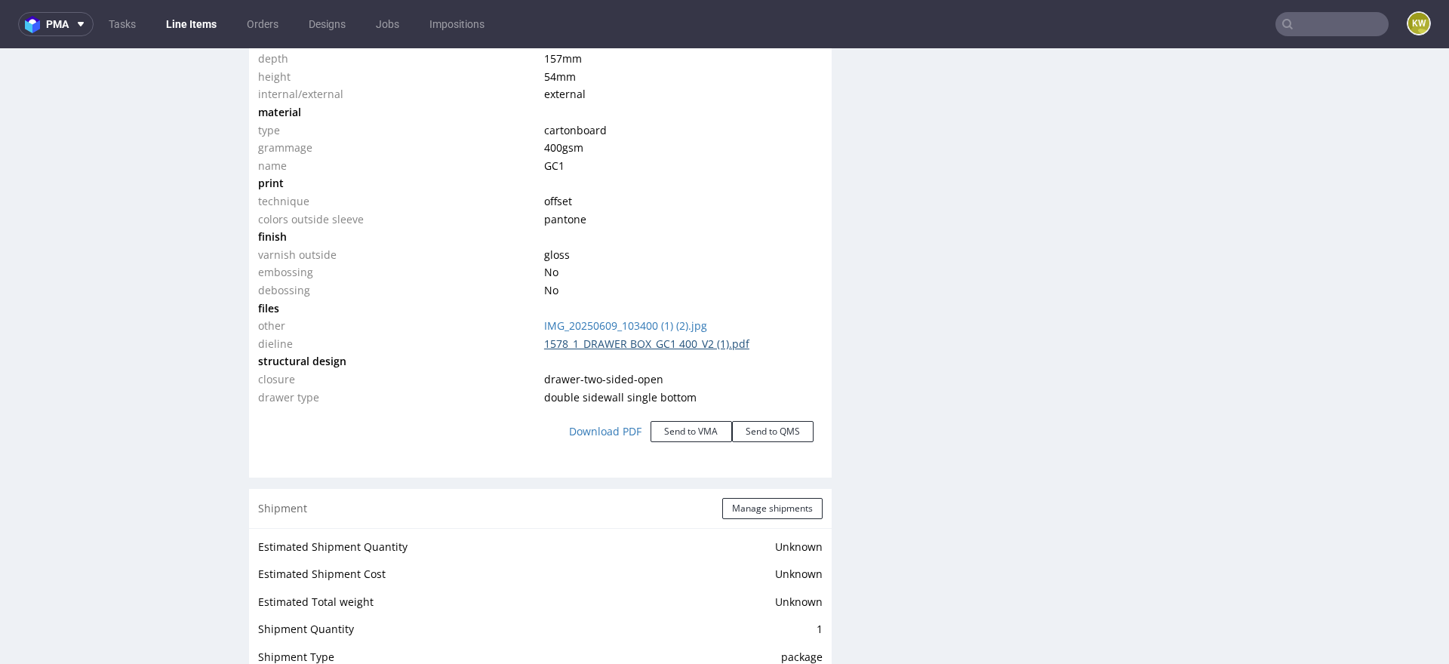
click at [650, 338] on link "1578_1_DRAWER BOX_GC1 400_V2 (1).pdf" at bounding box center [646, 344] width 205 height 14
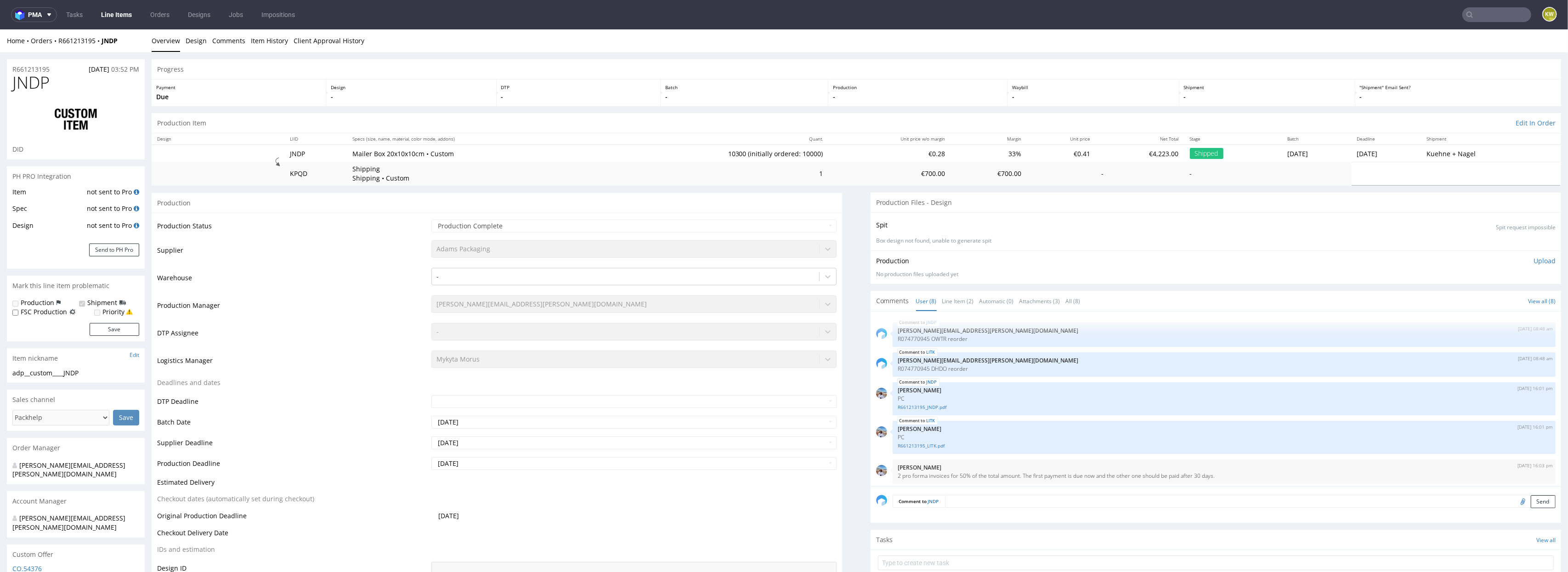
scroll to position [131, 0]
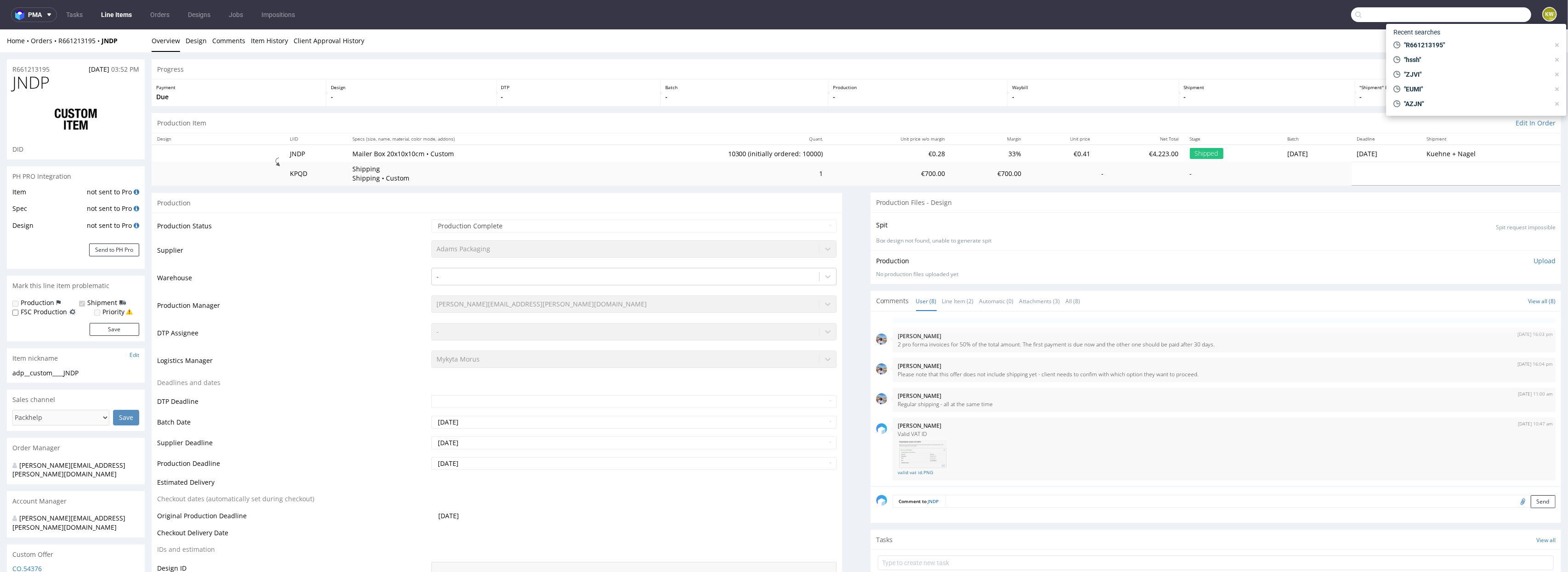
click at [1486, 14] on input "text" at bounding box center [1441, 15] width 180 height 15
paste input "XIXB"
type input "XIXB"
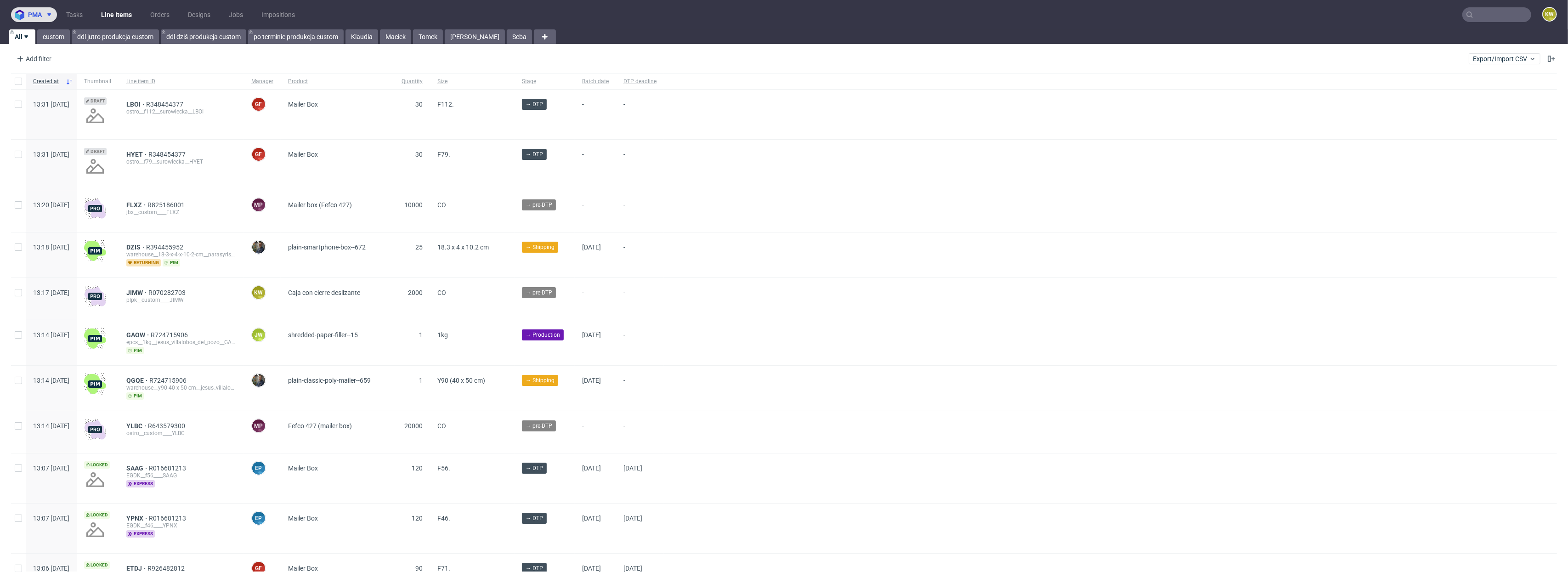
click at [52, 16] on icon at bounding box center [49, 15] width 7 height 7
click at [38, 75] on span "SMA" at bounding box center [39, 79] width 14 height 7
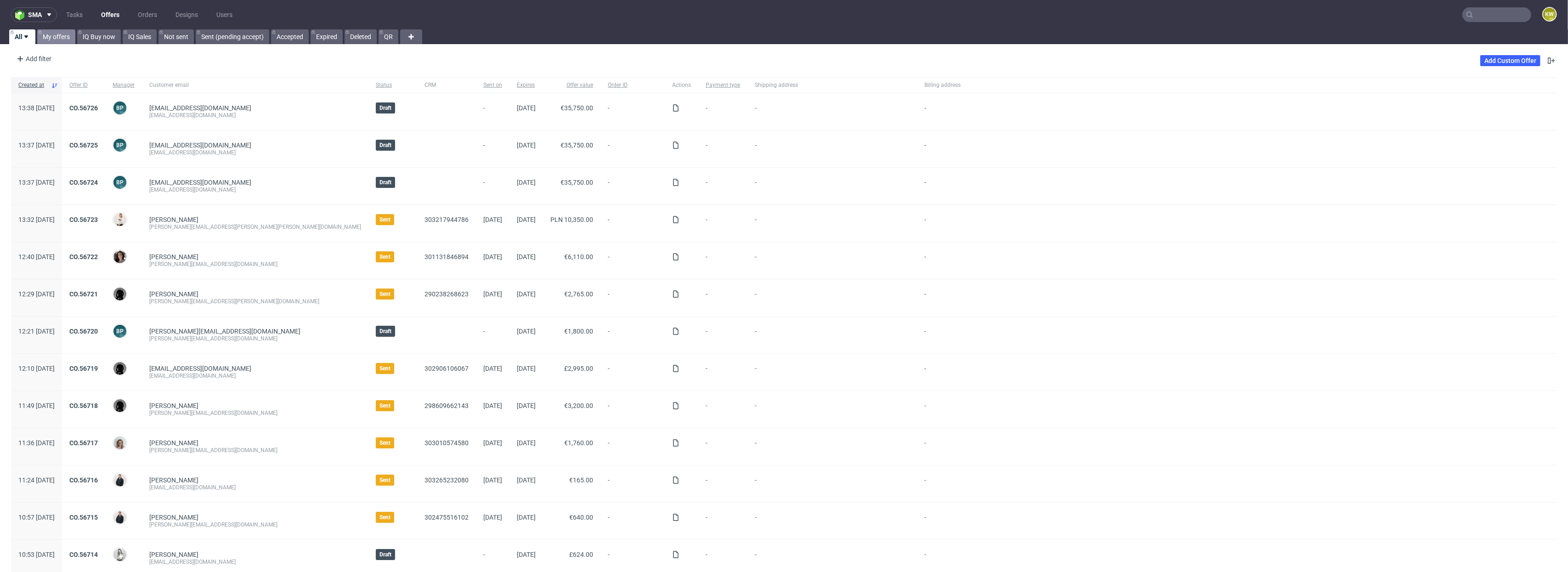
click at [54, 37] on link "My offers" at bounding box center [56, 37] width 38 height 15
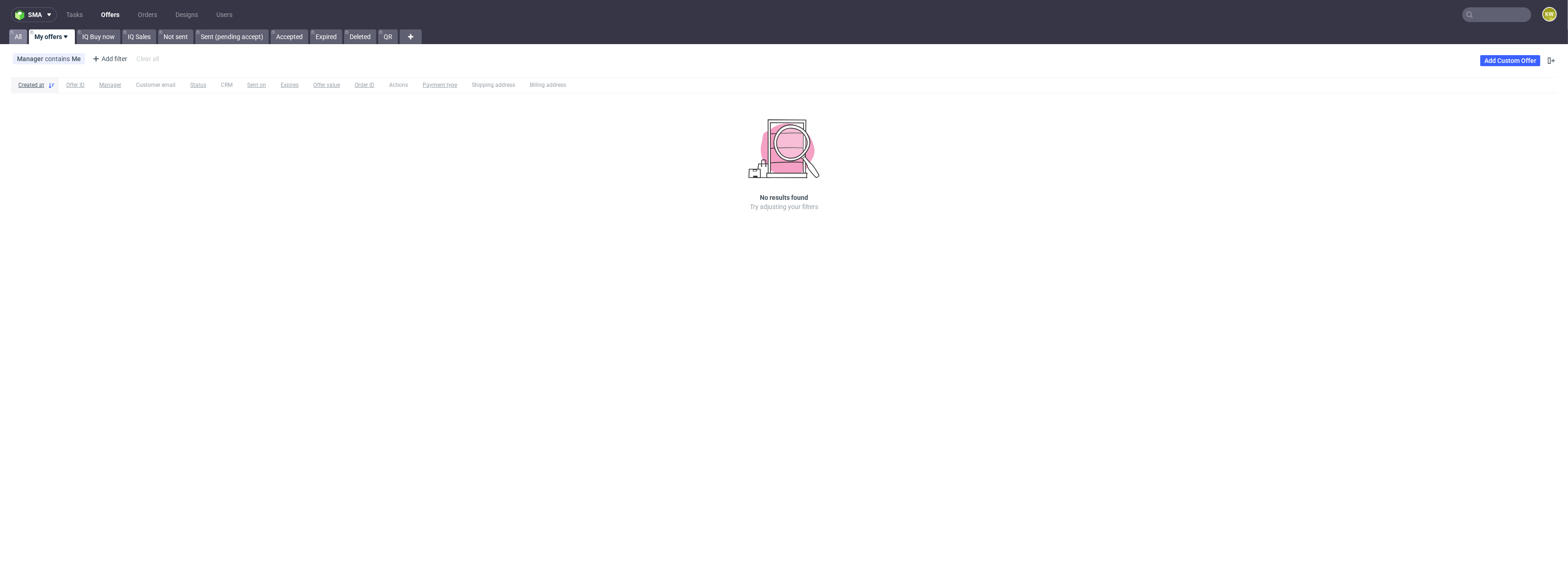
click at [18, 38] on link "All" at bounding box center [18, 37] width 18 height 15
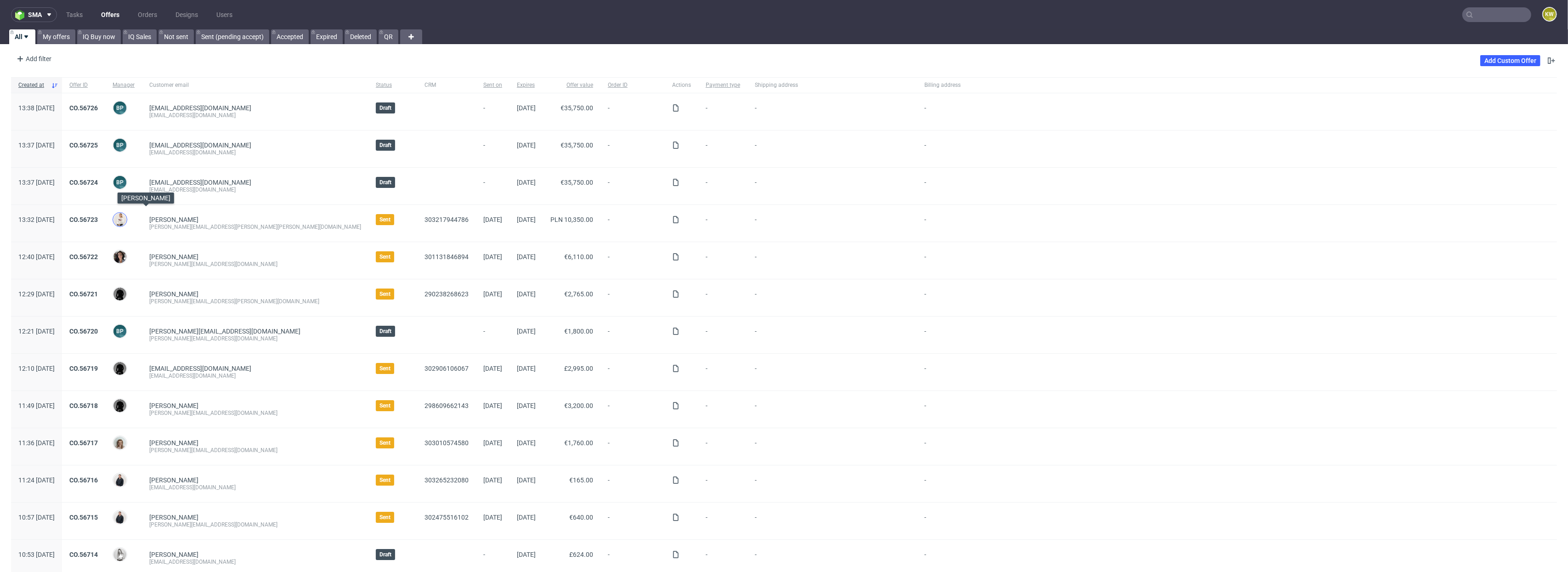
click at [127, 220] on img at bounding box center [119, 219] width 13 height 13
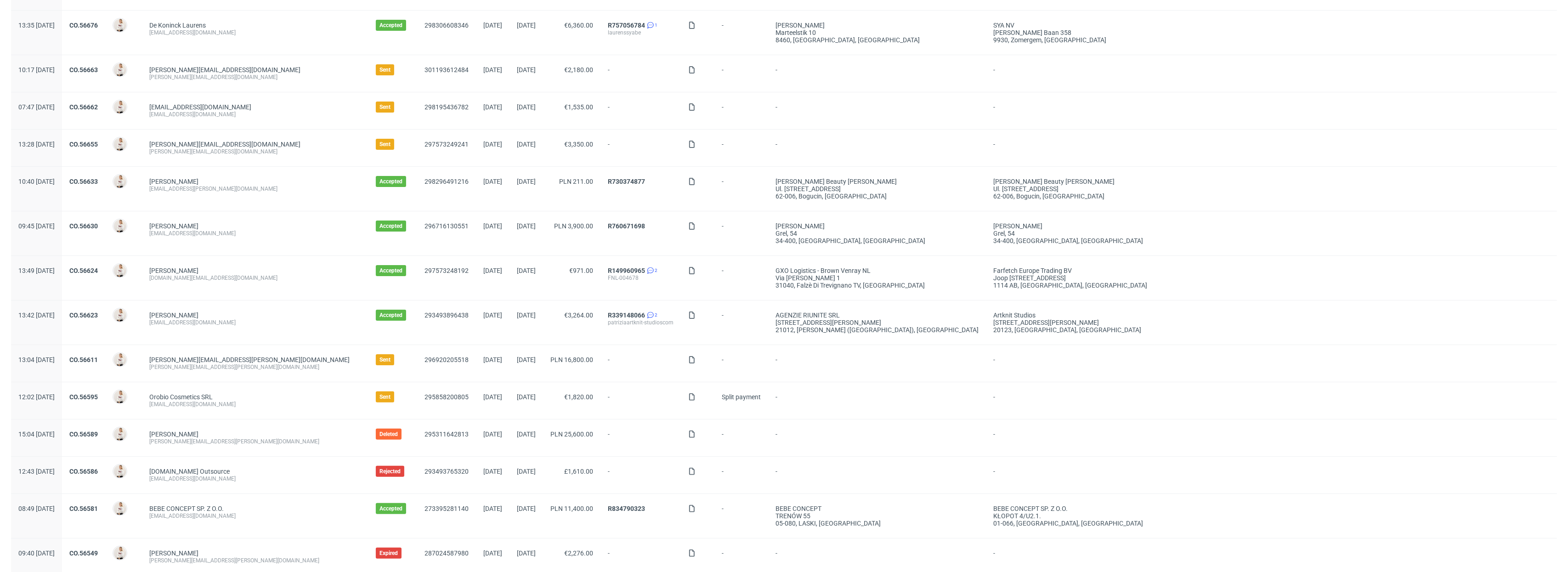
scroll to position [794, 0]
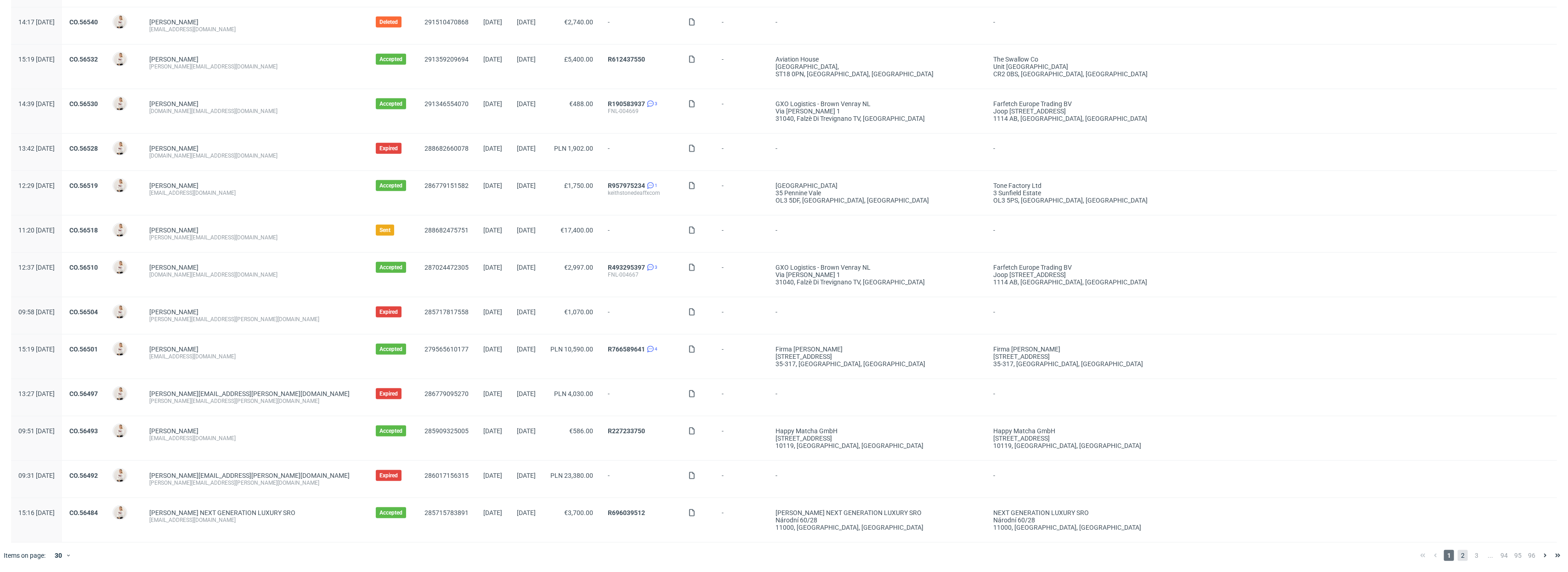
click at [1458, 556] on span "2" at bounding box center [1463, 555] width 10 height 11
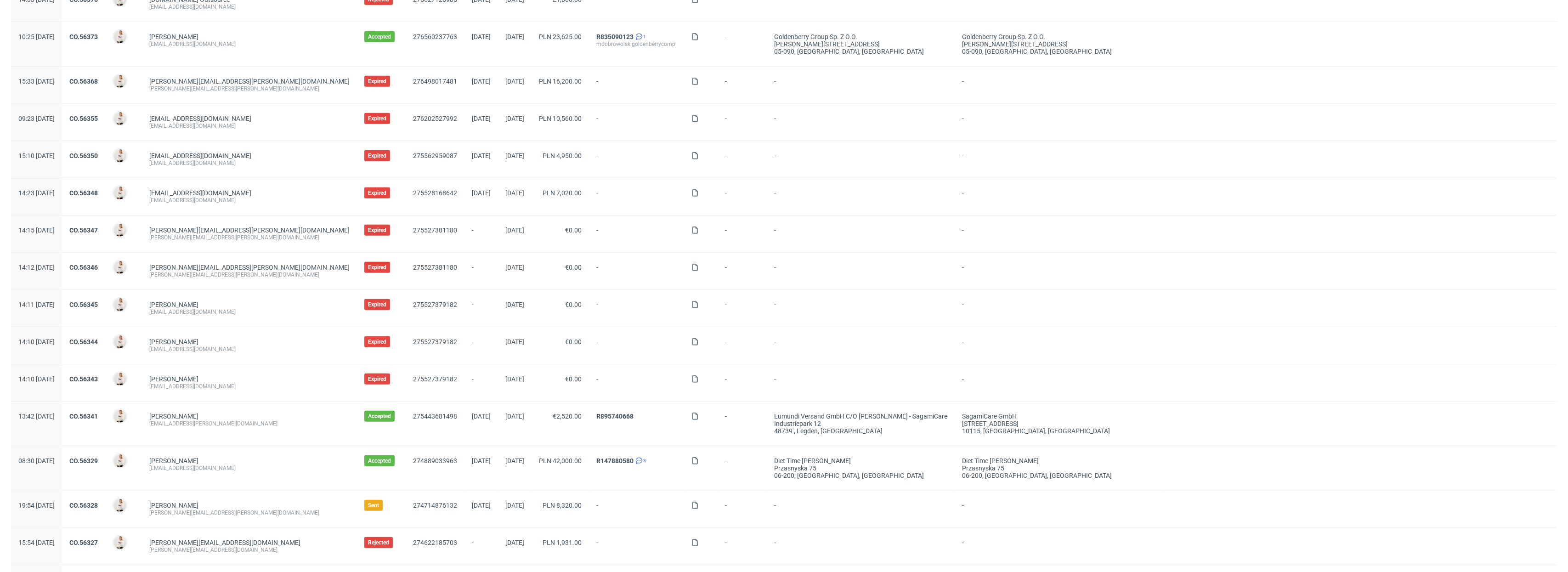
scroll to position [787, 0]
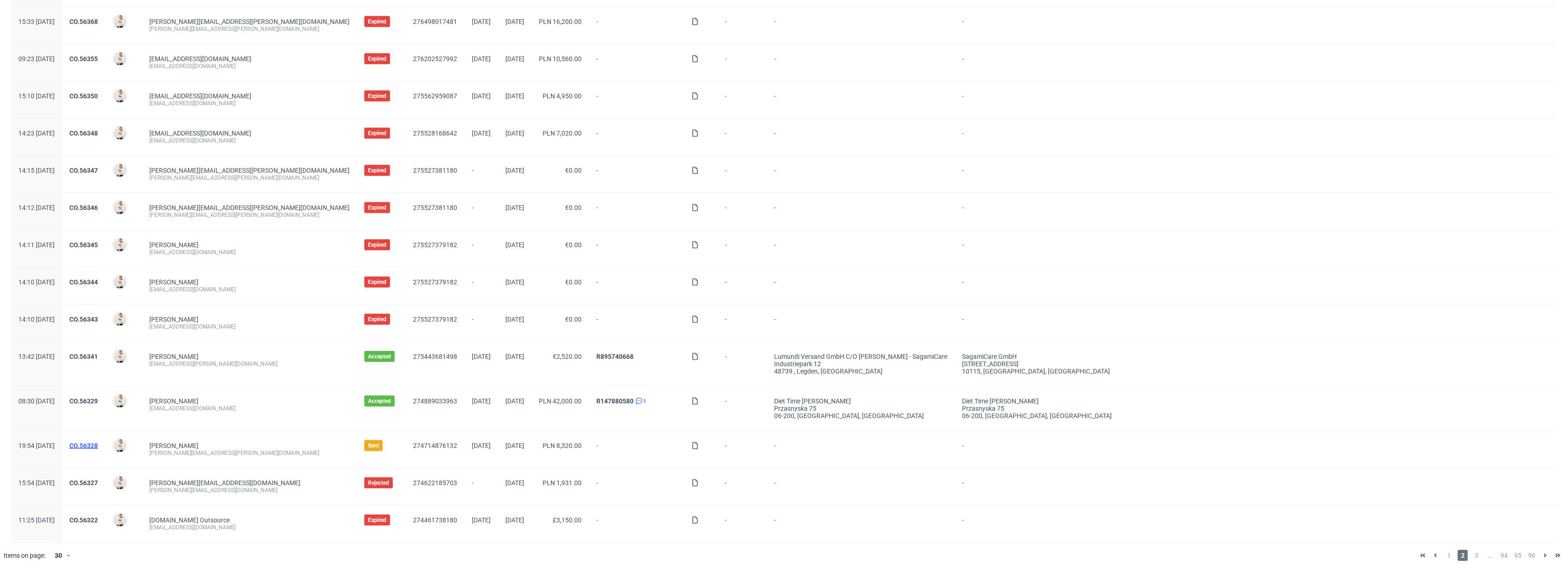
click at [98, 444] on link "CO.56328" at bounding box center [83, 445] width 29 height 7
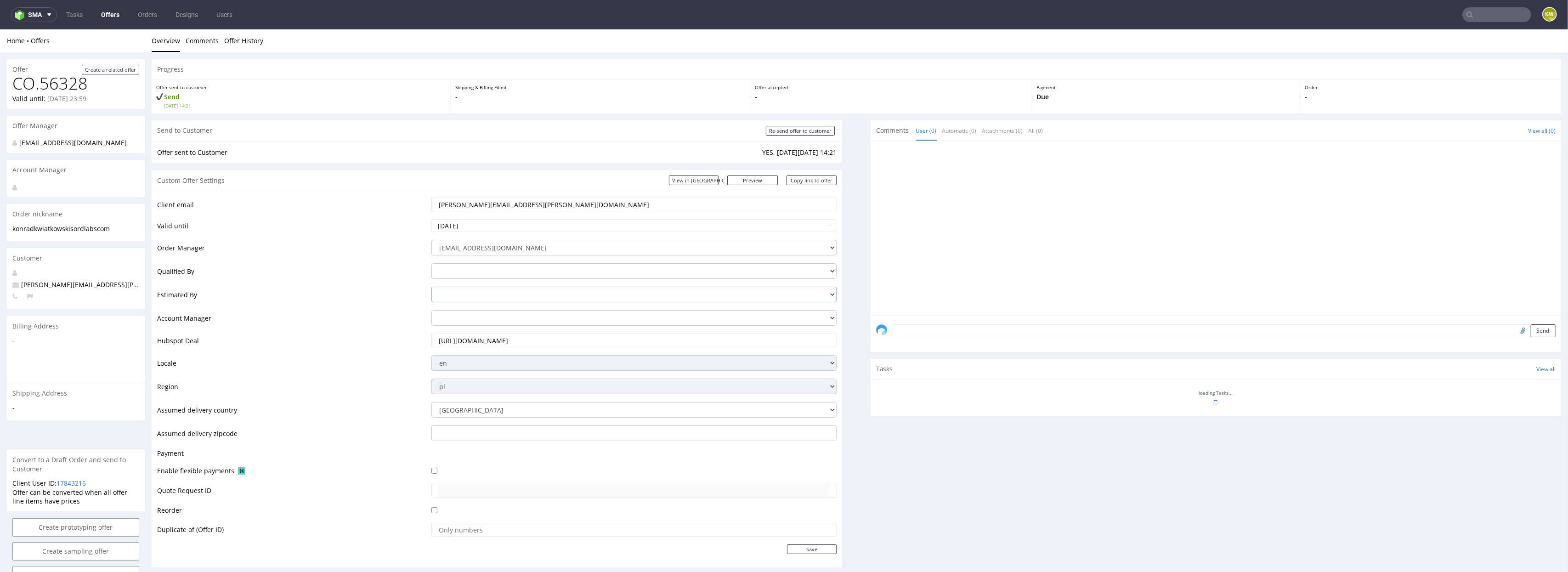
click at [464, 298] on select "[PERSON_NAME][EMAIL_ADDRESS][DOMAIN_NAME] [DOMAIN_NAME][EMAIL_ADDRESS][DOMAIN_N…" at bounding box center [634, 295] width 405 height 16
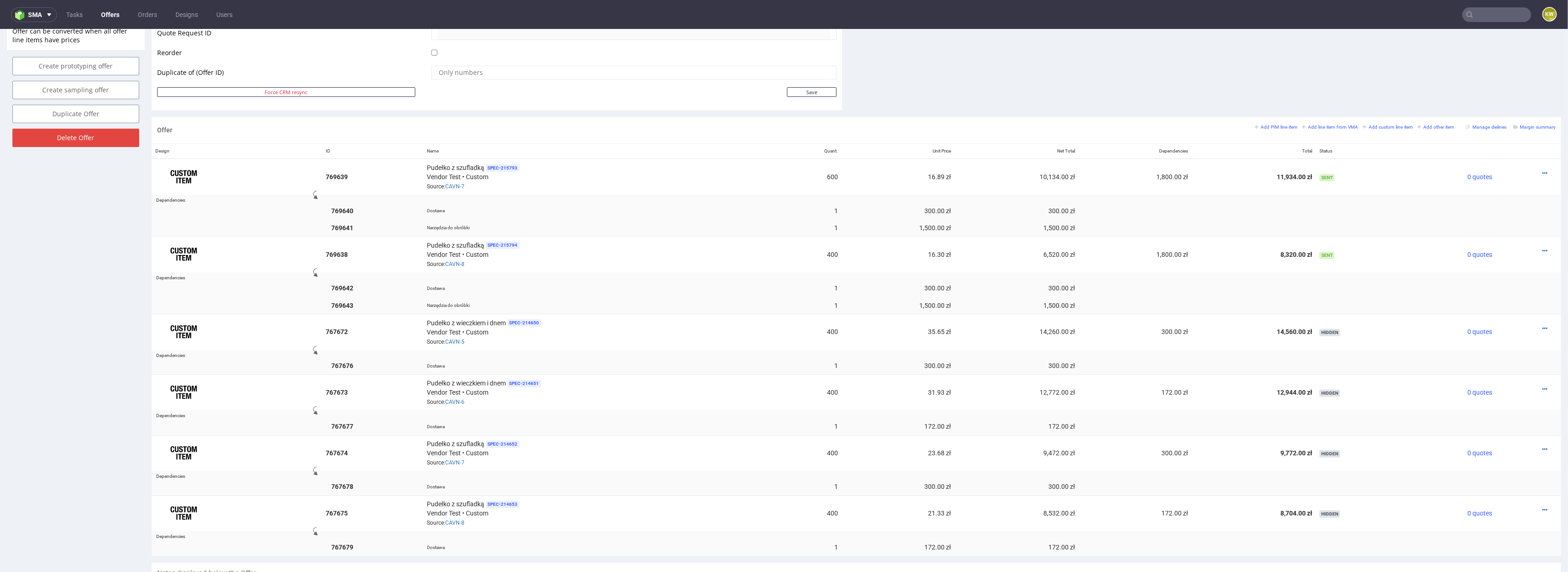
scroll to position [465, 0]
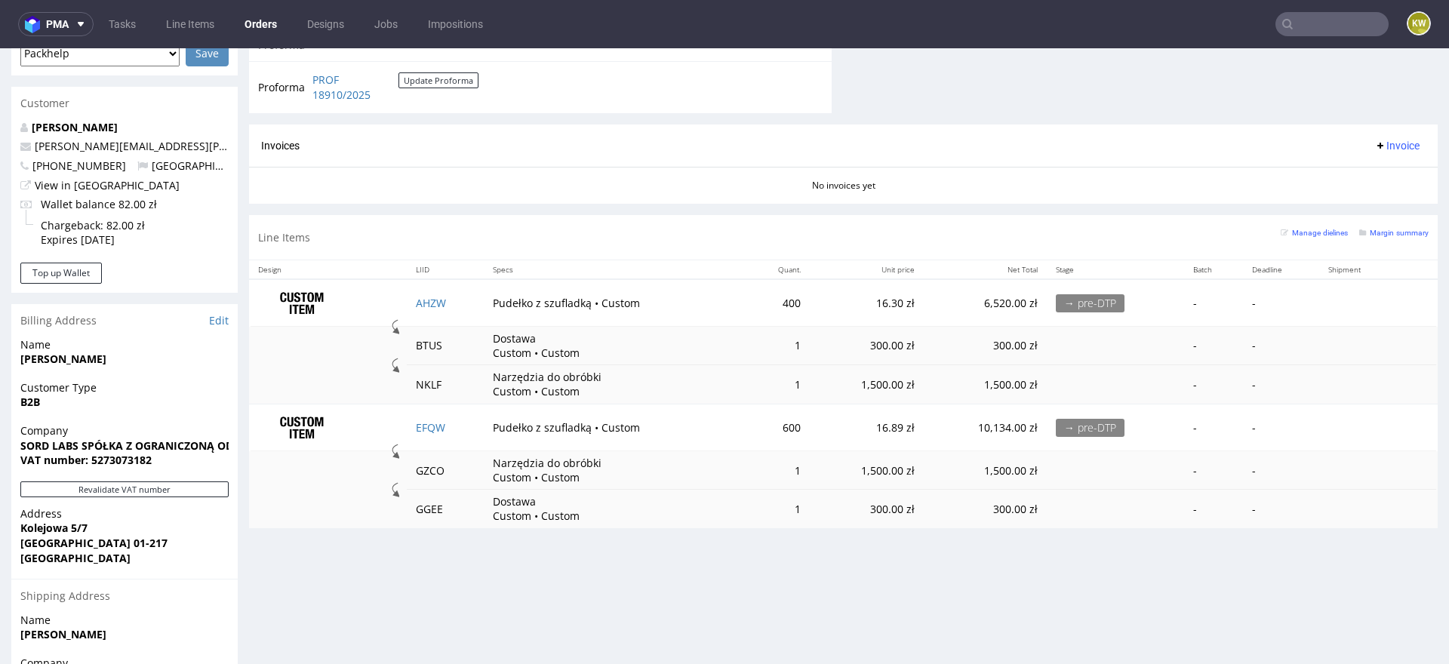
scroll to position [680, 0]
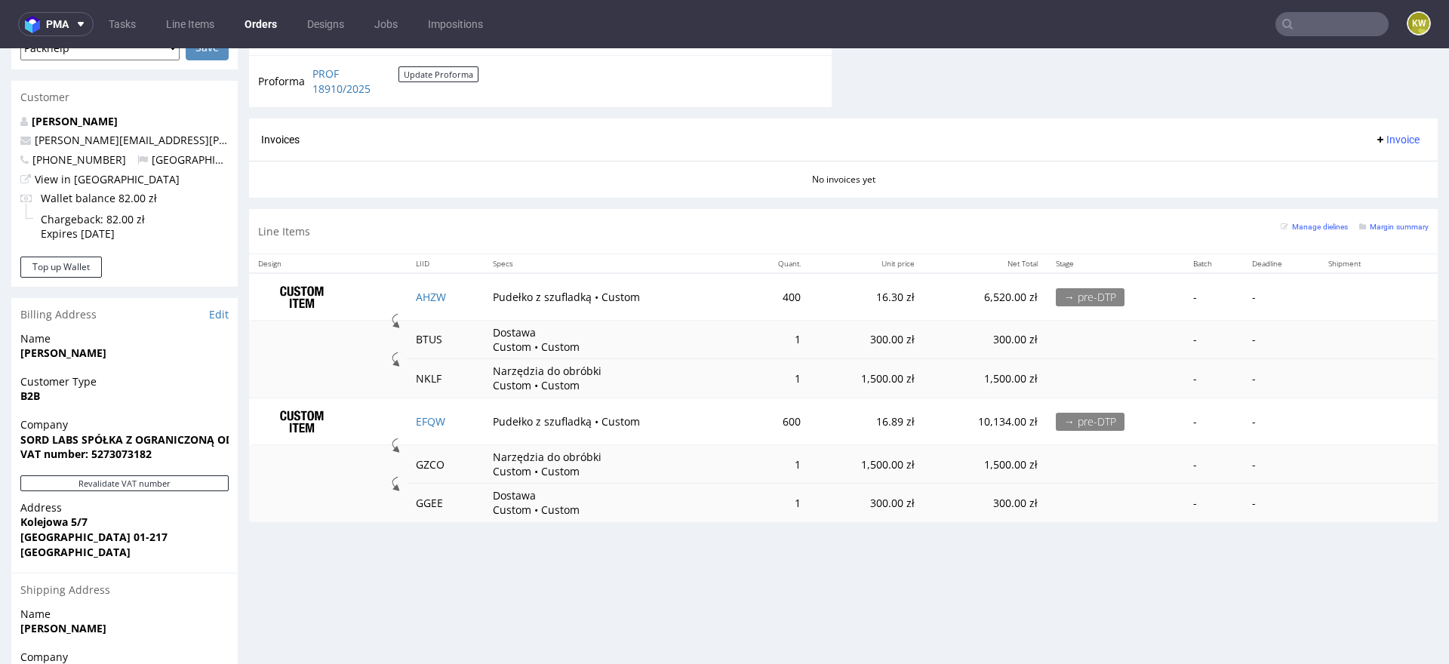
click at [729, 585] on div "Progress Payment Due Payment “Received” Email - Line Items 2 DTP - Production -…" at bounding box center [843, 105] width 1189 height 1377
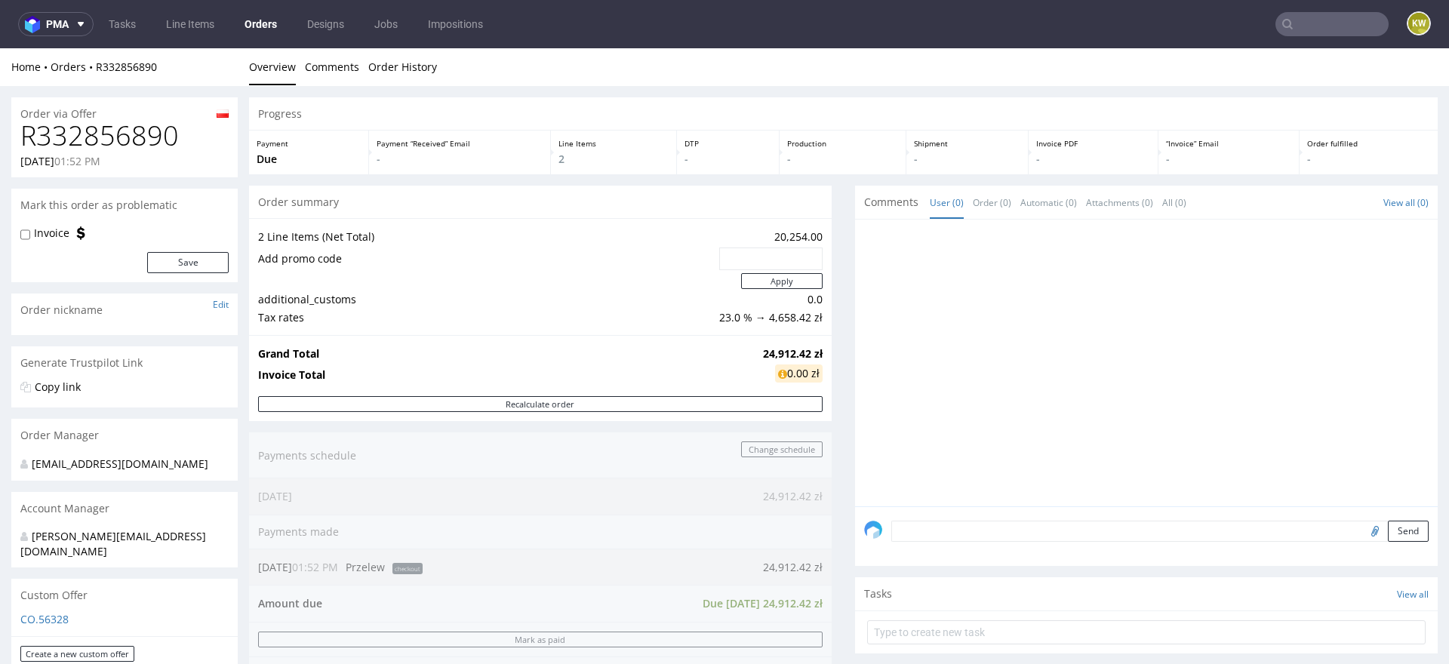
scroll to position [500, 0]
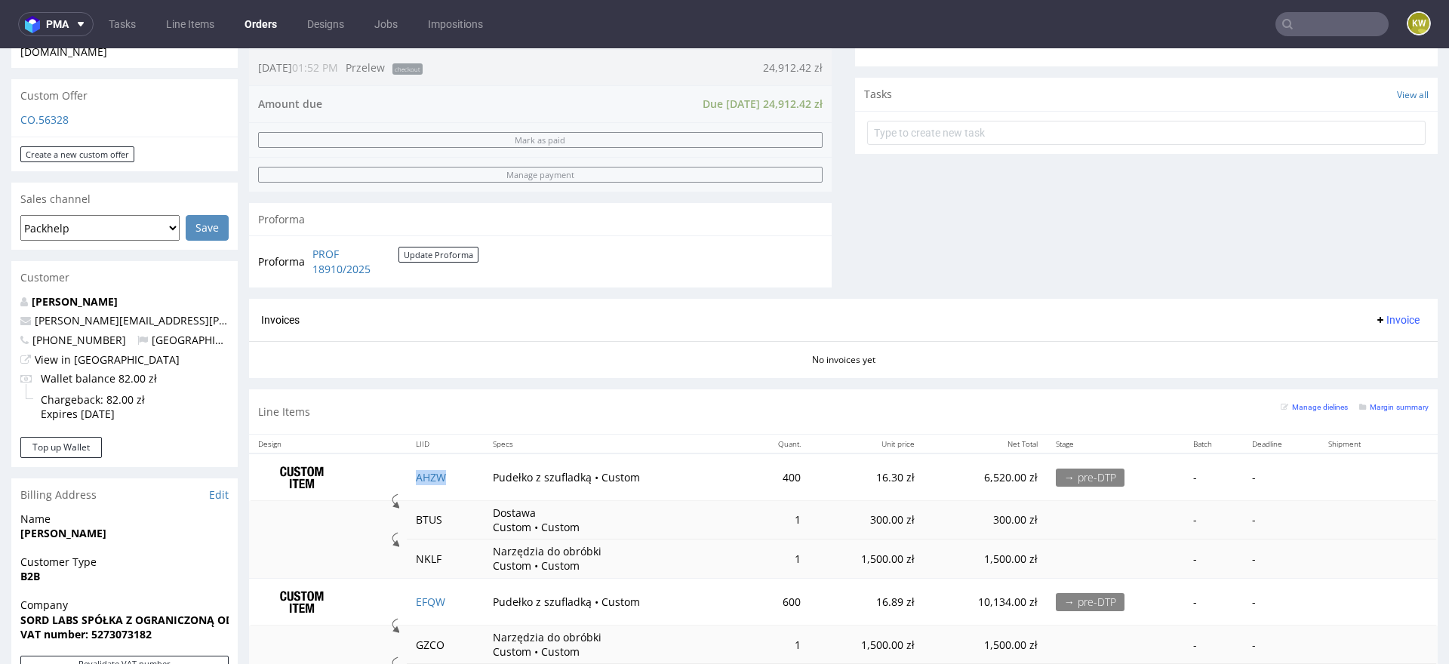
click at [453, 469] on td "AHZW" at bounding box center [445, 478] width 76 height 48
copy link "AHZW"
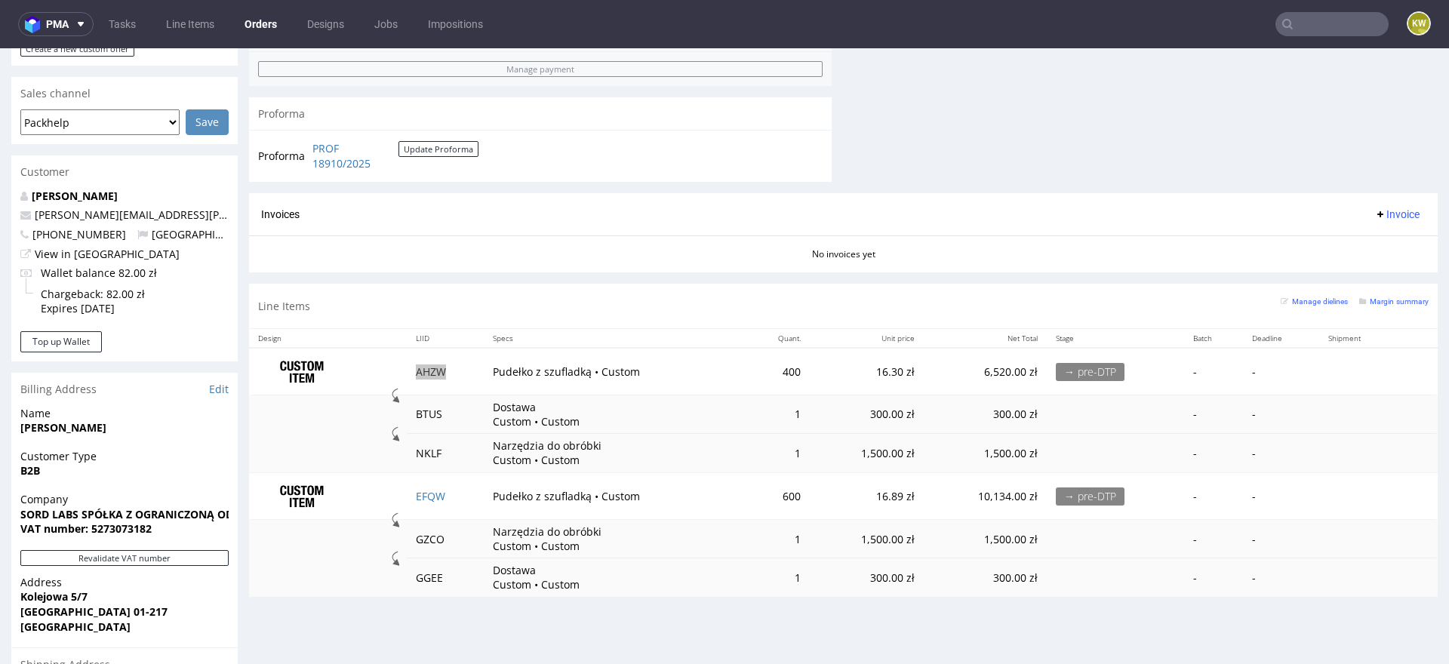
scroll to position [616, 0]
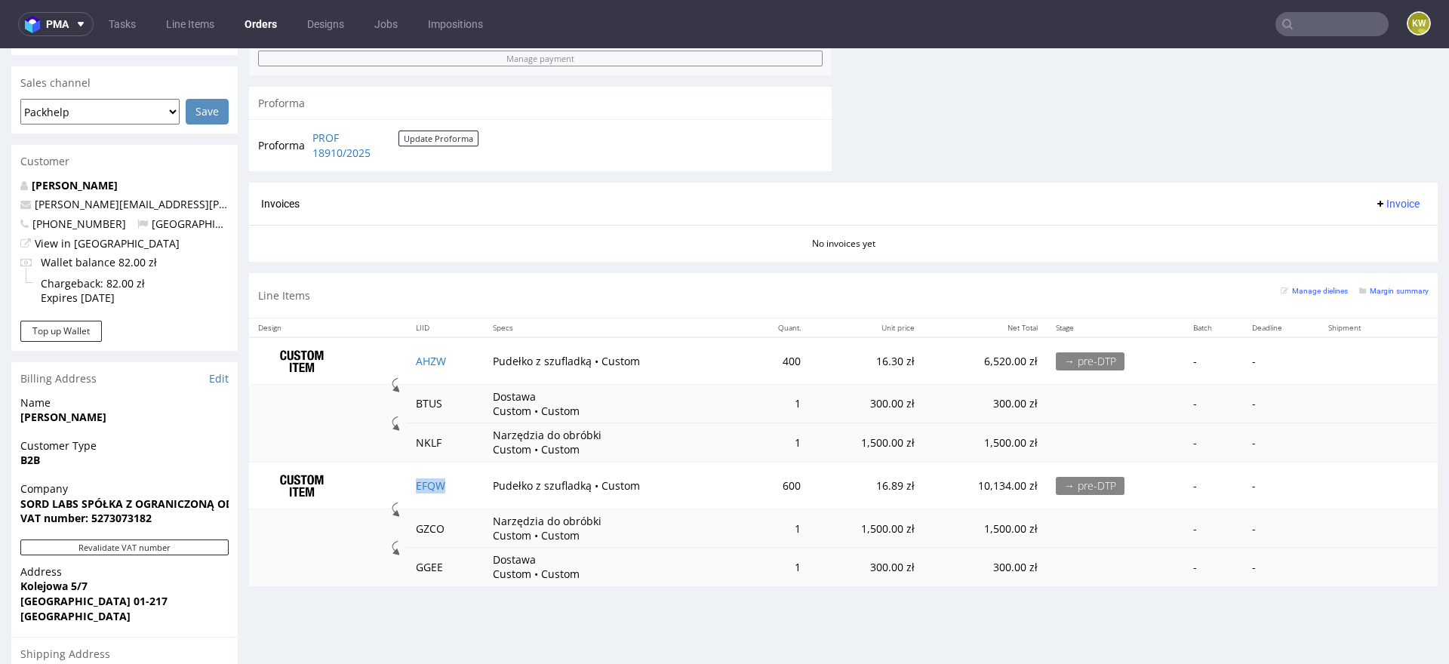
click at [466, 482] on td "EFQW" at bounding box center [445, 485] width 76 height 47
copy link "EFQW"
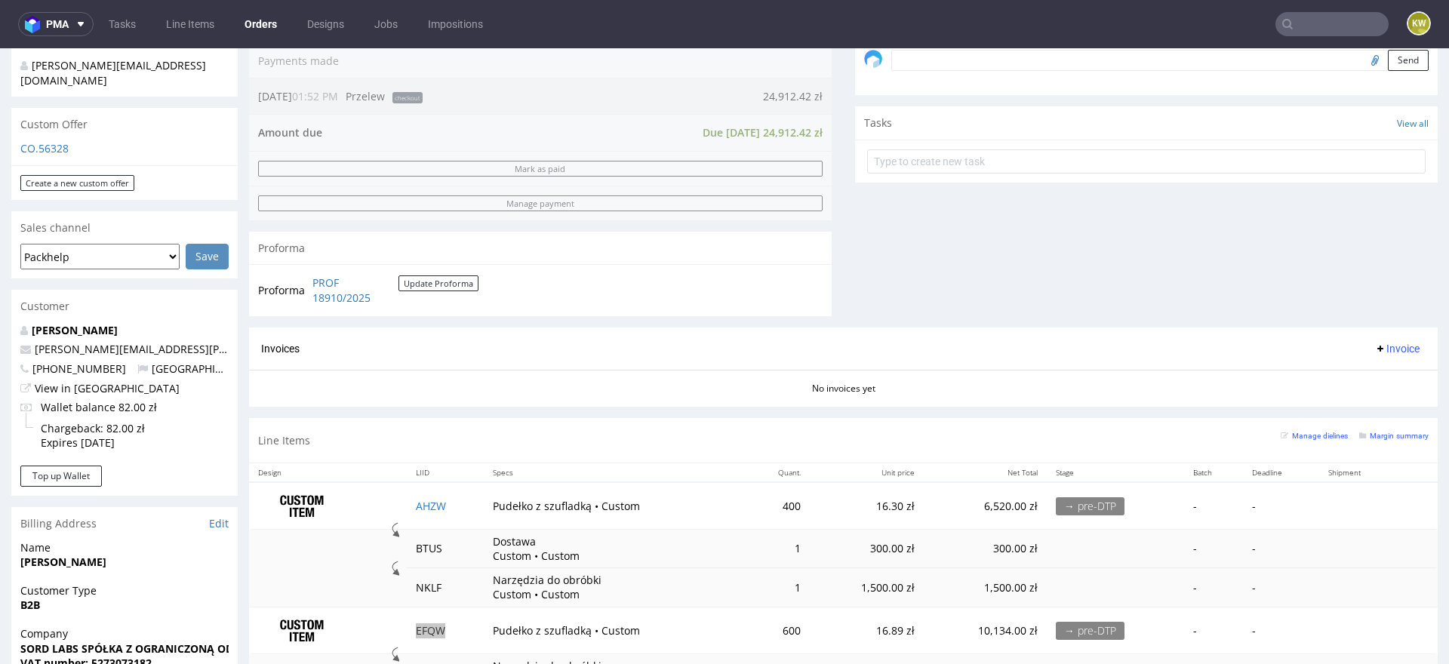
scroll to position [529, 0]
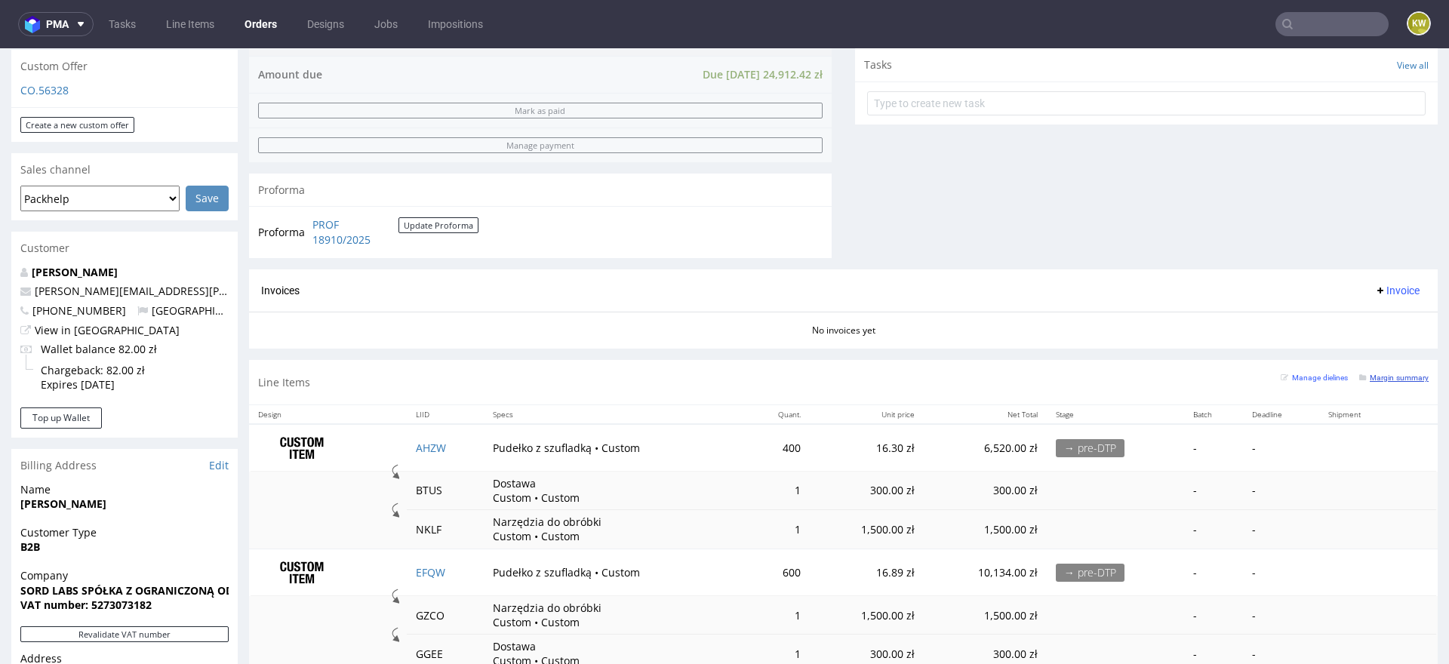
click at [1385, 374] on small "Margin summary" at bounding box center [1393, 378] width 69 height 8
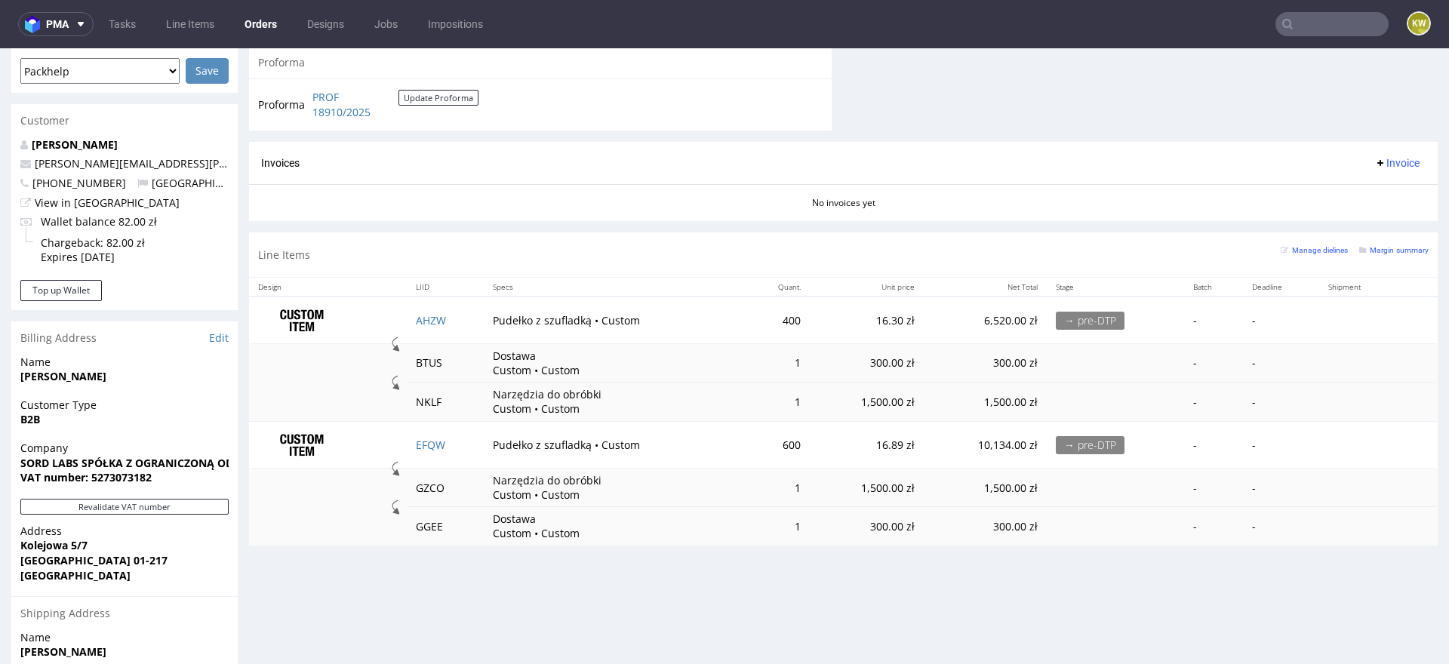
scroll to position [650, 0]
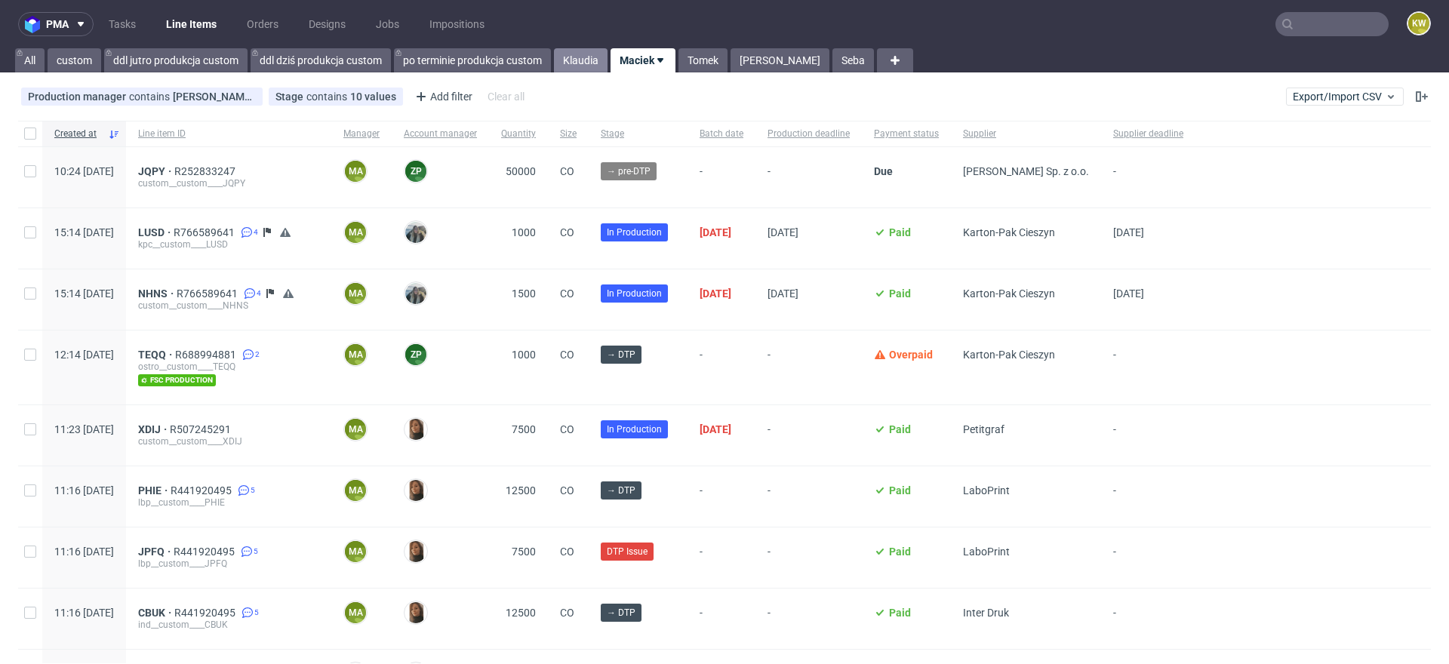
click at [562, 57] on link "Klaudia" at bounding box center [581, 60] width 54 height 24
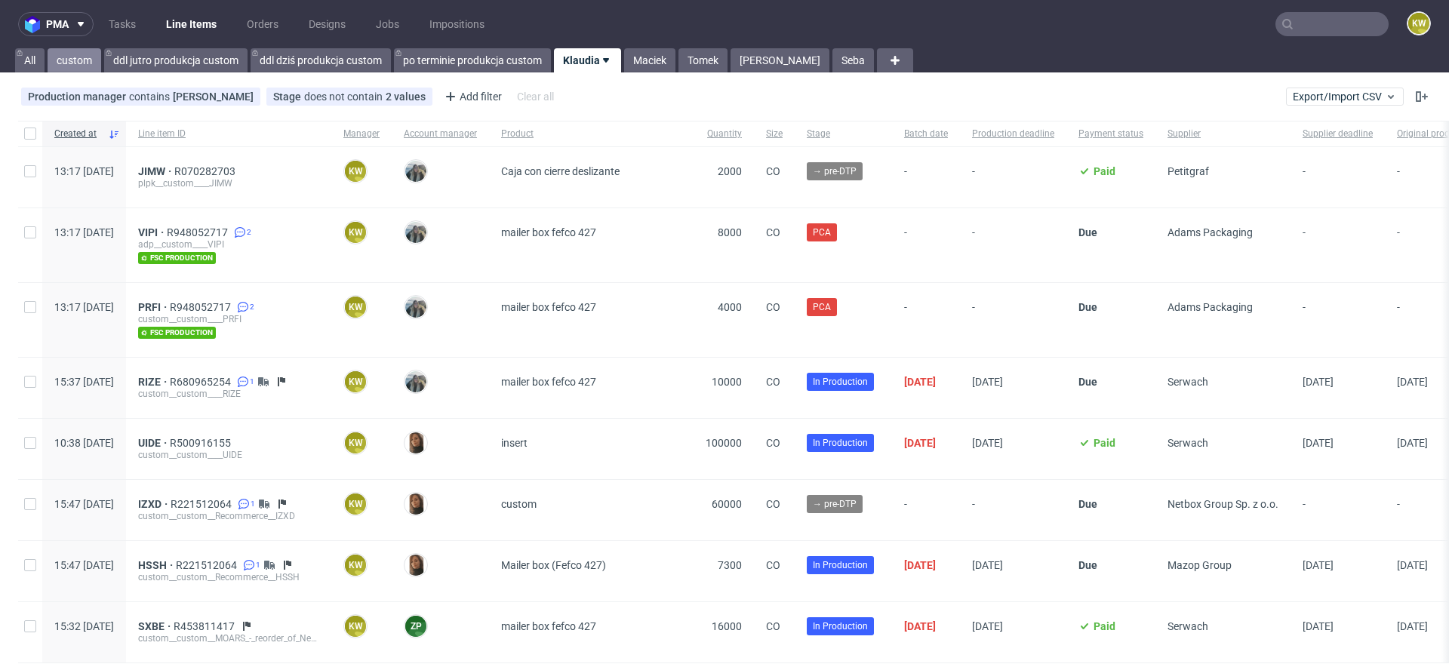
click at [82, 61] on link "custom" at bounding box center [75, 60] width 54 height 24
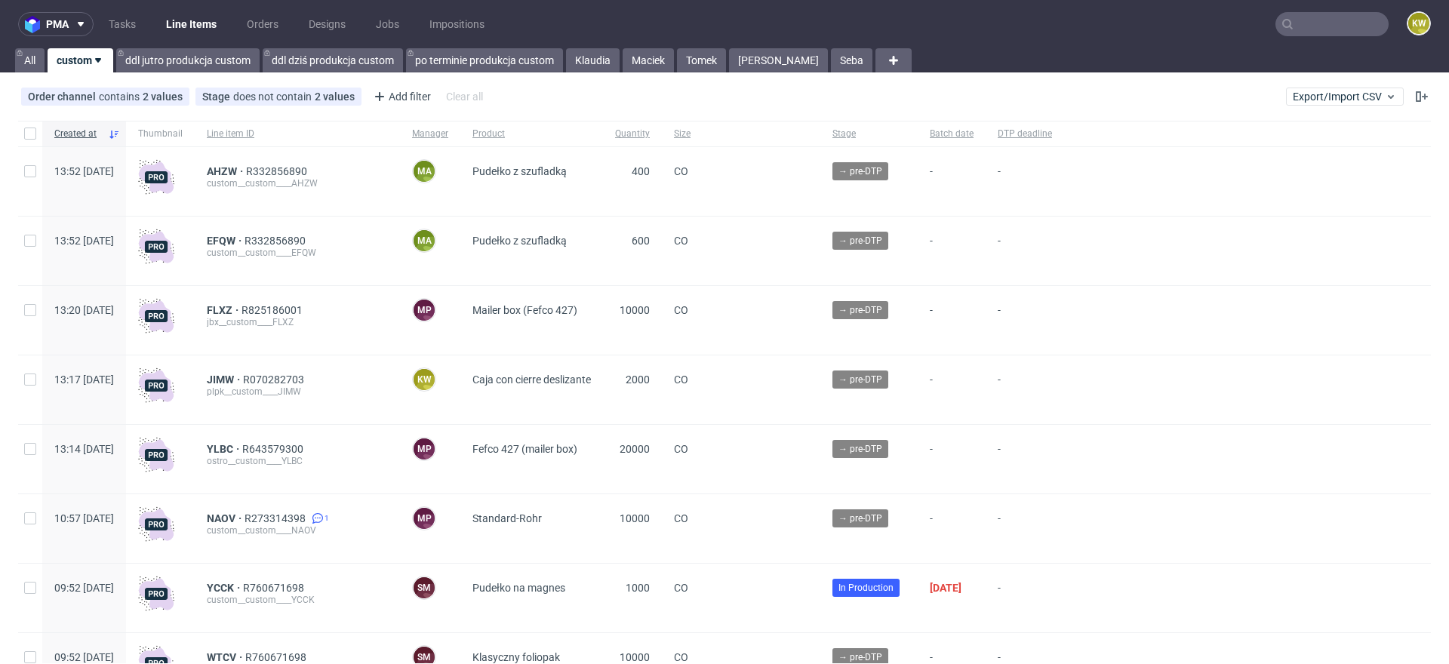
click at [254, 249] on div "custom__custom____EFQW" at bounding box center [297, 253] width 181 height 12
click at [245, 239] on span "EFQW" at bounding box center [226, 241] width 38 height 12
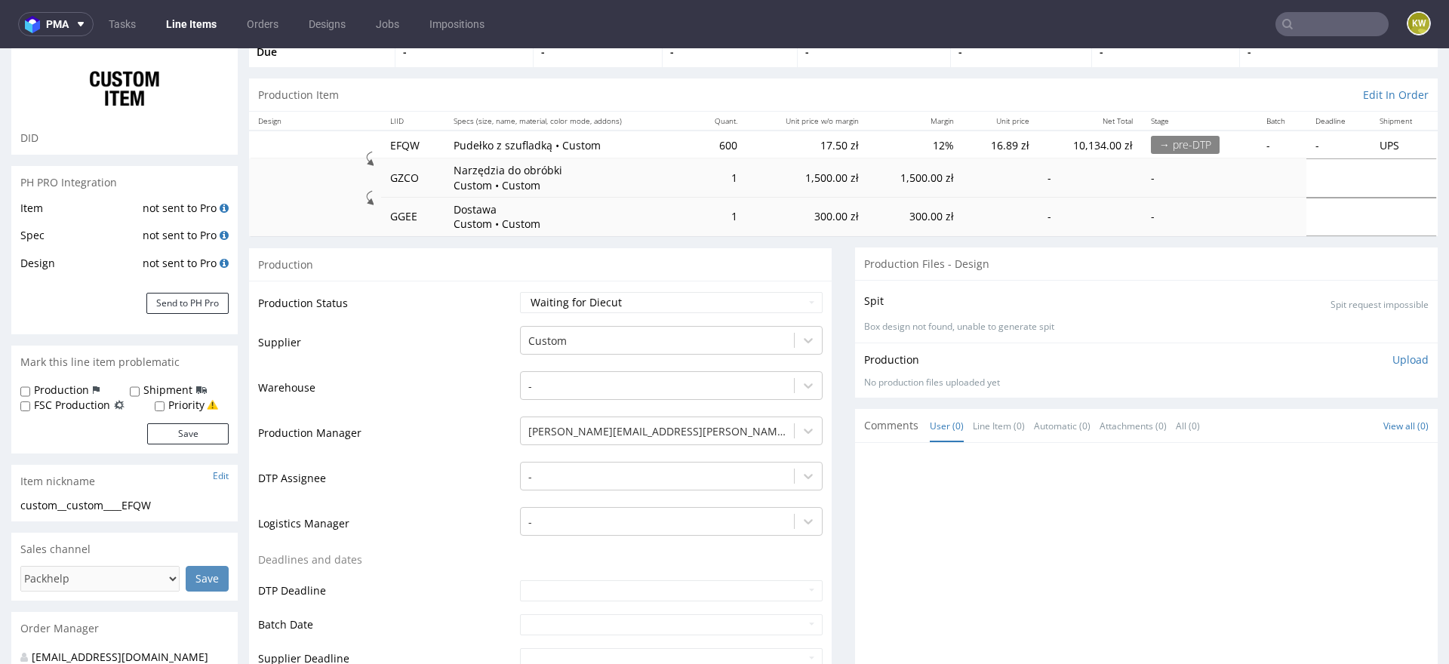
scroll to position [131, 0]
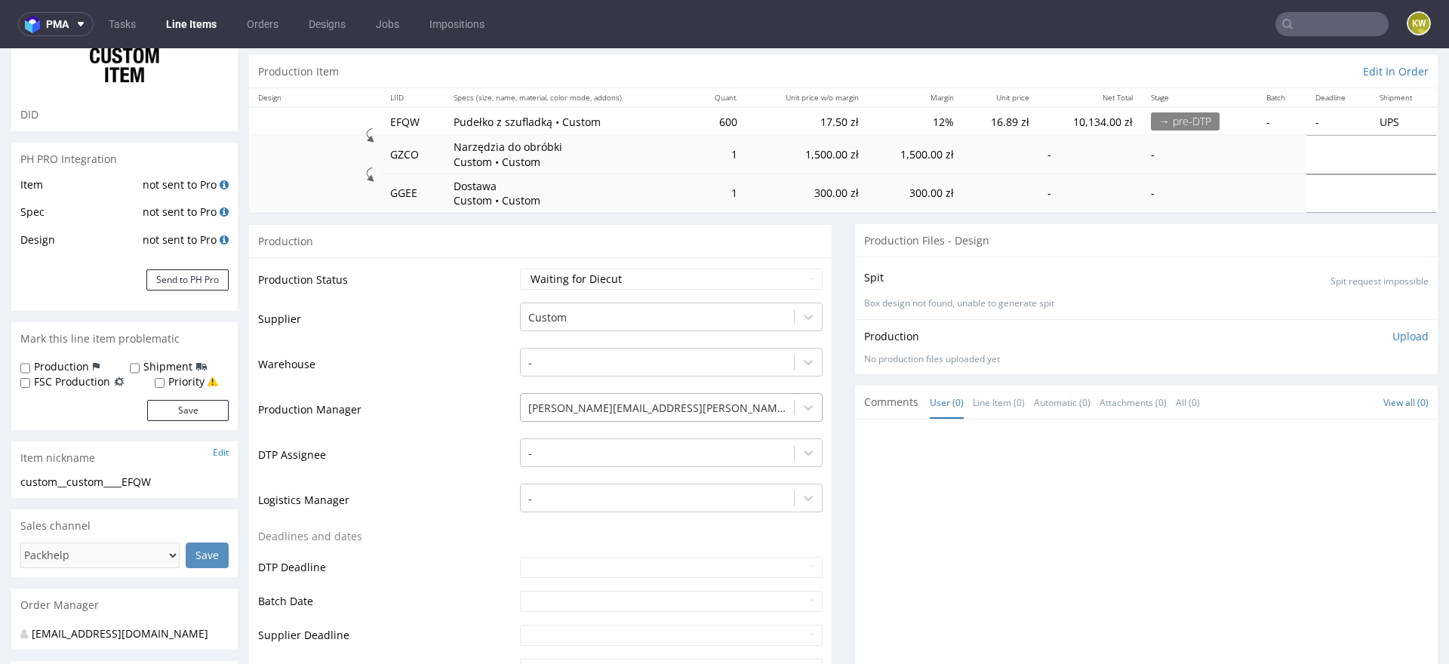
click at [568, 407] on div at bounding box center [657, 408] width 258 height 18
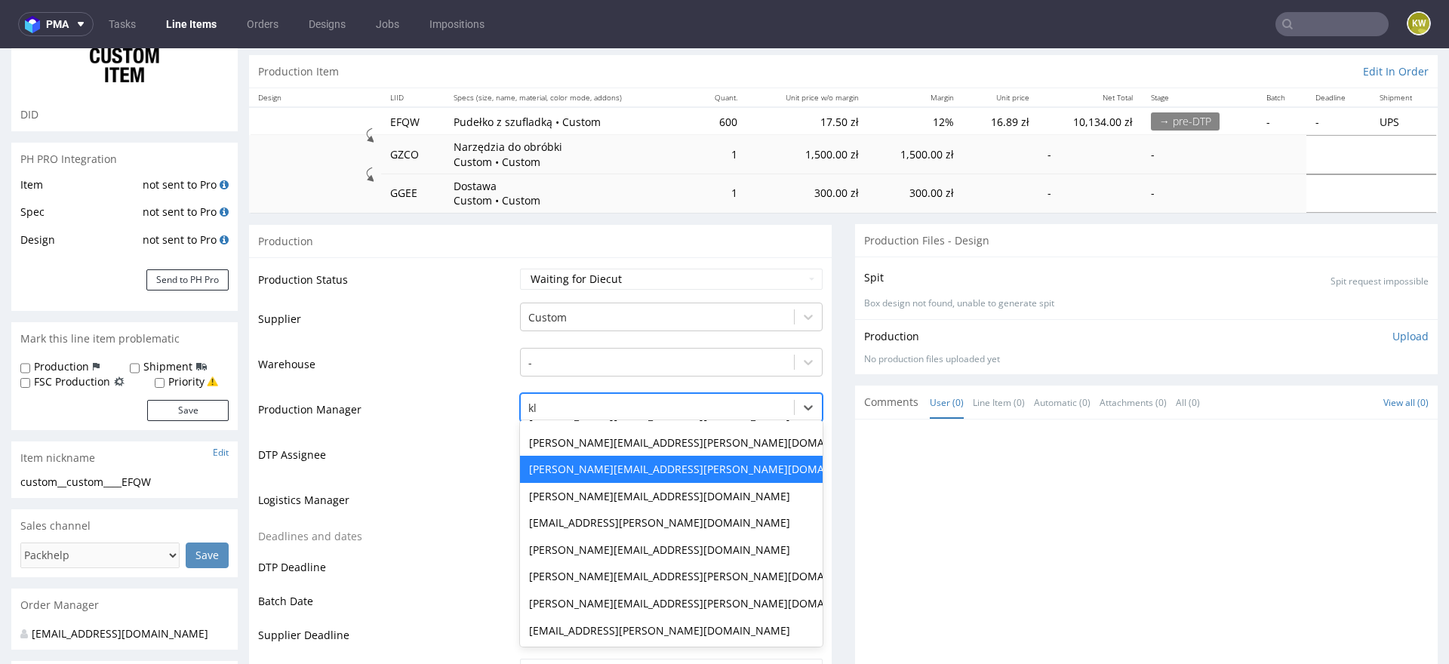
scroll to position [0, 0]
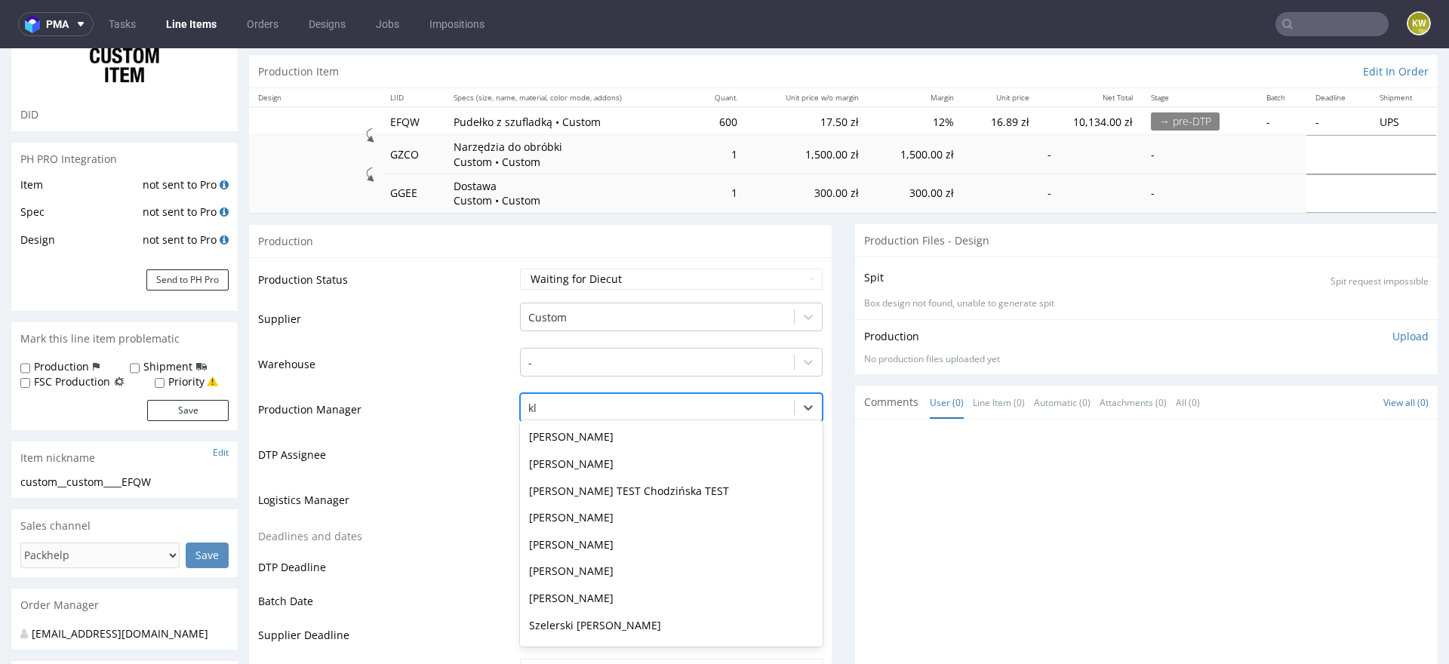
type input "kla"
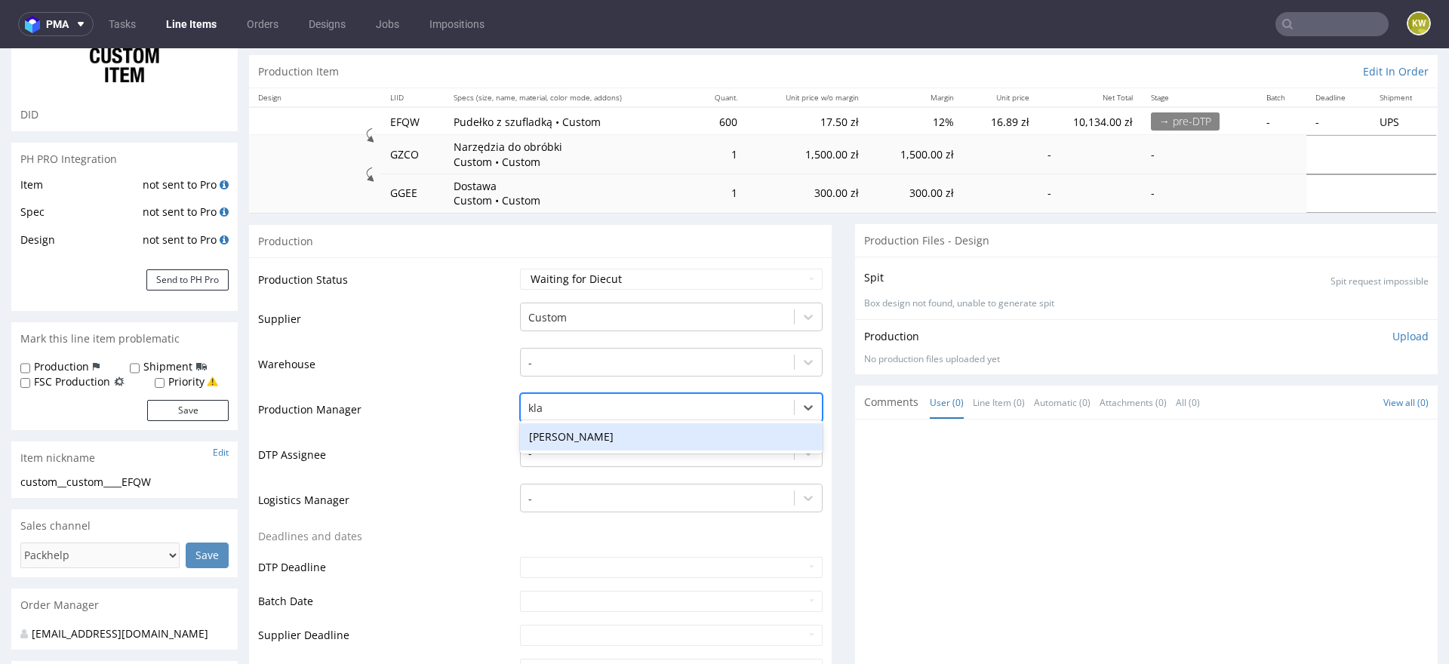
click at [584, 435] on div "[PERSON_NAME]" at bounding box center [671, 436] width 303 height 27
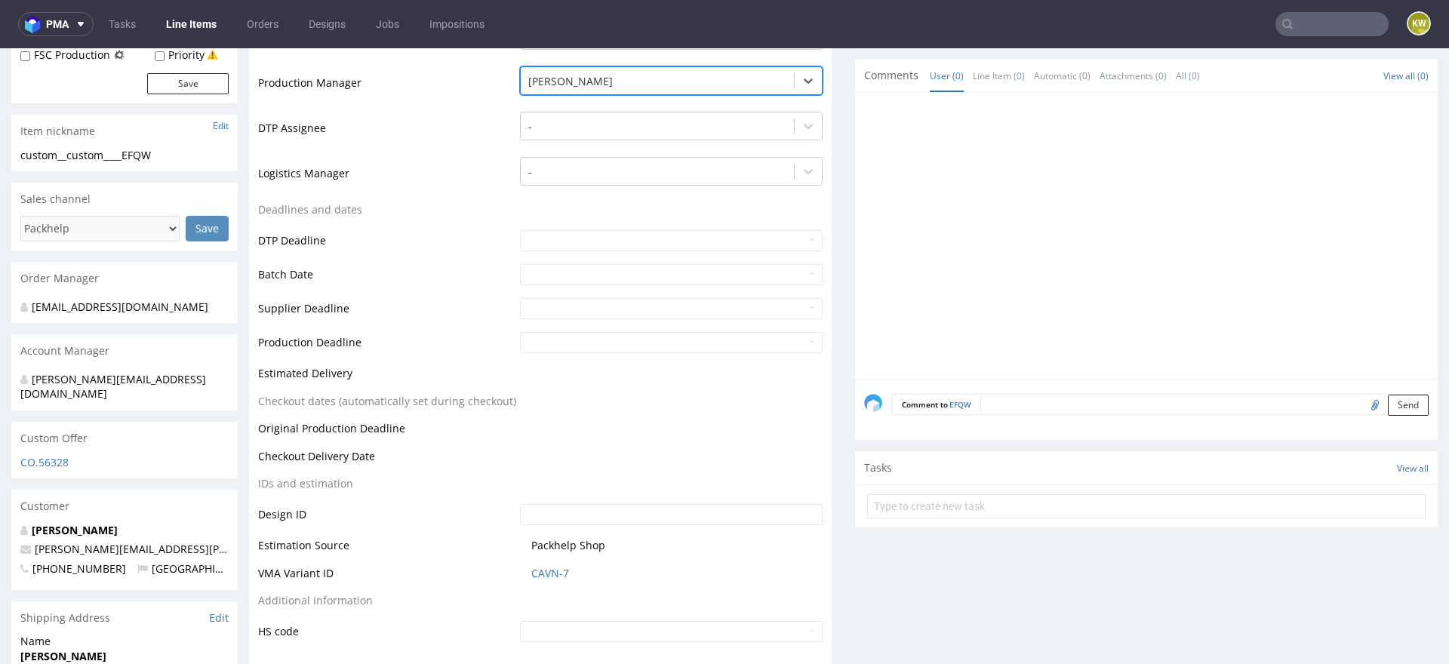
scroll to position [569, 0]
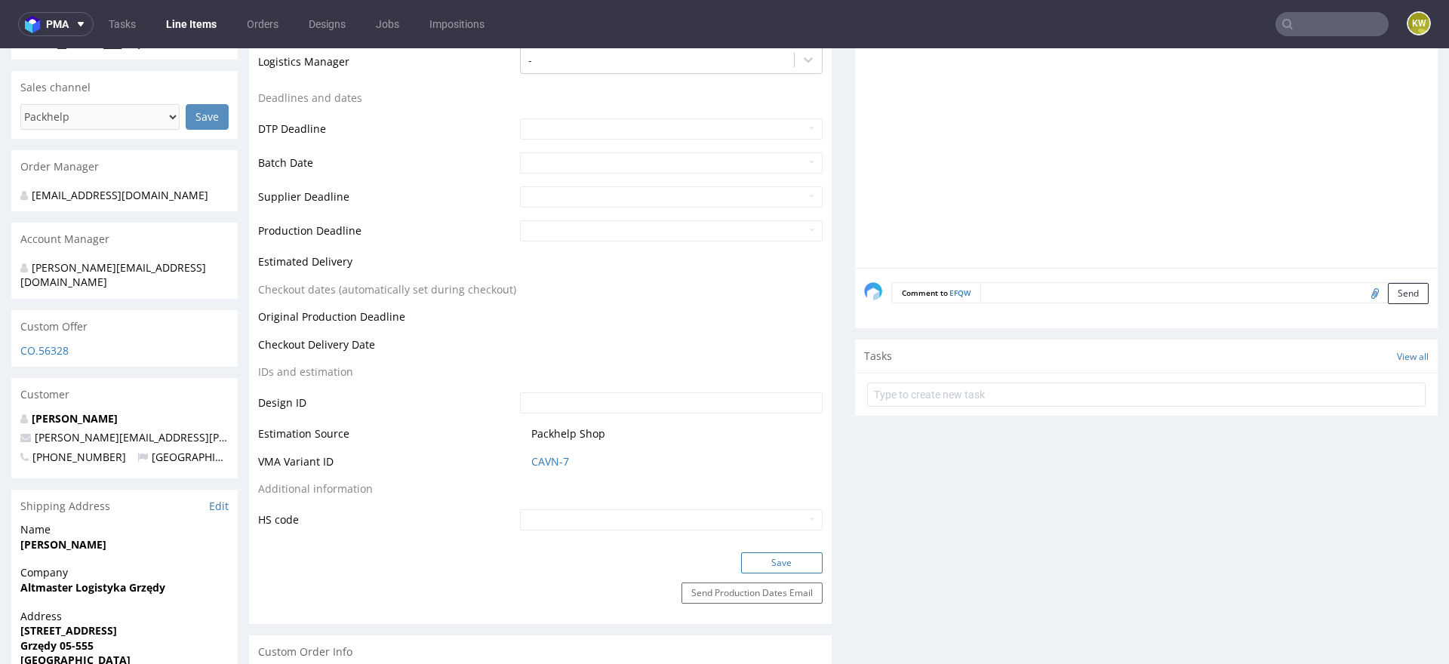
click at [765, 565] on button "Save" at bounding box center [782, 562] width 82 height 21
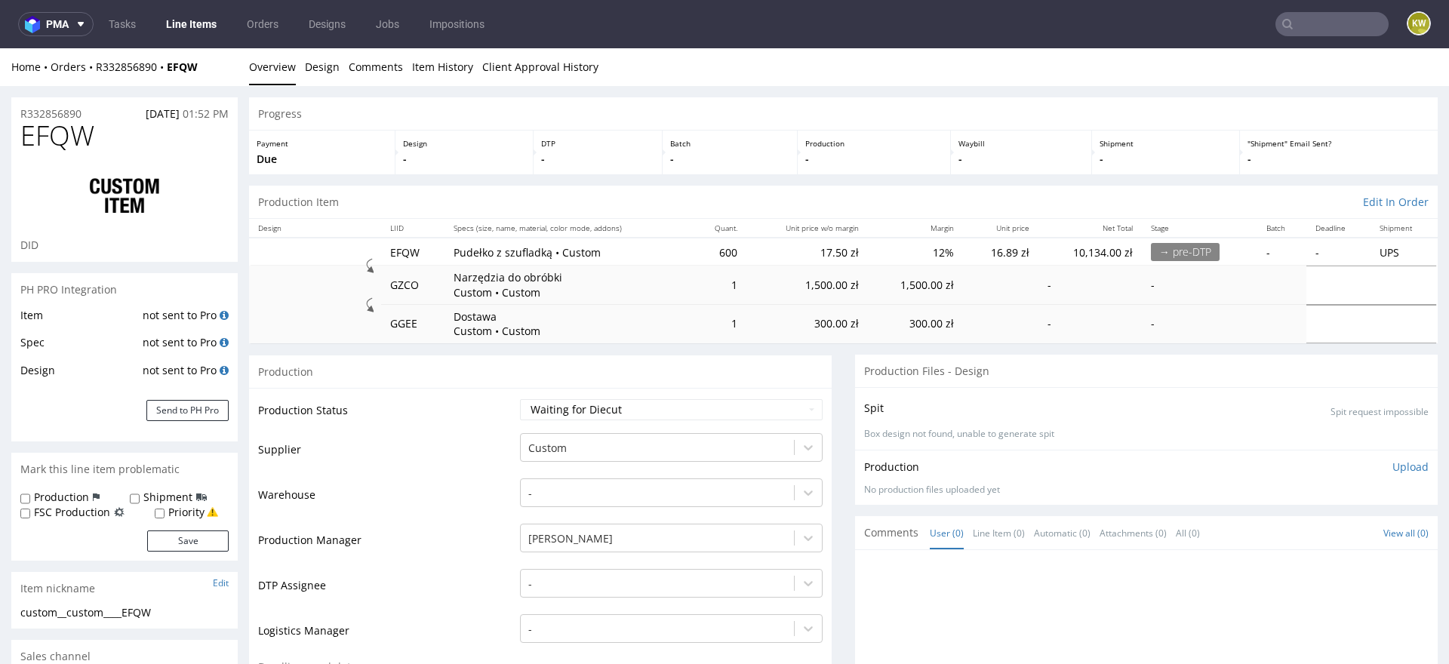
scroll to position [568, 0]
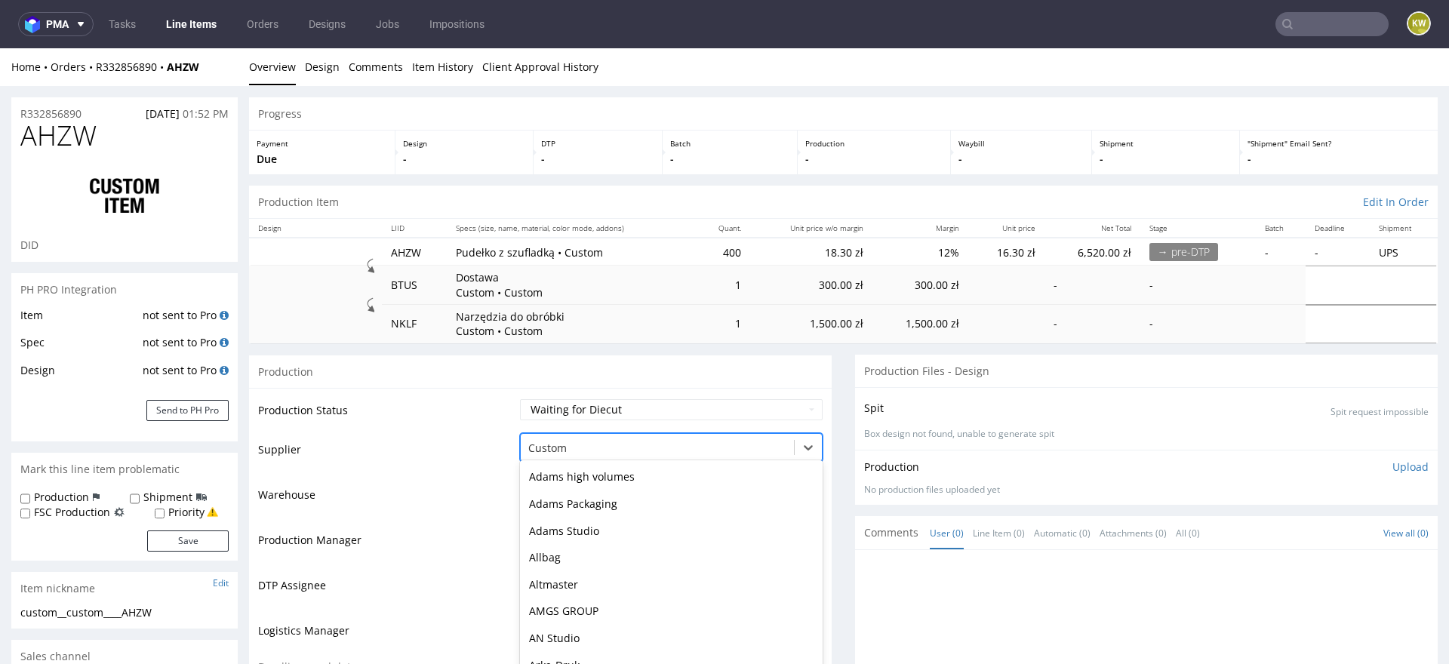
click at [545, 451] on div "Boxmaker, 16 of 172. 172 results available. Use Up and Down to choose options, …" at bounding box center [671, 443] width 303 height 21
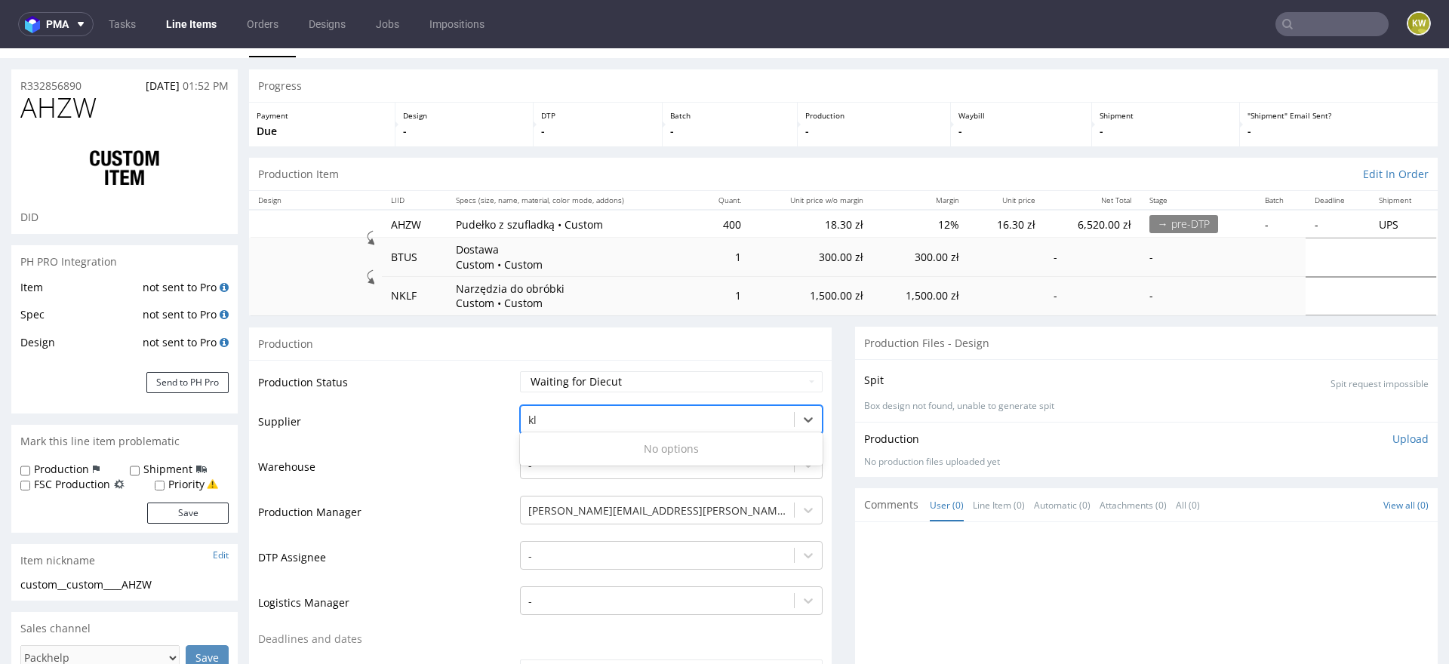
type input "k"
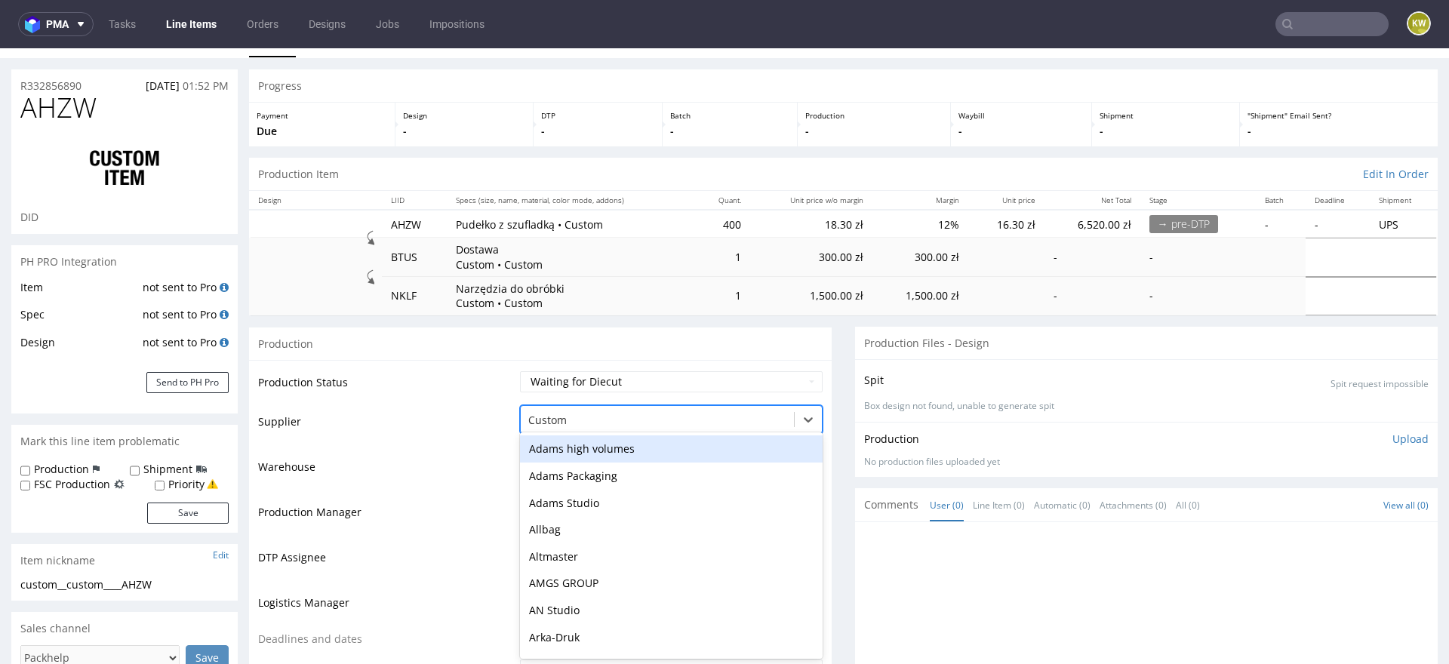
click at [422, 463] on td "Warehouse" at bounding box center [387, 471] width 258 height 45
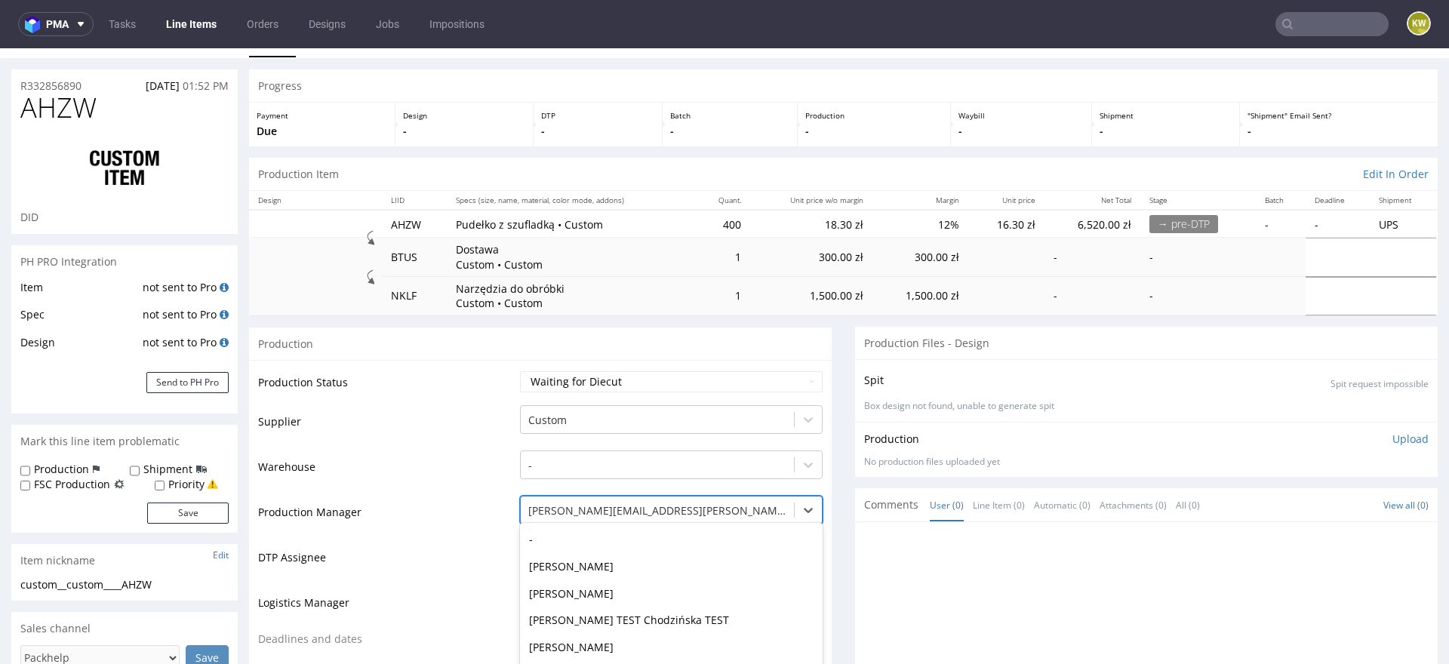
click at [552, 510] on div "Igor Wojewodow, 49 of 62. 62 results available. Use Up and Down to choose optio…" at bounding box center [671, 506] width 303 height 21
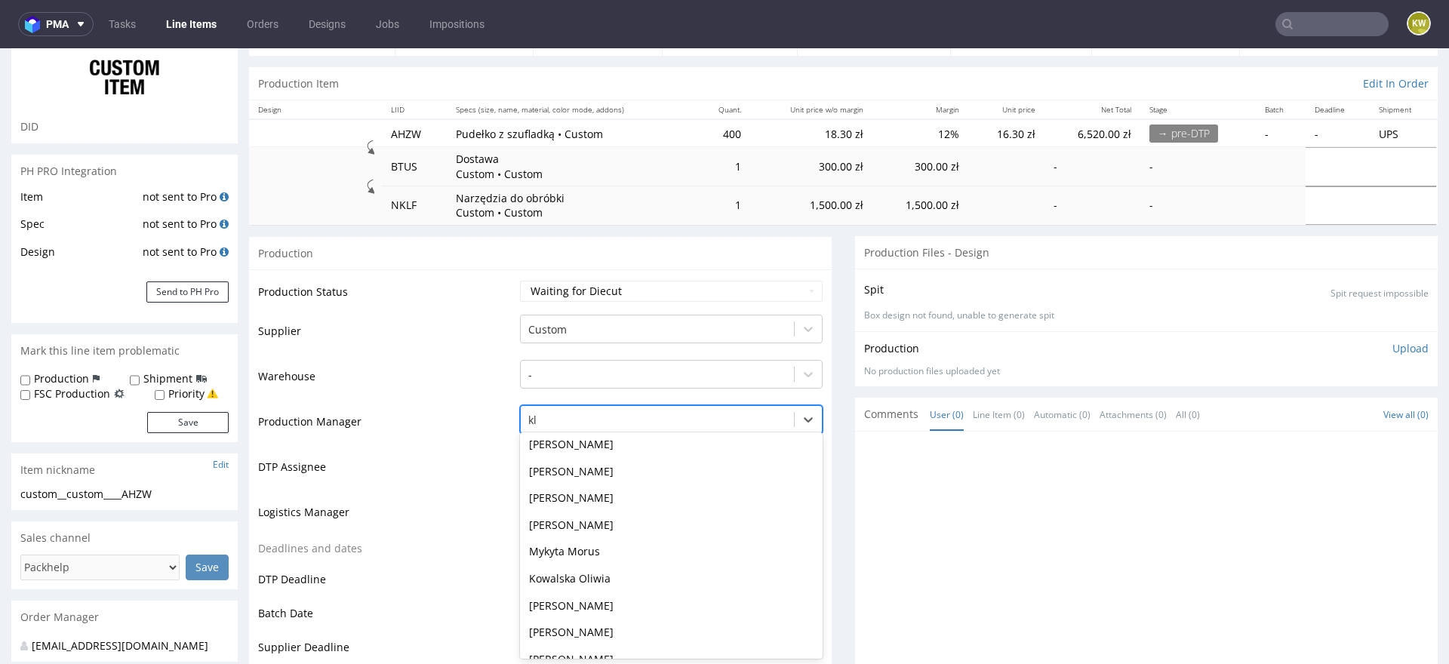
type input "kla"
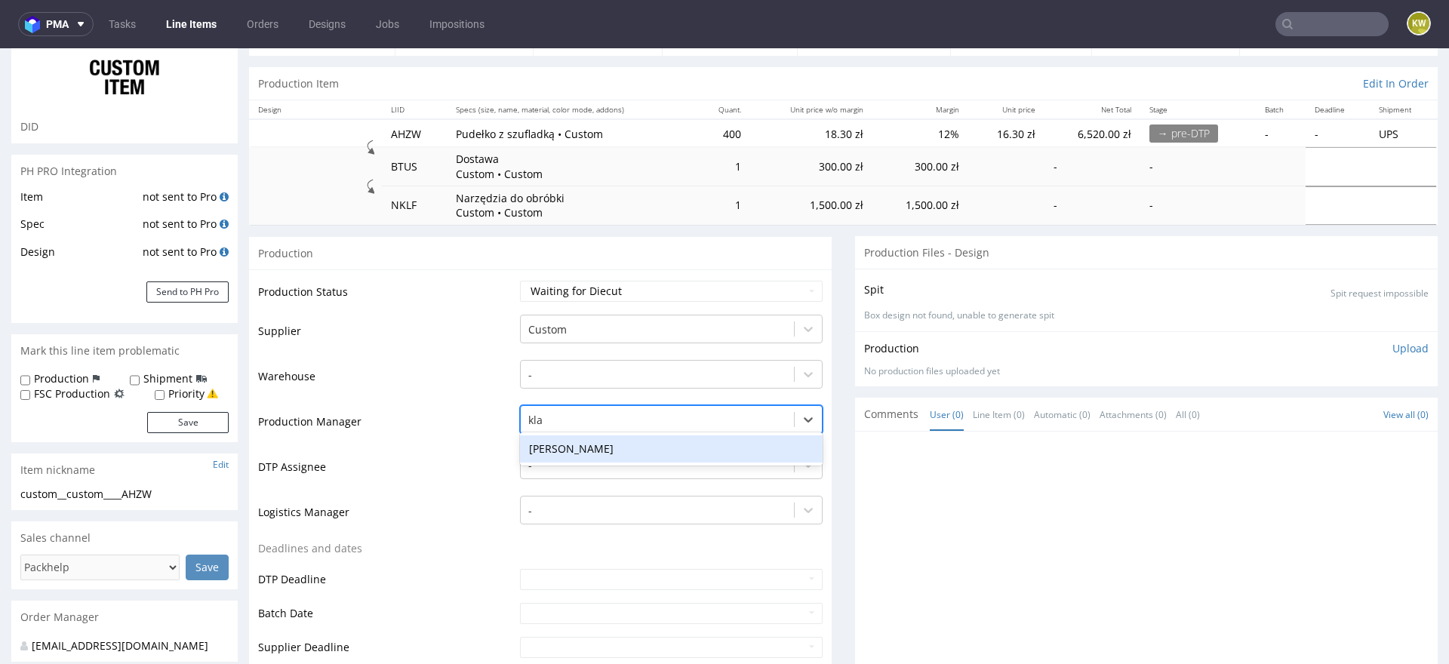
click at [585, 452] on div "[PERSON_NAME]" at bounding box center [671, 448] width 303 height 27
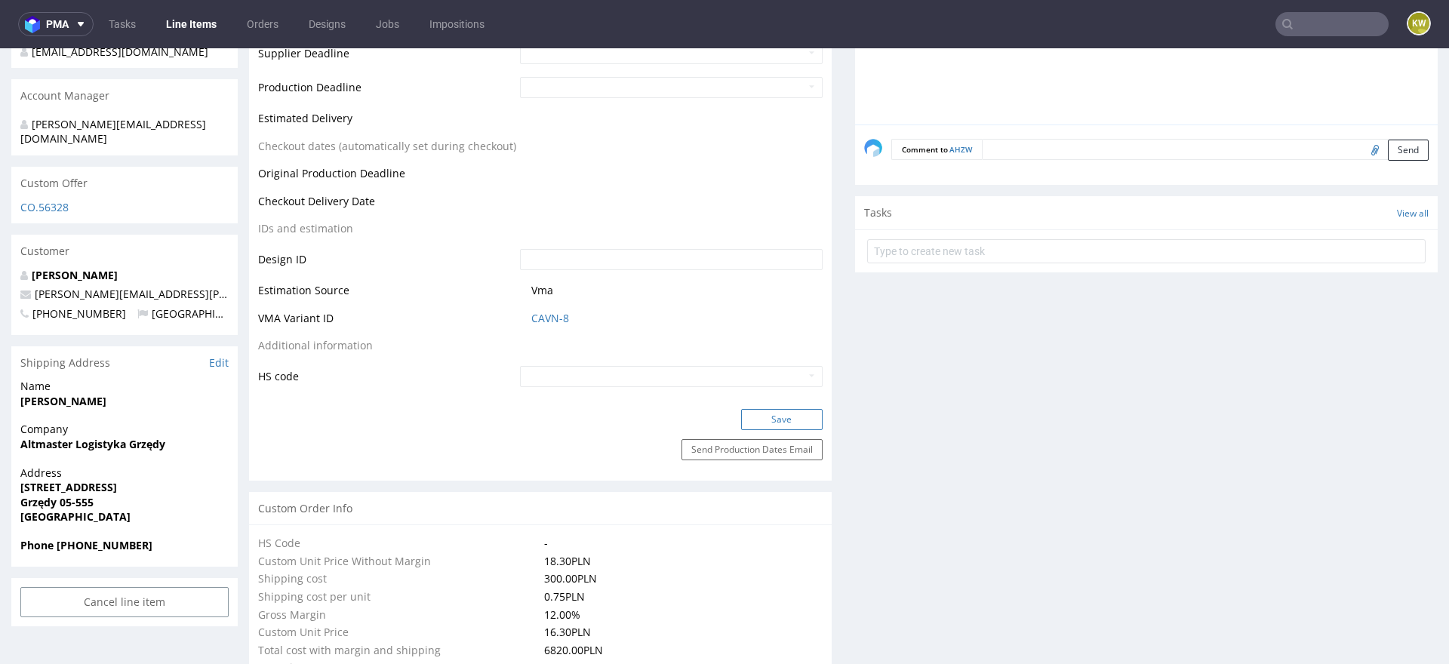
scroll to position [716, 0]
click at [780, 414] on button "Save" at bounding box center [782, 416] width 82 height 21
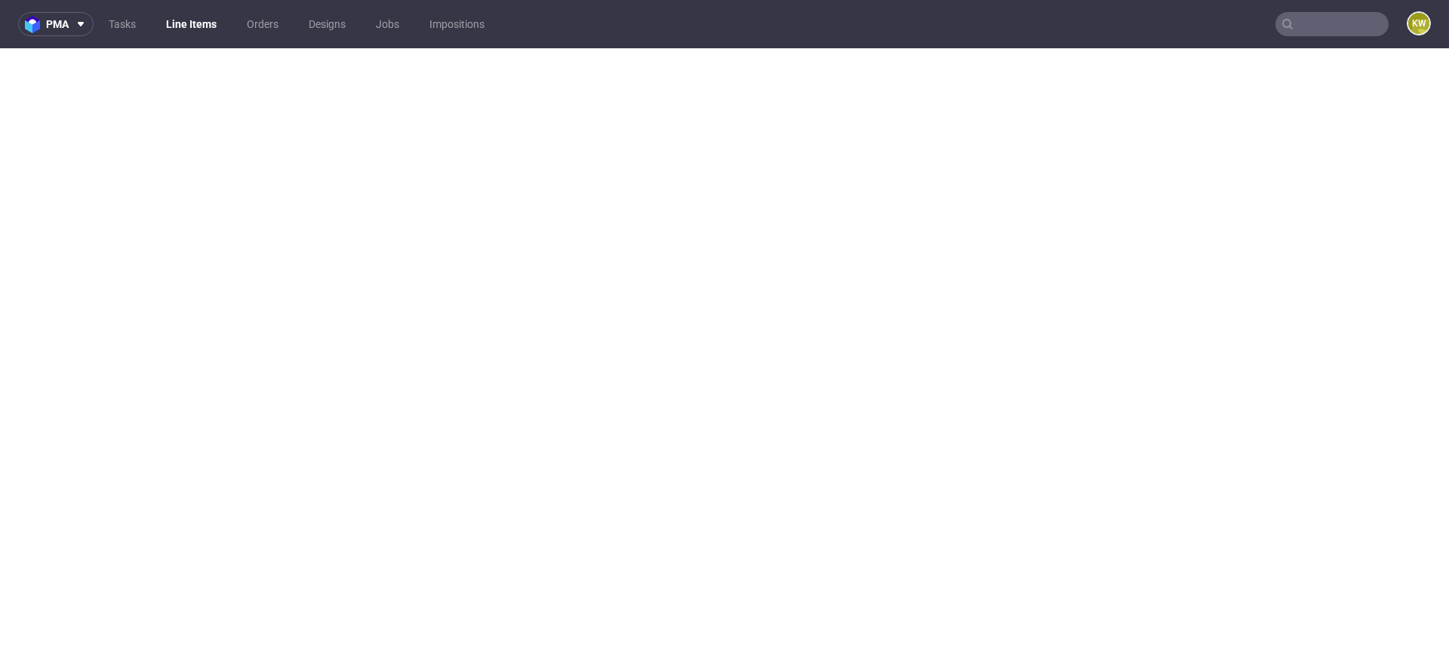
select select "in_progress"
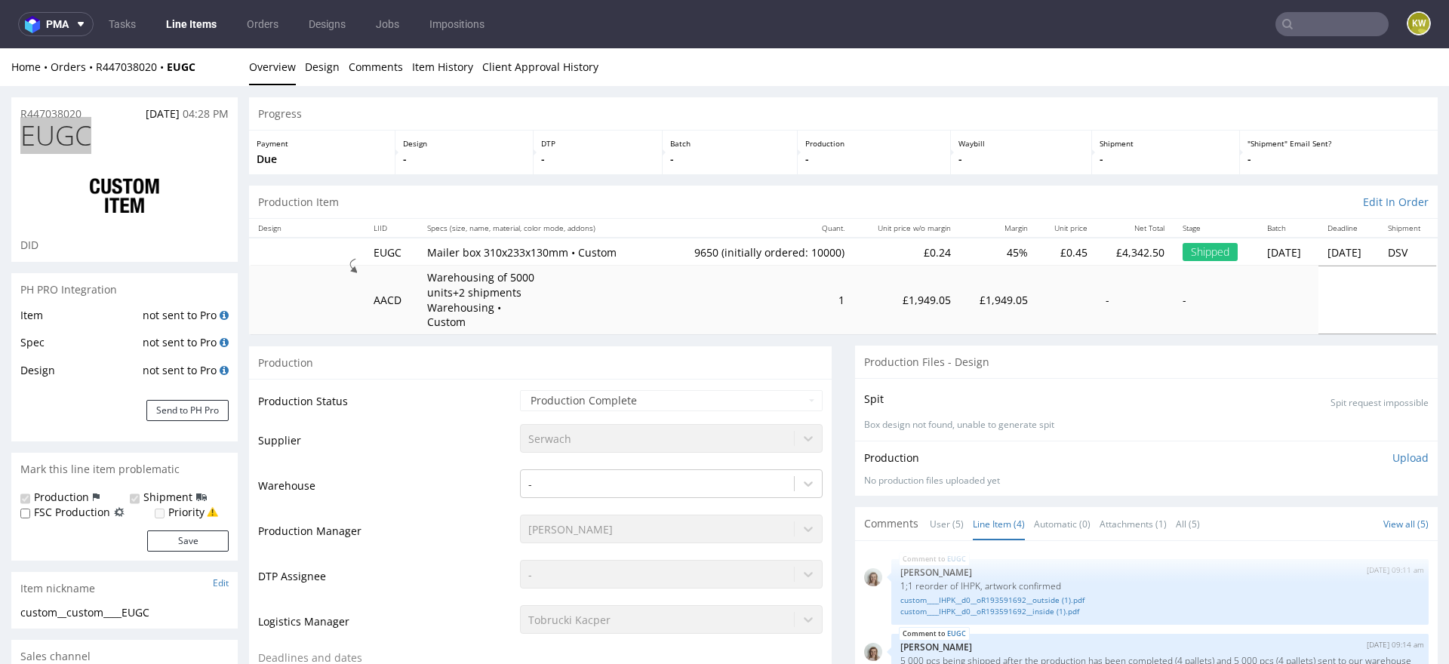
scroll to position [4, 0]
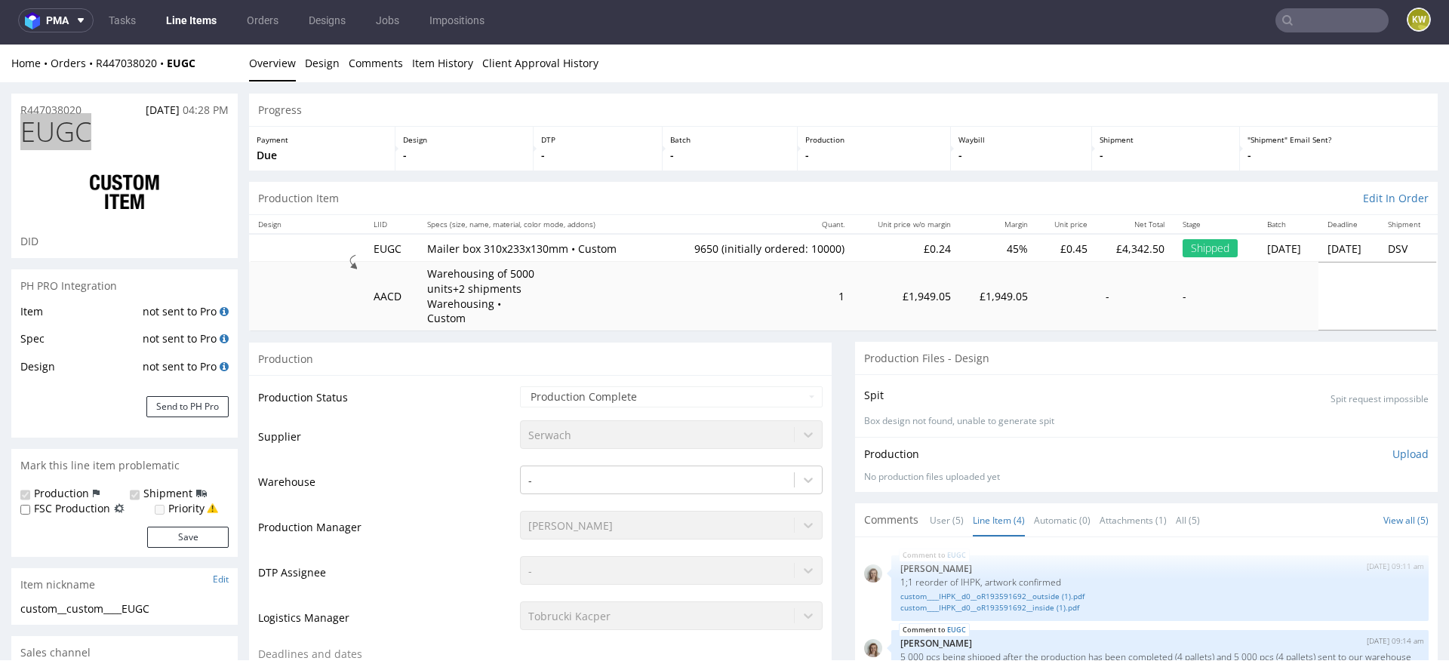
click at [192, 27] on link "Line Items" at bounding box center [191, 20] width 69 height 24
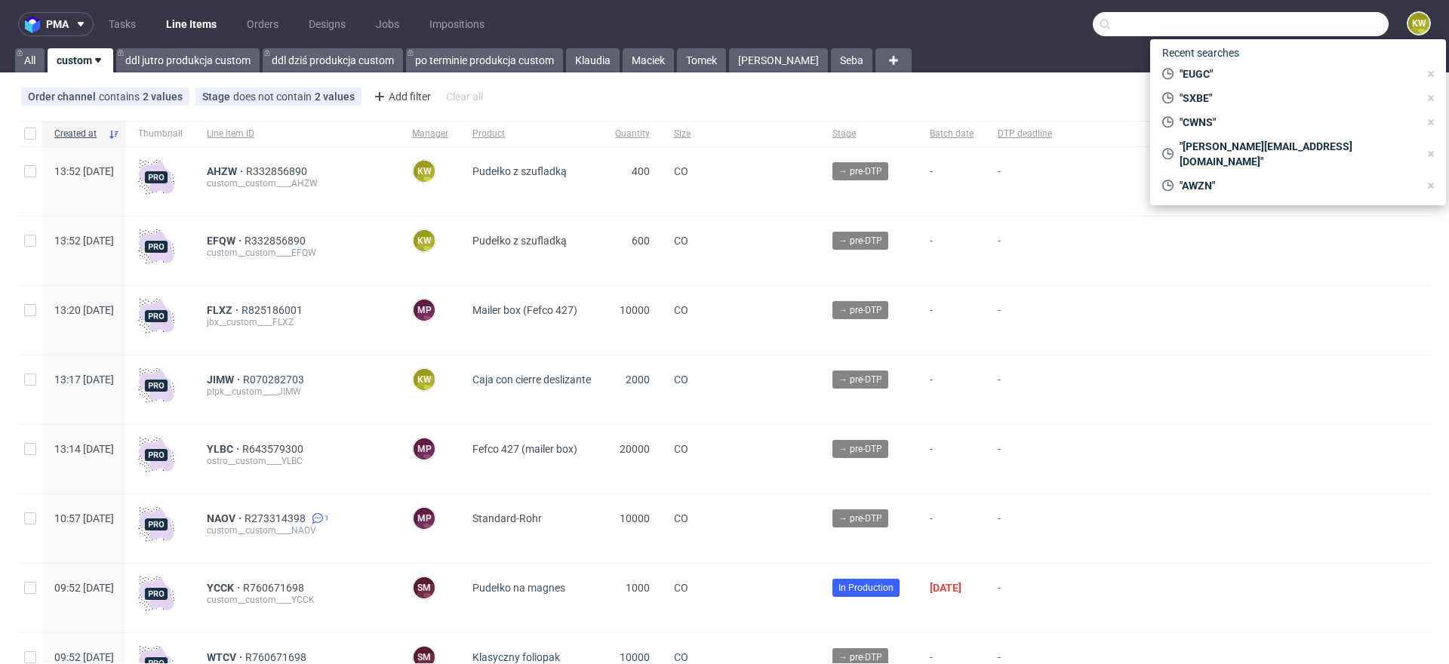
click at [1331, 21] on input "text" at bounding box center [1241, 24] width 296 height 24
paste input "QWMC"
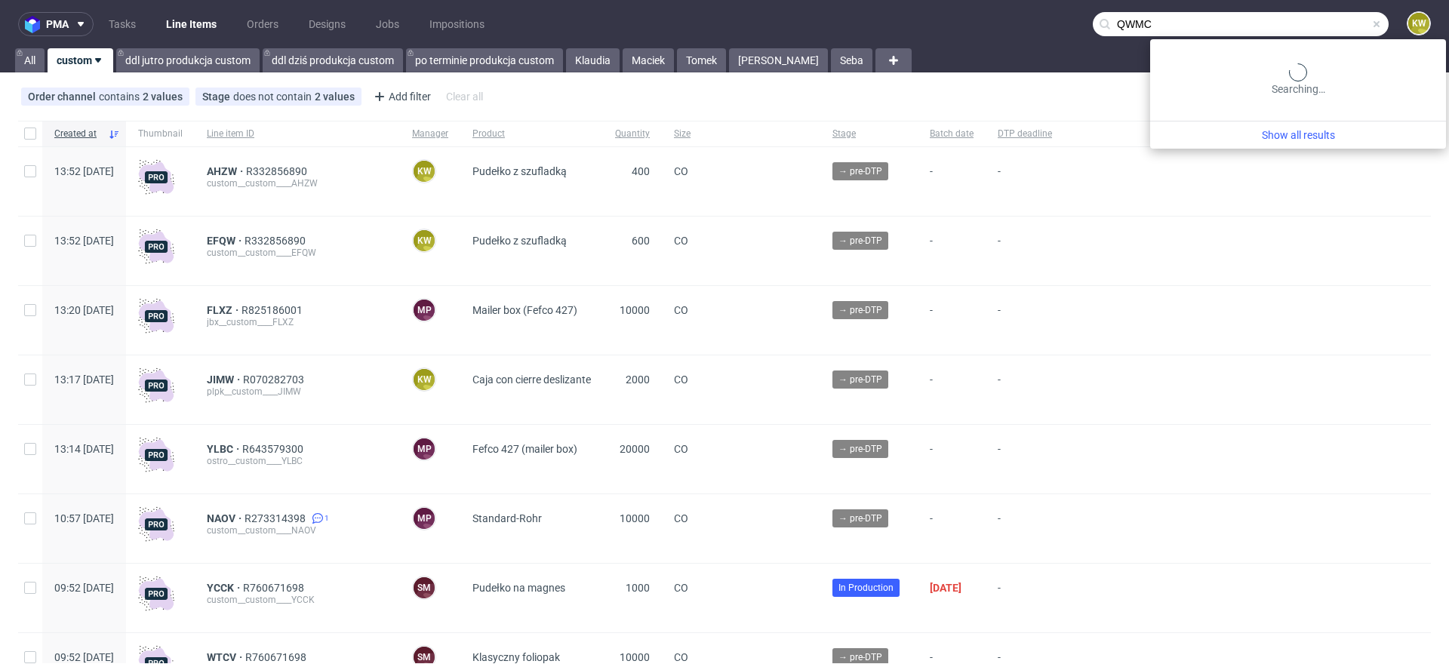
type input "QWMC"
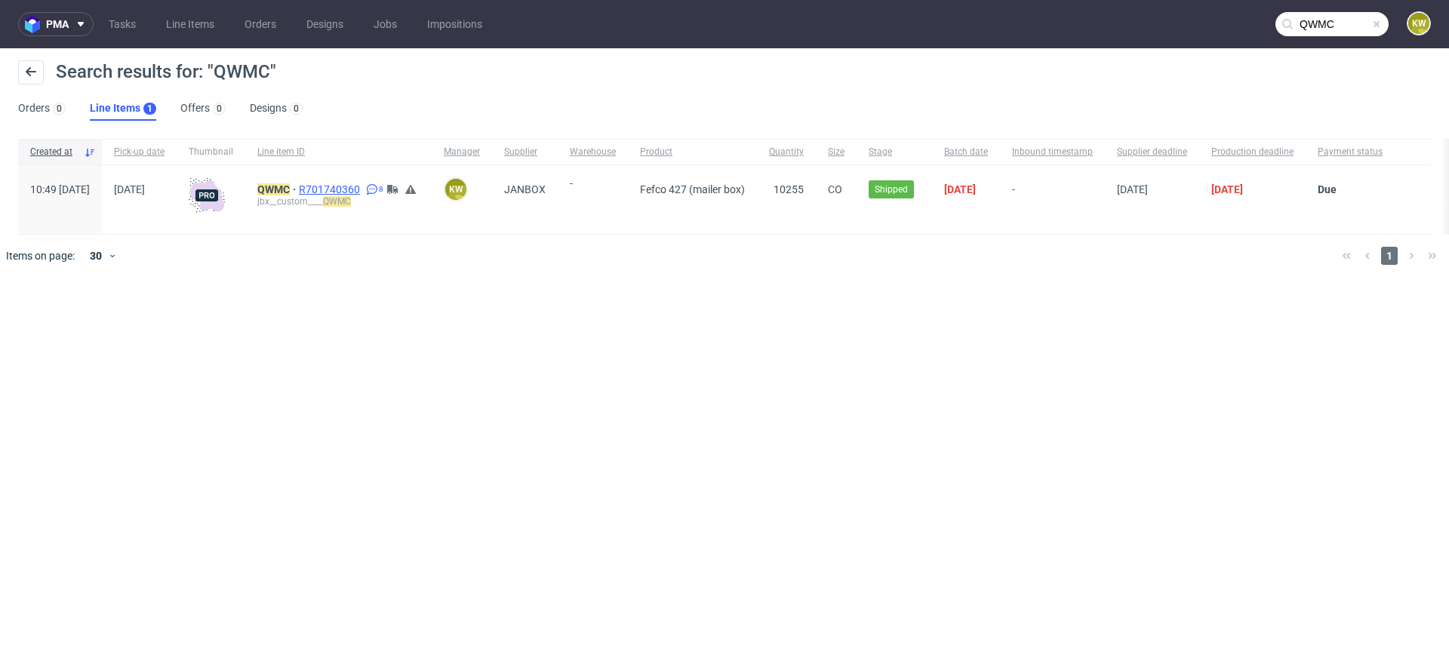
click at [363, 192] on span "R701740360" at bounding box center [331, 189] width 64 height 12
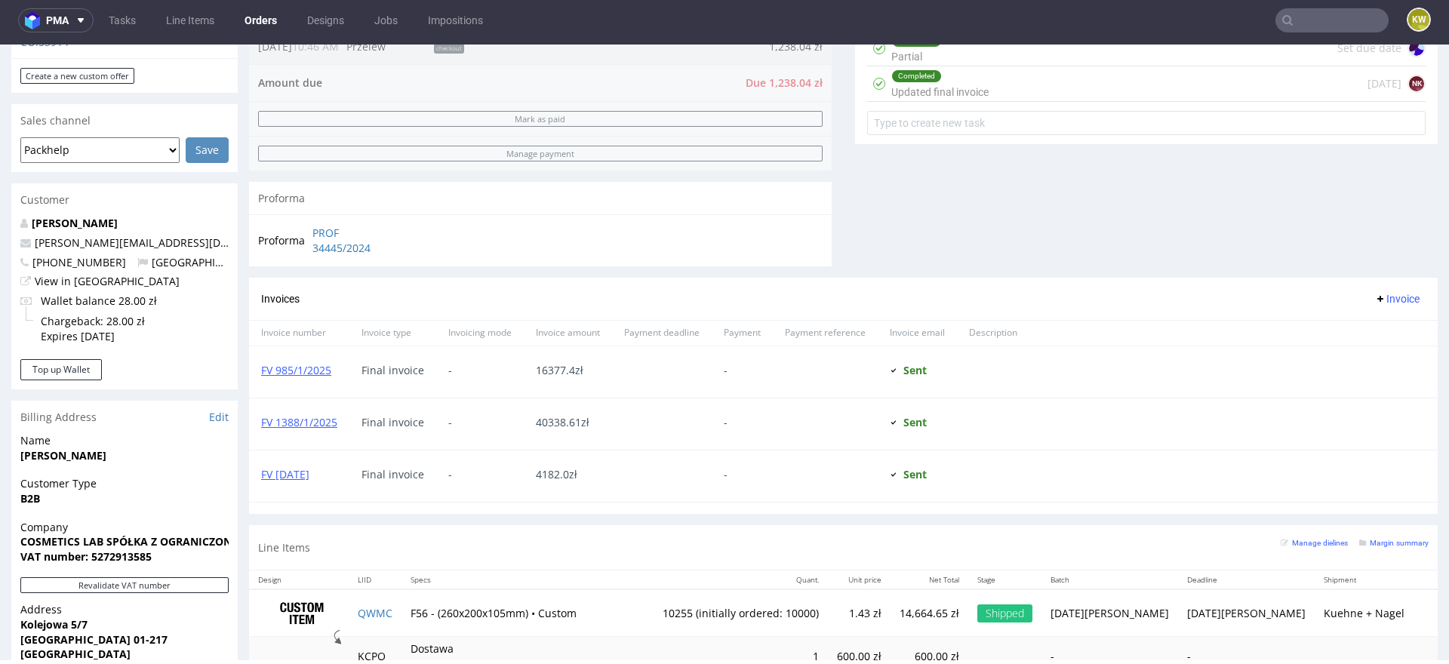
scroll to position [826, 0]
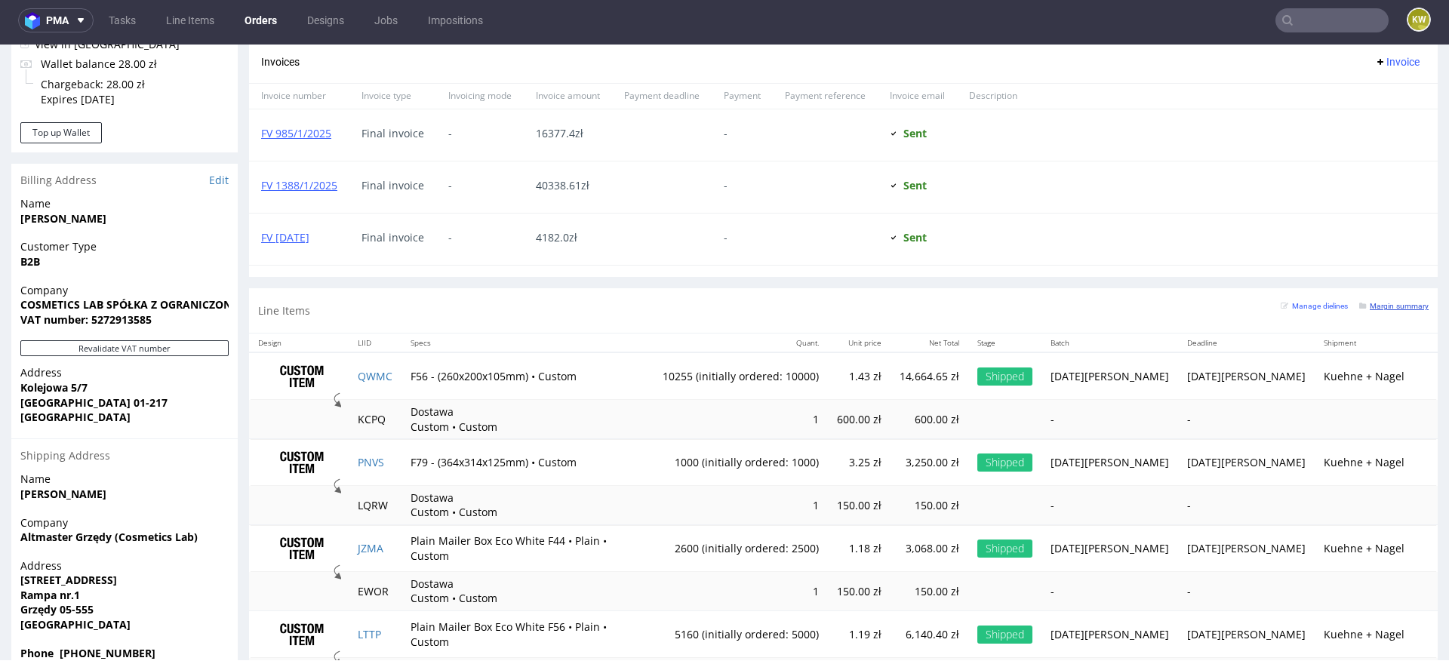
click at [1374, 302] on small "Margin summary" at bounding box center [1393, 306] width 69 height 8
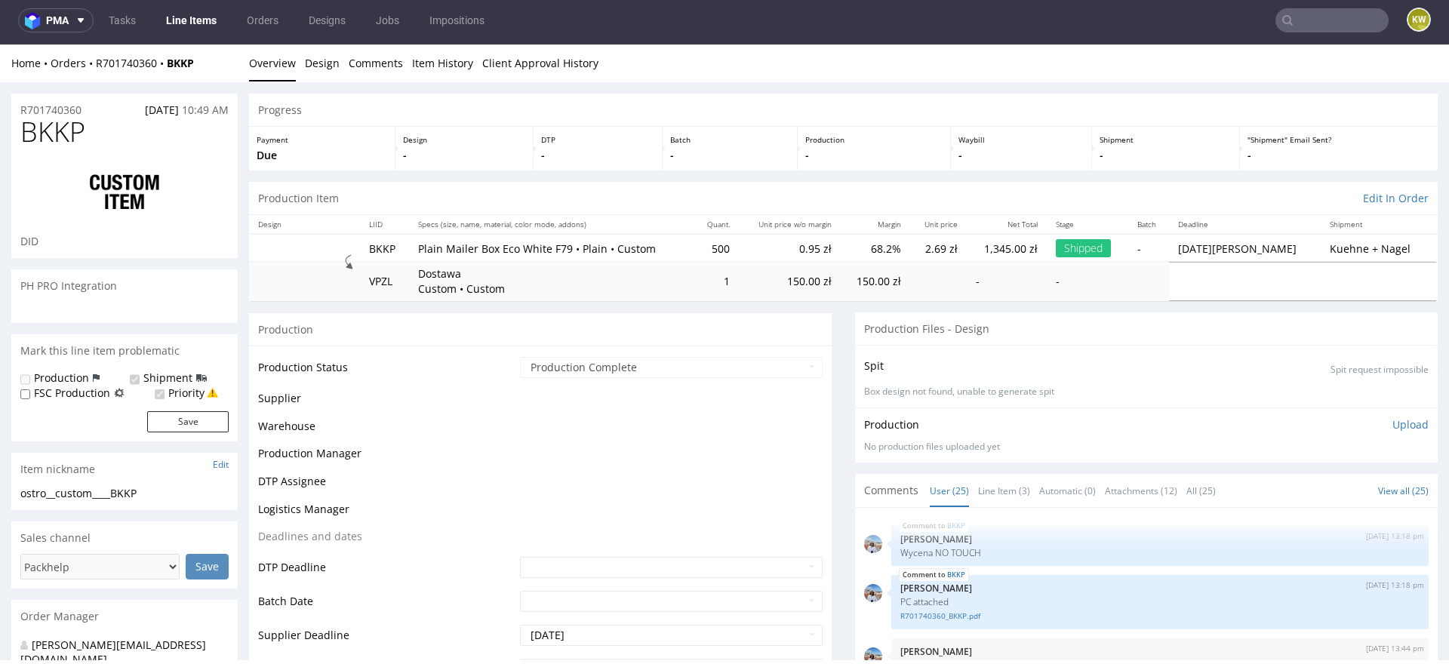
scroll to position [1220, 0]
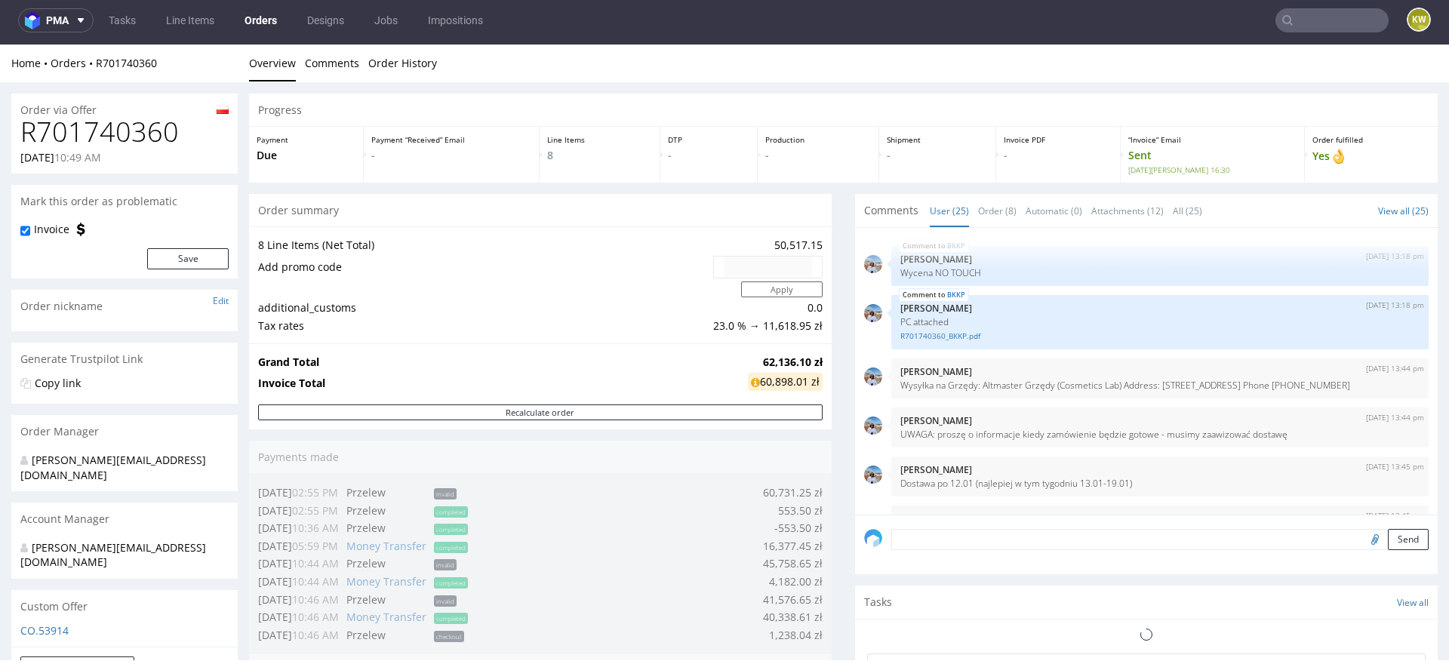
scroll to position [1220, 0]
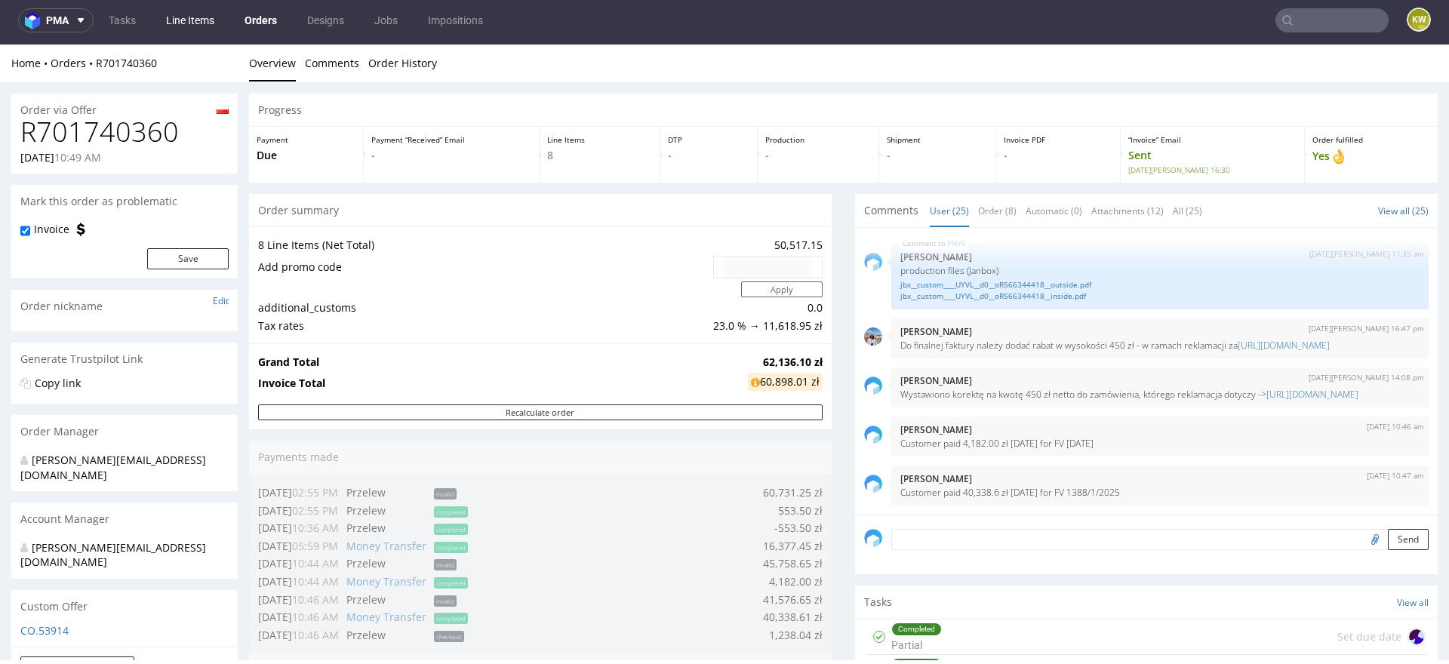
click at [183, 20] on link "Line Items" at bounding box center [190, 20] width 66 height 24
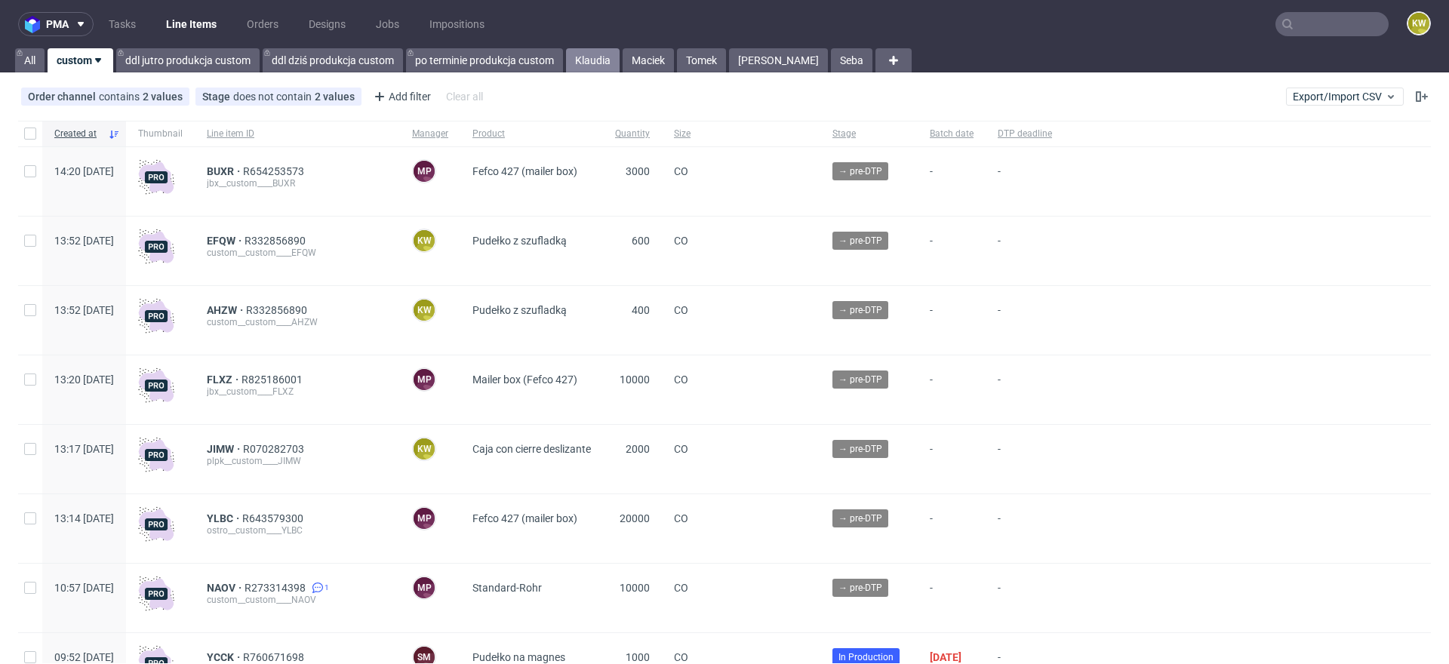
click at [594, 66] on link "Klaudia" at bounding box center [593, 60] width 54 height 24
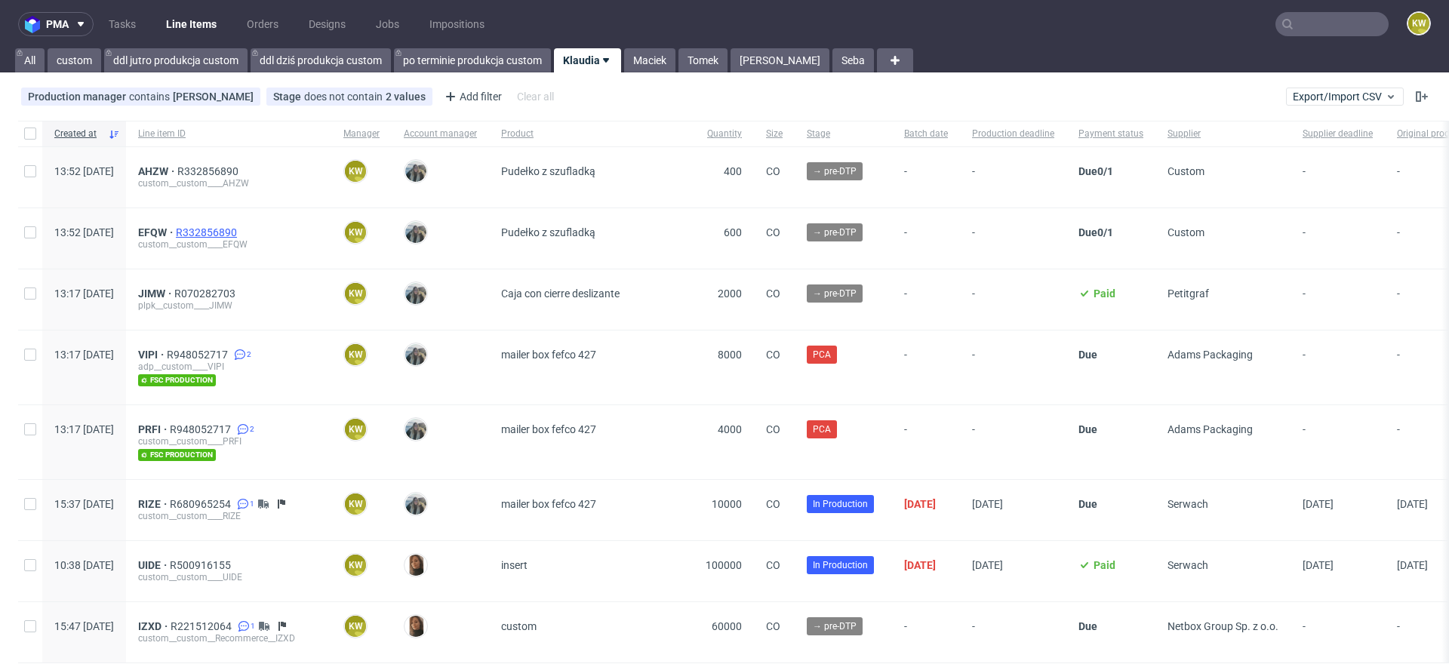
click at [240, 230] on span "R332856890" at bounding box center [208, 232] width 64 height 12
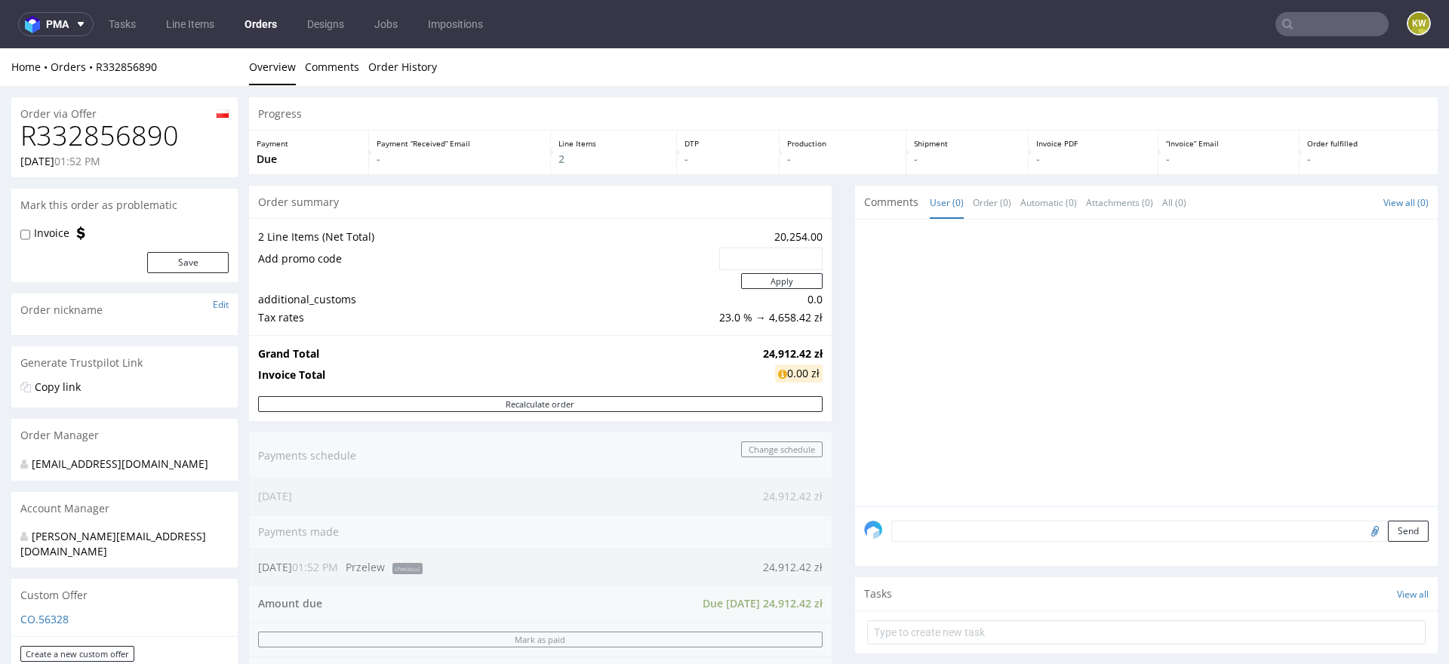
scroll to position [814, 0]
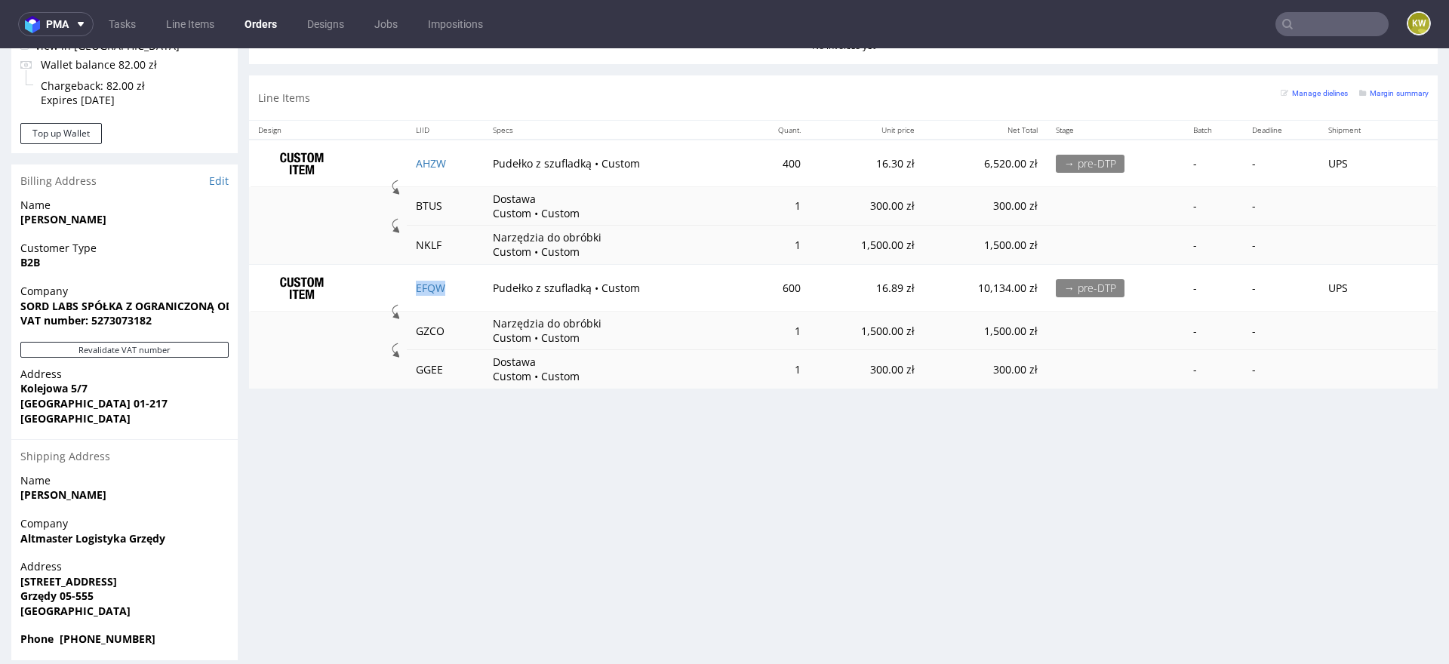
click at [466, 289] on td "EFQW" at bounding box center [445, 287] width 76 height 47
click at [1297, 37] on nav "pma Tasks Line Items Orders Designs Jobs Impositions KW" at bounding box center [724, 24] width 1449 height 48
click at [1297, 27] on input "text" at bounding box center [1332, 24] width 113 height 24
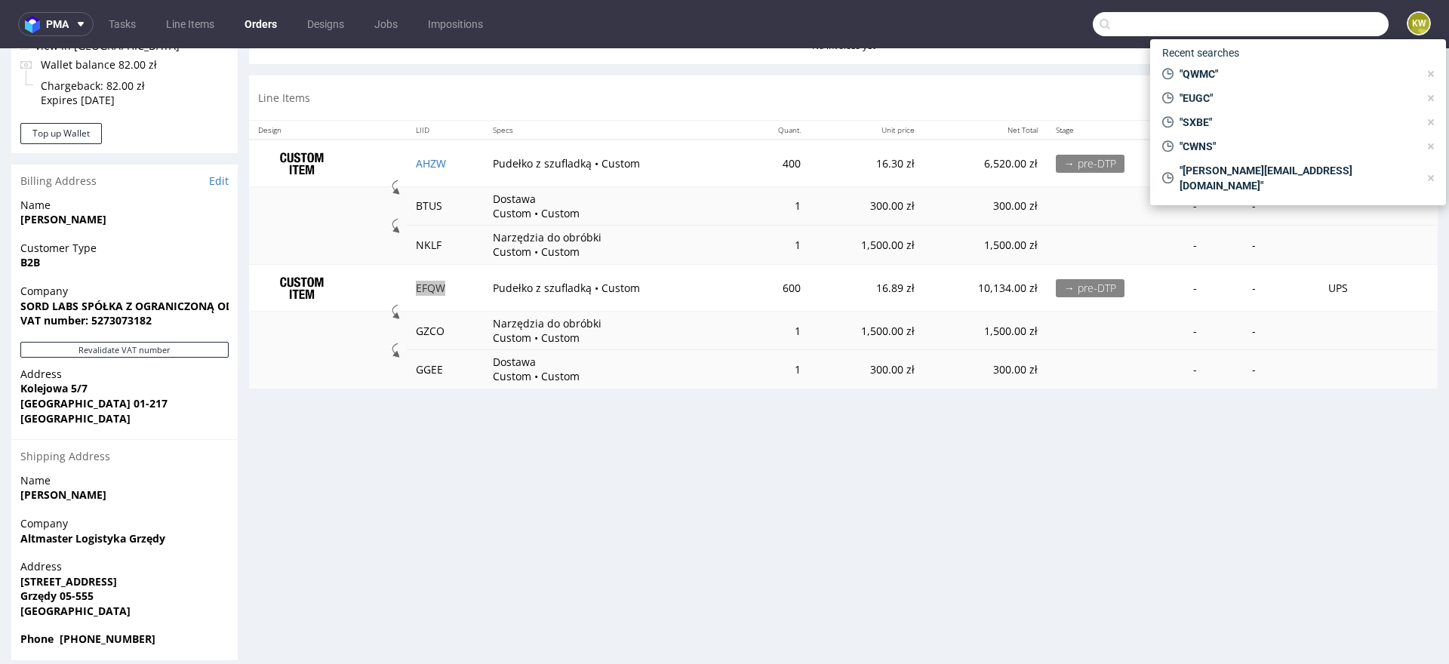
paste input "JIMW"
type input "JIMW"
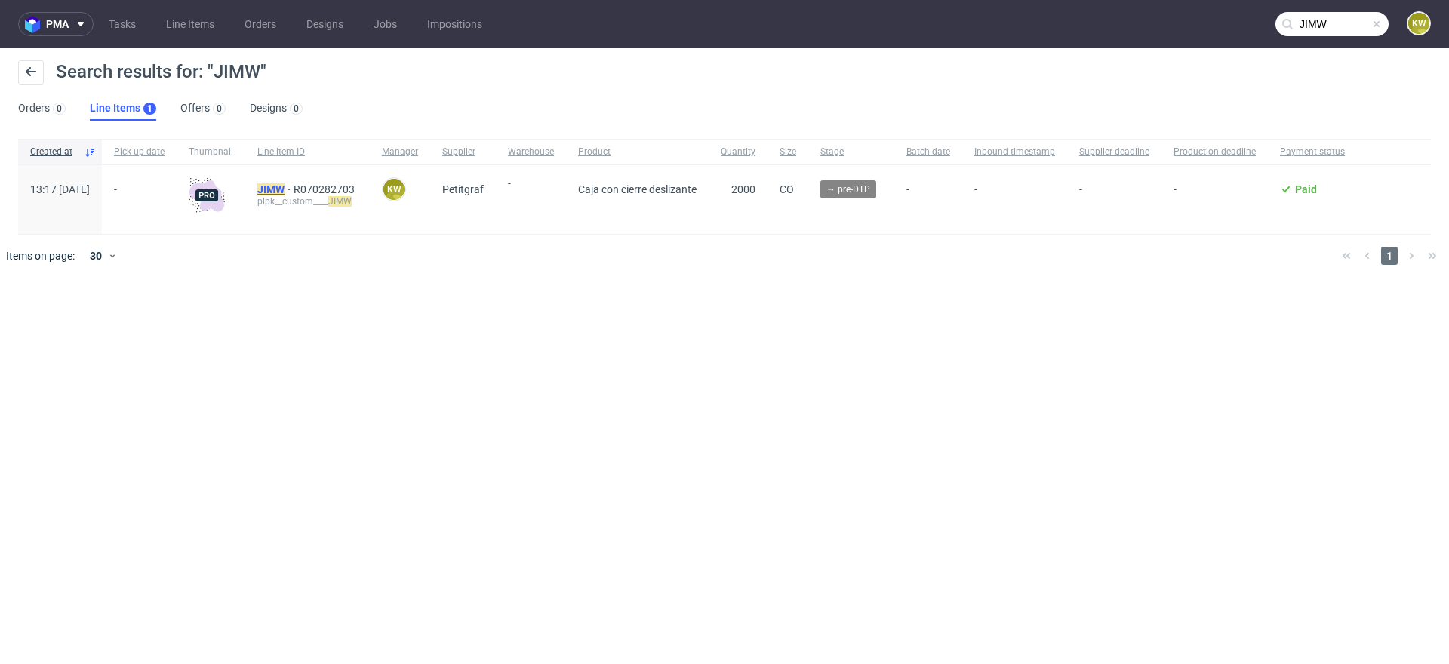
click at [285, 186] on mark "JIMW" at bounding box center [270, 189] width 27 height 12
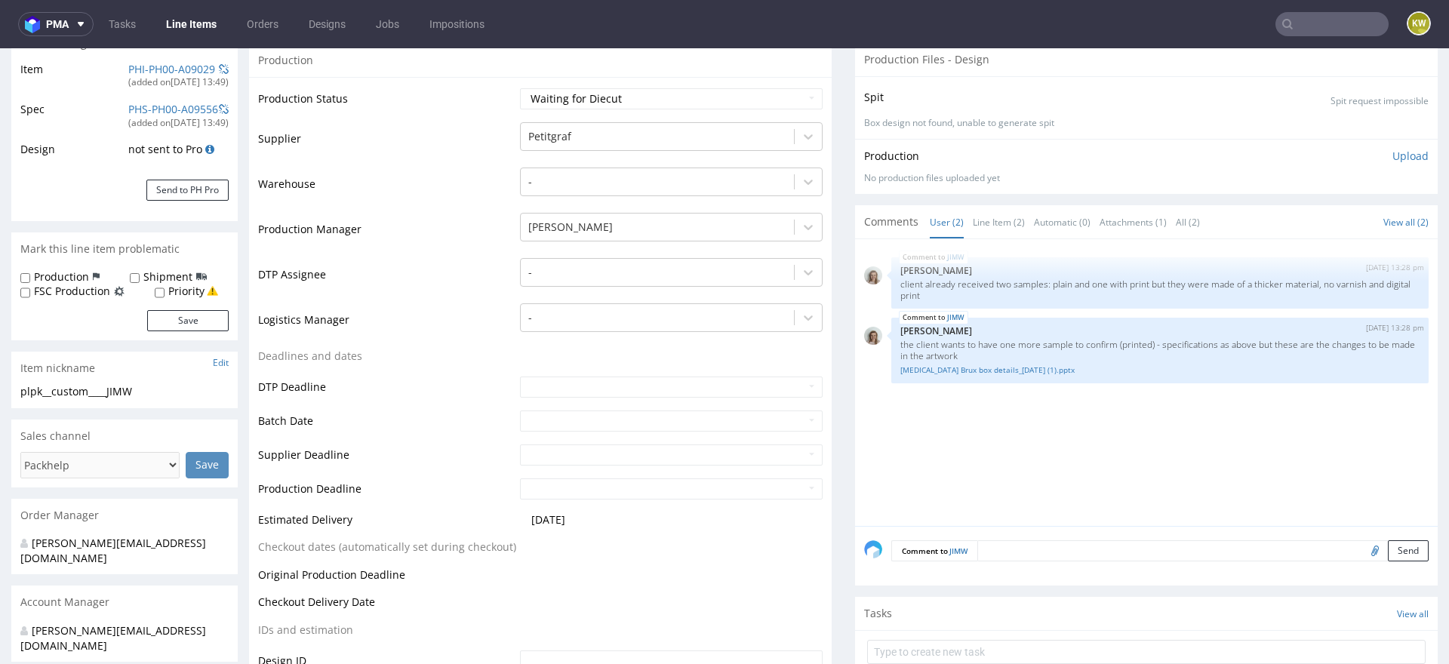
scroll to position [252, 0]
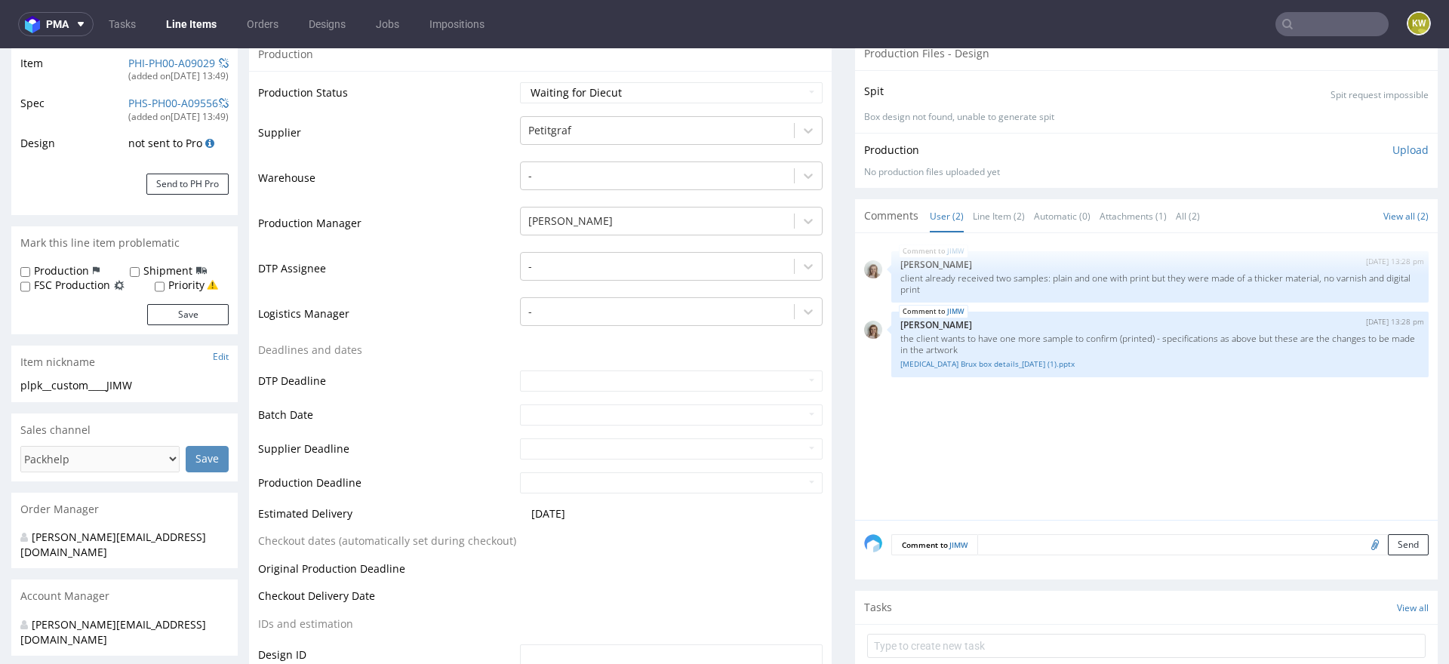
click at [1362, 543] on input "file" at bounding box center [1372, 544] width 21 height 20
type input "C:\fakepath\jimw-2025-07-04-v3.pdf"
click at [1004, 537] on textarea at bounding box center [1202, 544] width 451 height 21
type textarea "siatka"
click at [1388, 614] on button "Send" at bounding box center [1408, 615] width 41 height 21
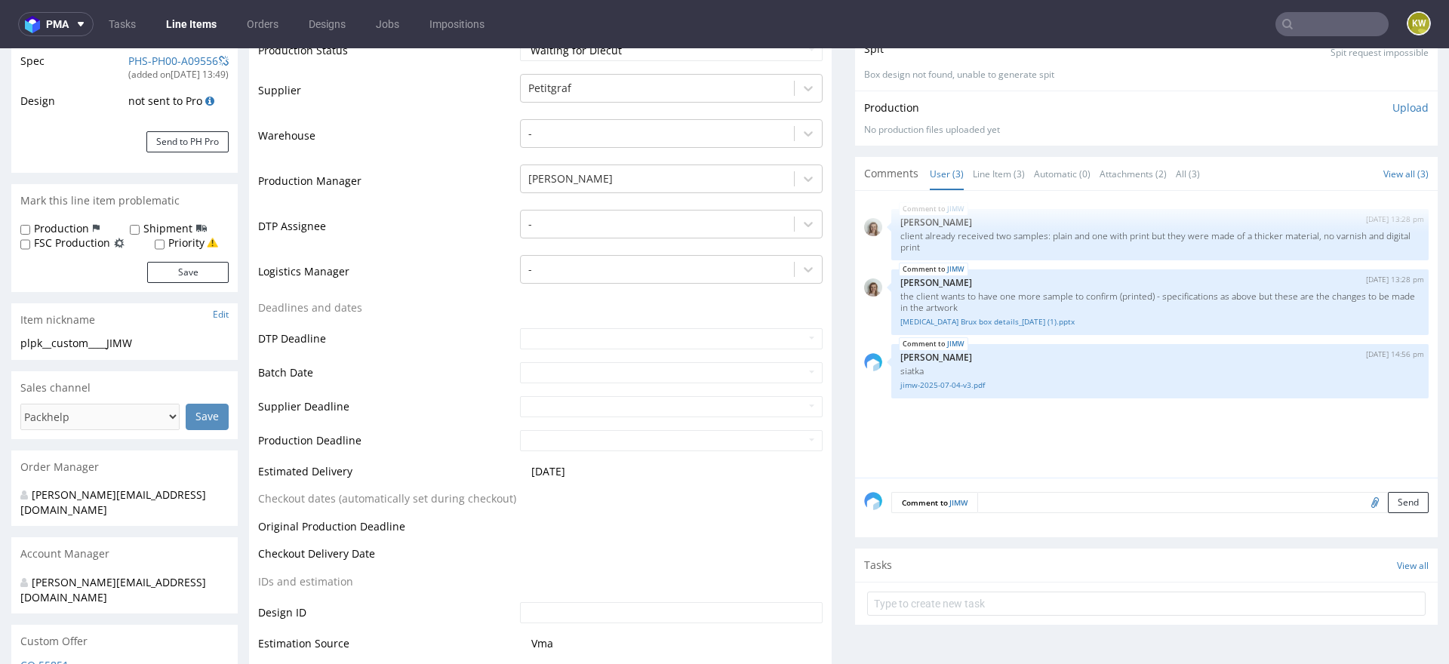
scroll to position [312, 0]
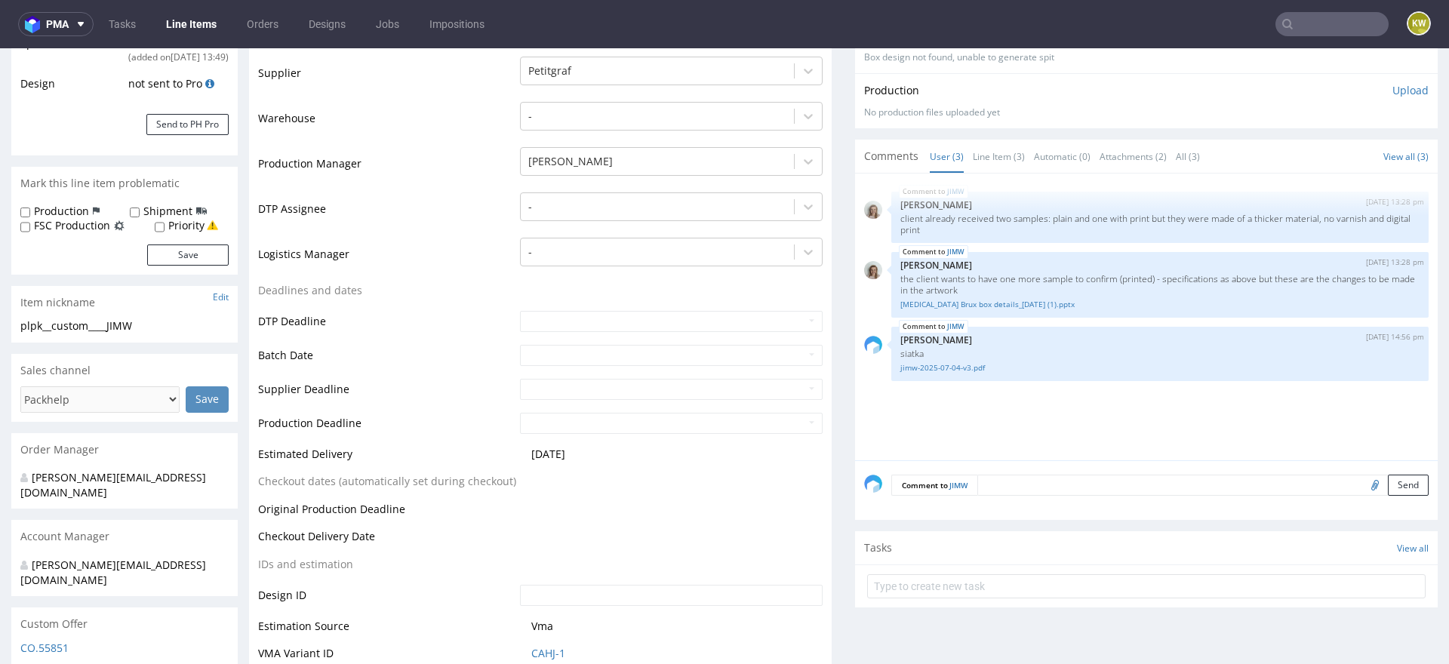
click at [1362, 485] on input "file" at bounding box center [1372, 485] width 21 height 20
type input "C:\fakepath\smileep__drawer_box__outside.pdf"
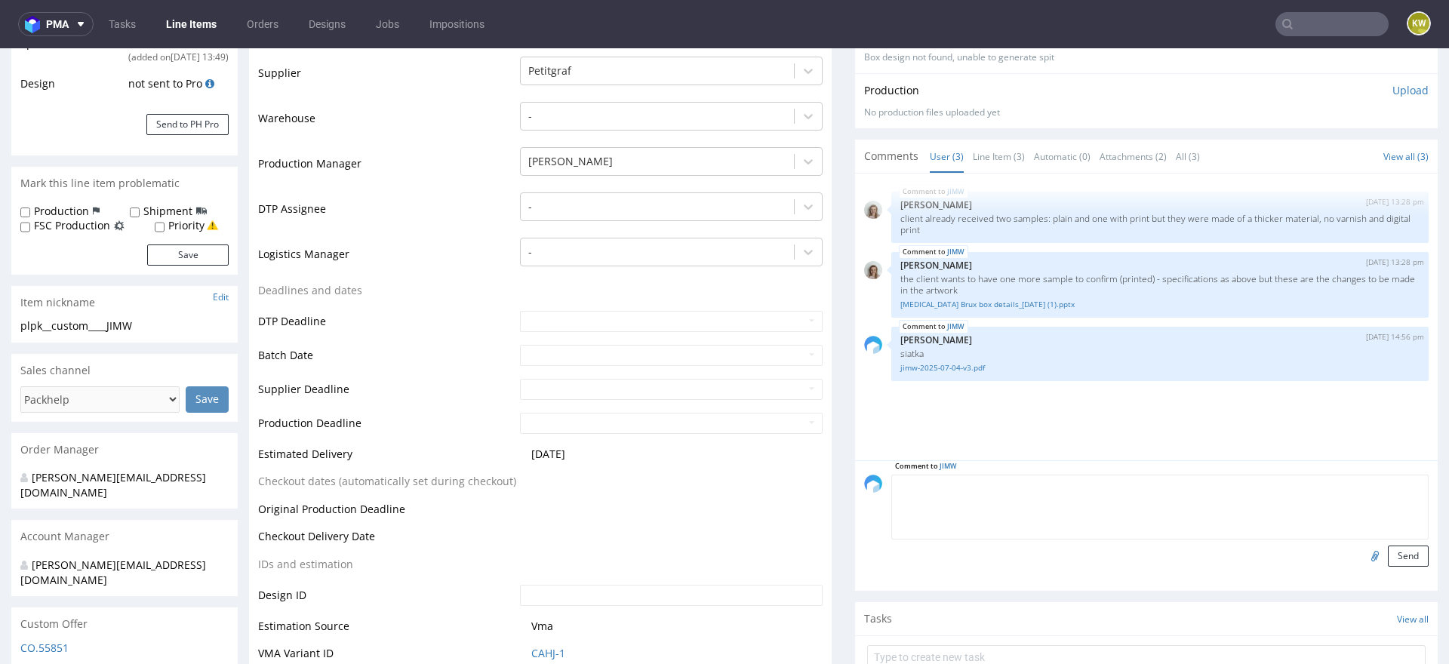
click at [1001, 486] on textarea at bounding box center [1159, 507] width 537 height 65
click at [1006, 303] on link "Splint Brux box details_05.09.25 (1).pptx" at bounding box center [1159, 304] width 519 height 11
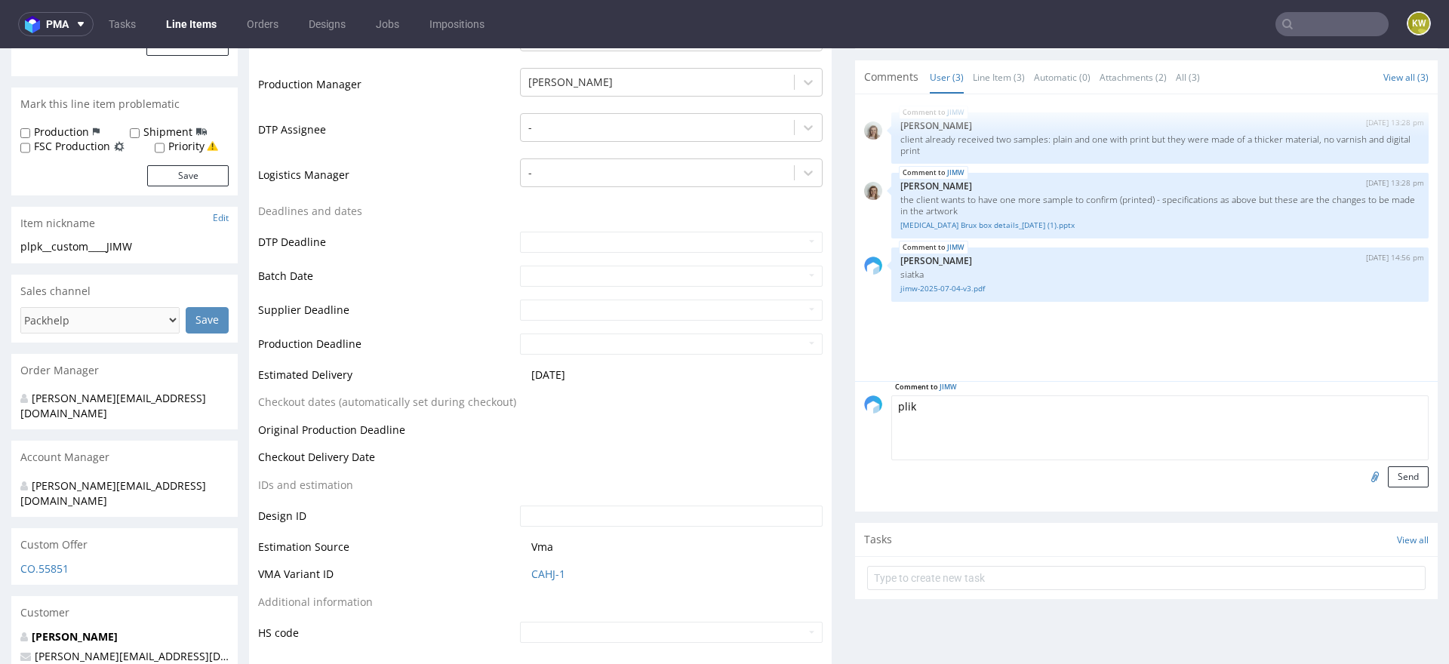
scroll to position [371, 0]
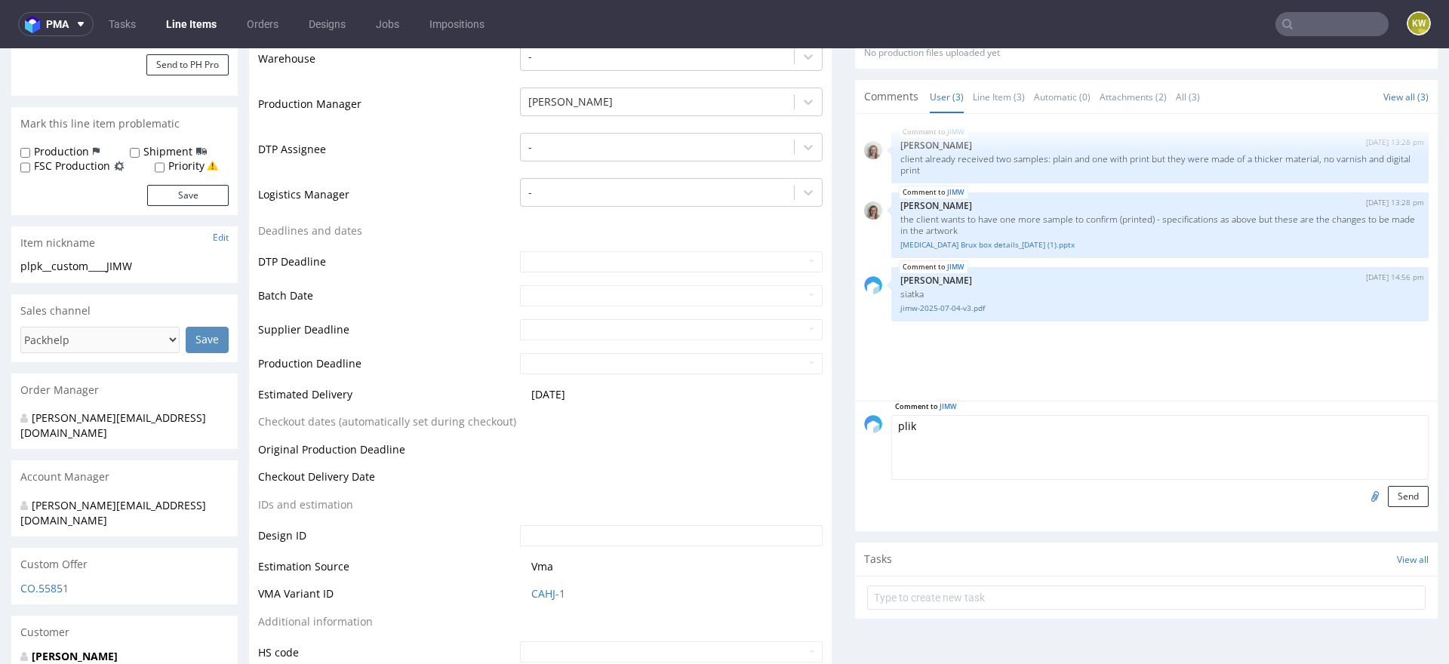
click at [947, 445] on textarea "plik" at bounding box center [1159, 447] width 537 height 65
type textarea "plik przygotowany wcześniej na próbkę cyfrową, trzeba go przerobić zgodnie z in…"
click at [1394, 491] on button "Send" at bounding box center [1408, 496] width 41 height 21
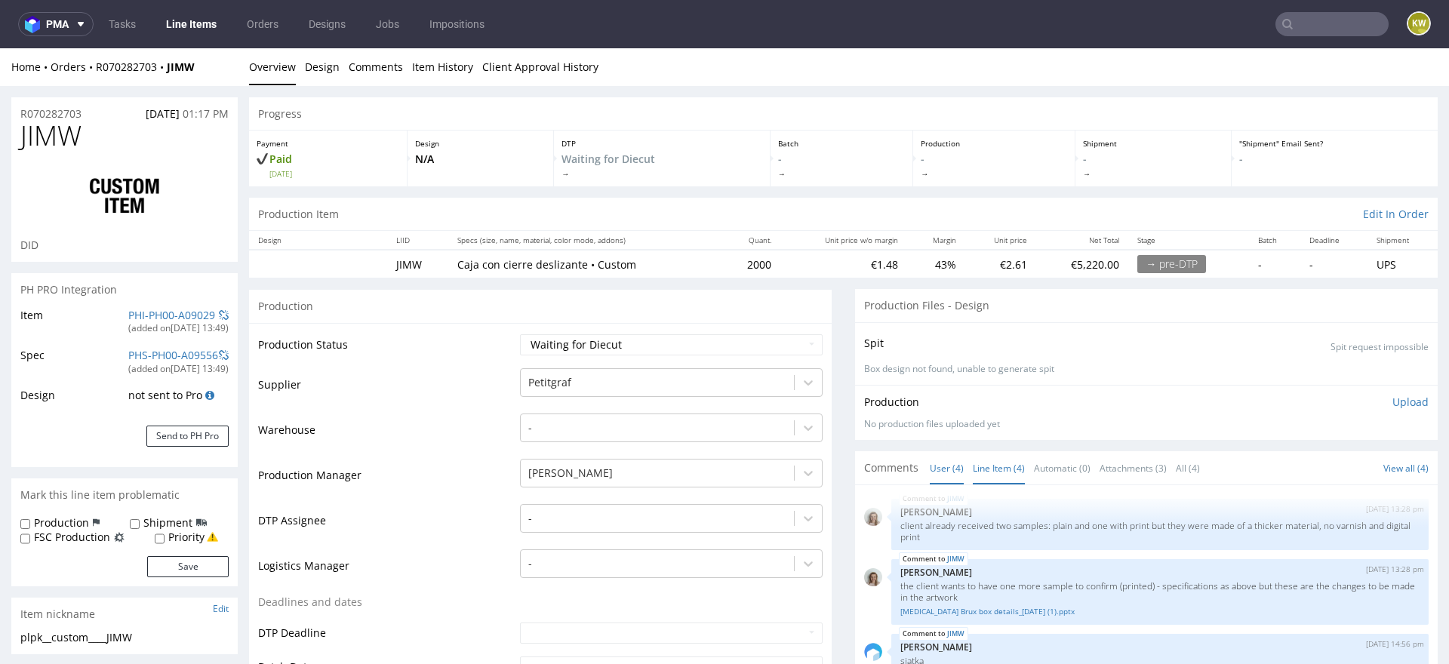
scroll to position [338, 0]
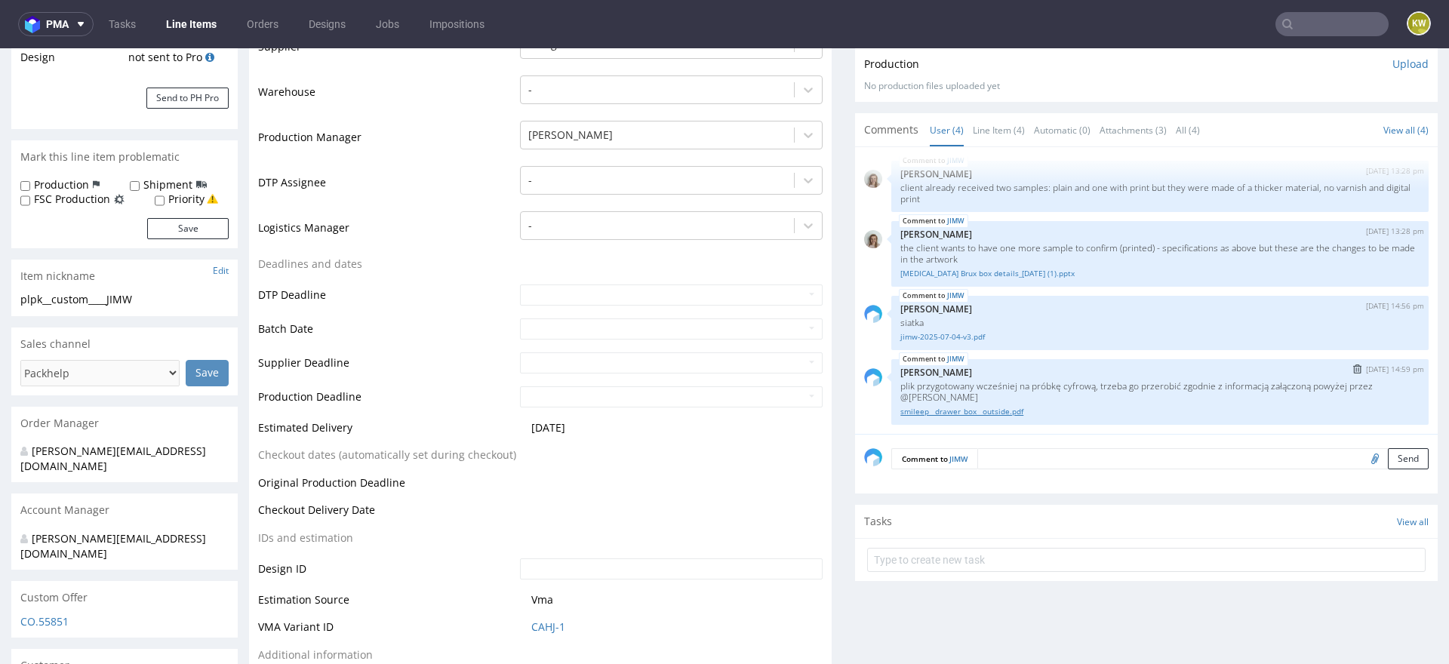
click at [956, 409] on link "smileep__drawer_box__outside.pdf" at bounding box center [1159, 411] width 519 height 11
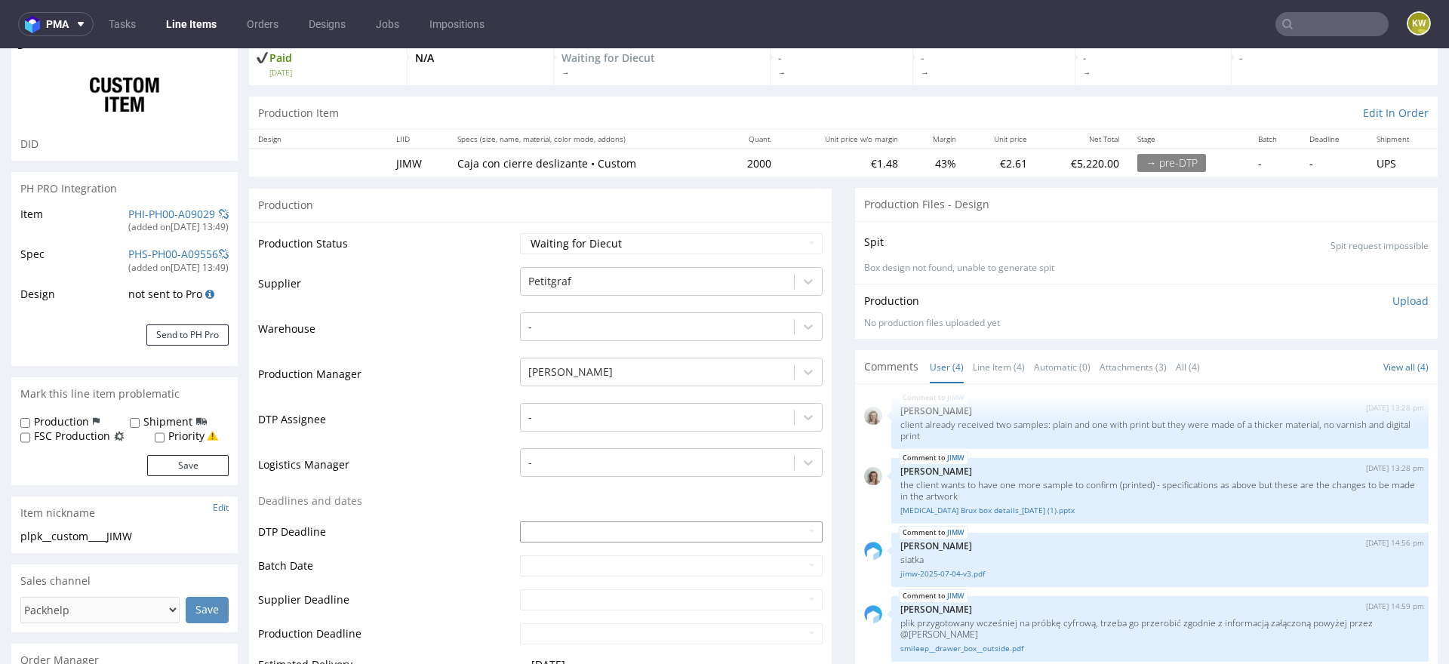
scroll to position [77, 0]
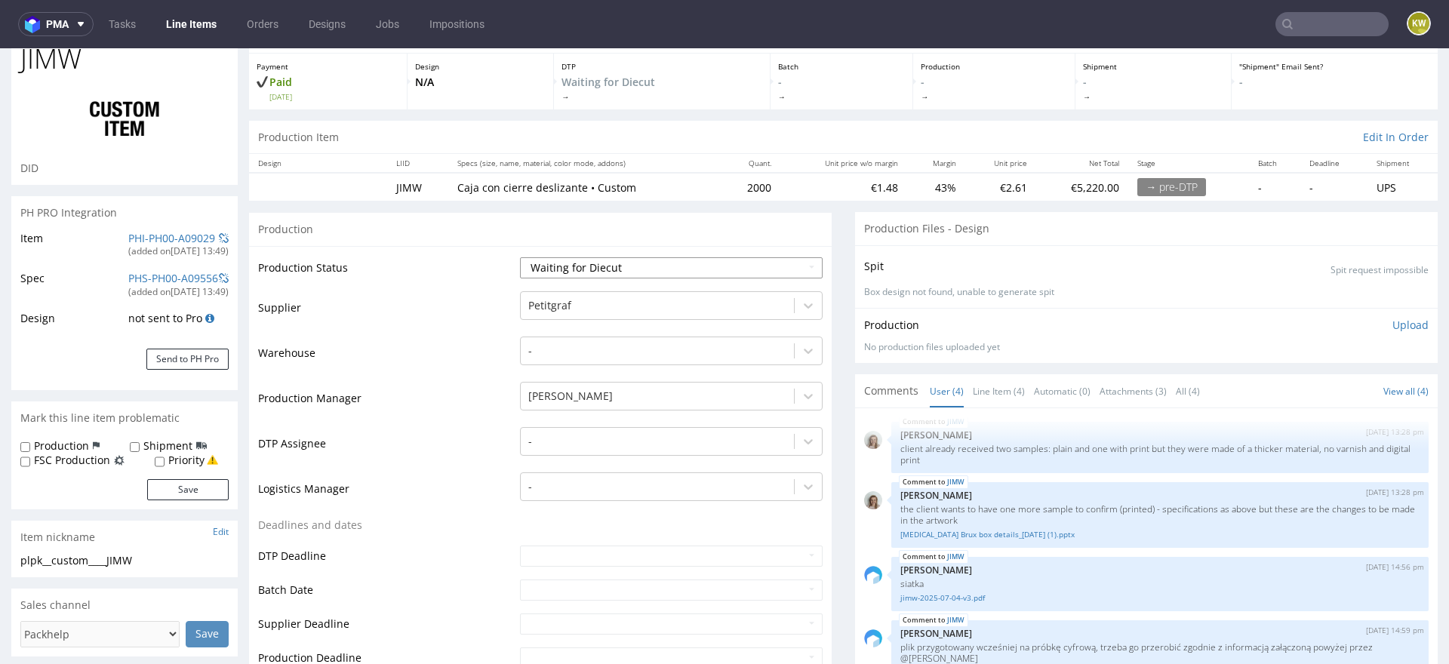
click at [605, 266] on select "Waiting for Artwork Waiting for Diecut Waiting for Mockup Waiting for DTP Waiti…" at bounding box center [671, 267] width 303 height 21
select select "dtp_waiting_for_check"
click at [520, 257] on select "Waiting for Artwork Waiting for Diecut Waiting for Mockup Waiting for DTP Waiti…" at bounding box center [671, 267] width 303 height 21
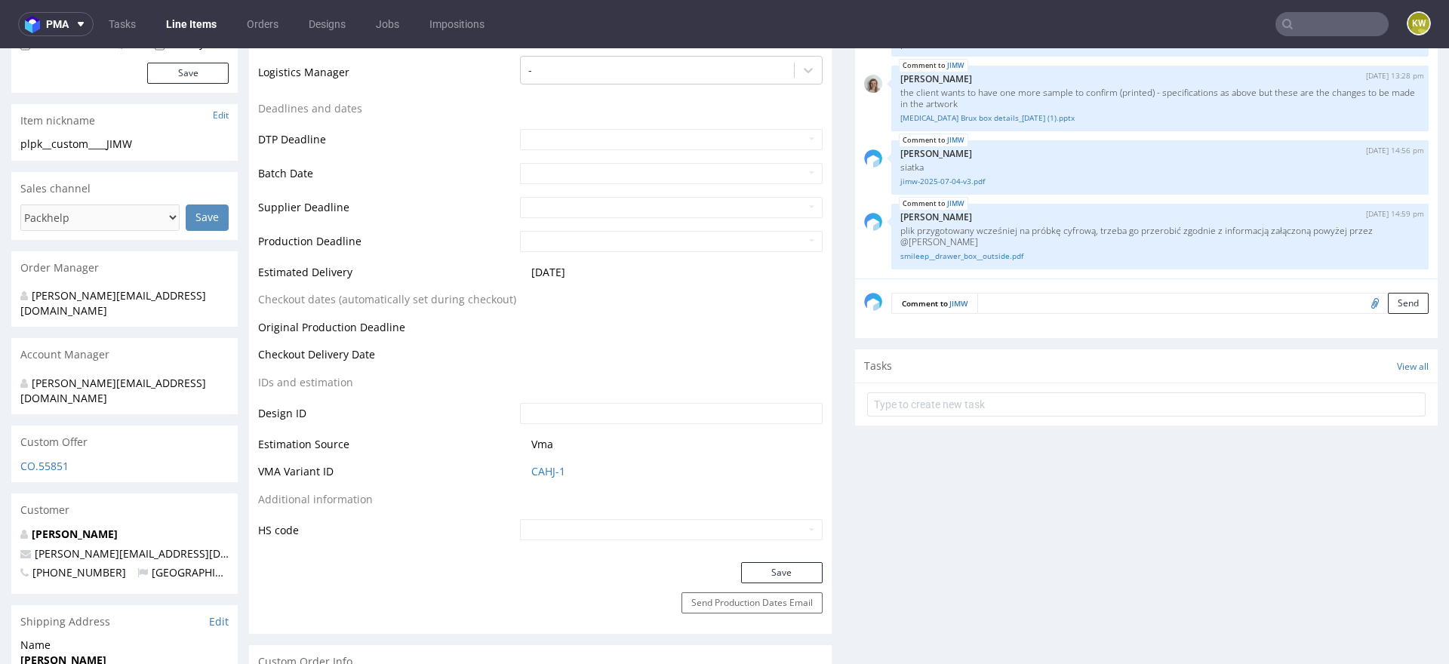
scroll to position [504, 0]
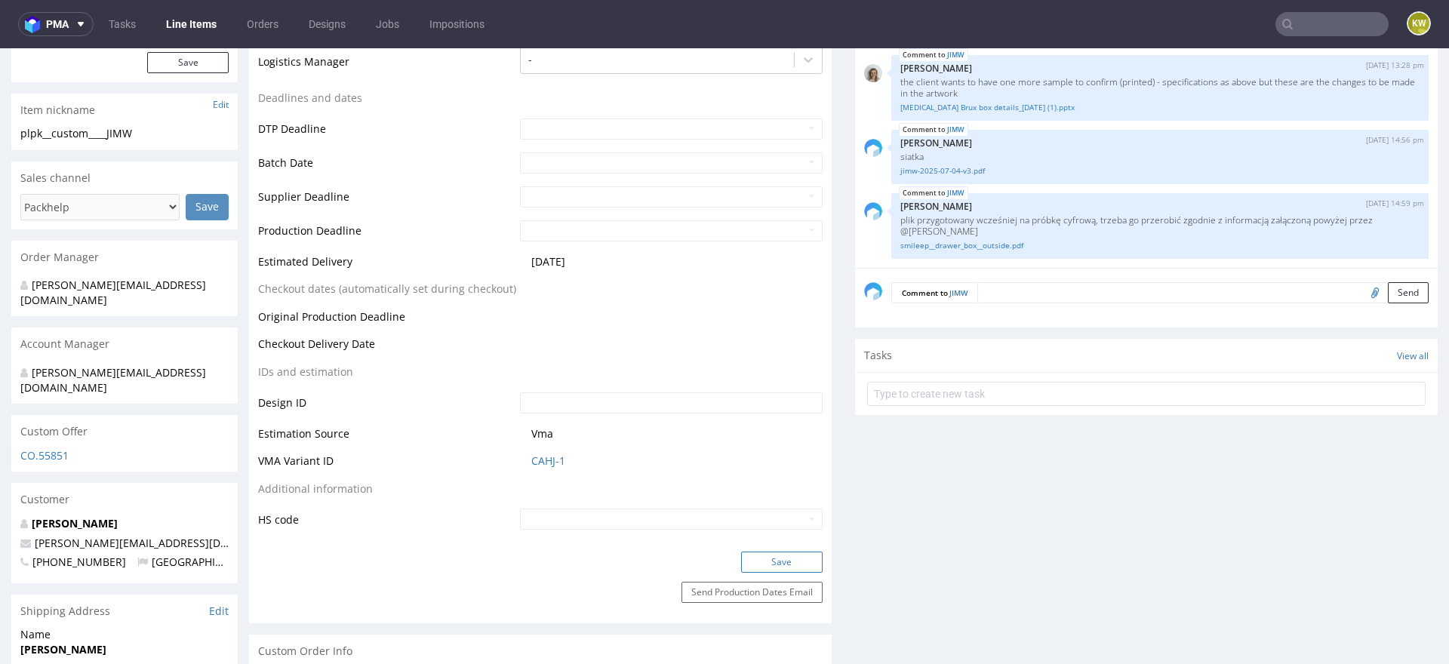
click at [748, 553] on button "Save" at bounding box center [782, 562] width 82 height 21
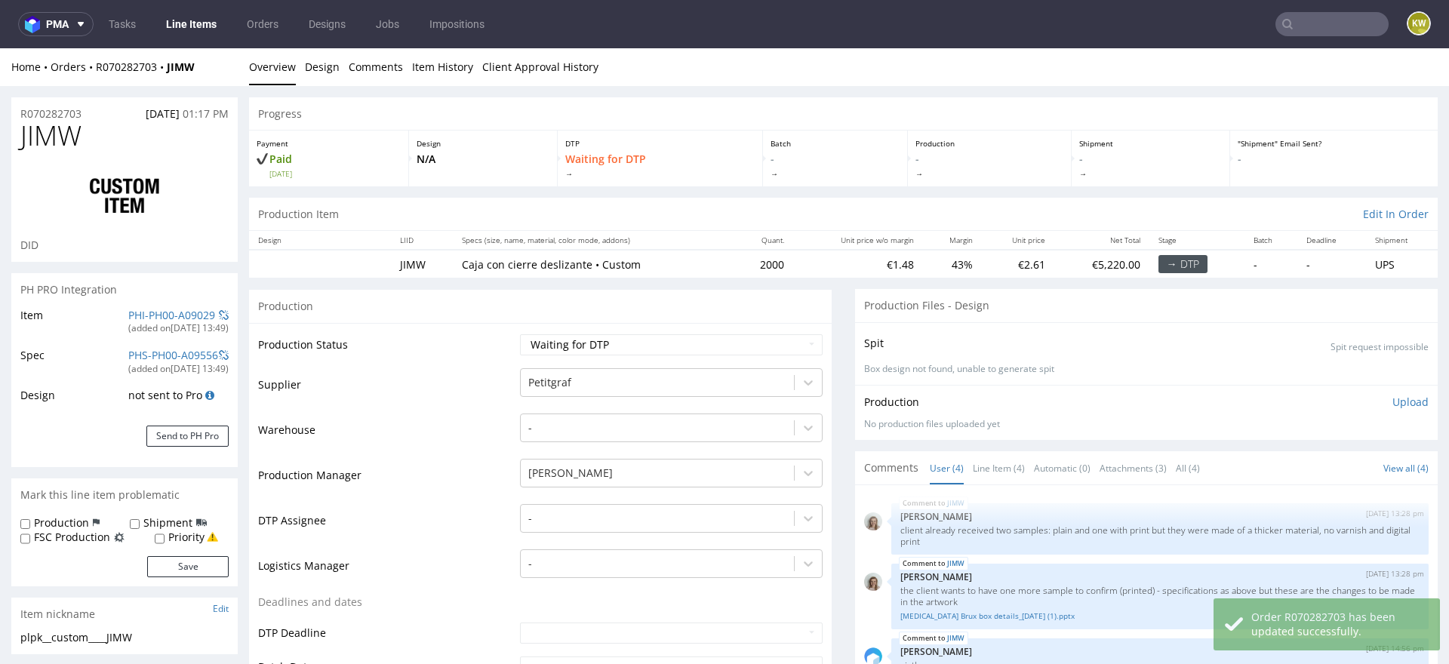
scroll to position [5, 0]
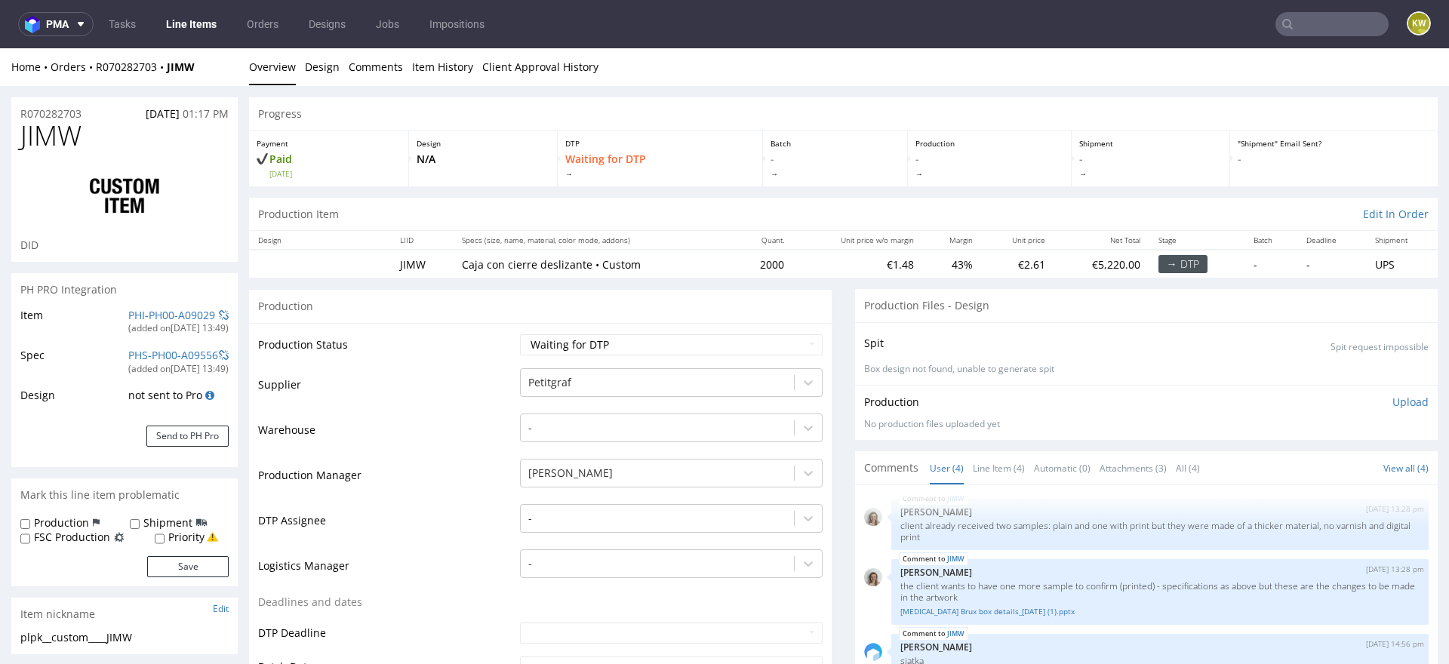
click at [65, 137] on span "JIMW" at bounding box center [50, 136] width 61 height 30
copy span "JIMW"
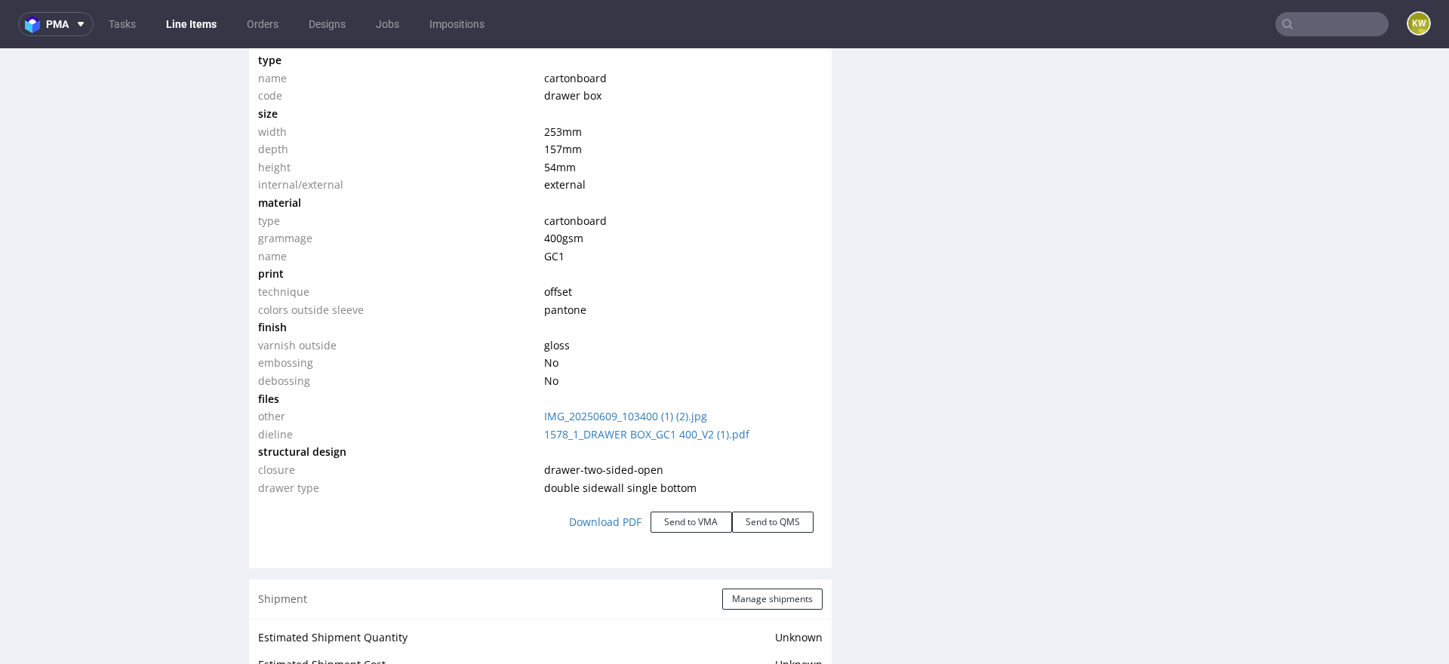
scroll to position [1495, 0]
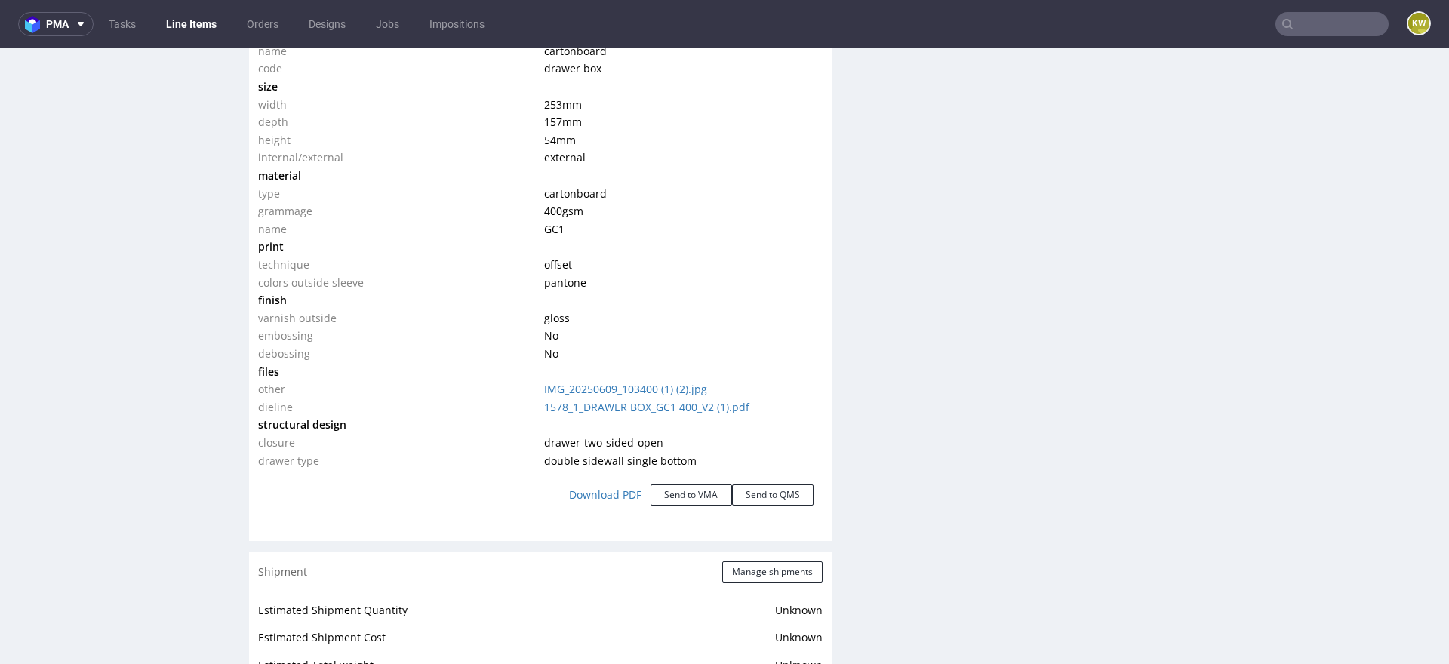
click at [648, 411] on td "1578_1_DRAWER BOX_GC1 400_V2 (1).pdf" at bounding box center [681, 408] width 282 height 18
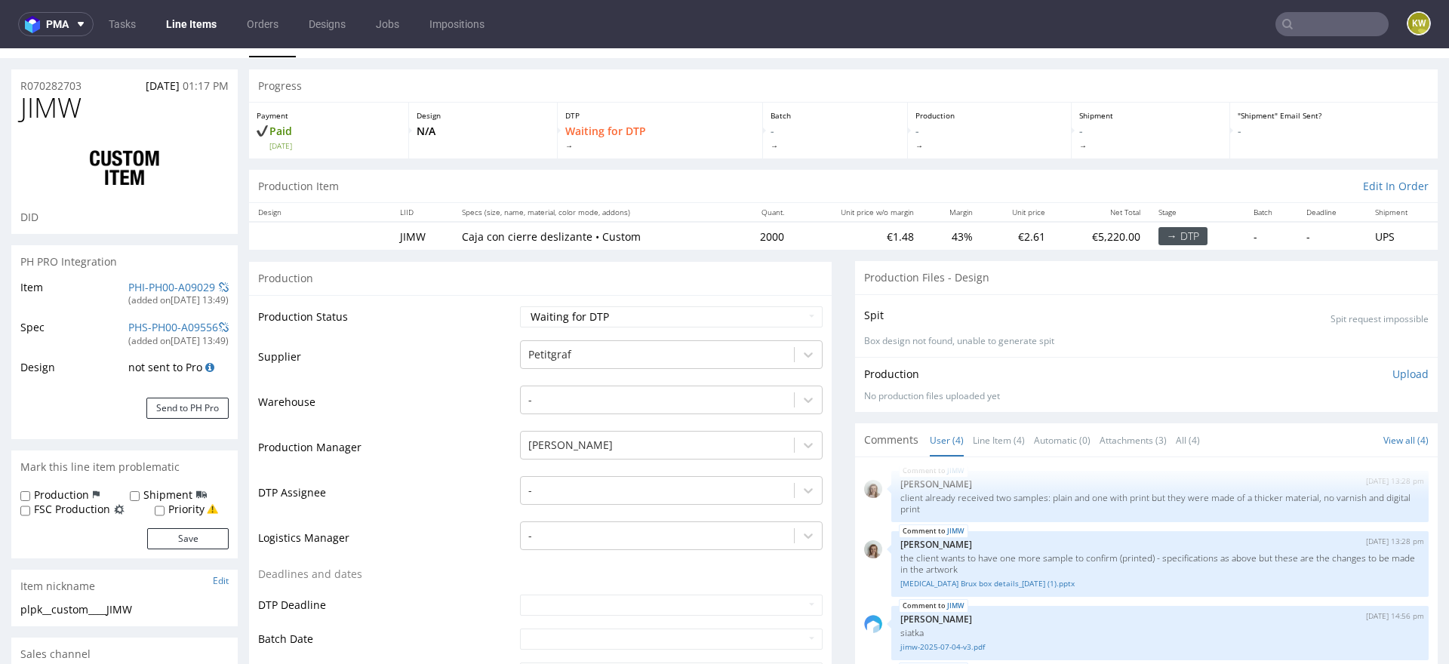
scroll to position [0, 0]
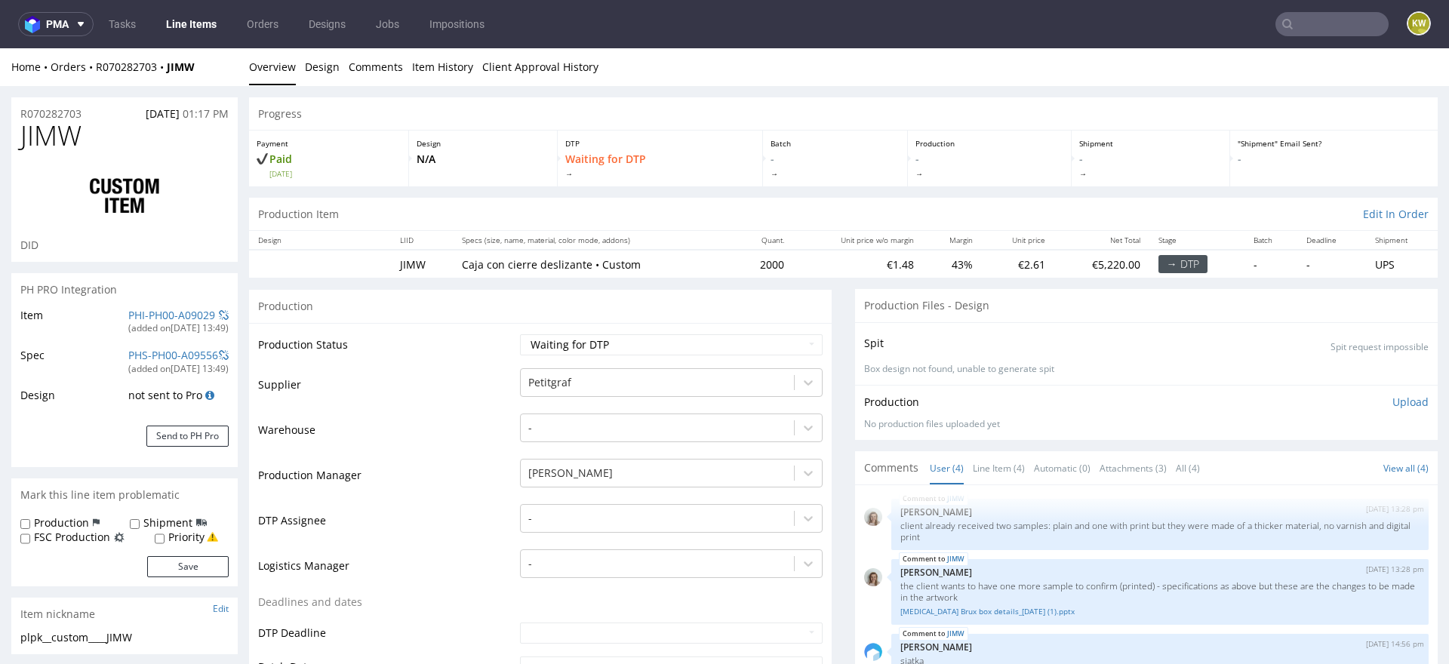
click at [189, 25] on link "Line Items" at bounding box center [191, 24] width 69 height 24
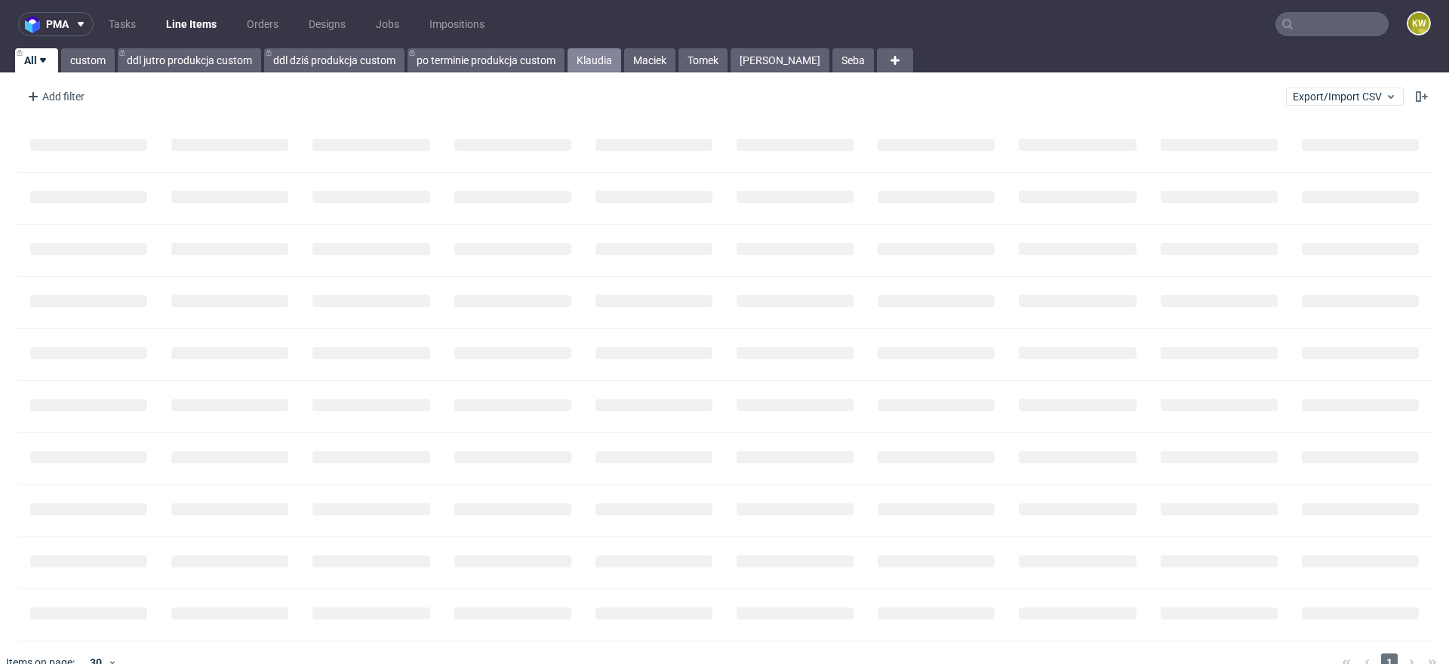
click at [596, 62] on link "Klaudia" at bounding box center [595, 60] width 54 height 24
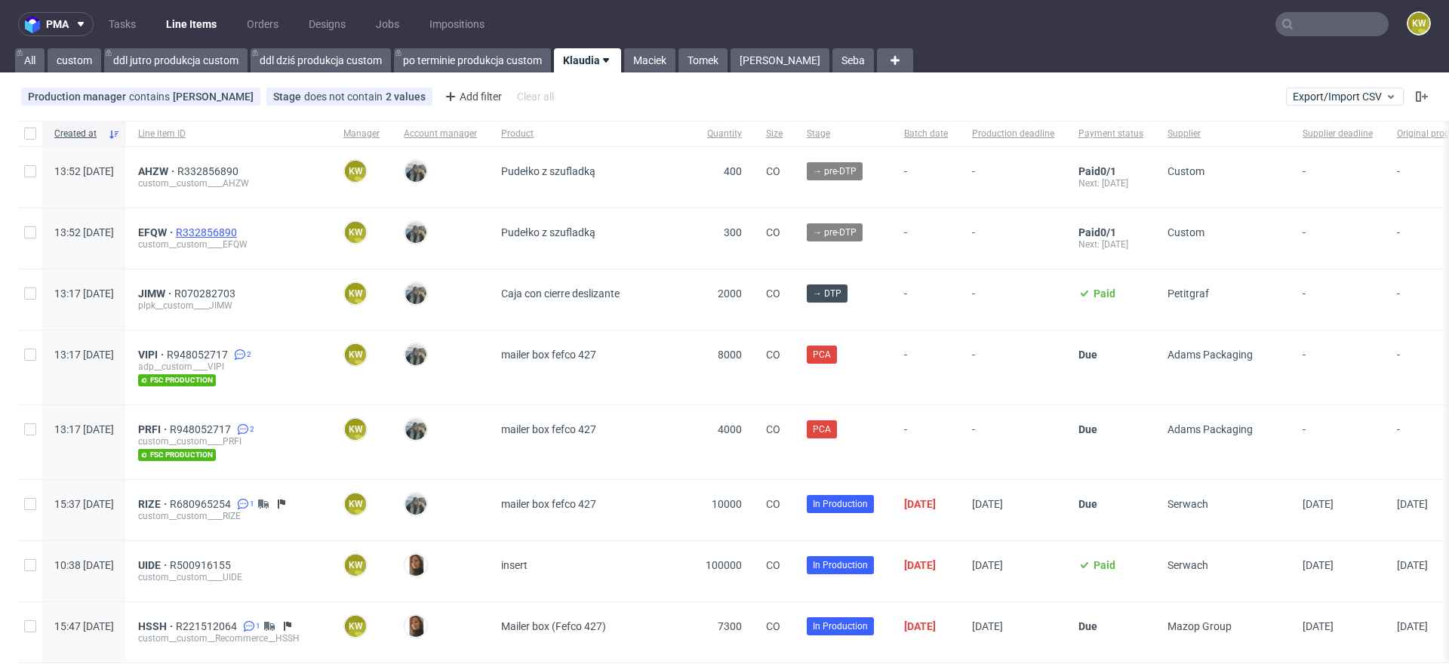
click at [238, 229] on span "R332856890" at bounding box center [208, 232] width 64 height 12
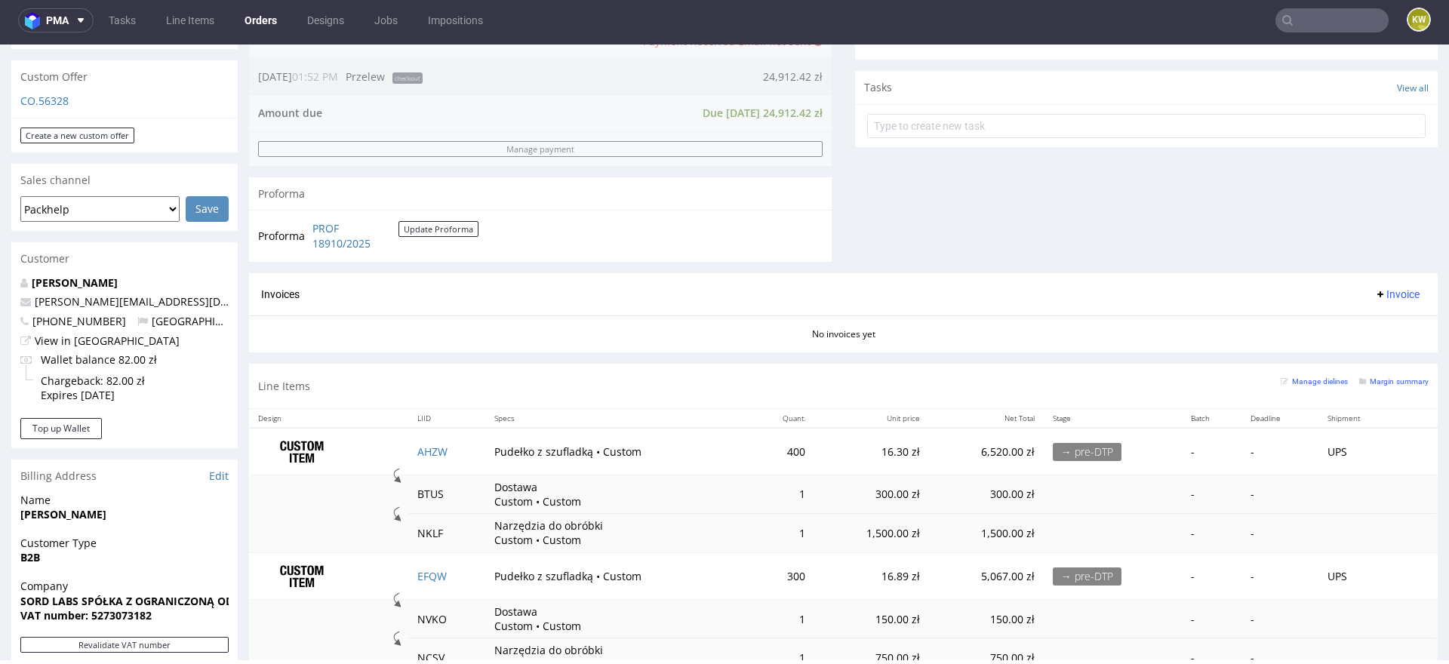
scroll to position [542, 0]
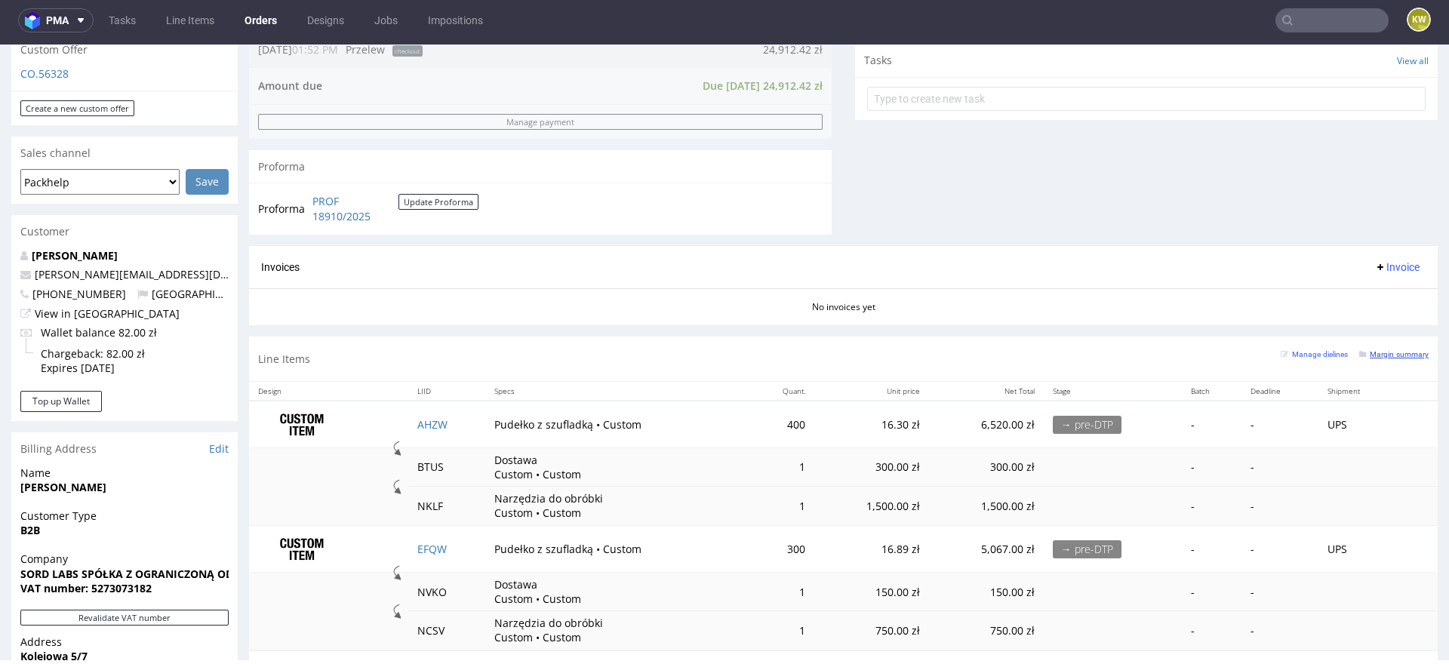
click at [1388, 350] on small "Margin summary" at bounding box center [1393, 354] width 69 height 8
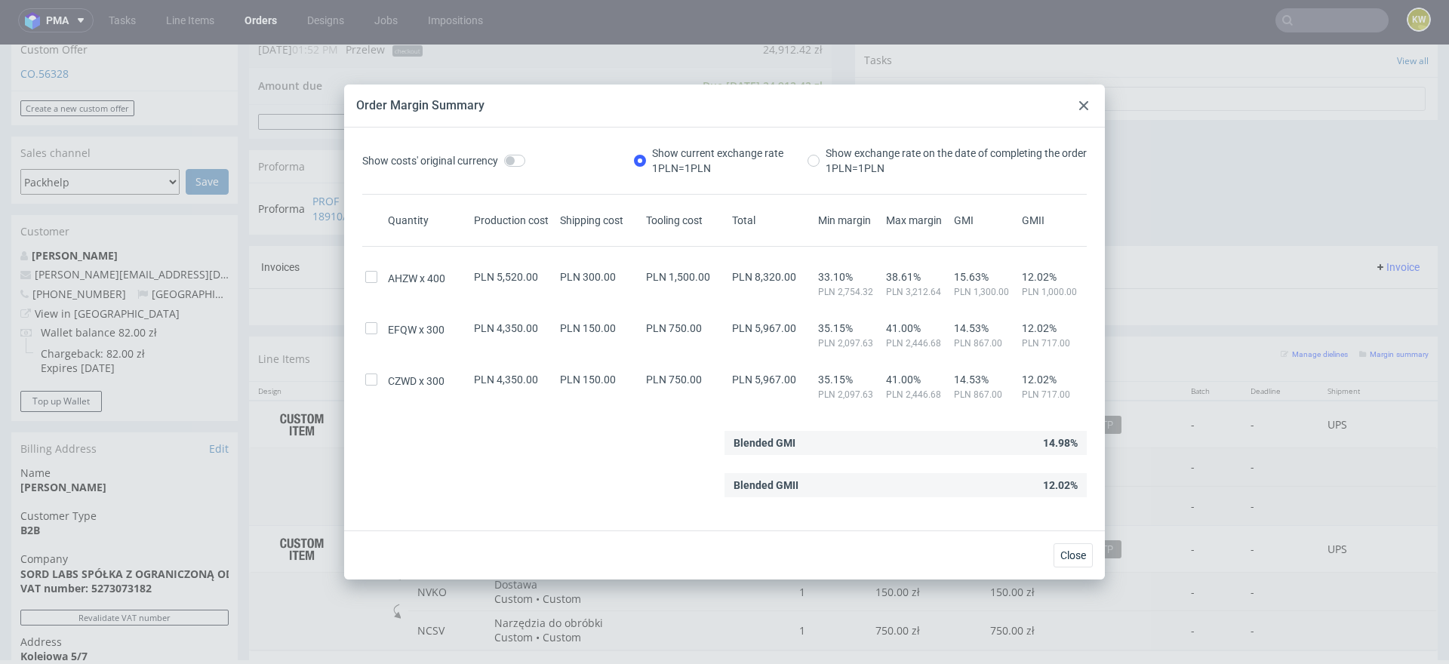
click at [1082, 106] on icon at bounding box center [1083, 105] width 9 height 9
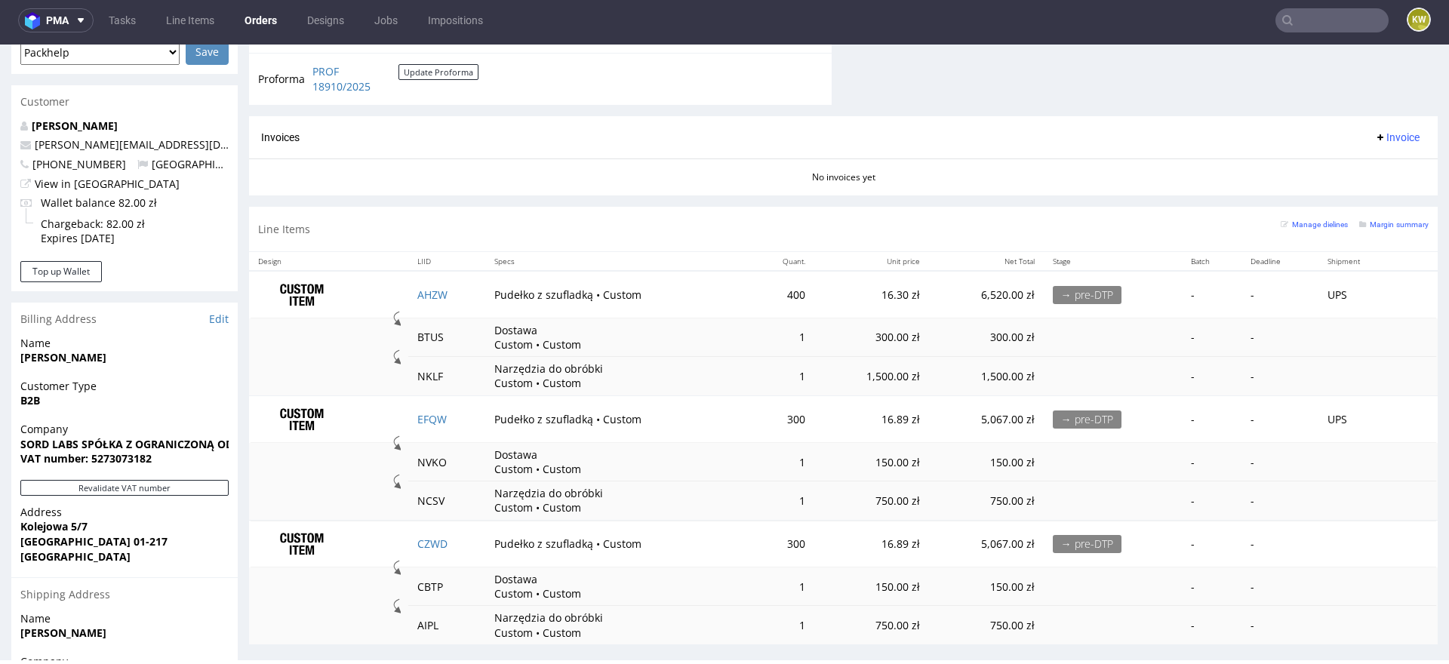
scroll to position [712, 0]
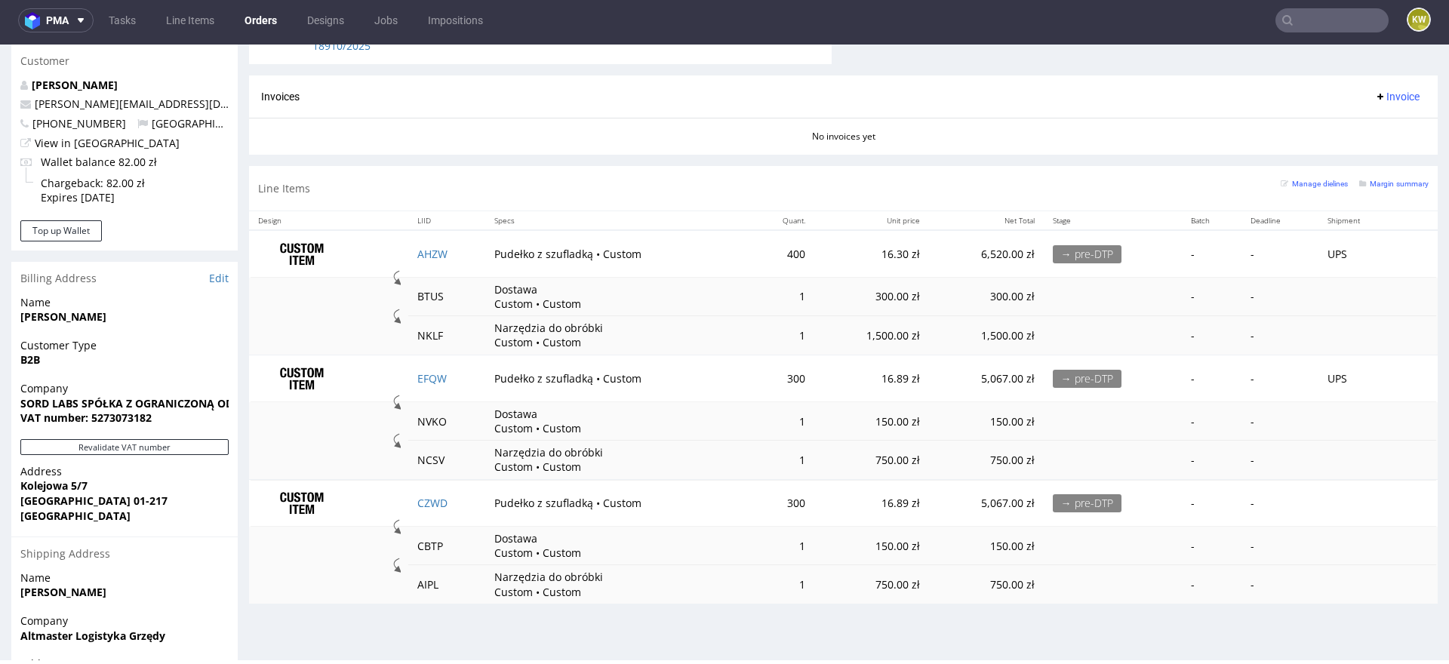
click at [459, 503] on td "CZWD" at bounding box center [446, 503] width 77 height 47
copy link "CZWD"
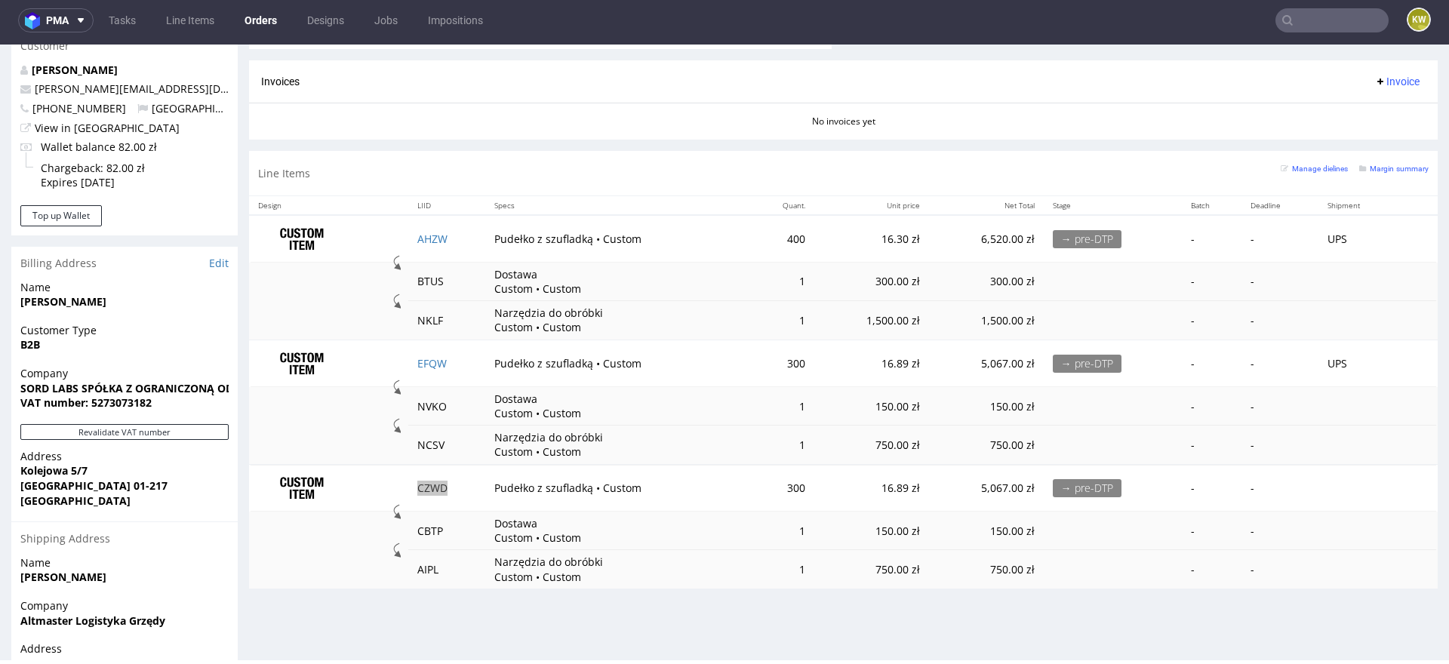
scroll to position [728, 0]
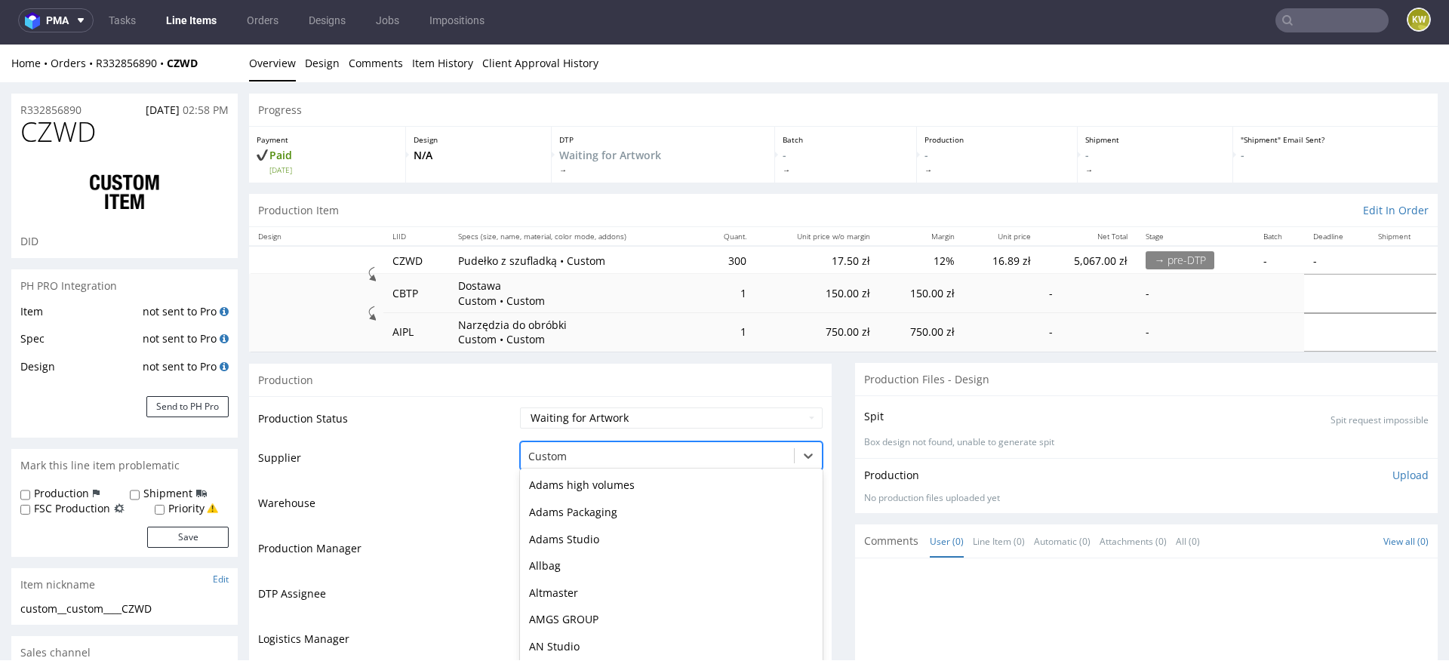
scroll to position [36, 0]
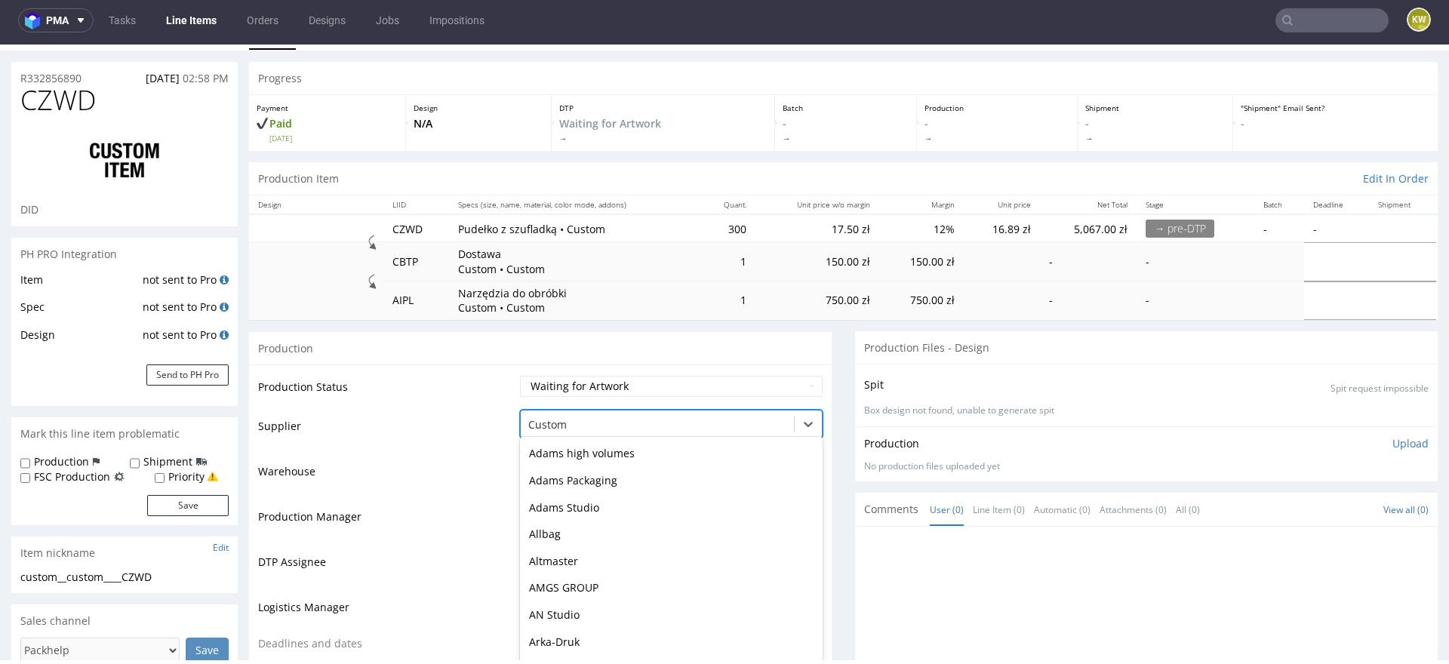
click at [557, 431] on div "Boxmaker, 16 of 172. 172 results available. Use Up and Down to choose options, …" at bounding box center [671, 420] width 303 height 21
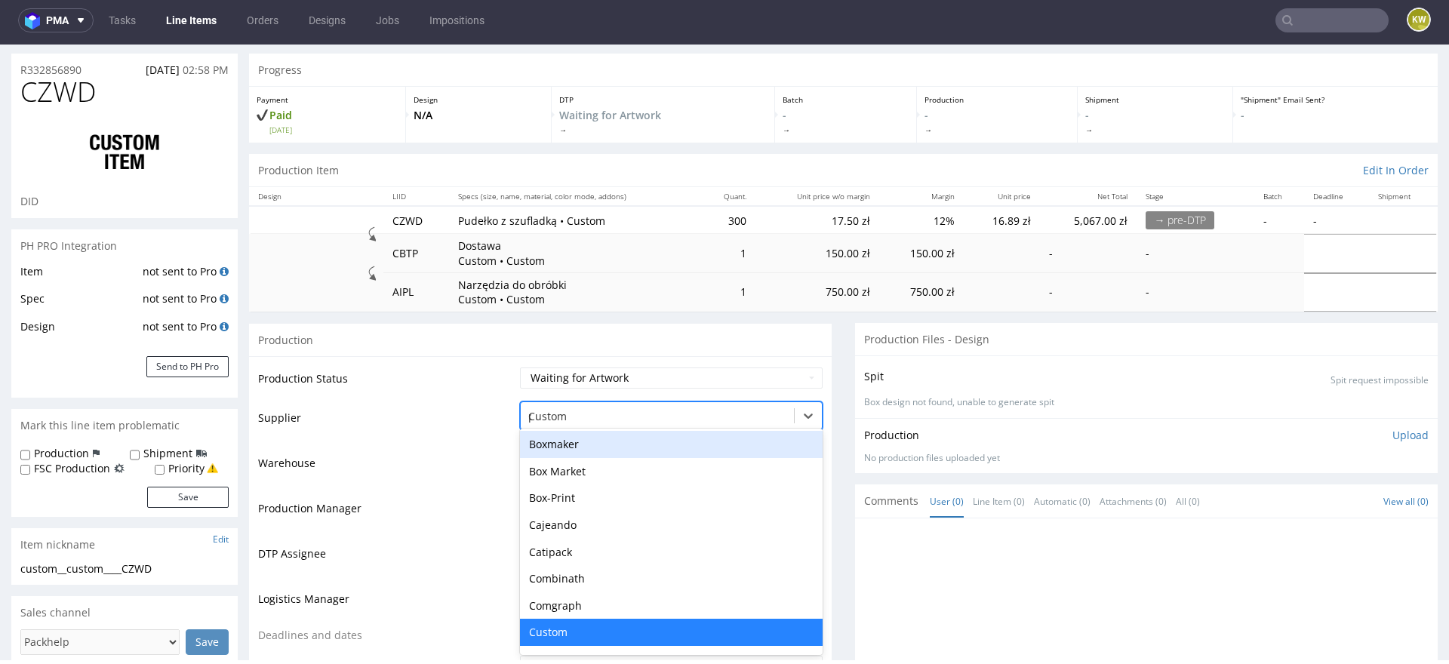
scroll to position [0, 0]
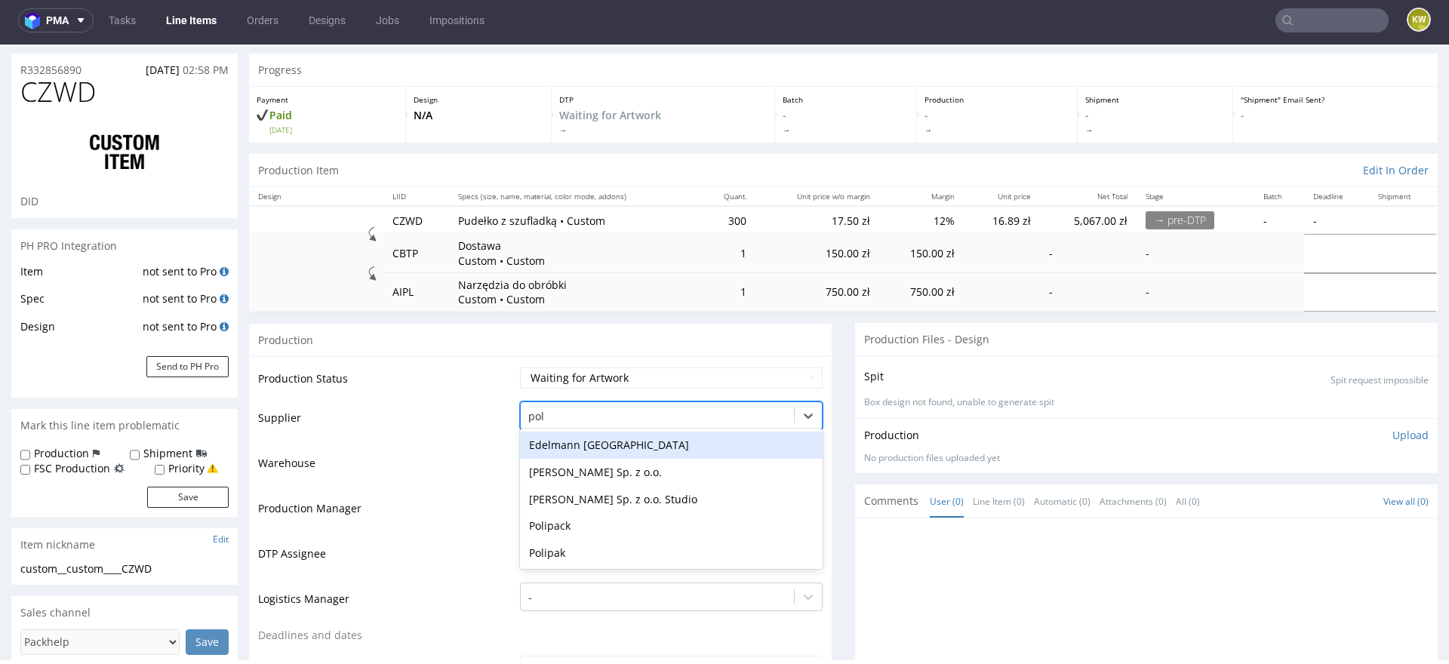
type input "poli"
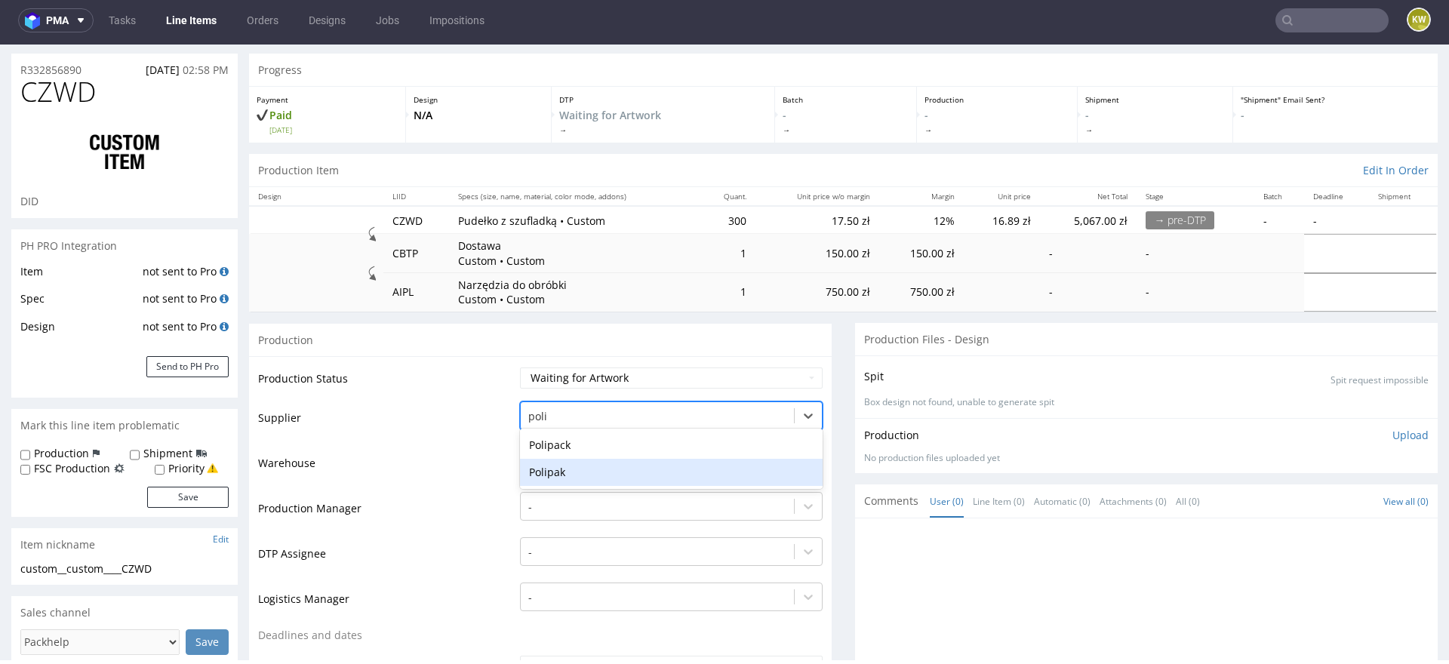
click at [565, 472] on div "Polipak" at bounding box center [671, 472] width 303 height 27
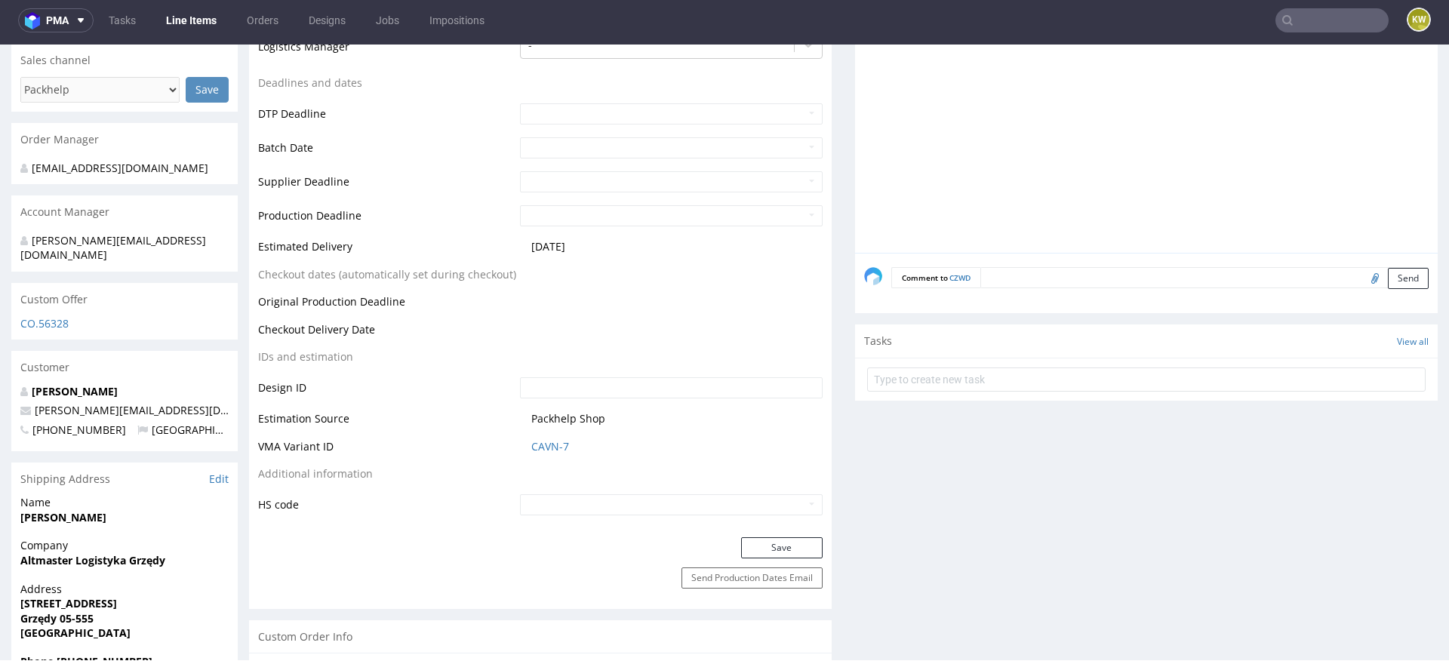
scroll to position [671, 0]
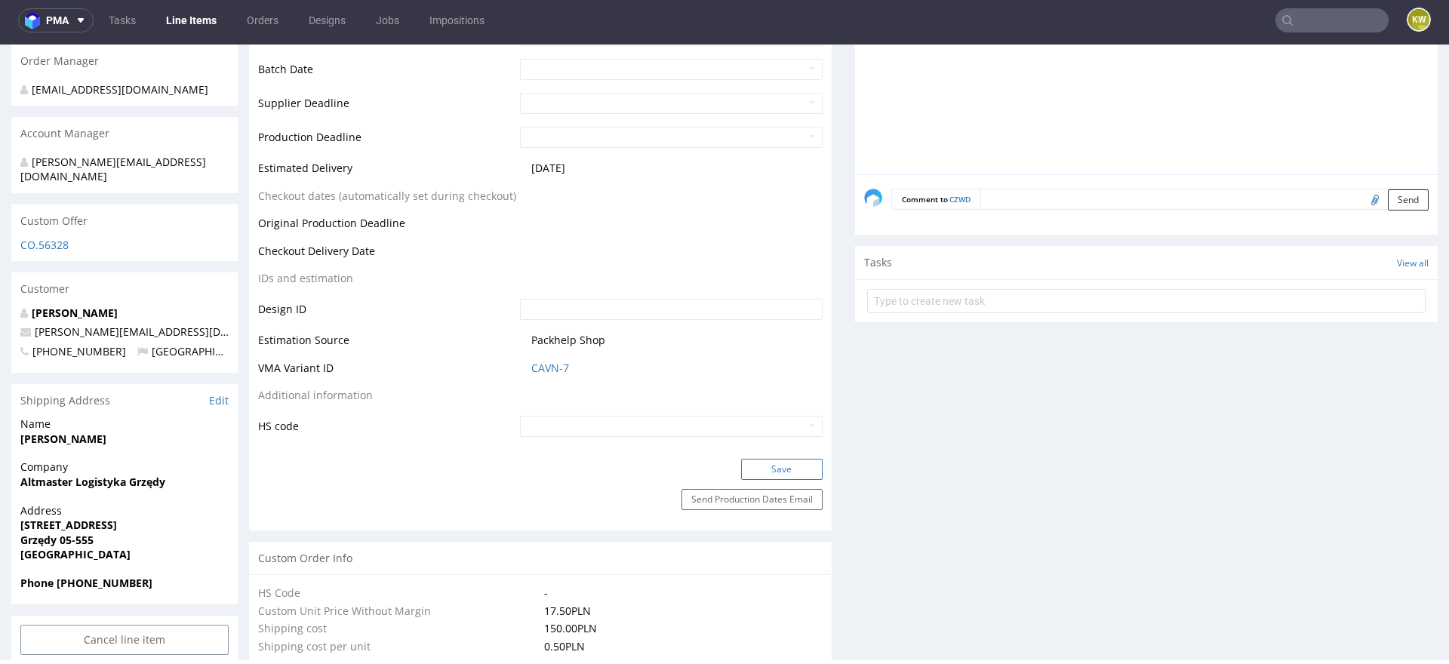
click at [795, 472] on button "Save" at bounding box center [782, 469] width 82 height 21
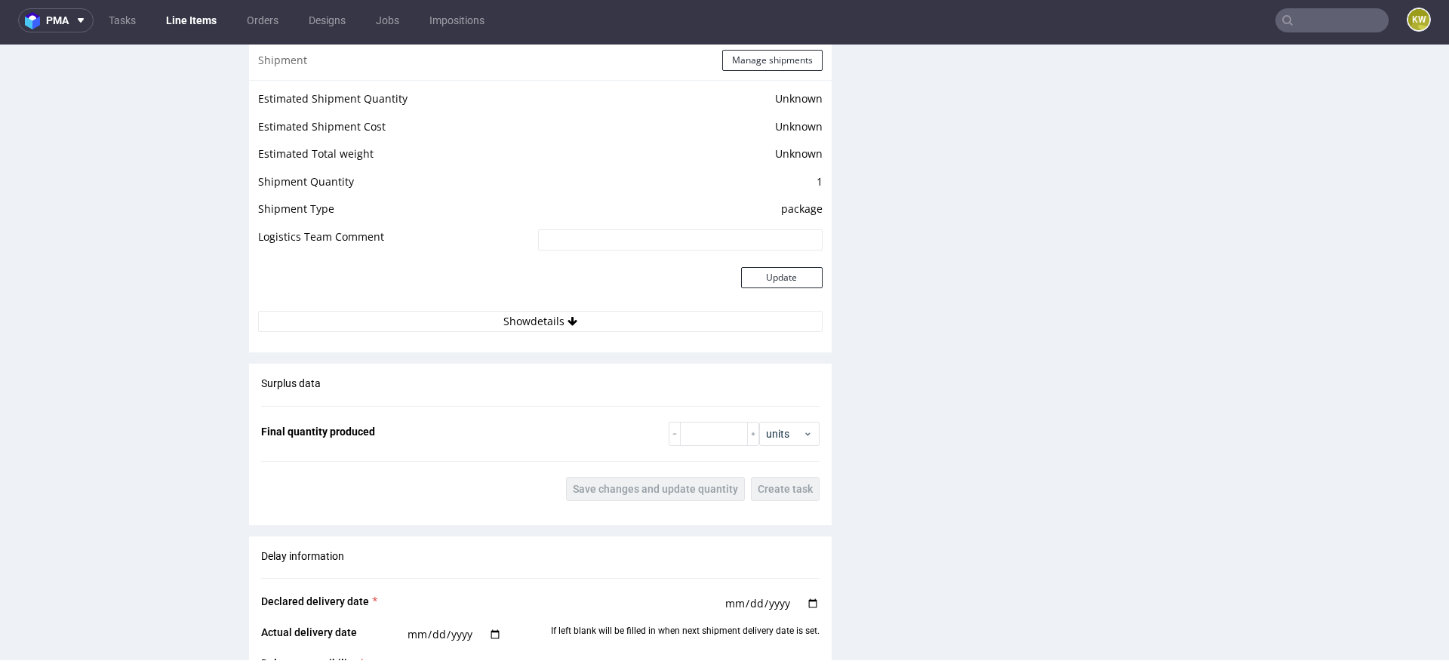
scroll to position [2912, 0]
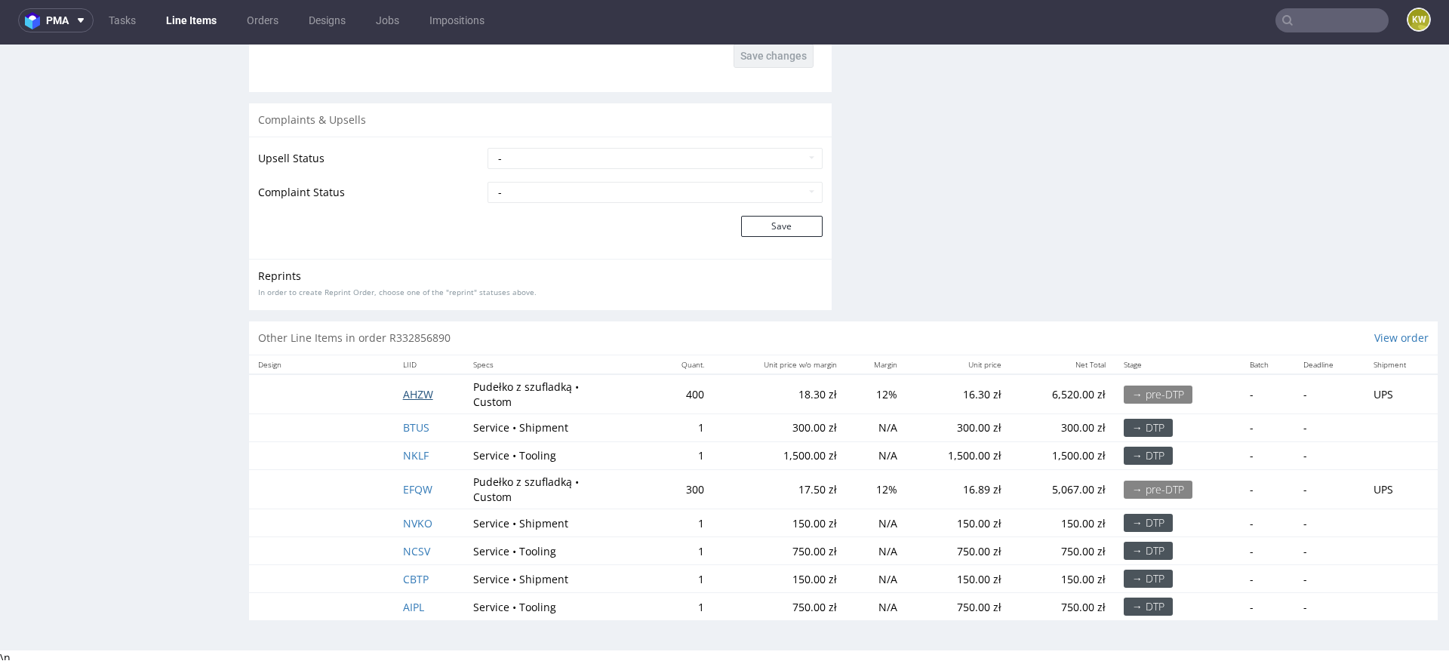
click at [410, 390] on span "AHZW" at bounding box center [418, 394] width 30 height 14
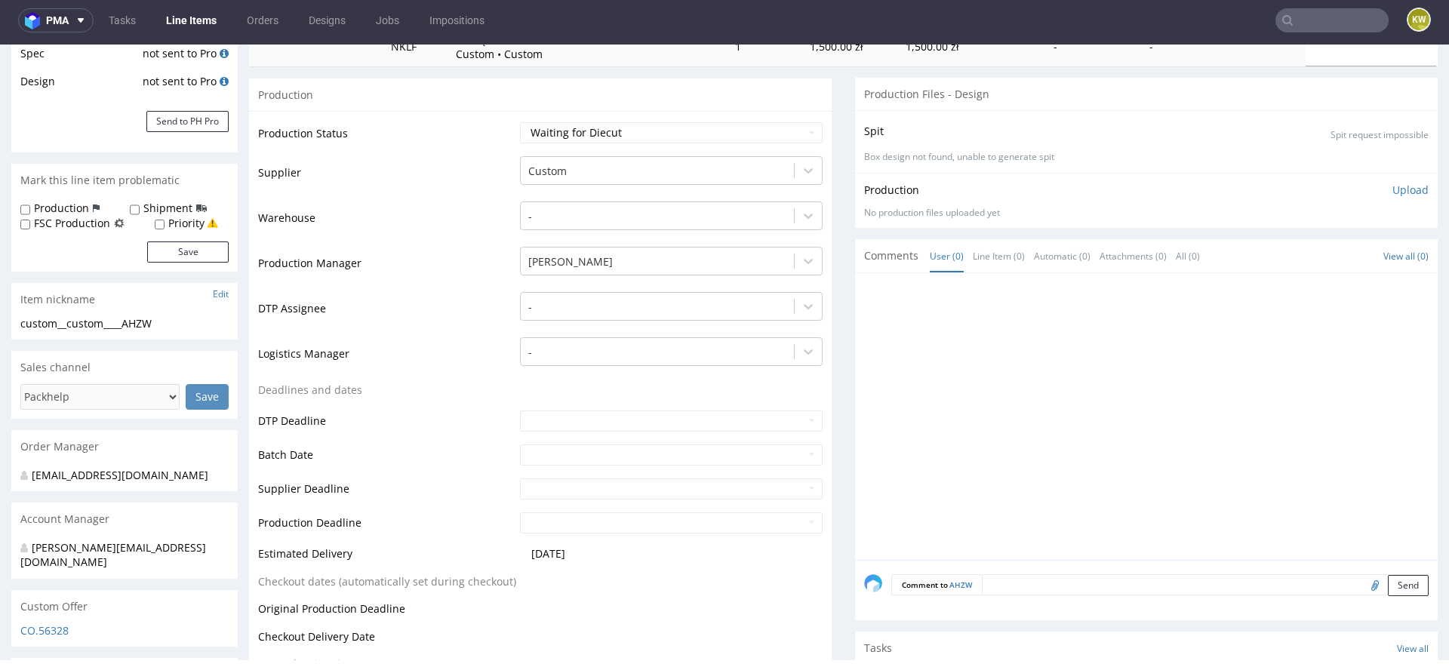
scroll to position [325, 0]
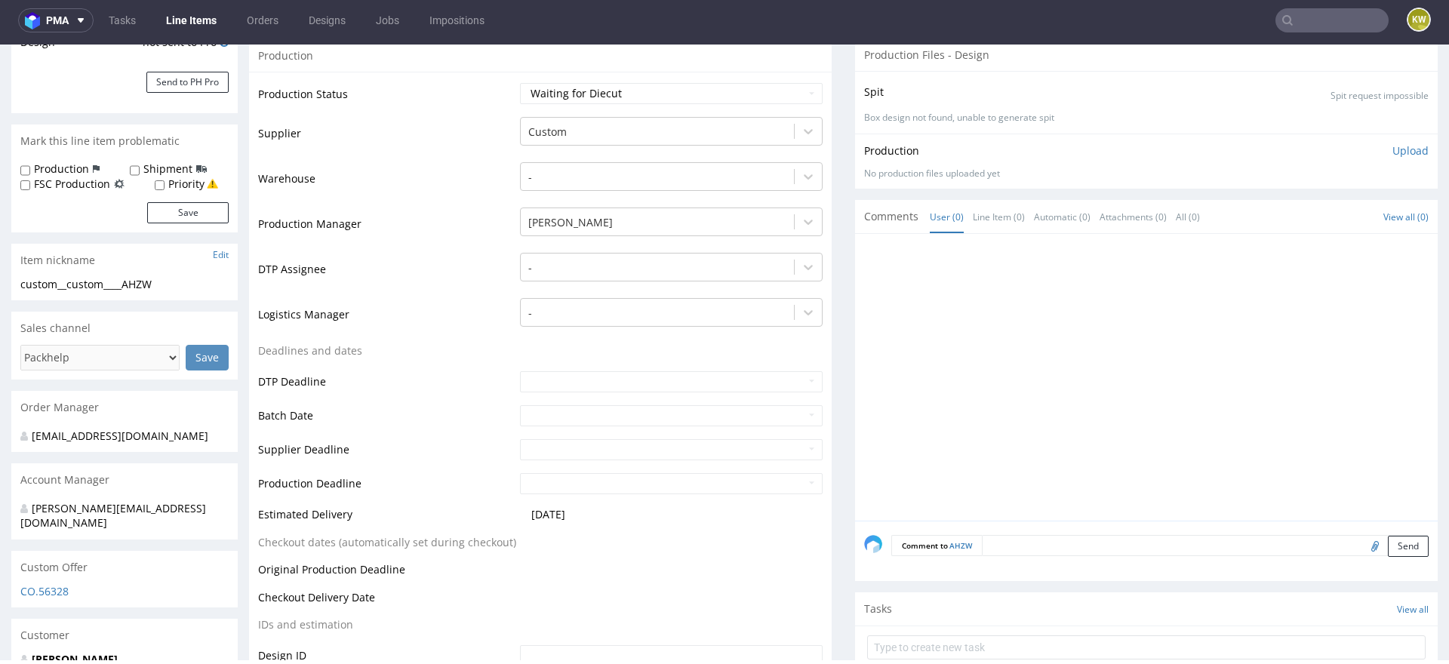
click at [1020, 541] on textarea at bounding box center [1205, 545] width 447 height 21
type textarea "F"
drag, startPoint x: 1004, startPoint y: 544, endPoint x: 732, endPoint y: 544, distance: 271.7
click at [952, 549] on textarea "Face Csre" at bounding box center [1159, 567] width 537 height 65
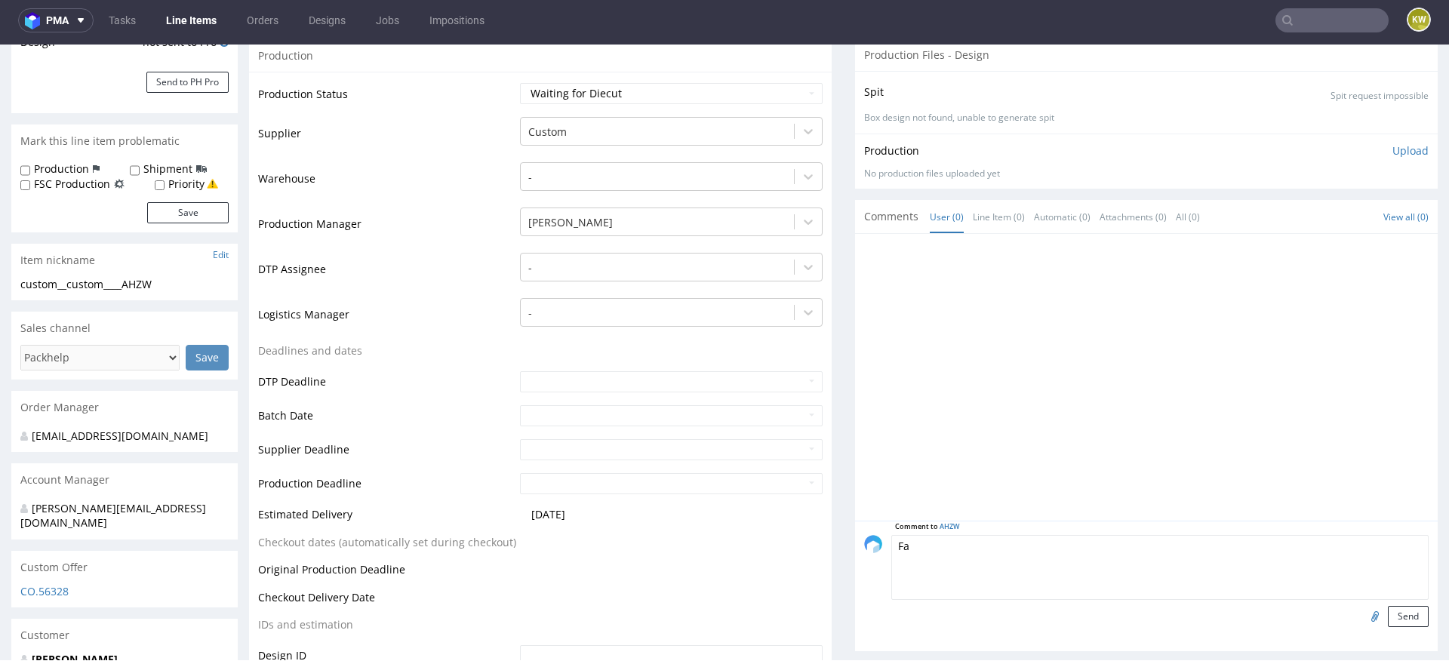
type textarea "F"
type textarea "artwork"
click at [1362, 613] on input "file" at bounding box center [1372, 616] width 21 height 20
type input "C:\fakepath\Face Care Set Outlines.pdf"
click at [1398, 616] on button "Send" at bounding box center [1408, 616] width 41 height 21
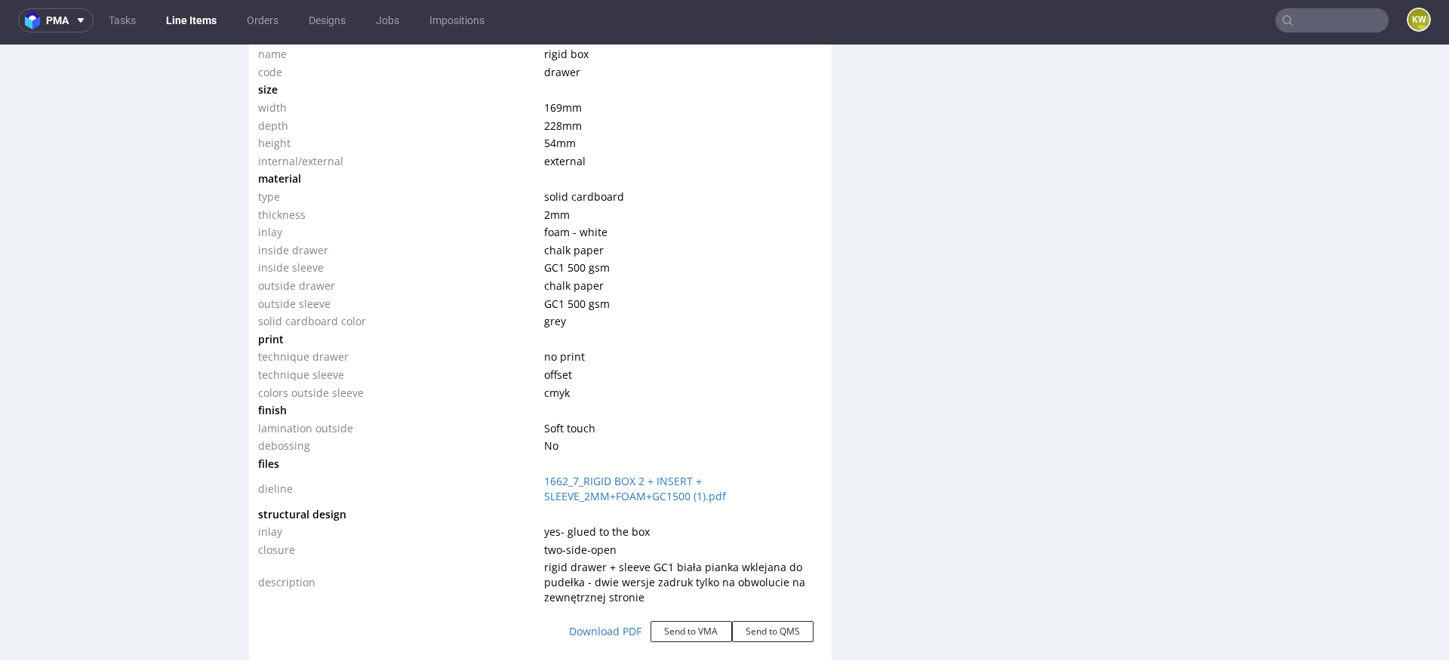
scroll to position [1571, 0]
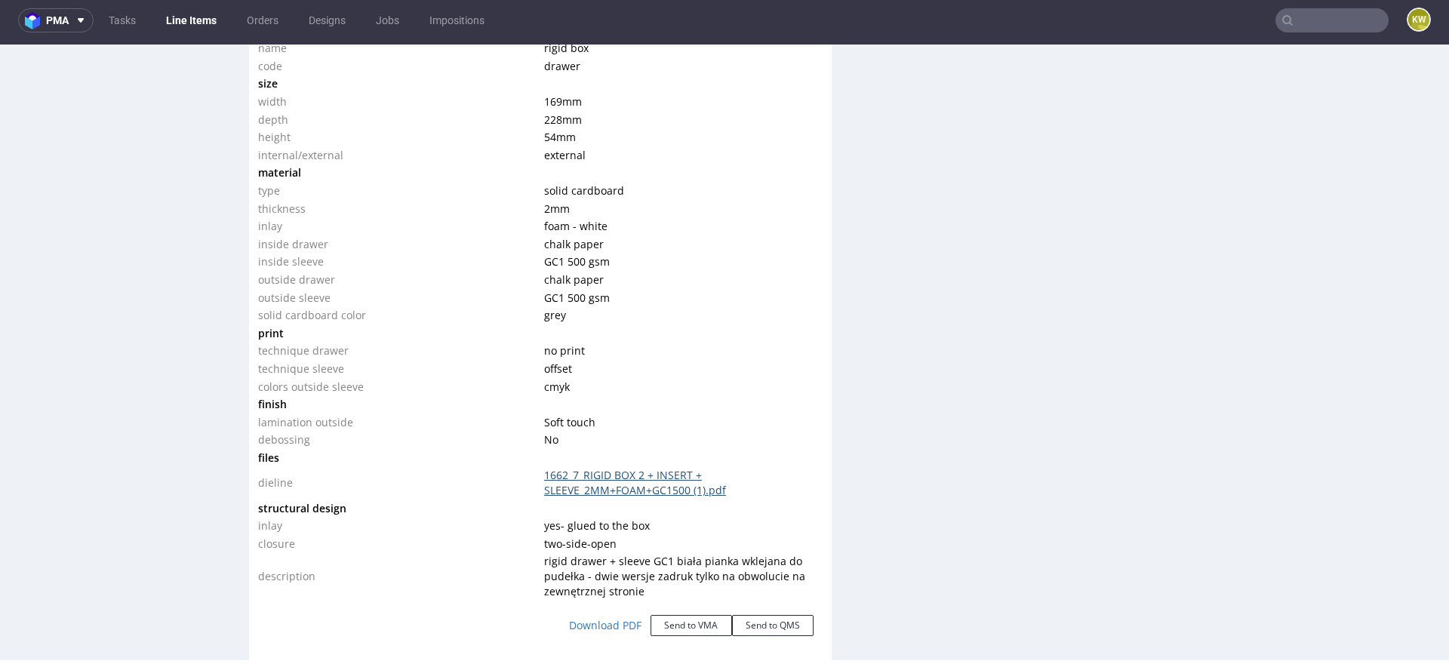
click at [666, 488] on link "1662_7_RIGID BOX 2 + INSERT + SLEEVE_2MM+FOAM+GC1500 (1).pdf" at bounding box center [635, 482] width 182 height 29
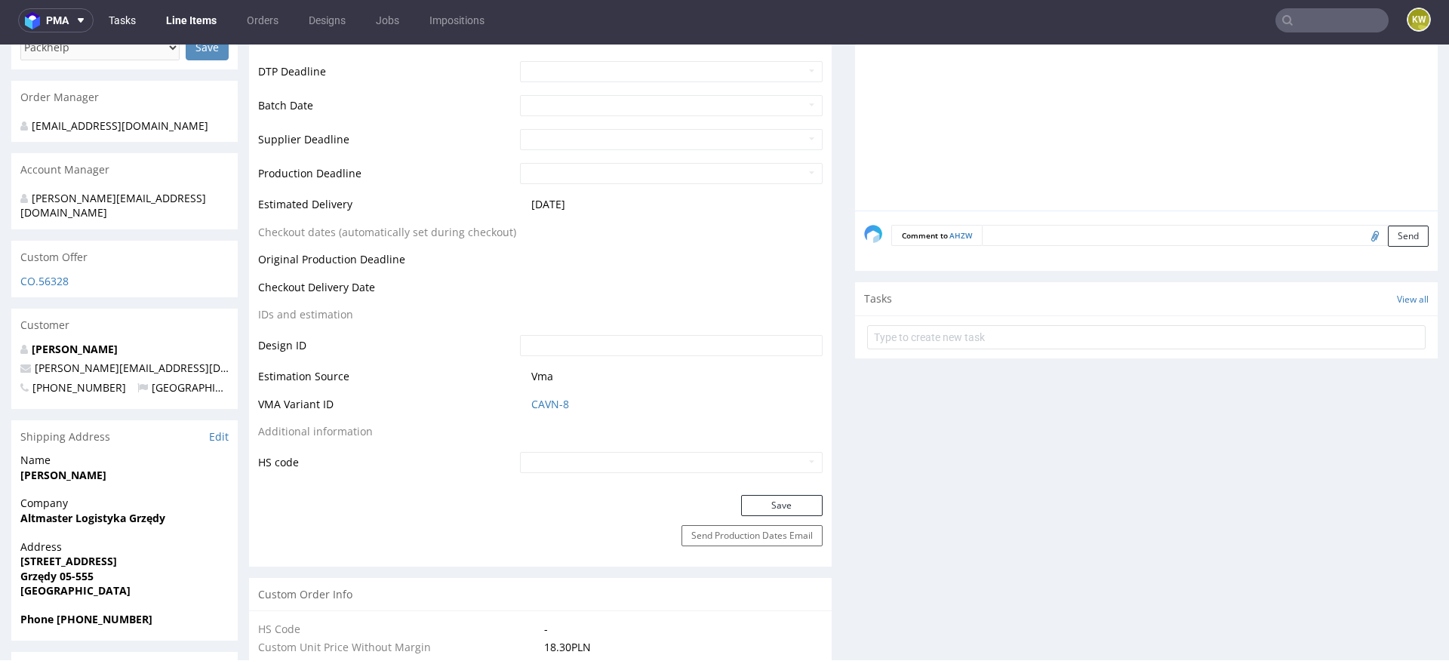
scroll to position [626, 0]
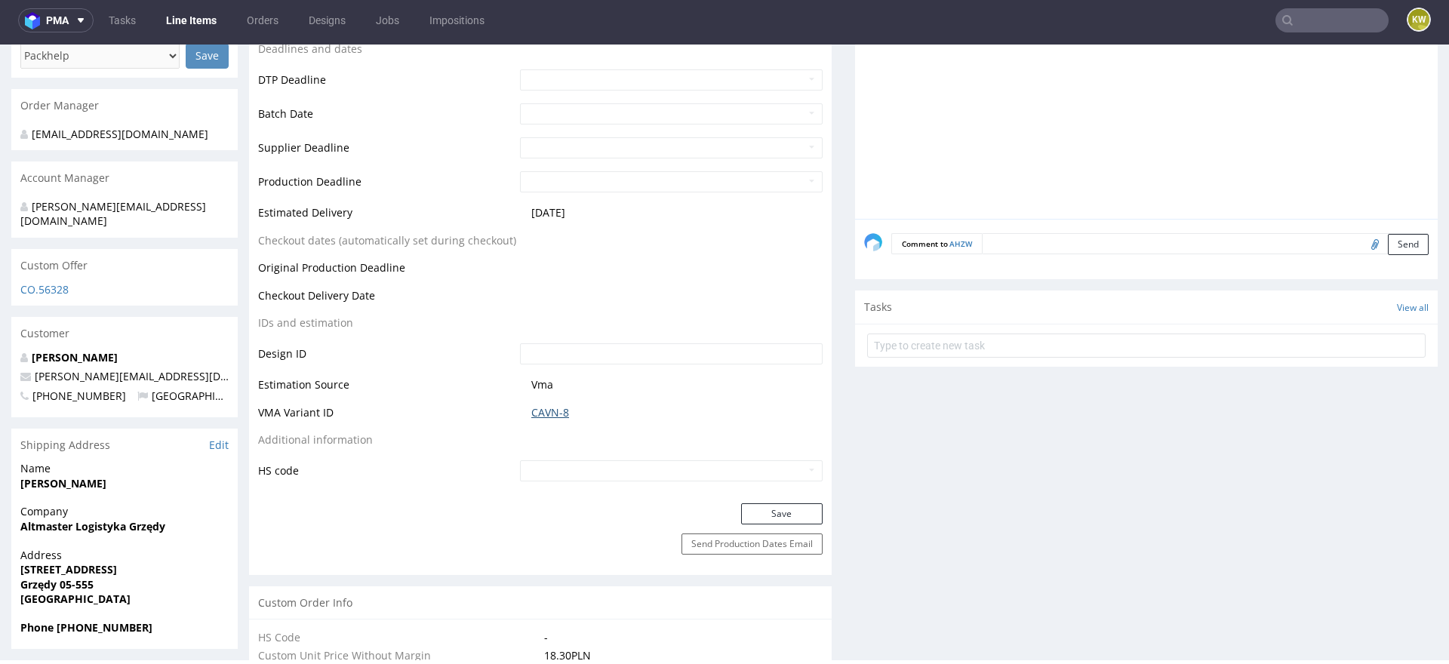
click at [554, 407] on link "CAVN-8" at bounding box center [550, 412] width 38 height 15
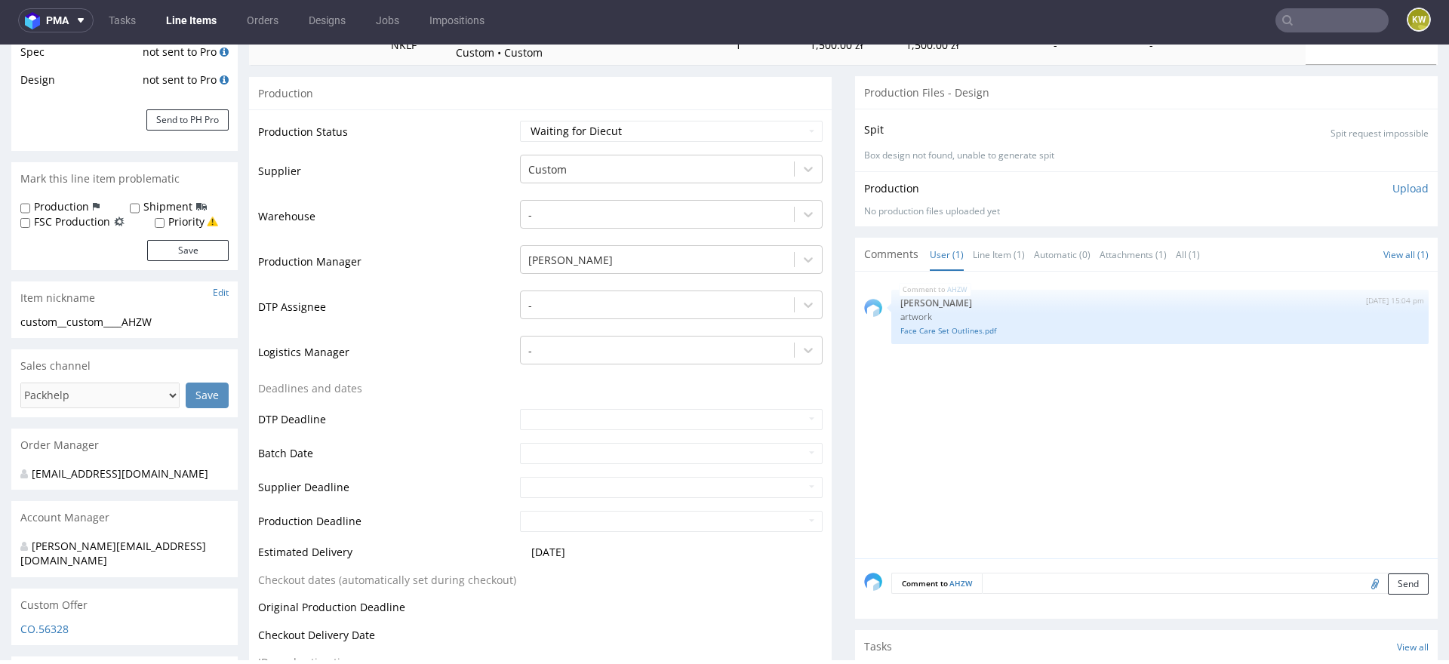
scroll to position [106, 0]
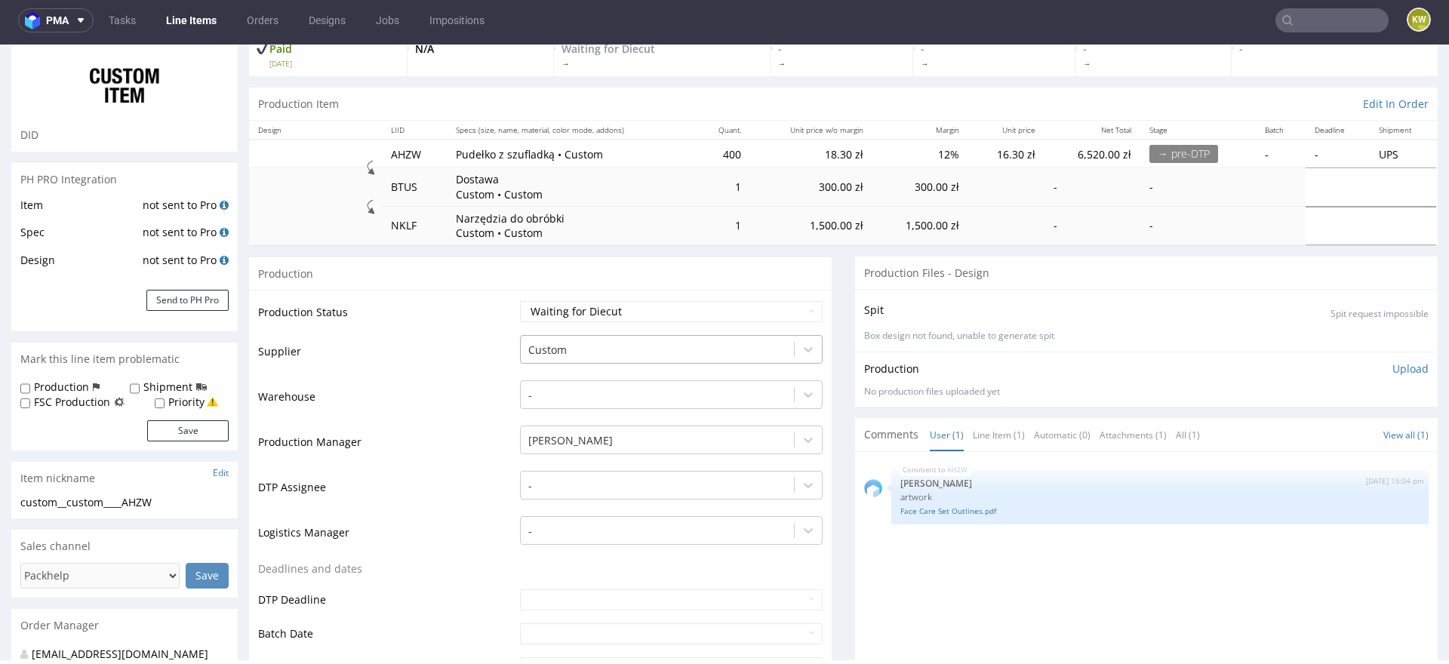
click at [543, 350] on div at bounding box center [657, 350] width 258 height 18
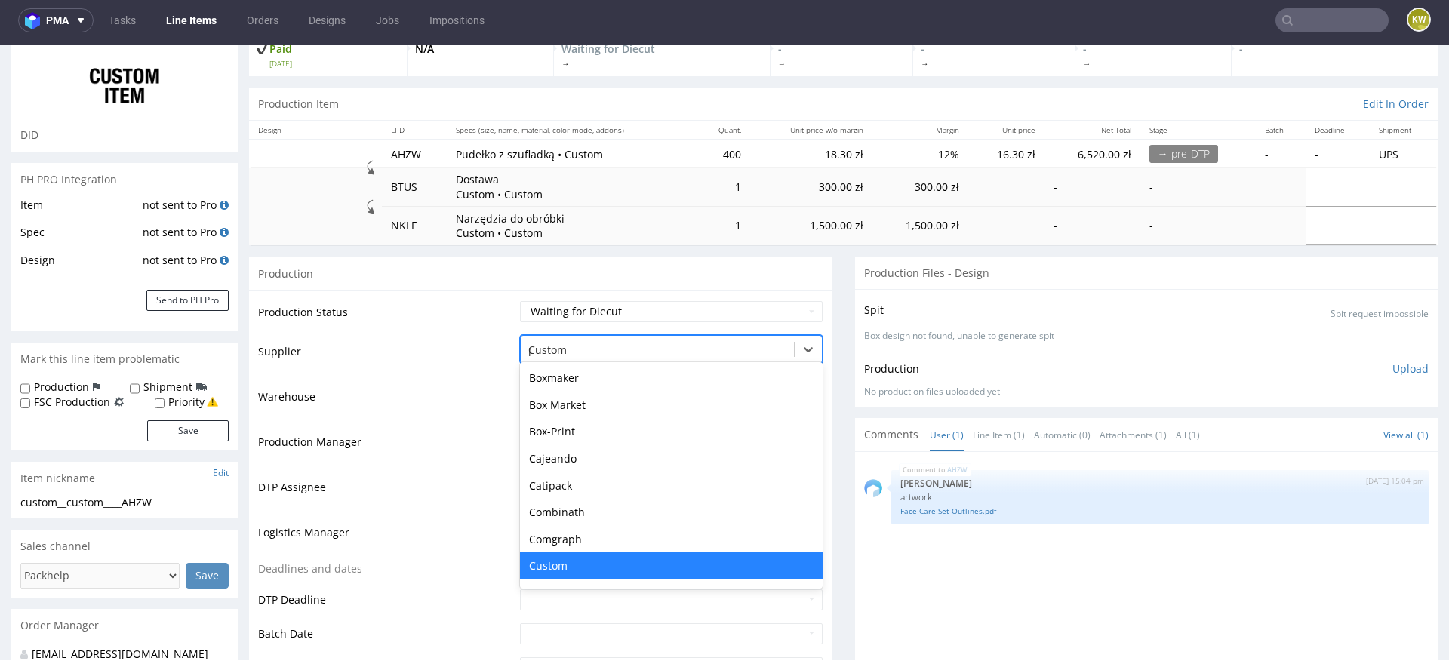
scroll to position [0, 0]
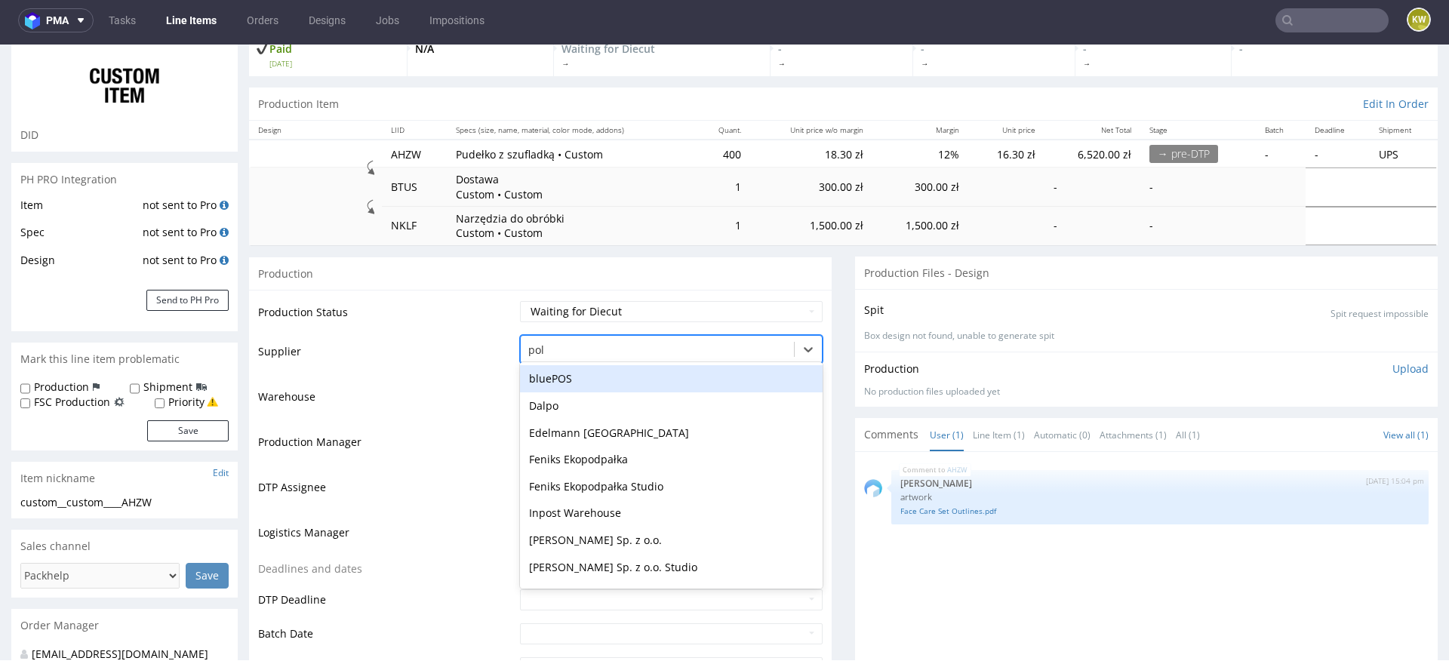
type input "poli"
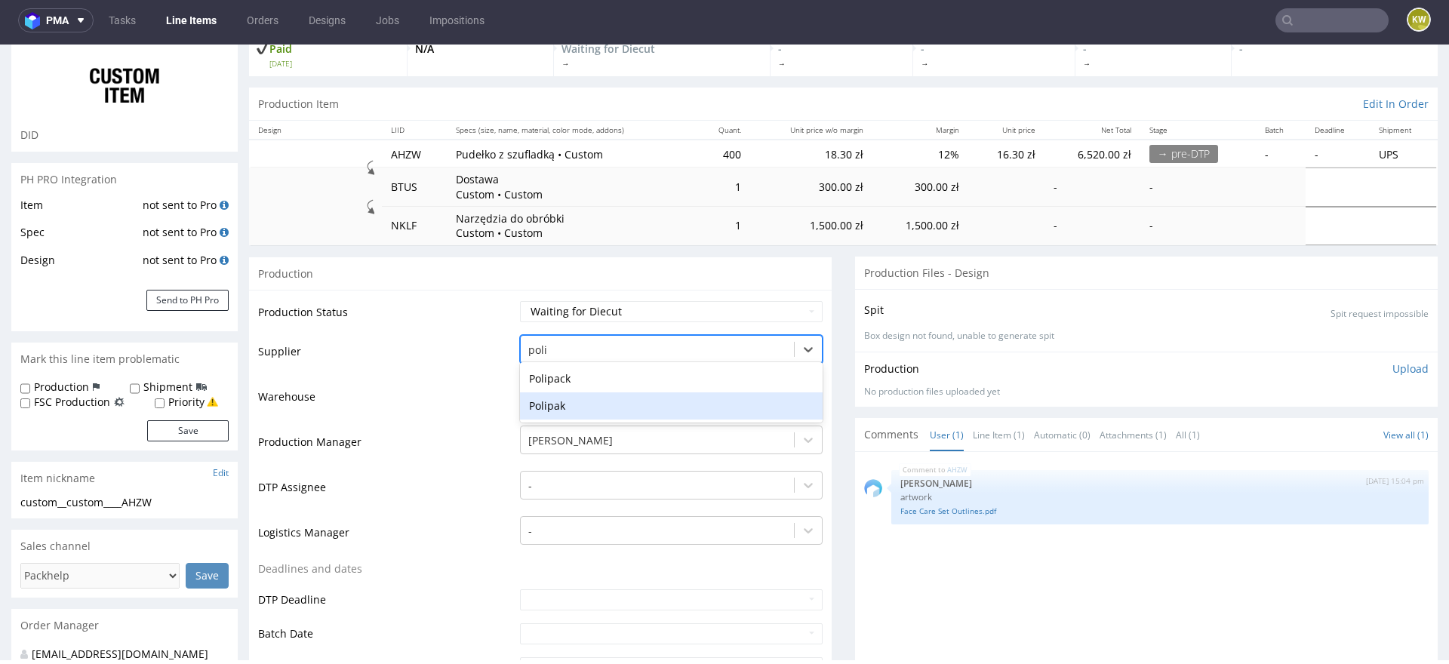
click at [564, 401] on div "Polipak" at bounding box center [671, 405] width 303 height 27
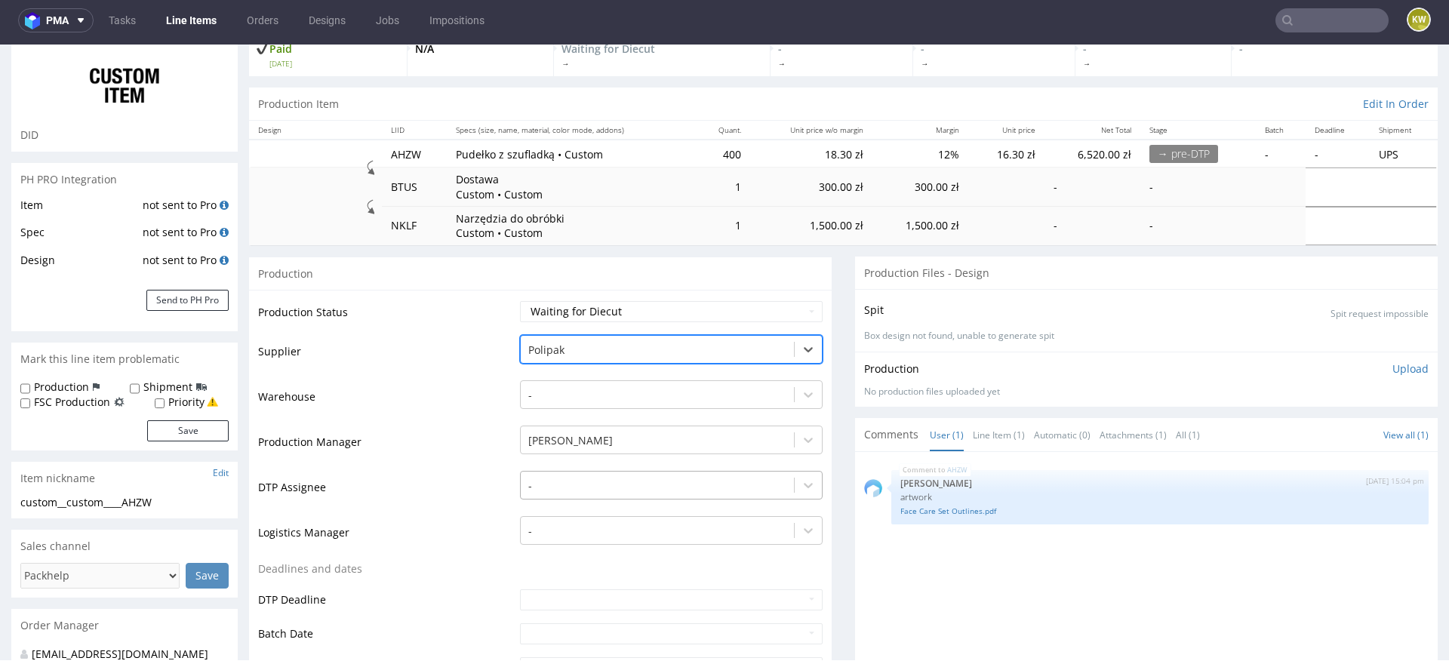
scroll to position [507, 0]
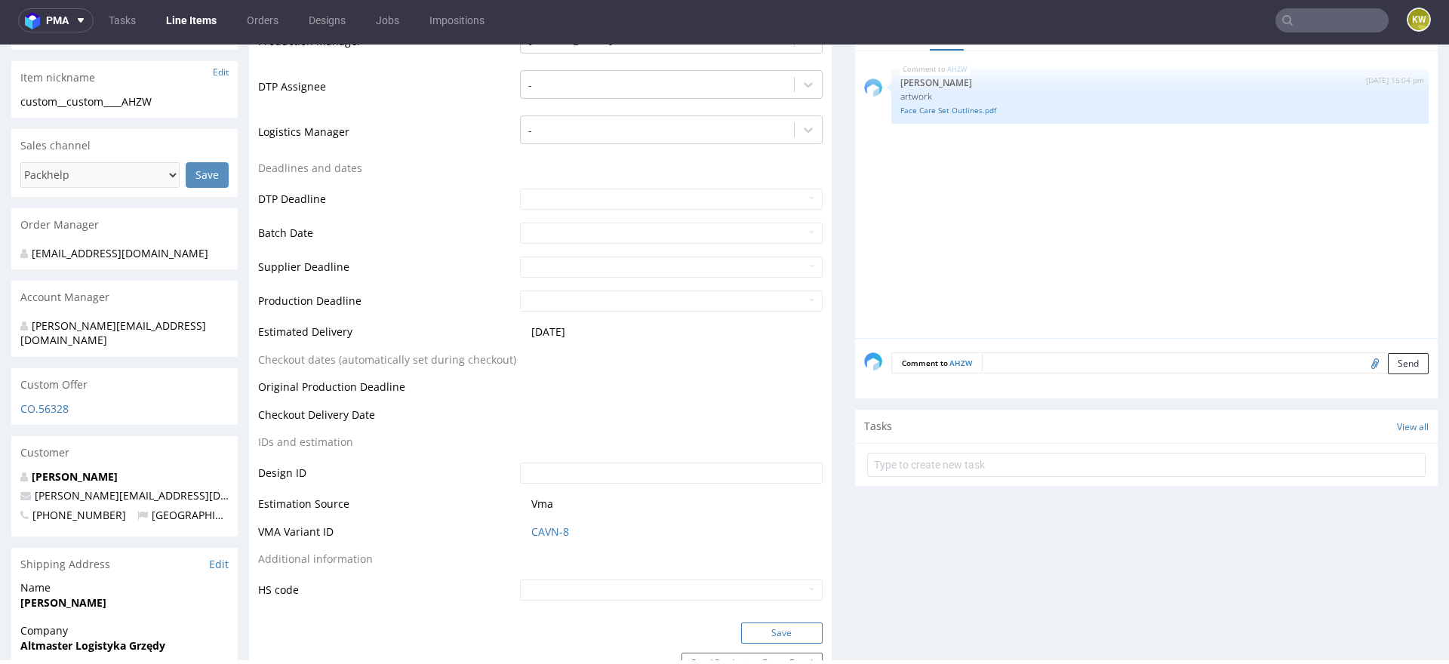
click at [762, 637] on button "Save" at bounding box center [782, 633] width 82 height 21
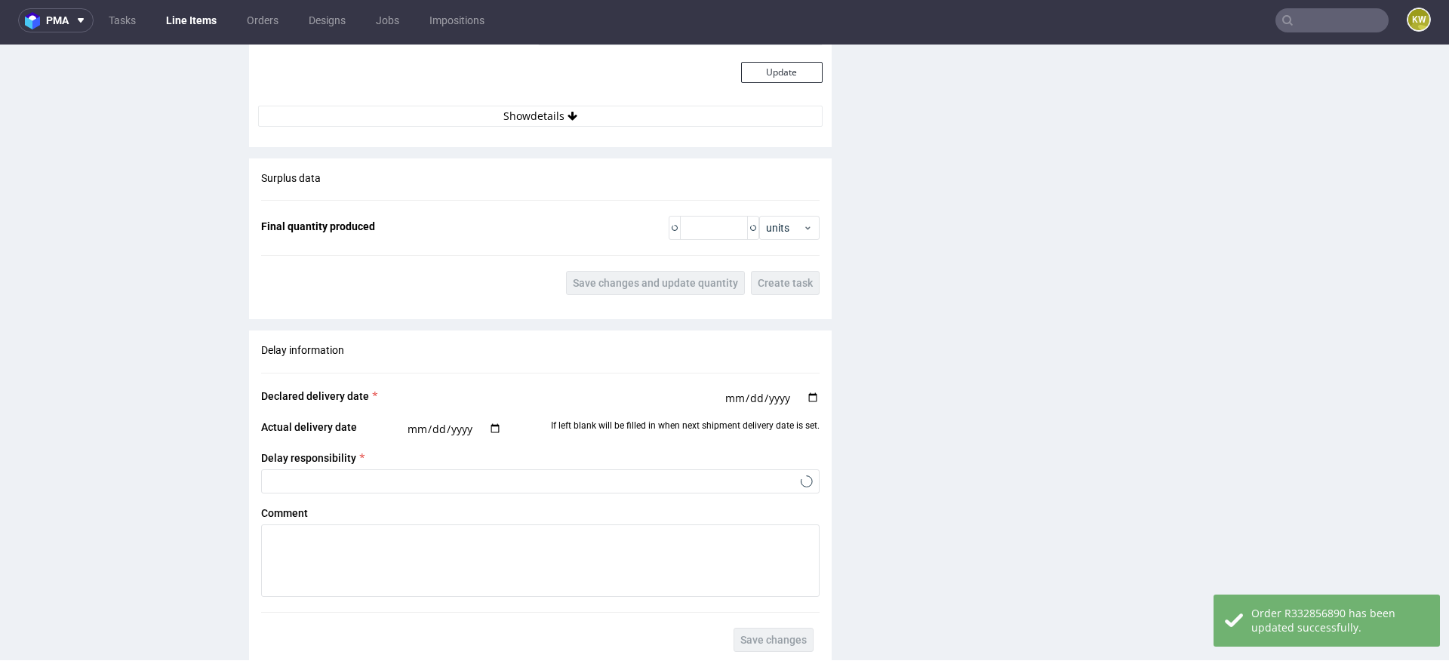
scroll to position [3002, 0]
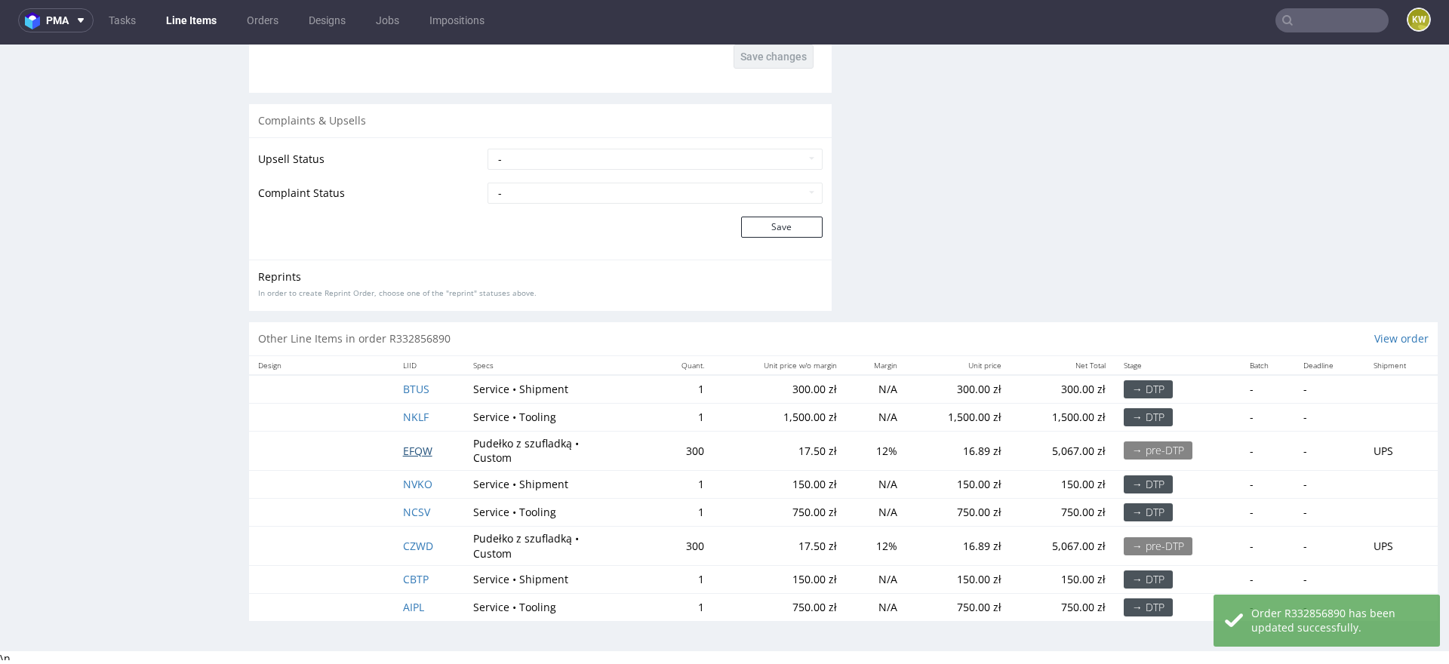
click at [411, 448] on span "EFQW" at bounding box center [417, 451] width 29 height 14
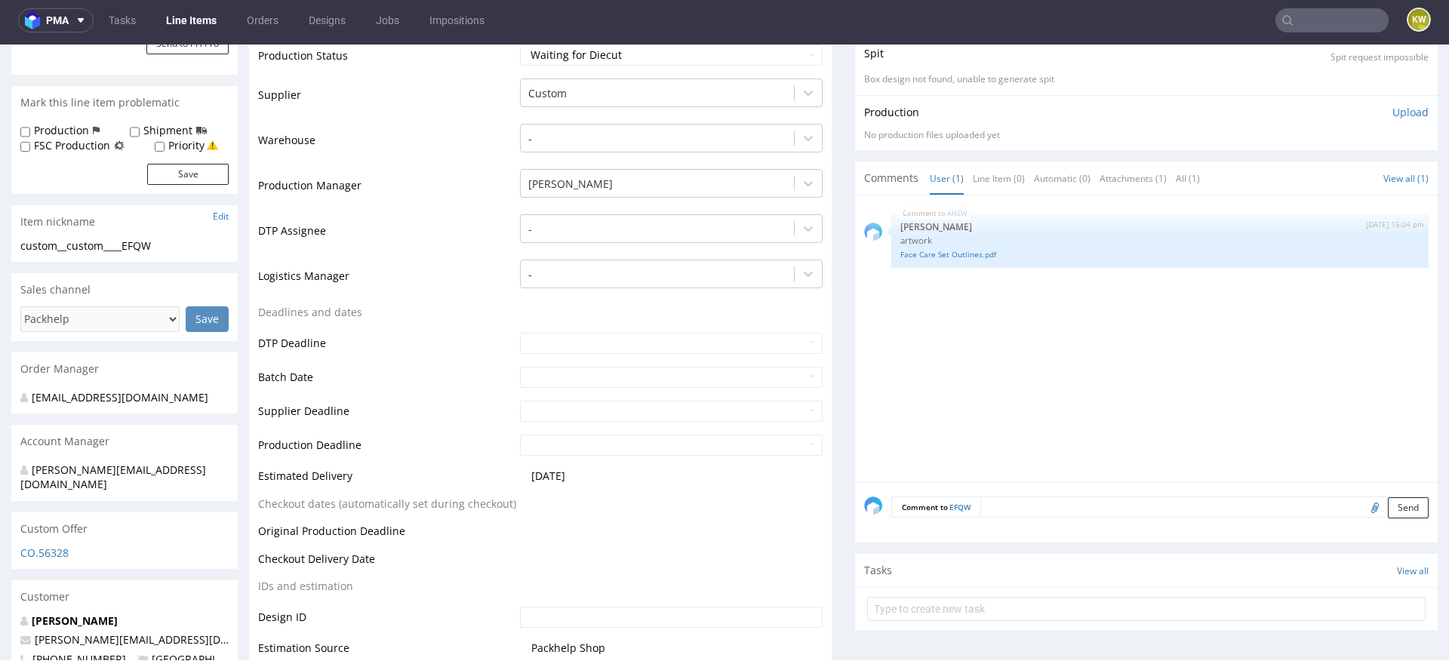
scroll to position [395, 0]
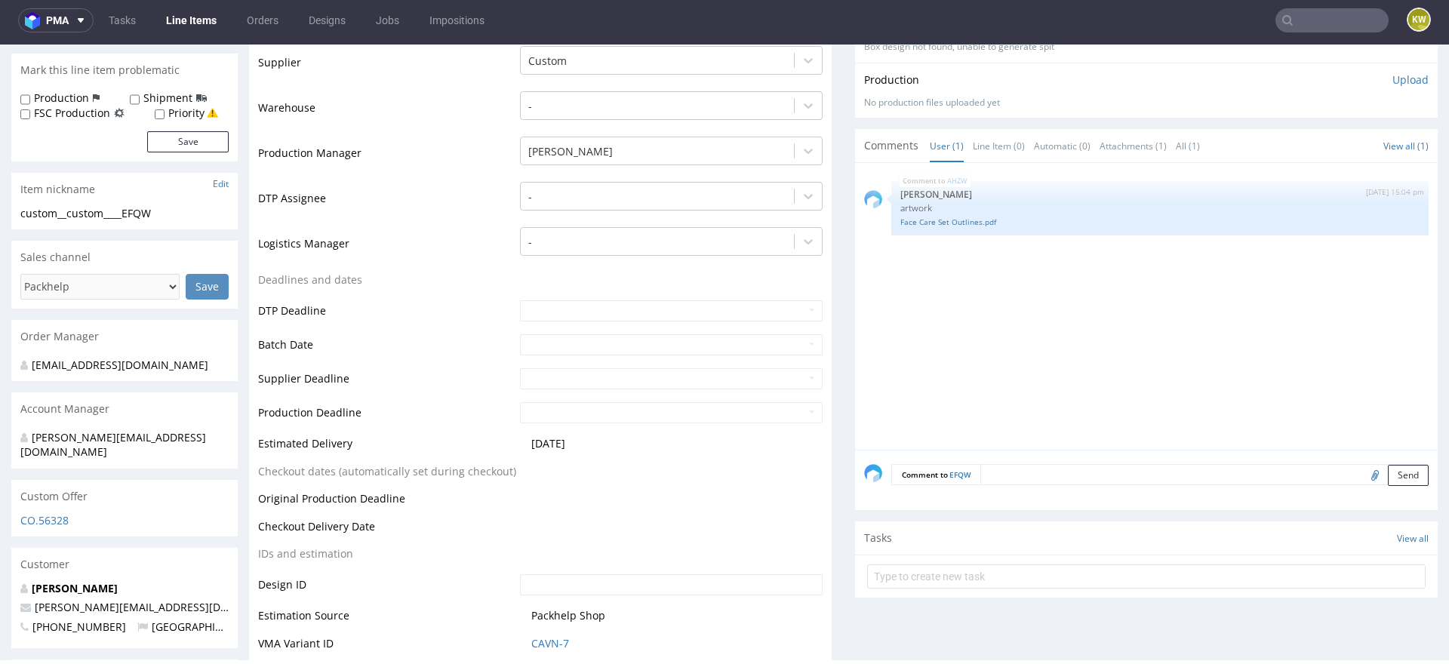
click at [1362, 475] on input "file" at bounding box center [1372, 475] width 21 height 20
type input "C:\fakepath\Body Care Set Outlines.pdf"
click at [1019, 485] on div "Comment to EFQW Send" at bounding box center [1146, 480] width 583 height 60
click at [1019, 480] on textarea at bounding box center [1204, 474] width 448 height 21
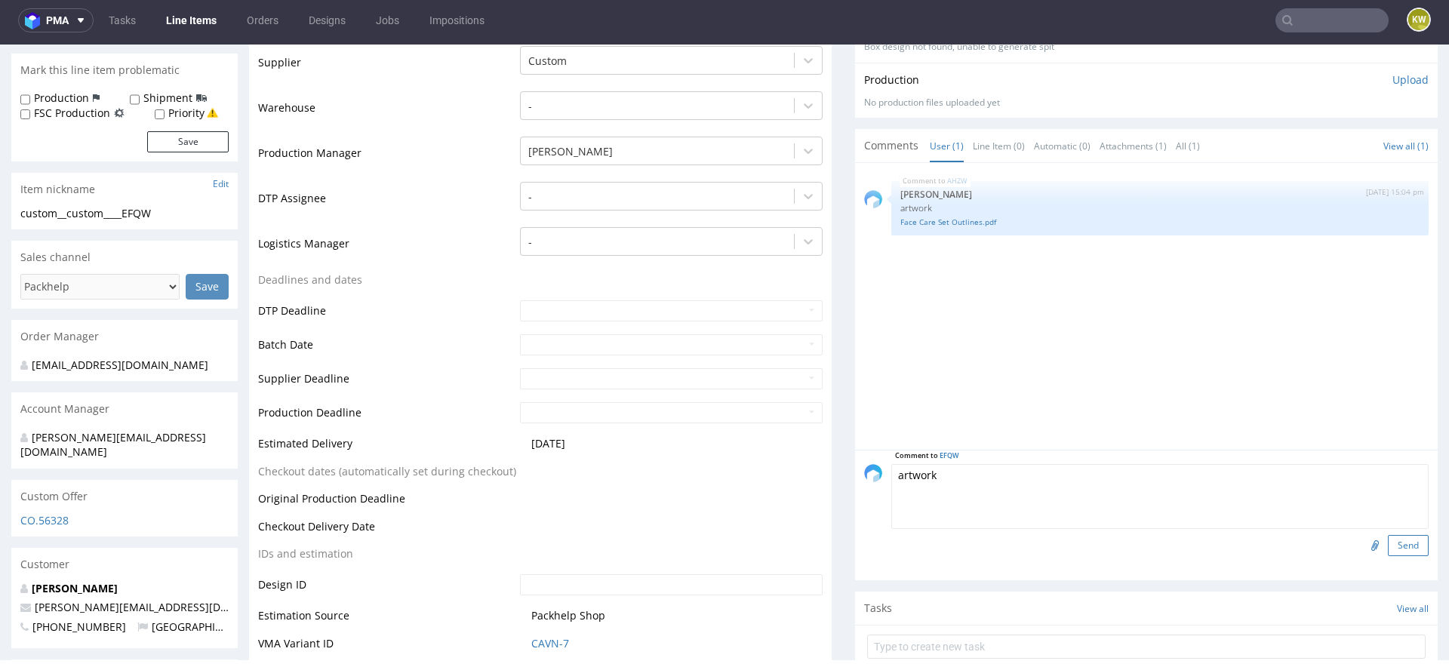
type textarea "artwork"
click at [1388, 545] on button "Send" at bounding box center [1408, 545] width 41 height 21
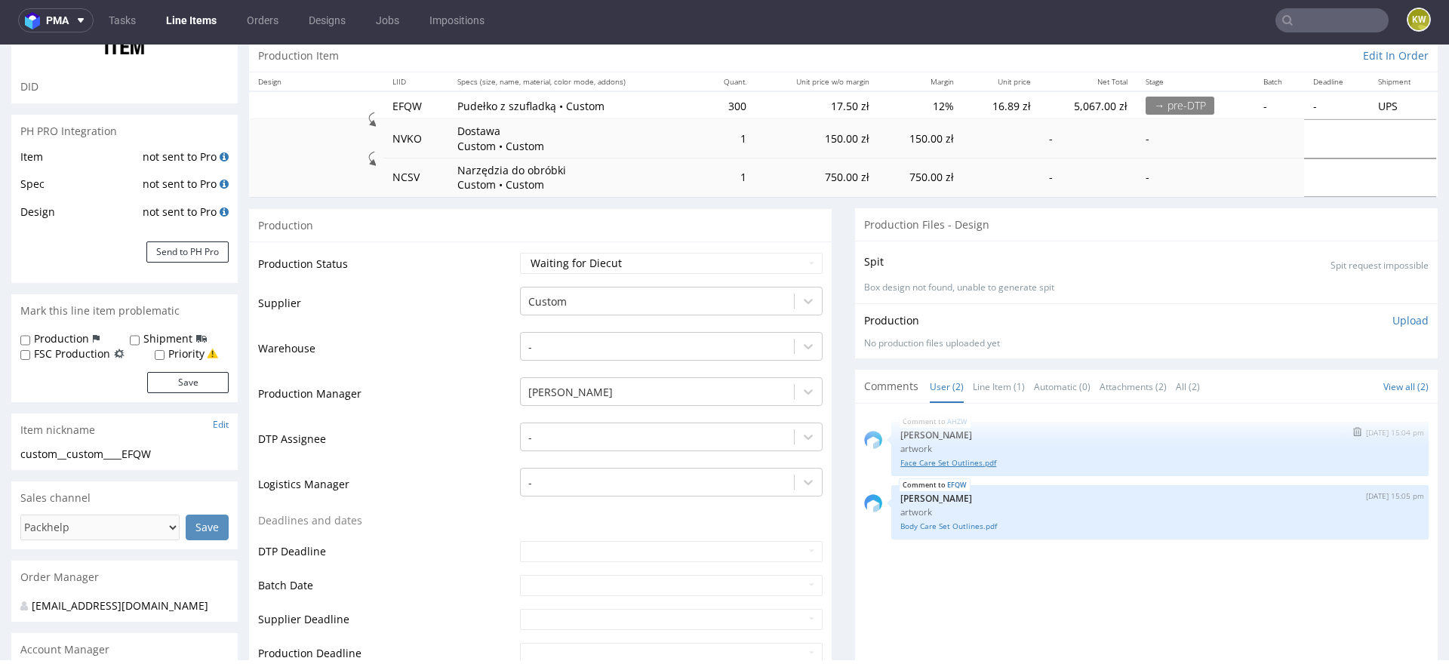
scroll to position [176, 0]
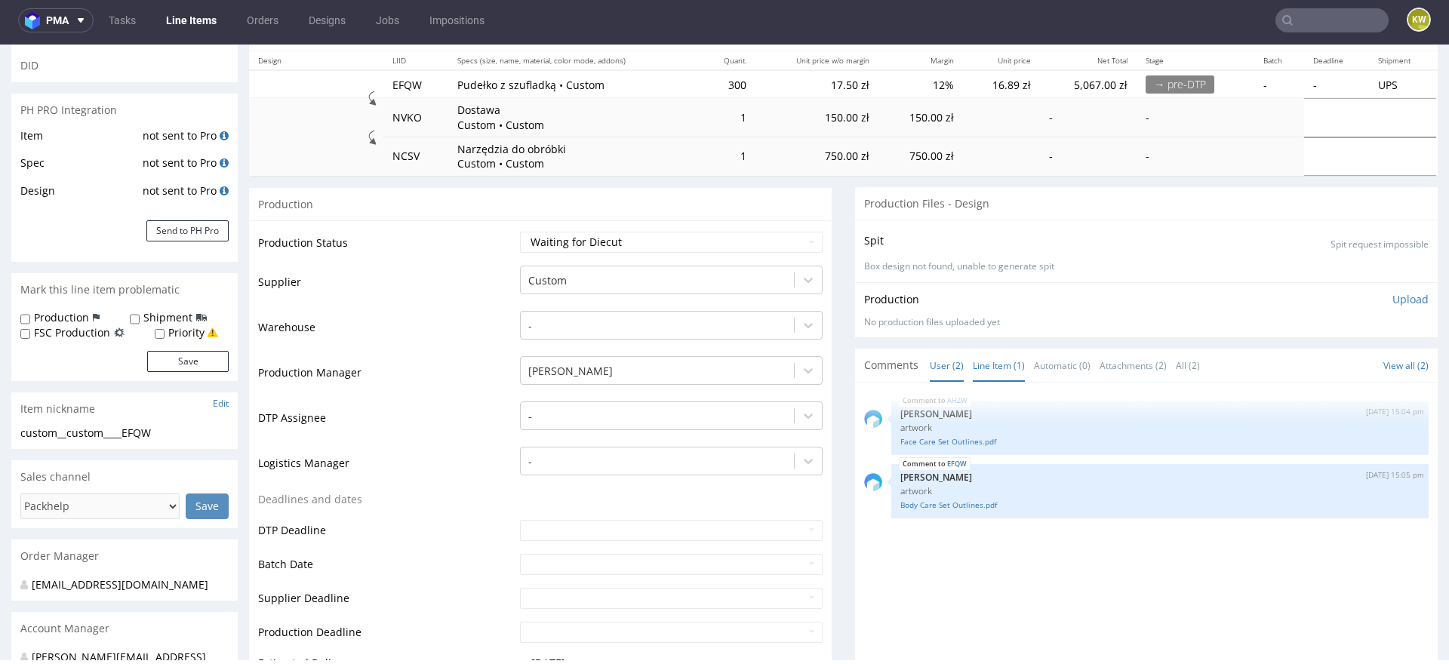
click at [980, 355] on link "Line Item (1)" at bounding box center [999, 365] width 52 height 32
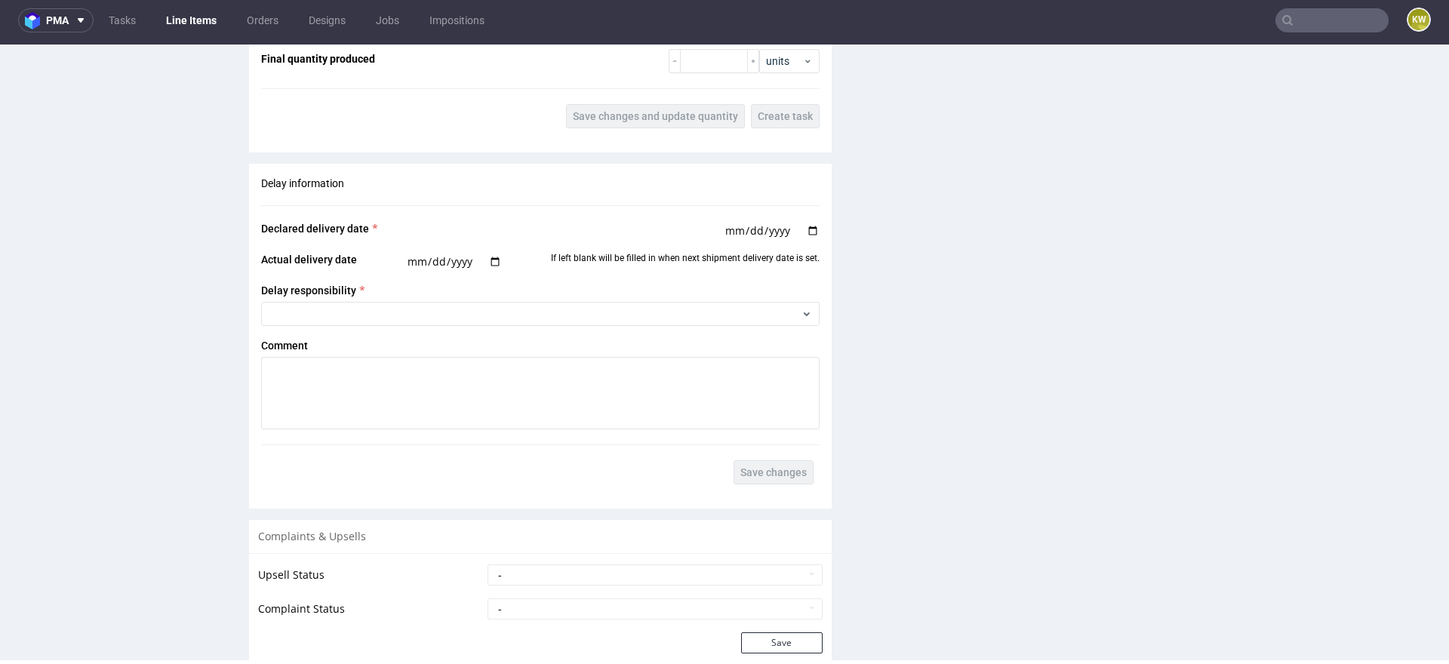
scroll to position [3018, 0]
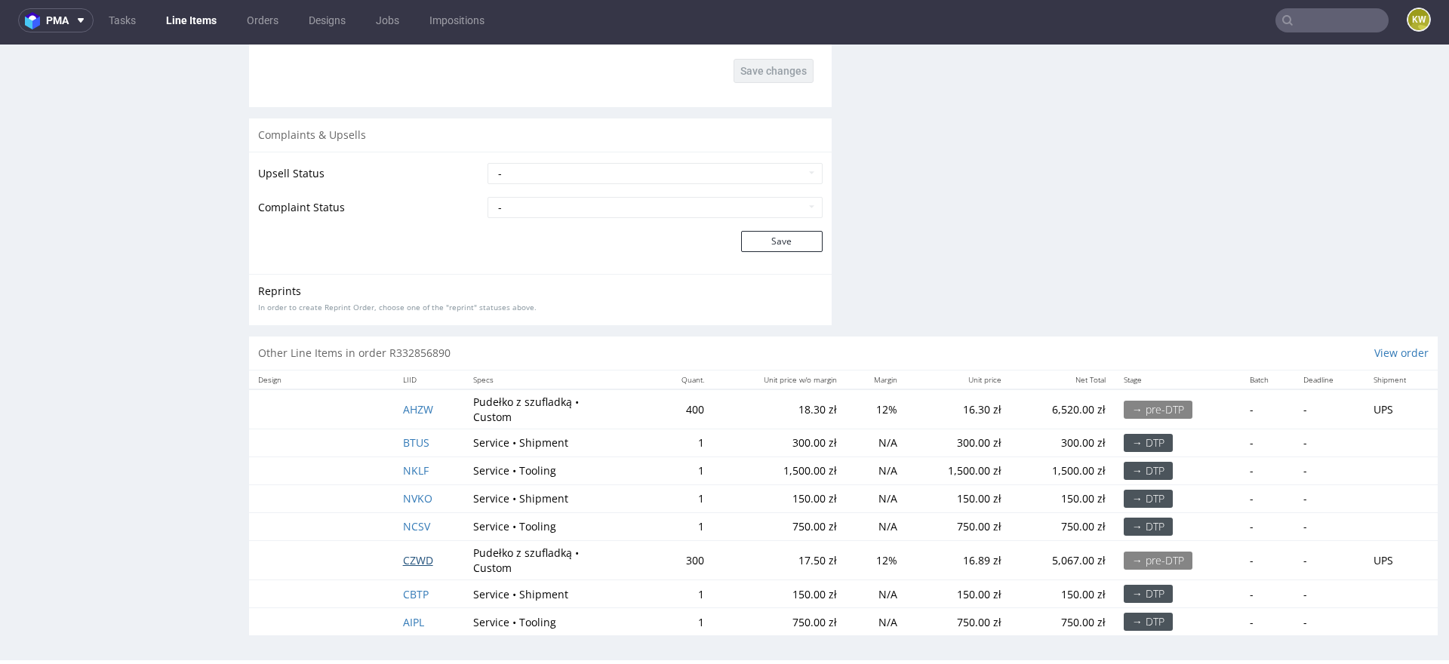
click at [420, 557] on span "CZWD" at bounding box center [418, 560] width 30 height 14
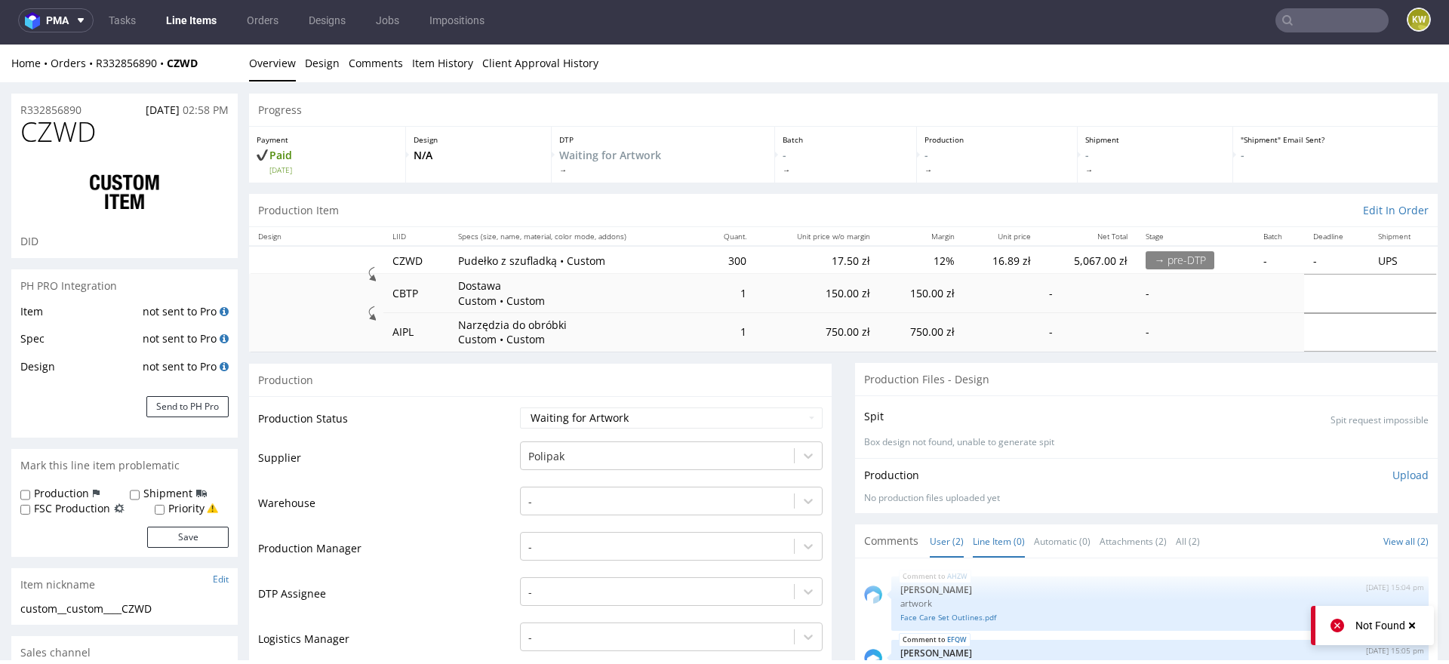
click at [1005, 543] on link "Line Item (0)" at bounding box center [999, 541] width 52 height 32
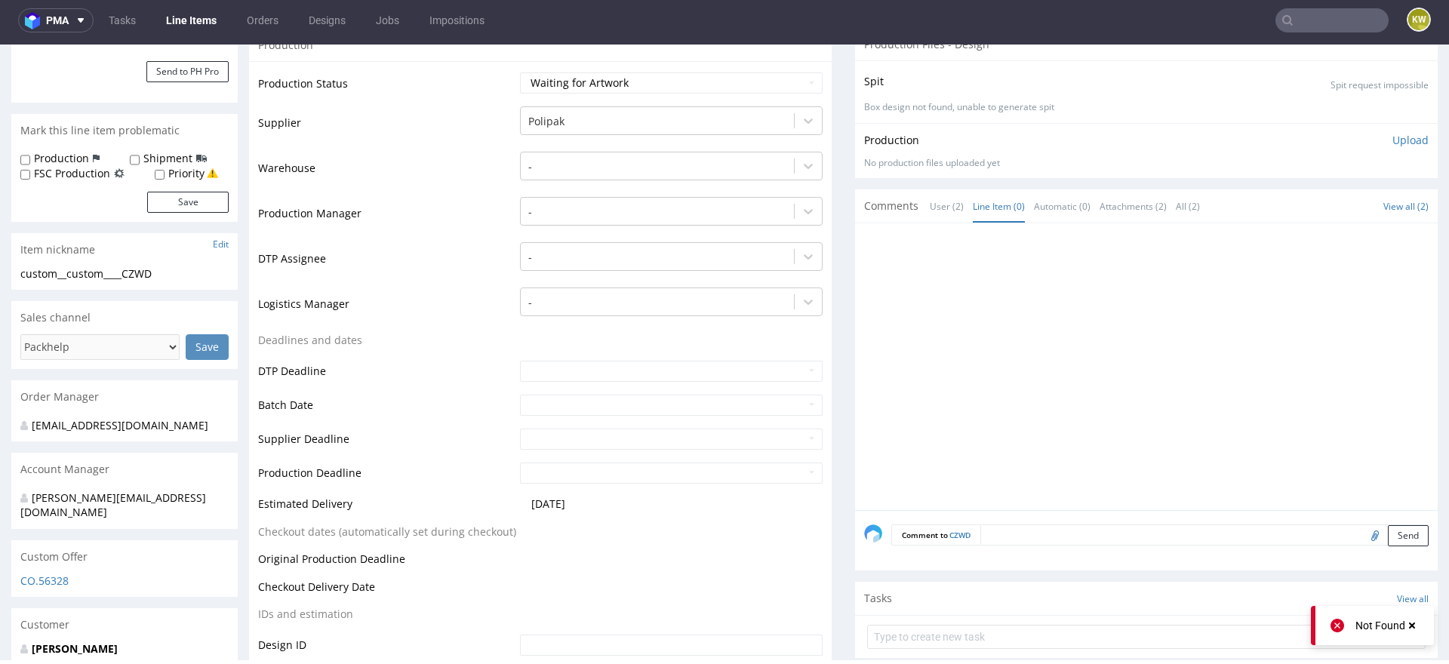
scroll to position [349, 0]
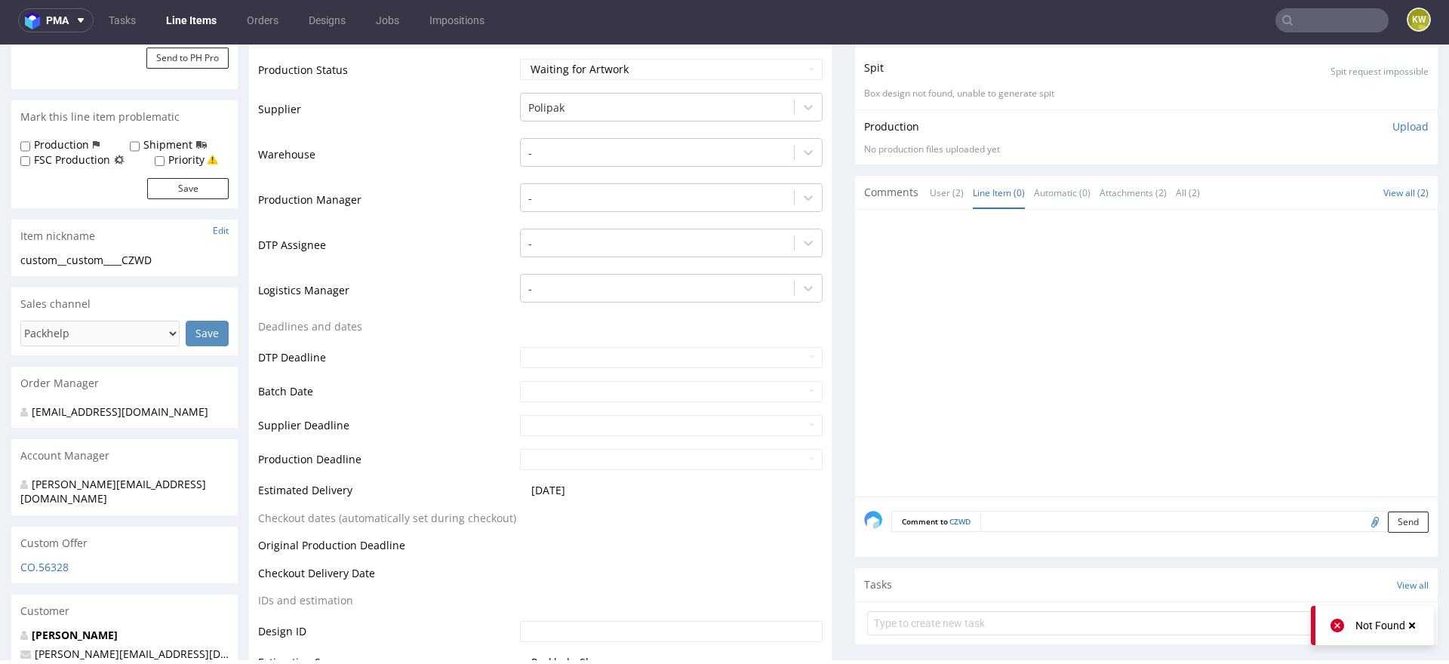
click at [1362, 522] on input "file" at bounding box center [1372, 522] width 21 height 20
type input "C:\fakepath\Signature Set Outlines.pdf"
click at [1029, 516] on textarea at bounding box center [1204, 521] width 448 height 21
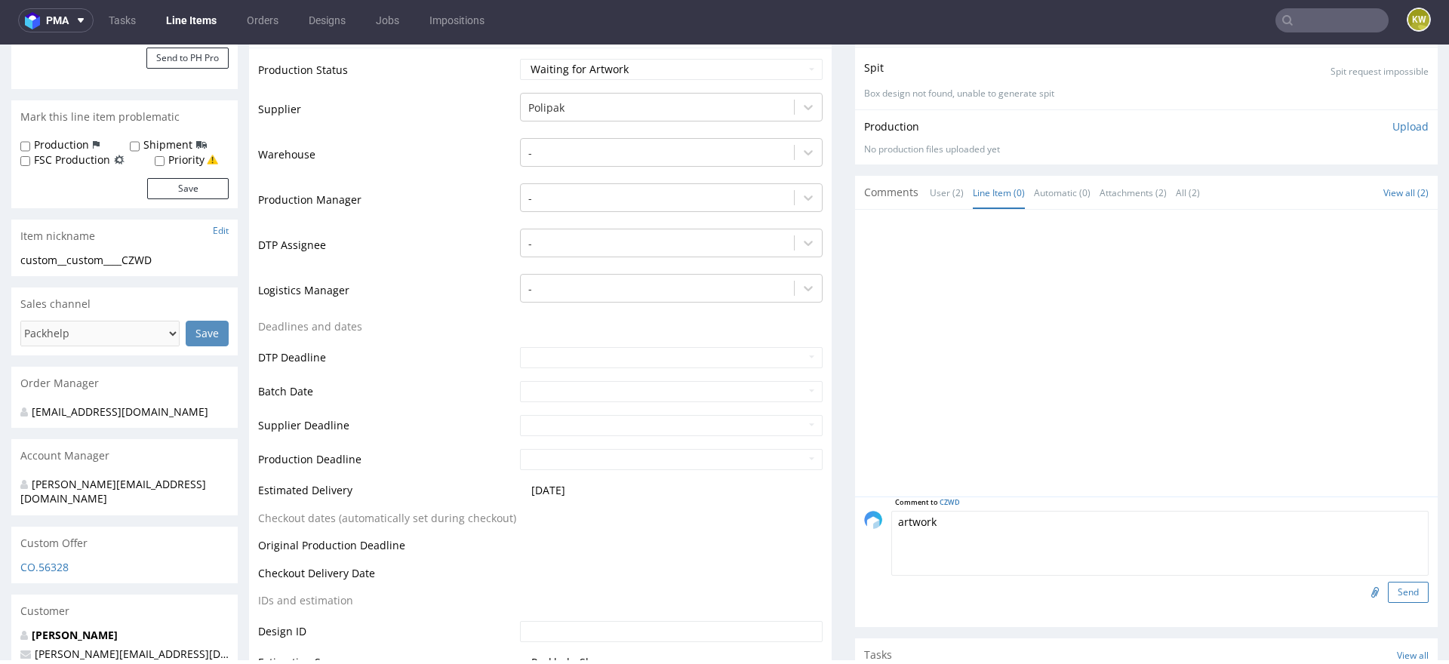
type textarea "artwork"
click at [1388, 590] on button "Send" at bounding box center [1408, 592] width 41 height 21
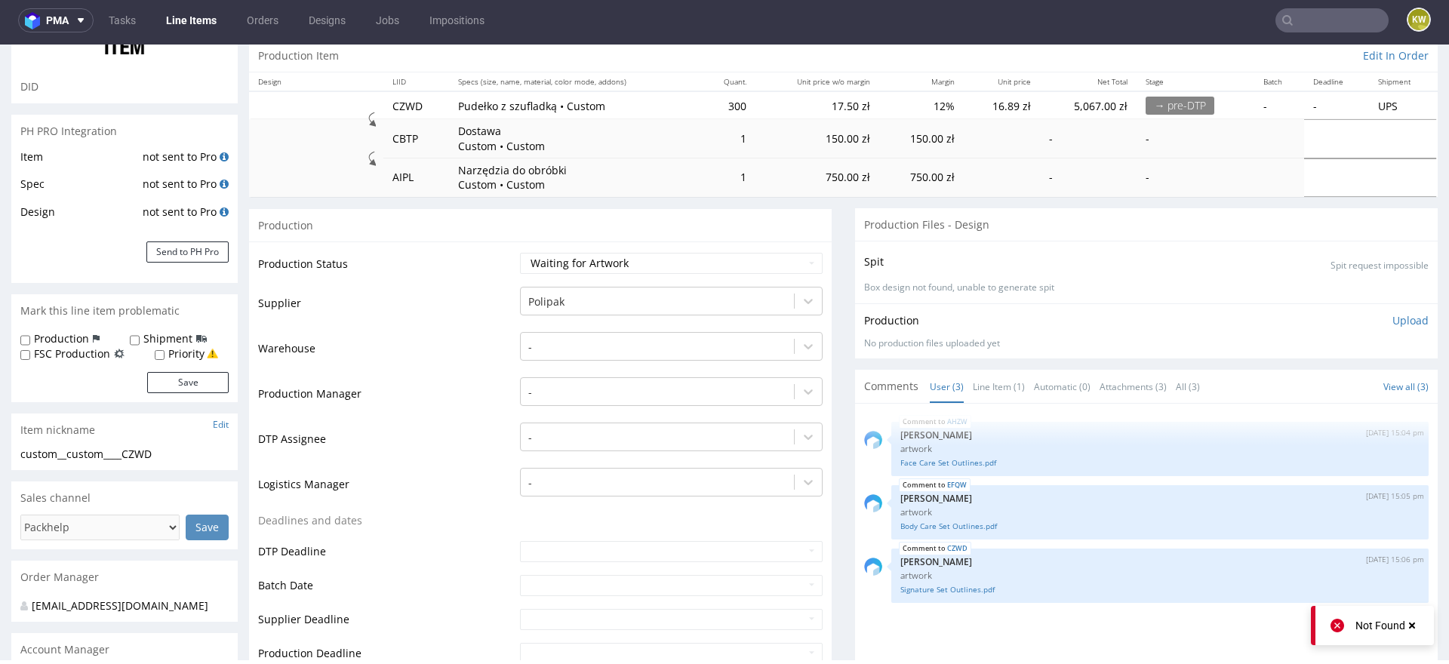
scroll to position [173, 0]
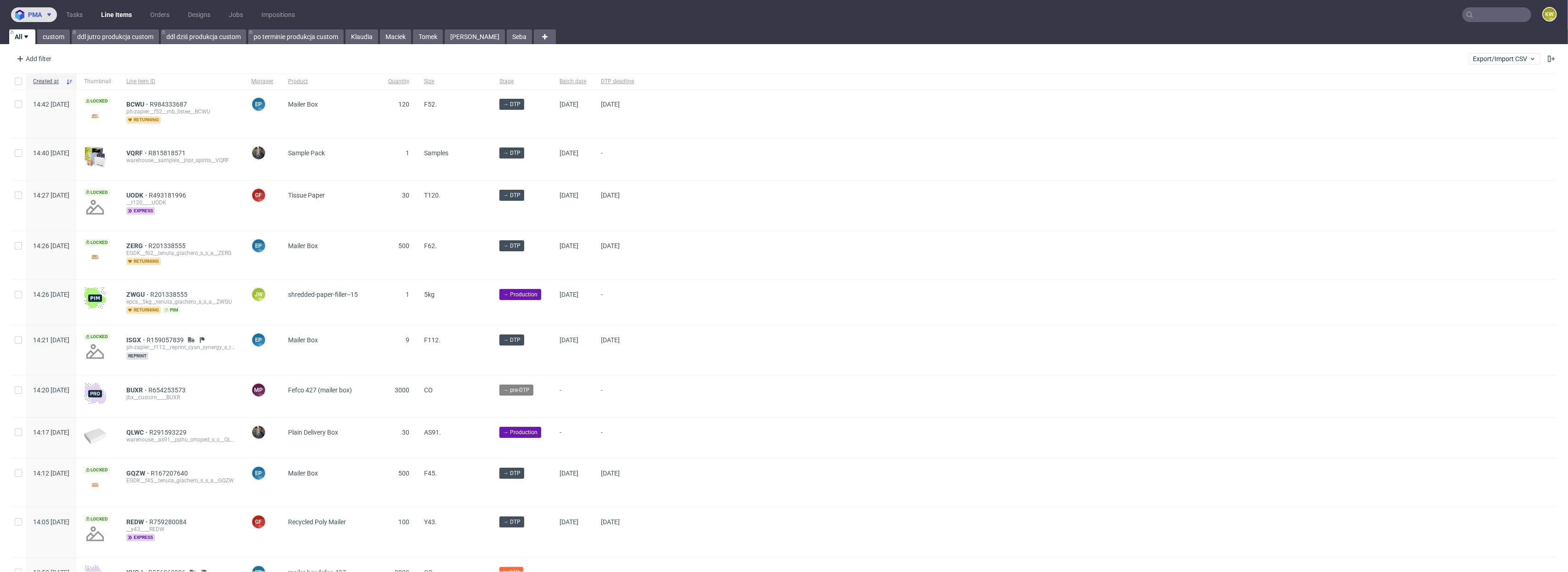
click at [41, 13] on button "pma" at bounding box center [33, 15] width 46 height 15
click at [51, 73] on li "SMA Sales Management App" at bounding box center [71, 83] width 114 height 22
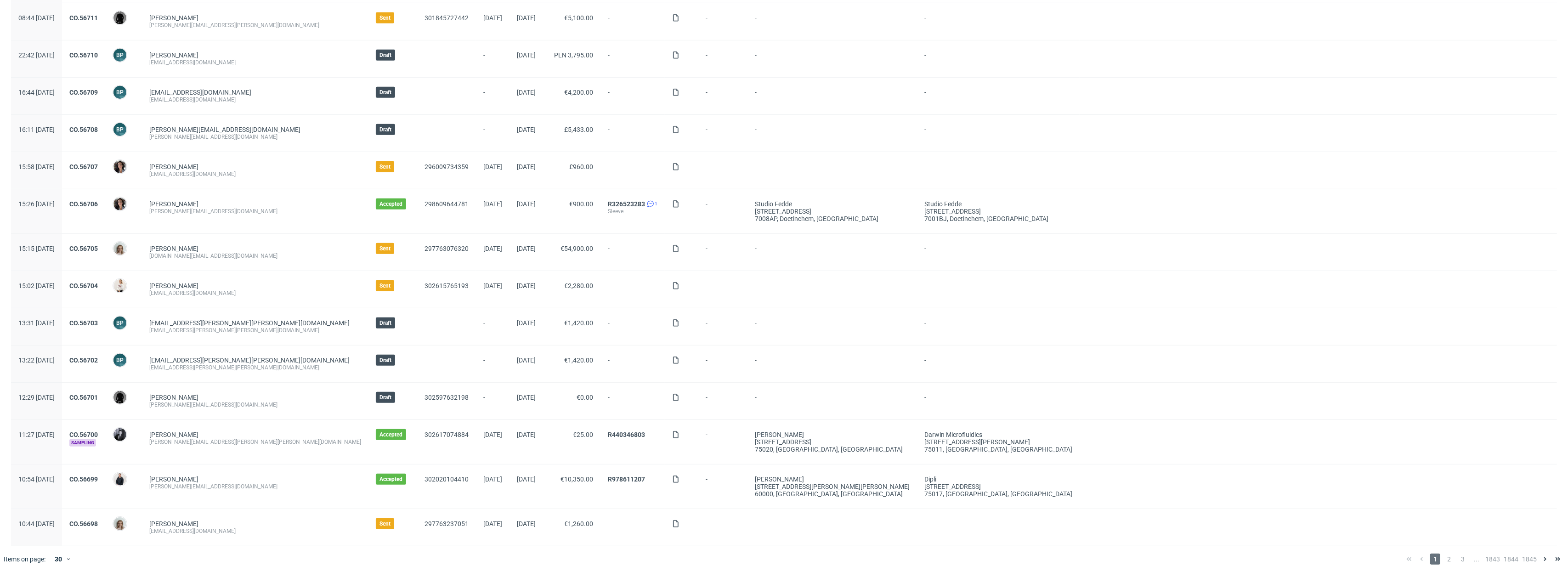
scroll to position [694, 0]
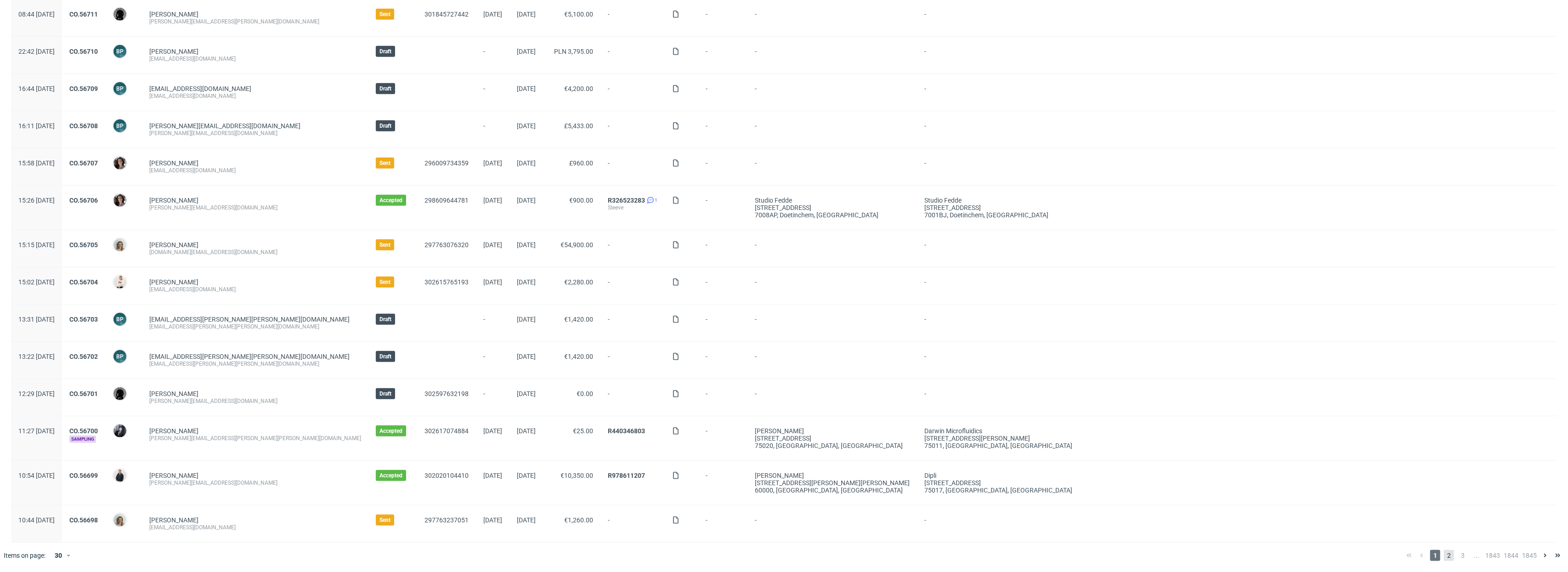
click at [1444, 557] on span "2" at bounding box center [1449, 555] width 10 height 11
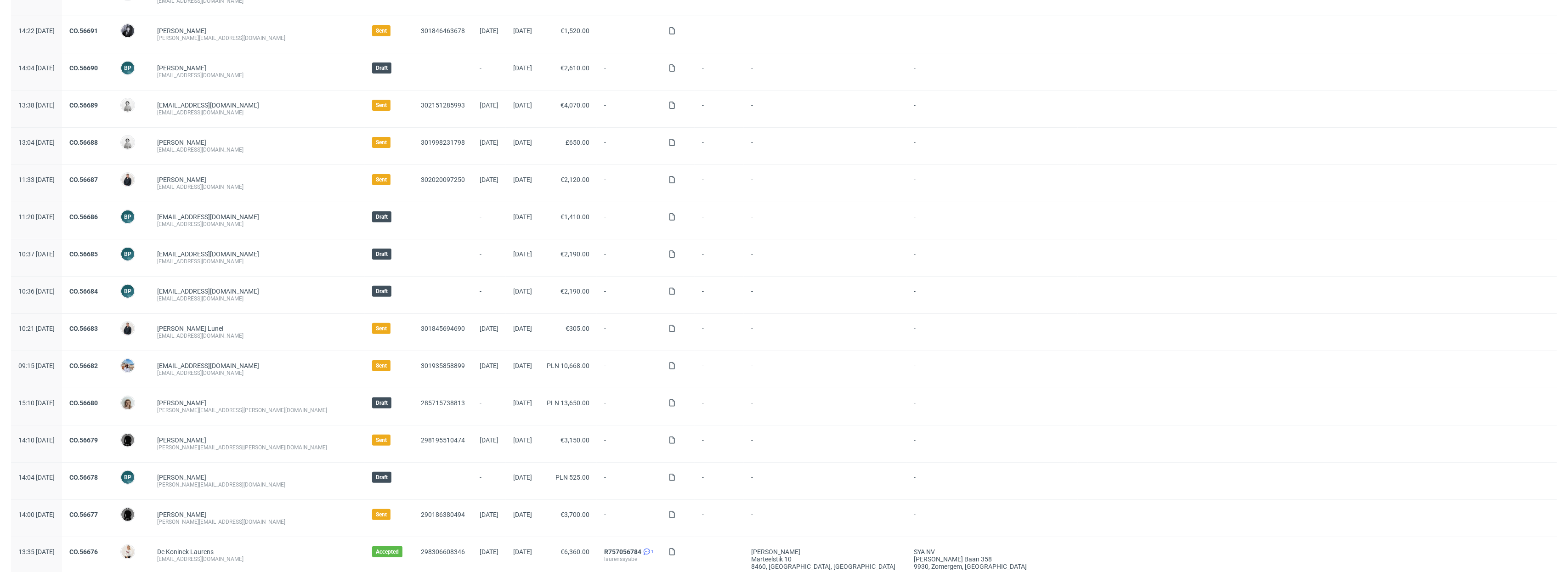
scroll to position [310, 0]
click at [134, 369] on img at bounding box center [127, 363] width 13 height 13
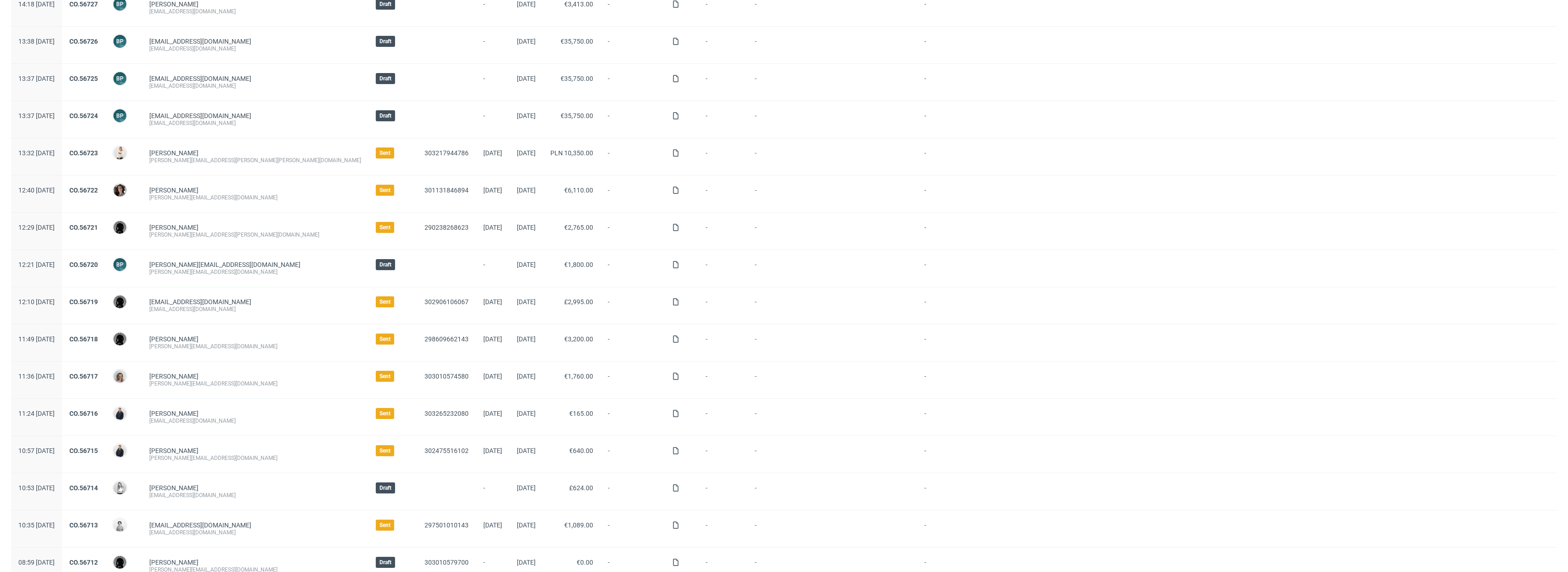
scroll to position [106, 0]
click at [127, 376] on div at bounding box center [120, 374] width 15 height 15
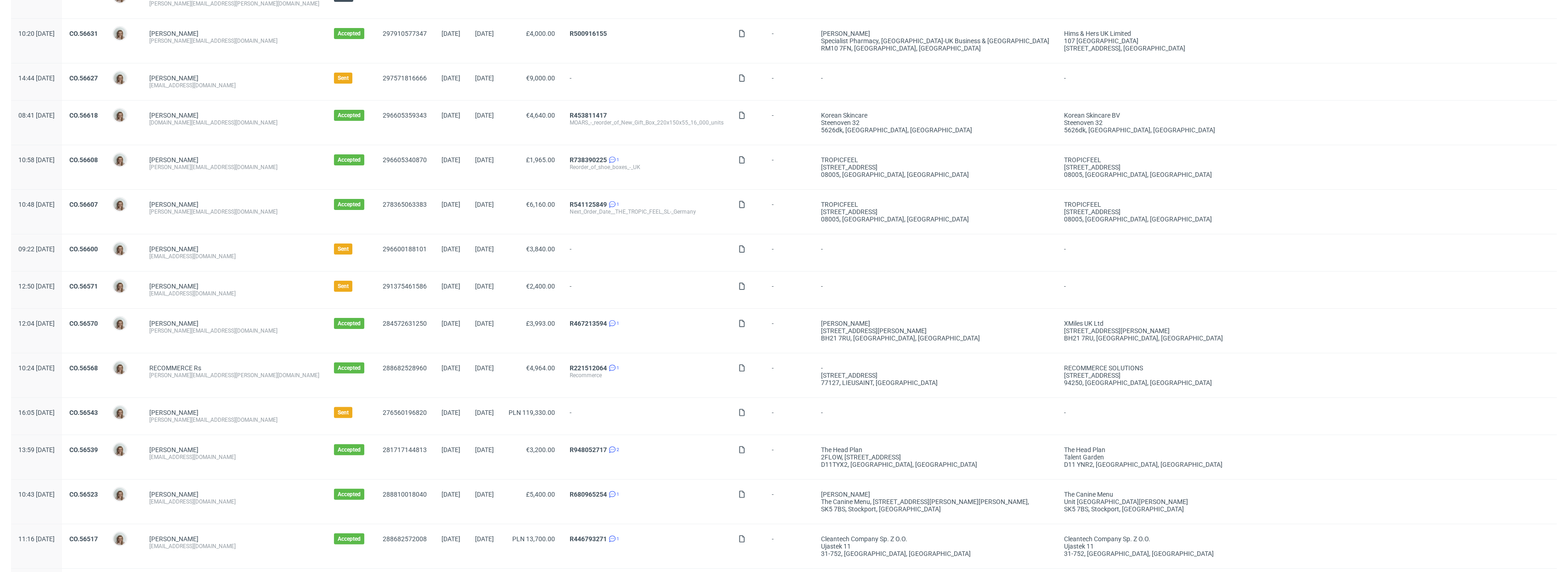
scroll to position [250, 0]
click at [98, 413] on link "CO.56543" at bounding box center [83, 412] width 29 height 7
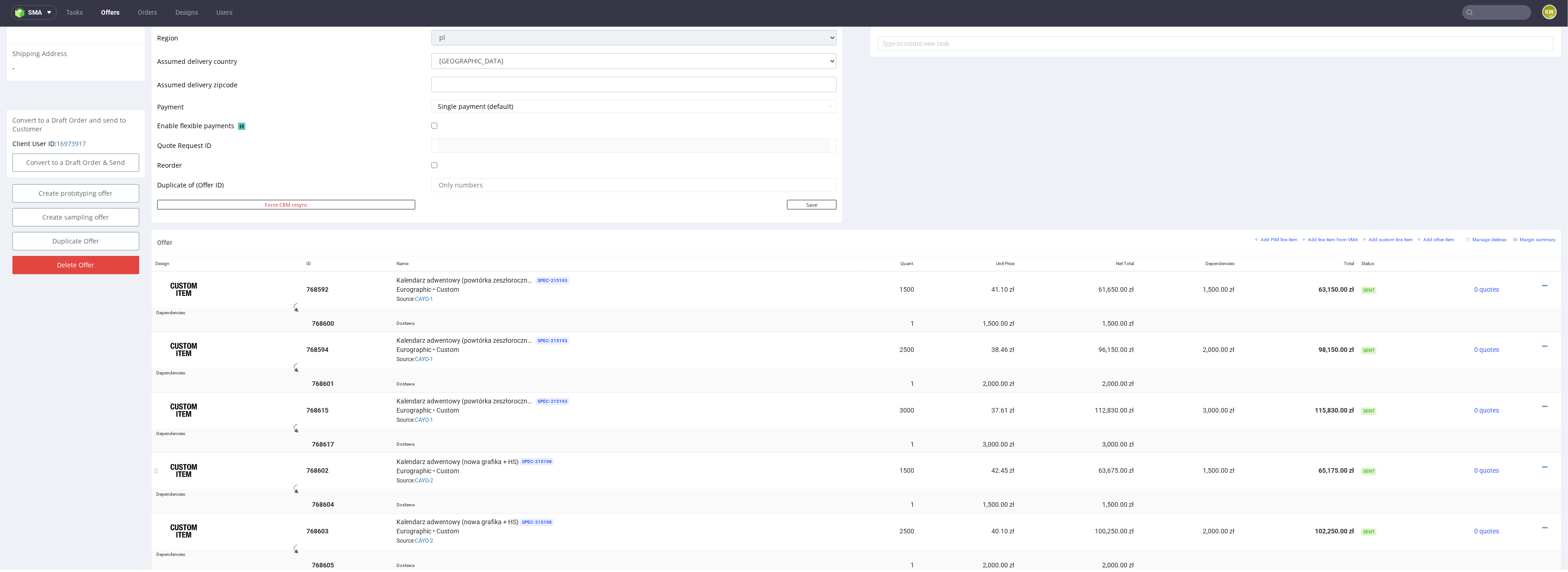
scroll to position [350, 0]
click at [1478, 469] on span "0 quotes" at bounding box center [1487, 467] width 25 height 7
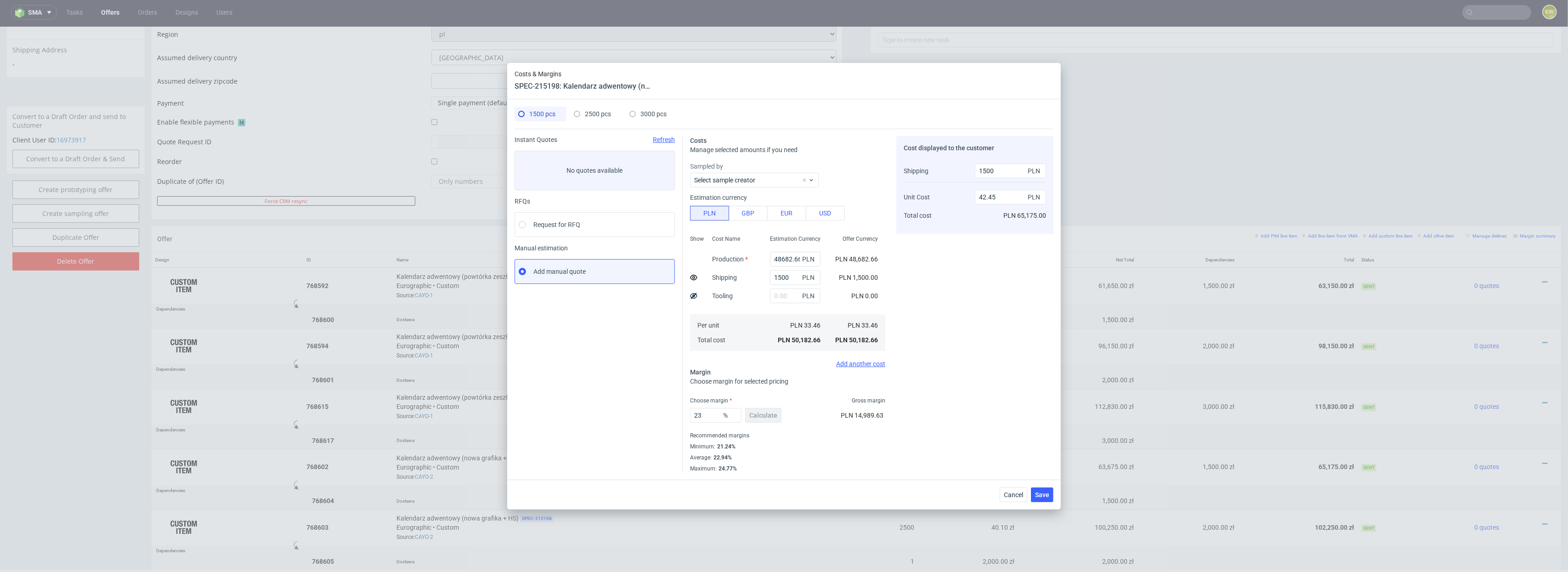
click at [1123, 178] on div "Costs & Margins SPEC-215198: Kalendarz adwentowy (nowa grafika + HS) 1500 pcs 2…" at bounding box center [784, 286] width 1568 height 572
click at [1017, 492] on span "Cancel" at bounding box center [1013, 495] width 19 height 7
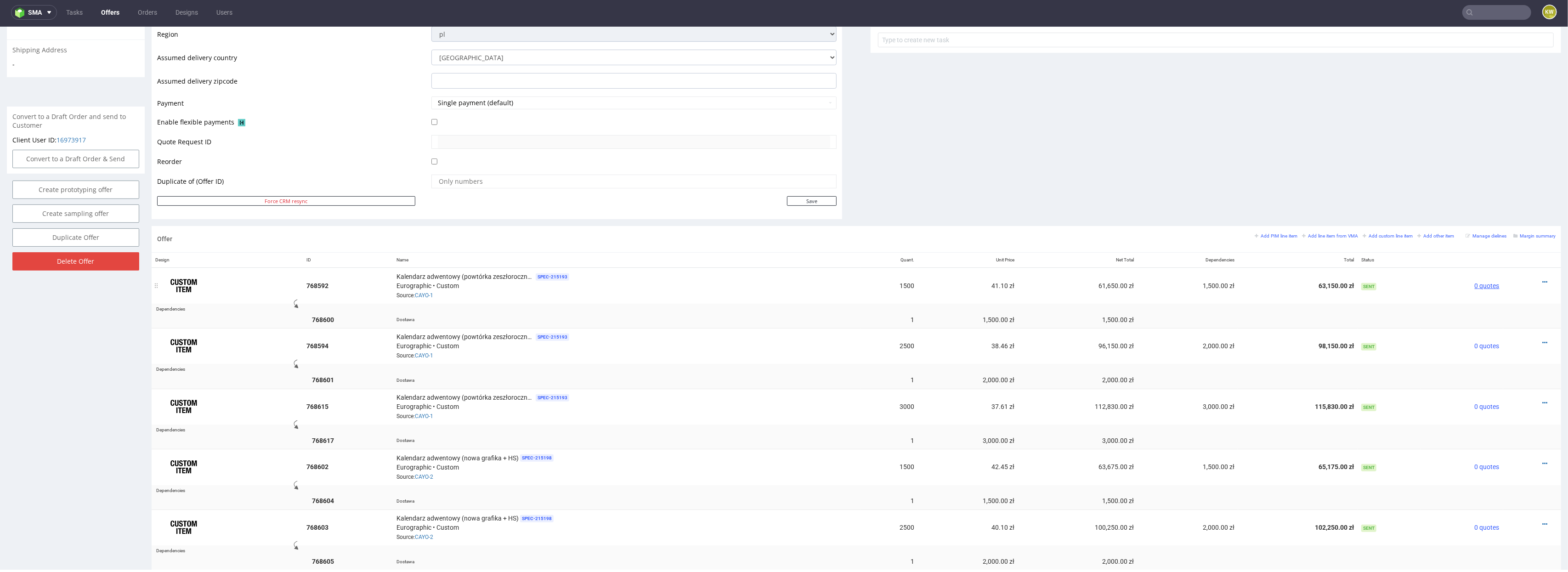
click at [1475, 287] on span "0 quotes" at bounding box center [1487, 285] width 25 height 7
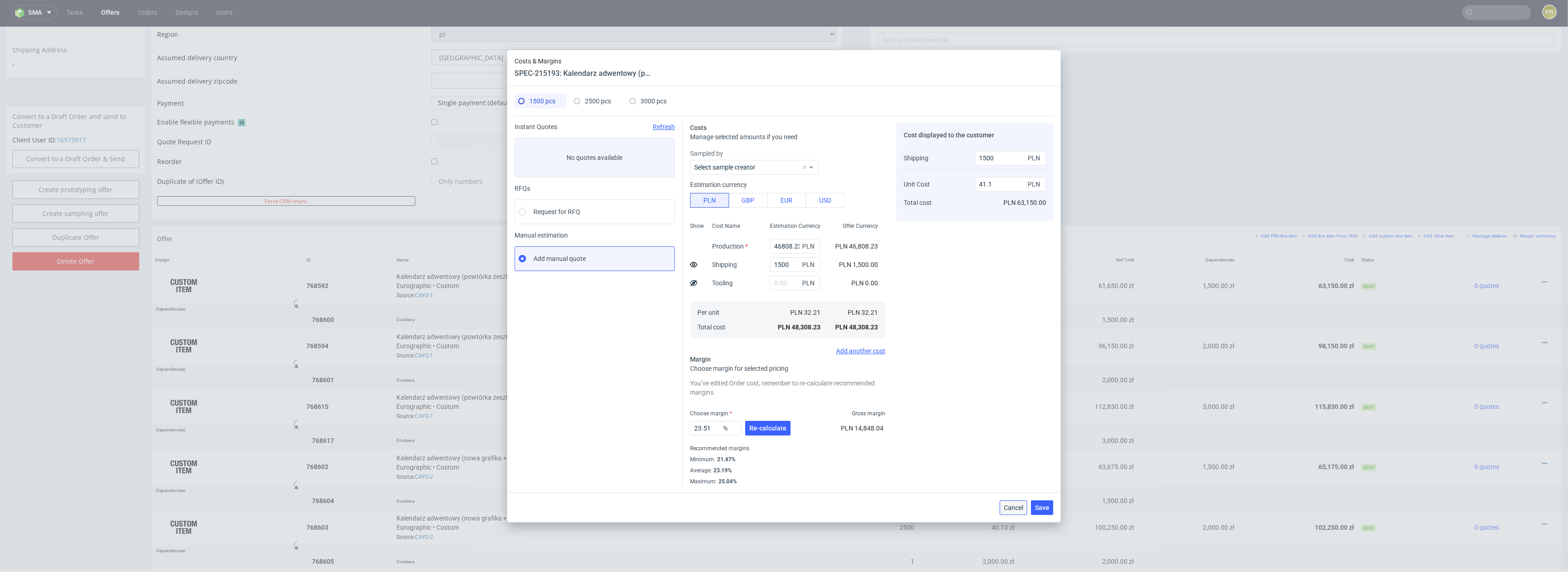
click at [1013, 509] on span "Cancel" at bounding box center [1013, 507] width 19 height 7
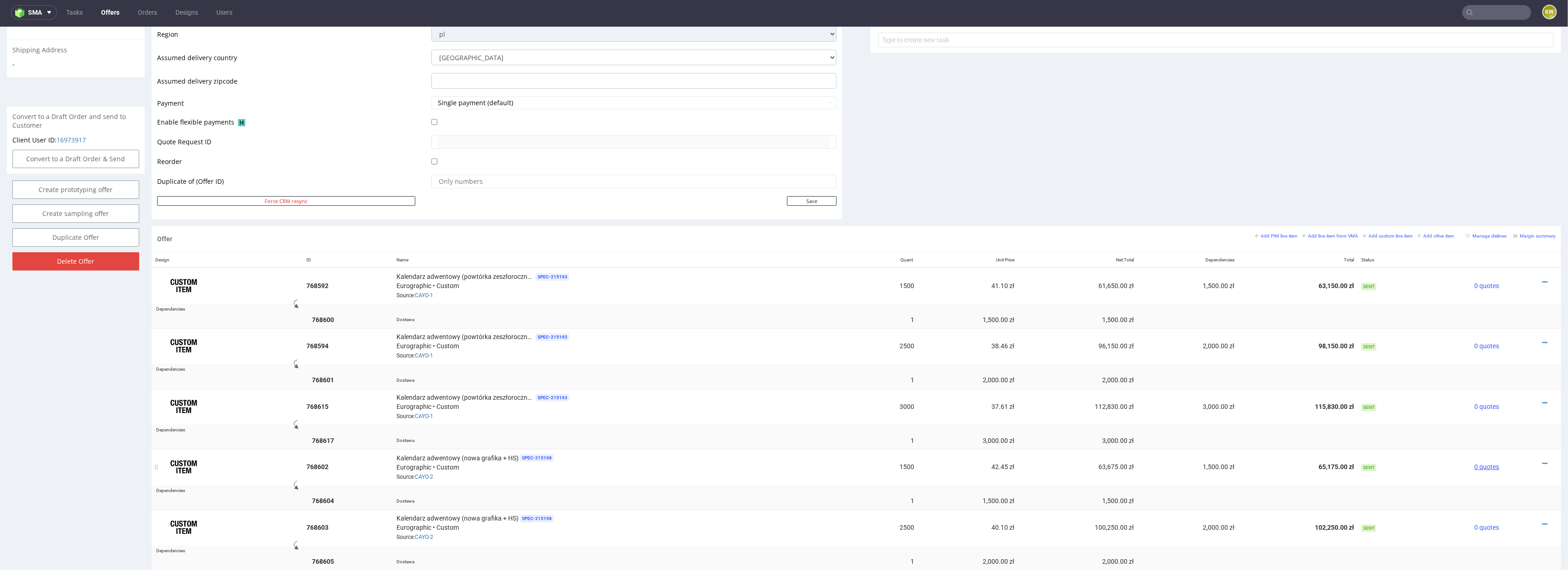
click at [1475, 467] on span "0 quotes" at bounding box center [1487, 467] width 25 height 7
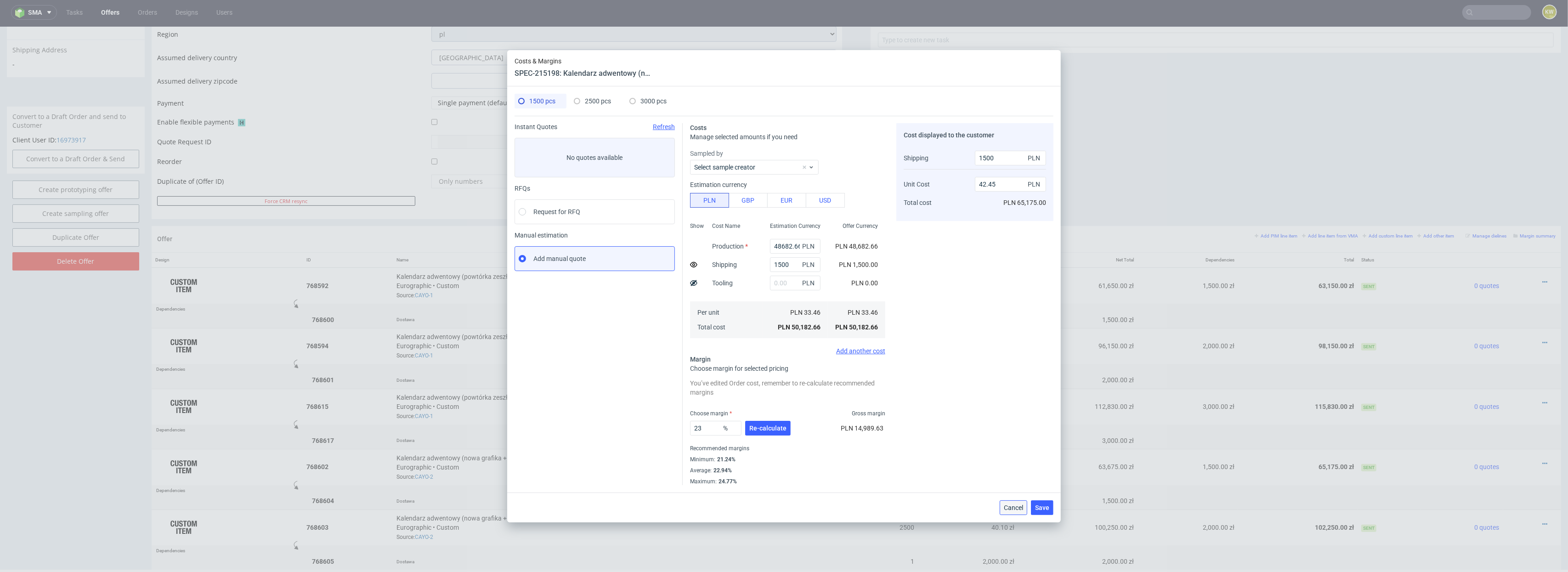
click at [1009, 507] on span "Cancel" at bounding box center [1013, 507] width 19 height 7
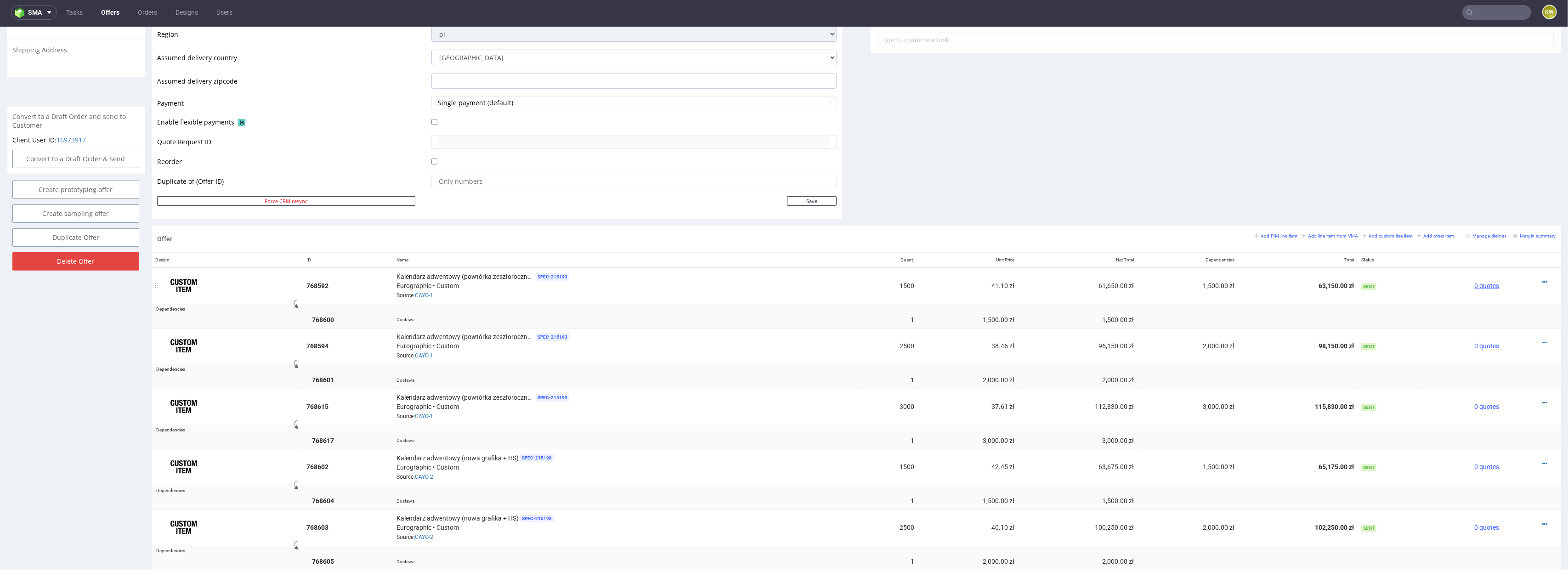
click at [1476, 286] on span "0 quotes" at bounding box center [1487, 285] width 25 height 7
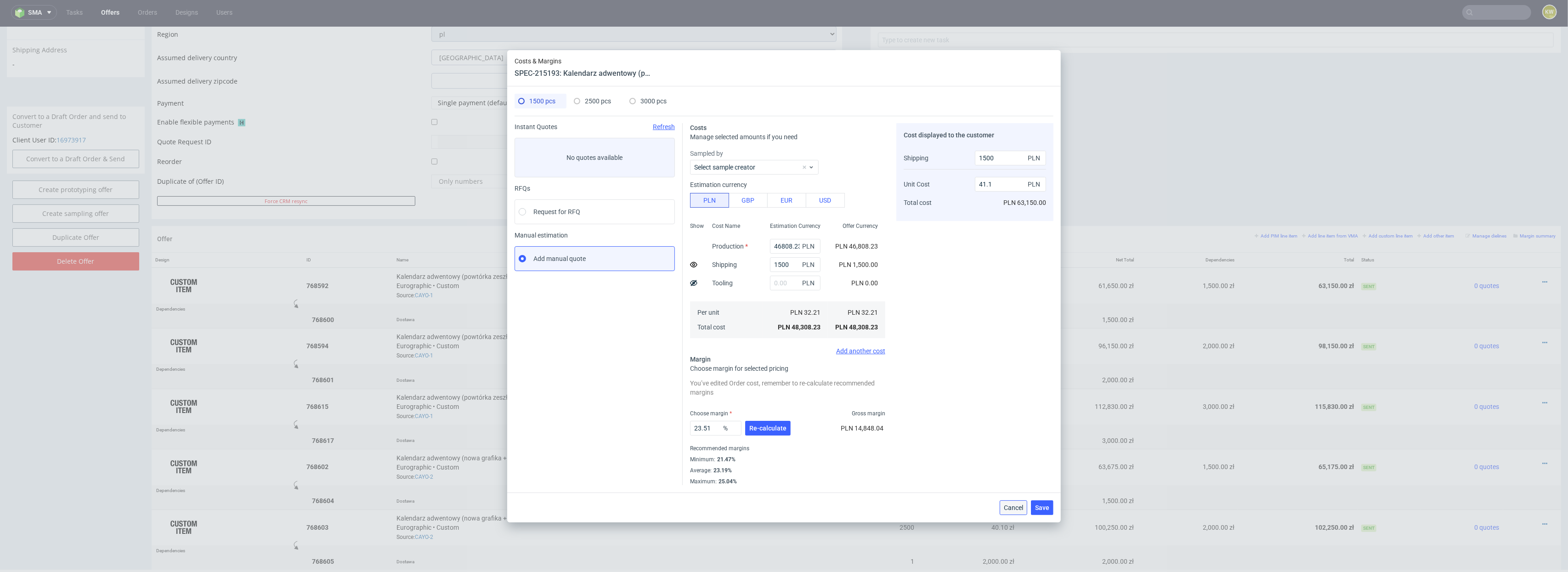
drag, startPoint x: 1012, startPoint y: 509, endPoint x: 1012, endPoint y: 481, distance: 28.0
click at [1012, 509] on span "Cancel" at bounding box center [1013, 507] width 19 height 7
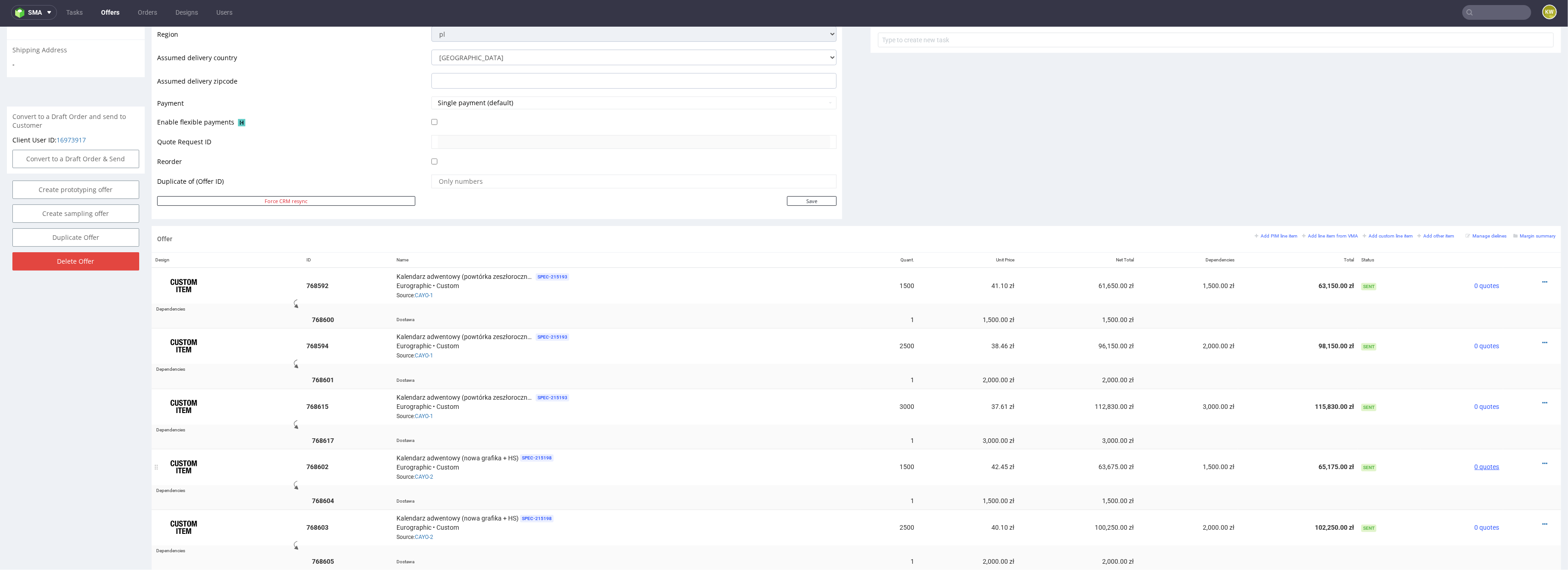
click at [1487, 470] on span "0 quotes" at bounding box center [1487, 467] width 25 height 7
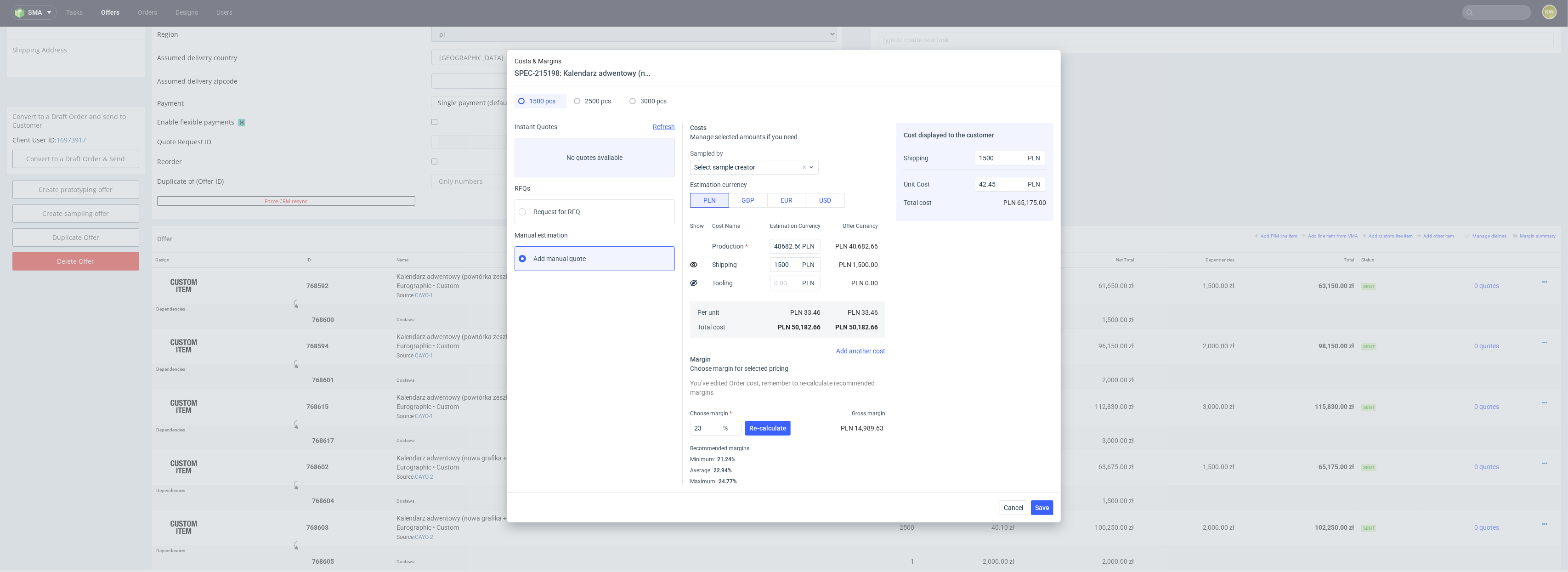
click at [1150, 123] on div "Costs & Margins SPEC-215198: Kalendarz adwentowy (nowa grafika + HS) 1500 pcs 2…" at bounding box center [784, 286] width 1568 height 572
click at [1014, 506] on span "Cancel" at bounding box center [1013, 507] width 19 height 7
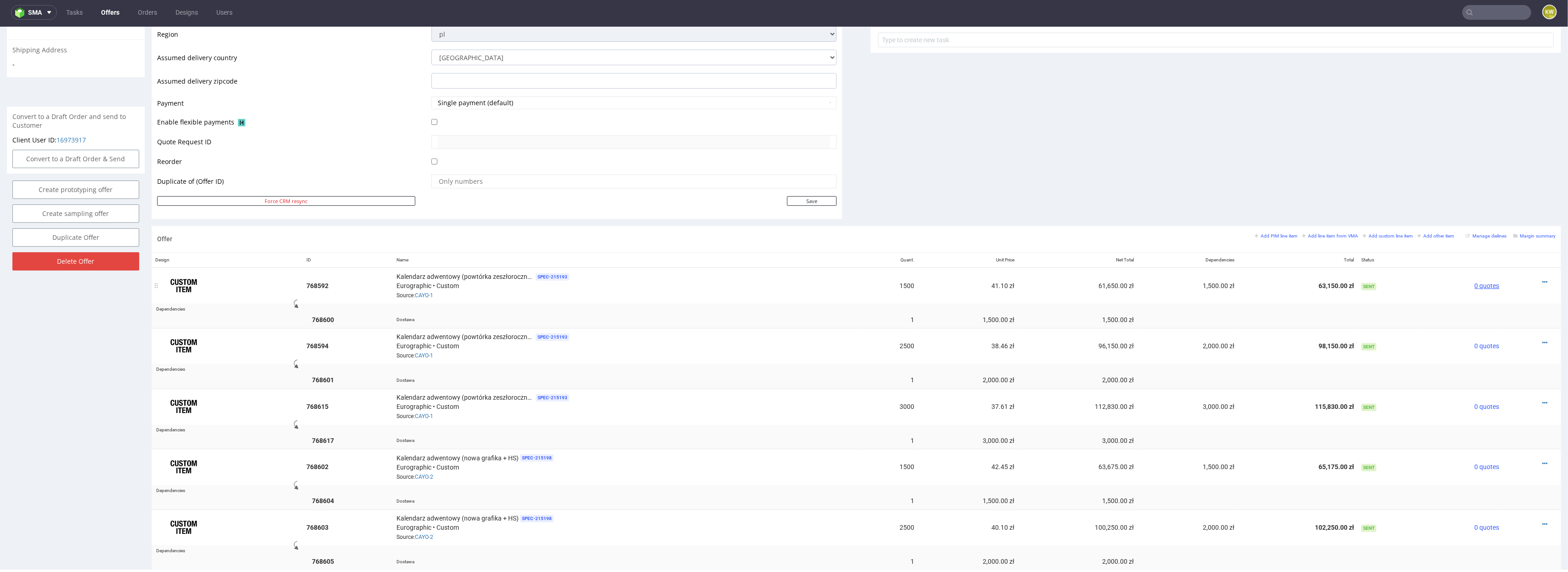
click at [1485, 289] on span "0 quotes" at bounding box center [1487, 285] width 25 height 7
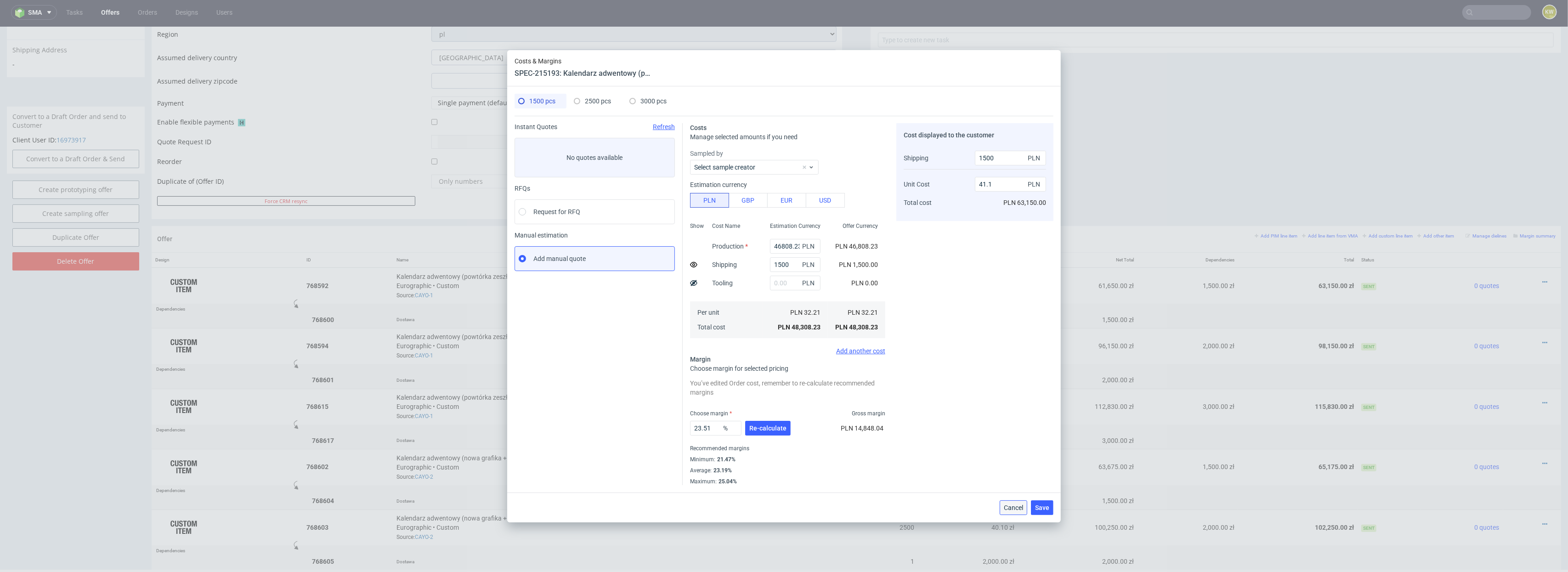
click at [1017, 511] on span "Cancel" at bounding box center [1013, 507] width 19 height 7
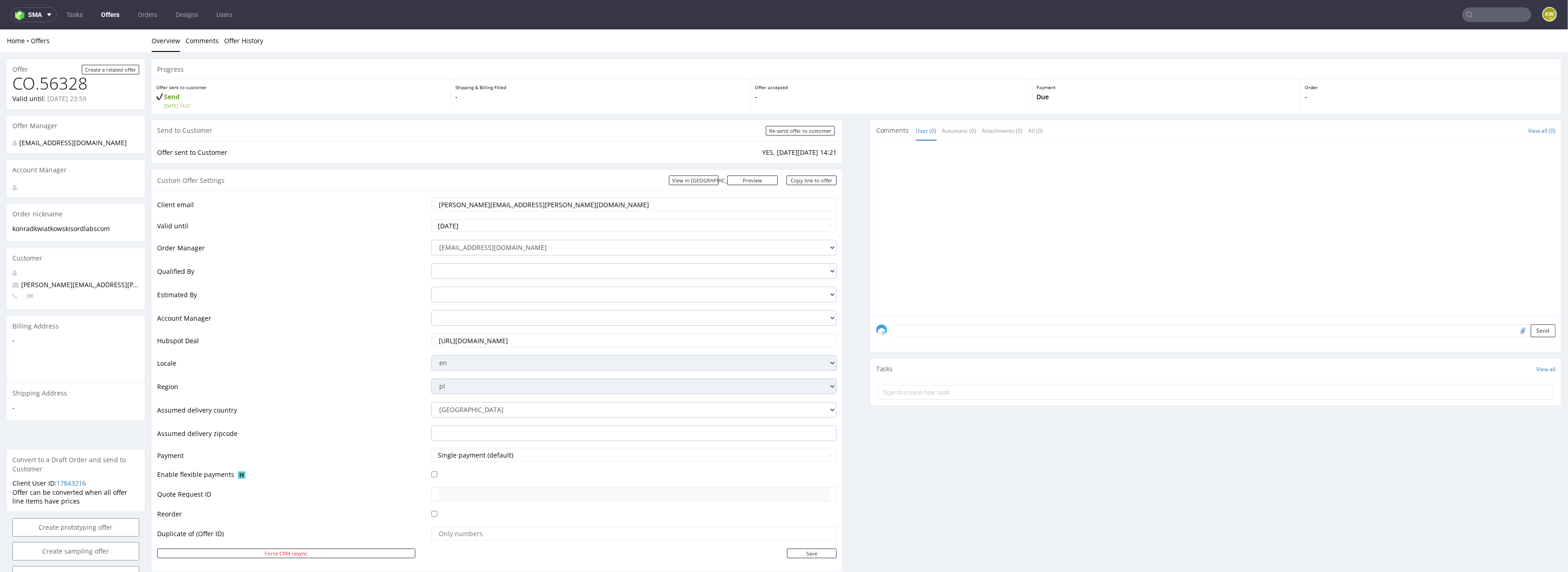
scroll to position [465, 0]
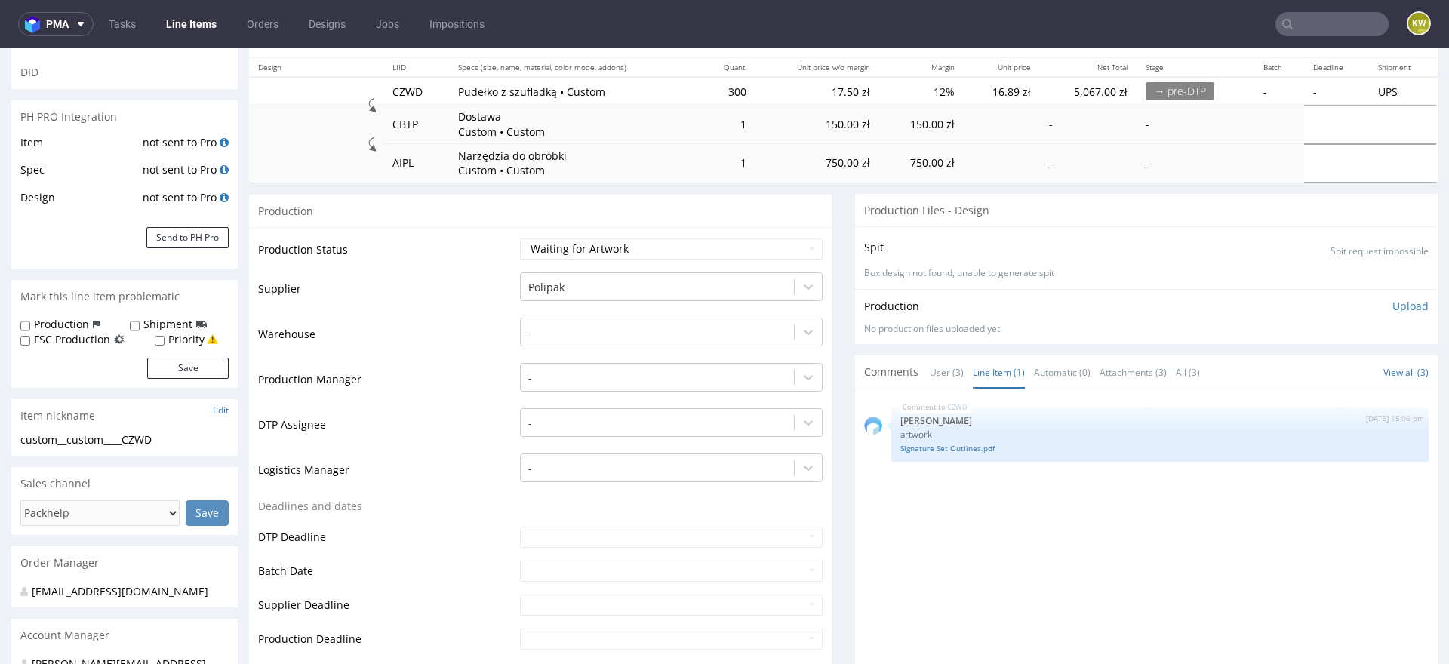
scroll to position [4, 0]
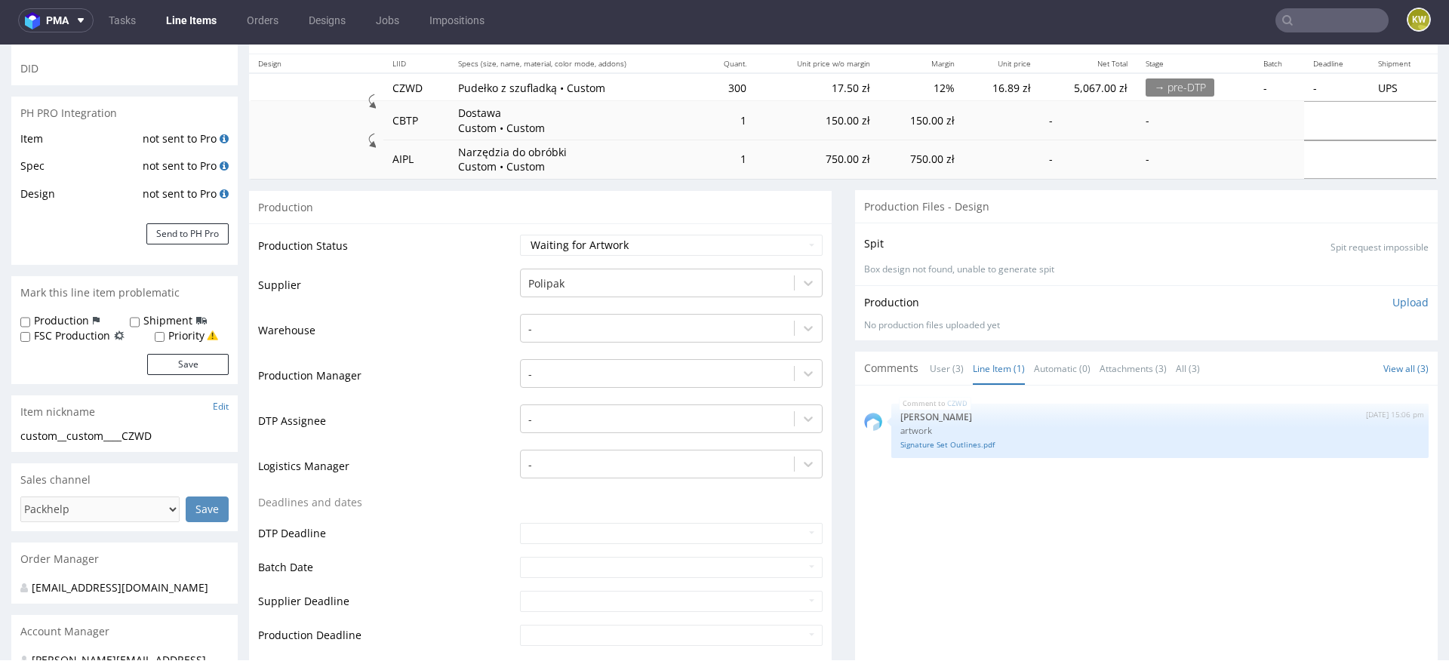
click at [966, 502] on div "CZWD [DATE] 15:06 pm [PERSON_NAME] artwork Signature Set Outlines.pdf" at bounding box center [1151, 534] width 574 height 278
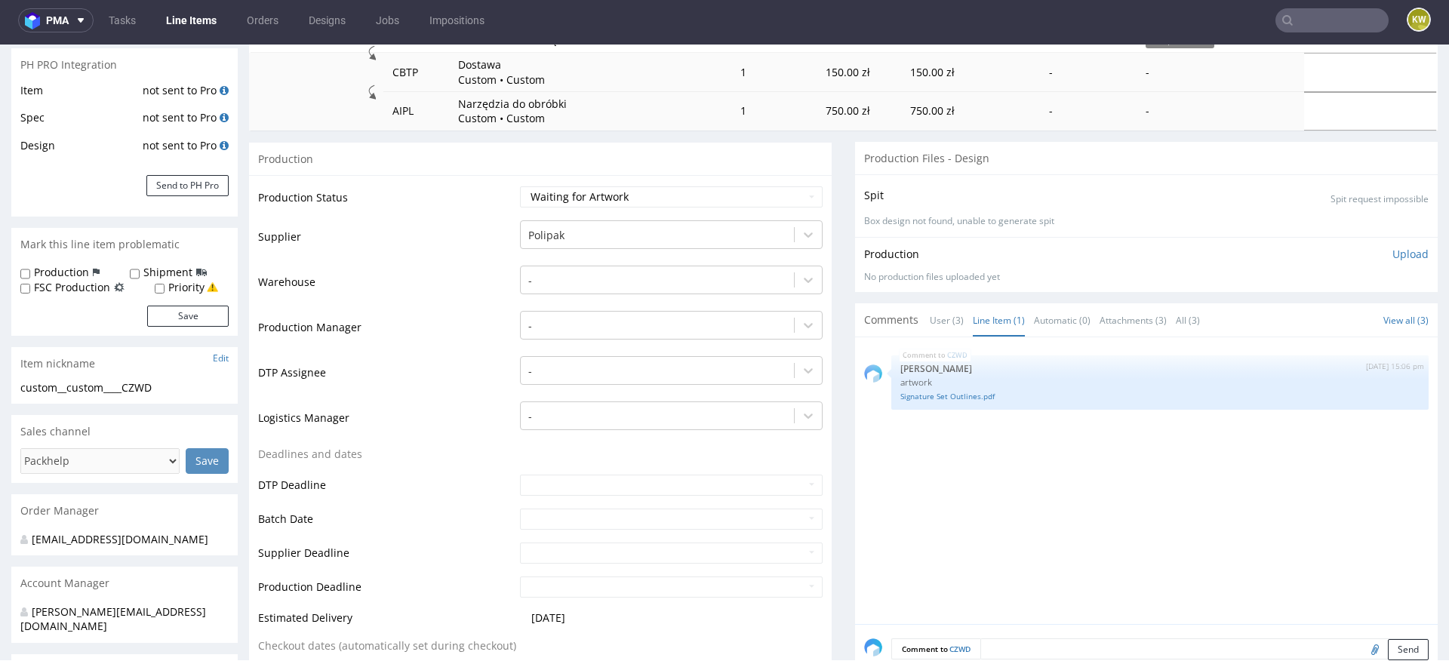
click at [1325, 17] on input "text" at bounding box center [1332, 20] width 113 height 24
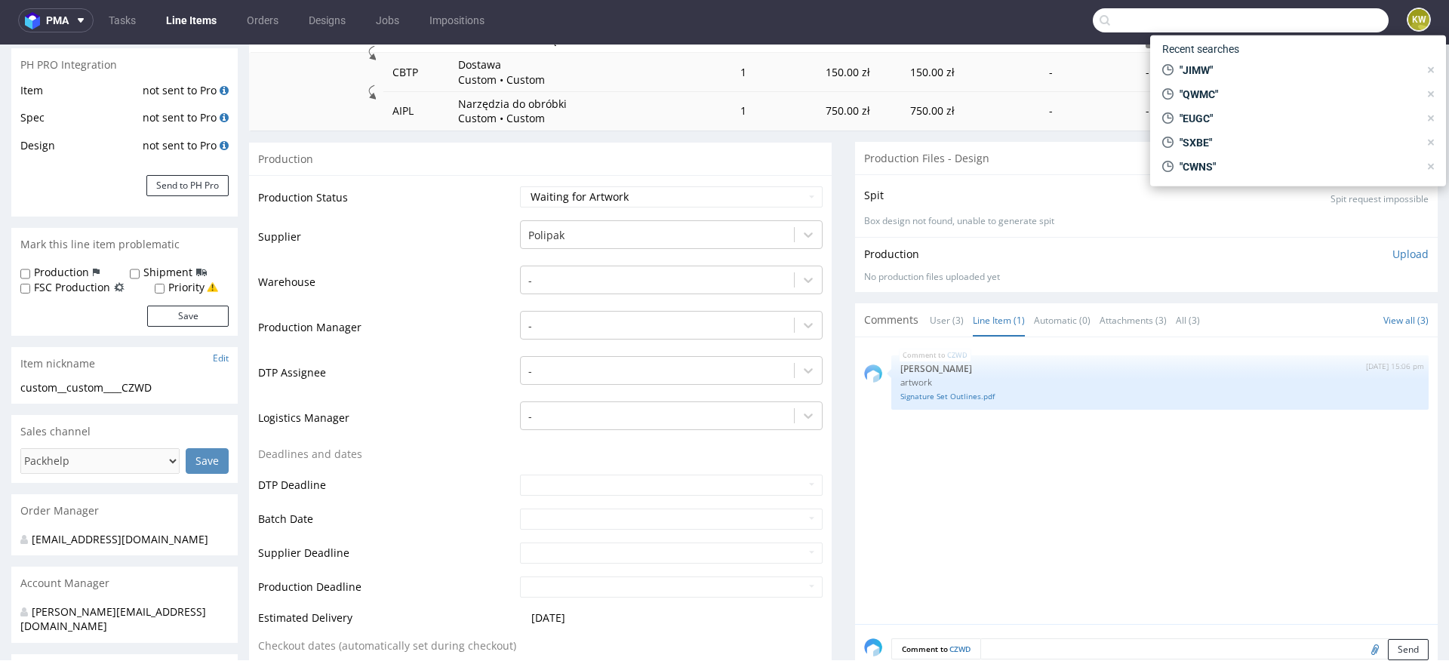
paste input "EUMZ"
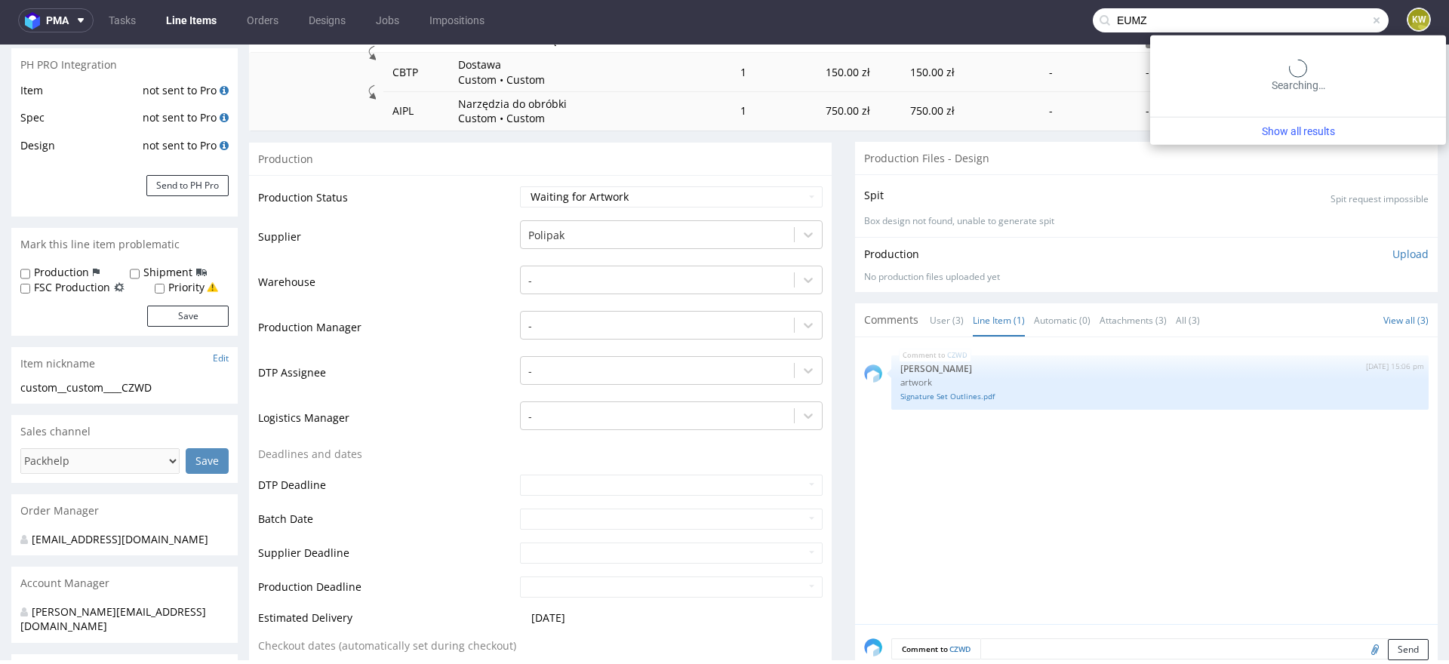
type input "EUMZ"
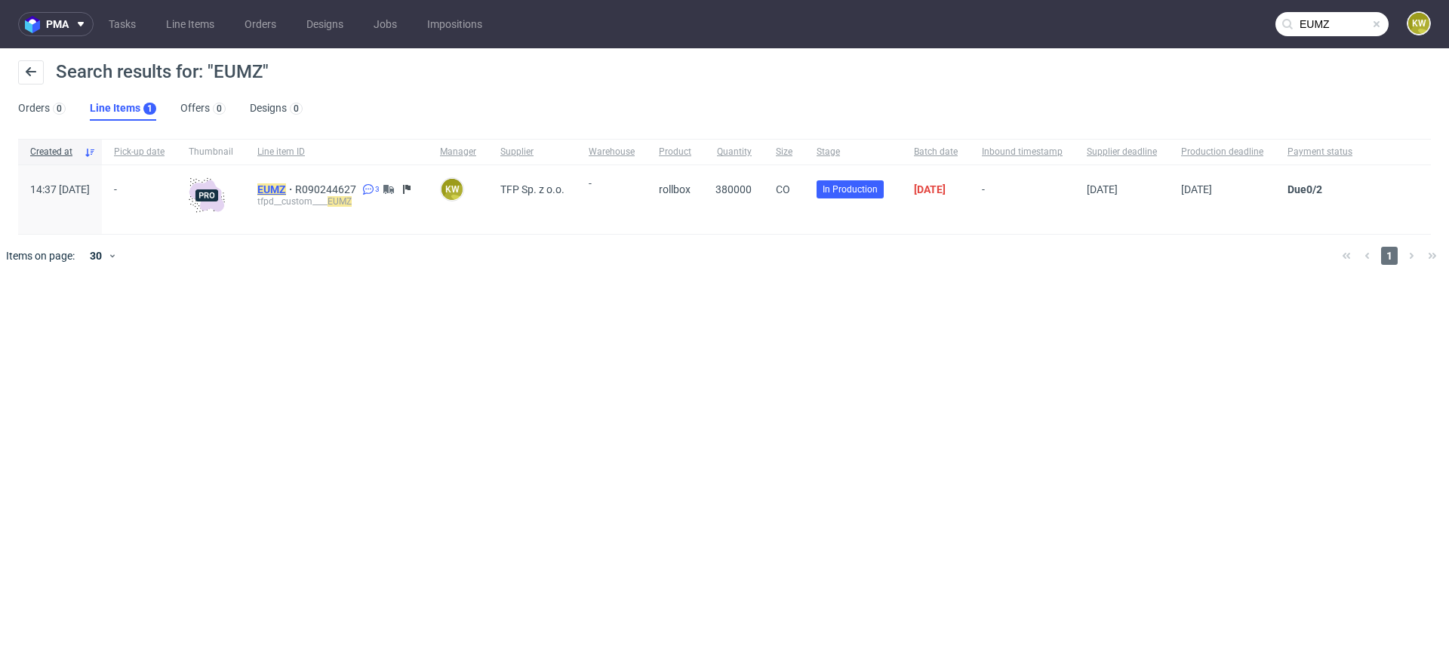
click at [286, 190] on mark "EUMZ" at bounding box center [271, 189] width 29 height 12
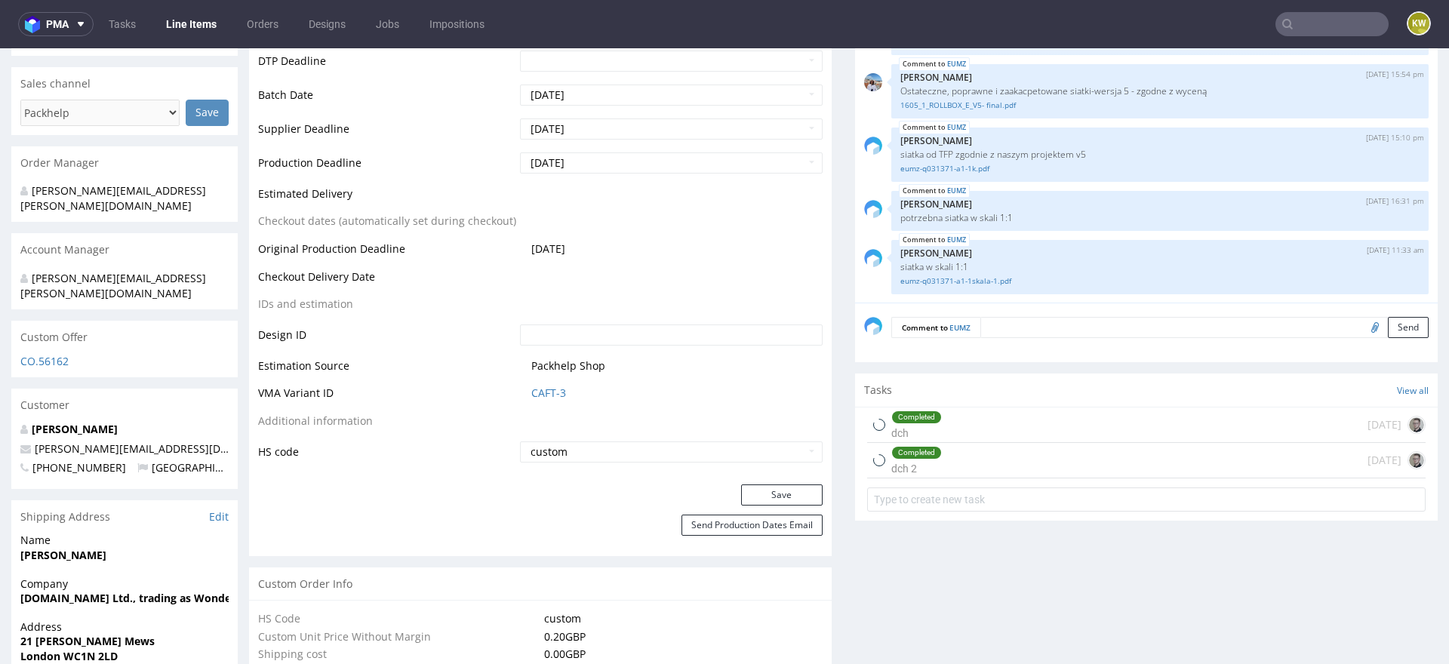
scroll to position [650, 0]
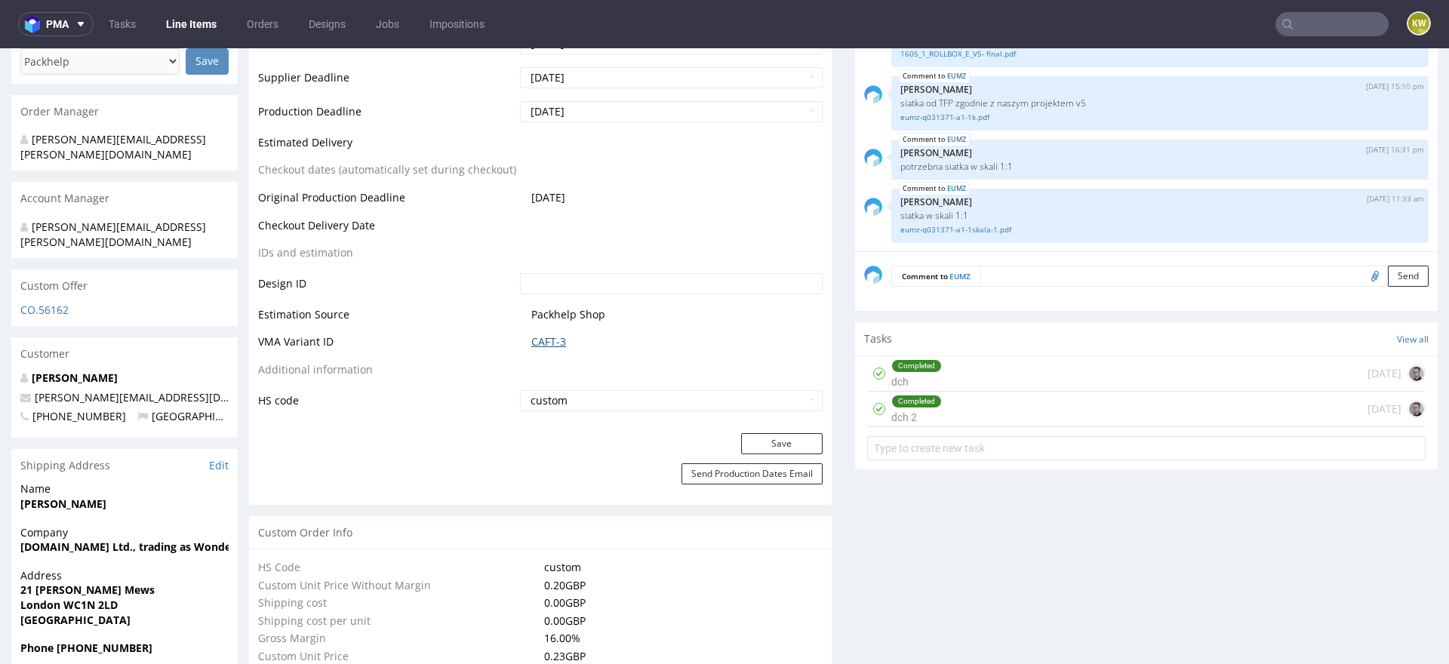
click at [546, 334] on link "CAFT-3" at bounding box center [548, 341] width 35 height 15
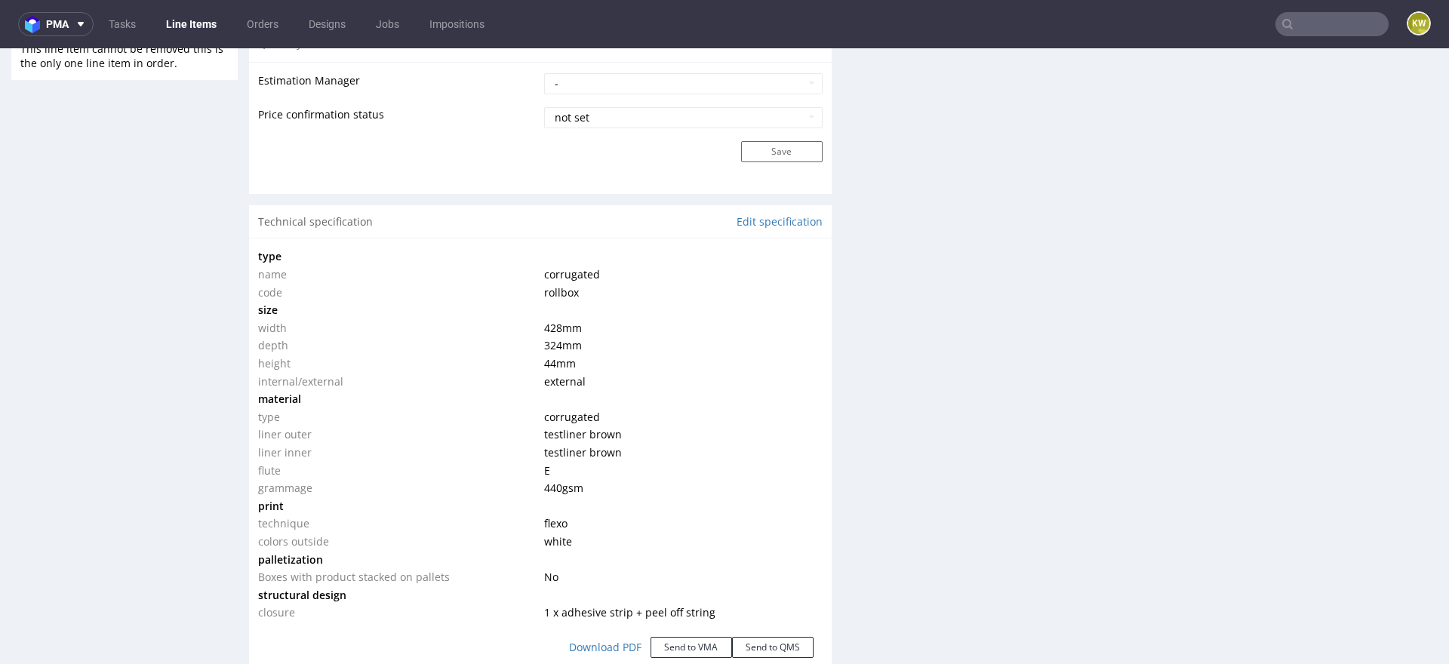
scroll to position [1284, 0]
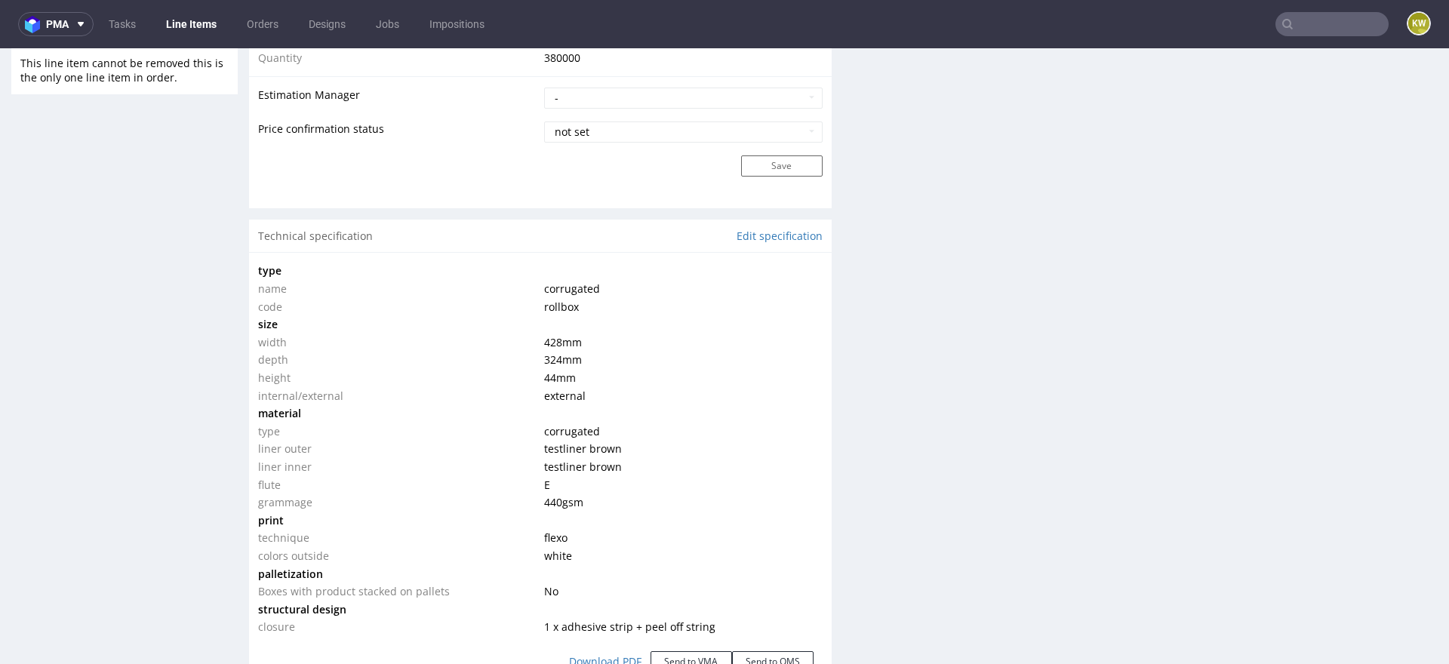
click at [177, 23] on link "Line Items" at bounding box center [191, 24] width 69 height 24
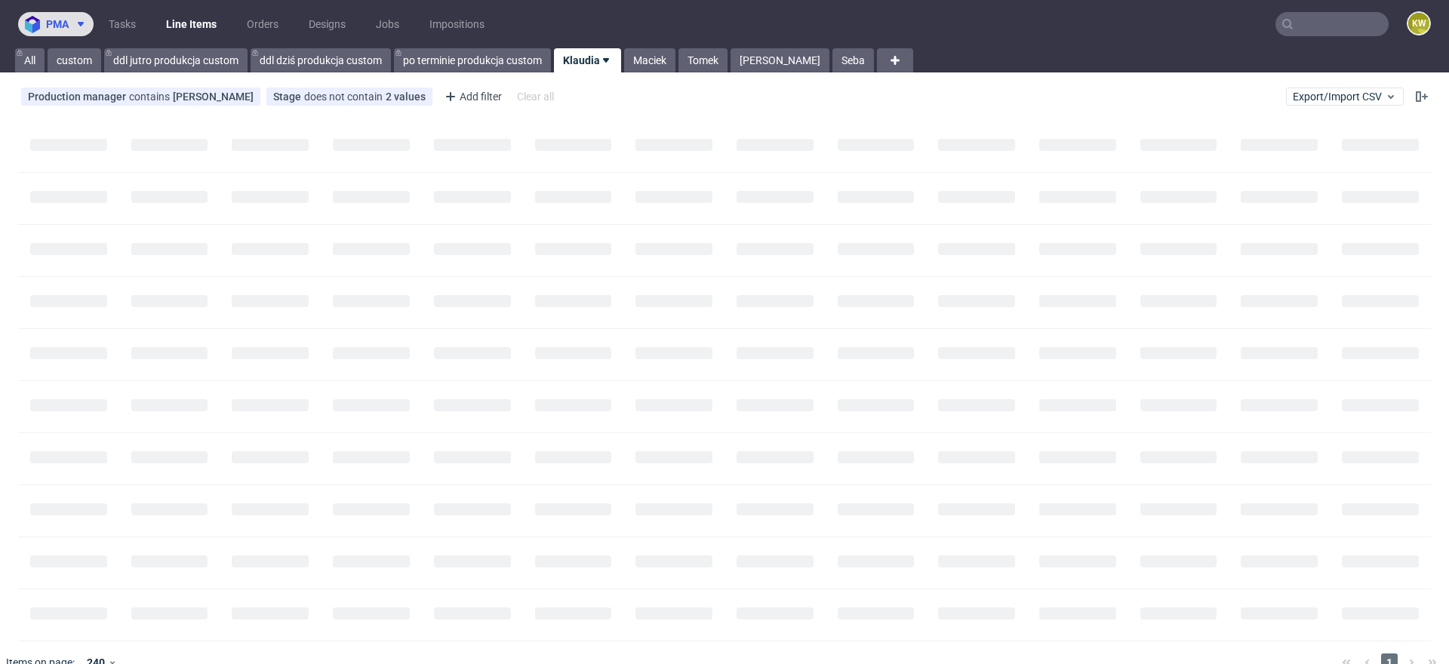
click at [53, 26] on span "pma" at bounding box center [57, 24] width 23 height 11
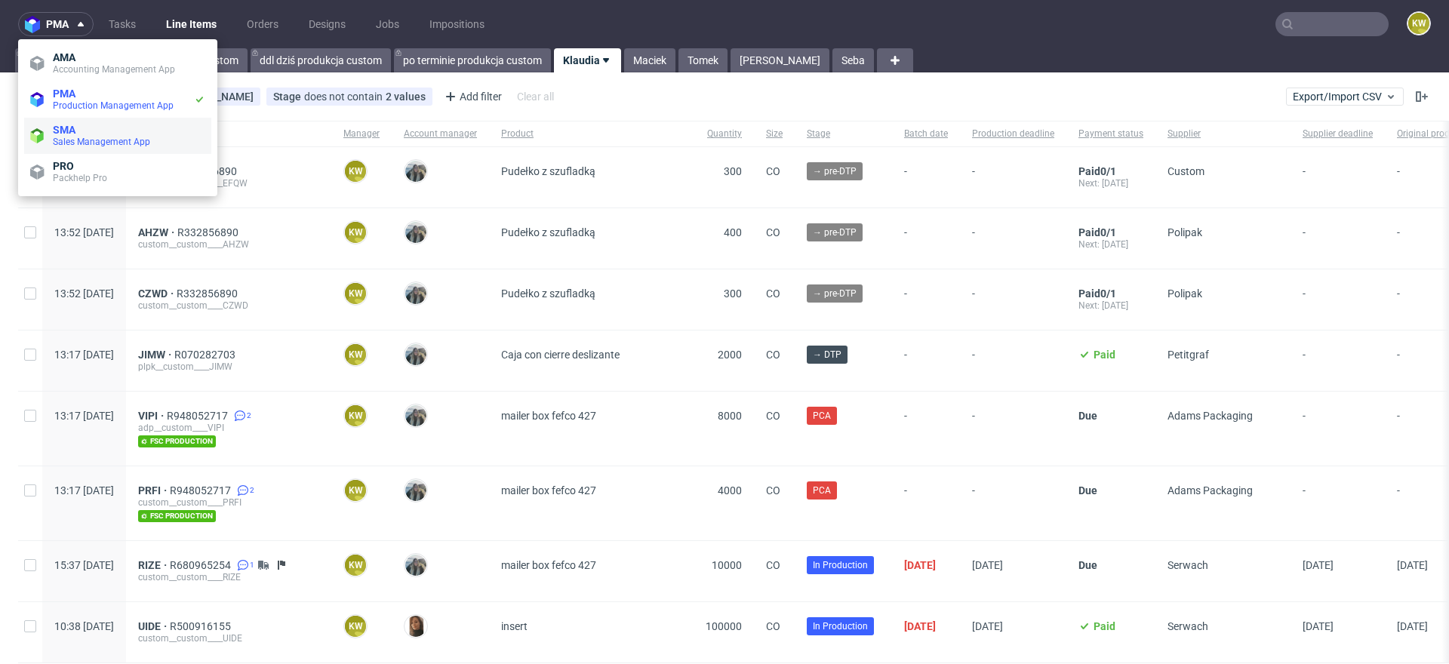
click at [72, 132] on span "SMA" at bounding box center [64, 130] width 23 height 12
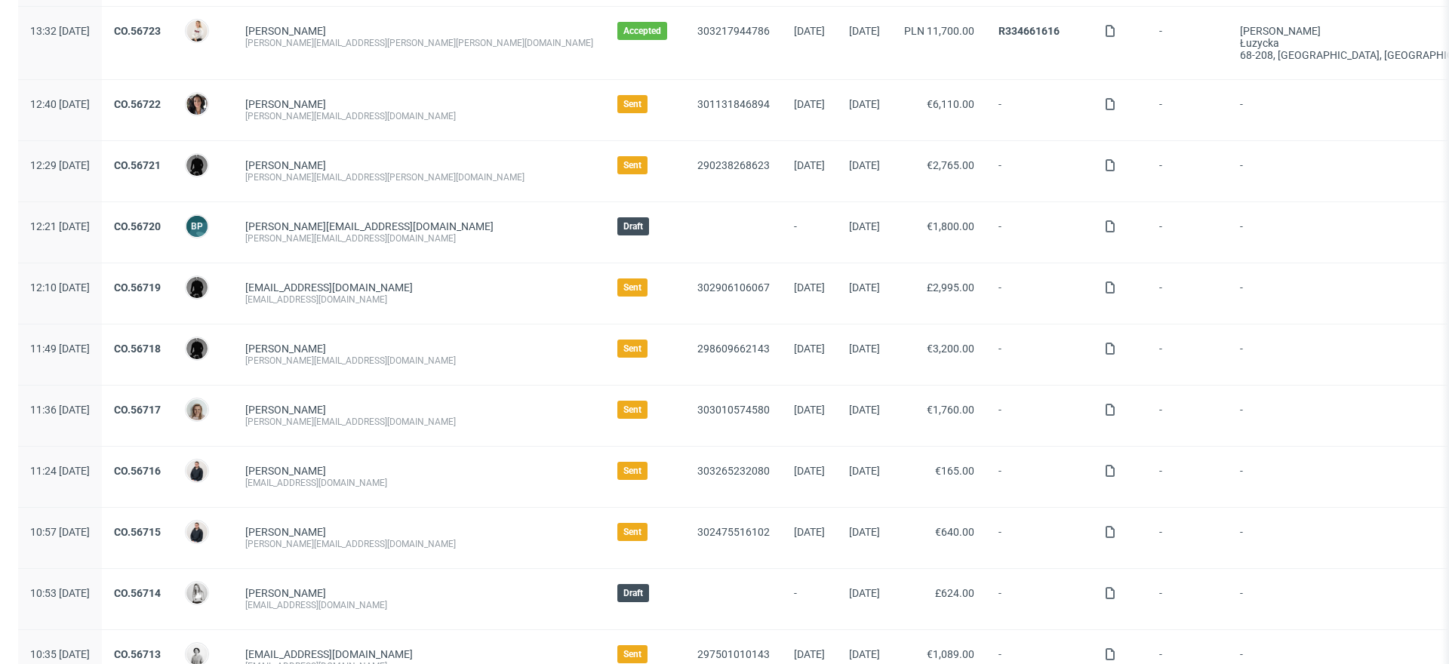
scroll to position [550, 0]
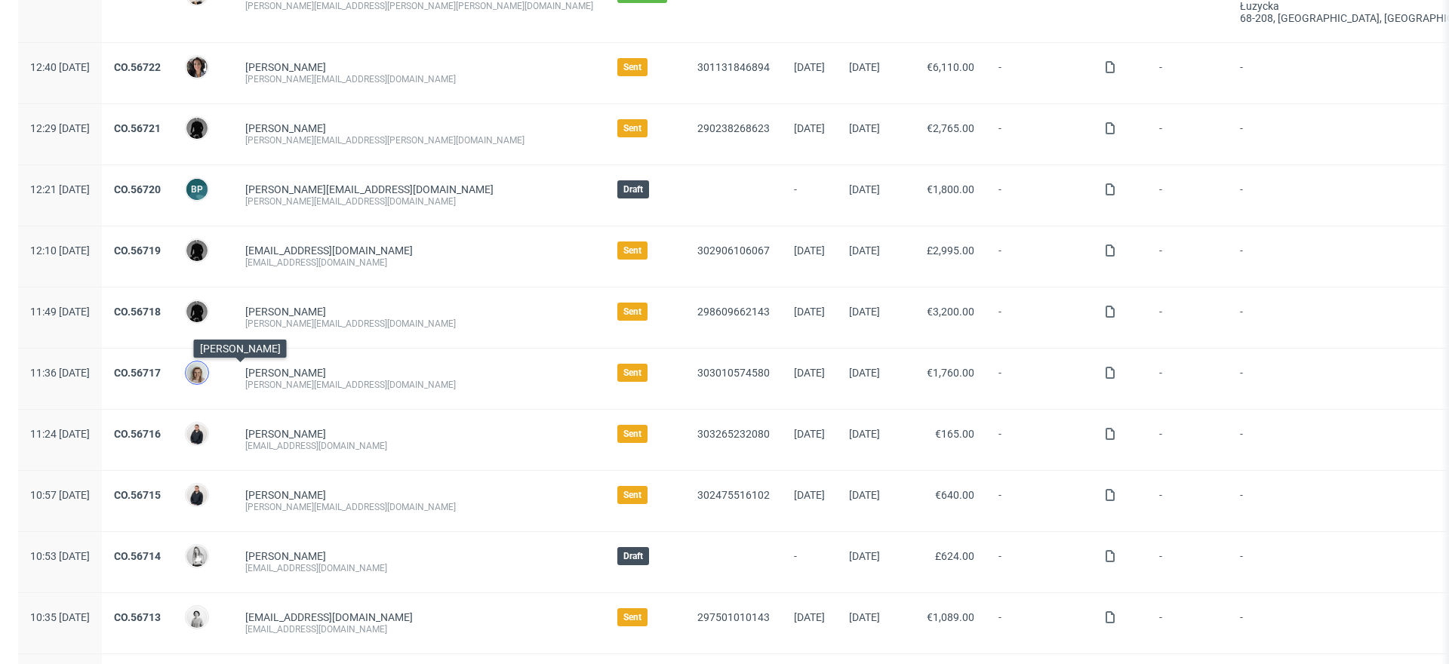
click at [208, 369] on img at bounding box center [196, 372] width 21 height 21
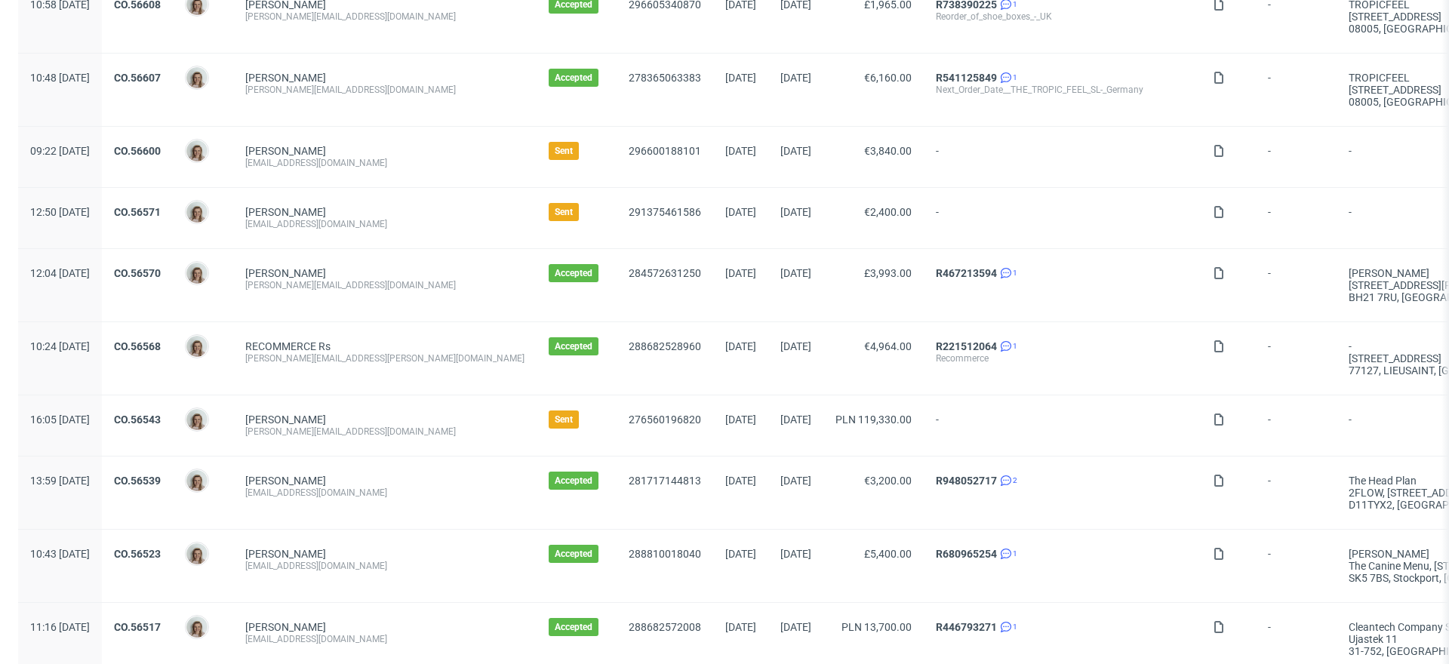
scroll to position [688, 0]
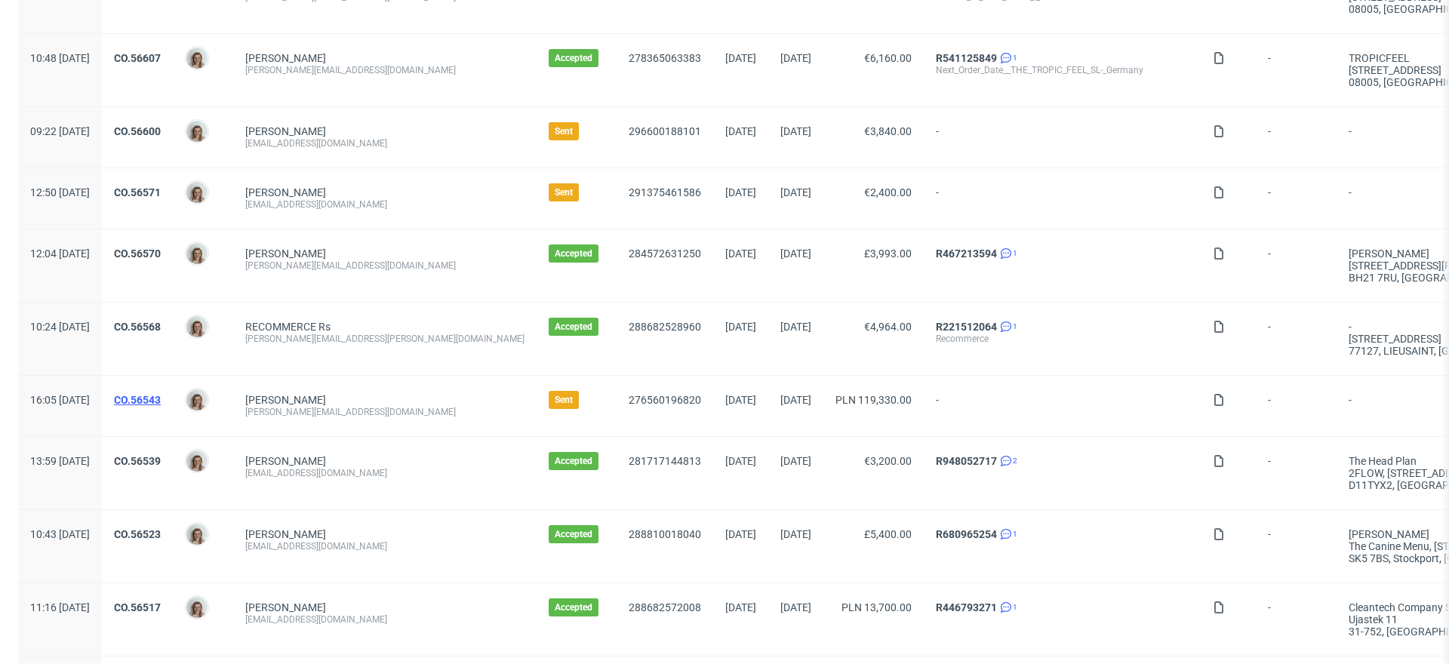
click at [161, 396] on link "CO.56543" at bounding box center [137, 400] width 47 height 12
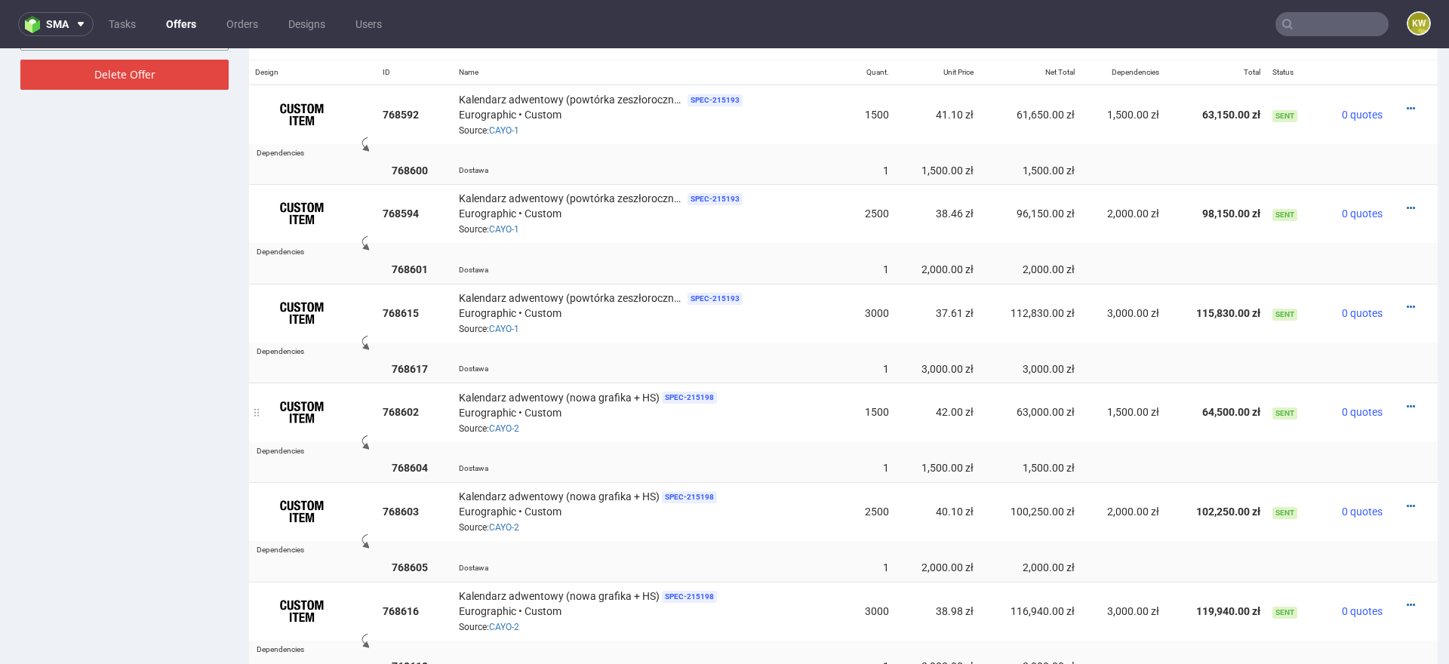
scroll to position [936, 0]
click at [1342, 405] on span "0 quotes" at bounding box center [1362, 410] width 41 height 12
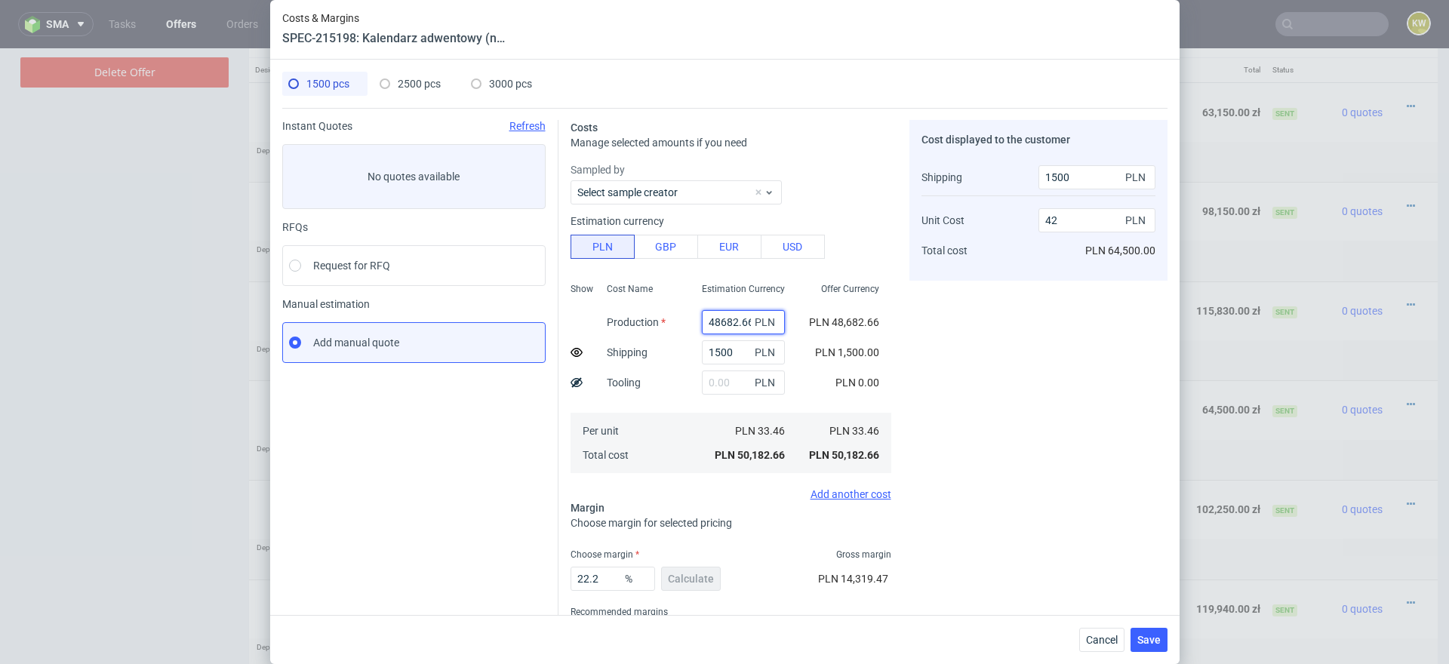
scroll to position [0, 3]
drag, startPoint x: 724, startPoint y: 326, endPoint x: 771, endPoint y: 325, distance: 46.8
click at [771, 325] on div "48682.66 PLN" at bounding box center [743, 322] width 83 height 24
type input "48000"
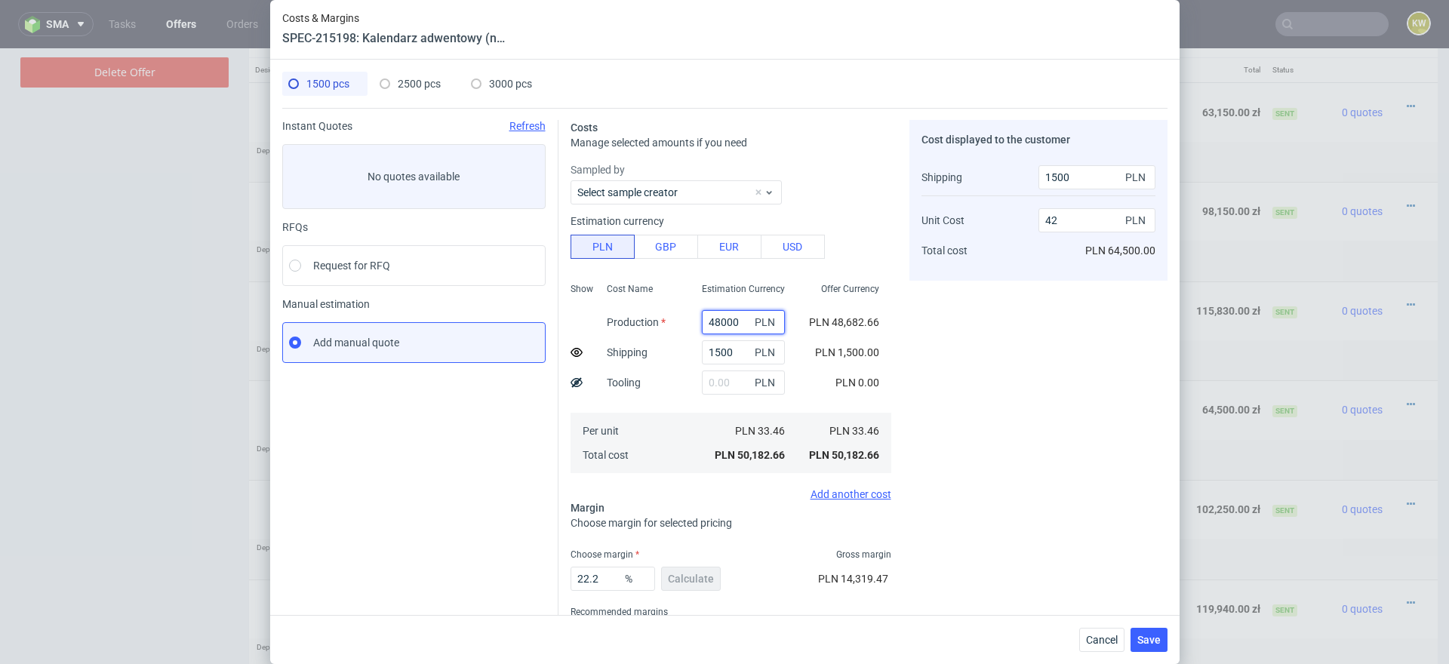
type input "41.42"
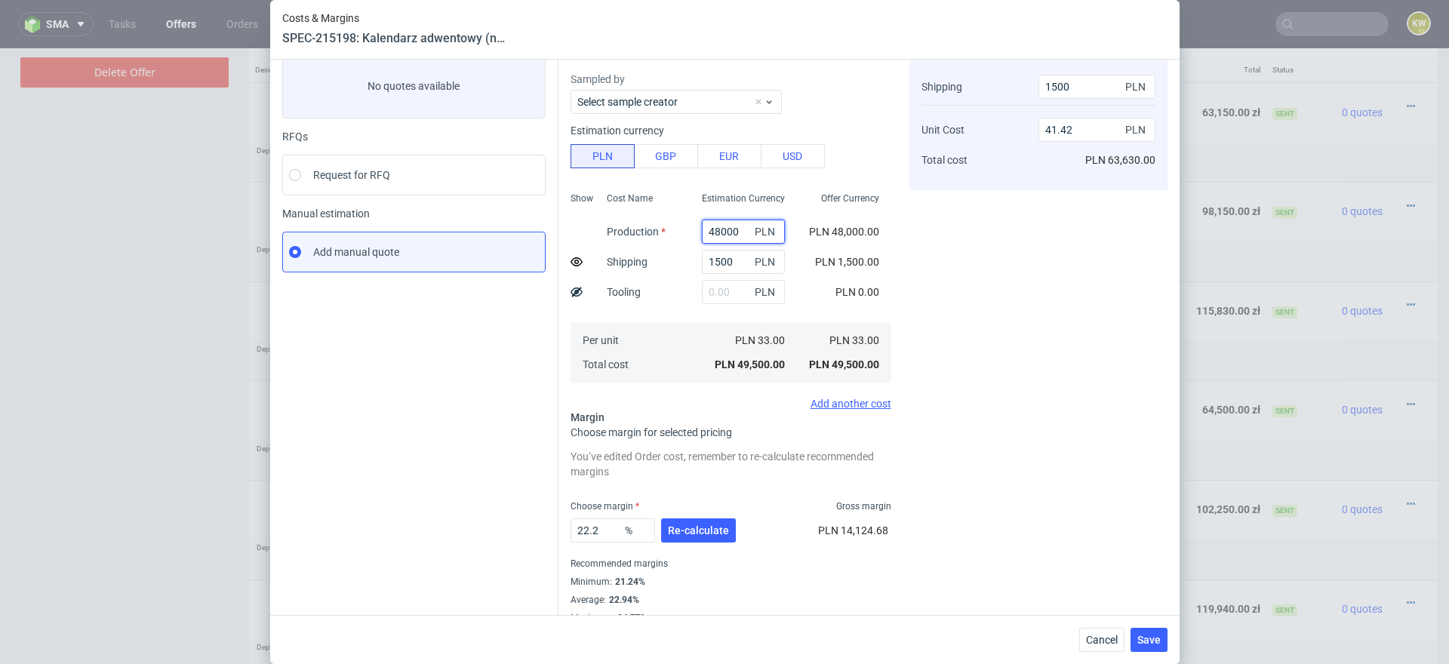
type input "48000"
click at [976, 435] on div "Cost displayed to the customer Shipping Unit Cost Total cost 1500 PLN 41.42 PLN…" at bounding box center [1038, 326] width 258 height 595
click at [1089, 639] on span "Cancel" at bounding box center [1102, 640] width 32 height 11
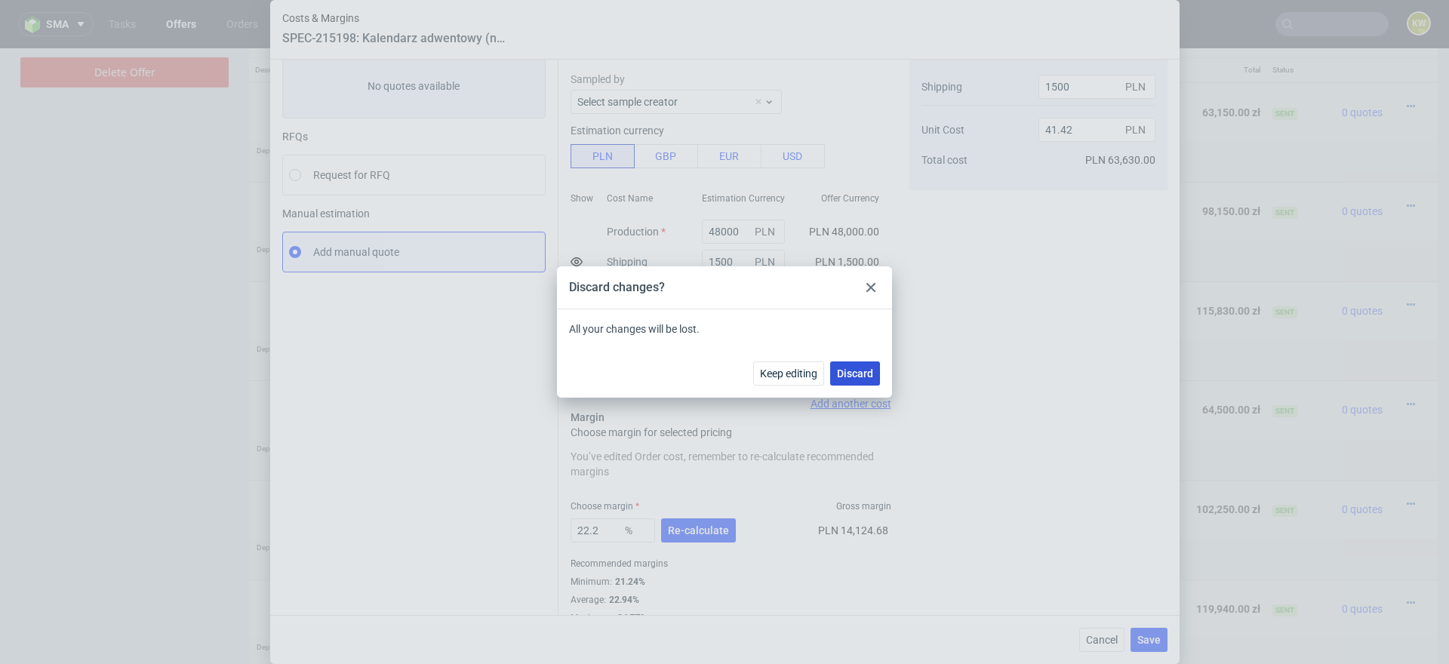
drag, startPoint x: 848, startPoint y: 373, endPoint x: 849, endPoint y: 325, distance: 48.3
click at [848, 373] on span "Discard" at bounding box center [855, 373] width 36 height 11
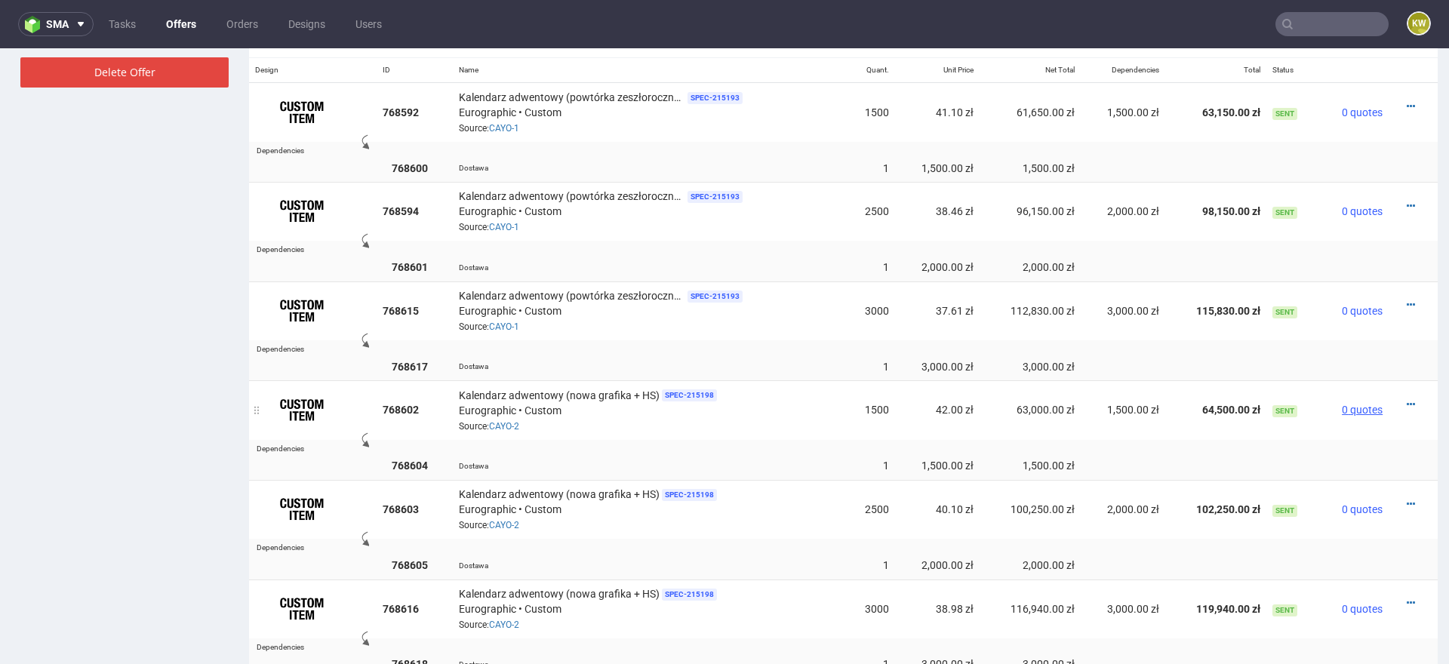
click at [1349, 404] on span "0 quotes" at bounding box center [1362, 410] width 41 height 12
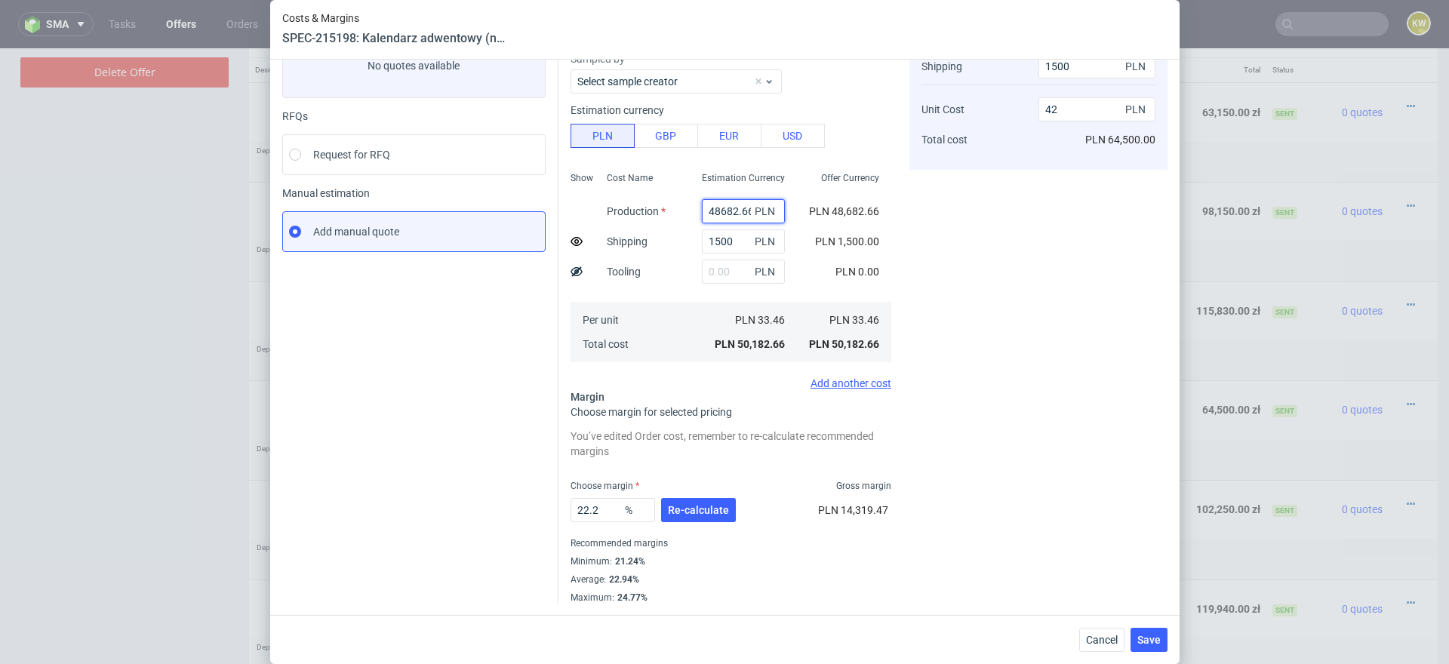
scroll to position [0, 3]
drag, startPoint x: 721, startPoint y: 211, endPoint x: 798, endPoint y: 210, distance: 77.0
click at [798, 211] on div "Show Cost Name Production Shipping Tooling Per unit Total cost Estimation Curre…" at bounding box center [731, 265] width 321 height 199
type input "4800"
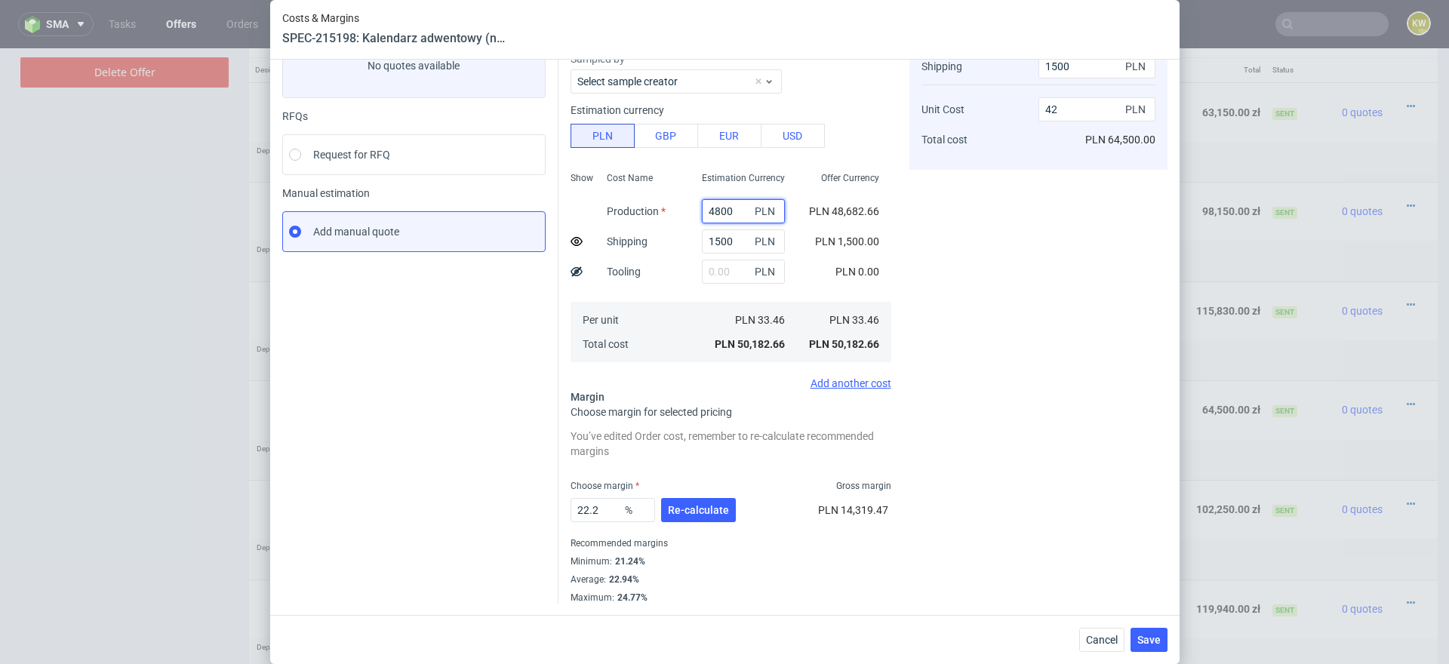
type input "0.7"
type input "48000"
type input "41.42"
type input "48000"
click at [986, 438] on div "Cost displayed to the customer Shipping Unit Cost Total cost 1500 PLN 41.42 PLN…" at bounding box center [1038, 306] width 258 height 595
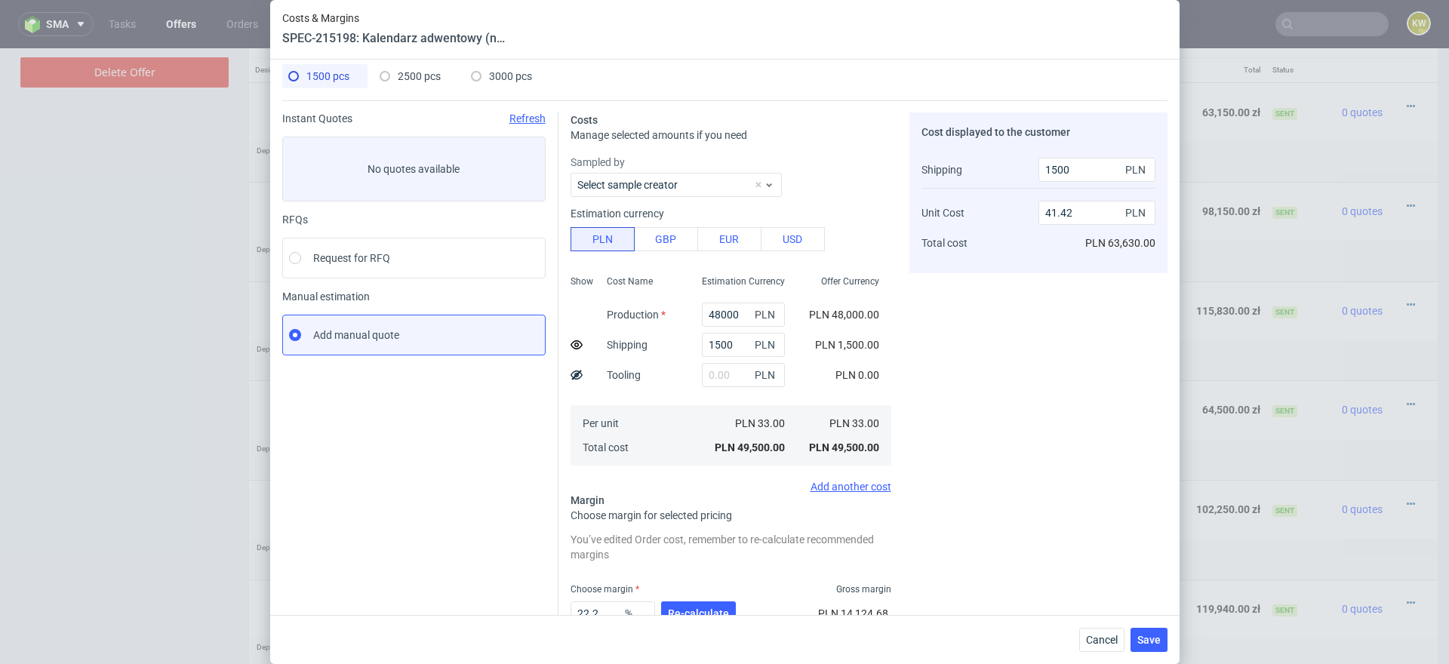
scroll to position [11, 0]
click at [1085, 646] on button "Cancel" at bounding box center [1101, 640] width 45 height 24
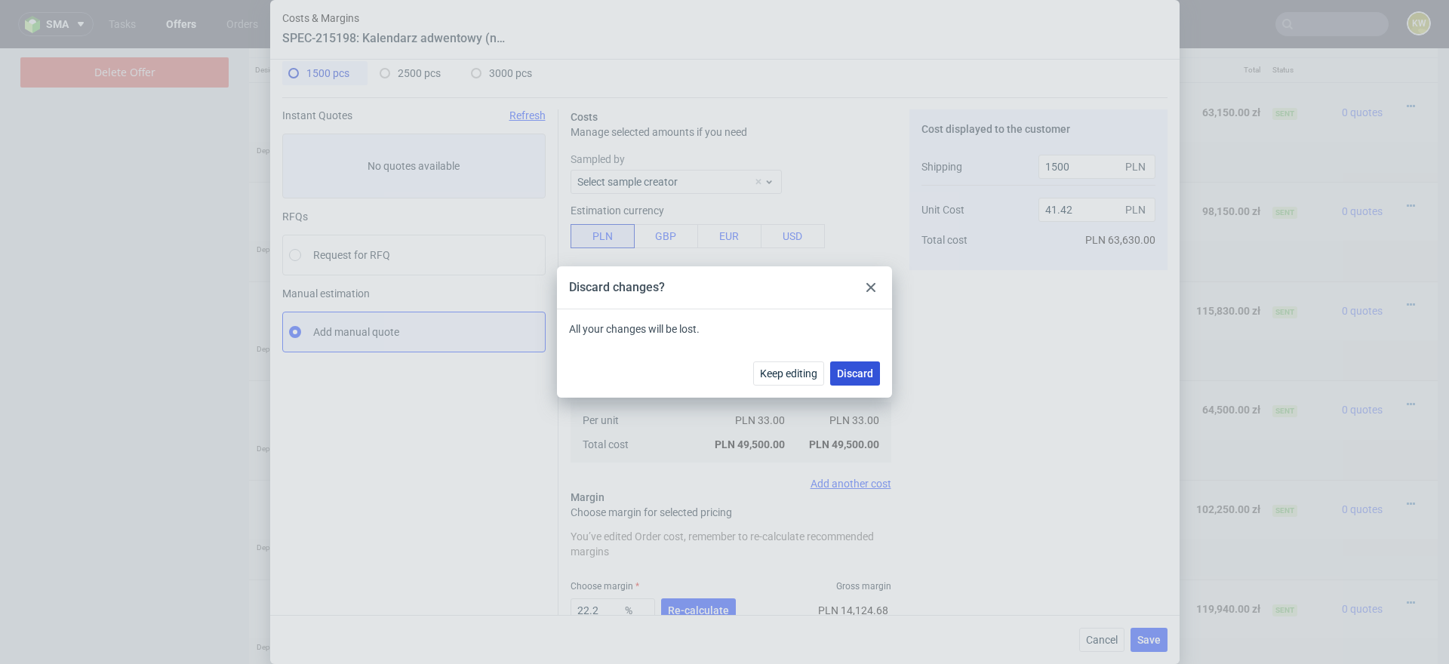
click at [851, 383] on button "Discard" at bounding box center [855, 374] width 50 height 24
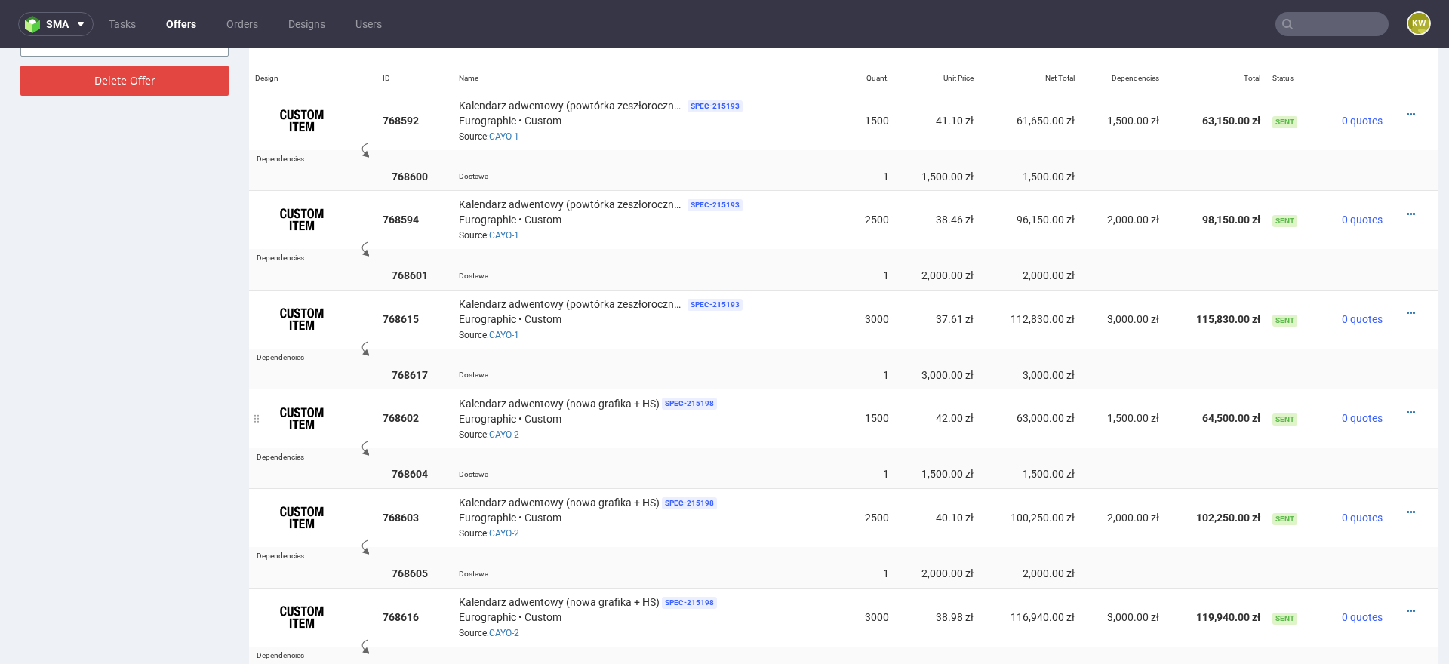
scroll to position [930, 0]
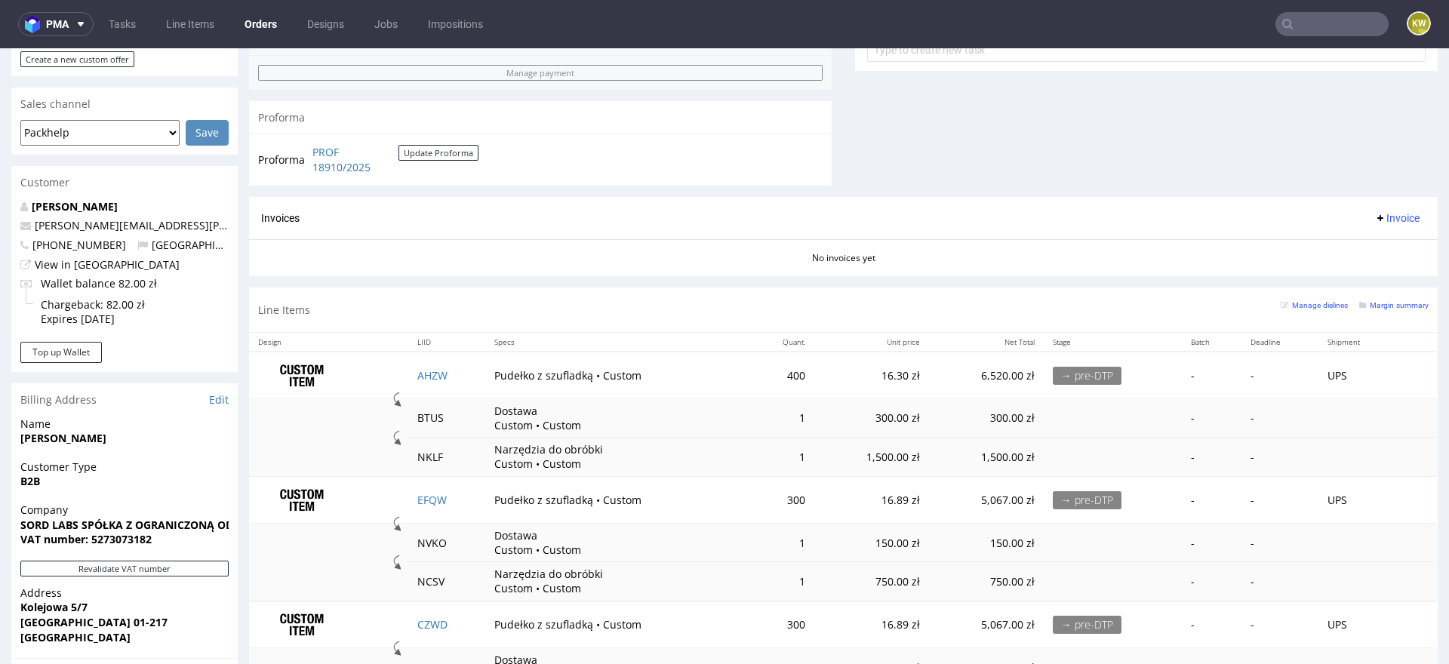
scroll to position [768, 0]
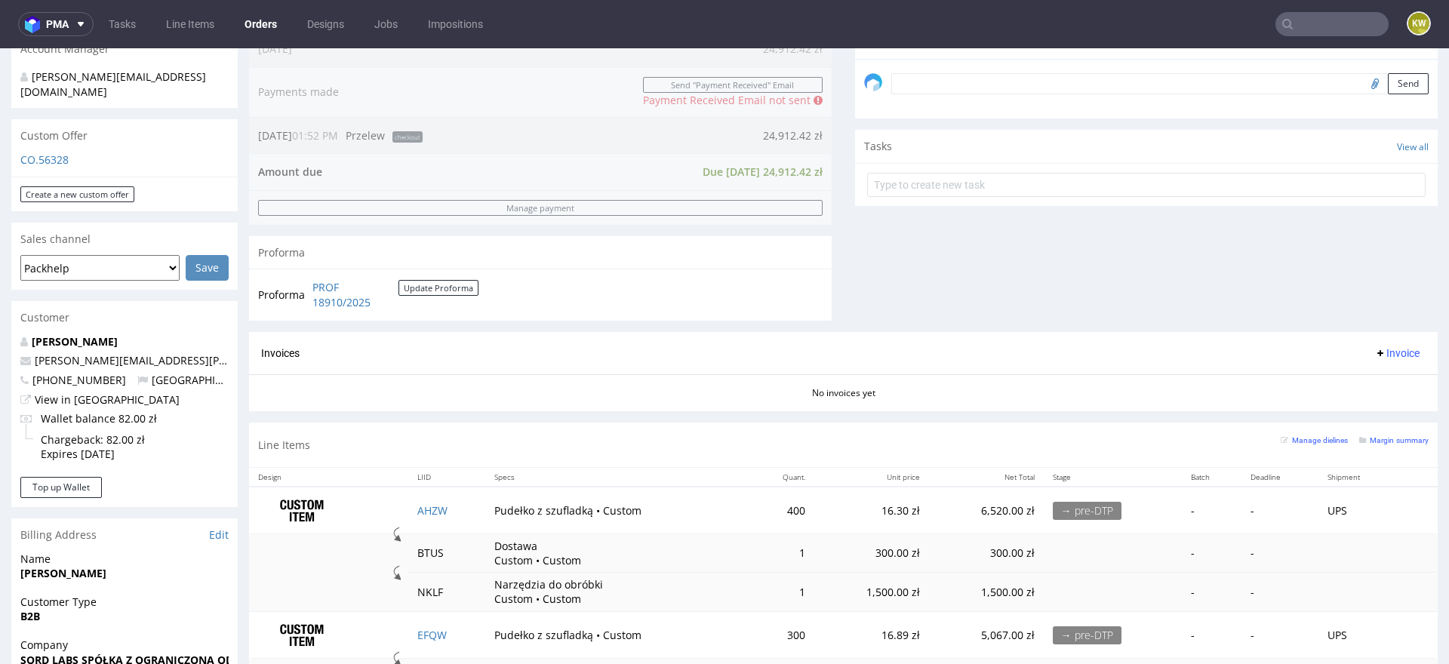
scroll to position [457, 0]
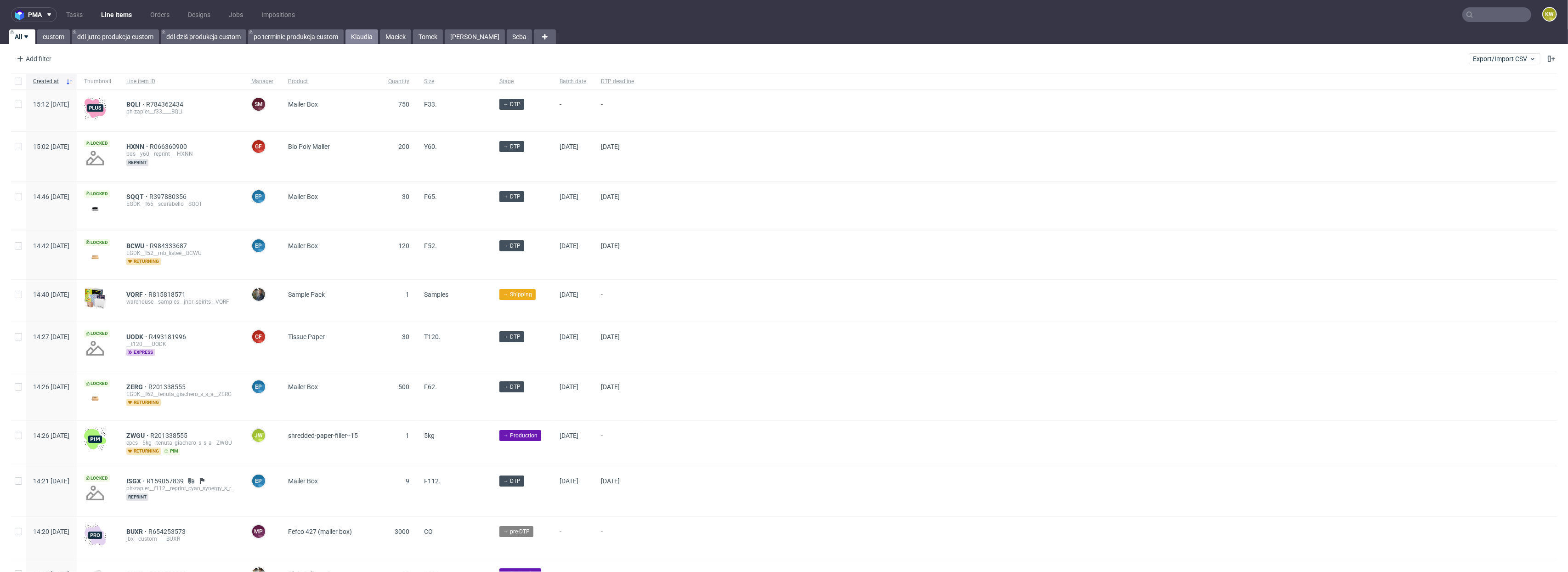
click at [360, 37] on link "Klaudia" at bounding box center [362, 37] width 33 height 15
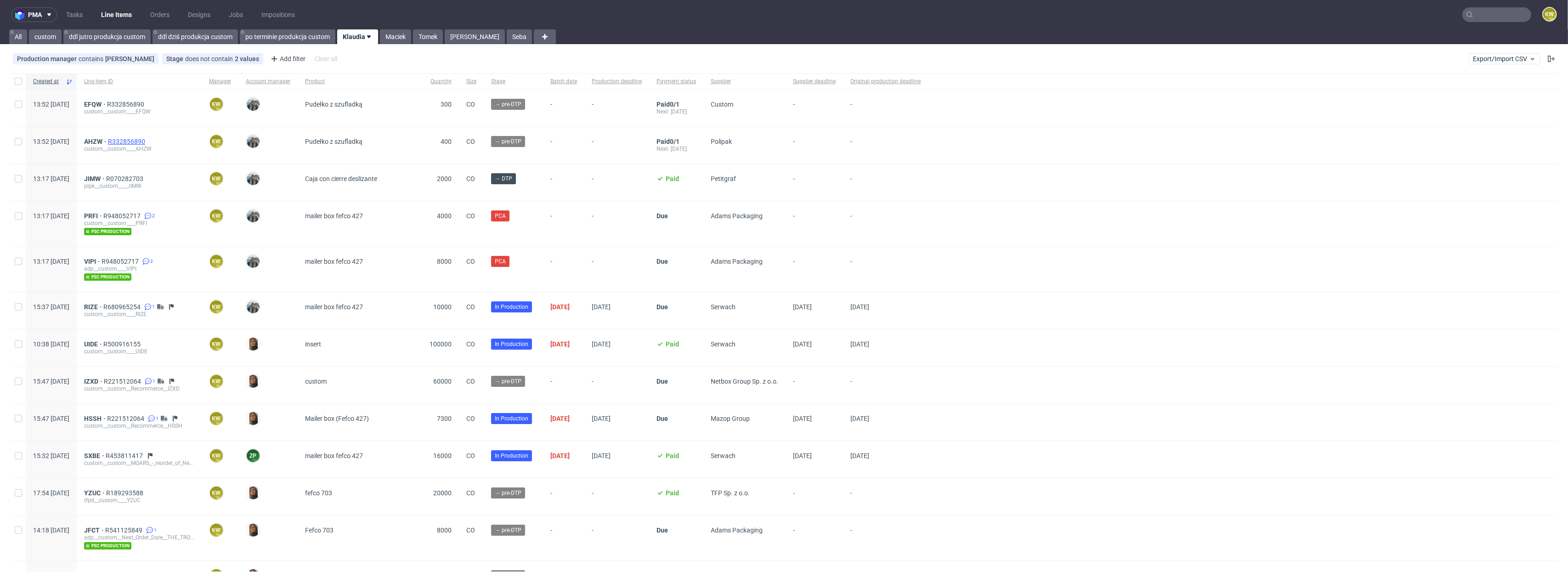
click at [147, 140] on span "R332856890" at bounding box center [127, 141] width 39 height 7
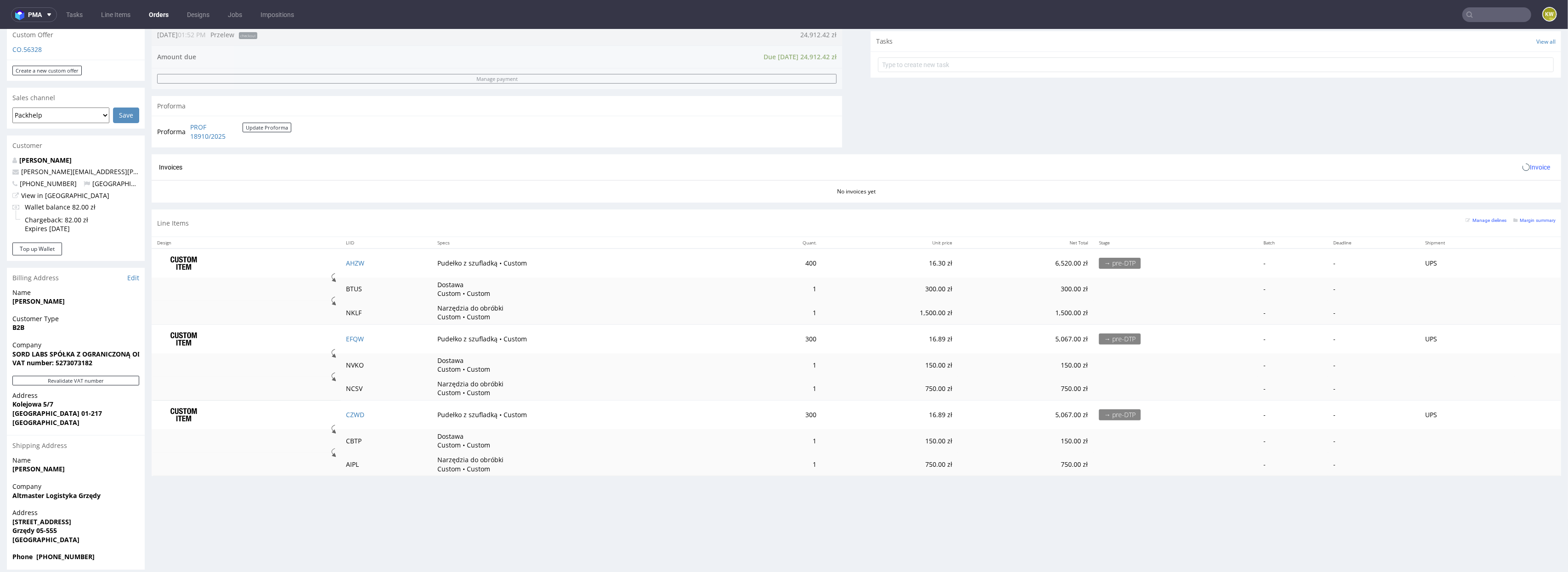
scroll to position [2, 0]
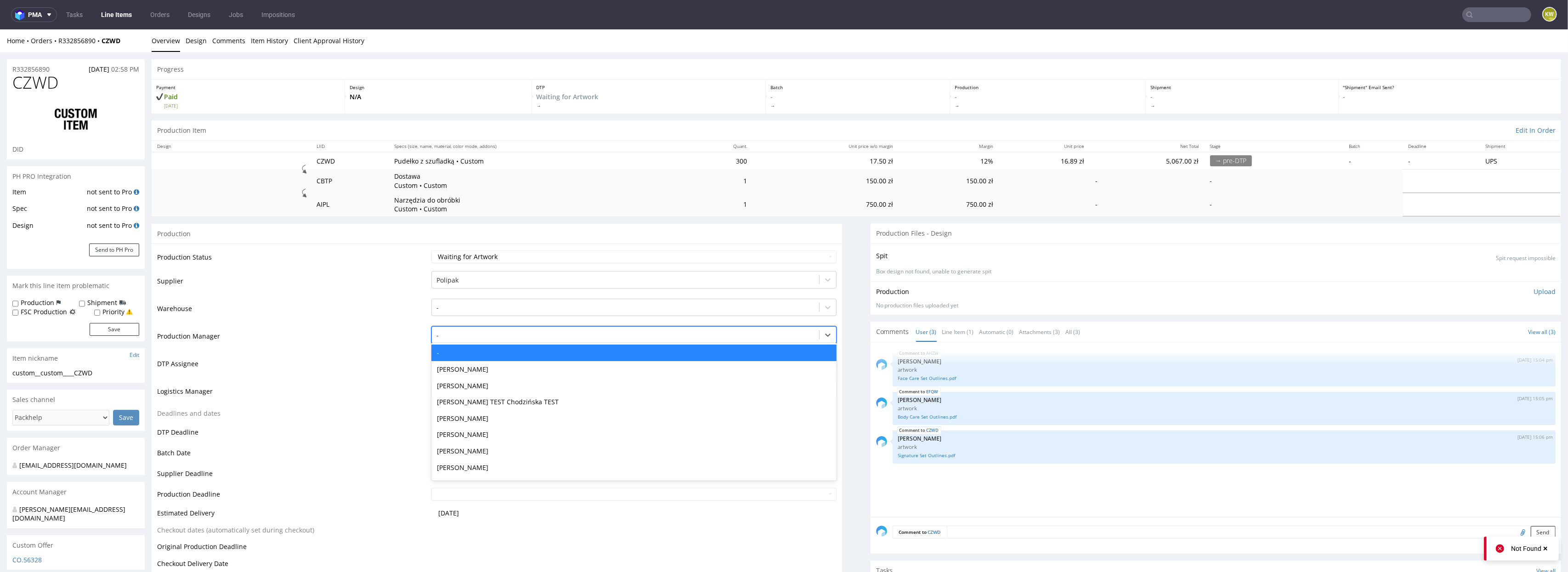
click at [452, 334] on div at bounding box center [626, 335] width 379 height 11
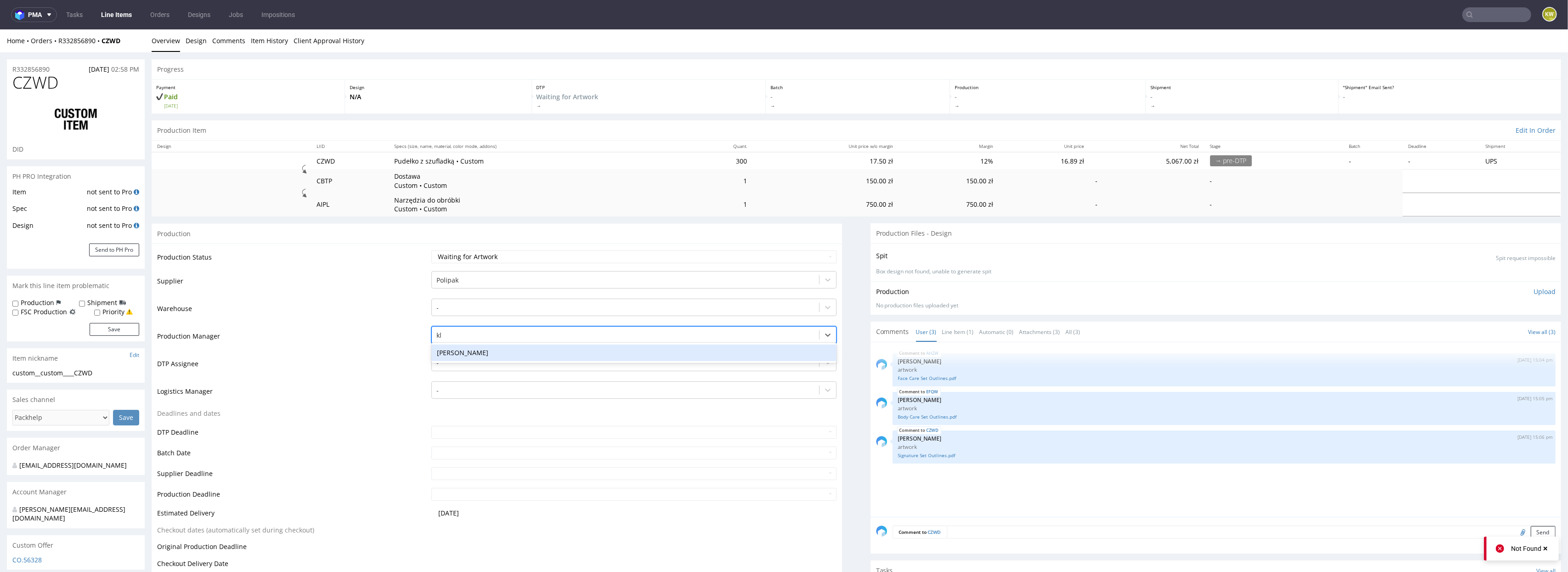
type input "kla"
click at [458, 355] on div "[PERSON_NAME]" at bounding box center [634, 352] width 405 height 16
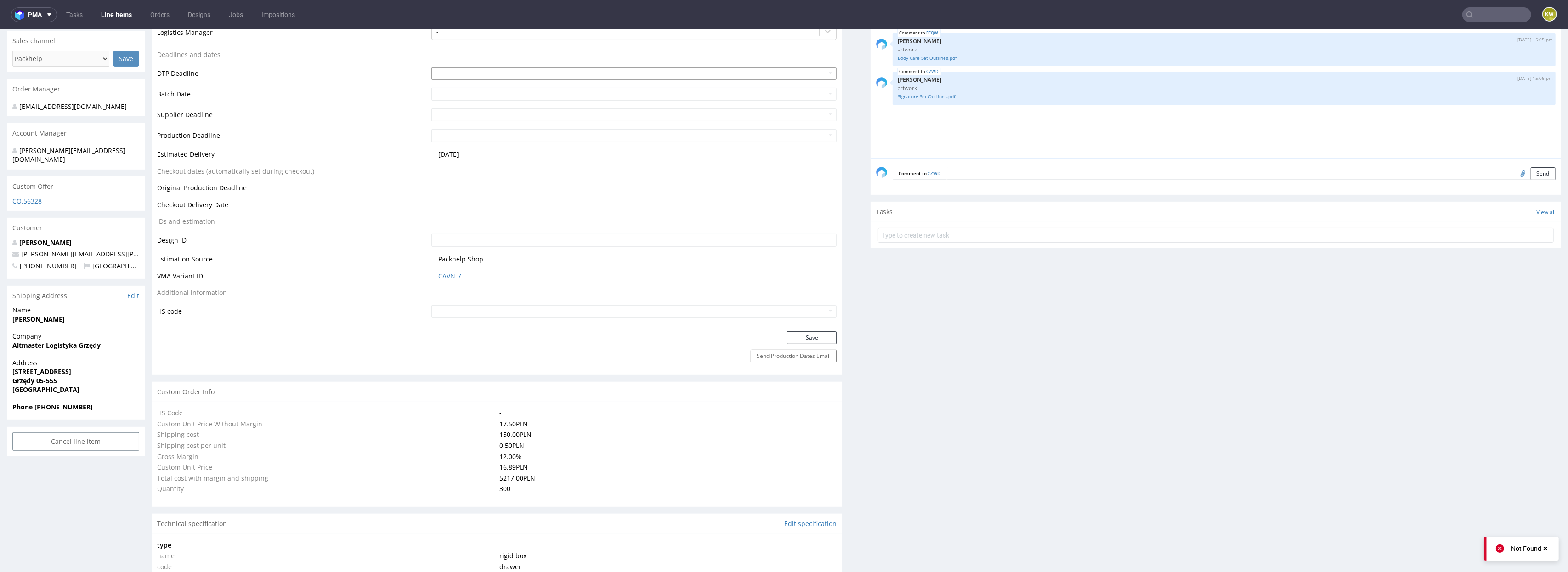
scroll to position [382, 0]
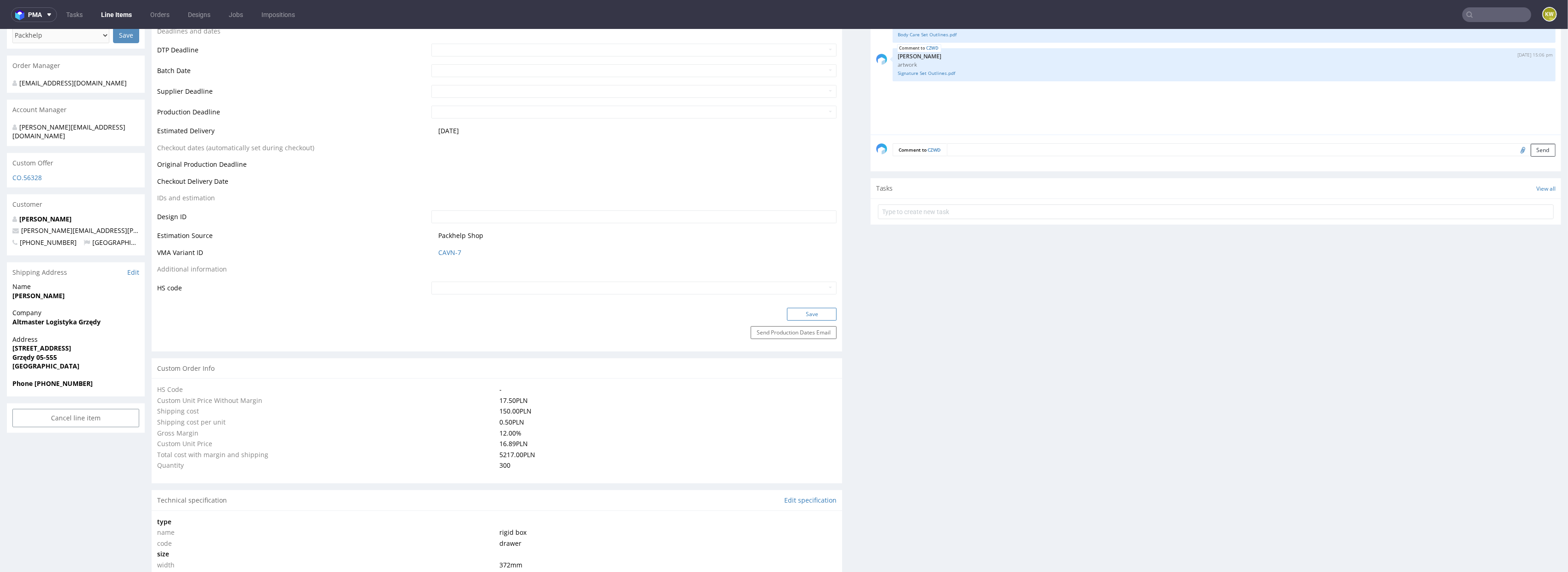
click at [796, 312] on button "Save" at bounding box center [812, 314] width 50 height 13
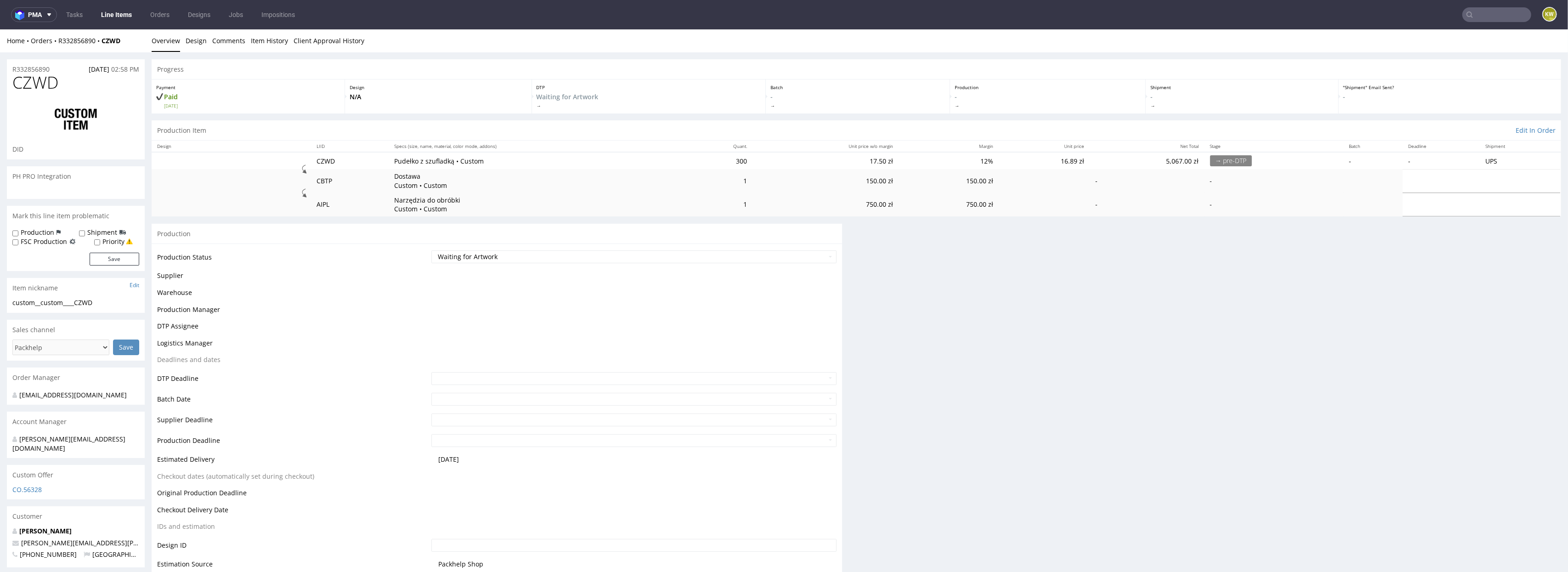
scroll to position [0, 0]
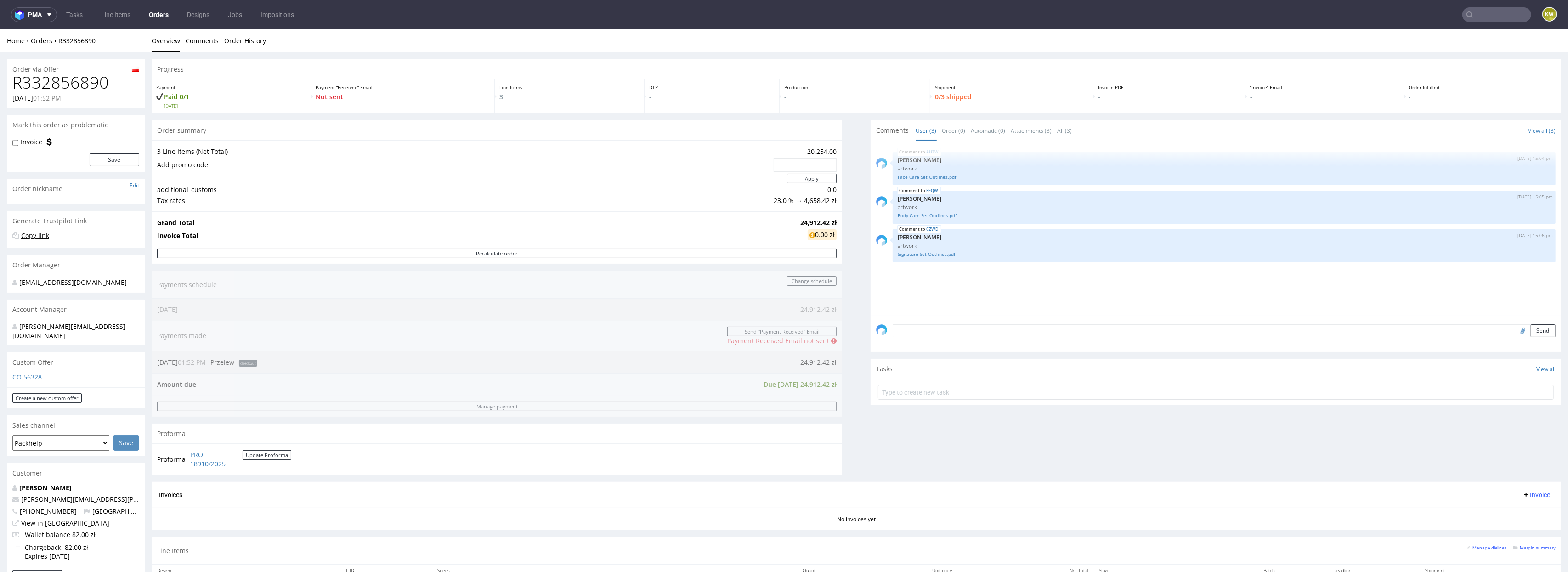
scroll to position [327, 0]
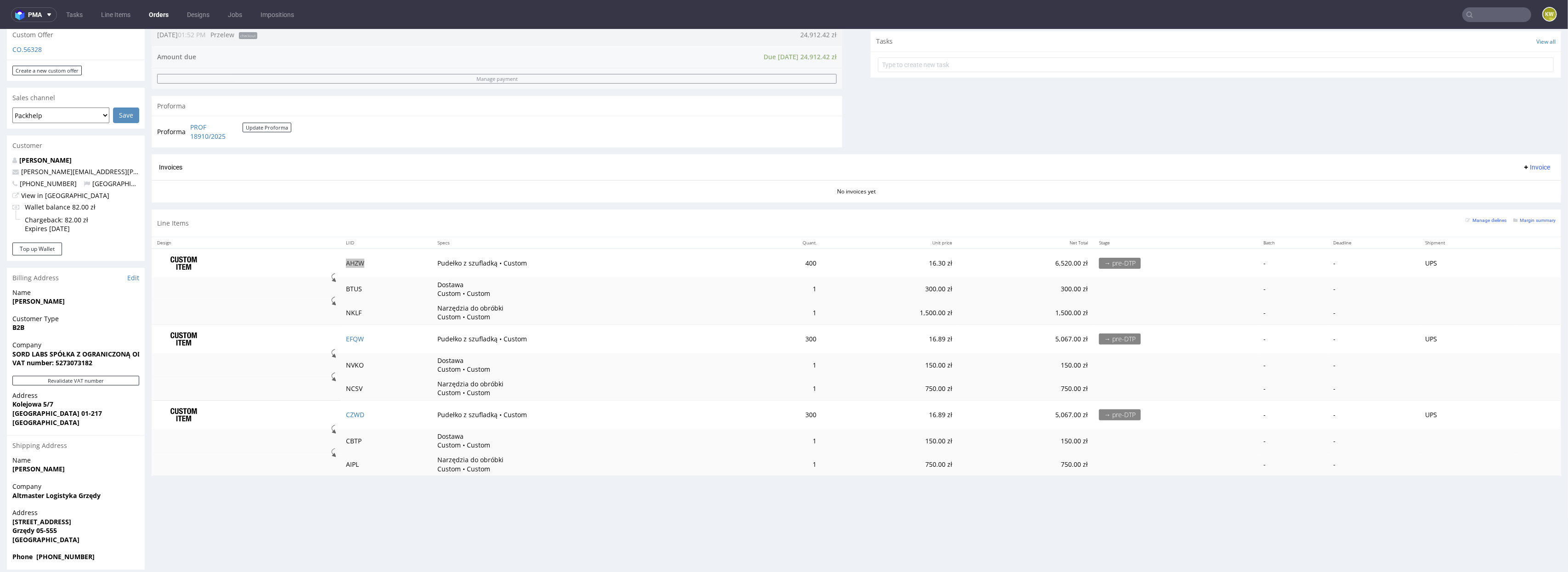
drag, startPoint x: 377, startPoint y: 237, endPoint x: 74, endPoint y: 187, distance: 307.1
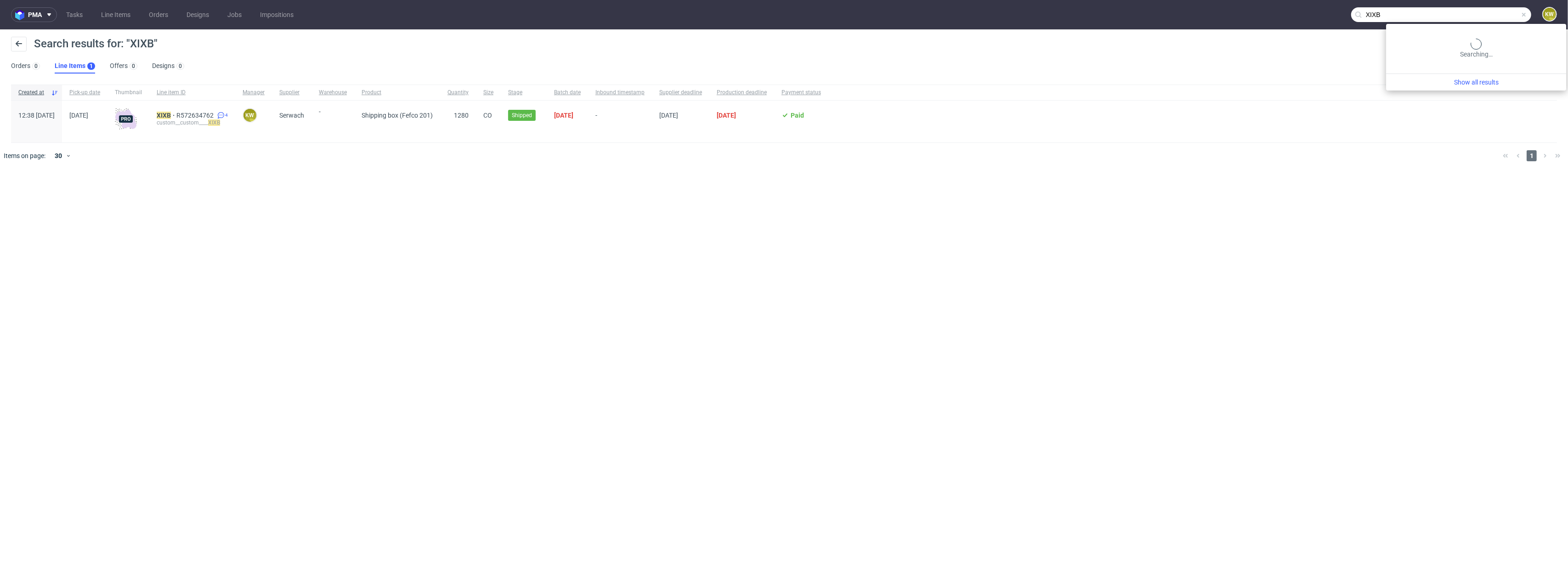
drag, startPoint x: 1497, startPoint y: 15, endPoint x: 1292, endPoint y: 2, distance: 205.4
click at [1306, 5] on nav "pma Tasks Line Items Orders Designs Jobs Impositions XIXB KW" at bounding box center [784, 15] width 1568 height 29
paste input "R834790323_NCDH"
type input "R834790323"
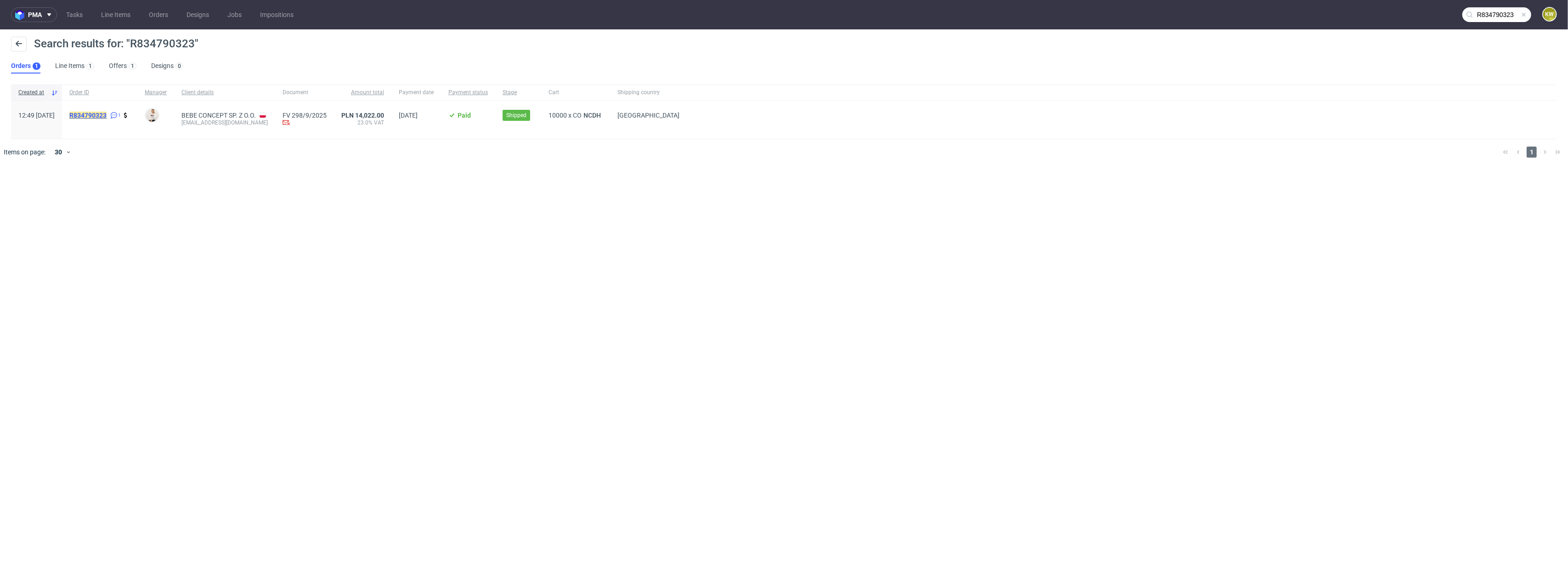
click at [107, 117] on mark "R834790323" at bounding box center [88, 115] width 37 height 7
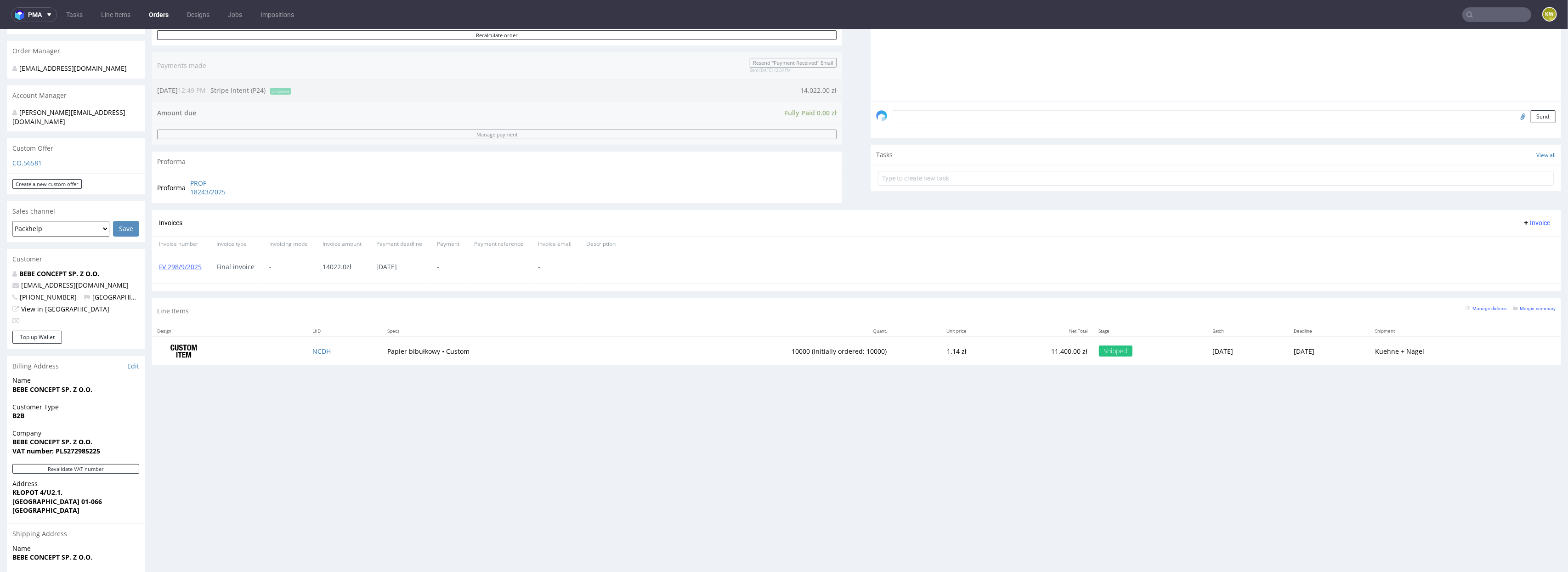
scroll to position [227, 0]
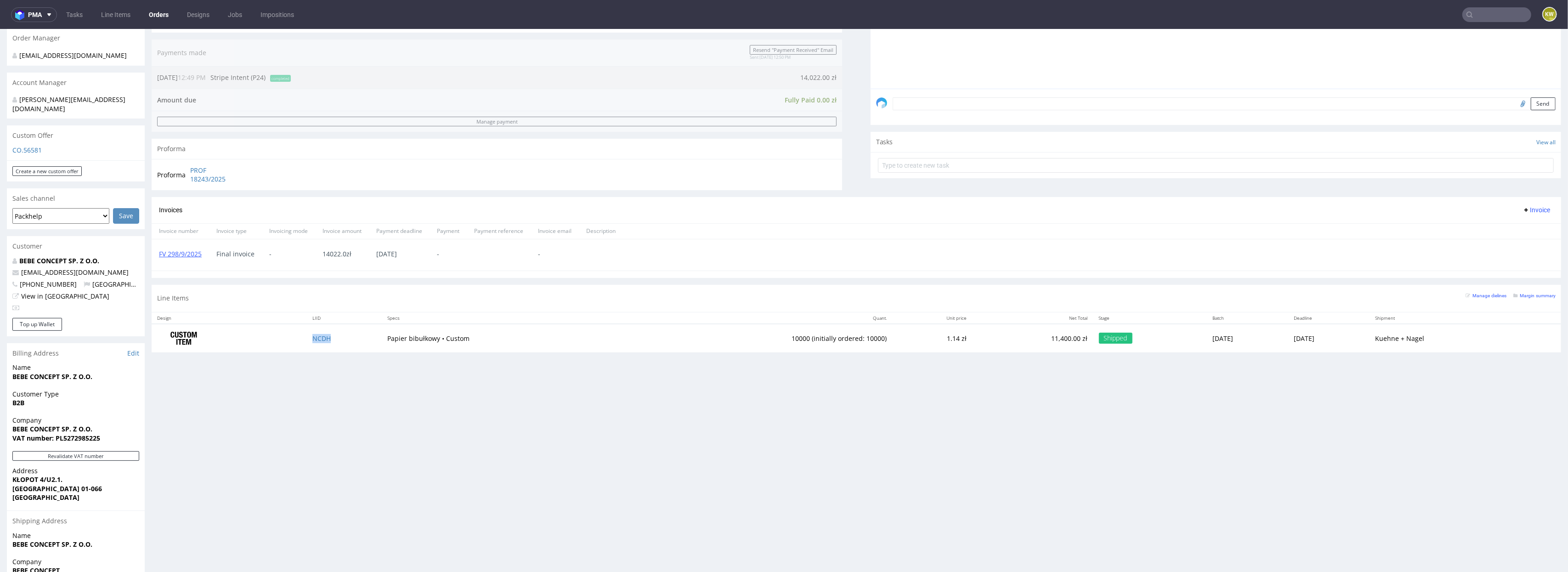
click at [338, 340] on td "NCDH" at bounding box center [345, 338] width 75 height 29
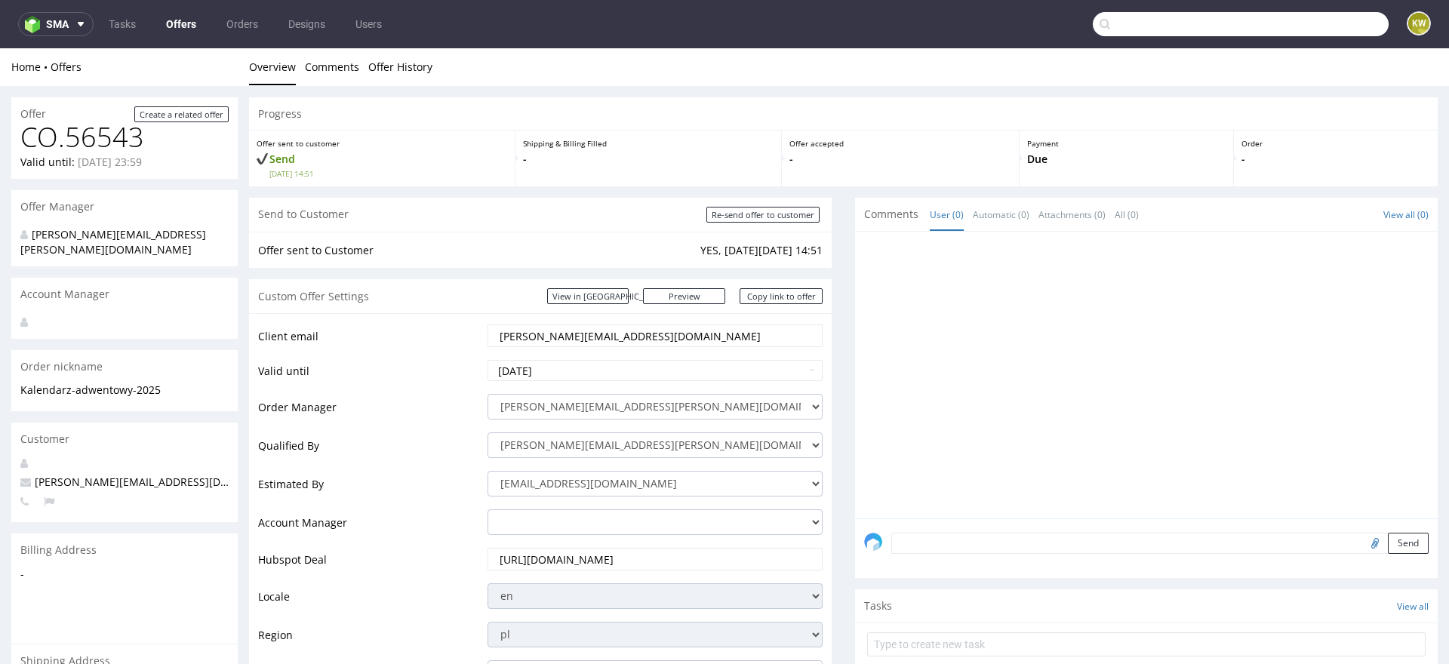
click at [1302, 25] on input "text" at bounding box center [1241, 24] width 296 height 24
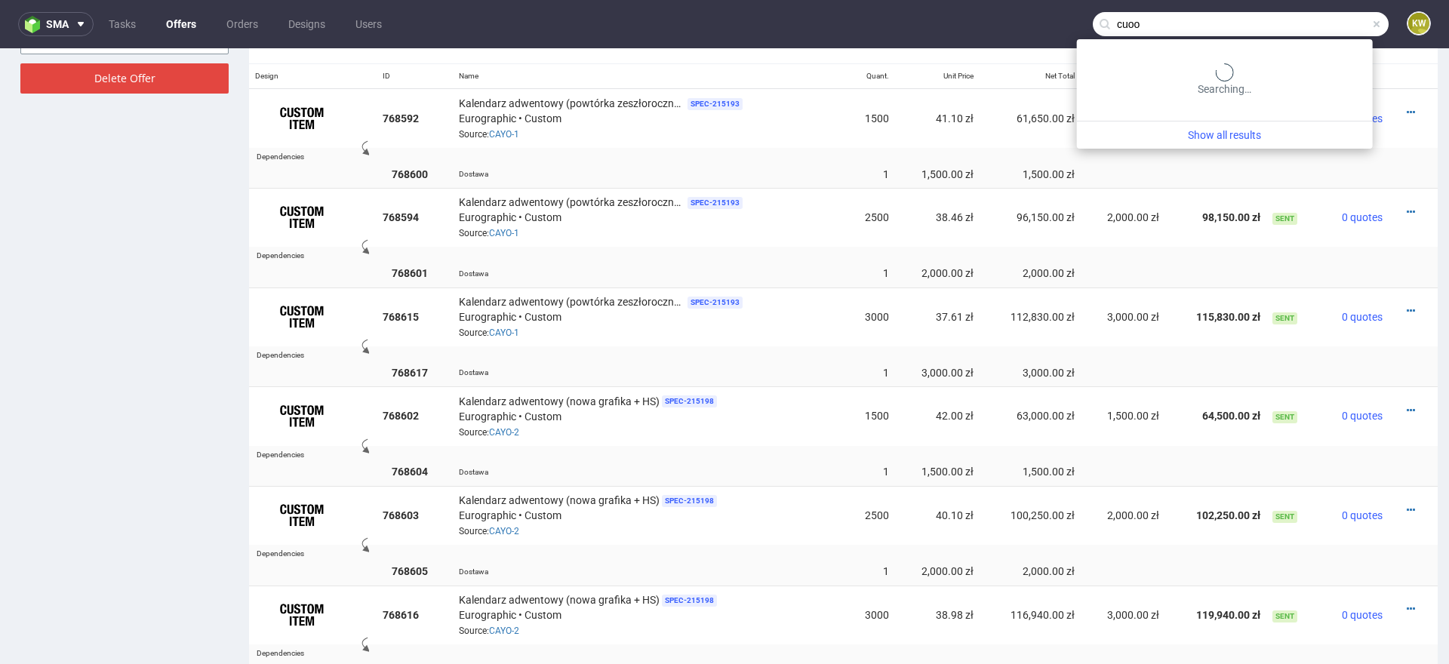
type input "cuoo"
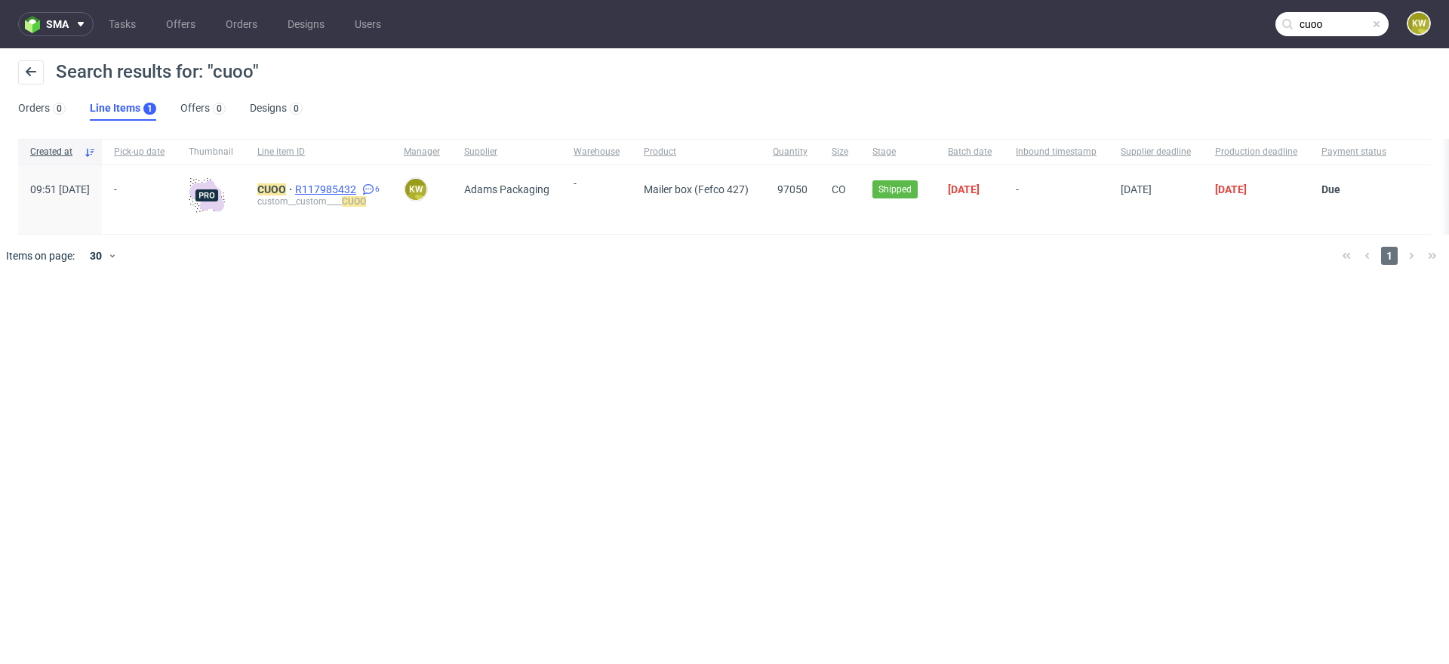
click at [359, 186] on span "R117985432" at bounding box center [327, 189] width 64 height 12
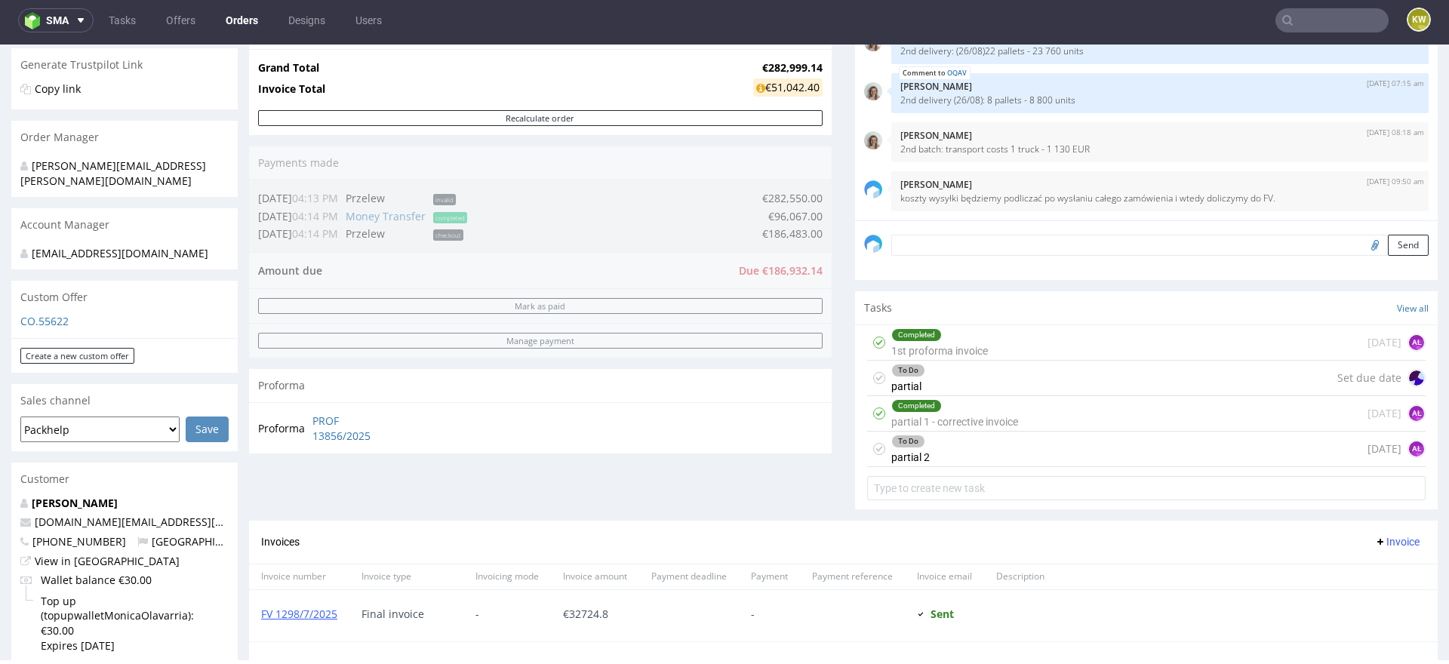
scroll to position [306, 0]
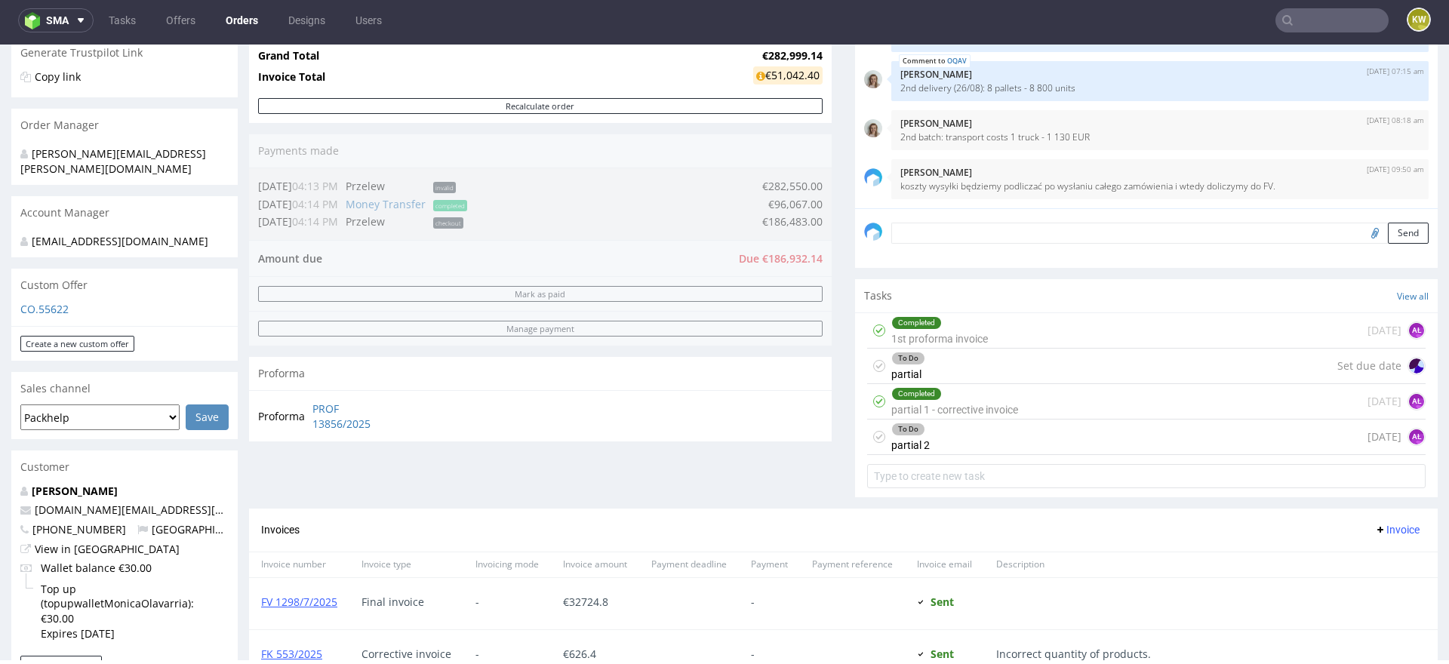
click at [977, 439] on div "To Do partial 2 [DATE] AŁ" at bounding box center [1146, 437] width 559 height 35
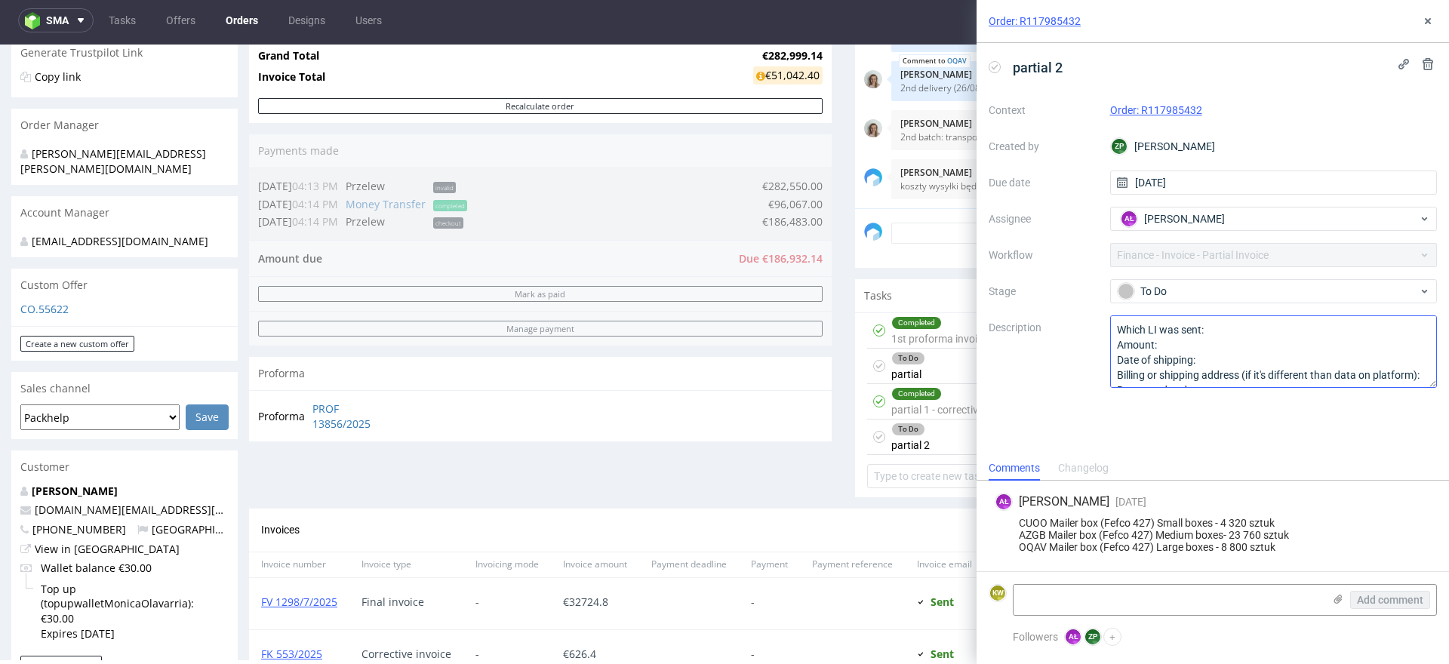
scroll to position [31, 0]
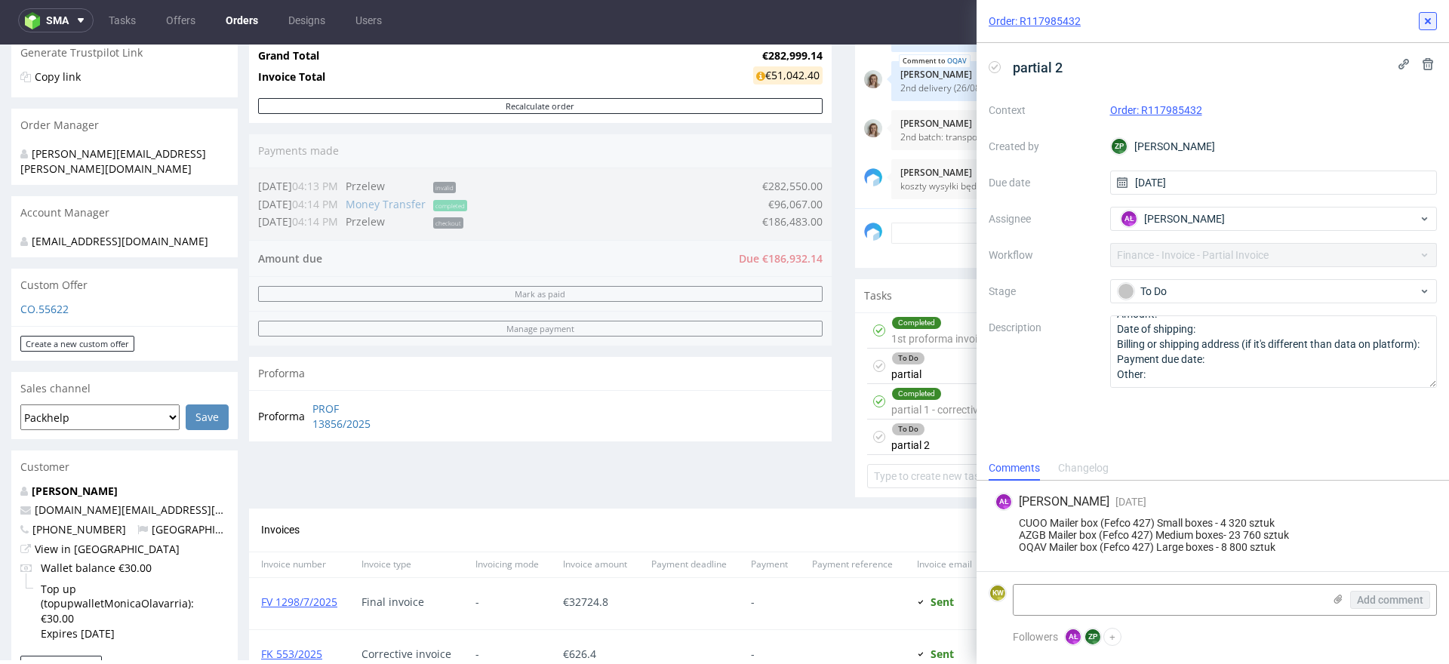
click at [1432, 22] on icon at bounding box center [1428, 21] width 12 height 12
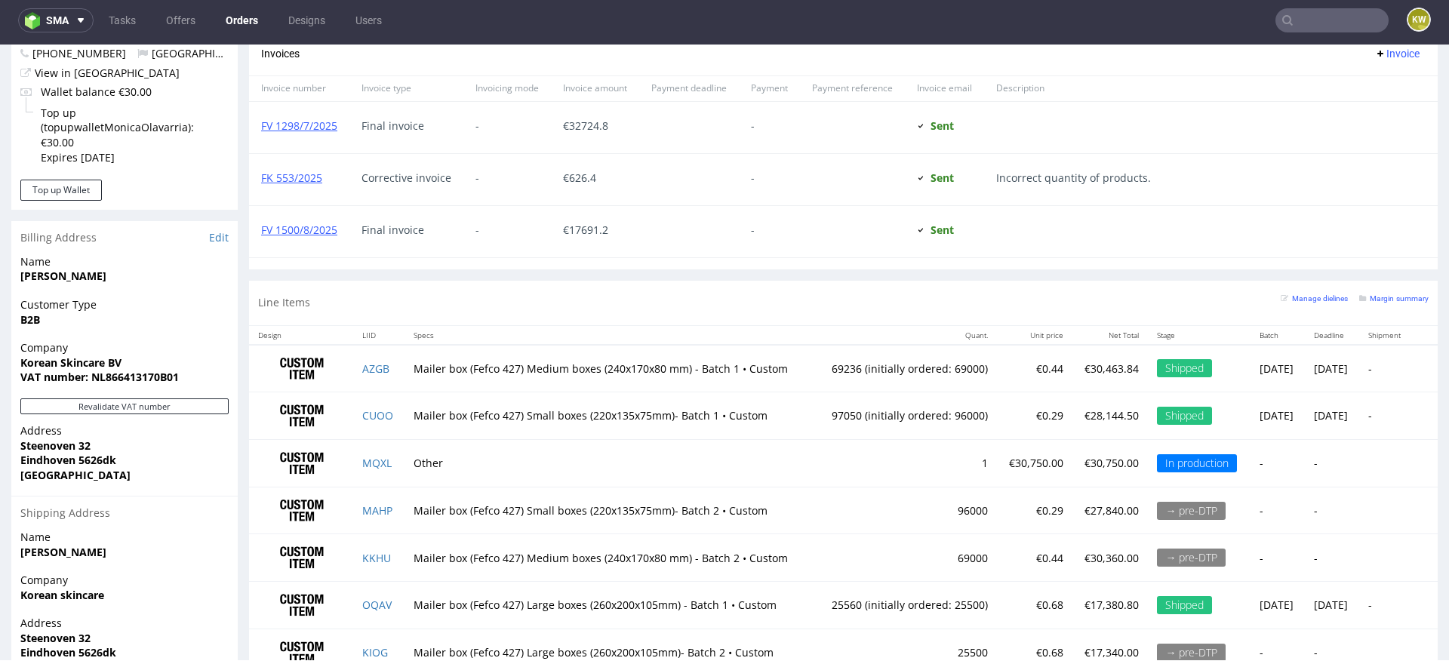
scroll to position [794, 0]
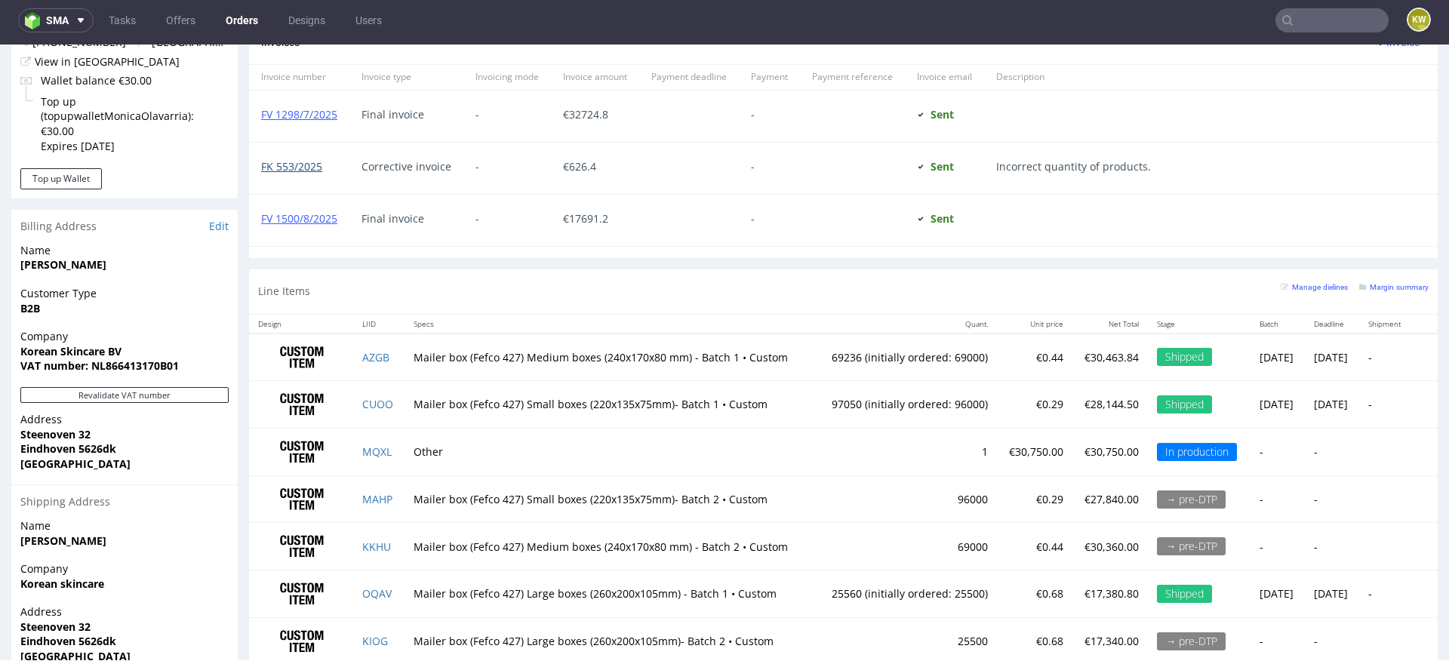
click at [287, 167] on link "FK 553/2025" at bounding box center [291, 166] width 61 height 14
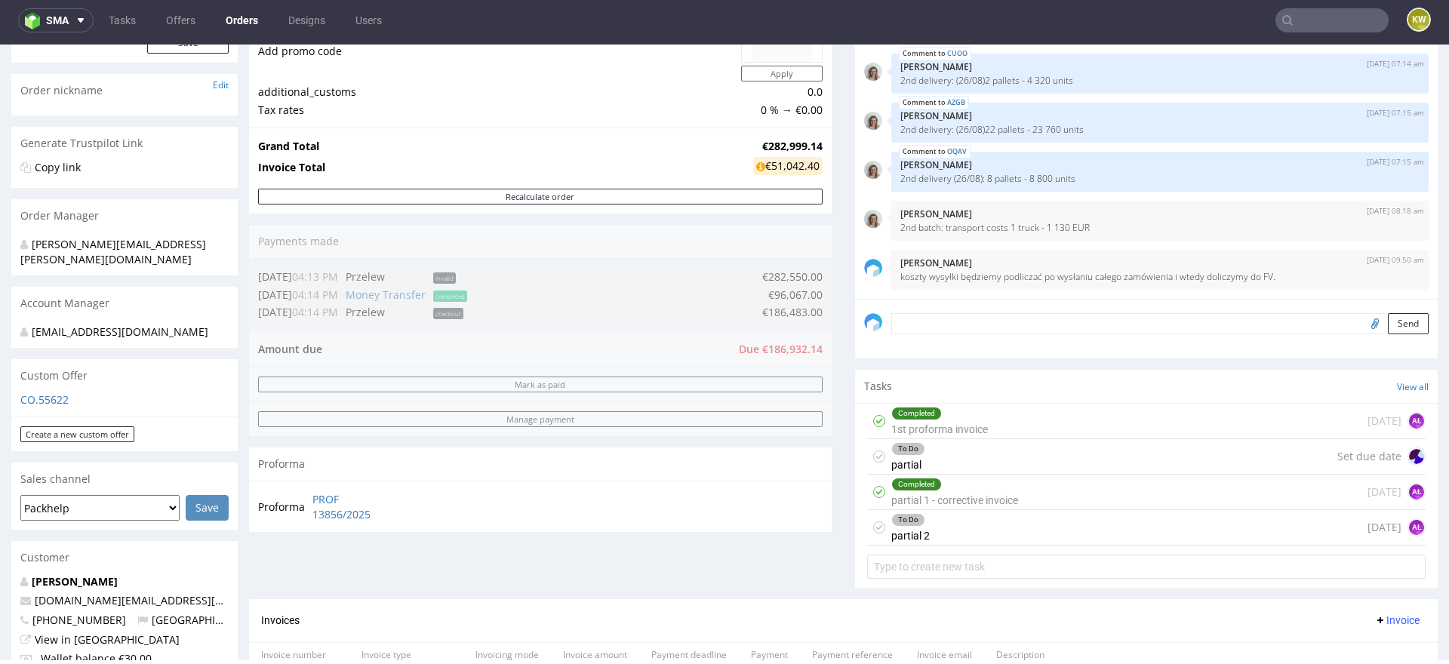
scroll to position [0, 0]
